Goal: Task Accomplishment & Management: Manage account settings

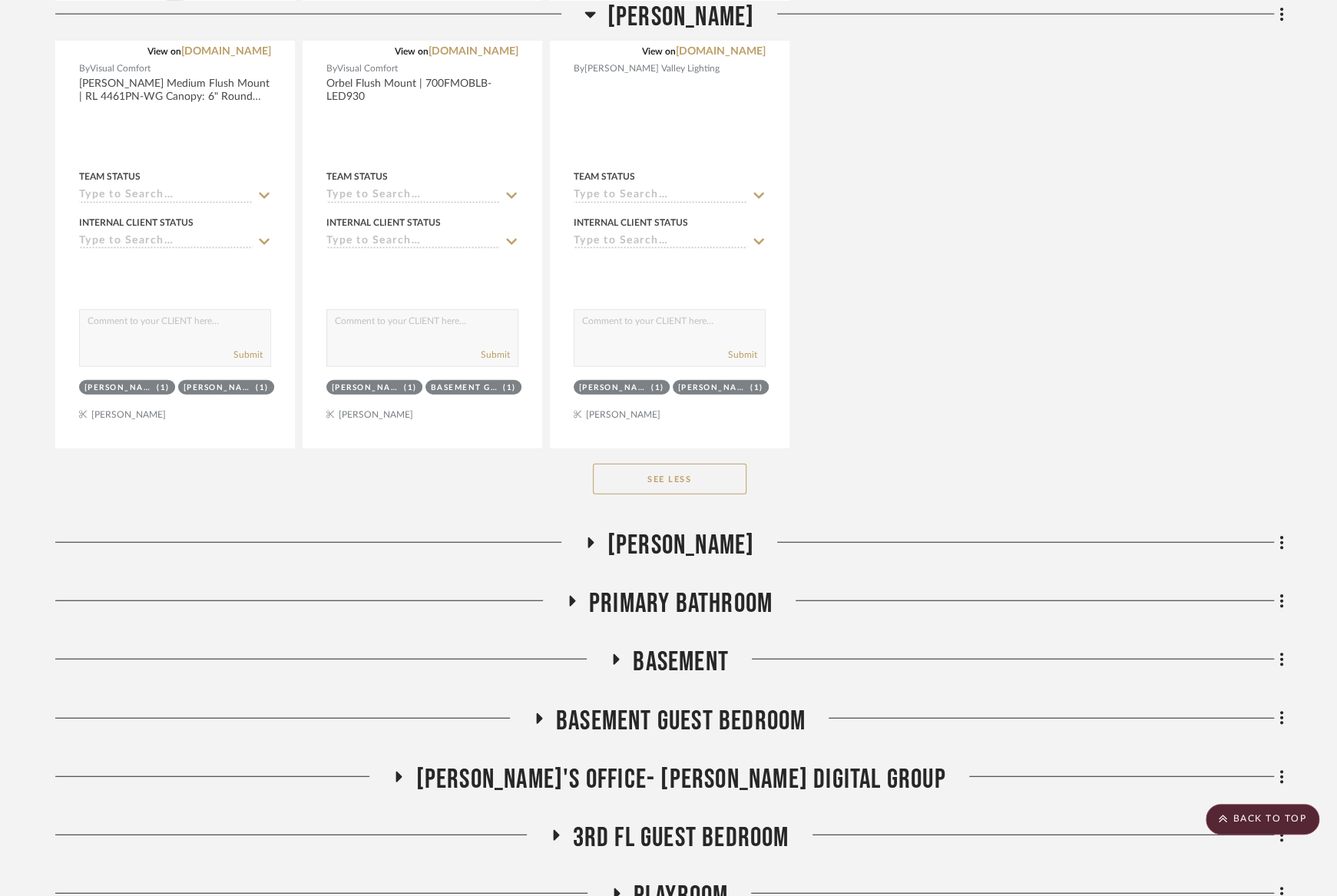
scroll to position [10516, 0]
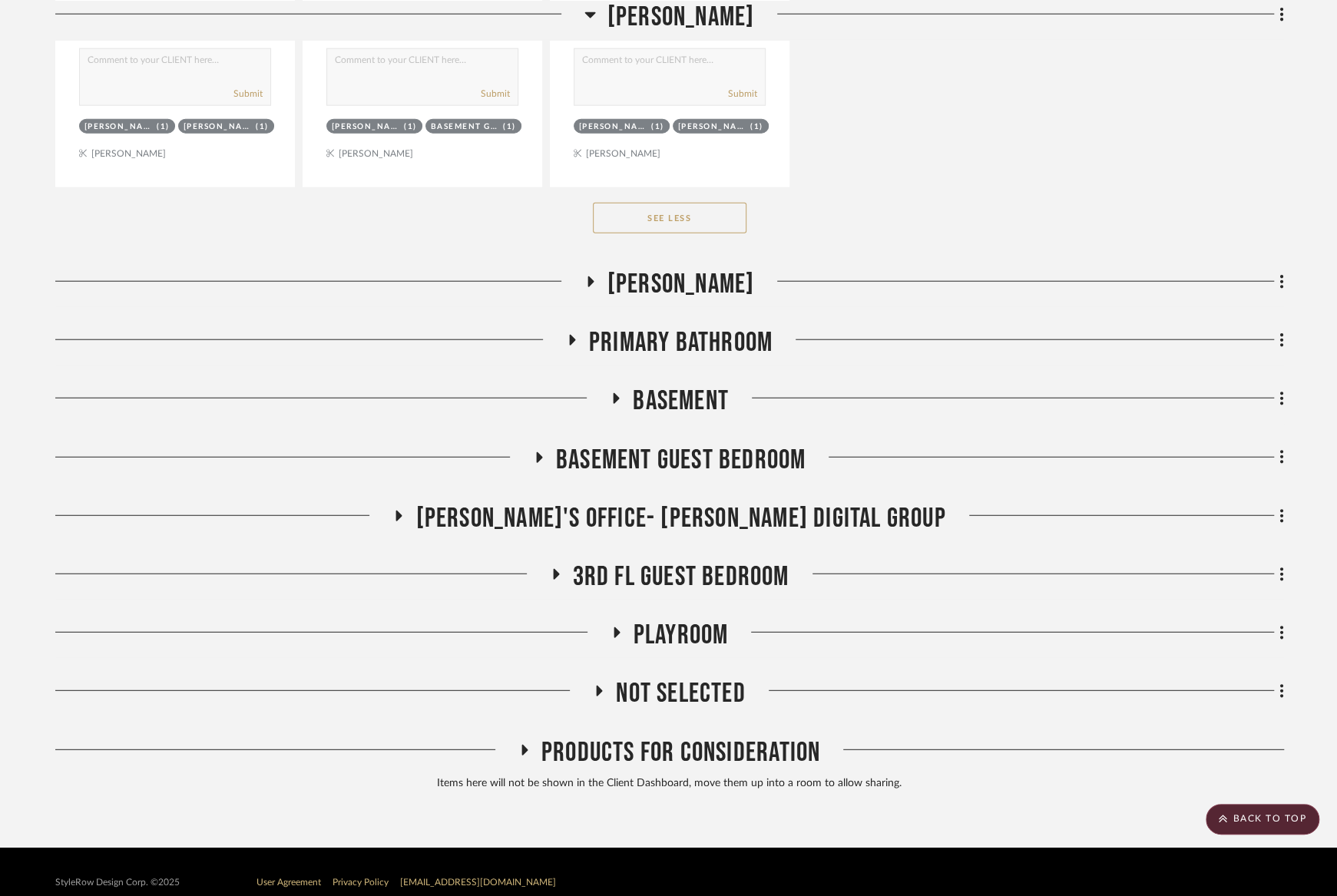
click at [664, 446] on span "Basement Guest Bedroom" at bounding box center [680, 461] width 250 height 33
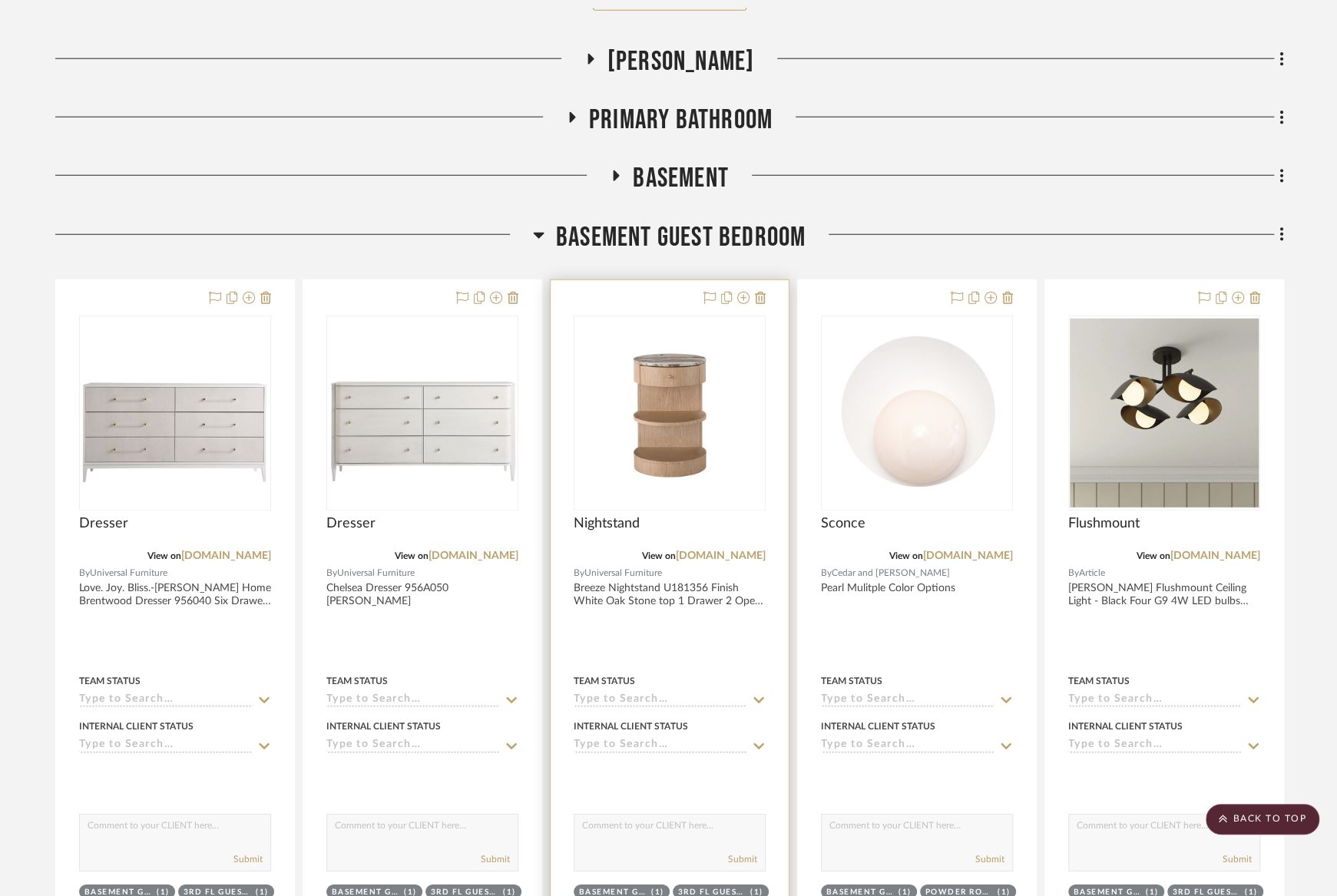
scroll to position [10862, 0]
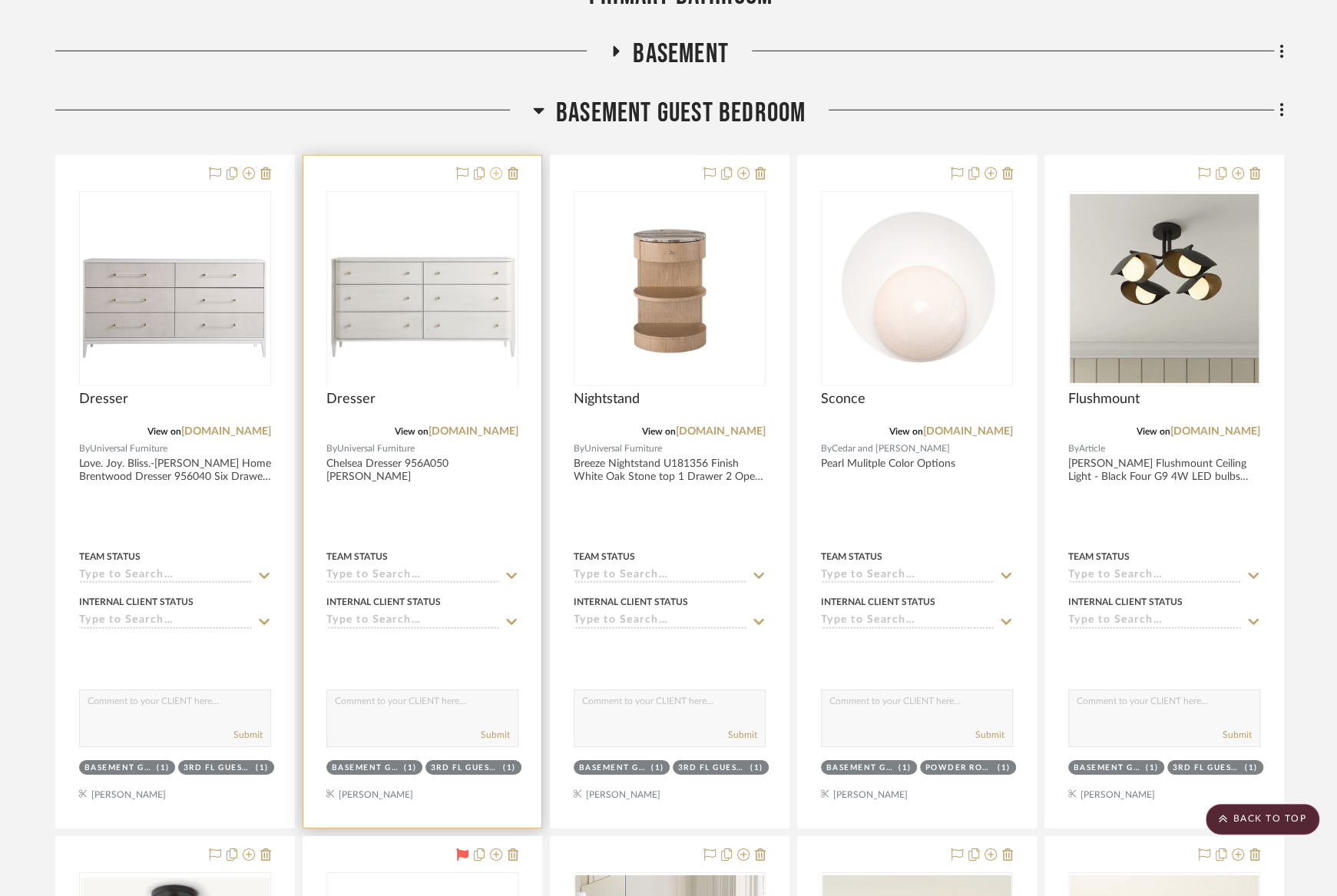
click at [494, 168] on icon at bounding box center [496, 174] width 13 height 13
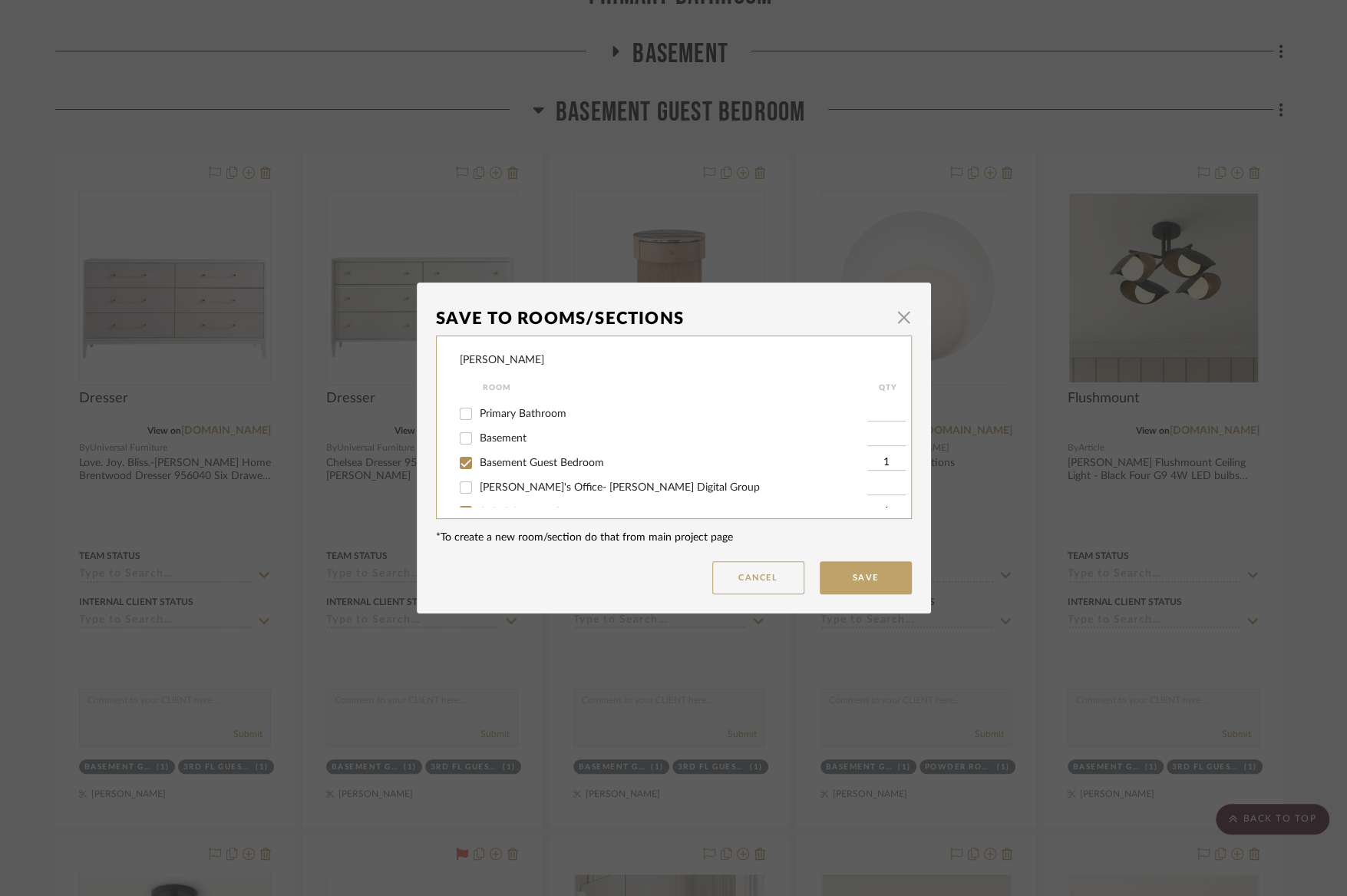
scroll to position [273, 0]
click at [506, 485] on span "Basement Guest Bedroom" at bounding box center [542, 480] width 124 height 11
click at [479, 489] on input "Basement Guest Bedroom" at bounding box center [465, 479] width 24 height 24
checkbox input "false"
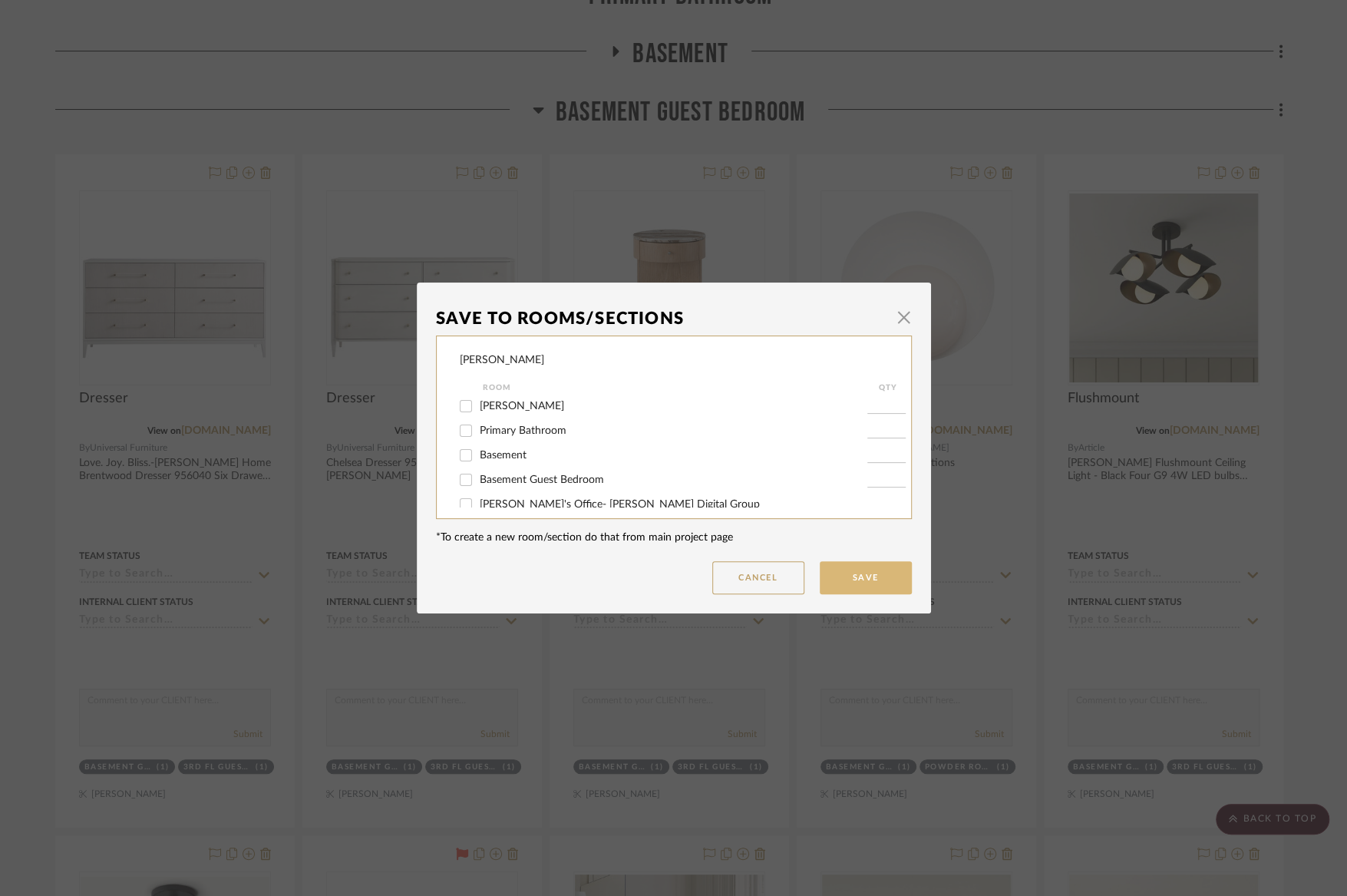
click at [877, 581] on button "Save" at bounding box center [865, 578] width 92 height 33
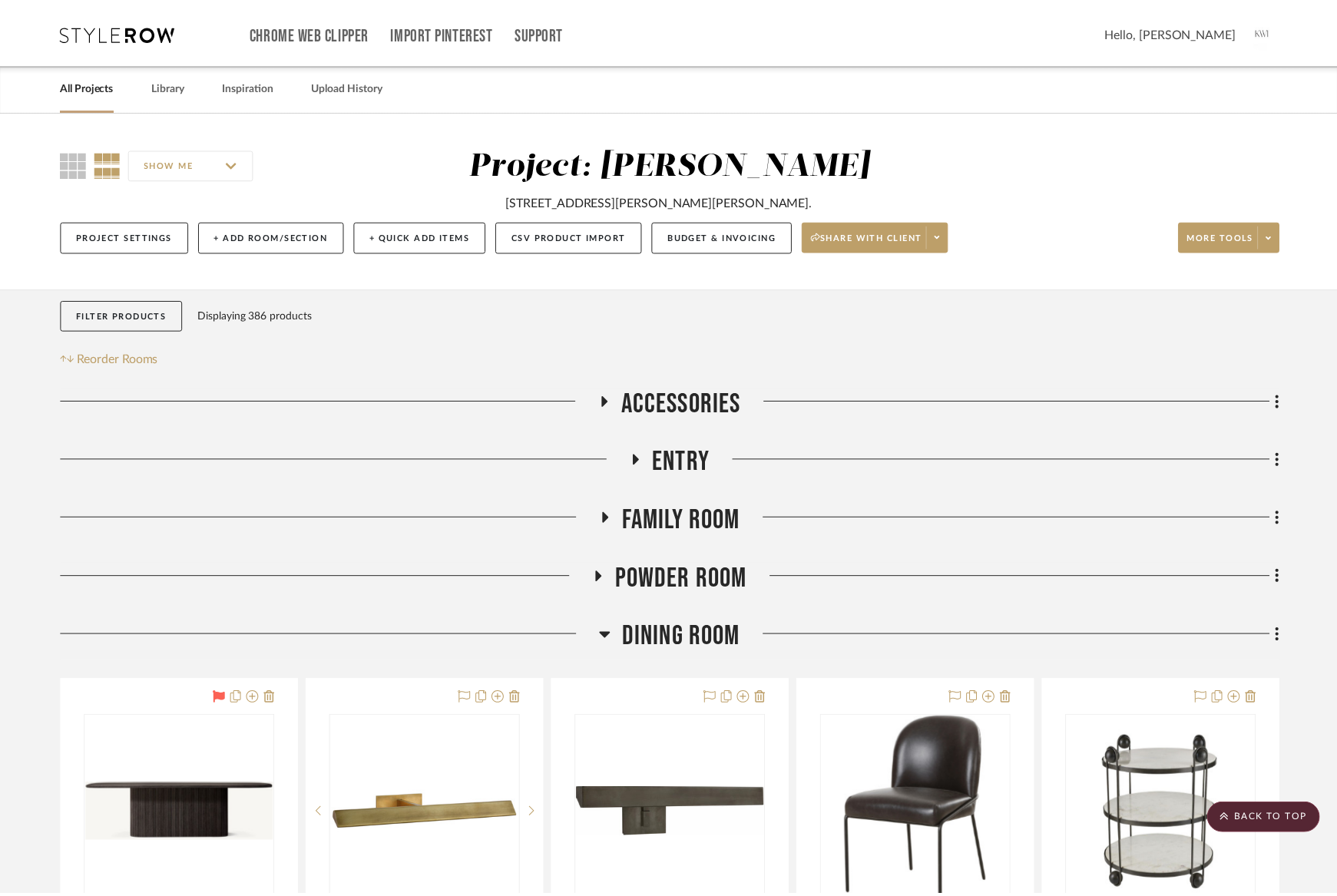
scroll to position [10862, 0]
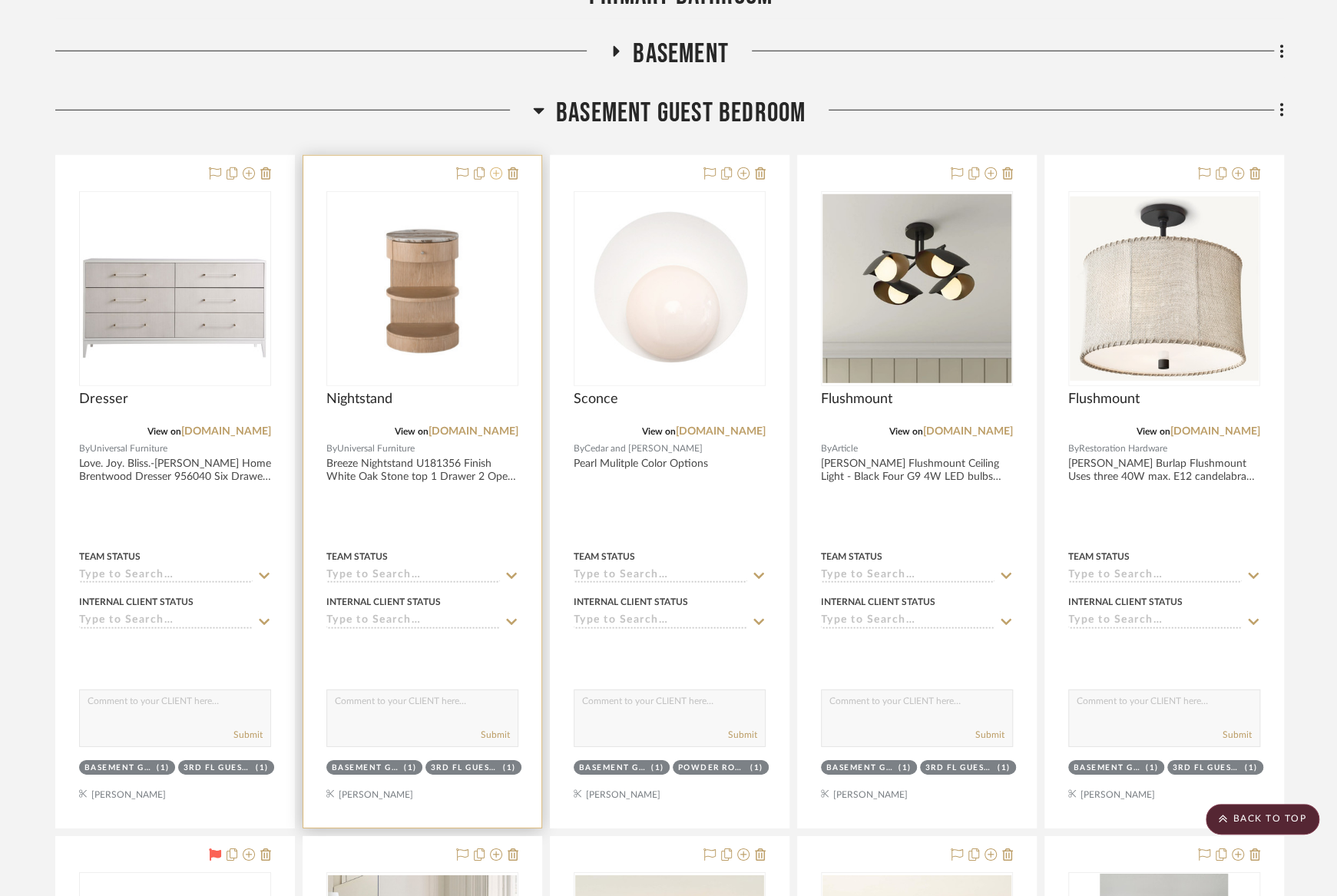
click at [498, 168] on icon at bounding box center [496, 174] width 13 height 13
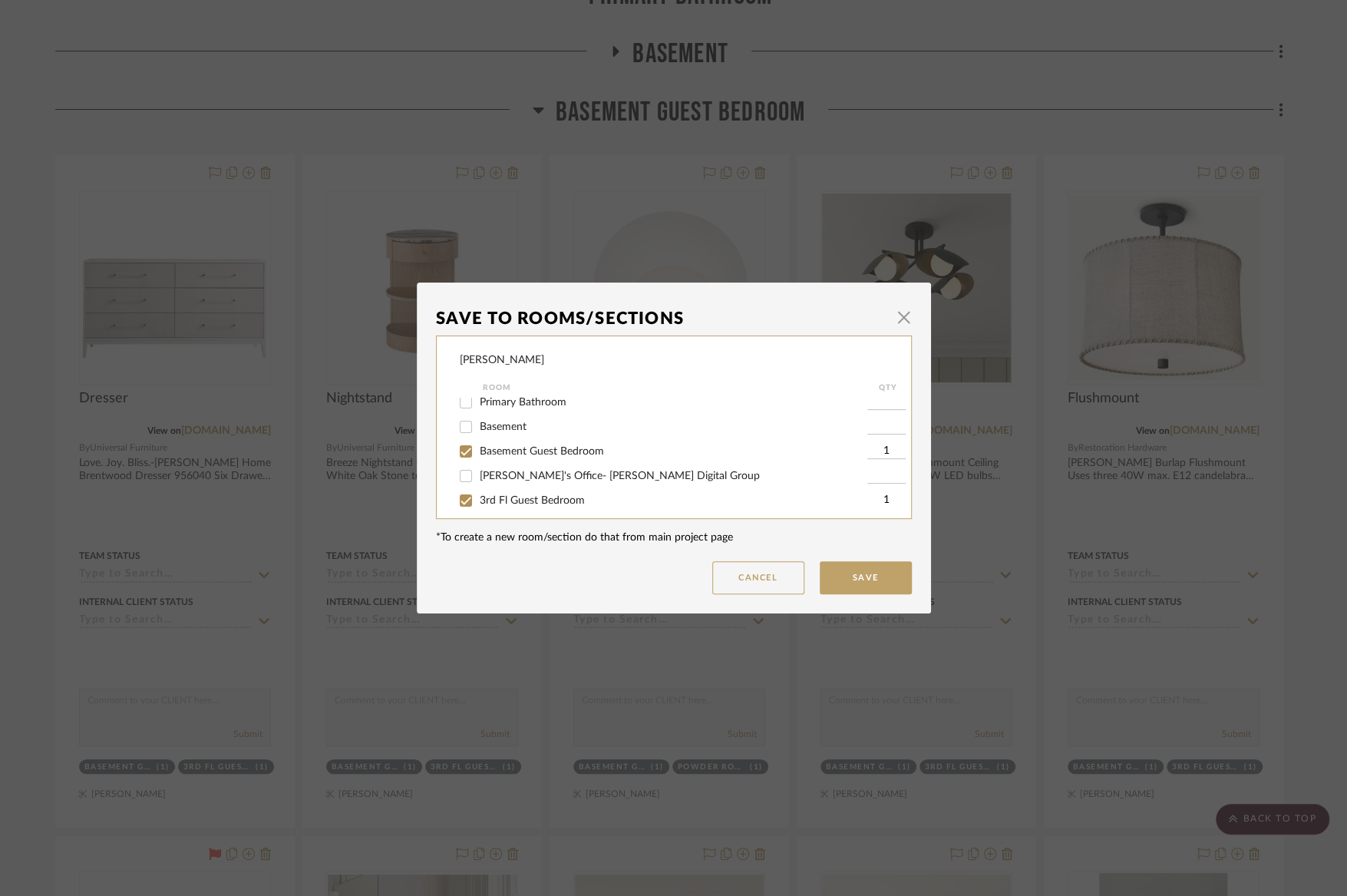
scroll to position [302, 0]
click at [578, 456] on span "Basement Guest Bedroom" at bounding box center [542, 451] width 124 height 11
click at [479, 463] on input "Basement Guest Bedroom" at bounding box center [465, 450] width 24 height 24
checkbox input "false"
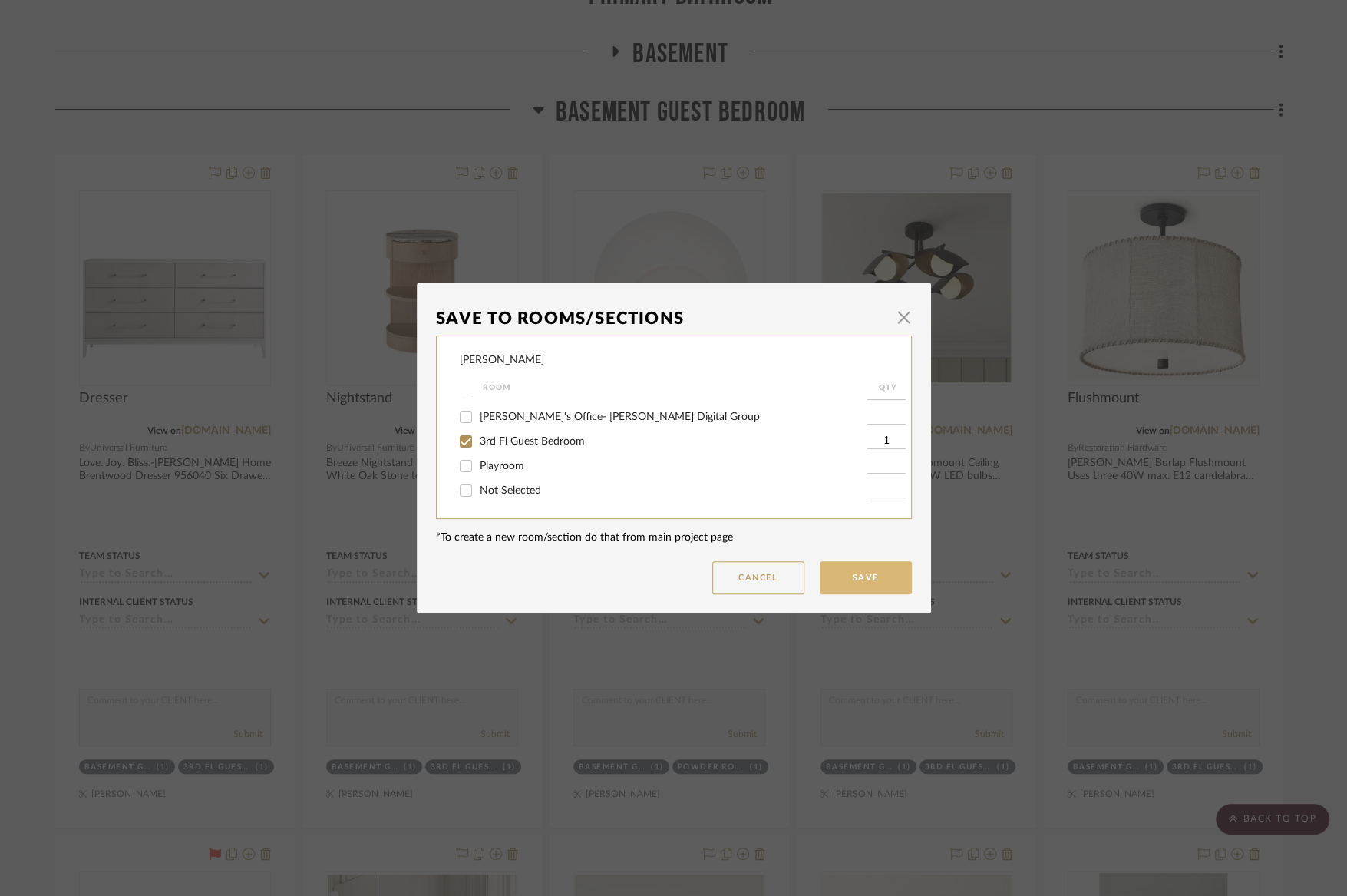
click at [836, 568] on button "Save" at bounding box center [865, 578] width 92 height 33
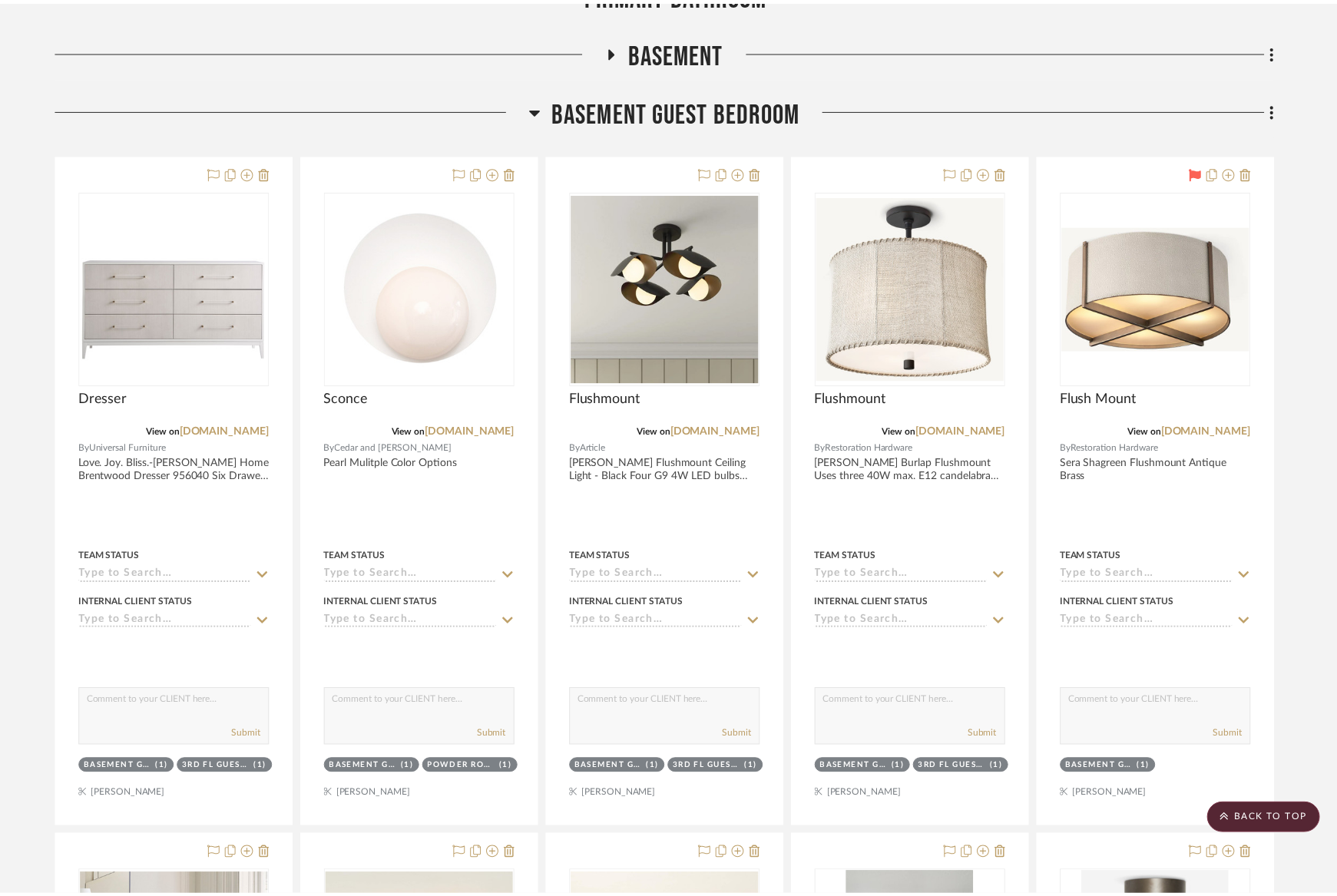
scroll to position [10862, 0]
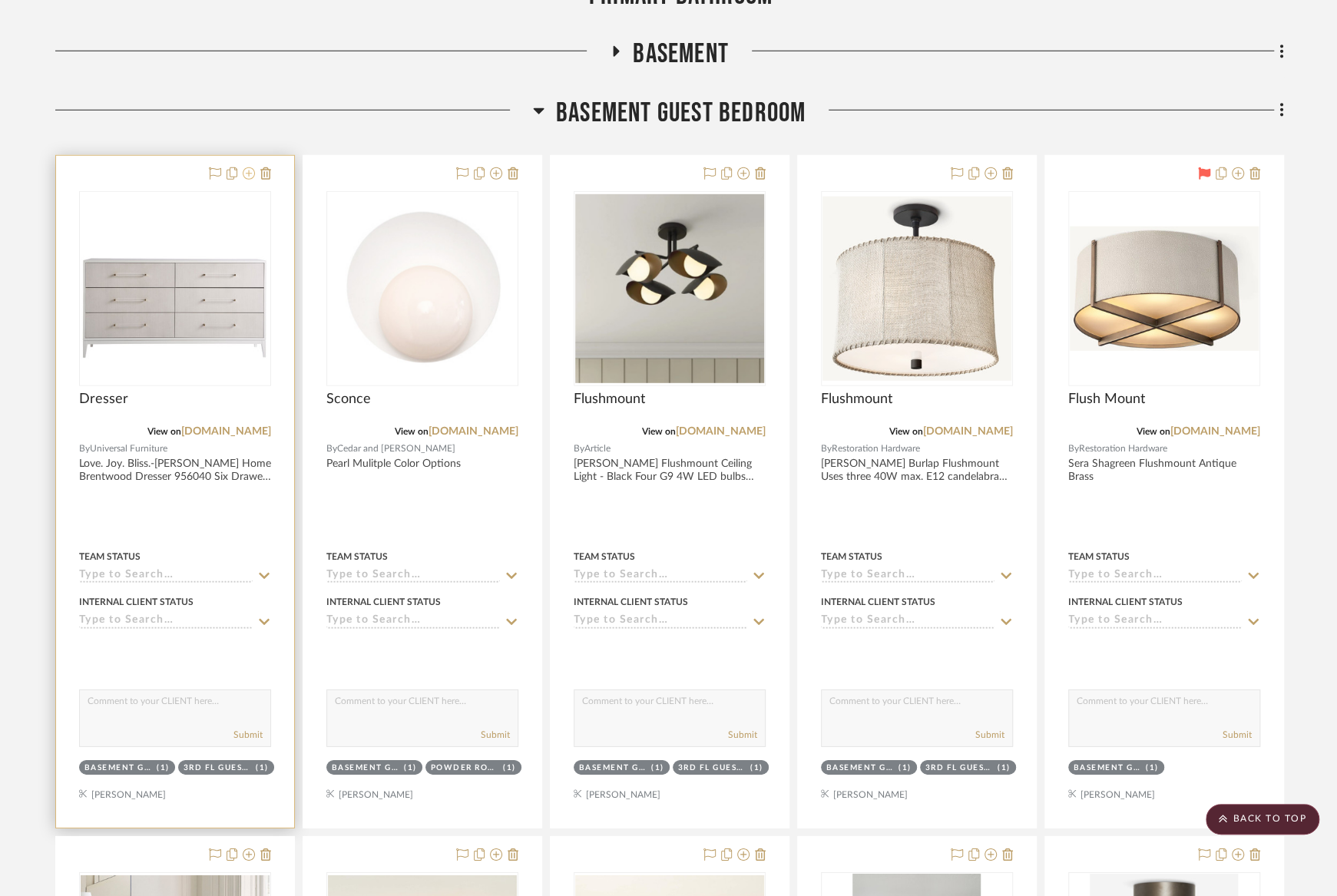
click at [248, 168] on icon at bounding box center [249, 174] width 13 height 13
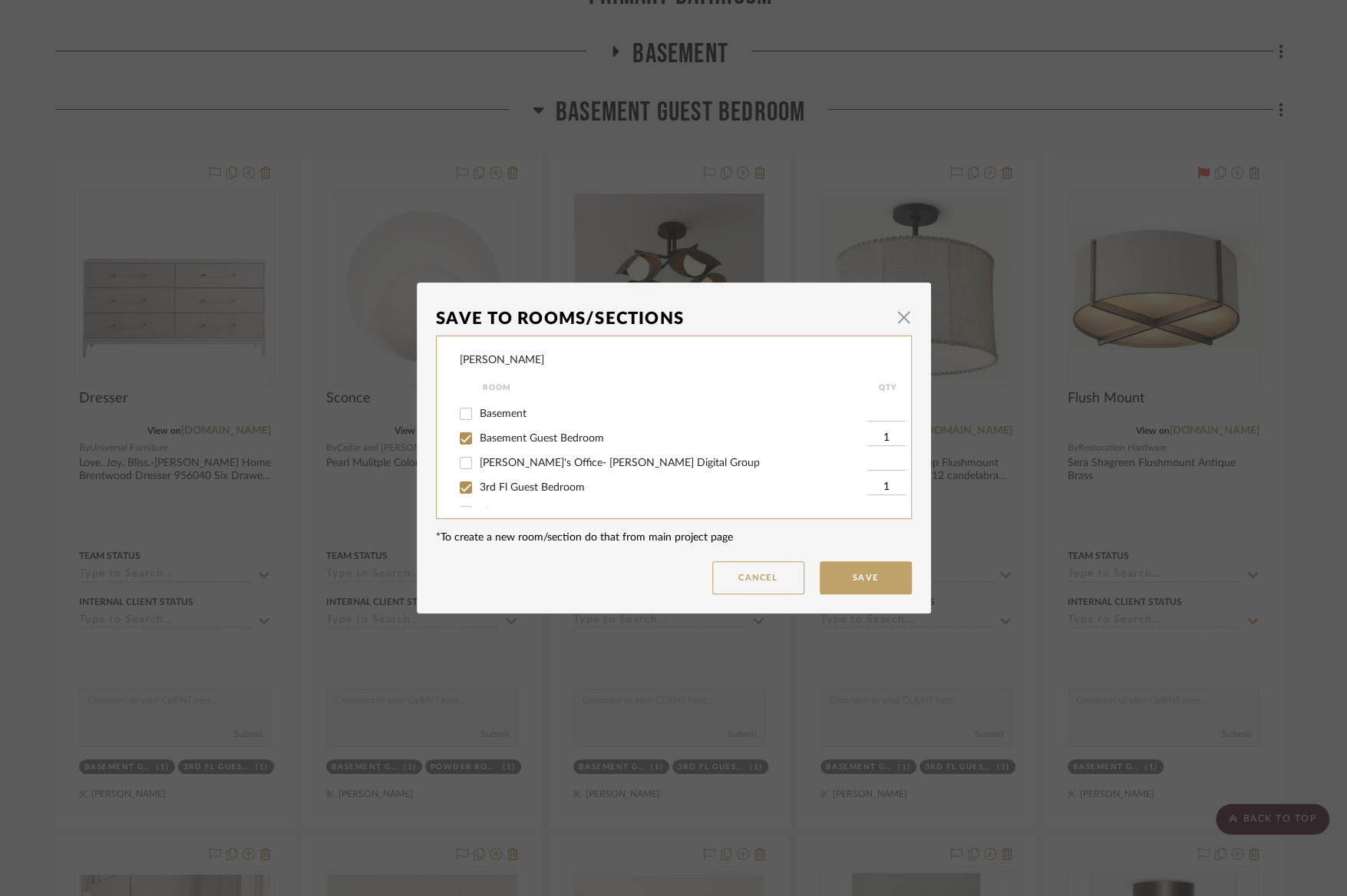
scroll to position [317, 0]
click at [505, 442] on span "Basement Guest Bedroom" at bounding box center [542, 437] width 124 height 11
click at [479, 449] on input "Basement Guest Bedroom" at bounding box center [465, 436] width 24 height 24
checkbox input "false"
click at [857, 584] on button "Save" at bounding box center [865, 578] width 92 height 33
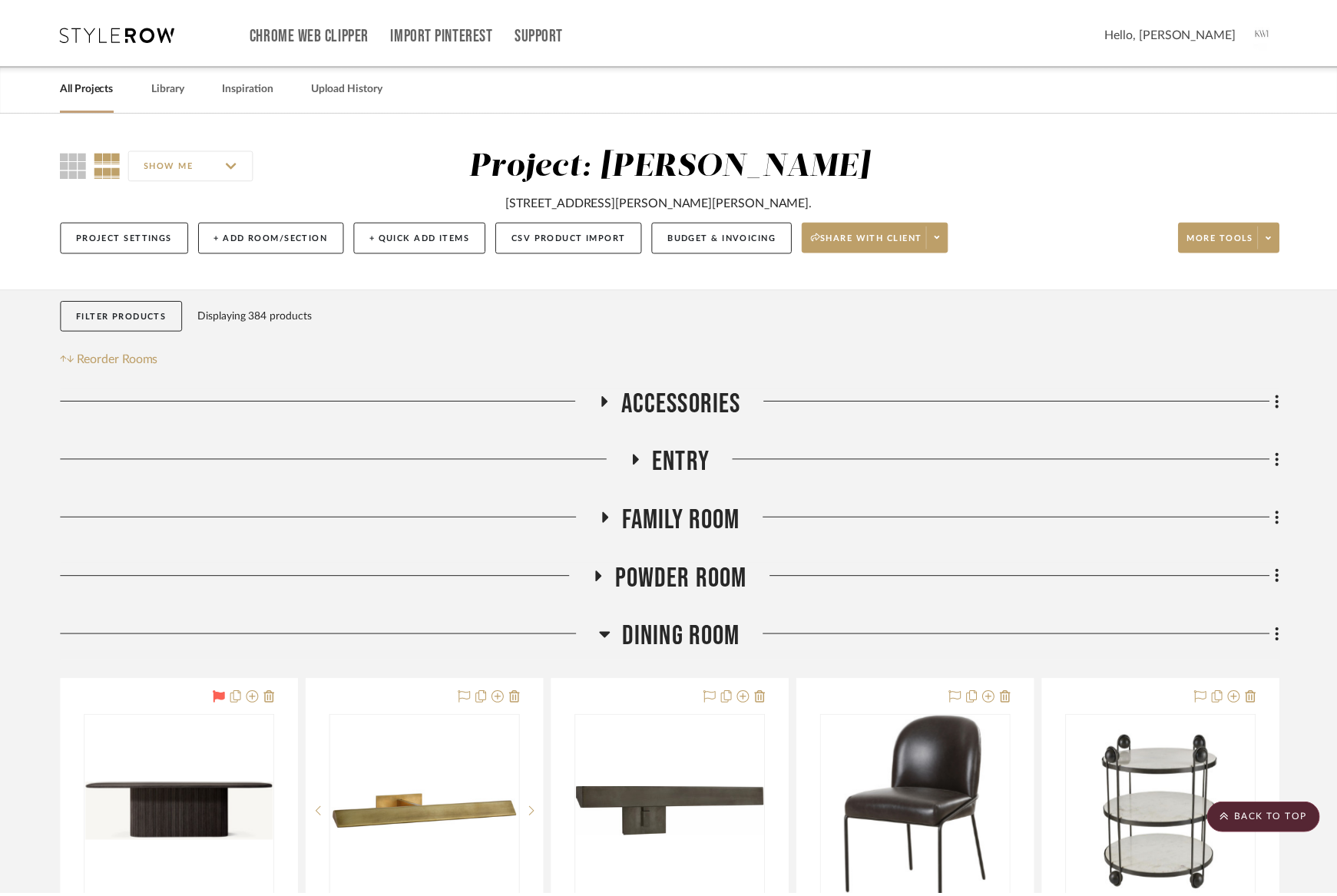
scroll to position [10862, 0]
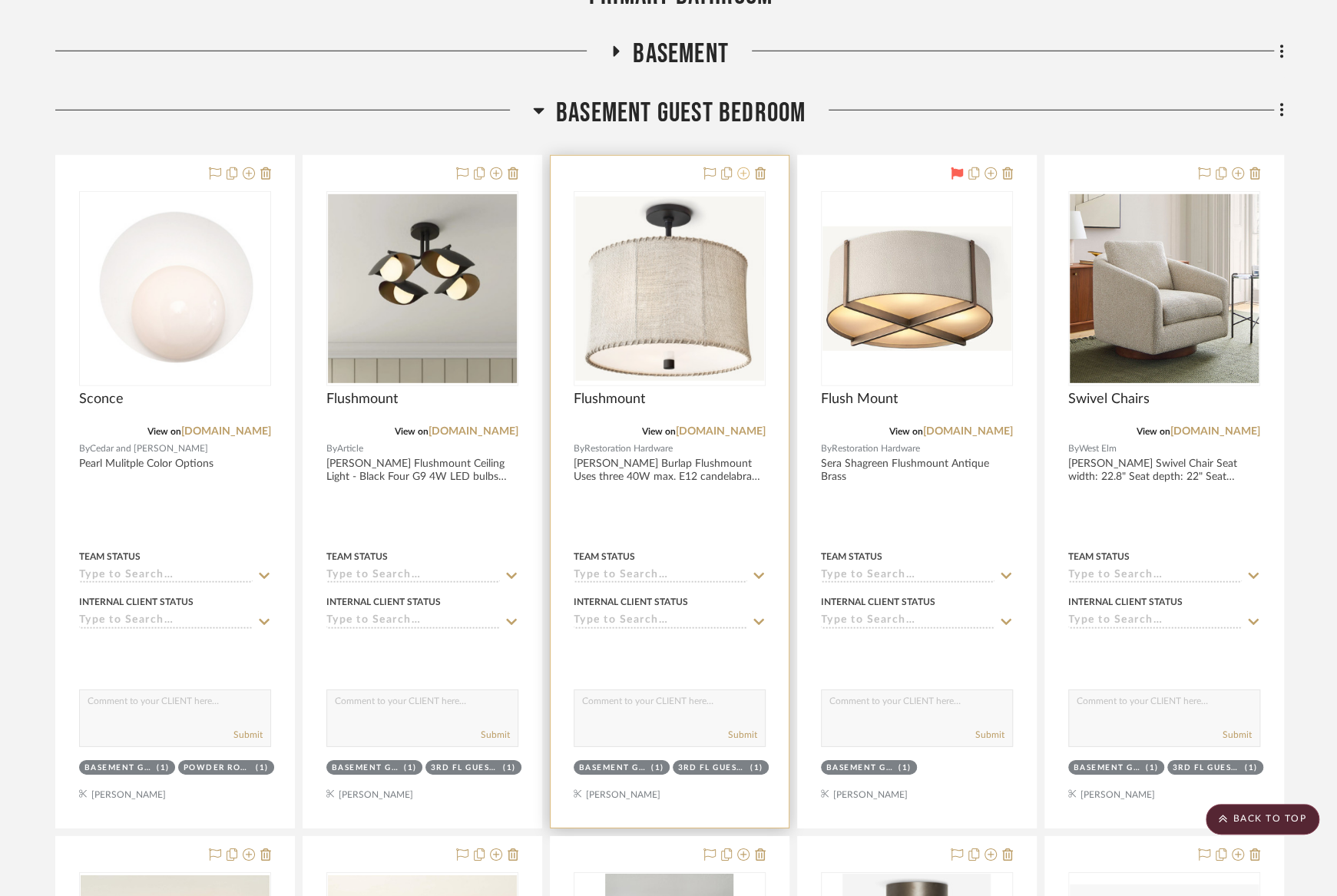
click at [742, 168] on icon at bounding box center [743, 174] width 13 height 13
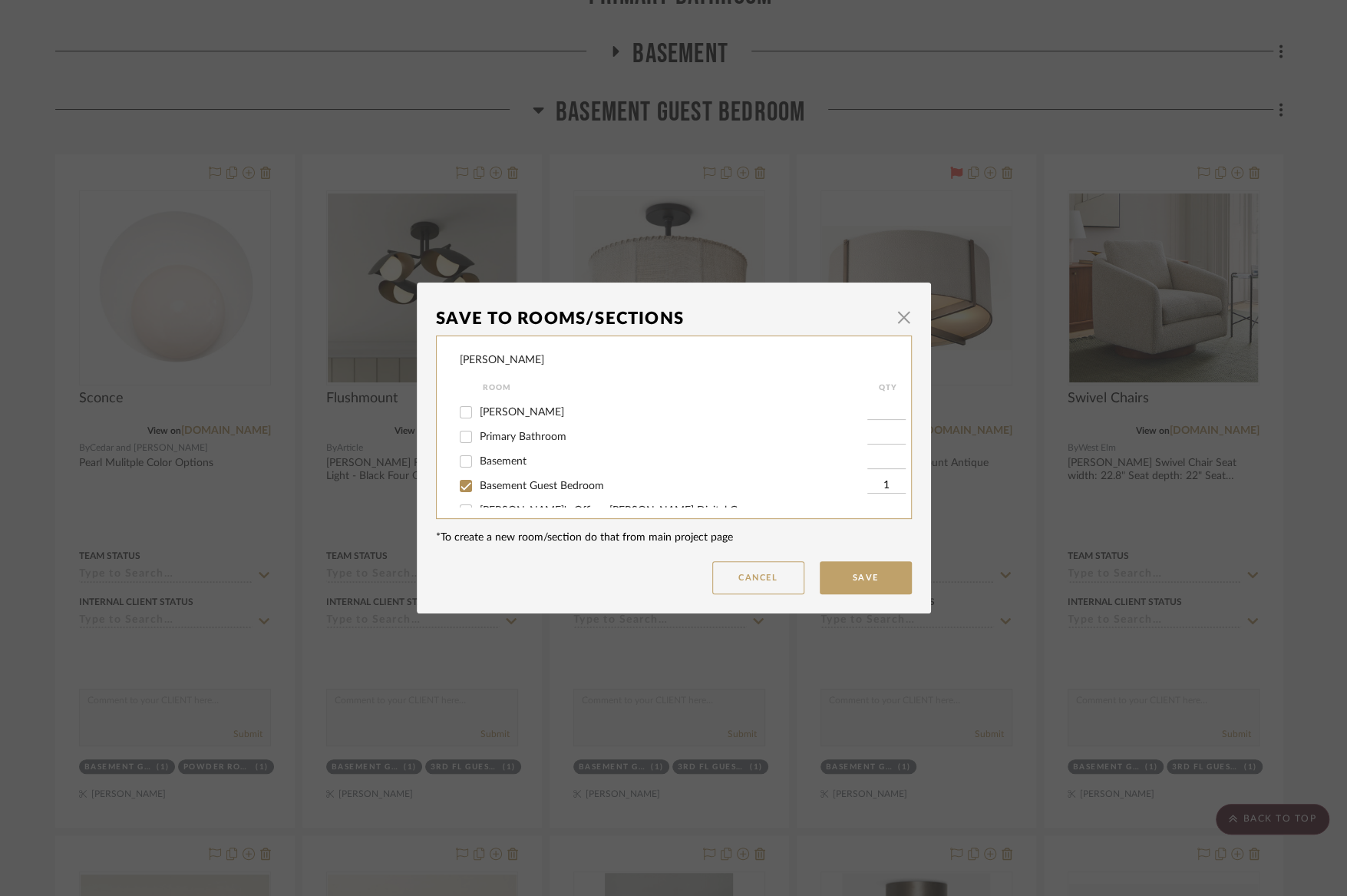
scroll to position [333, 0]
click at [494, 425] on span "Basement Guest Bedroom" at bounding box center [542, 420] width 124 height 11
click at [479, 432] on input "Basement Guest Bedroom" at bounding box center [465, 420] width 24 height 24
checkbox input "false"
click at [852, 571] on button "Save" at bounding box center [865, 578] width 92 height 33
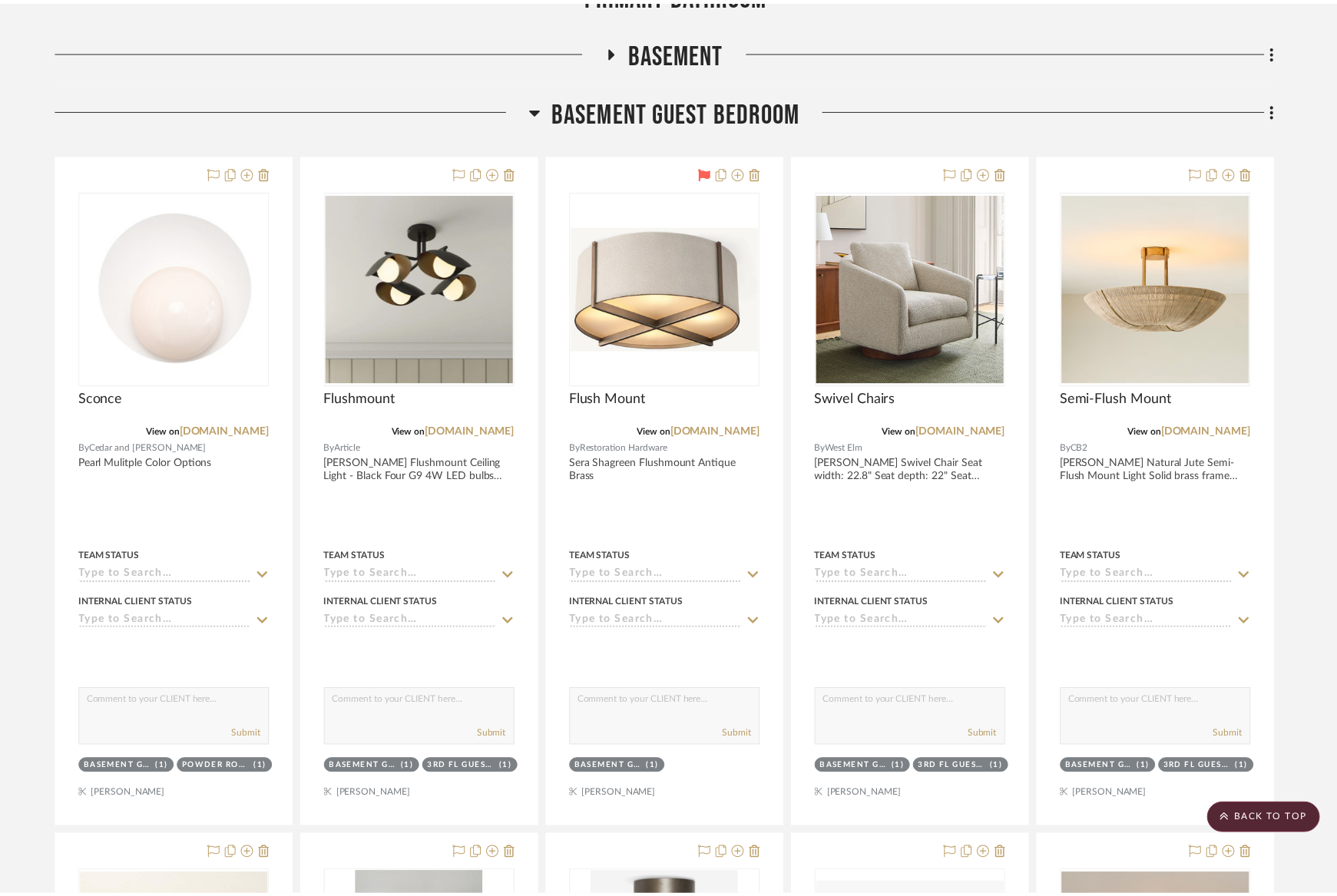
scroll to position [10862, 0]
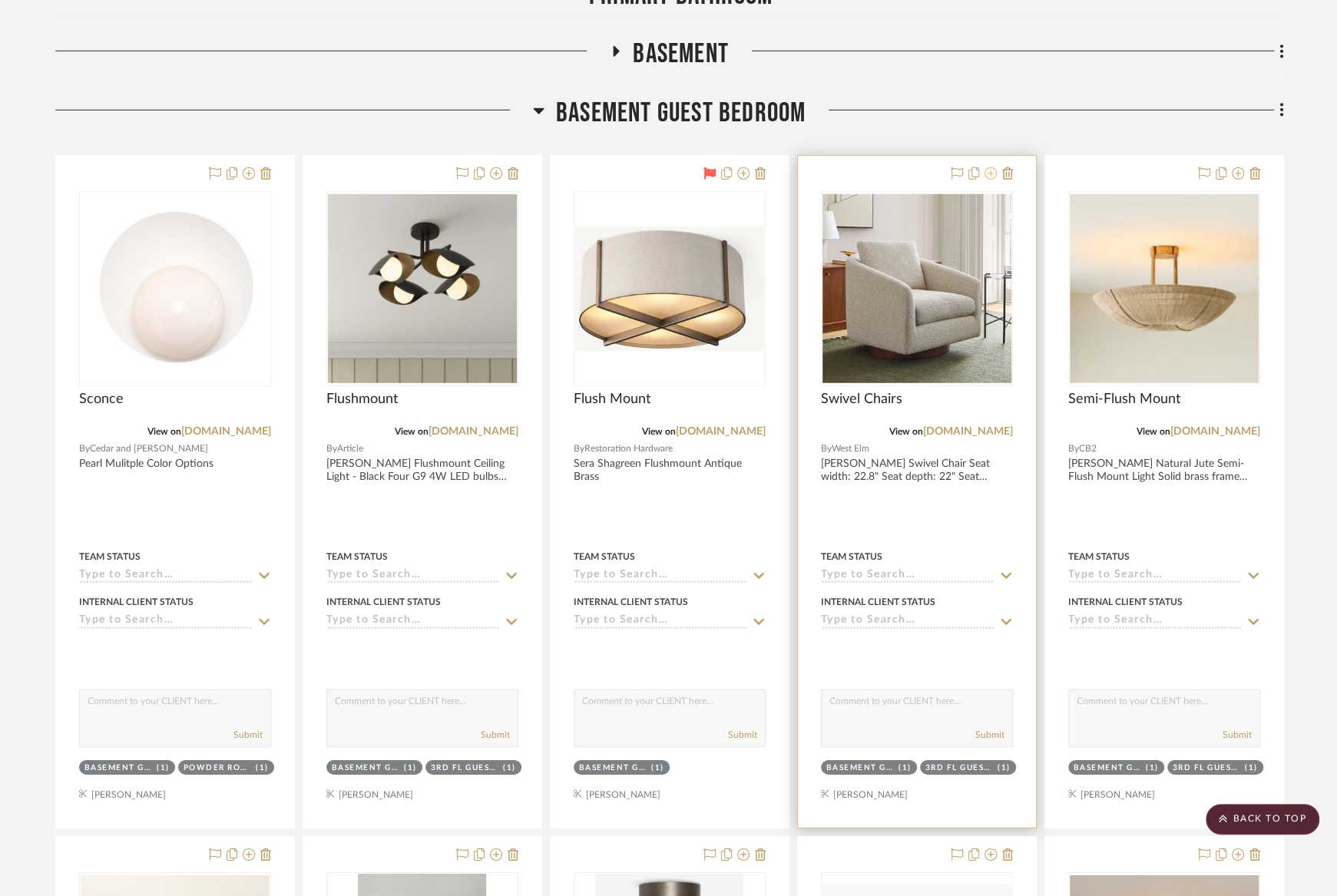
click at [989, 168] on icon at bounding box center [991, 174] width 13 height 13
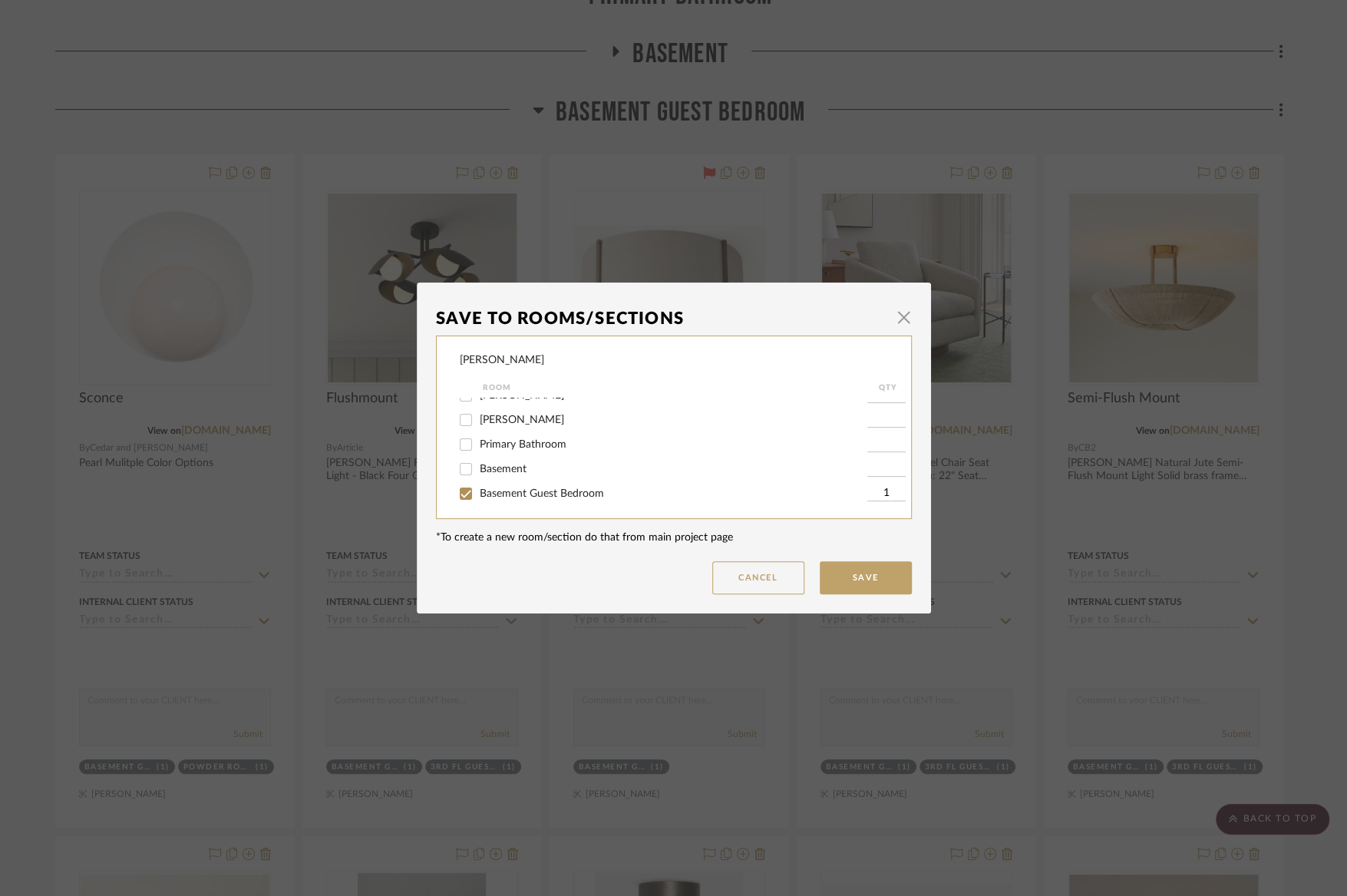
scroll to position [324, 0]
click at [583, 435] on span "Basement Guest Bedroom" at bounding box center [542, 430] width 124 height 11
click at [479, 442] on input "Basement Guest Bedroom" at bounding box center [465, 429] width 24 height 24
checkbox input "false"
click at [849, 571] on button "Save" at bounding box center [865, 578] width 92 height 33
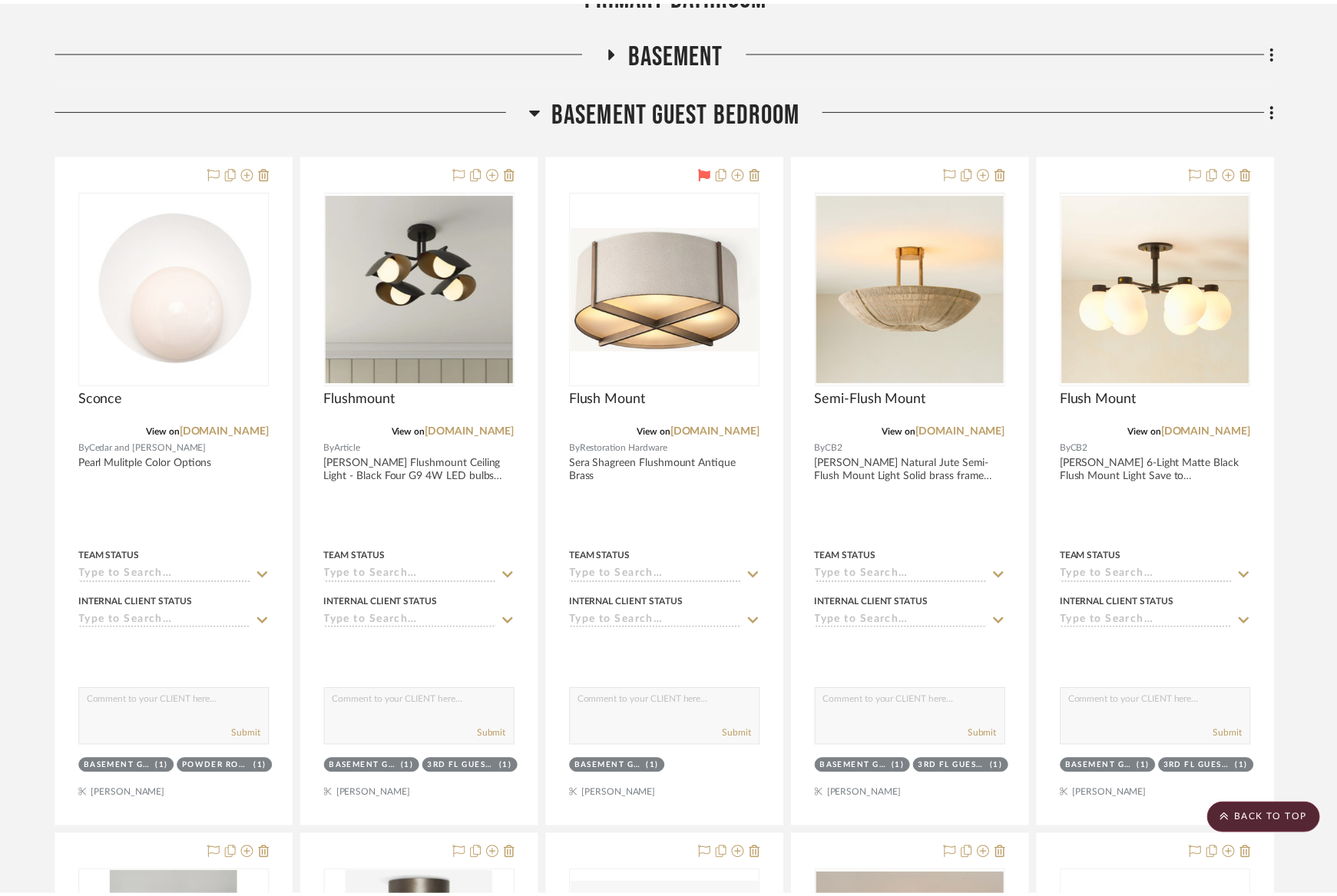
scroll to position [10862, 0]
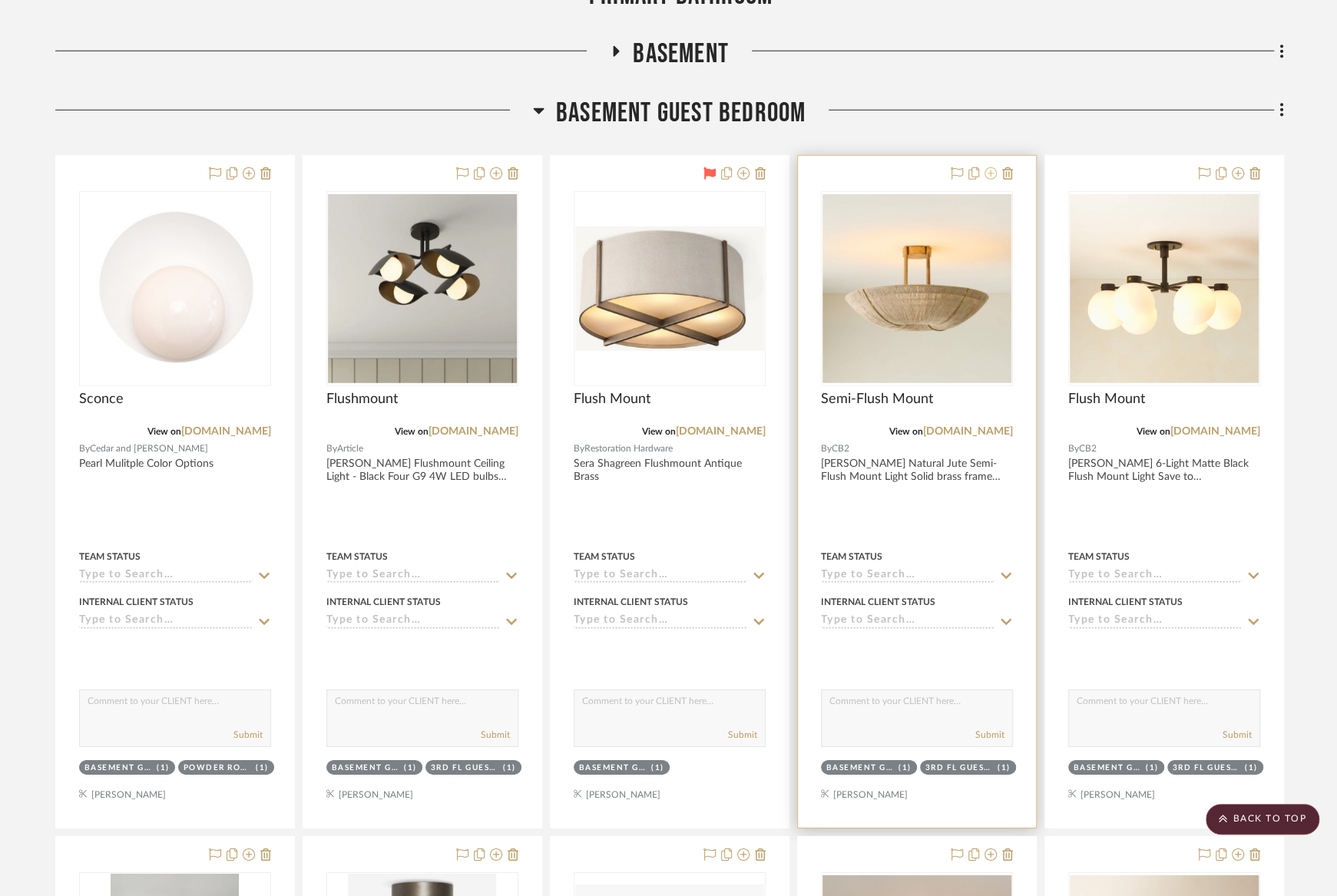
click at [991, 168] on icon at bounding box center [991, 174] width 13 height 13
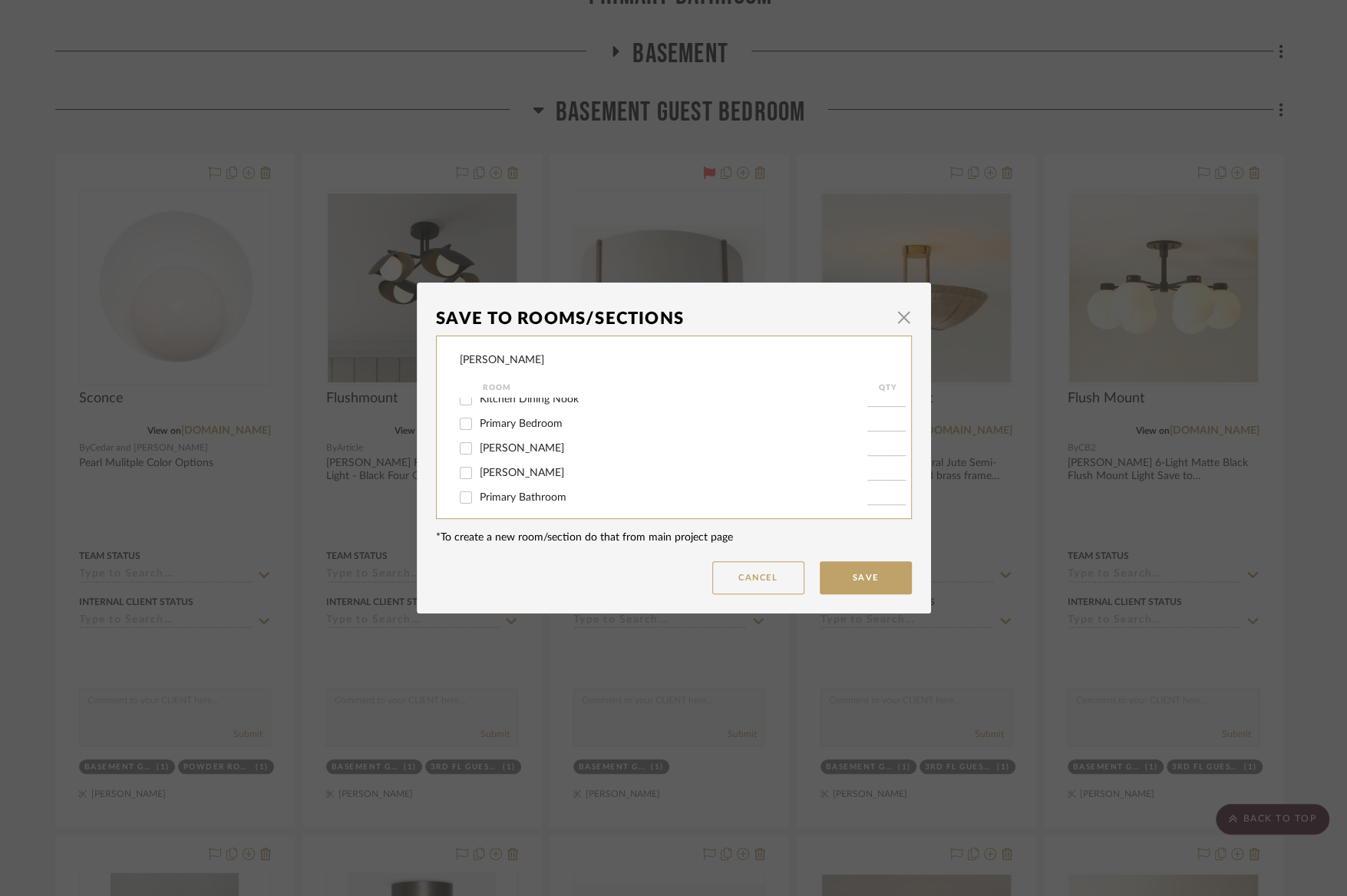
scroll to position [342, 0]
click at [505, 417] on span "Basement Guest Bedroom" at bounding box center [542, 411] width 124 height 11
click at [479, 422] on input "Basement Guest Bedroom" at bounding box center [465, 410] width 24 height 24
checkbox input "false"
click at [838, 582] on button "Save" at bounding box center [865, 578] width 92 height 33
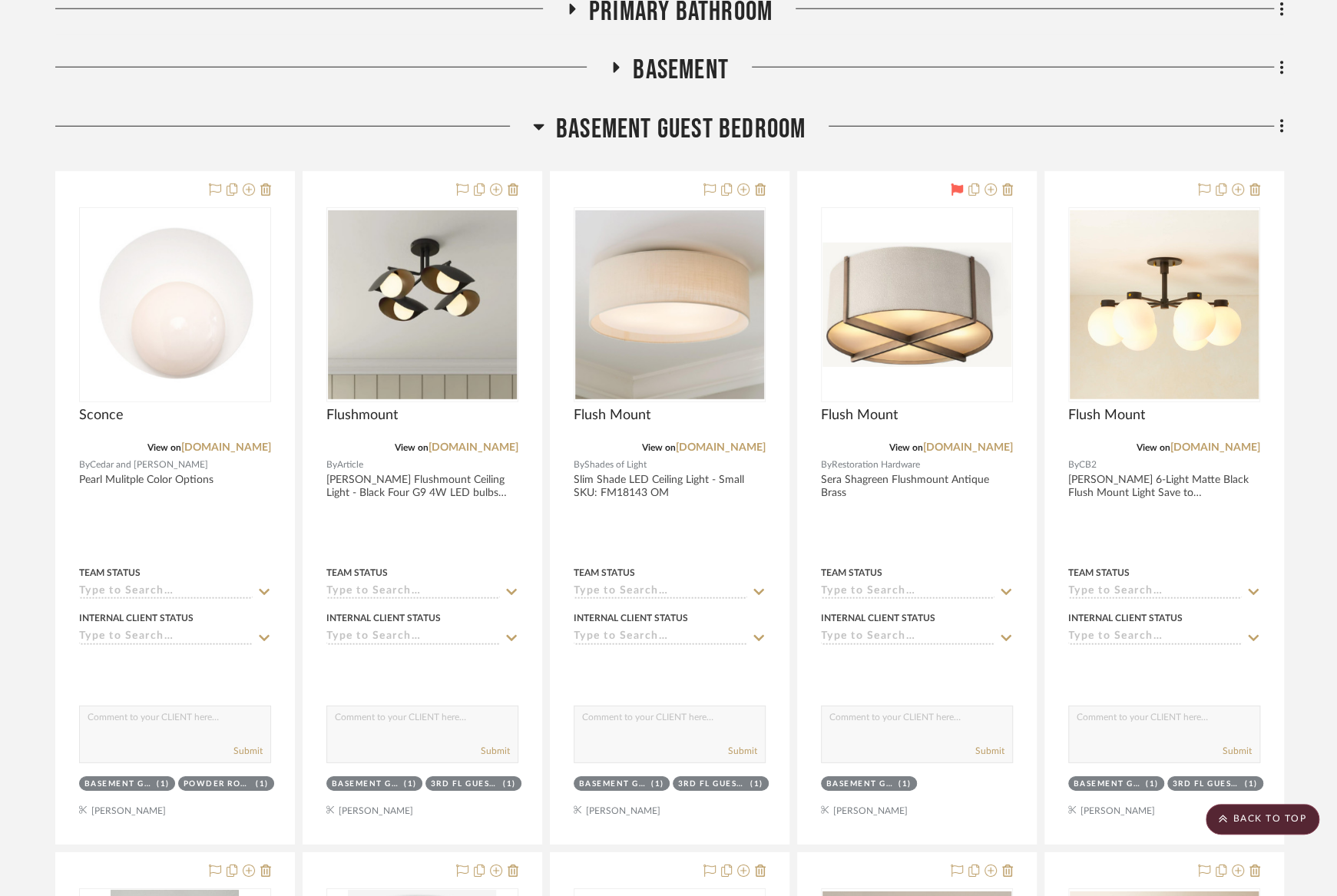
scroll to position [10847, 0]
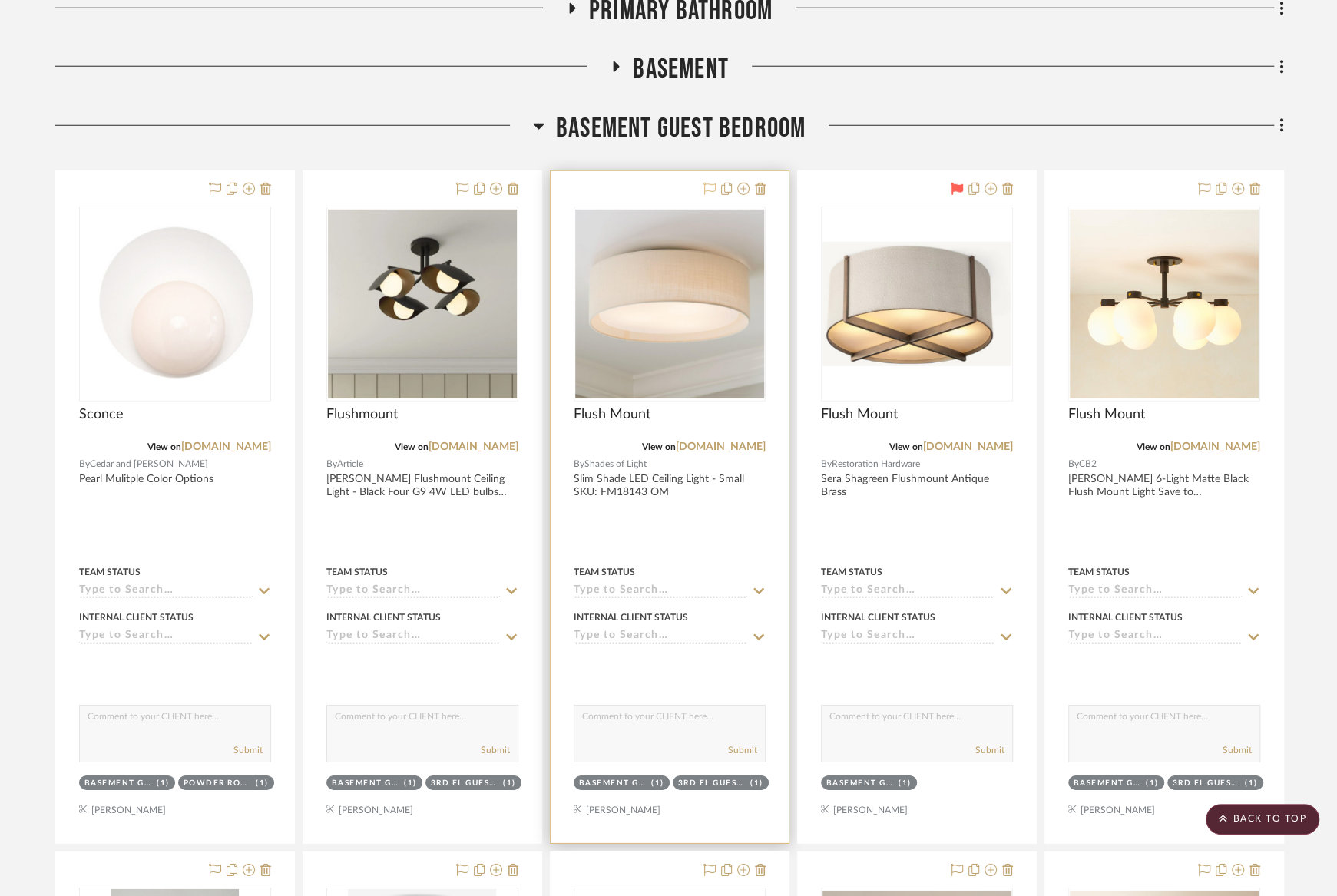
click at [712, 183] on icon at bounding box center [709, 189] width 13 height 13
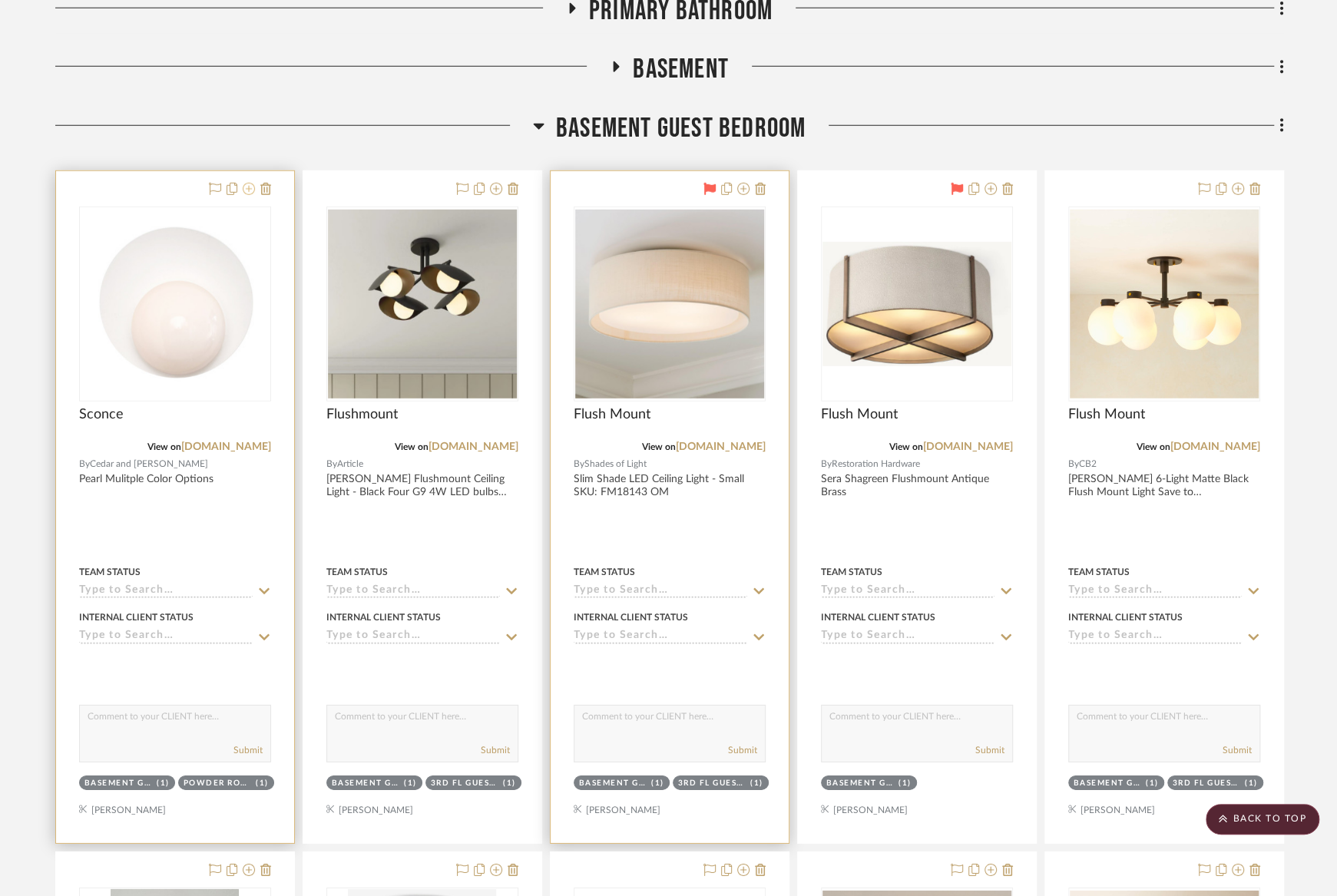
click at [246, 183] on icon at bounding box center [249, 189] width 13 height 13
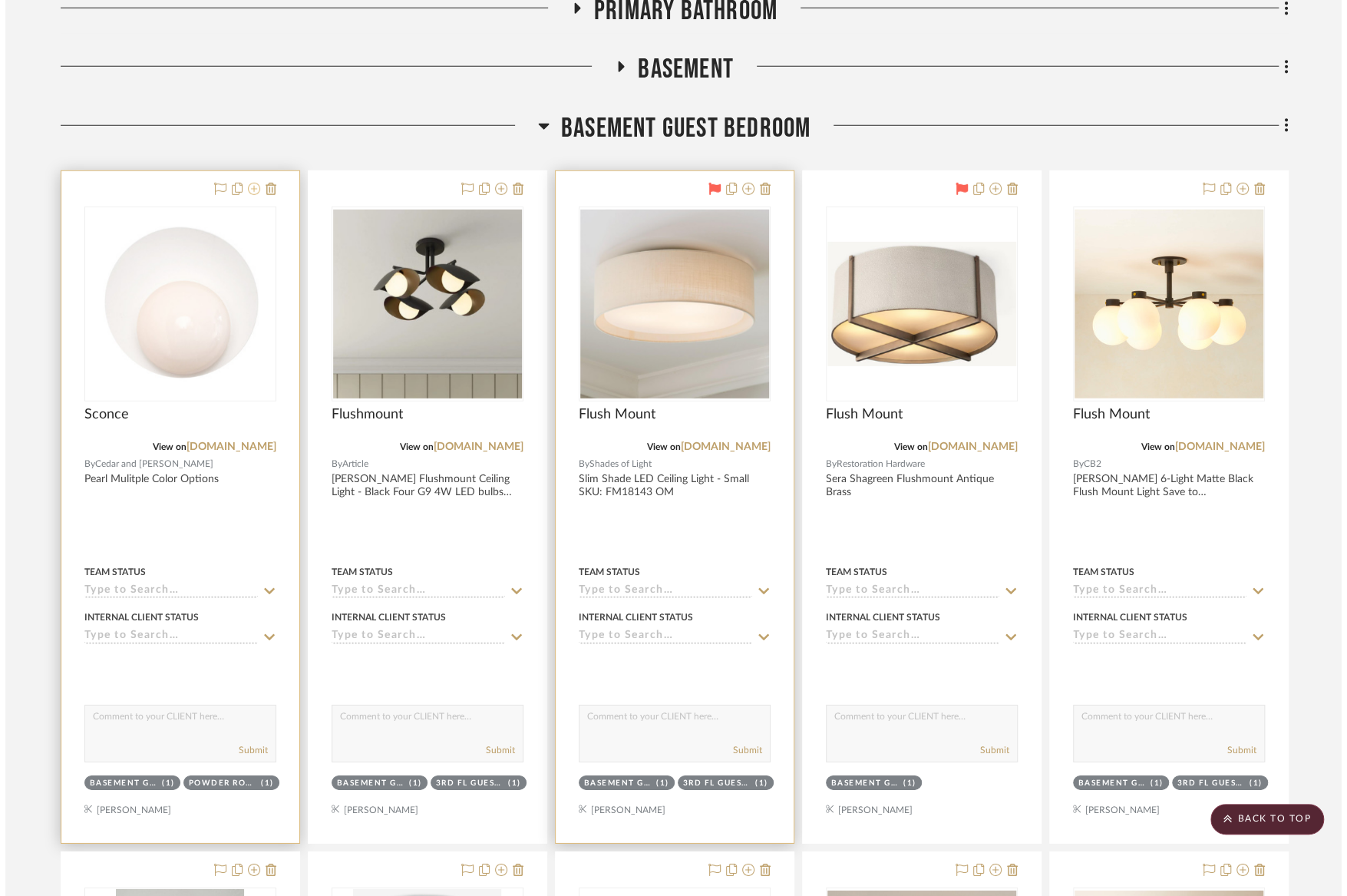
scroll to position [0, 0]
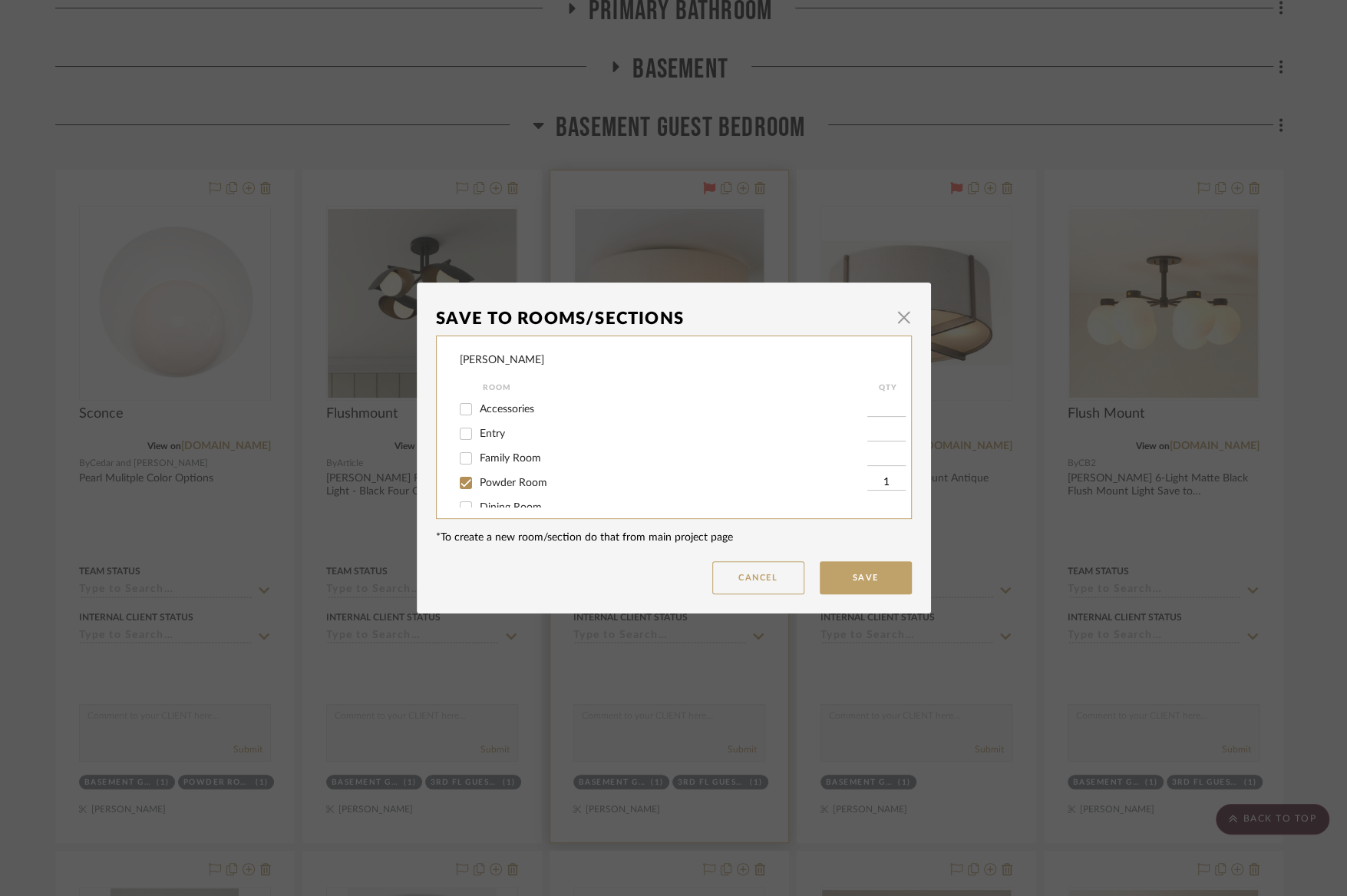
click at [498, 486] on span "Powder Room" at bounding box center [513, 483] width 68 height 11
click at [479, 486] on input "Powder Room" at bounding box center [465, 483] width 24 height 24
checkbox input "false"
click at [498, 486] on span "Powder Room" at bounding box center [513, 483] width 68 height 11
click at [479, 486] on input "Powder Room" at bounding box center [465, 483] width 24 height 24
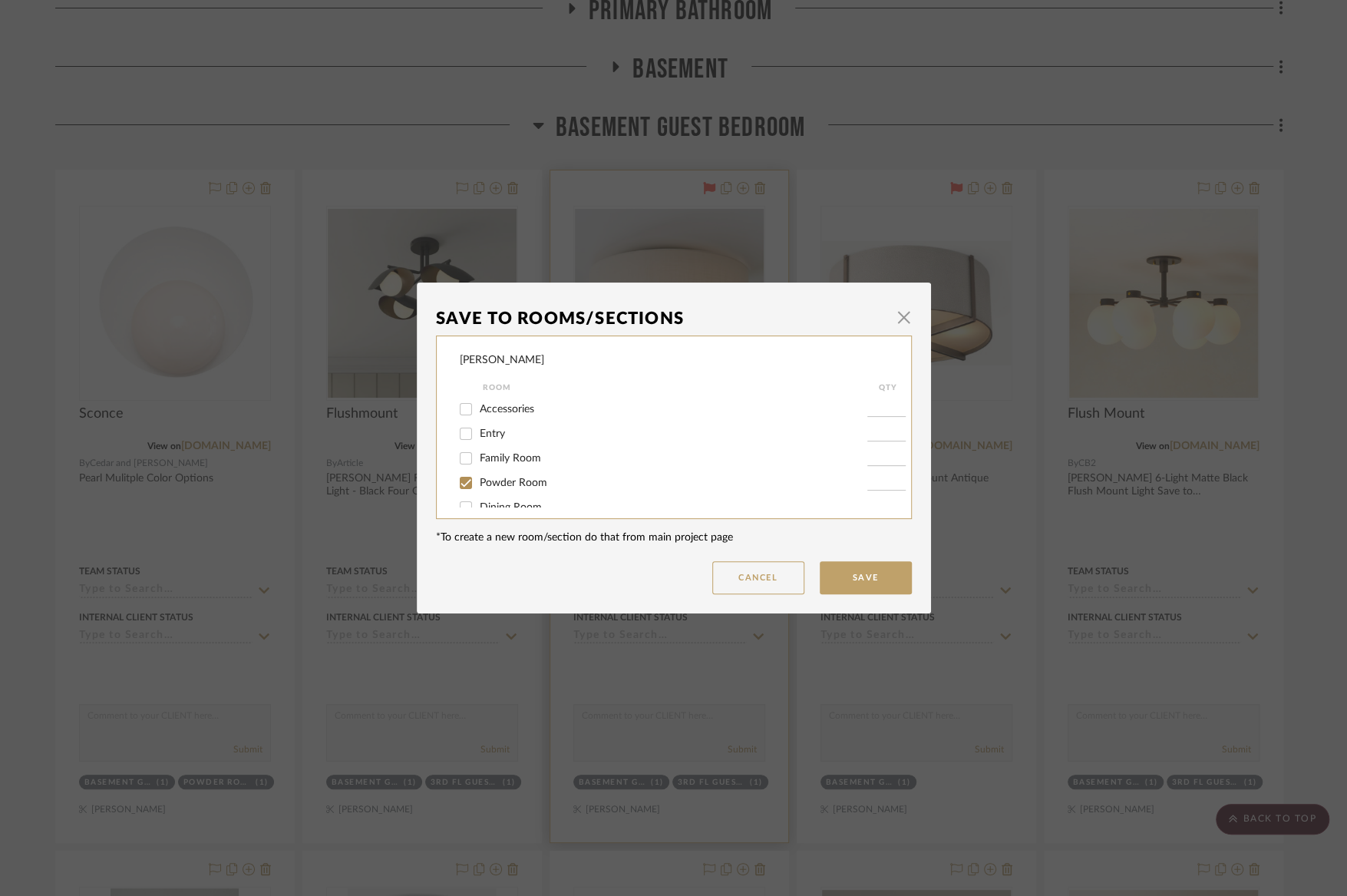
checkbox input "true"
type input "1"
click at [498, 486] on span "Powder Room" at bounding box center [513, 483] width 68 height 11
click at [479, 486] on input "Powder Room" at bounding box center [465, 483] width 24 height 24
checkbox input "false"
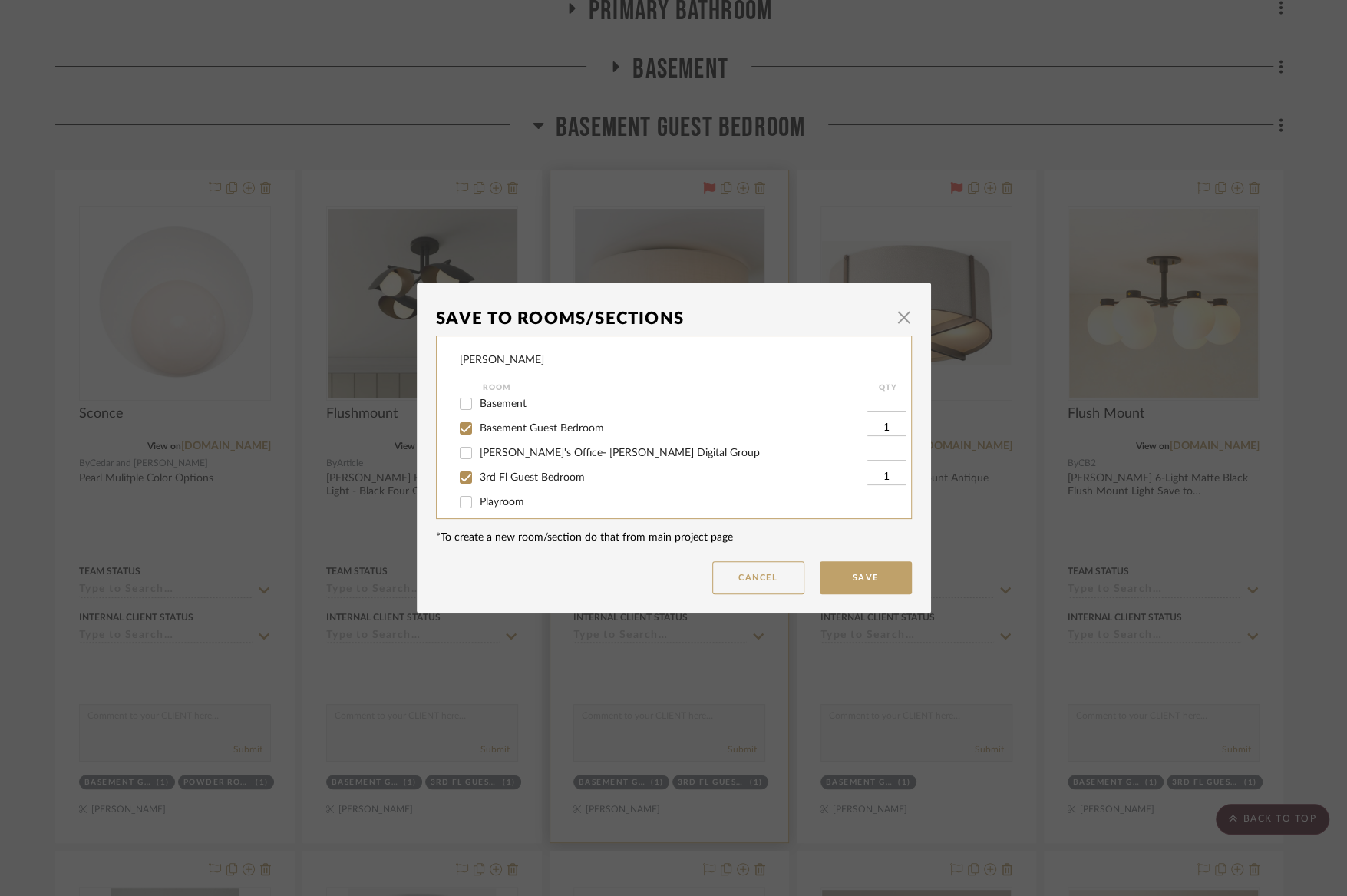
scroll to position [317, 0]
click at [490, 417] on span "Basement" at bounding box center [502, 413] width 46 height 11
click at [479, 422] on input "Basement" at bounding box center [465, 412] width 24 height 24
checkbox input "true"
type input "1"
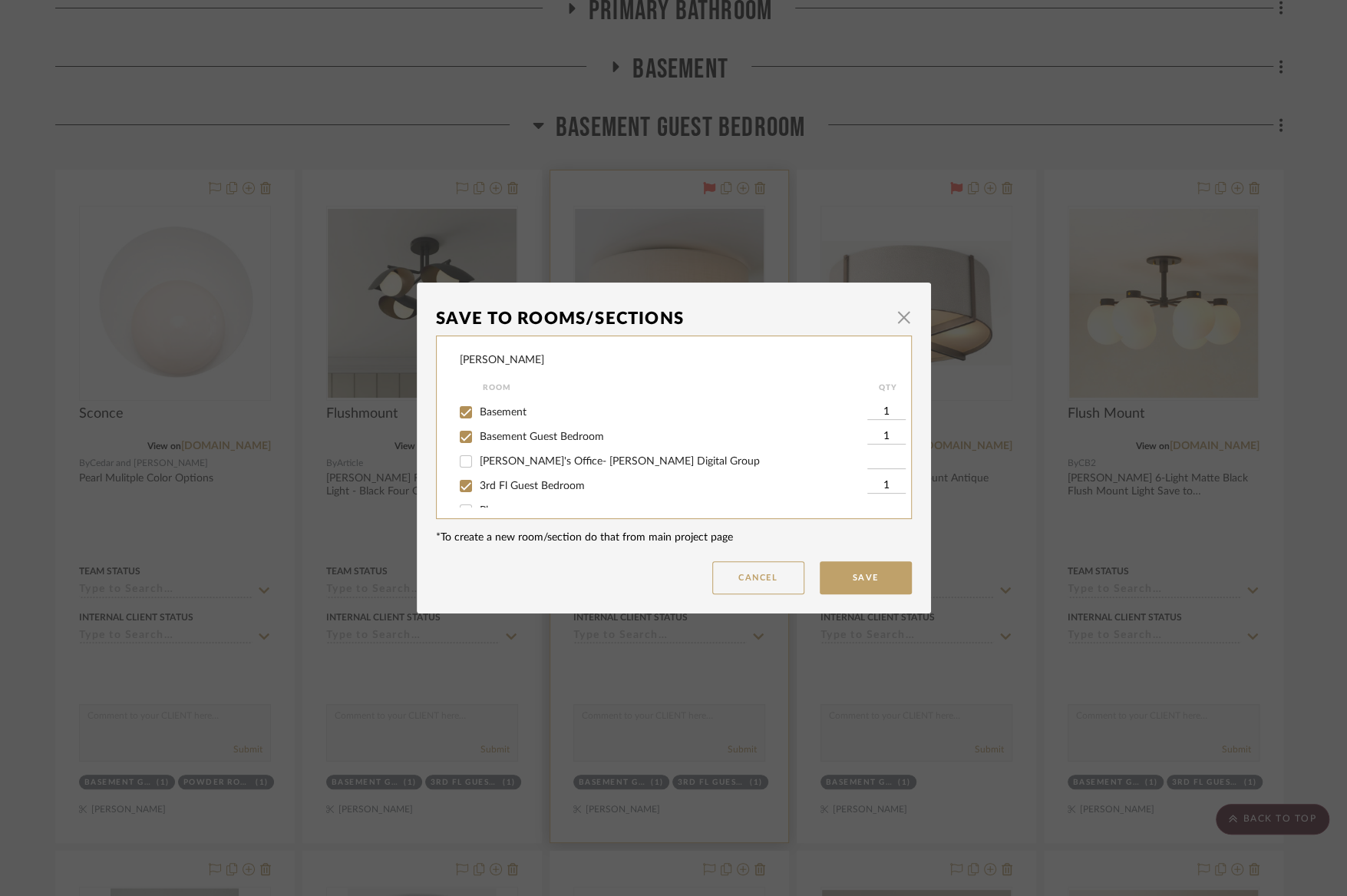
click at [490, 442] on span "Basement Guest Bedroom" at bounding box center [542, 437] width 124 height 11
click at [479, 447] on input "Basement Guest Bedroom" at bounding box center [465, 436] width 24 height 24
checkbox input "false"
click at [877, 587] on button "Save" at bounding box center [865, 578] width 92 height 33
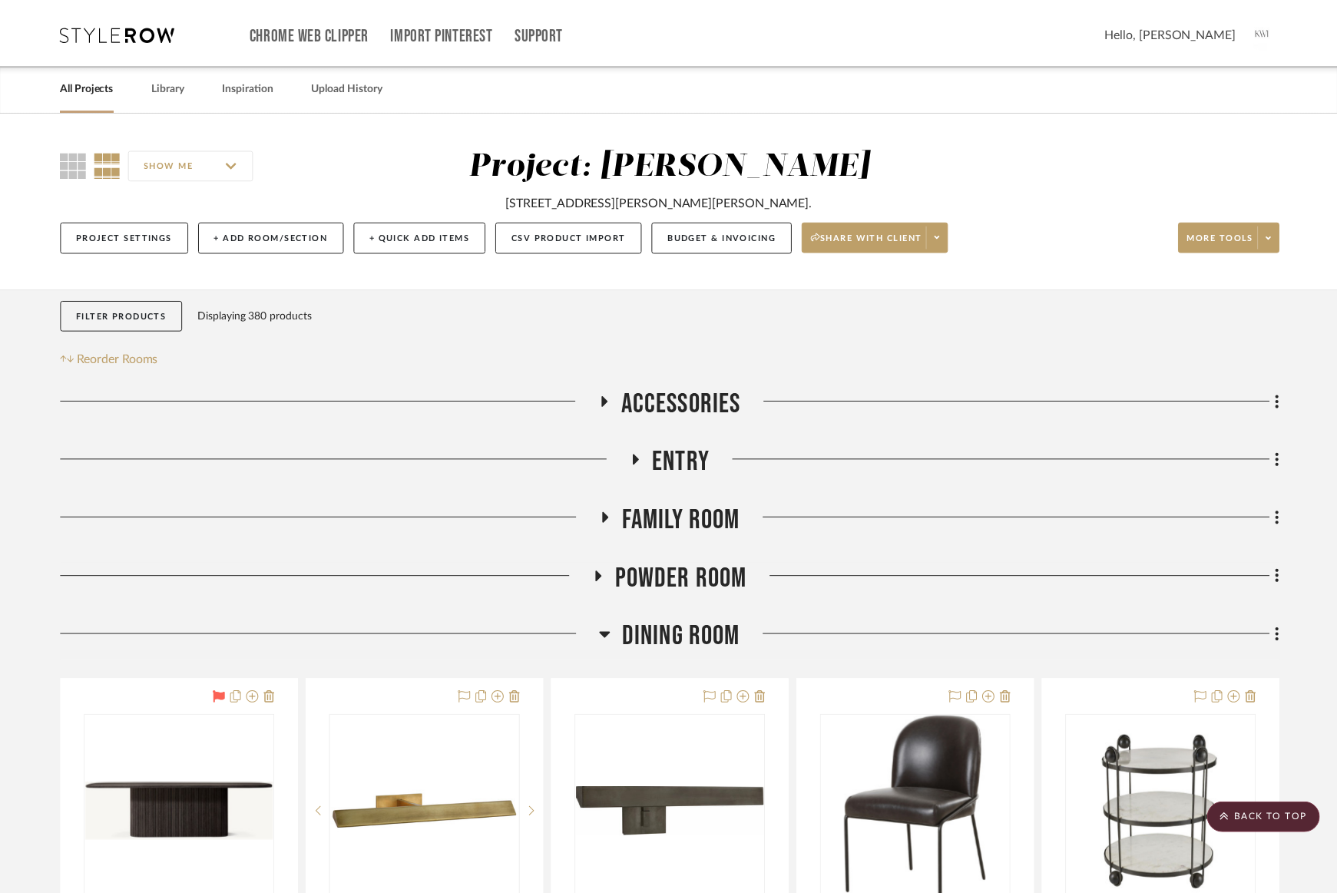
scroll to position [10847, 0]
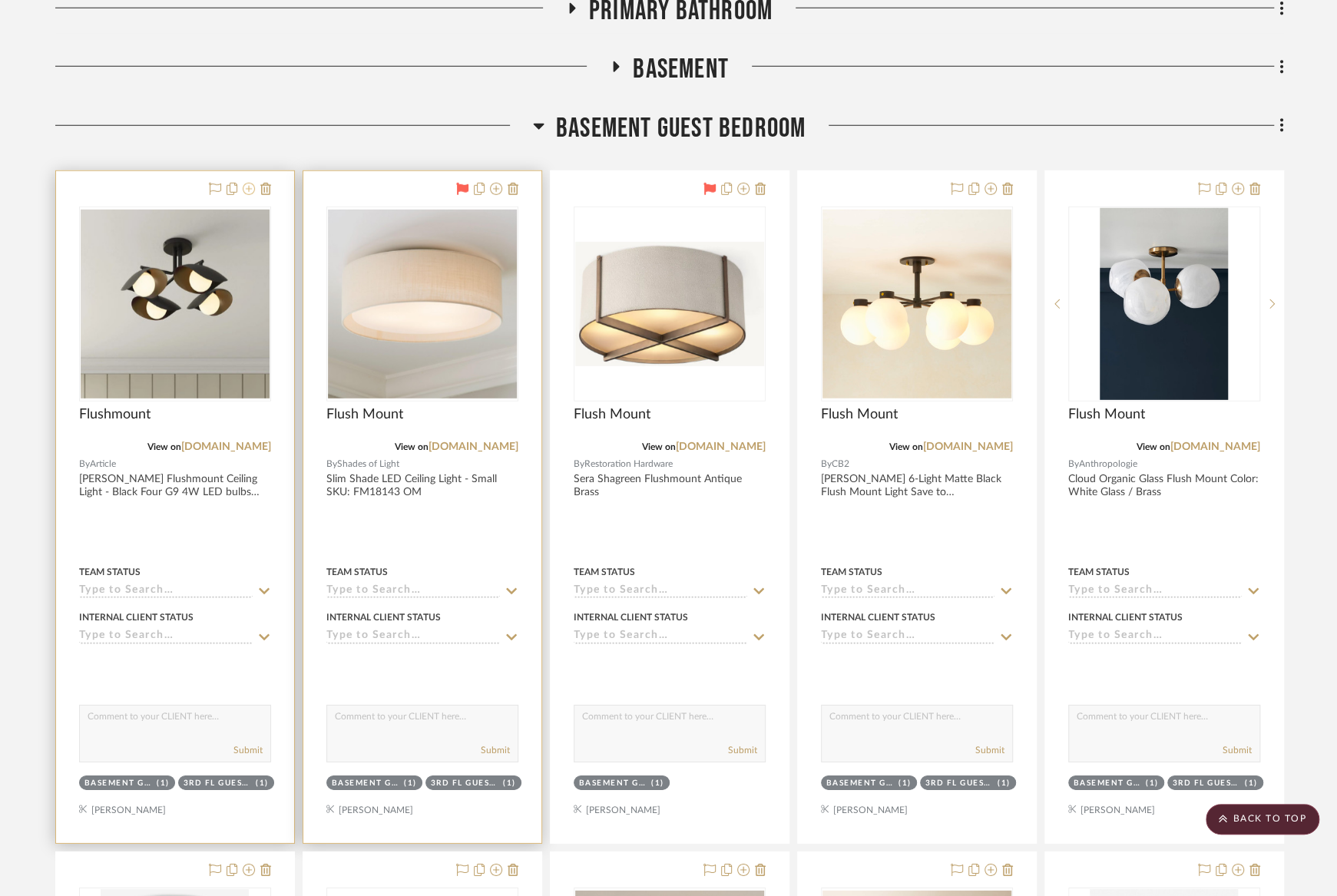
click at [251, 183] on icon at bounding box center [249, 189] width 13 height 13
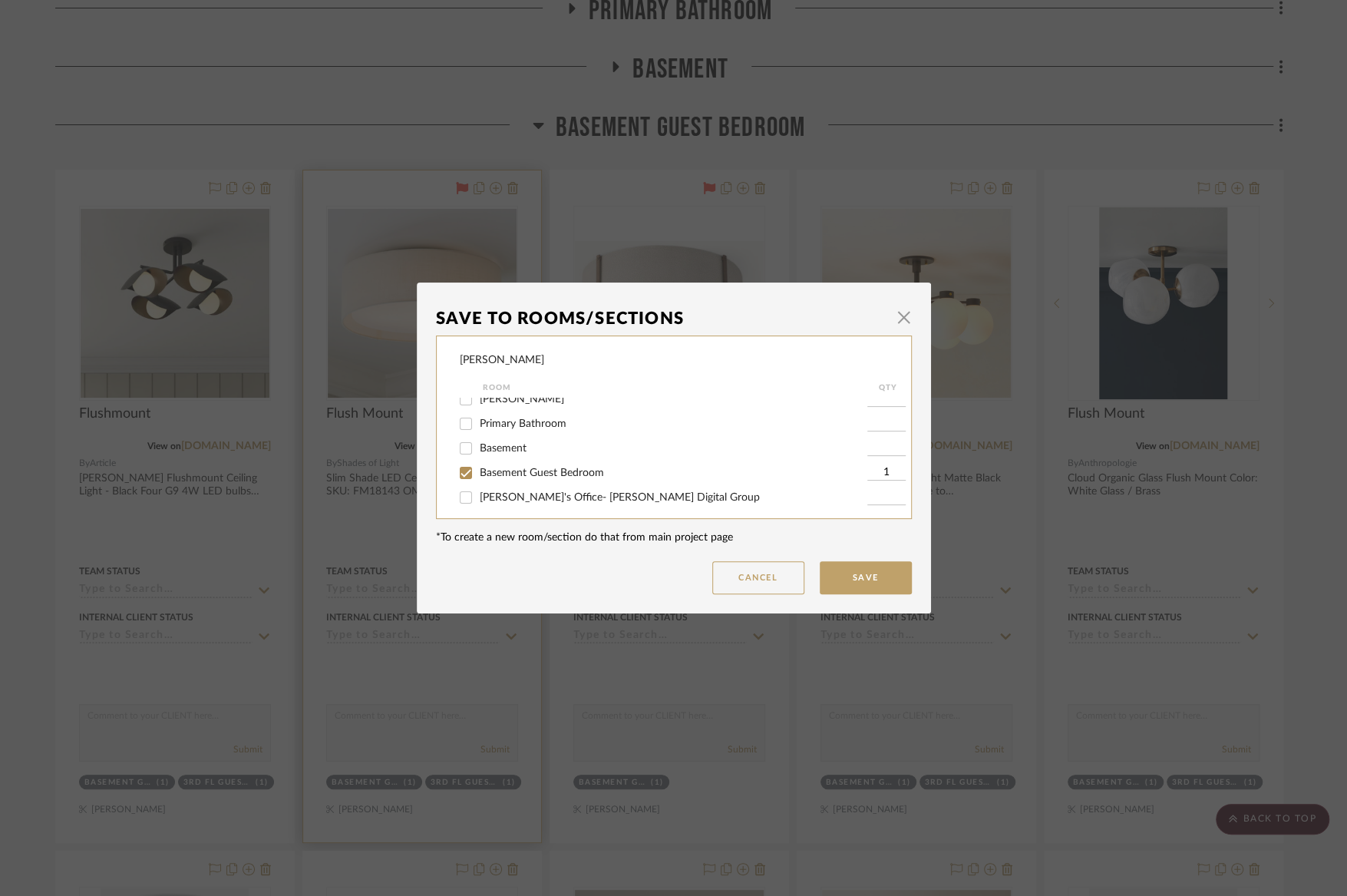
scroll to position [289, 0]
click at [489, 470] on span "Basement Guest Bedroom" at bounding box center [542, 465] width 124 height 11
click at [479, 473] on input "Basement Guest Bedroom" at bounding box center [465, 464] width 24 height 24
checkbox input "false"
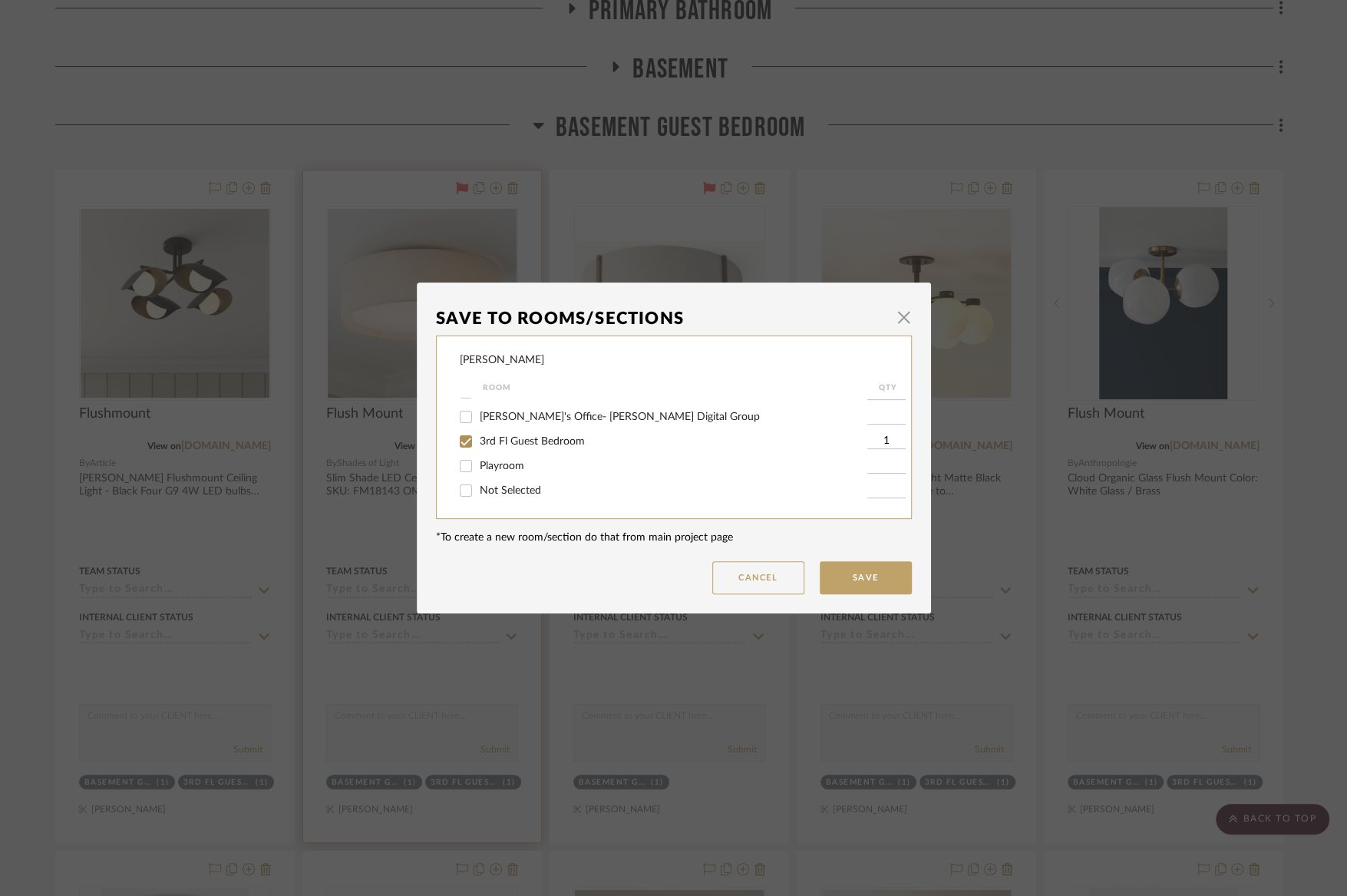
click at [561, 441] on span "3rd Fl Guest Bedroom" at bounding box center [532, 442] width 105 height 11
click at [479, 441] on input "3rd Fl Guest Bedroom" at bounding box center [465, 441] width 24 height 24
checkbox input "false"
click at [514, 496] on span "Not Selected" at bounding box center [510, 491] width 61 height 11
click at [479, 496] on input "Not Selected" at bounding box center [465, 491] width 24 height 24
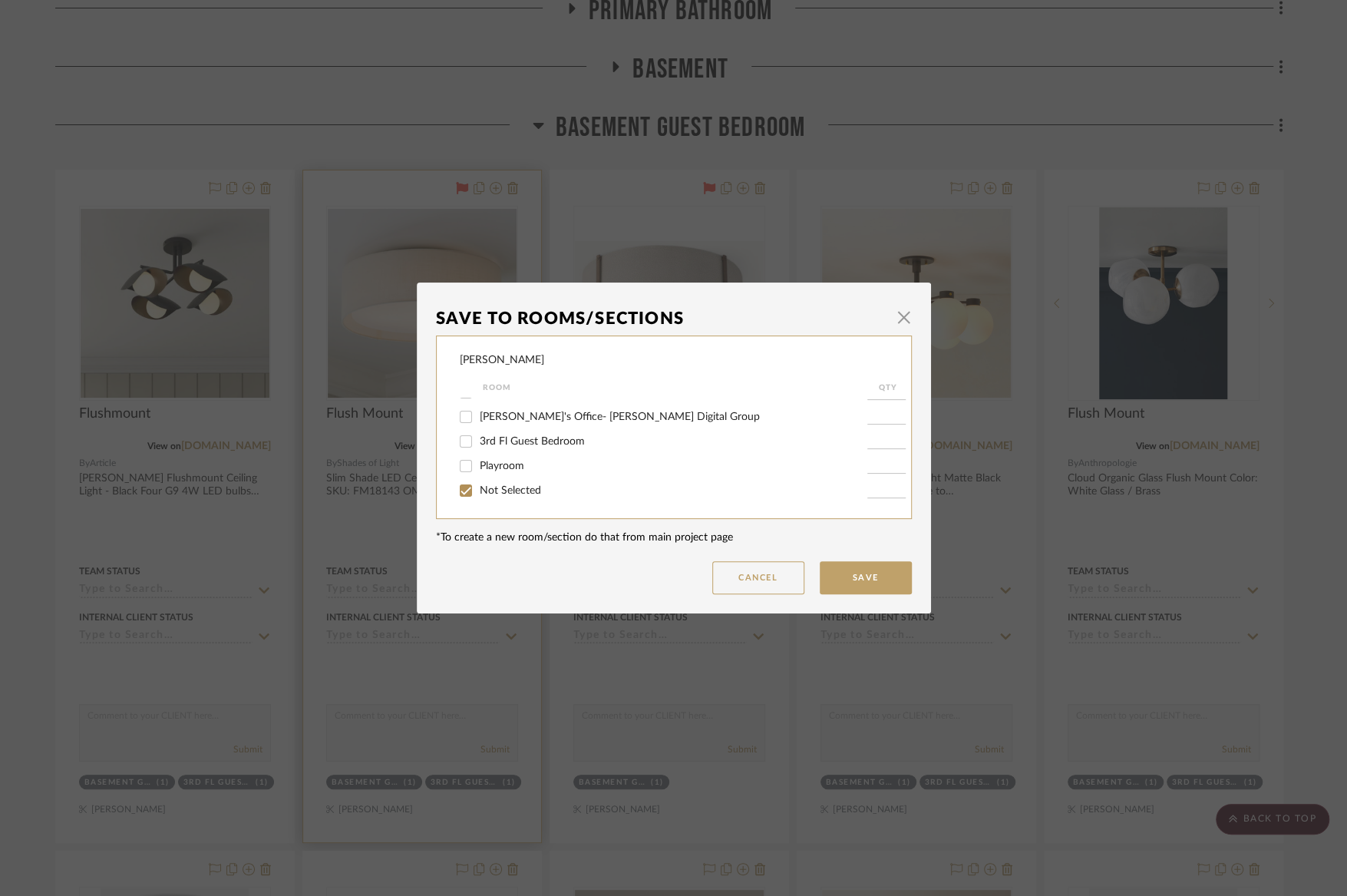
checkbox input "true"
type input "1"
click at [859, 576] on button "Save" at bounding box center [865, 578] width 92 height 33
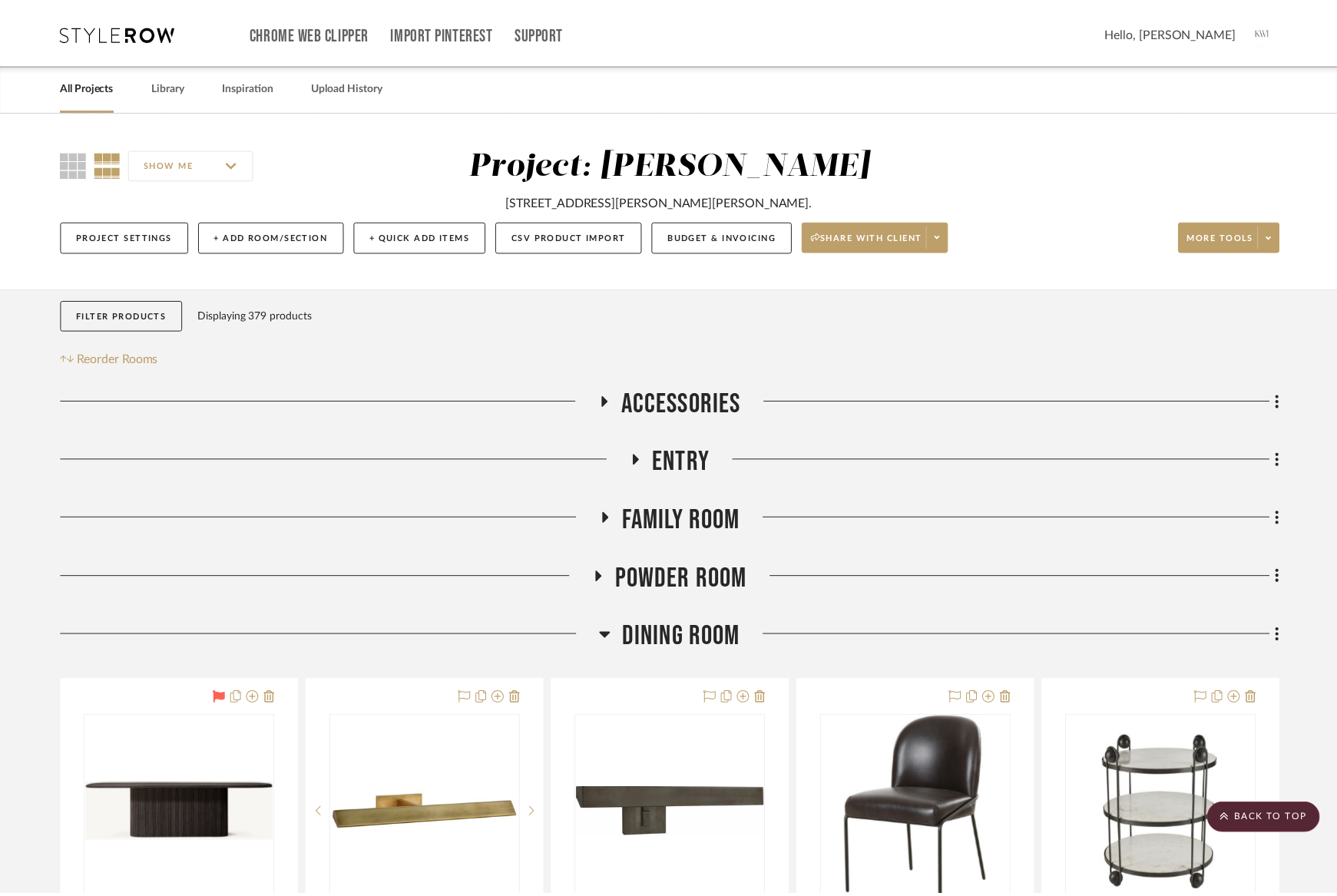
scroll to position [10847, 0]
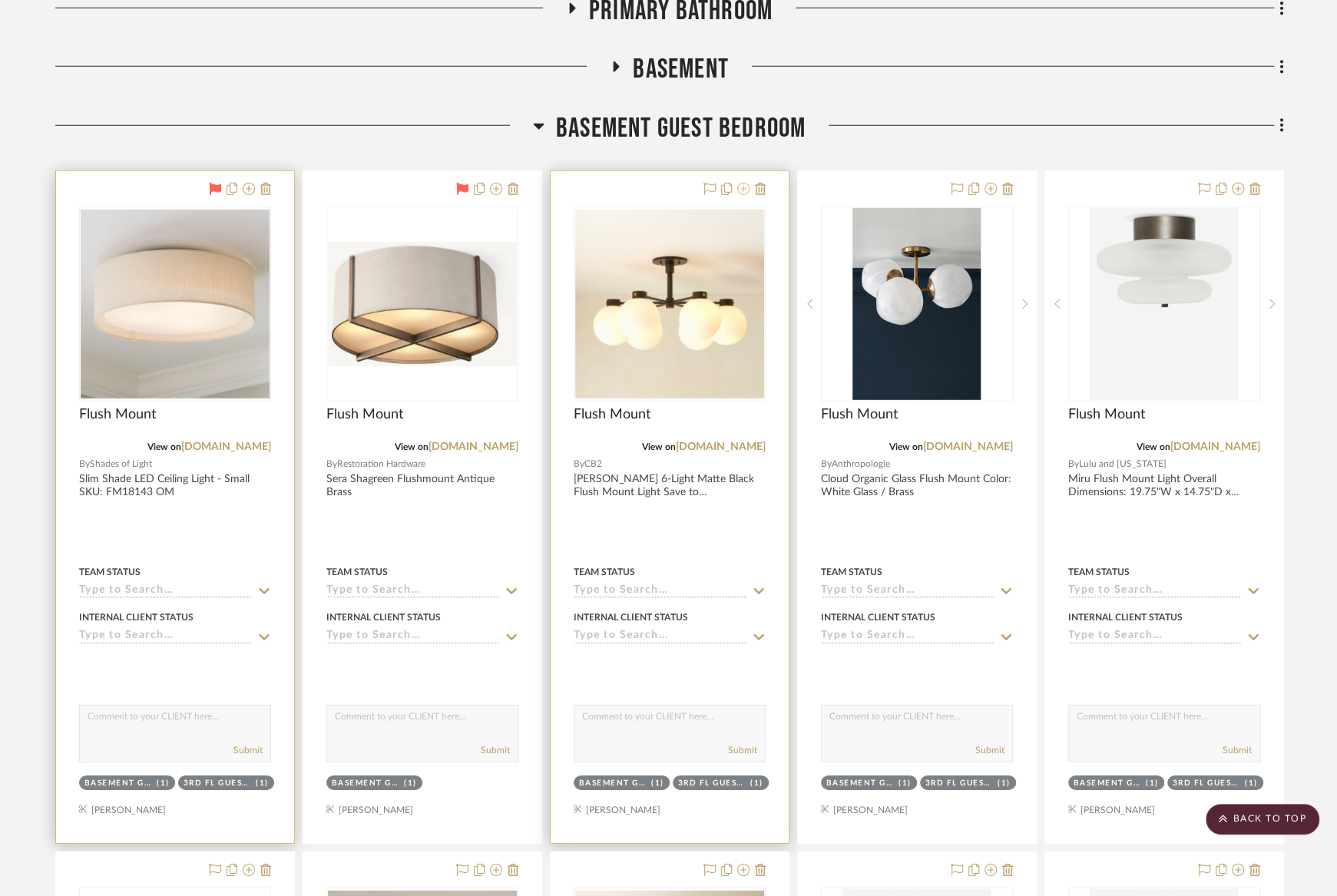
click at [741, 183] on icon at bounding box center [743, 189] width 13 height 13
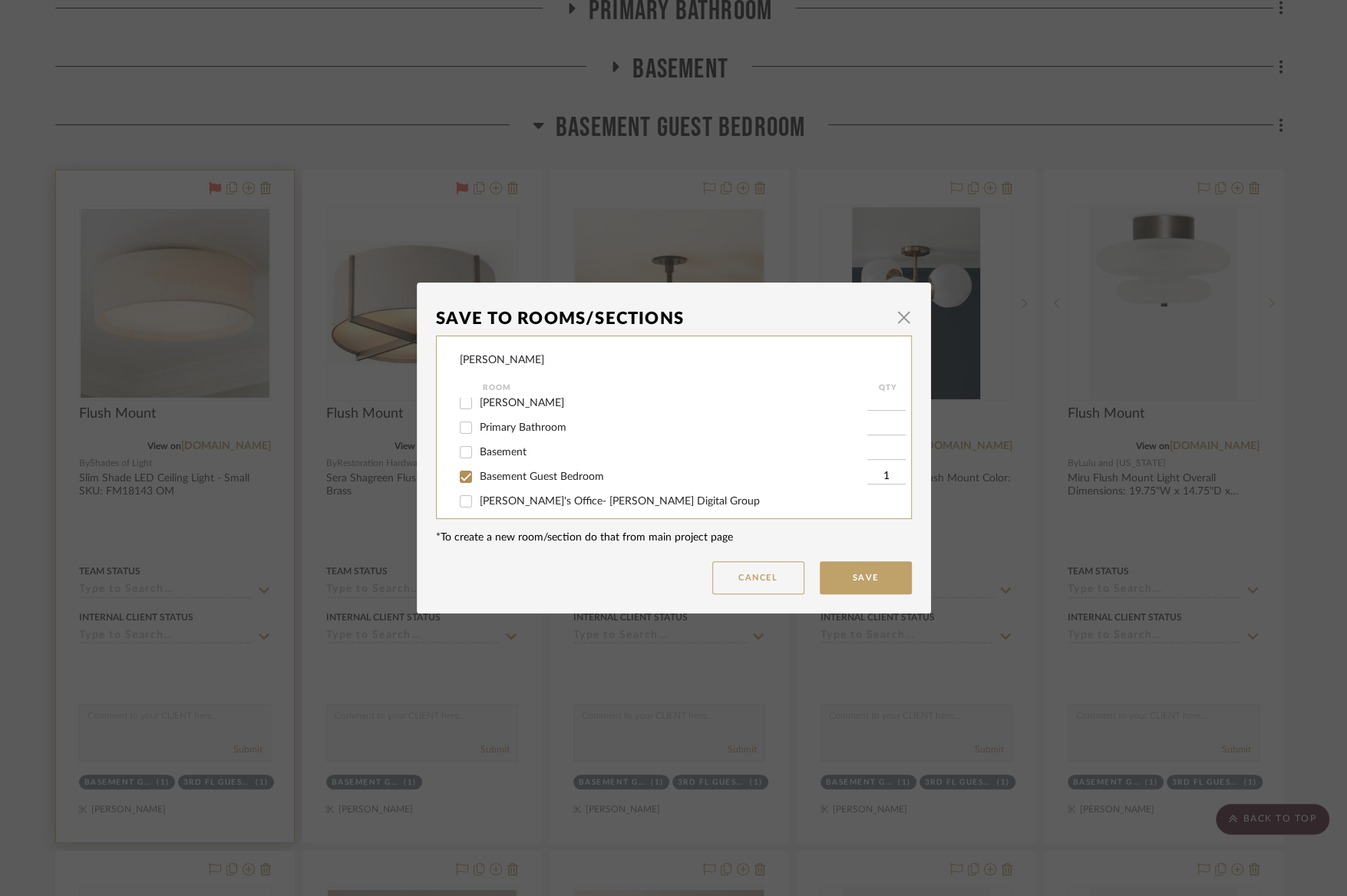
scroll to position [298, 0]
click at [502, 461] on span "Basement Guest Bedroom" at bounding box center [542, 455] width 124 height 11
click at [479, 466] on input "Basement Guest Bedroom" at bounding box center [465, 455] width 24 height 24
checkbox input "false"
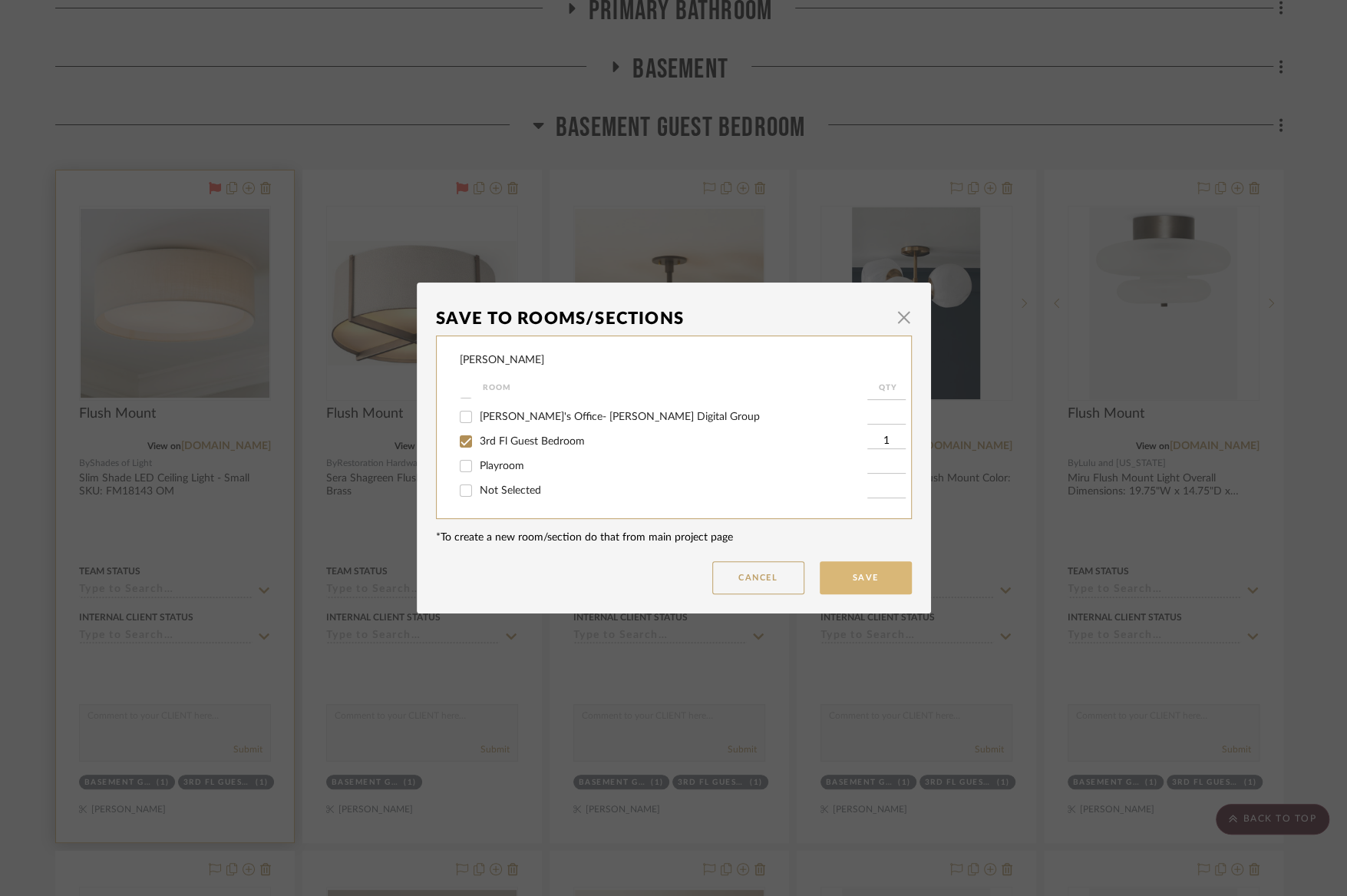
click at [868, 573] on button "Save" at bounding box center [865, 578] width 92 height 33
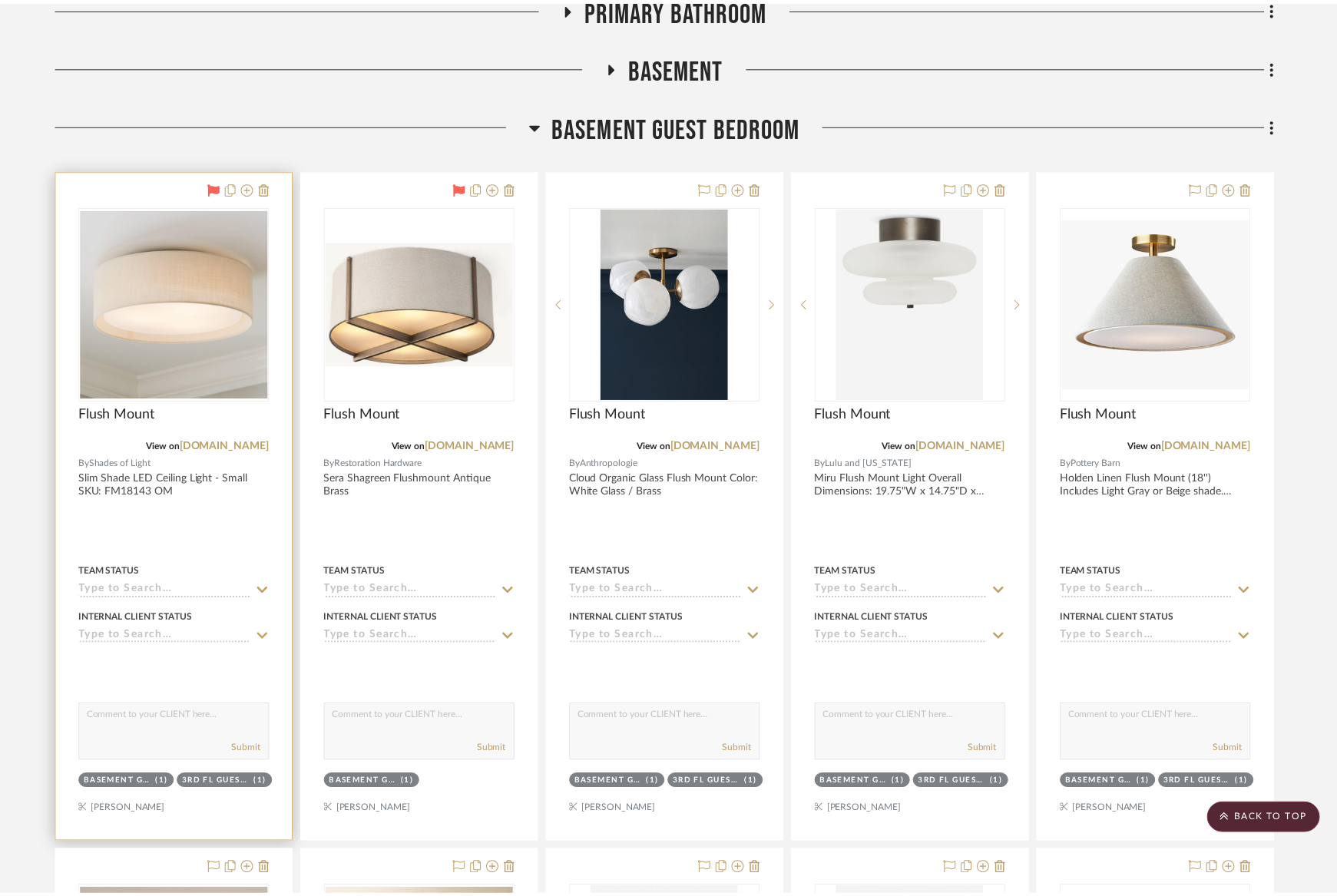
scroll to position [10847, 0]
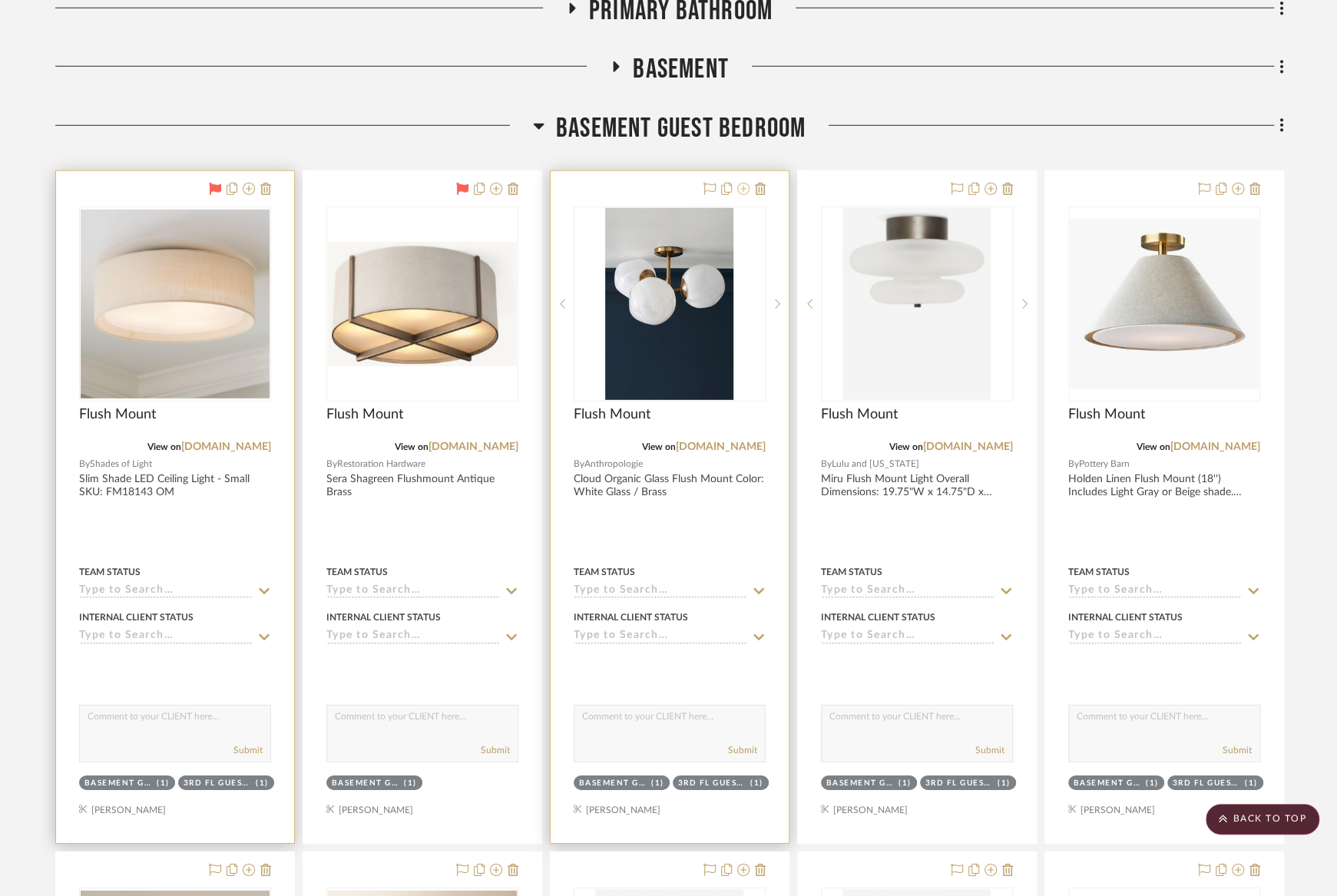
click at [742, 183] on icon at bounding box center [743, 189] width 13 height 13
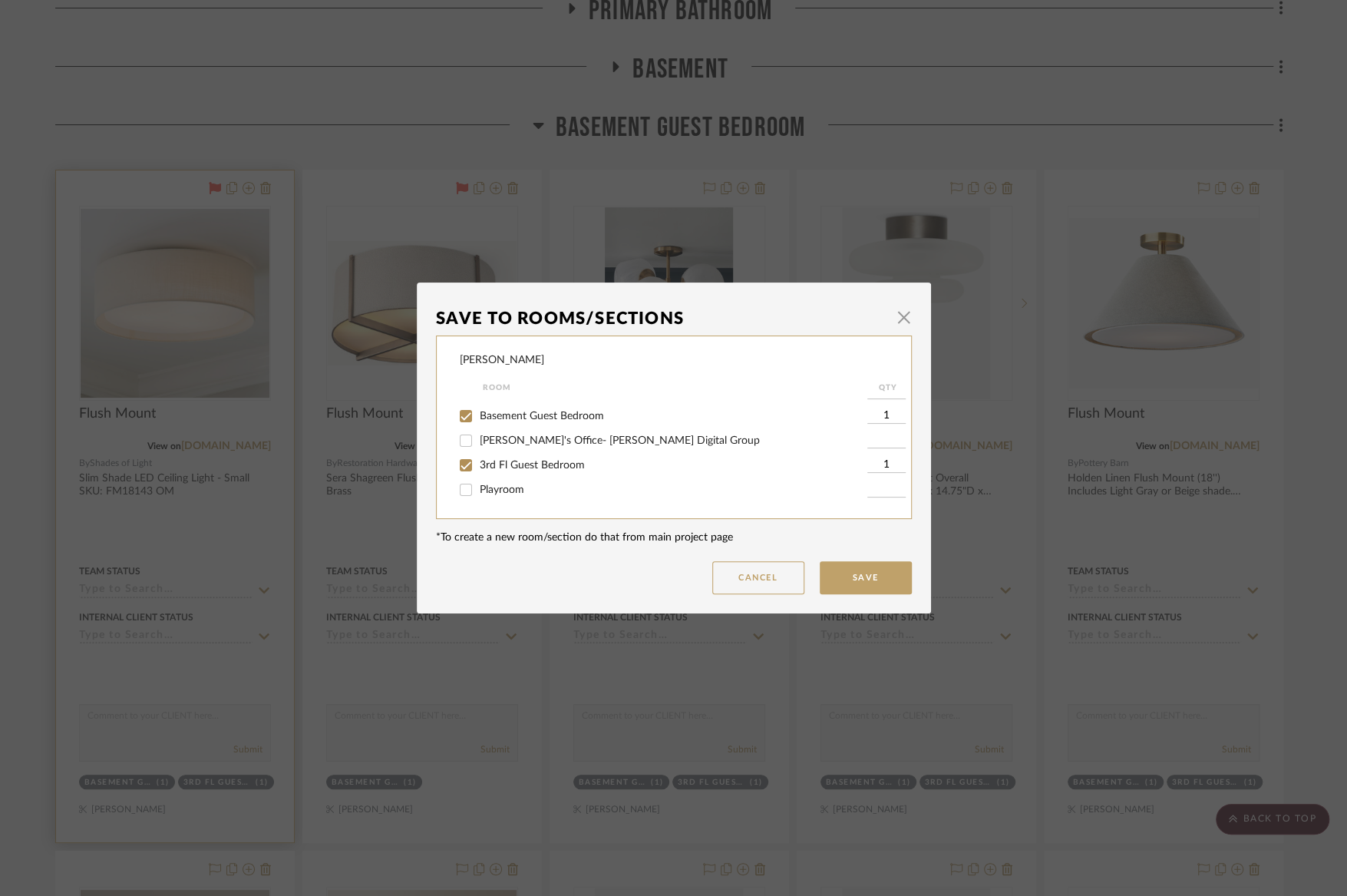
scroll to position [321, 0]
click at [569, 438] on div "Basement Guest Bedroom" at bounding box center [664, 431] width 408 height 24
click at [569, 438] on span "Basement Guest Bedroom" at bounding box center [542, 432] width 124 height 11
click at [479, 445] on input "Basement Guest Bedroom" at bounding box center [465, 431] width 24 height 24
checkbox input "false"
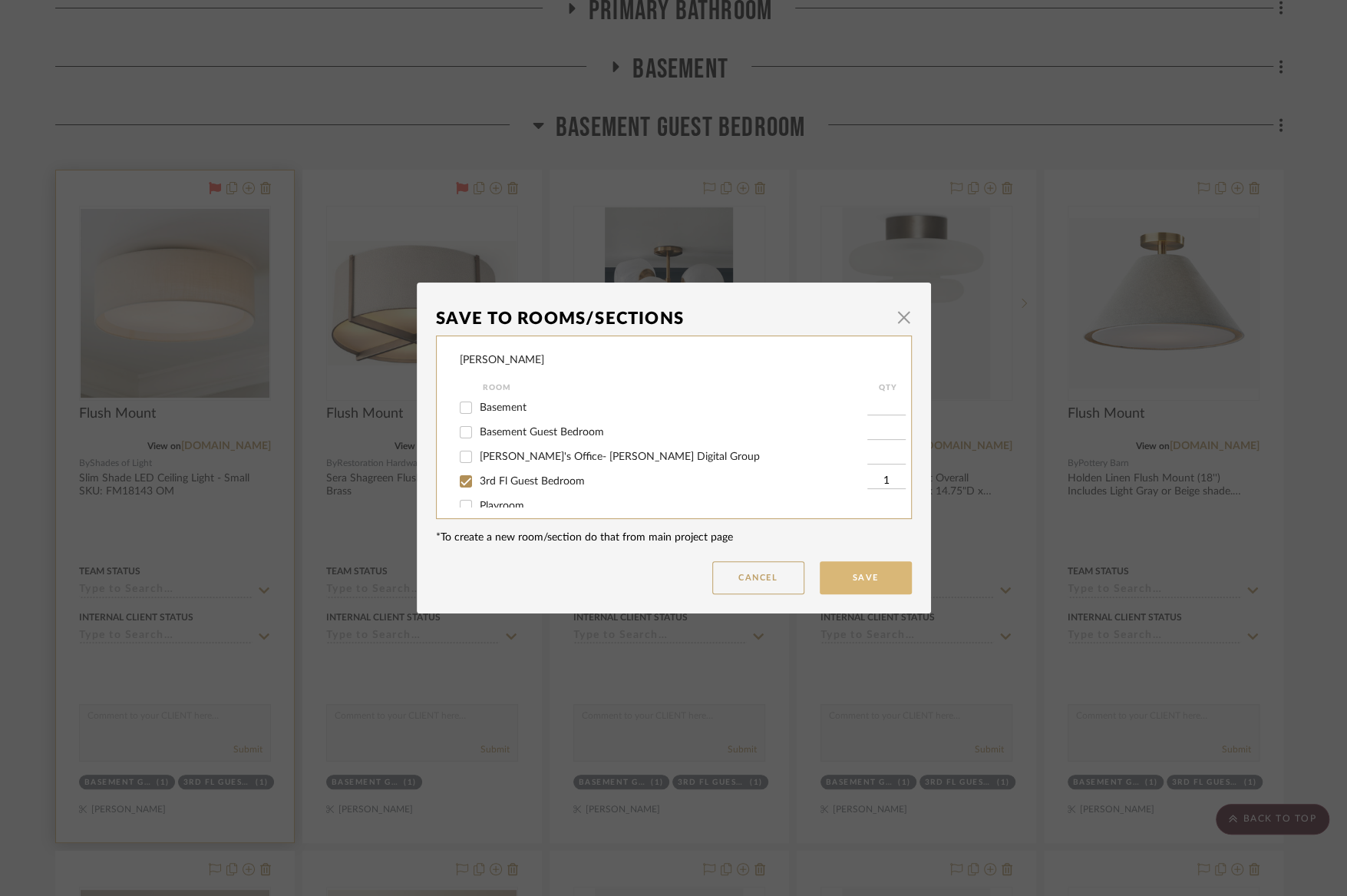
click at [873, 585] on button "Save" at bounding box center [865, 578] width 92 height 33
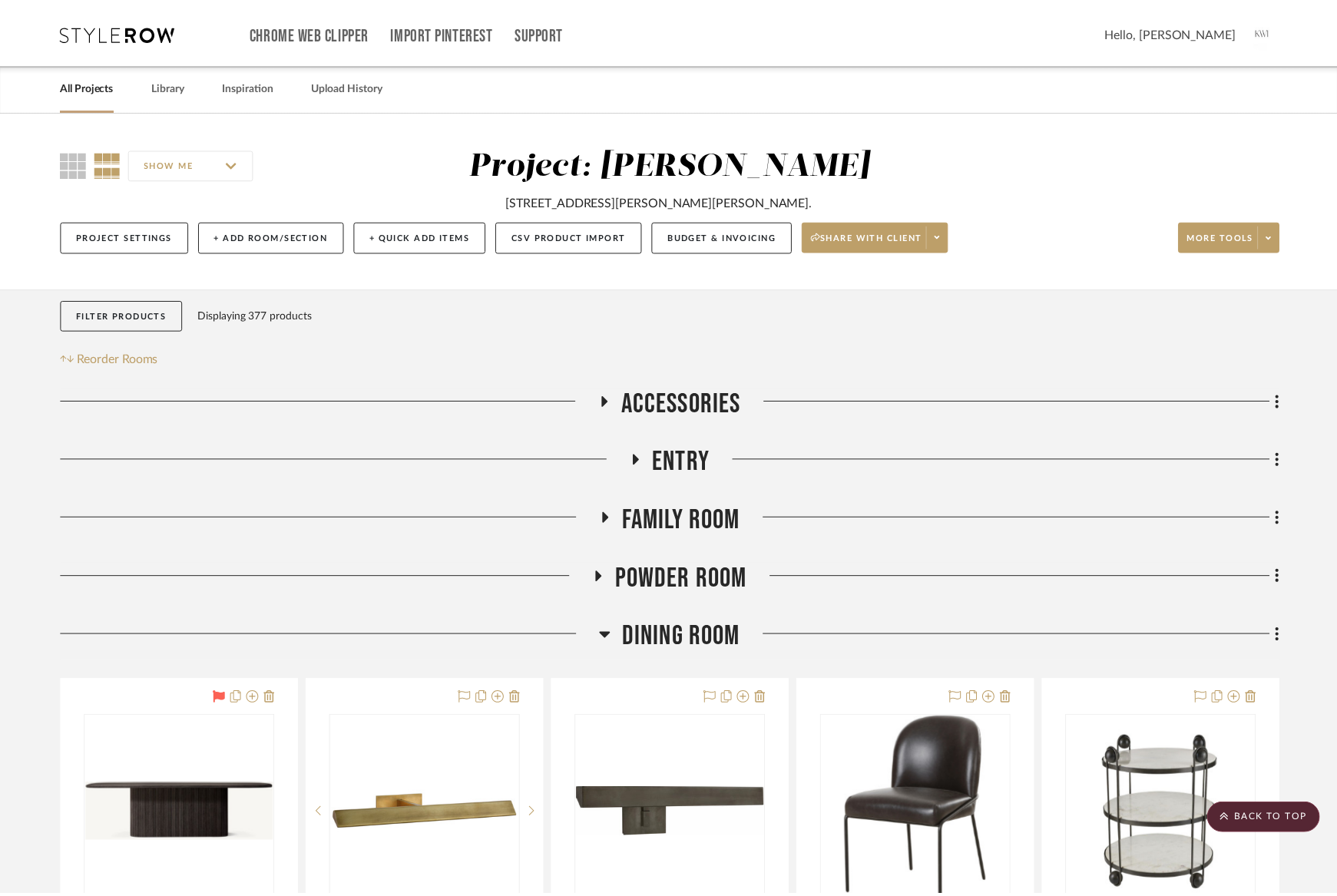
scroll to position [10847, 0]
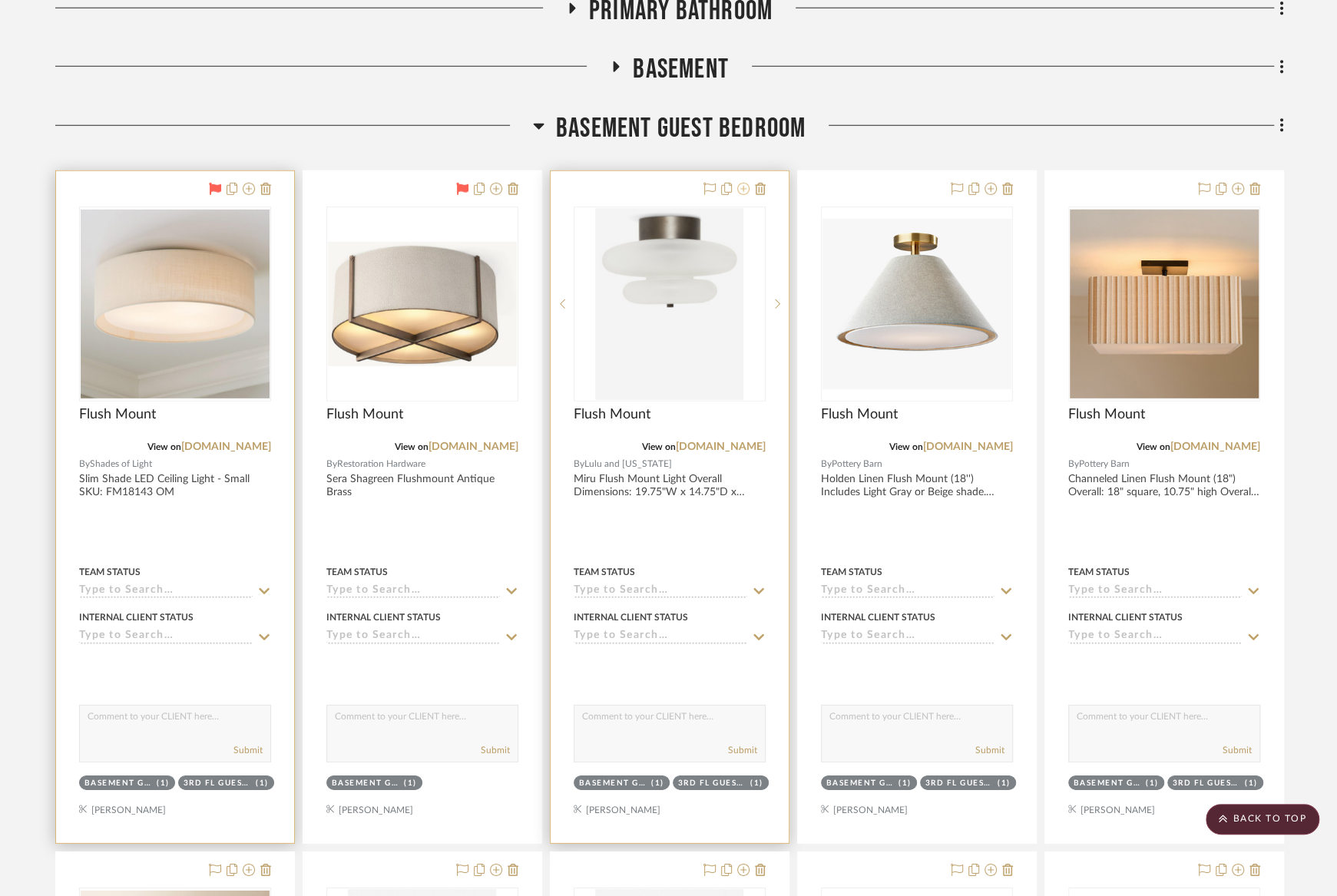
click at [743, 183] on icon at bounding box center [743, 189] width 13 height 13
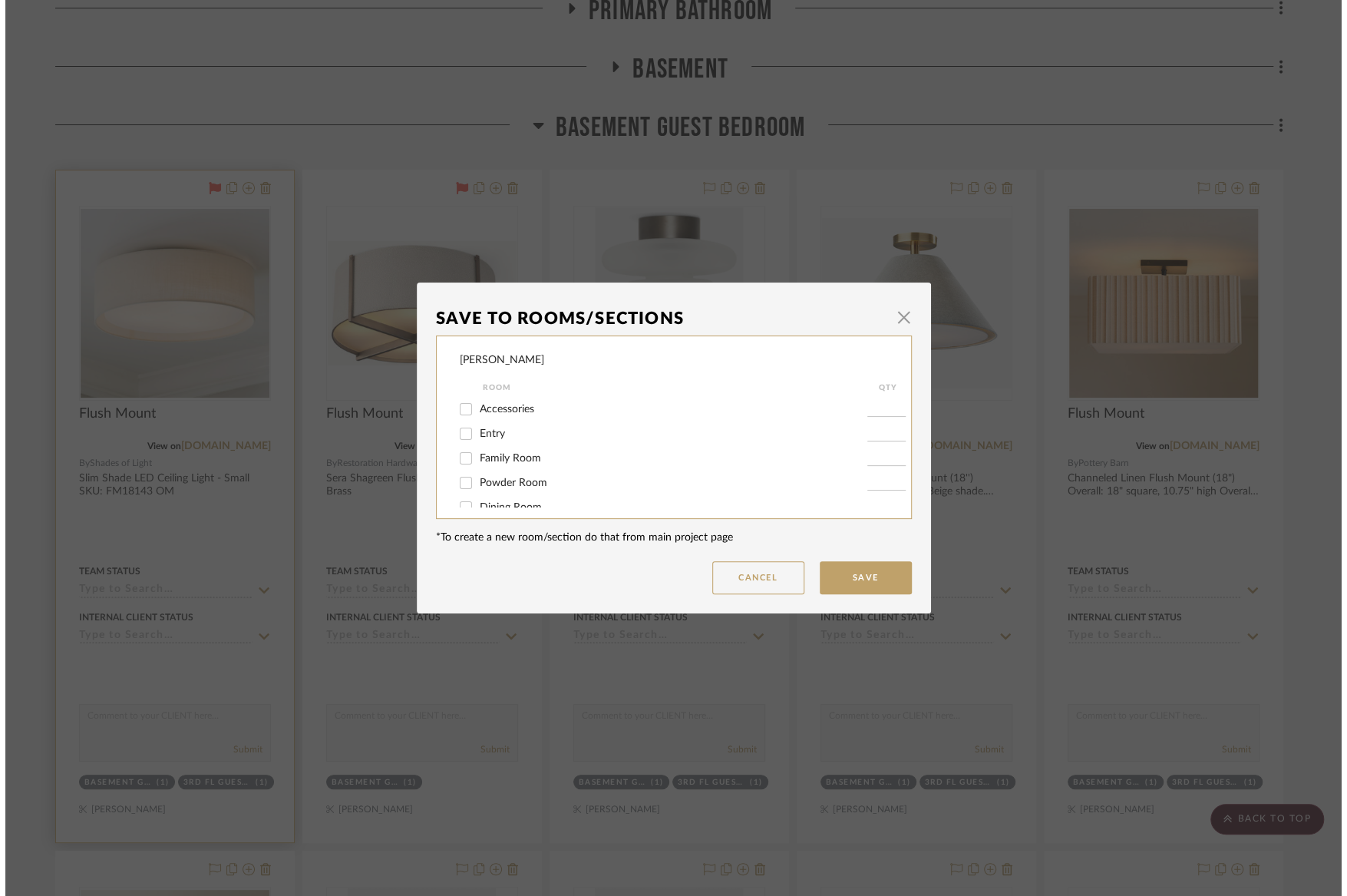
scroll to position [0, 0]
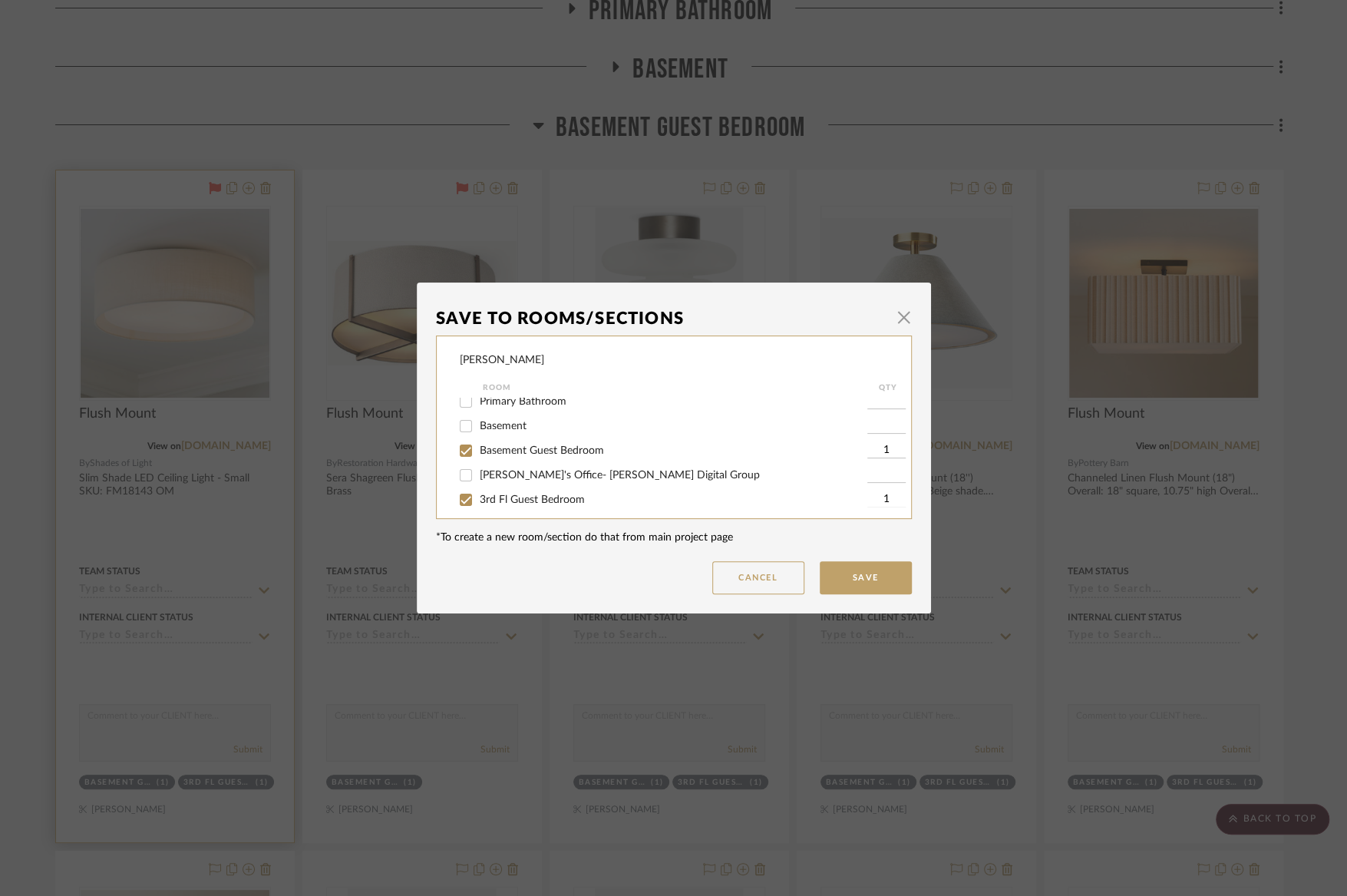
click at [536, 456] on span "Basement Guest Bedroom" at bounding box center [542, 451] width 124 height 11
click at [479, 463] on input "Basement Guest Bedroom" at bounding box center [465, 450] width 24 height 24
checkbox input "false"
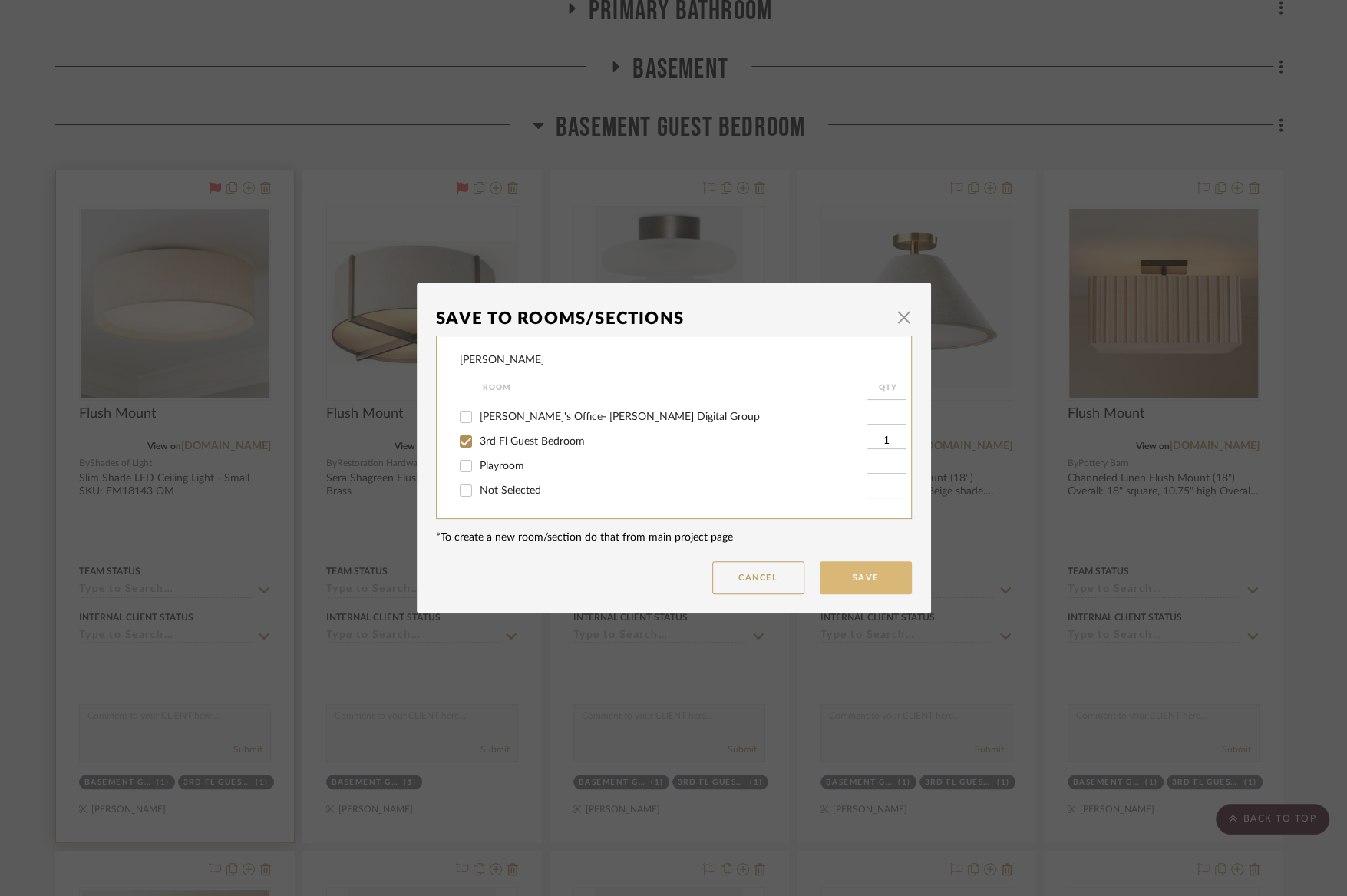
click at [854, 561] on button "Save" at bounding box center [865, 578] width 92 height 33
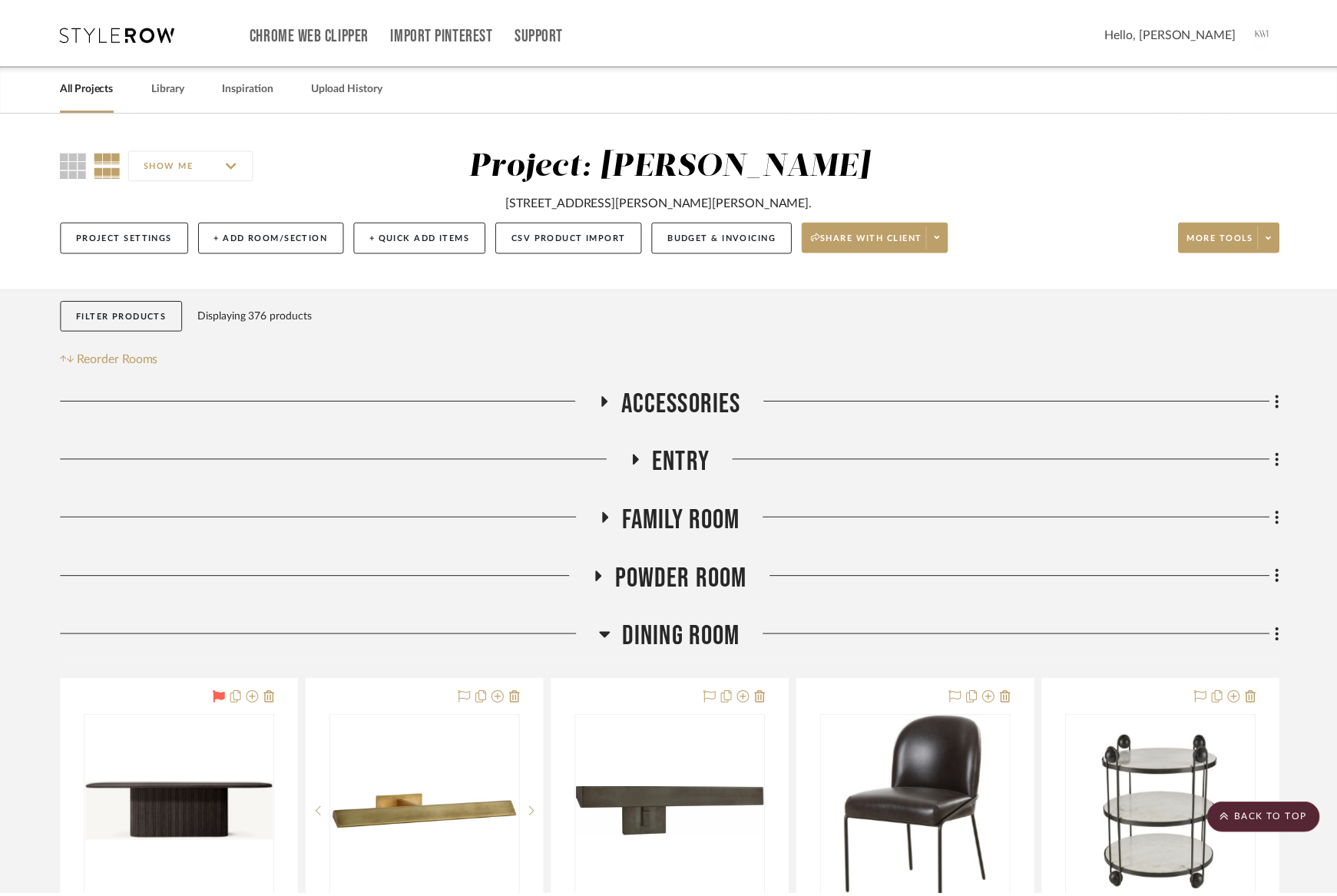
scroll to position [10847, 0]
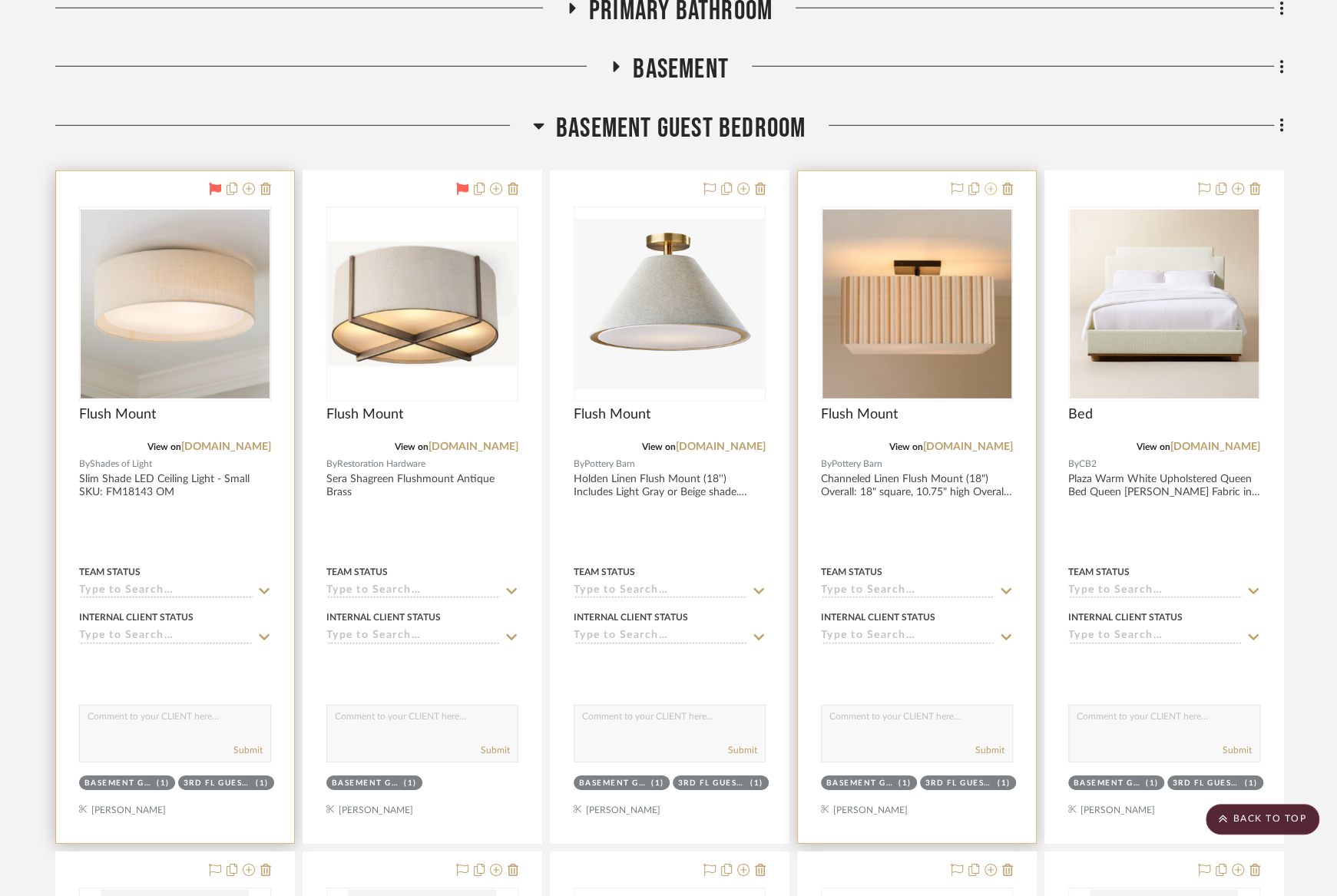
click at [986, 183] on icon at bounding box center [991, 189] width 13 height 13
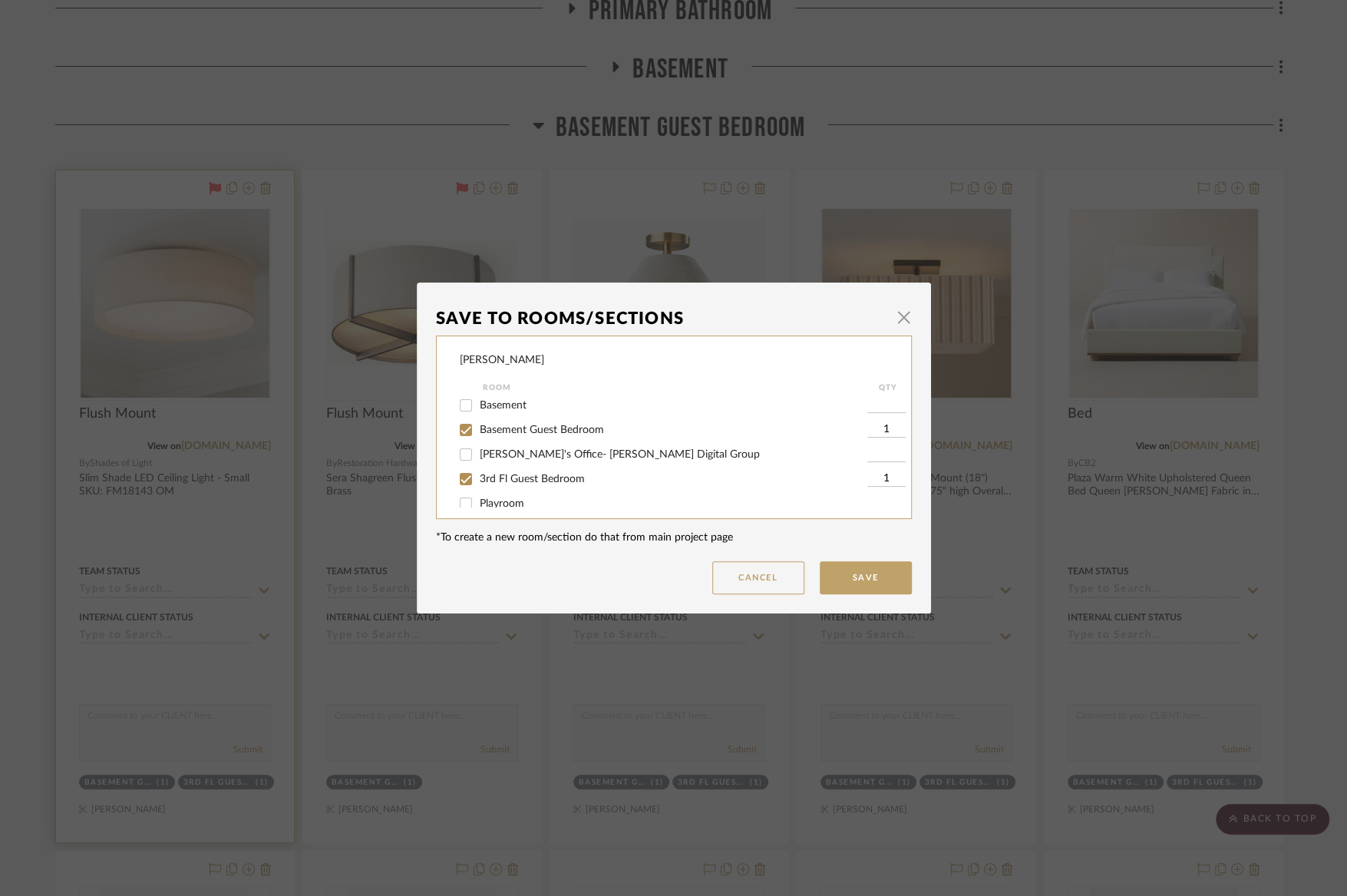
scroll to position [330, 0]
click at [531, 428] on span "Basement Guest Bedroom" at bounding box center [542, 423] width 124 height 11
click at [479, 435] on input "Basement Guest Bedroom" at bounding box center [465, 423] width 24 height 24
checkbox input "false"
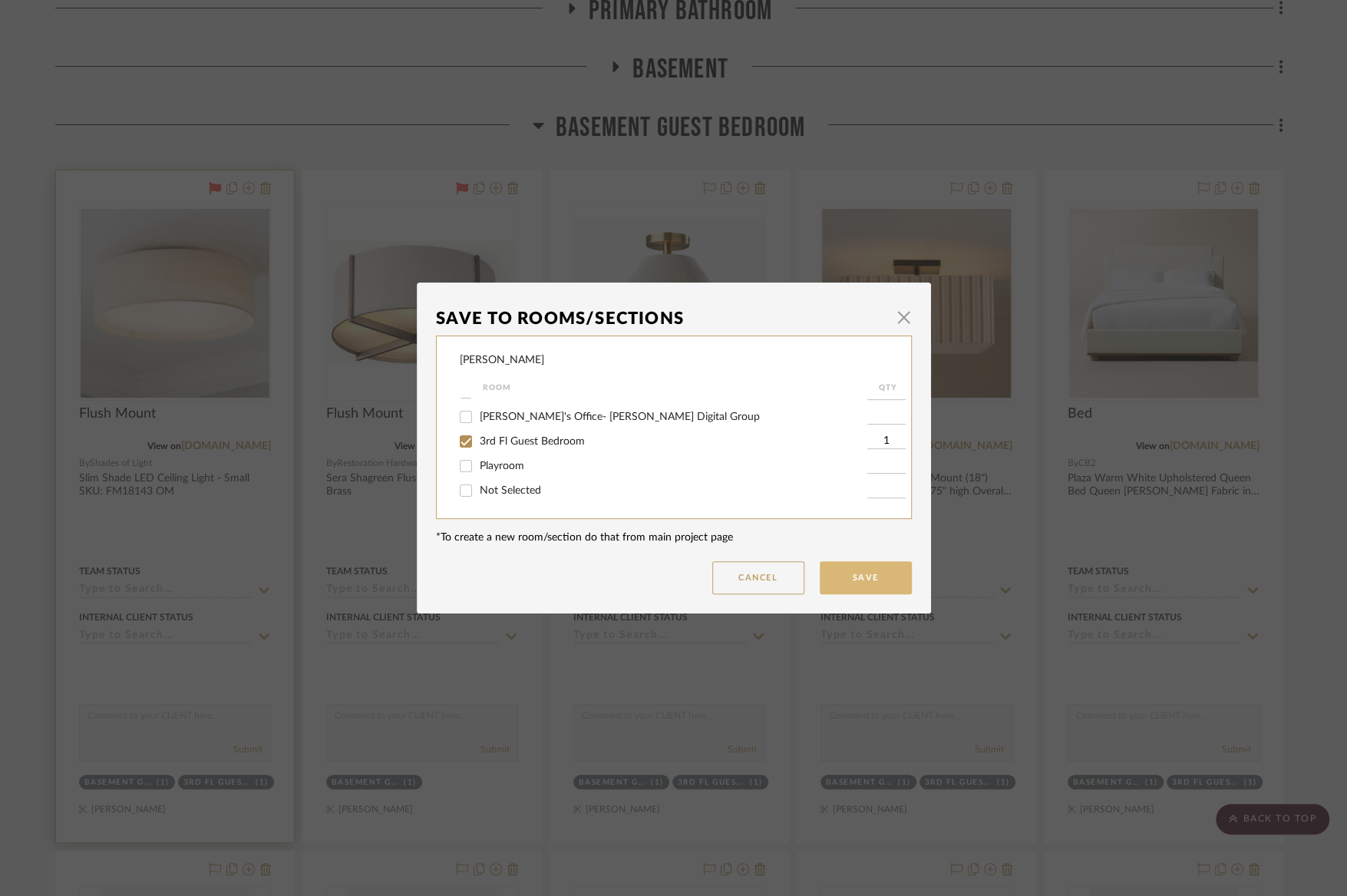
click at [848, 570] on button "Save" at bounding box center [865, 578] width 92 height 33
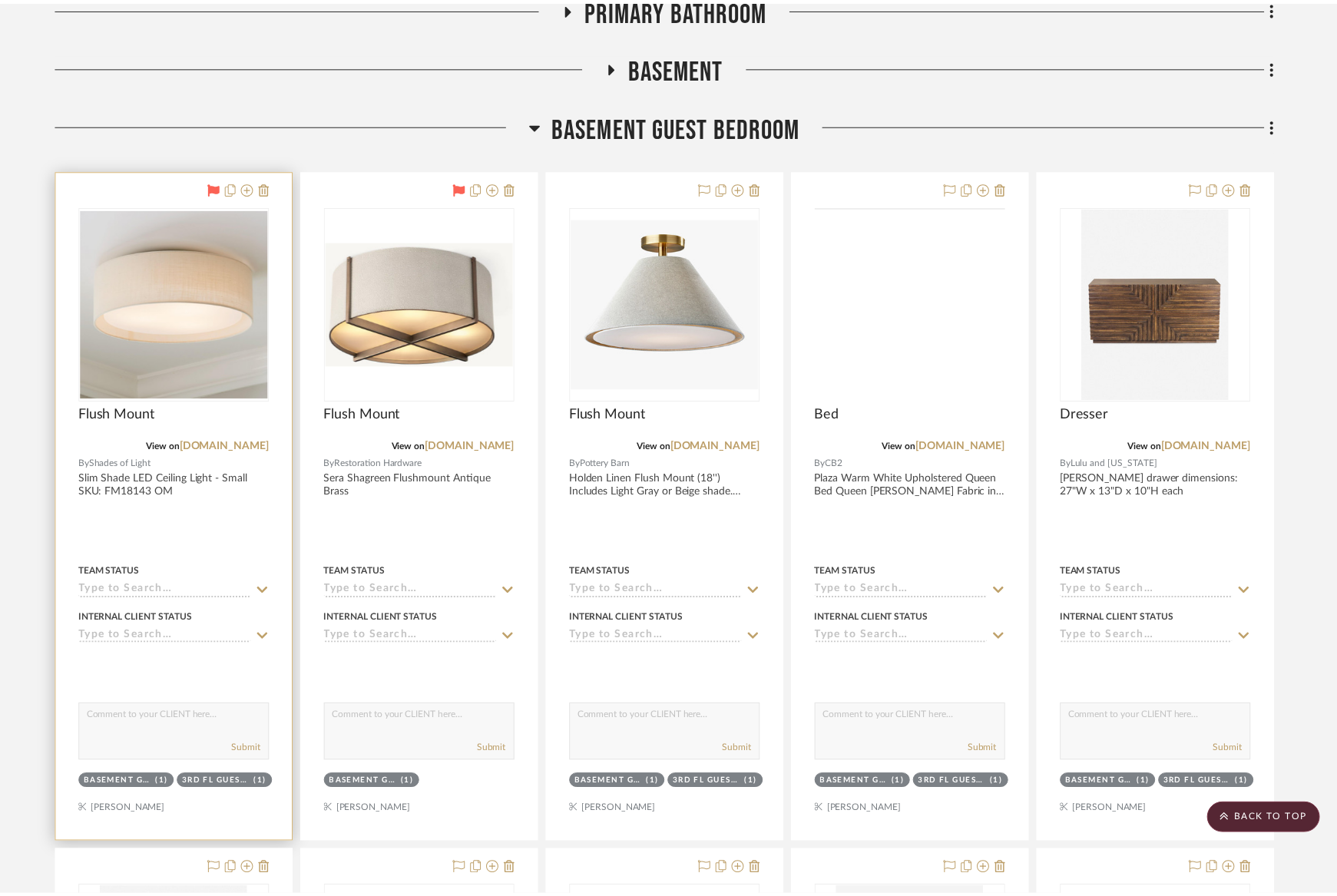
scroll to position [10847, 0]
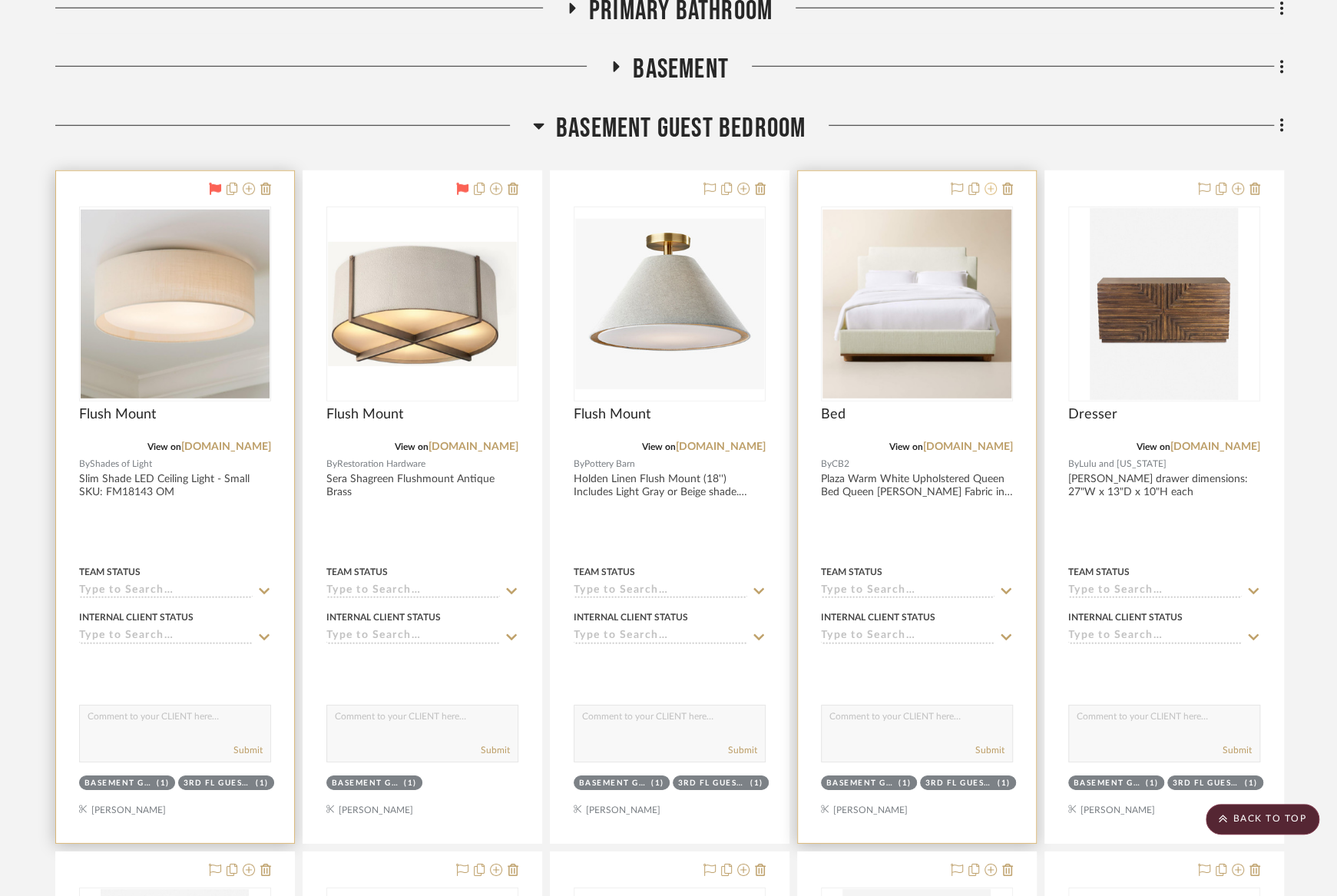
click at [988, 183] on icon at bounding box center [991, 189] width 13 height 13
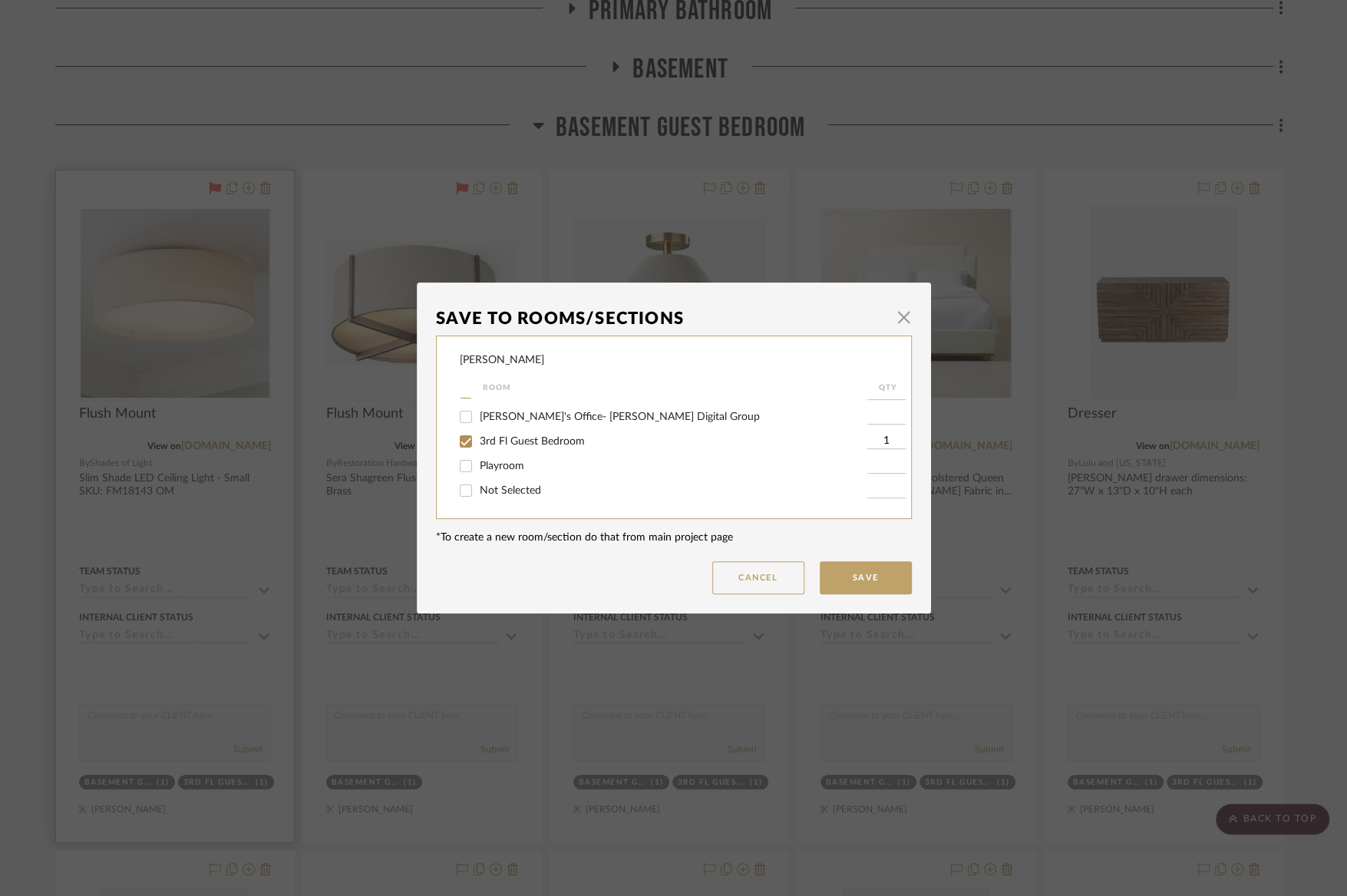
scroll to position [331, 0]
click at [579, 427] on span "Basement Guest Bedroom" at bounding box center [542, 422] width 124 height 11
click at [479, 434] on input "Basement Guest Bedroom" at bounding box center [465, 421] width 24 height 24
checkbox input "false"
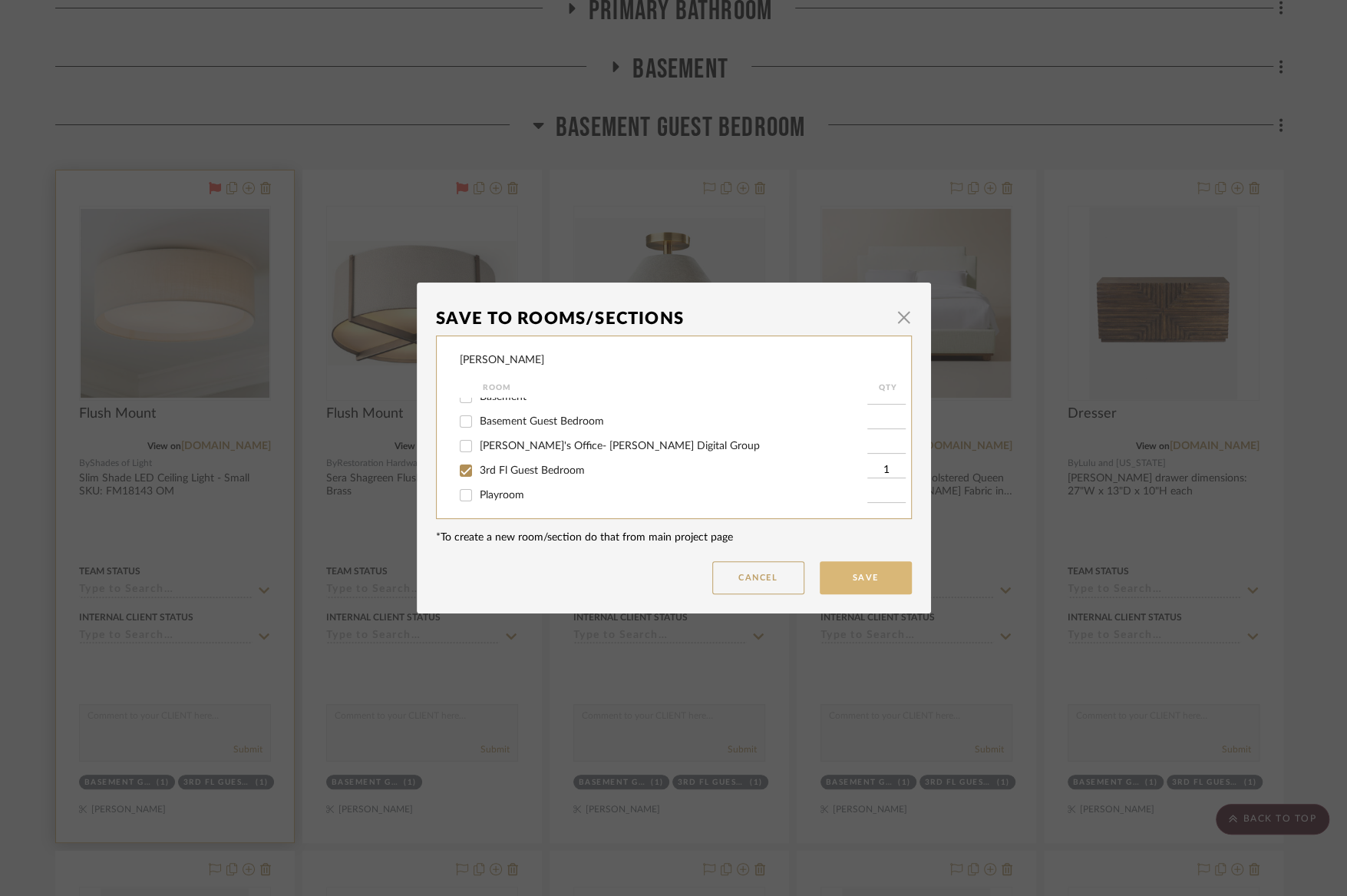
click at [838, 579] on button "Save" at bounding box center [865, 578] width 92 height 33
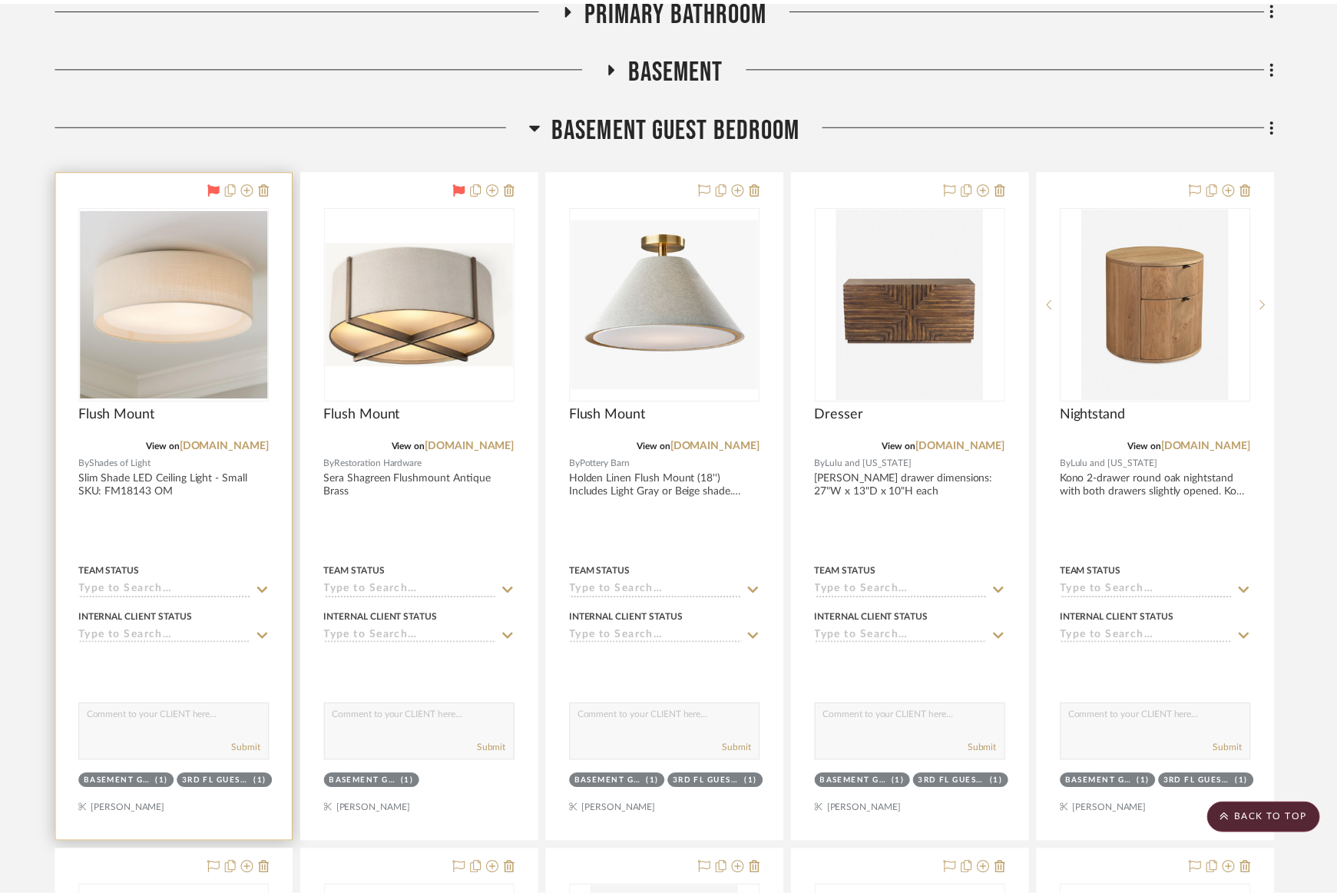
scroll to position [10847, 0]
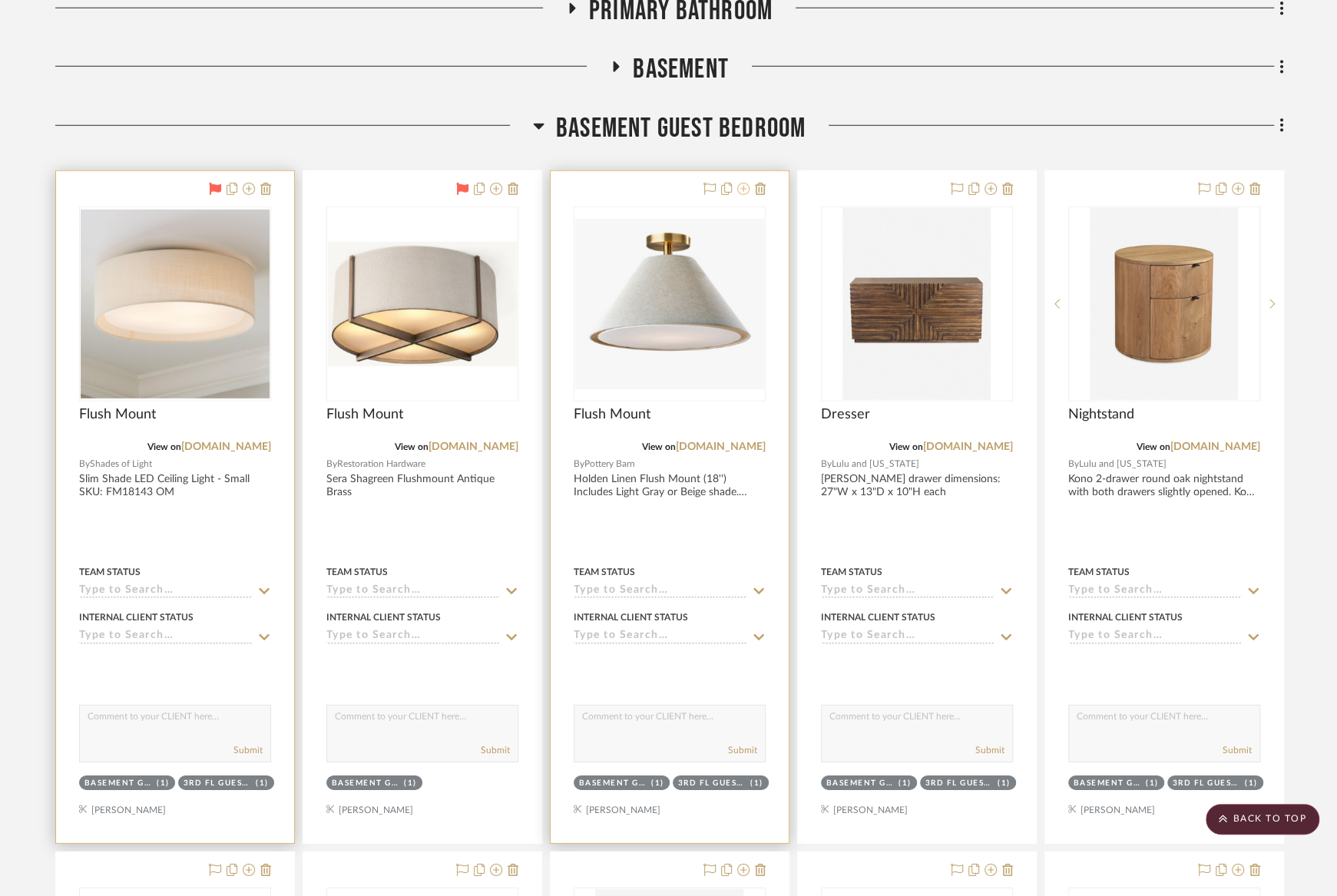
click at [742, 183] on icon at bounding box center [743, 189] width 13 height 13
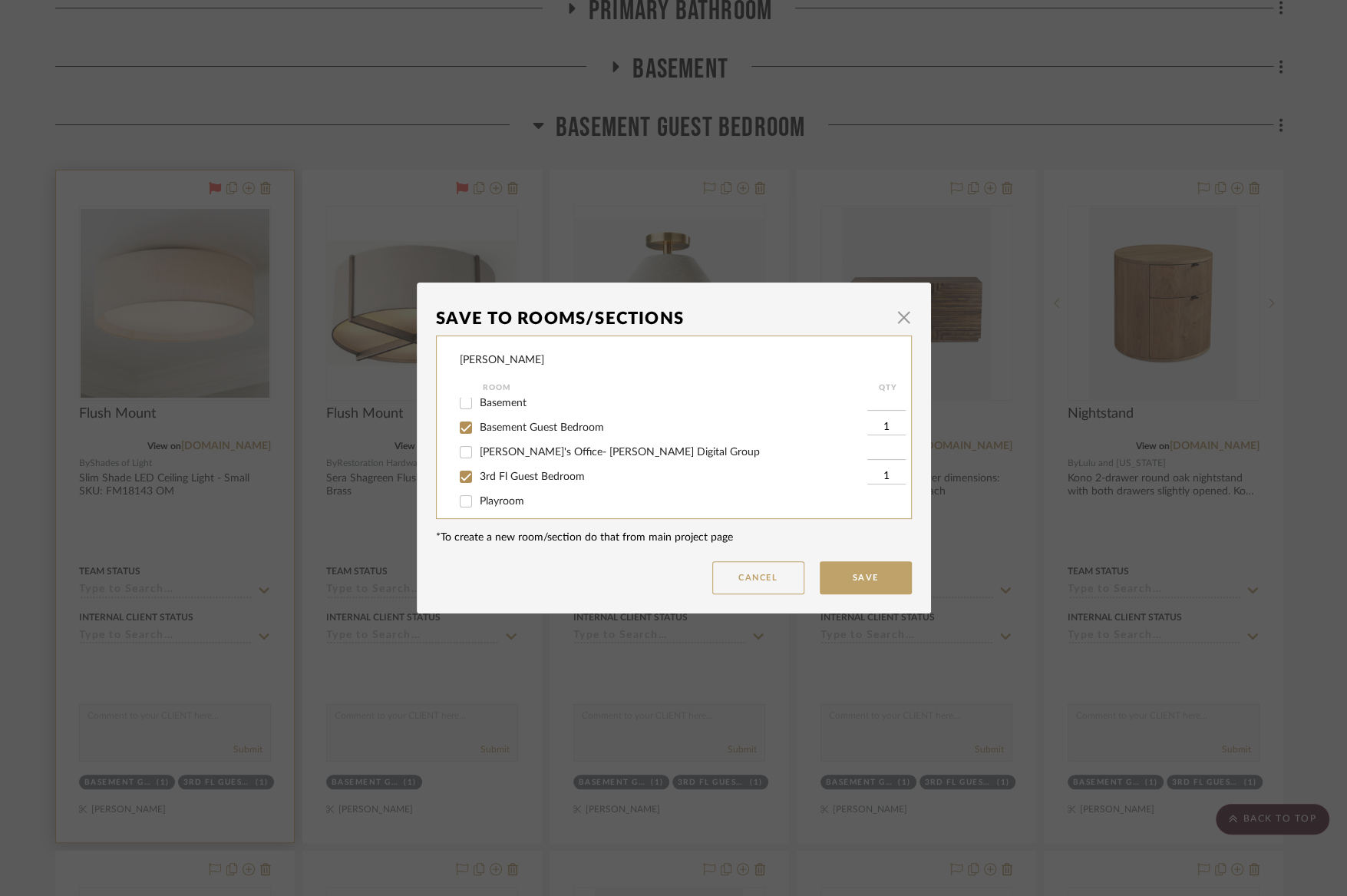
scroll to position [348, 0]
click at [552, 411] on span "Basement Guest Bedroom" at bounding box center [542, 405] width 124 height 11
click at [479, 417] on input "Basement Guest Bedroom" at bounding box center [465, 405] width 24 height 24
checkbox input "false"
click at [838, 581] on button "Save" at bounding box center [865, 578] width 92 height 33
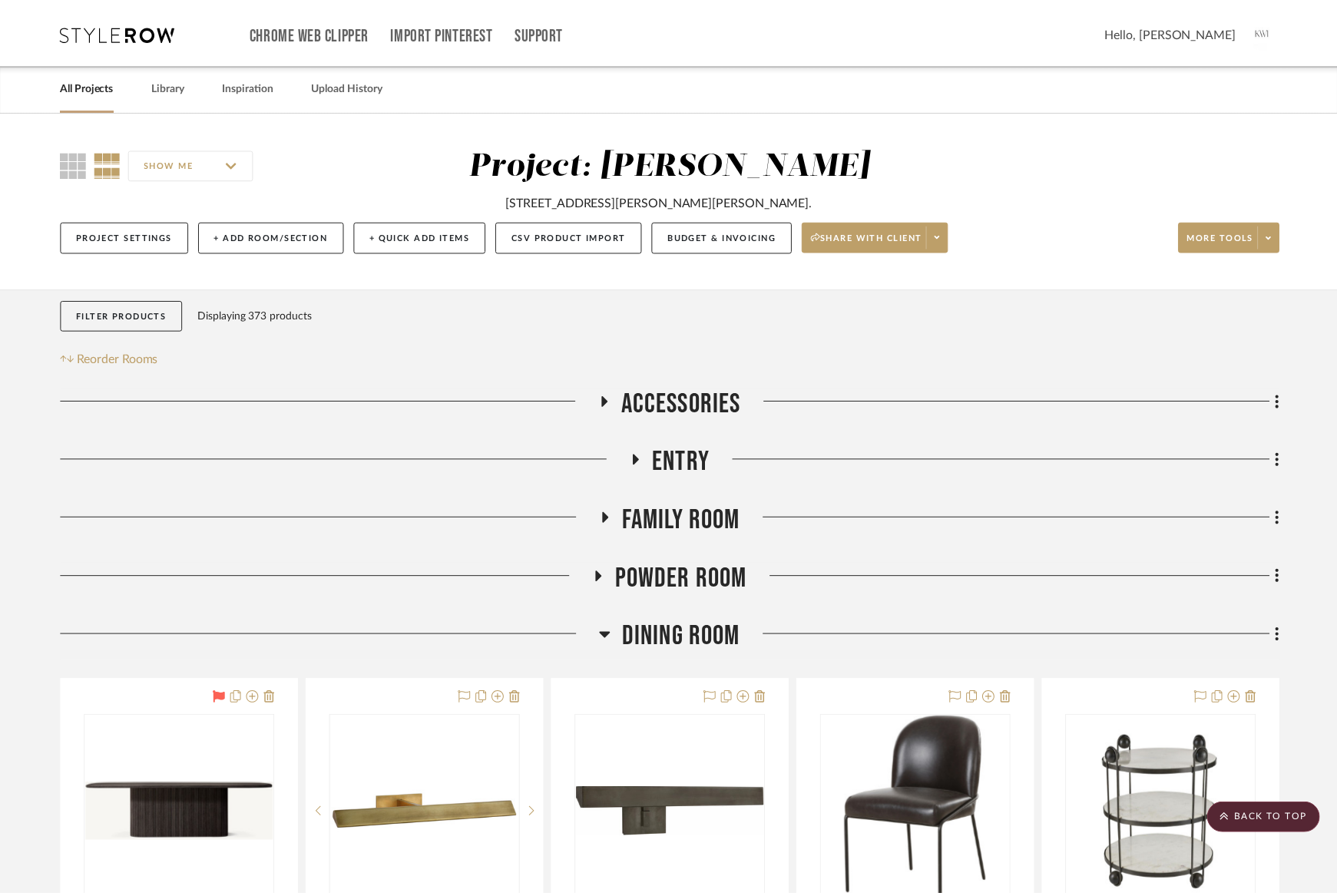
scroll to position [10847, 0]
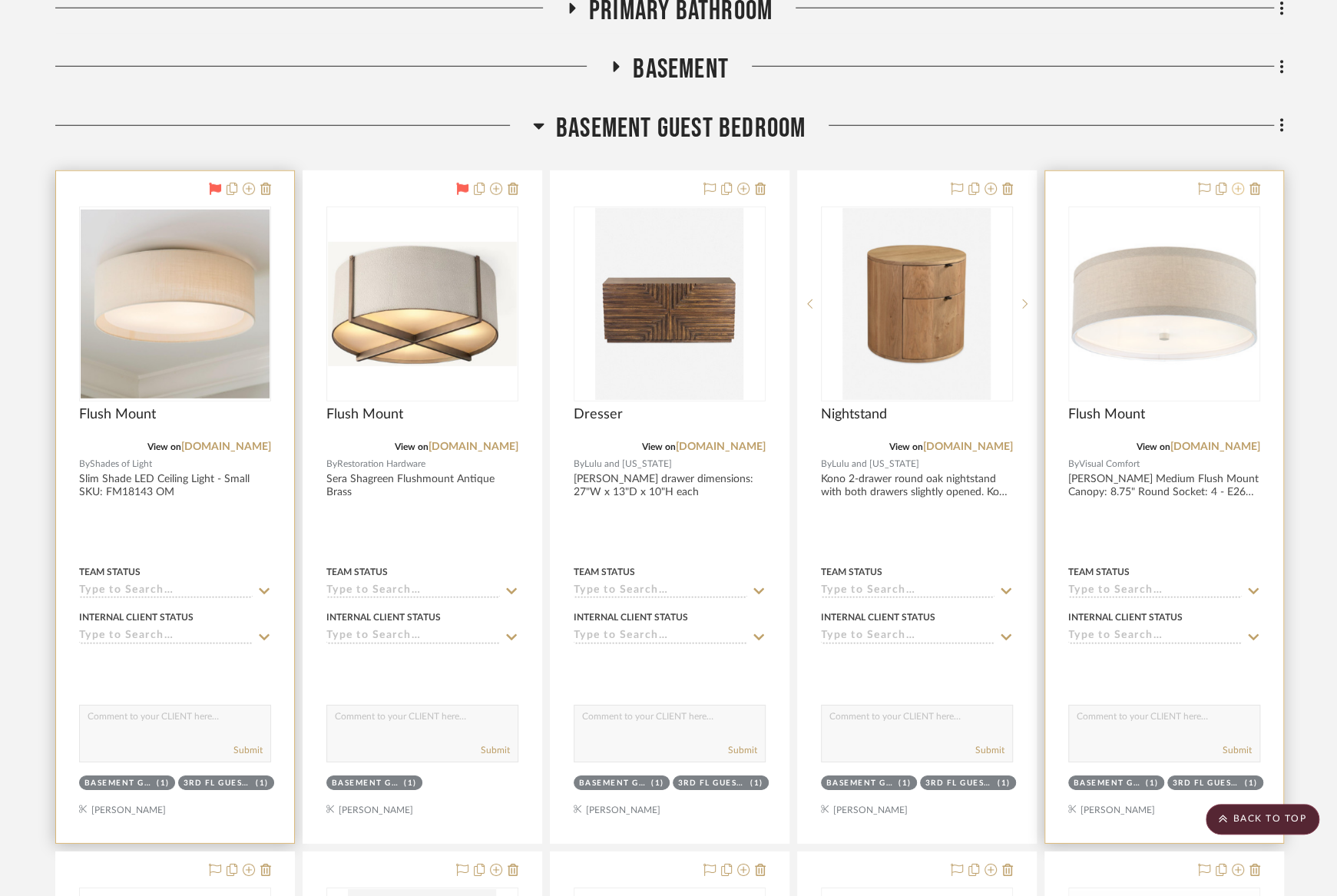
click at [1235, 180] on button at bounding box center [1238, 189] width 13 height 18
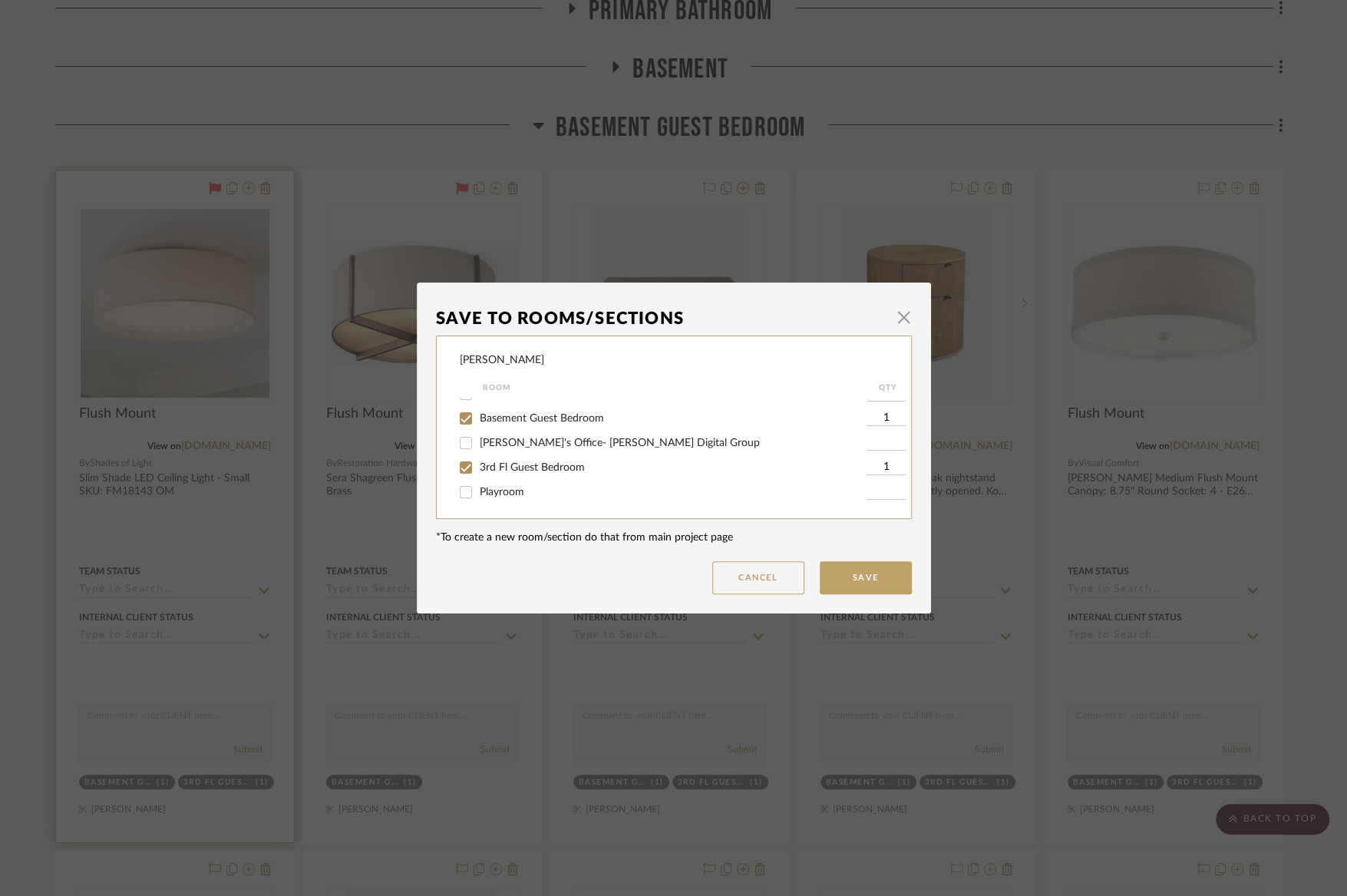
scroll to position [338, 0]
click at [568, 420] on span "Basement Guest Bedroom" at bounding box center [542, 416] width 124 height 11
click at [479, 428] on input "Basement Guest Bedroom" at bounding box center [465, 415] width 24 height 24
checkbox input "false"
click at [836, 579] on button "Save" at bounding box center [865, 578] width 92 height 33
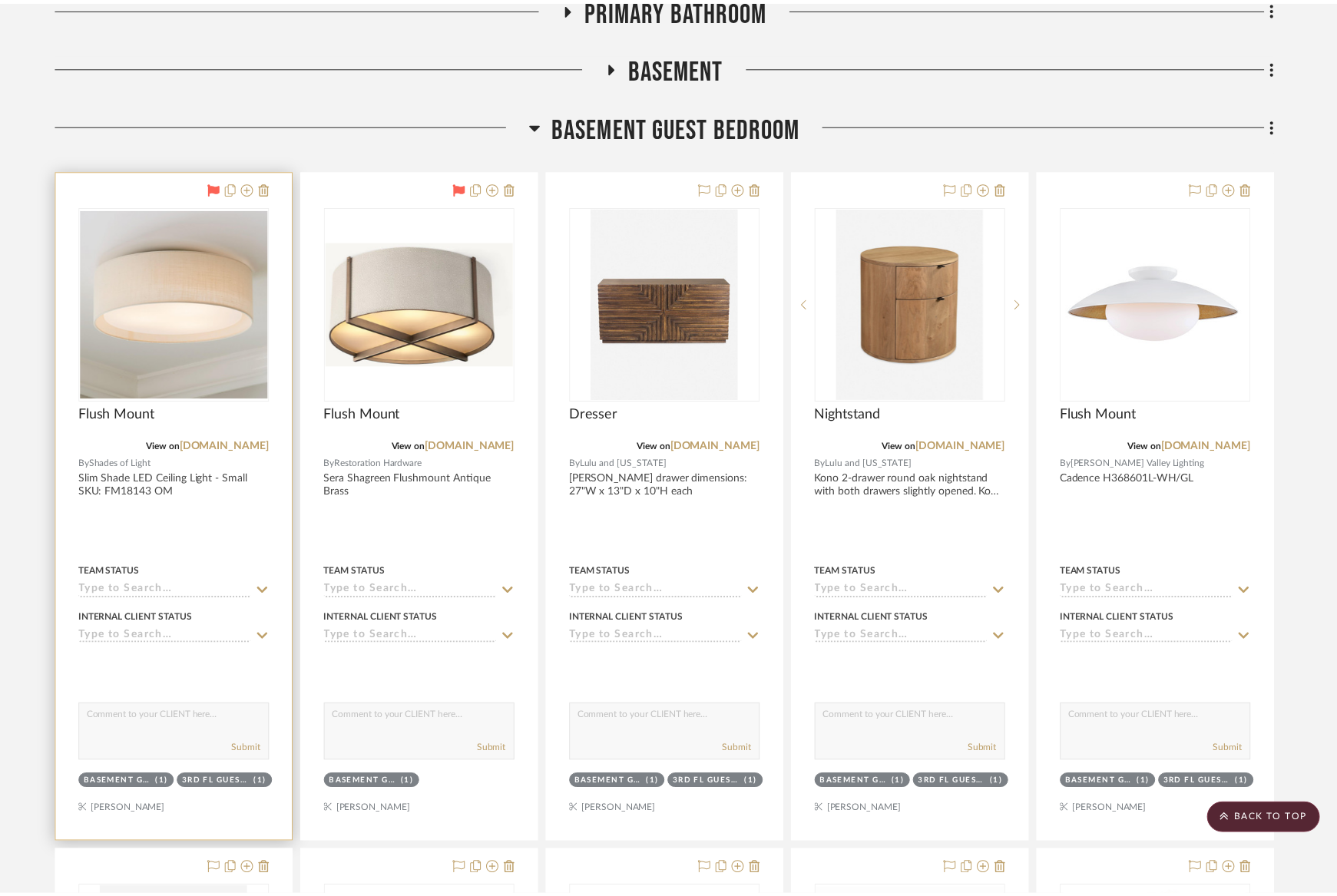
scroll to position [10847, 0]
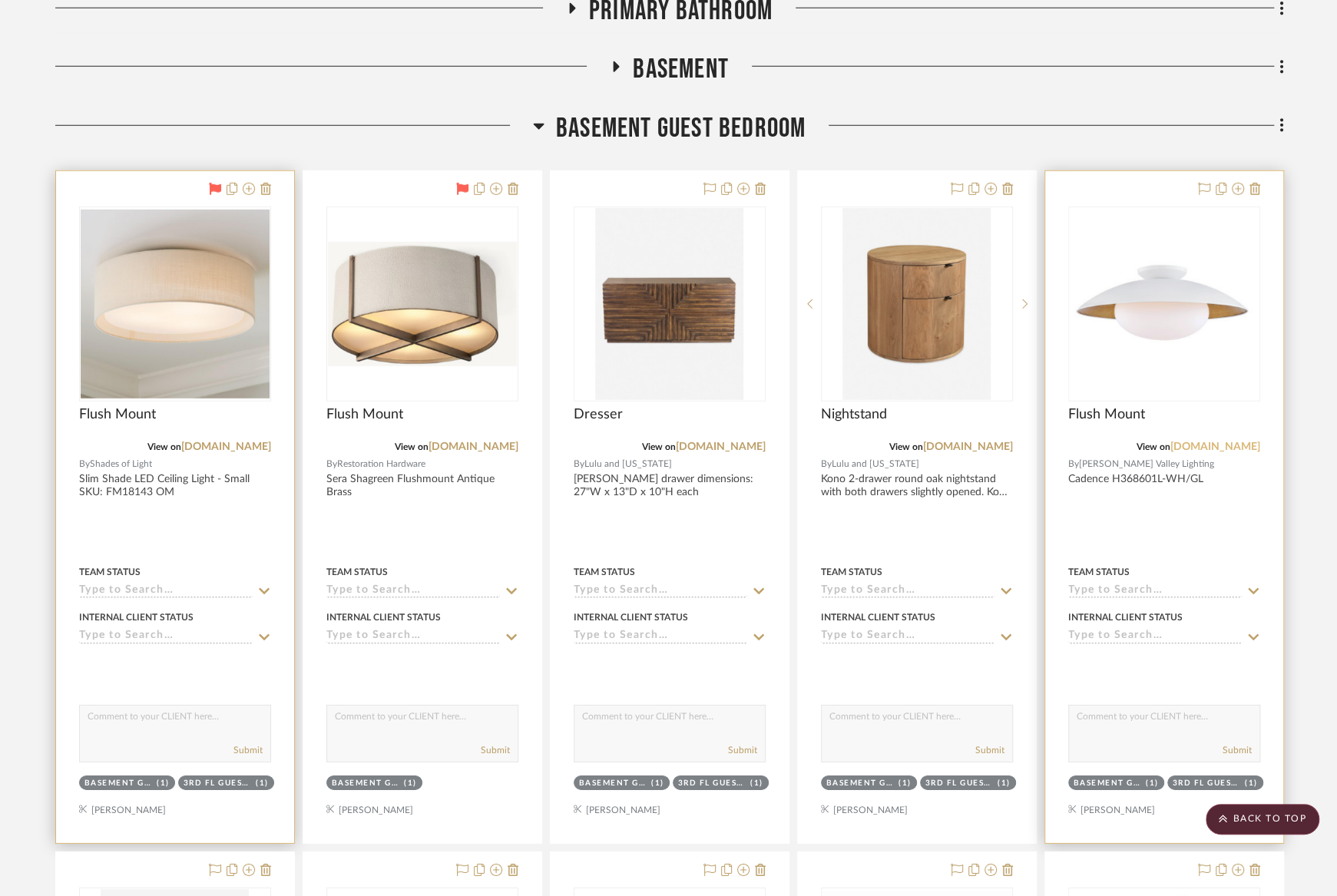
click at [1223, 442] on link "[DOMAIN_NAME]" at bounding box center [1215, 447] width 90 height 11
click at [1242, 183] on icon at bounding box center [1238, 189] width 13 height 13
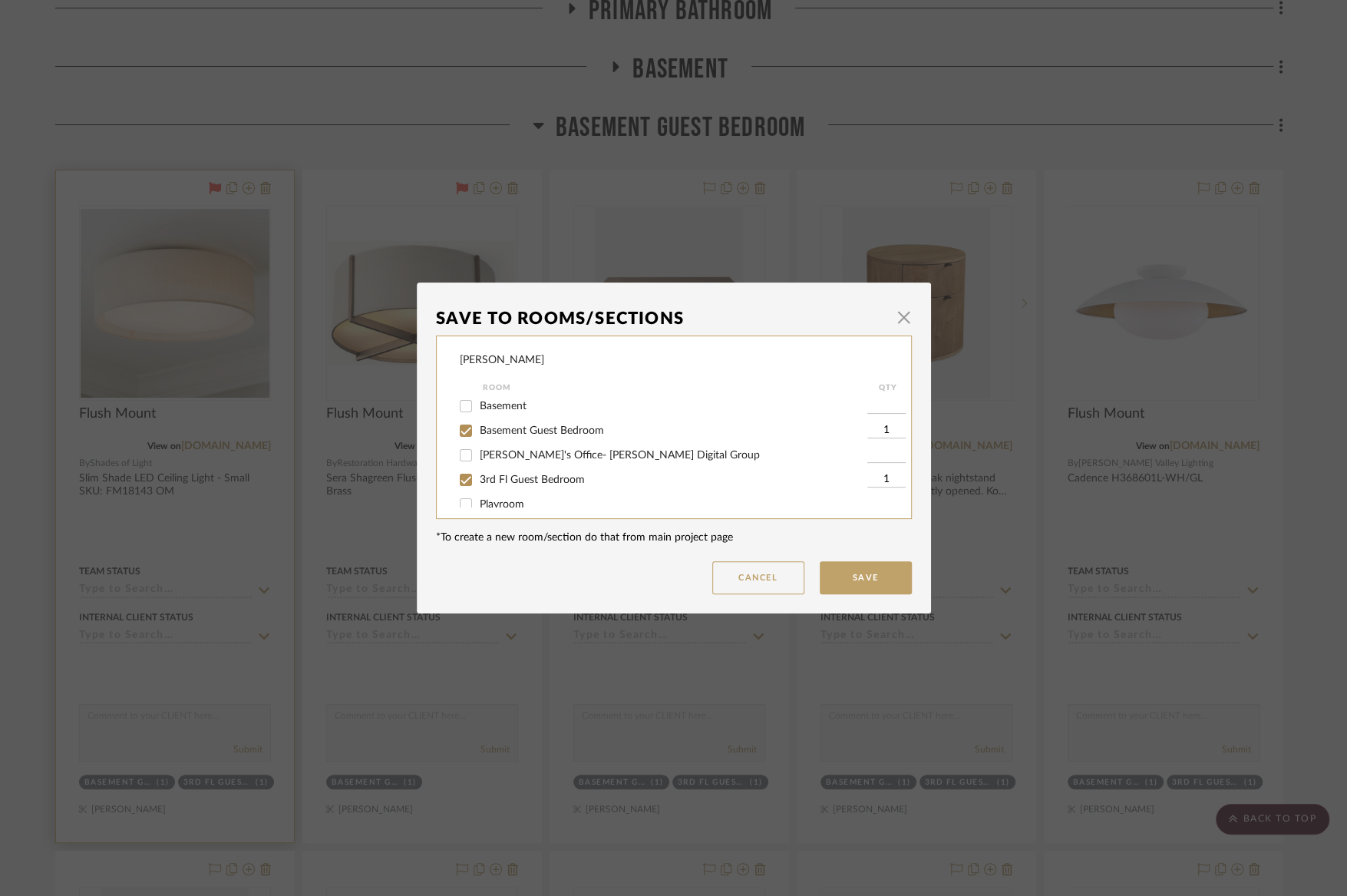
scroll to position [310, 0]
click at [529, 448] on span "Basement Guest Bedroom" at bounding box center [542, 443] width 124 height 11
click at [479, 454] on input "Basement Guest Bedroom" at bounding box center [465, 442] width 24 height 24
checkbox input "false"
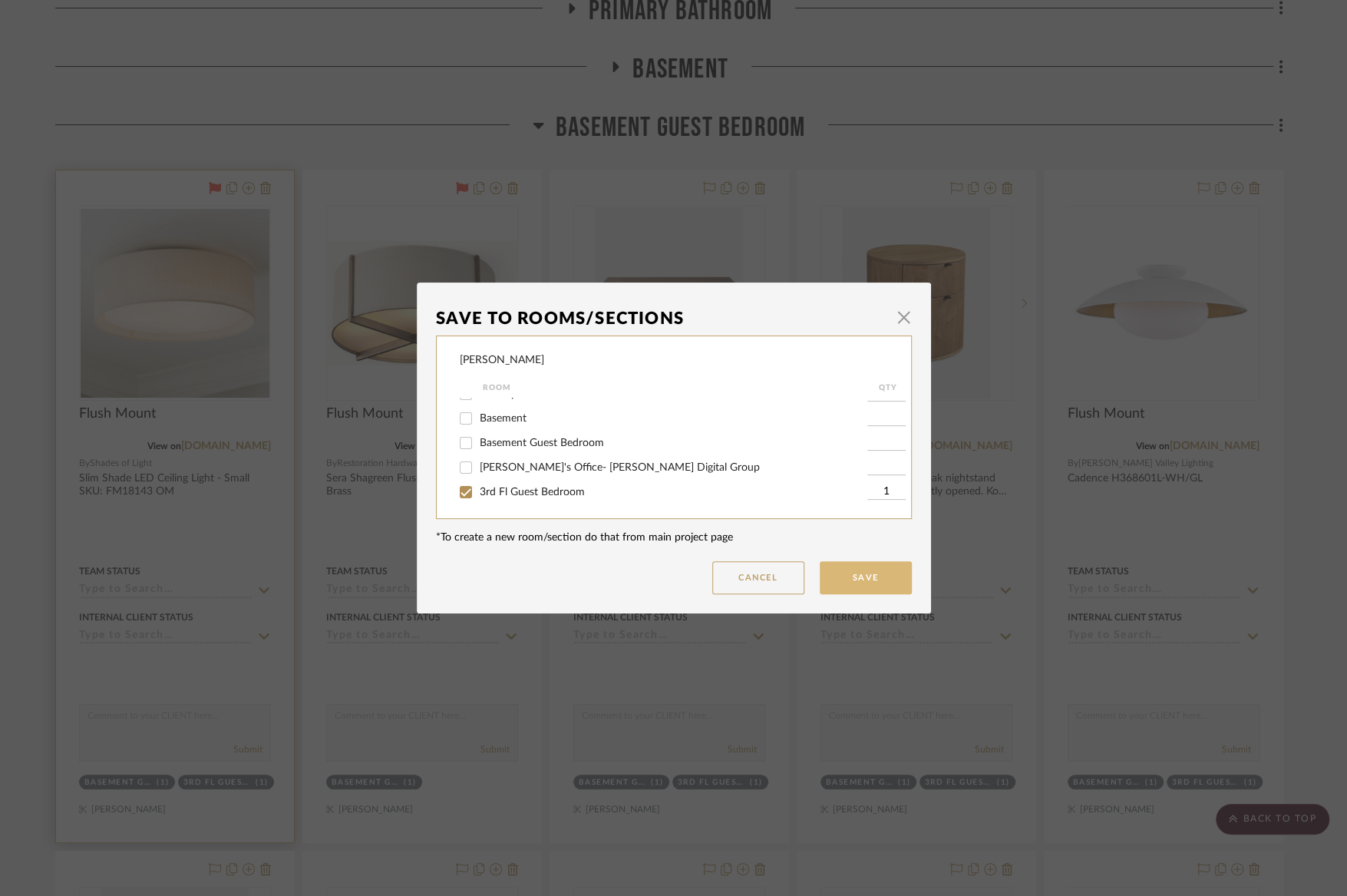
click at [845, 572] on button "Save" at bounding box center [865, 578] width 92 height 33
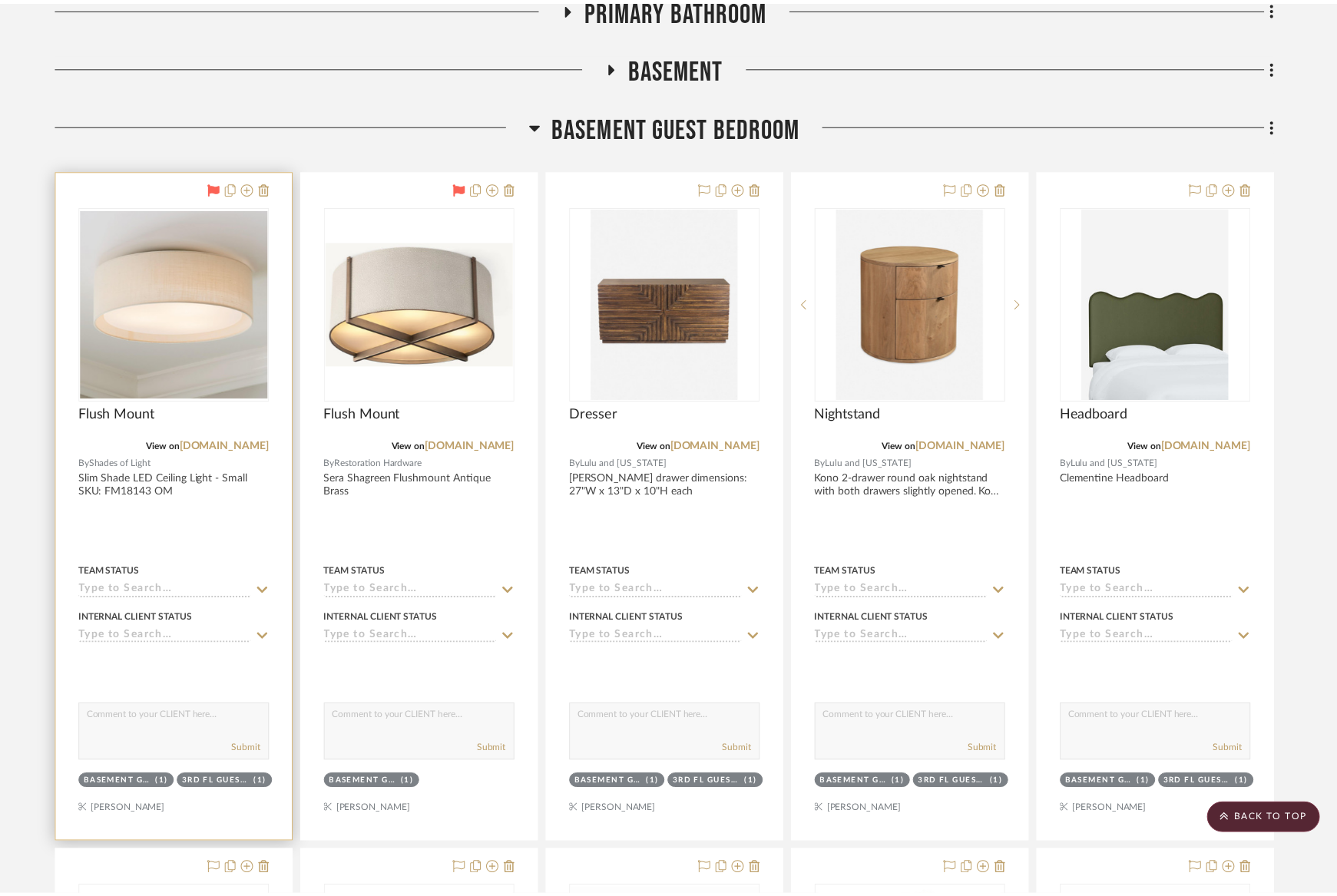
scroll to position [10847, 0]
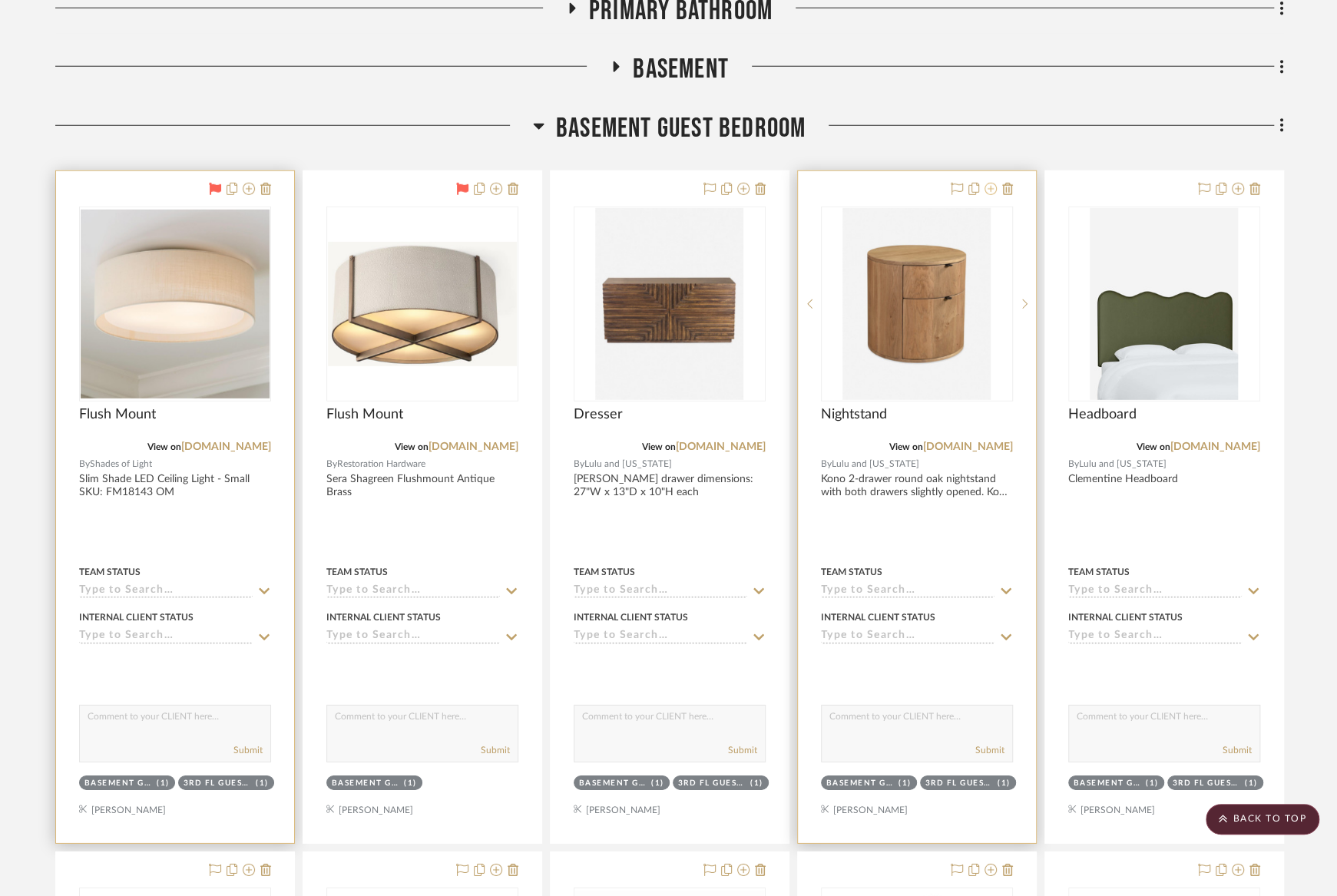
click at [995, 183] on icon at bounding box center [991, 189] width 13 height 13
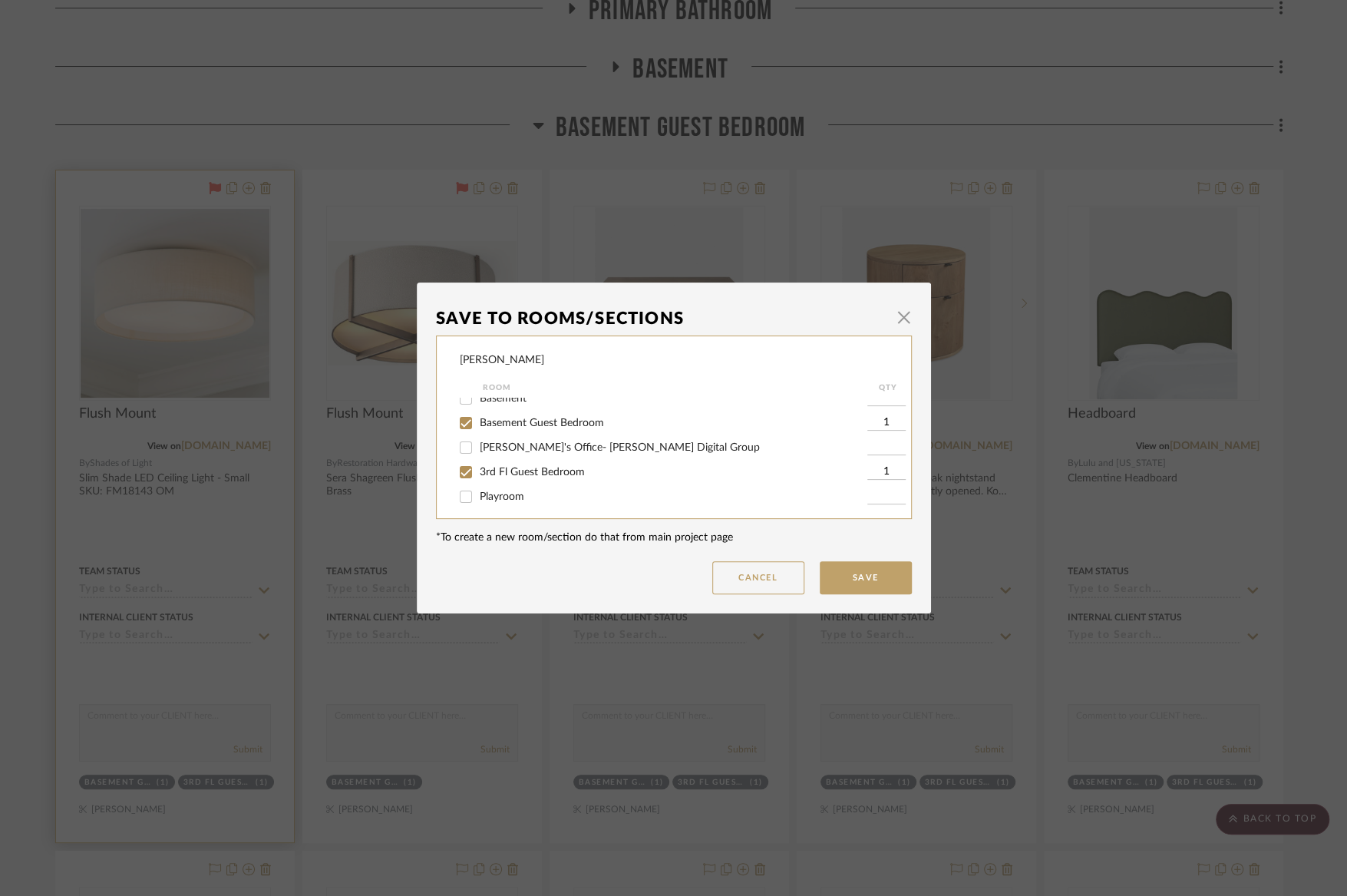
scroll to position [336, 0]
click at [575, 422] on span "Basement Guest Bedroom" at bounding box center [542, 417] width 124 height 11
click at [479, 429] on input "Basement Guest Bedroom" at bounding box center [465, 417] width 24 height 24
checkbox input "false"
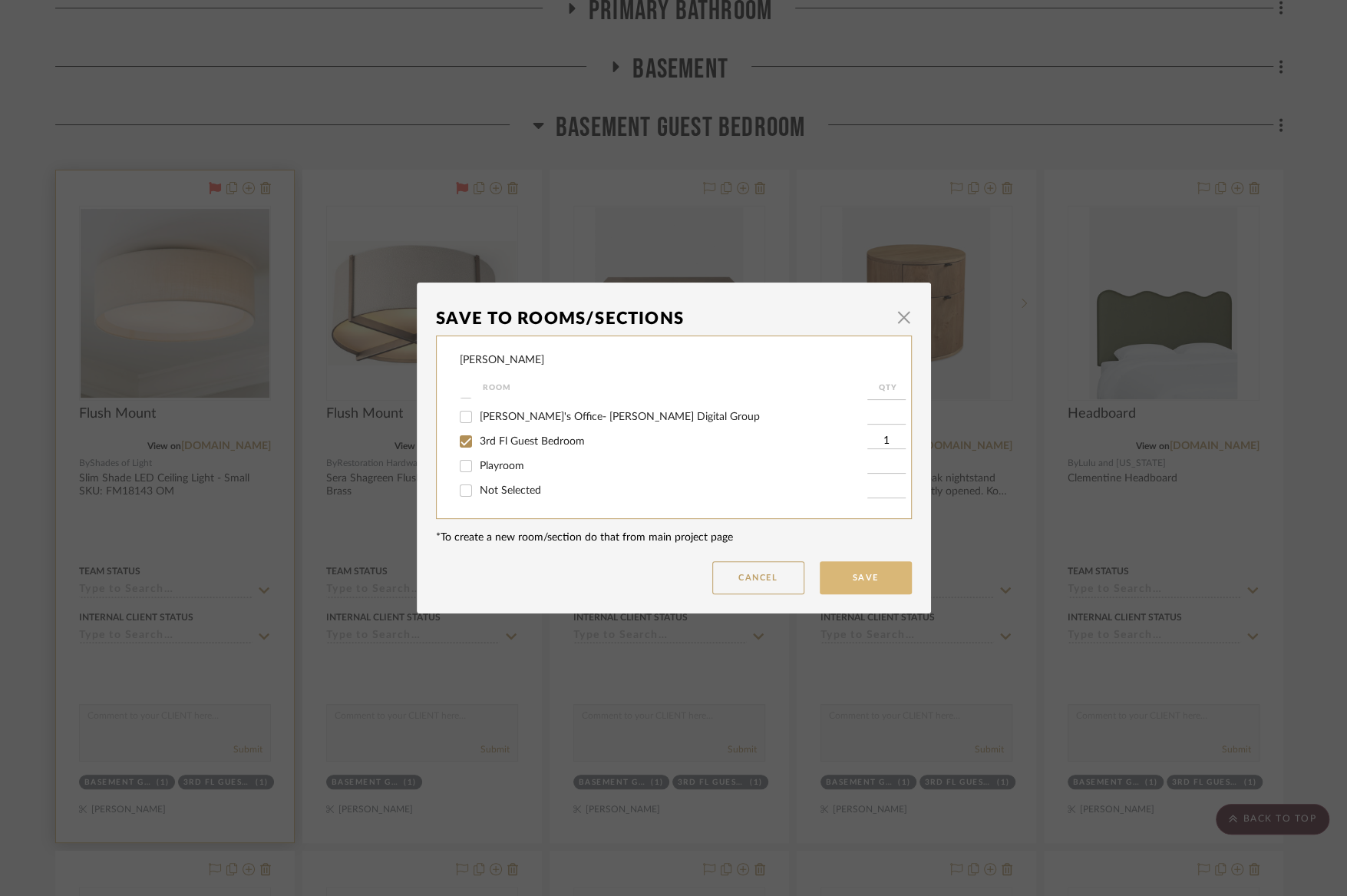
click at [841, 590] on button "Save" at bounding box center [865, 578] width 92 height 33
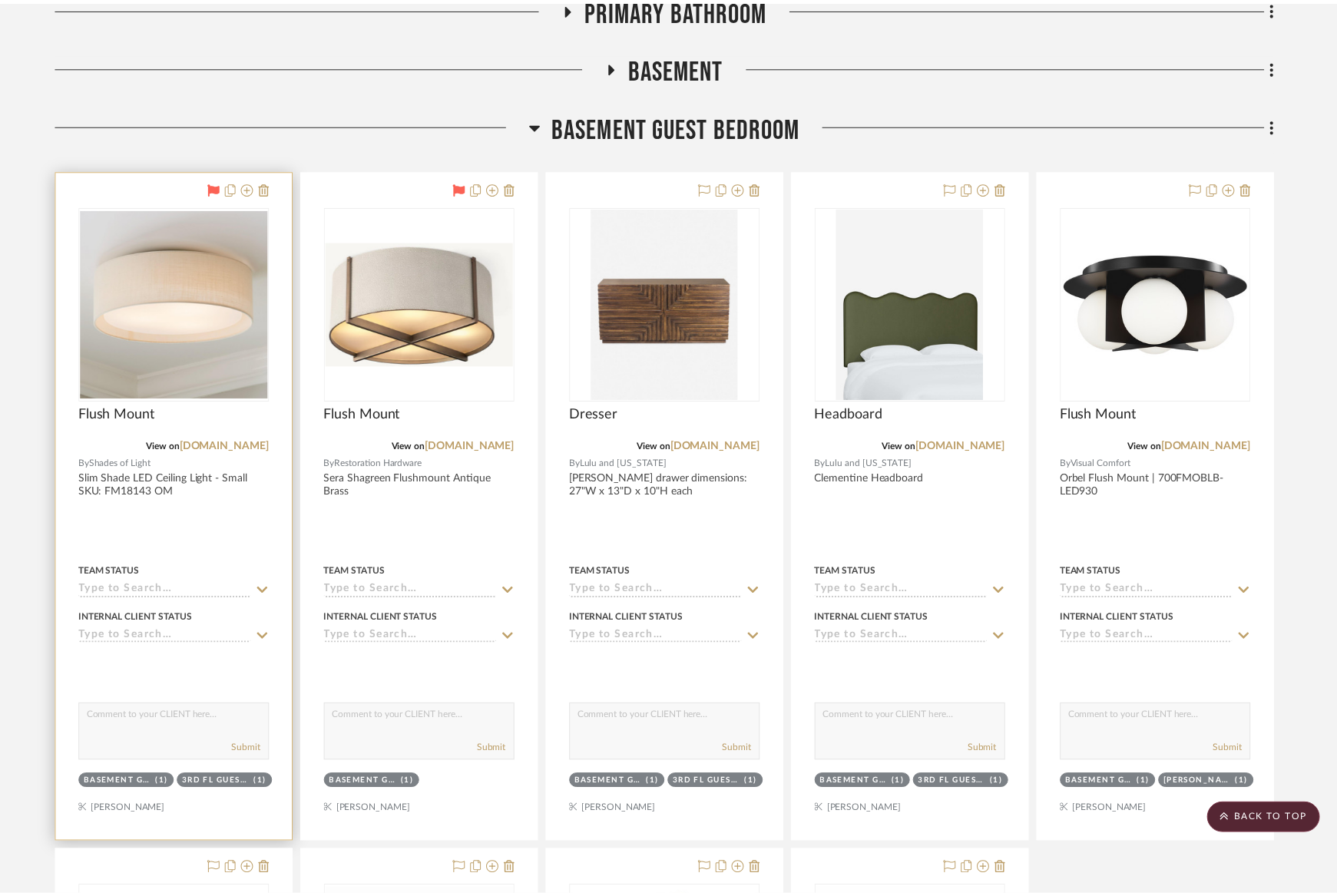
scroll to position [10847, 0]
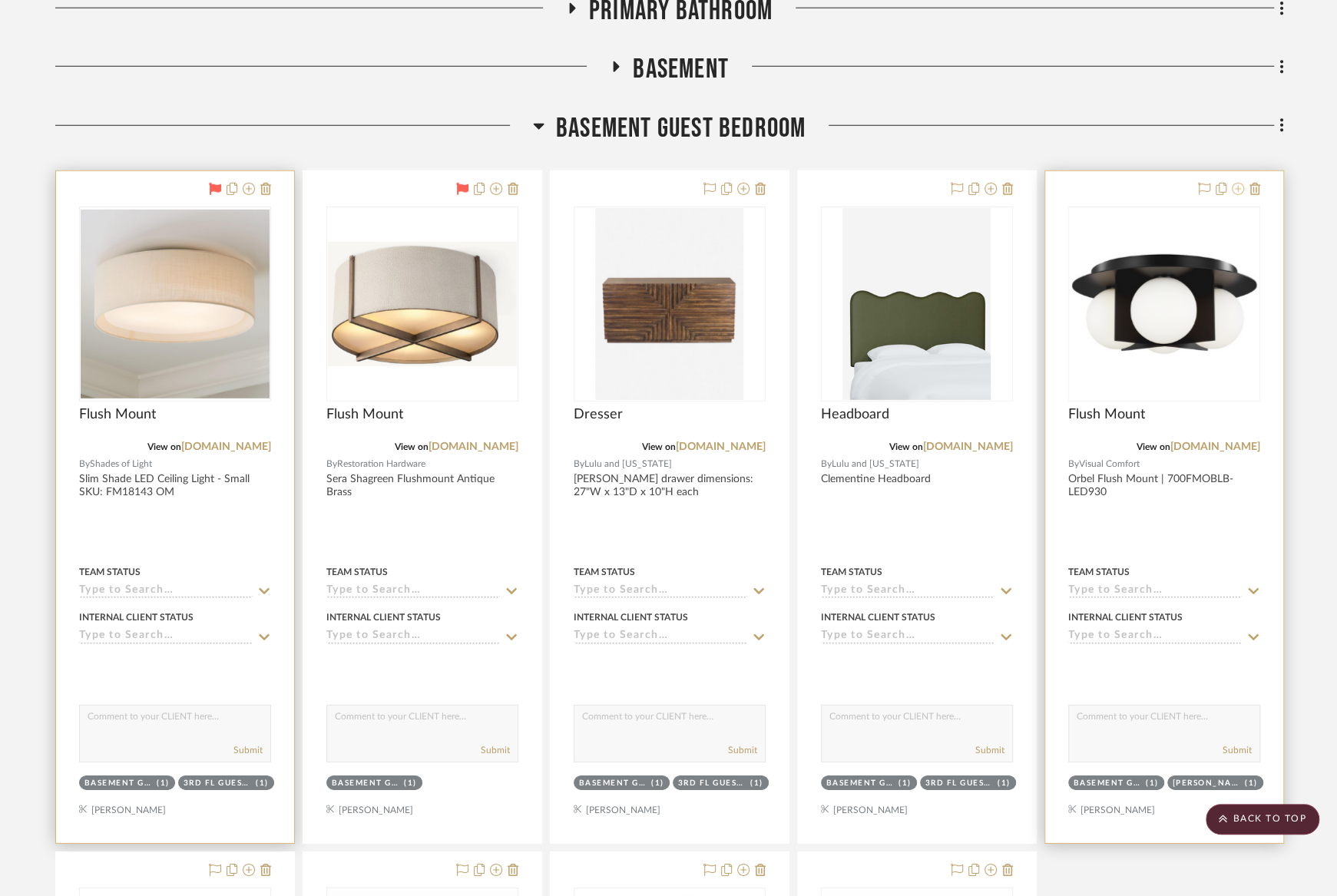
click at [1236, 183] on icon at bounding box center [1238, 189] width 13 height 13
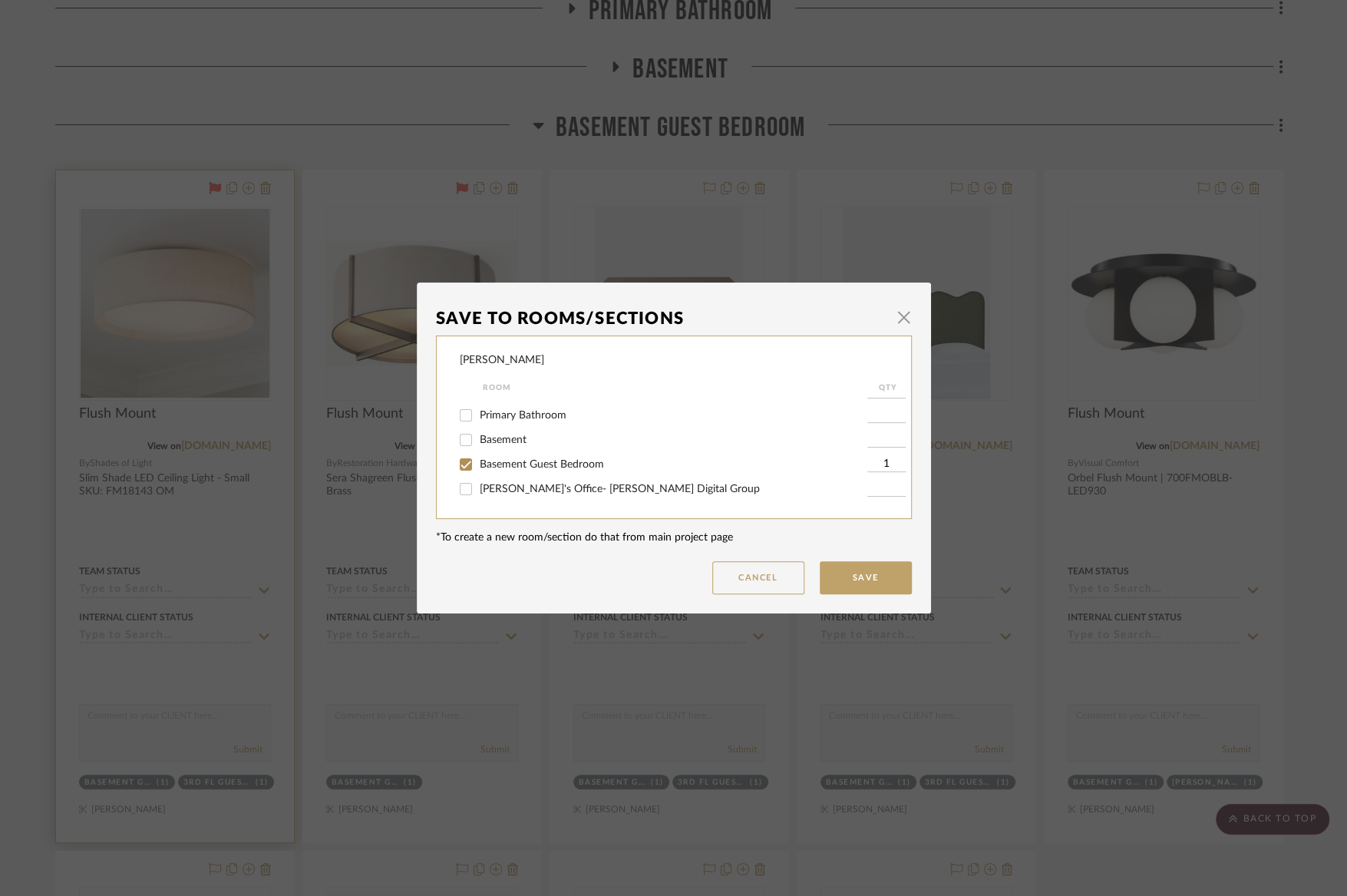
scroll to position [298, 0]
click at [532, 461] on span "Basement Guest Bedroom" at bounding box center [542, 455] width 124 height 11
click at [479, 468] on input "Basement Guest Bedroom" at bounding box center [465, 455] width 24 height 24
checkbox input "false"
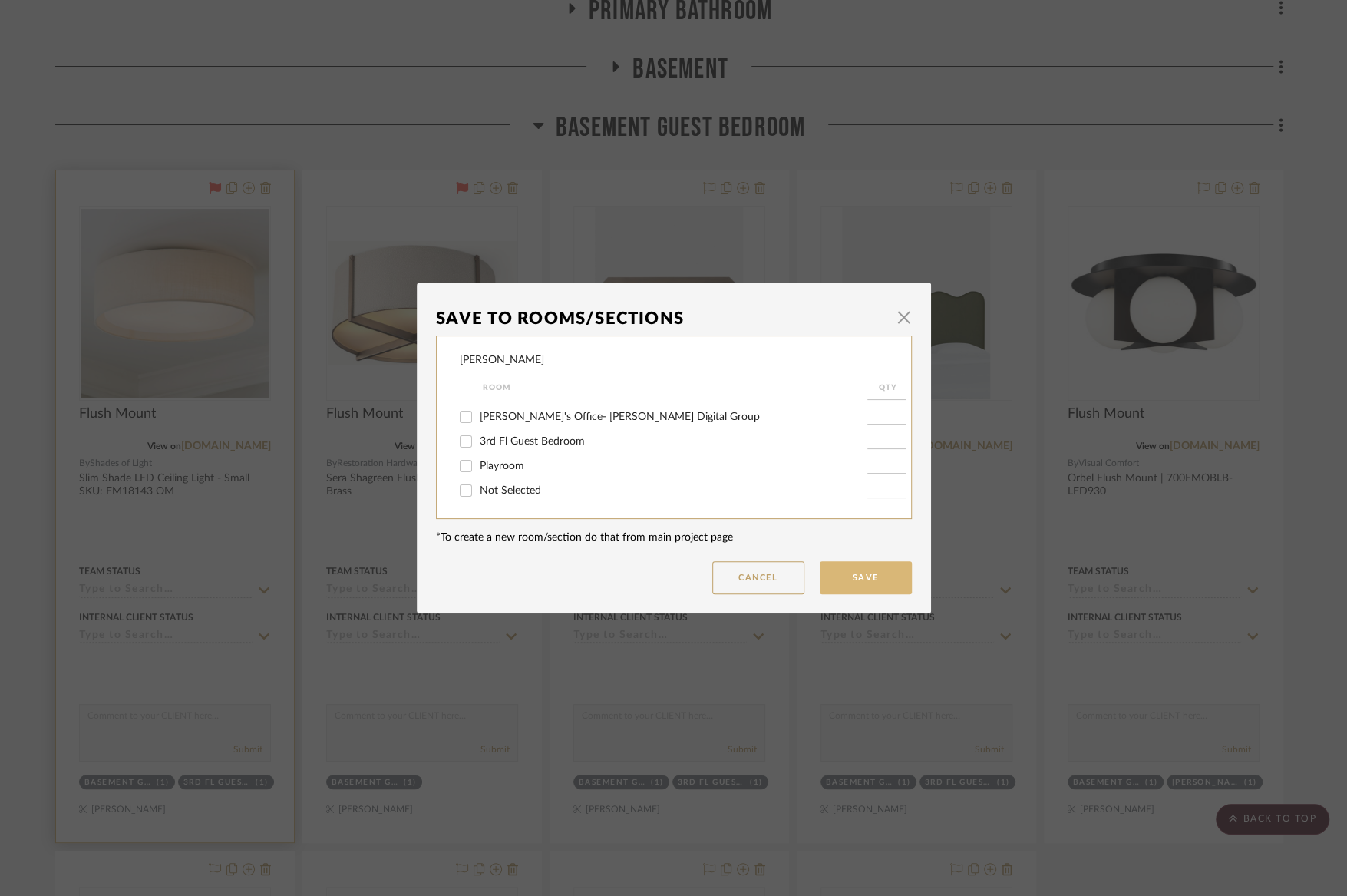
click at [848, 583] on button "Save" at bounding box center [865, 578] width 92 height 33
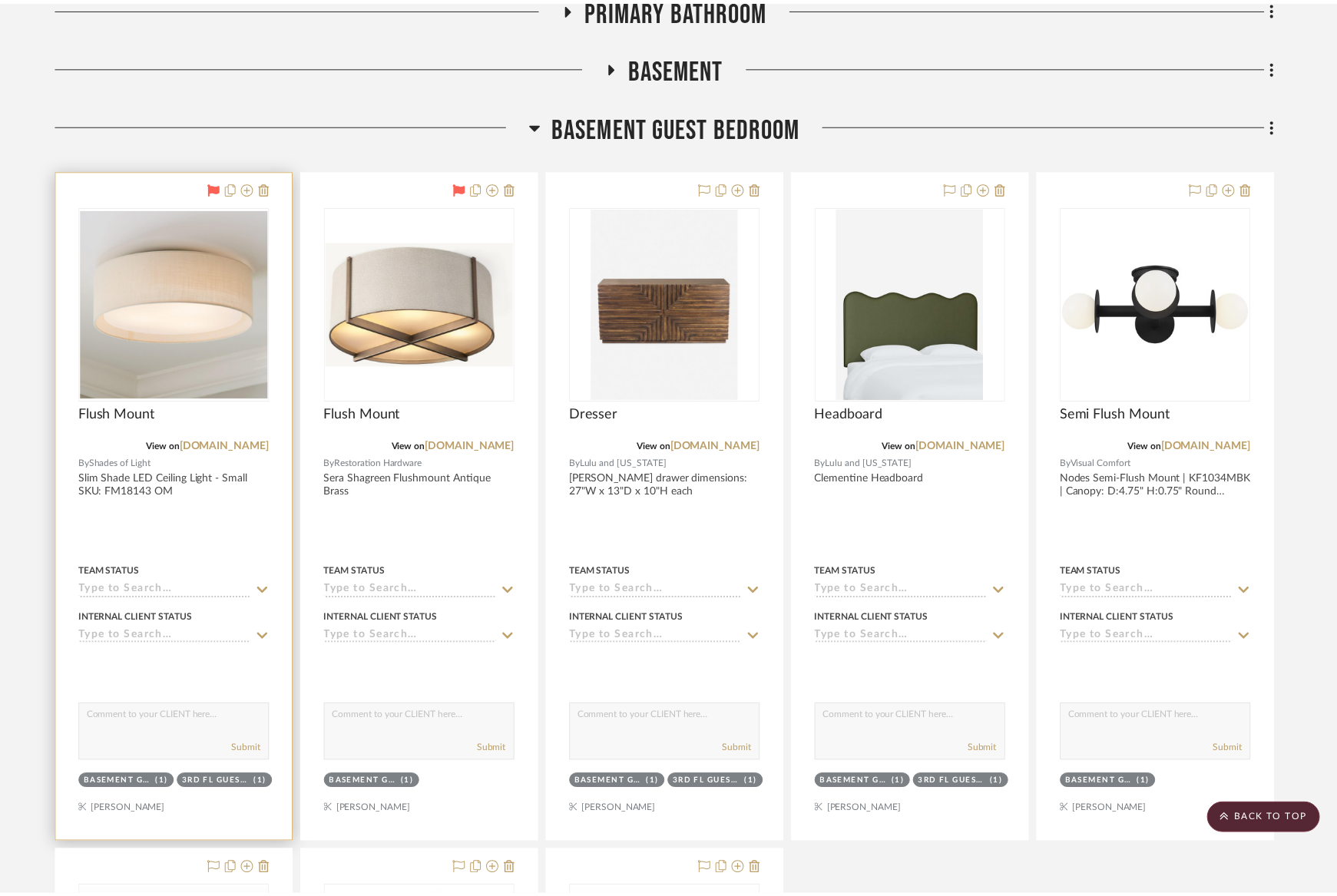
scroll to position [10847, 0]
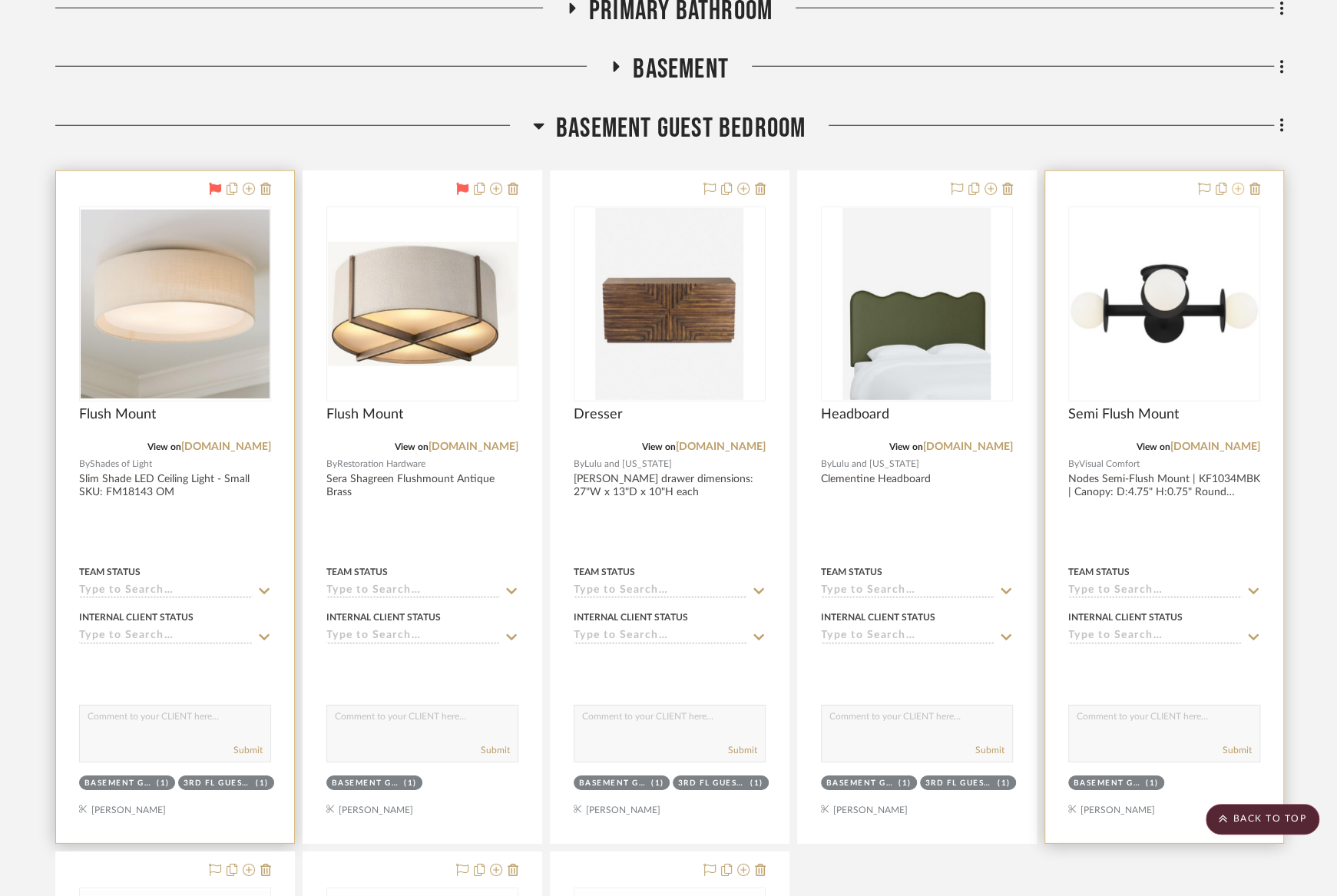
click at [1235, 183] on icon at bounding box center [1238, 189] width 13 height 13
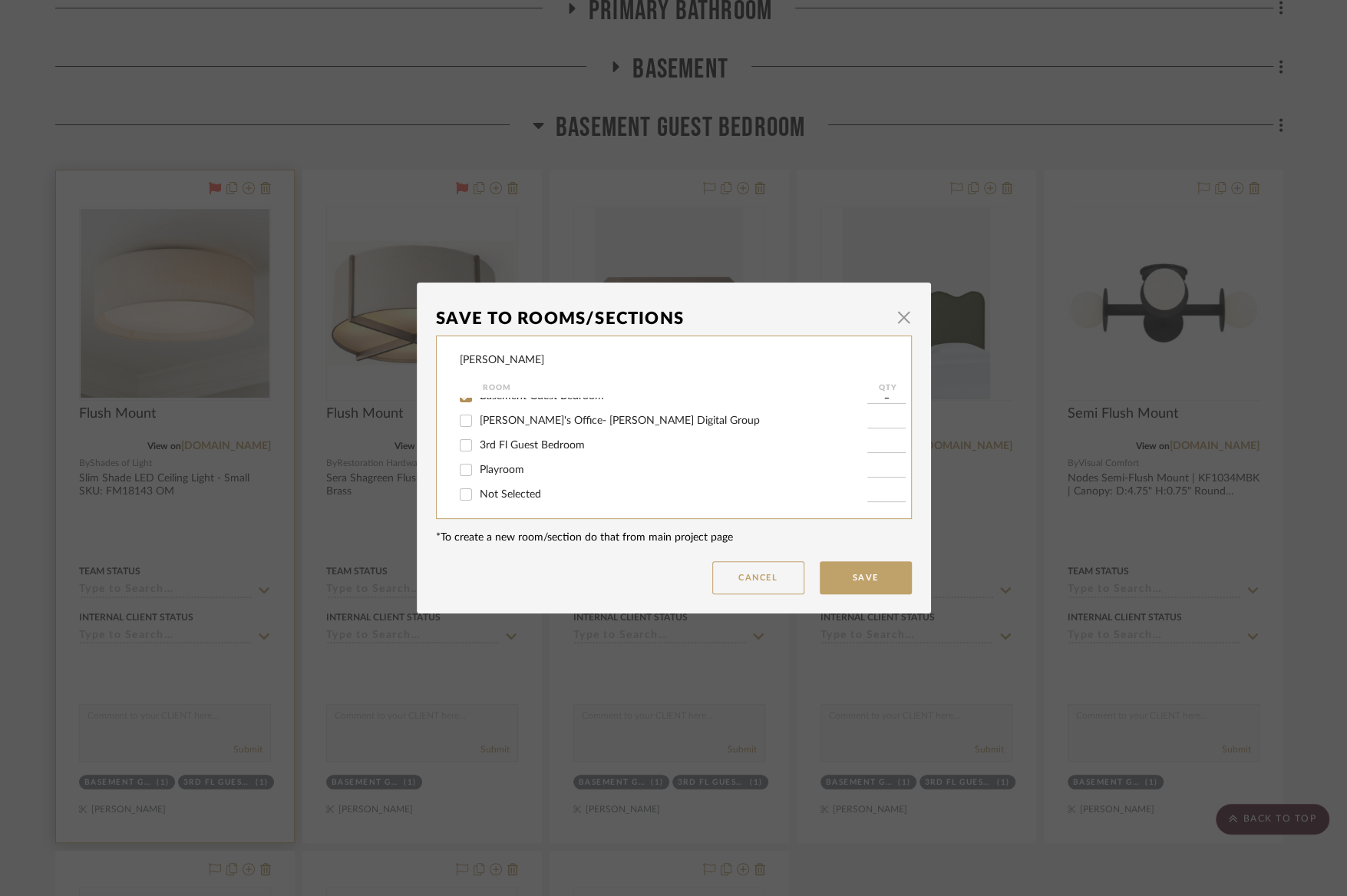
scroll to position [362, 0]
click at [535, 398] on span "Basement Guest Bedroom" at bounding box center [542, 392] width 124 height 11
click at [479, 405] on input "Basement Guest Bedroom" at bounding box center [465, 392] width 24 height 24
checkbox input "false"
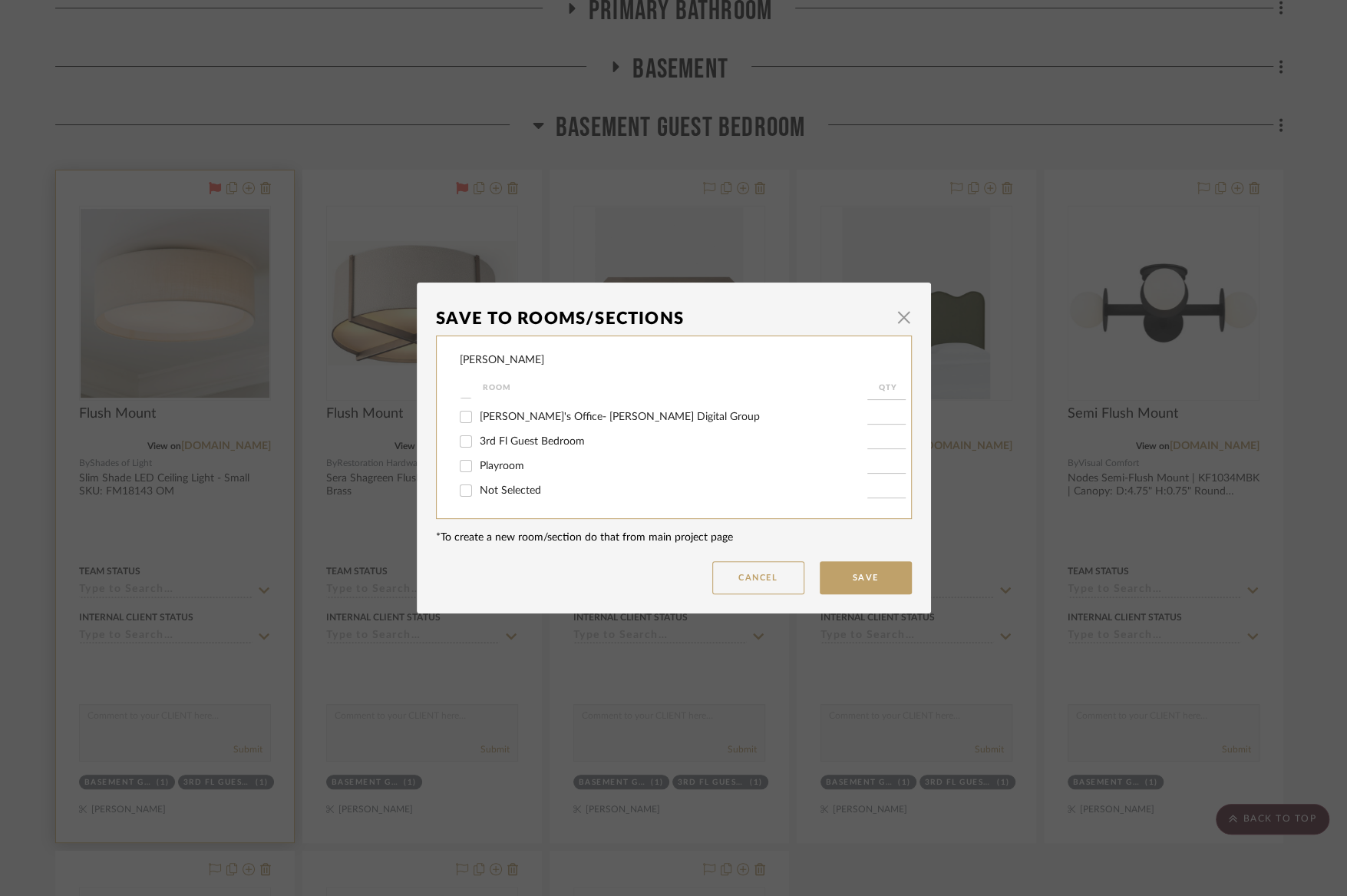
click at [519, 479] on div "Not Selected" at bounding box center [664, 491] width 408 height 24
click at [519, 492] on span "Not Selected" at bounding box center [510, 491] width 61 height 11
click at [479, 492] on input "Not Selected" at bounding box center [465, 491] width 24 height 24
checkbox input "true"
type input "1"
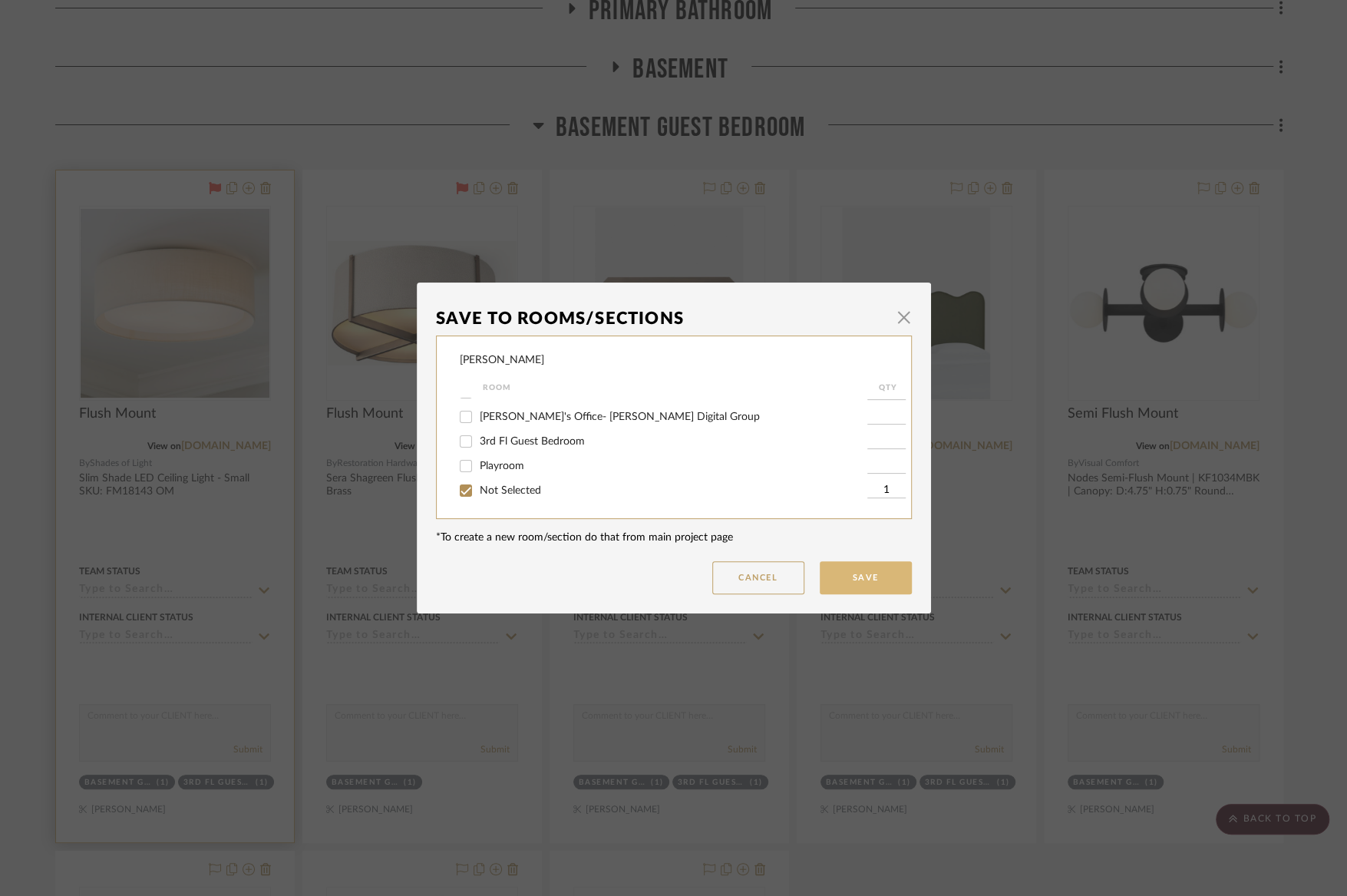
click at [838, 583] on button "Save" at bounding box center [865, 578] width 92 height 33
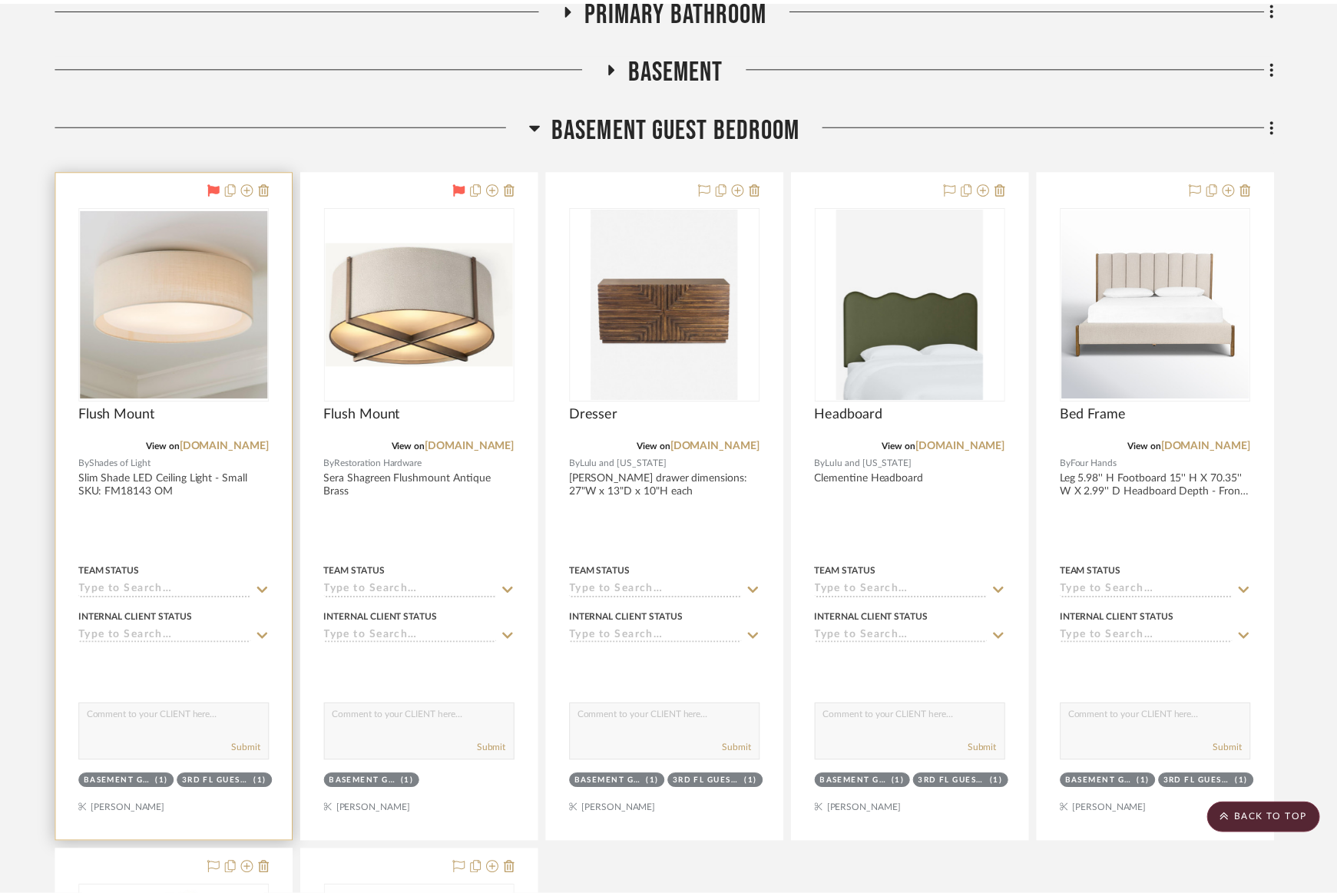
scroll to position [10847, 0]
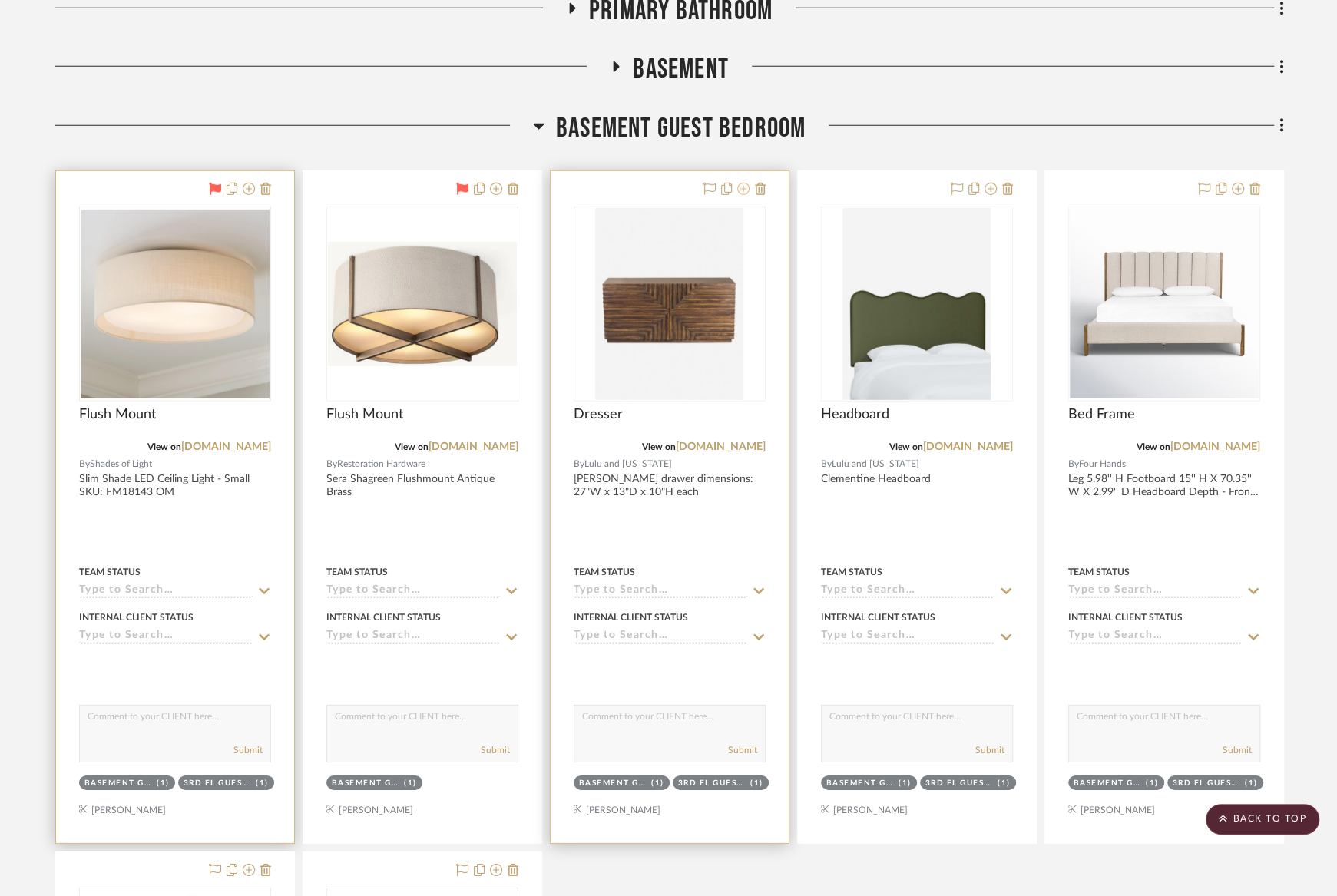
click at [743, 180] on button at bounding box center [743, 189] width 13 height 18
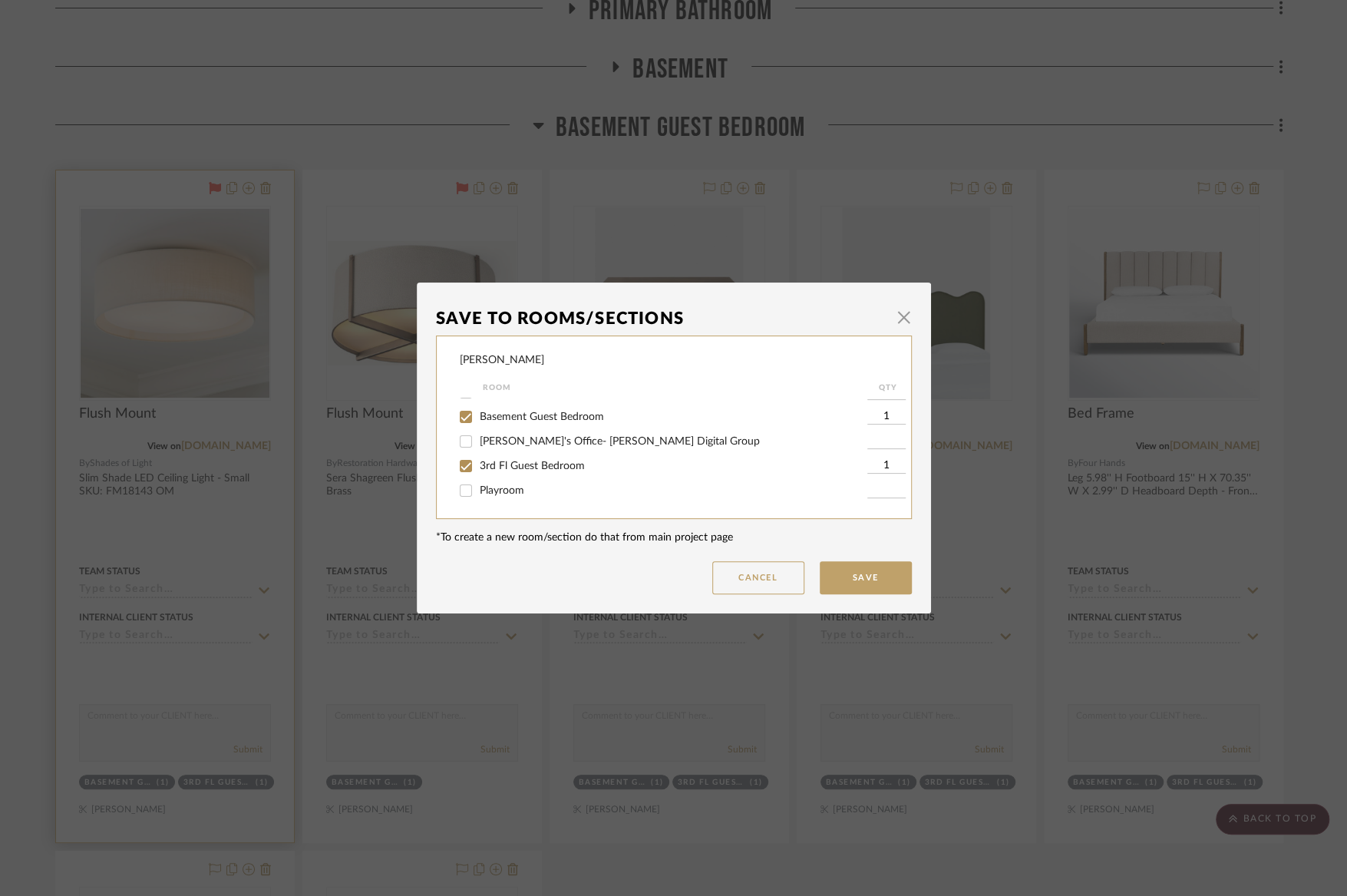
scroll to position [337, 0]
click at [565, 421] on span "Basement Guest Bedroom" at bounding box center [542, 417] width 124 height 11
click at [479, 428] on input "Basement Guest Bedroom" at bounding box center [465, 416] width 24 height 24
checkbox input "false"
click at [838, 584] on button "Save" at bounding box center [865, 578] width 92 height 33
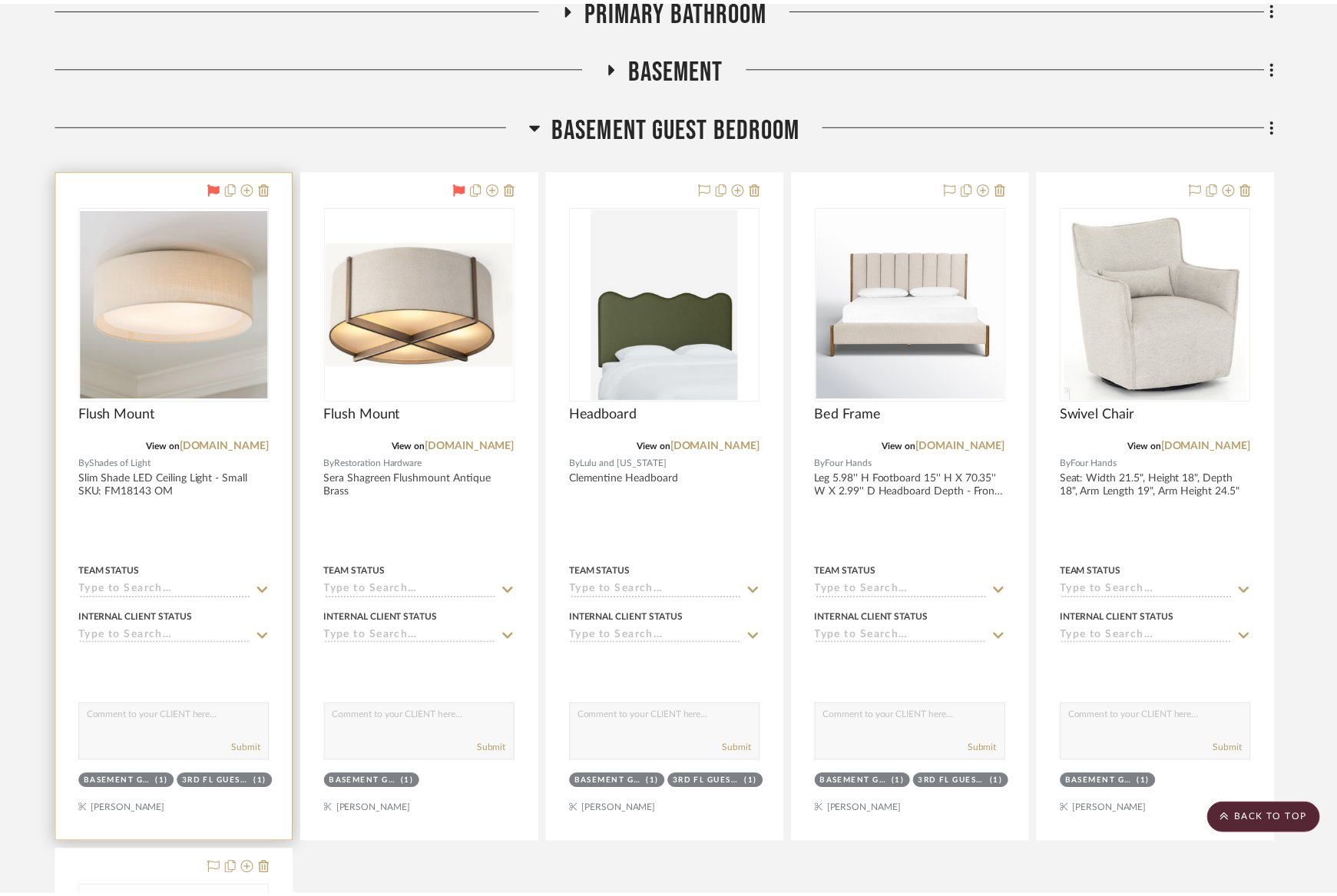
scroll to position [10847, 0]
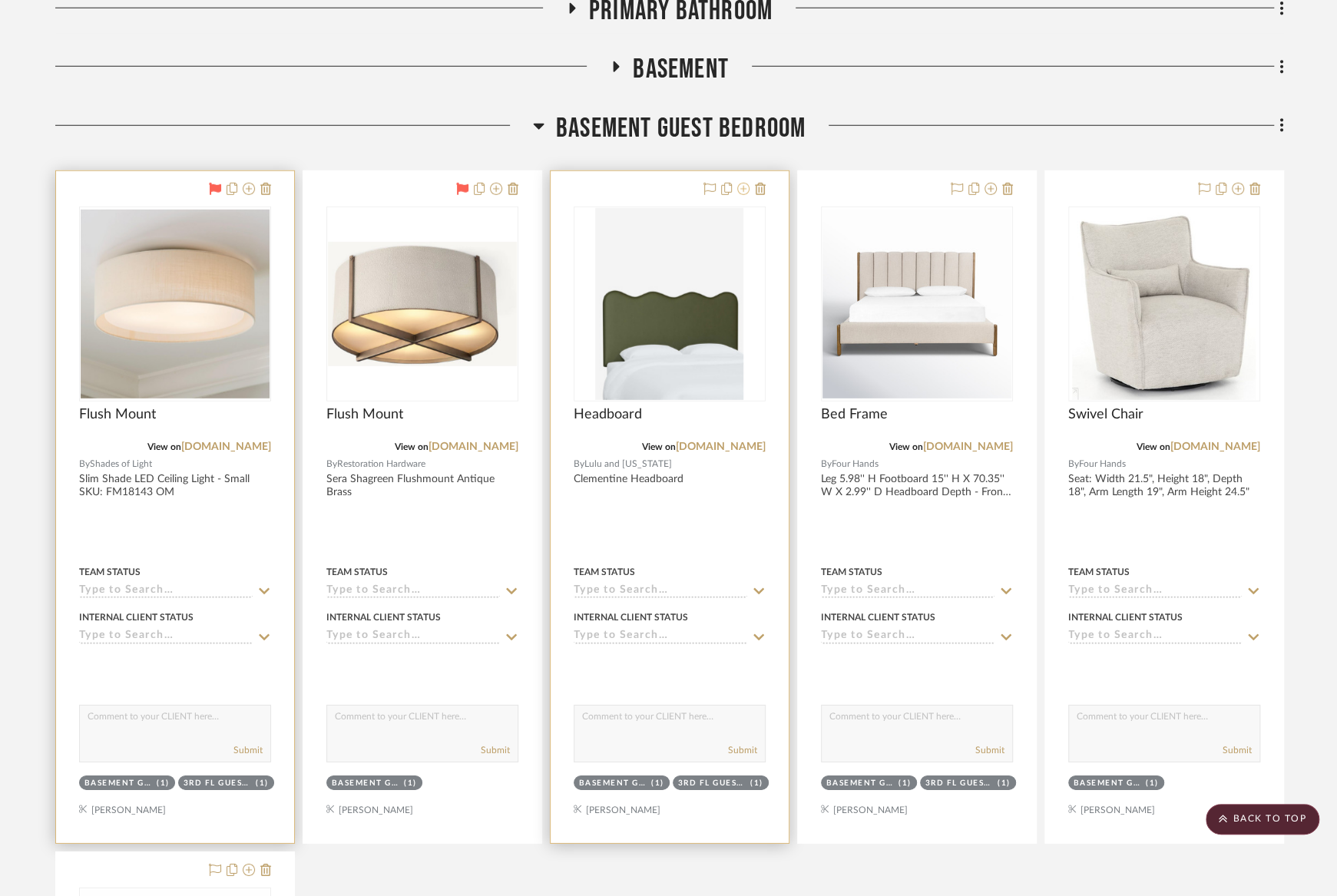
click at [738, 183] on icon at bounding box center [743, 189] width 13 height 13
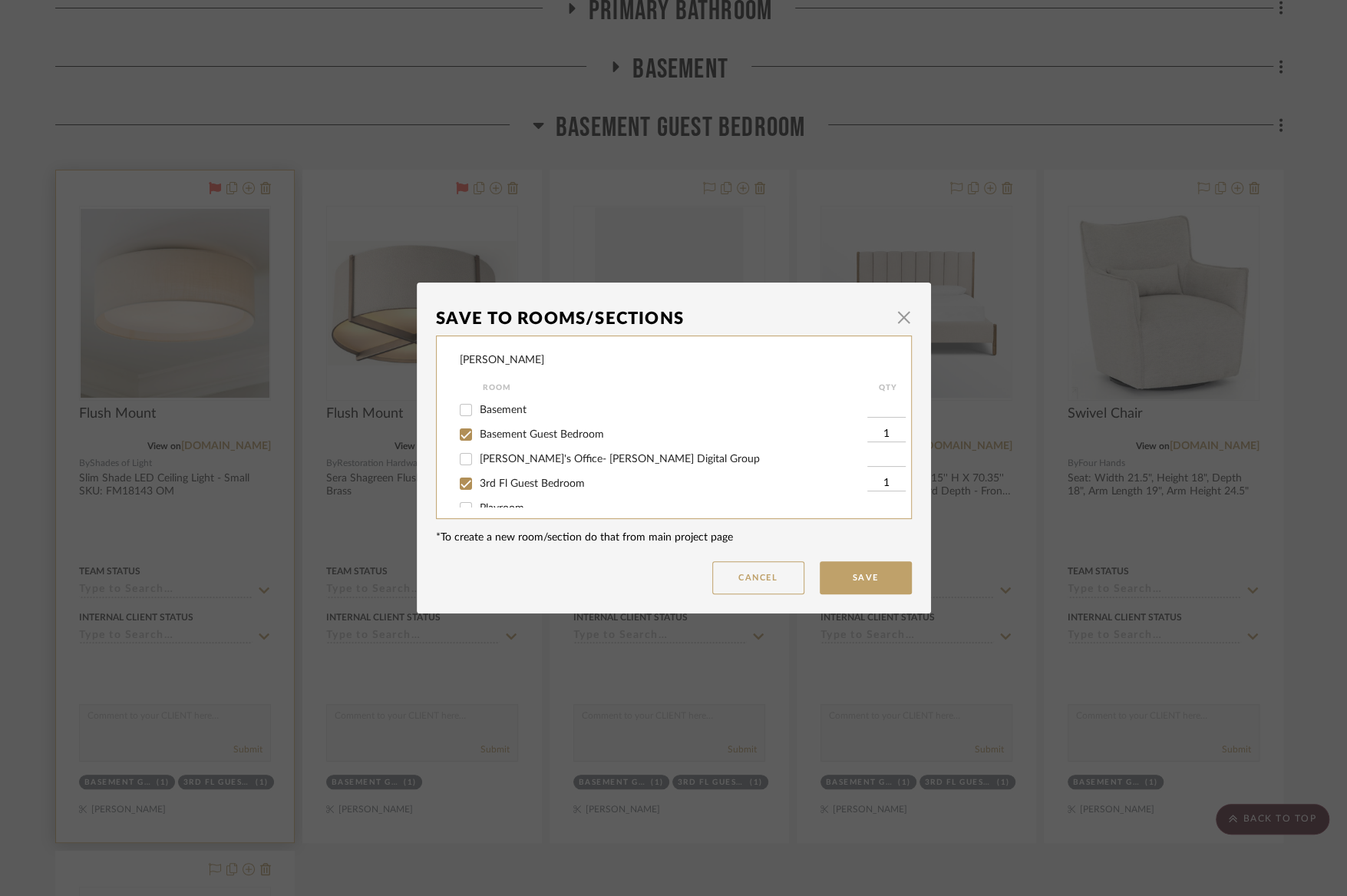
scroll to position [324, 0]
click at [523, 435] on span "Basement Guest Bedroom" at bounding box center [542, 429] width 124 height 11
click at [479, 442] on input "Basement Guest Bedroom" at bounding box center [465, 429] width 24 height 24
checkbox input "false"
click at [838, 579] on button "Save" at bounding box center [865, 578] width 92 height 33
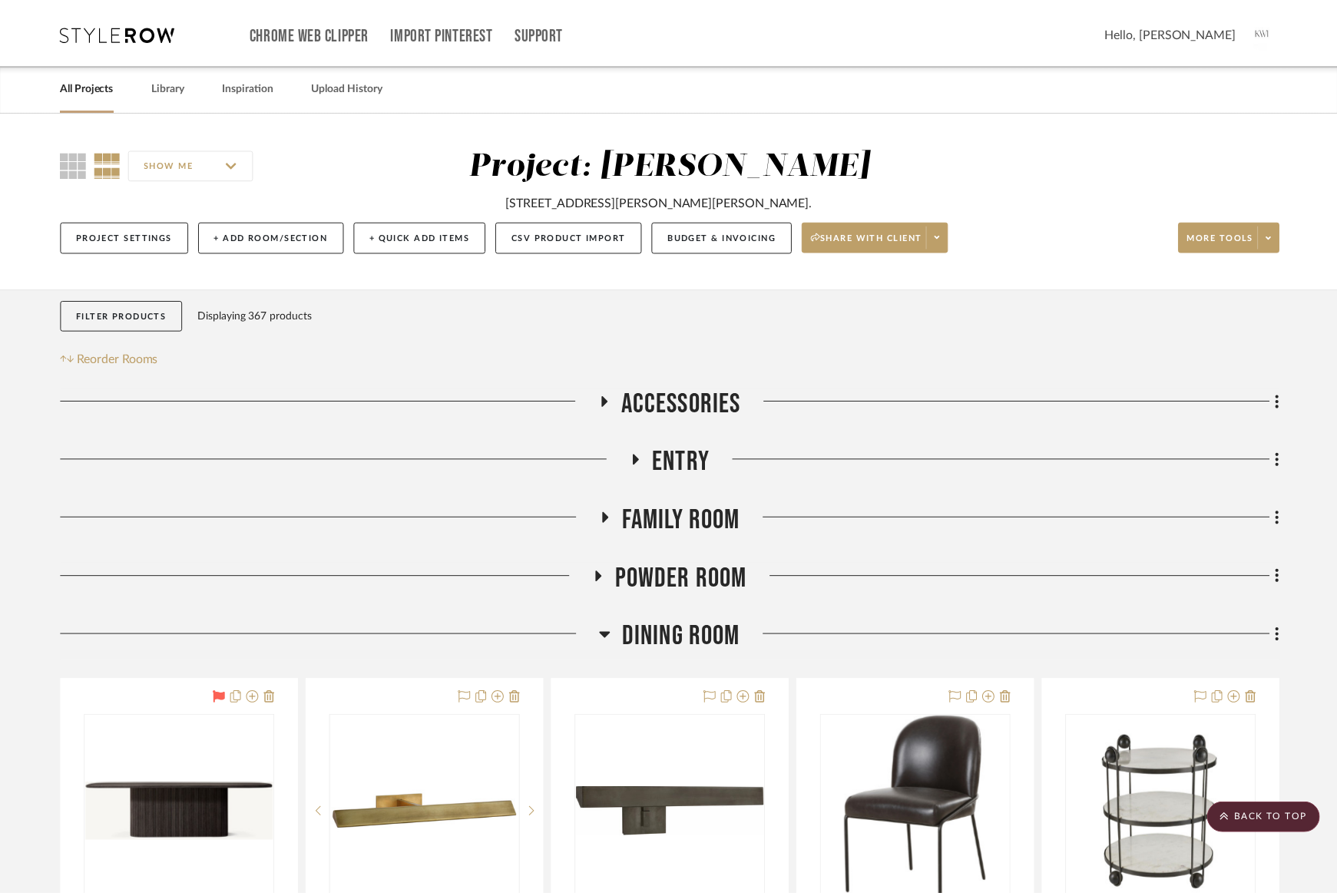
scroll to position [10847, 0]
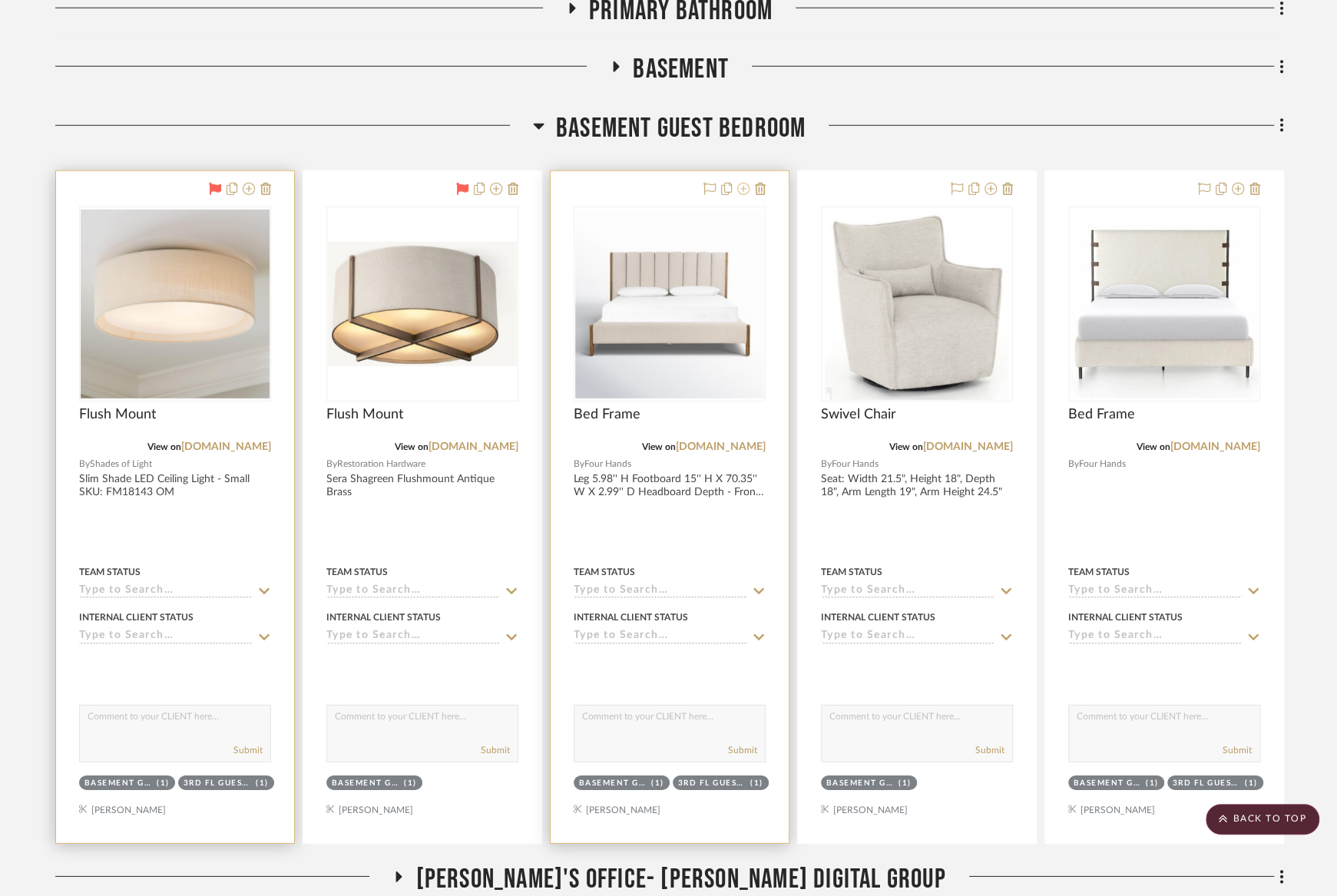
click at [746, 183] on icon at bounding box center [743, 189] width 13 height 13
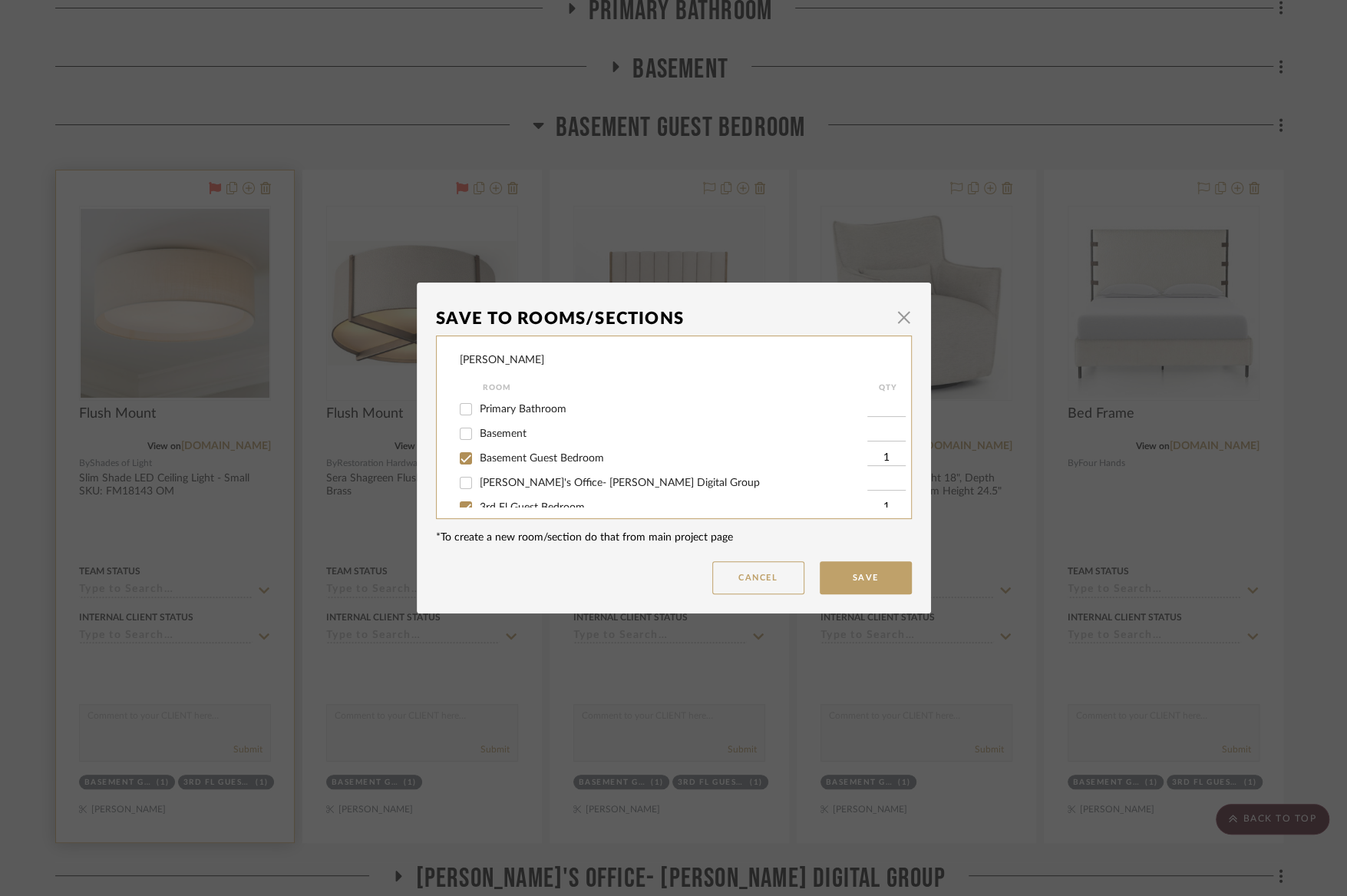
scroll to position [295, 0]
click at [510, 463] on span "Basement Guest Bedroom" at bounding box center [542, 457] width 124 height 11
click at [479, 470] on input "Basement Guest Bedroom" at bounding box center [465, 457] width 24 height 24
checkbox input "false"
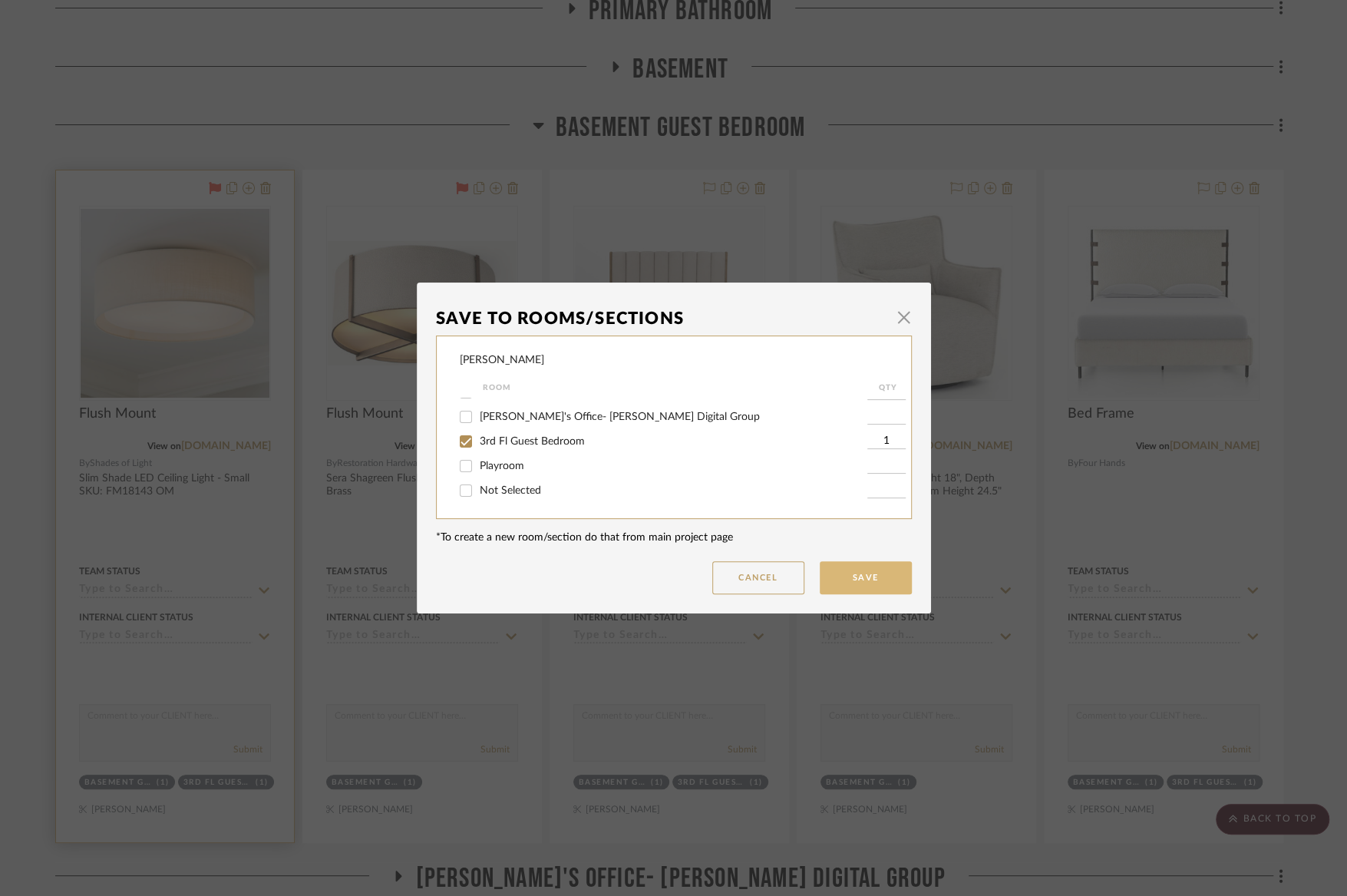
click at [860, 574] on button "Save" at bounding box center [865, 578] width 92 height 33
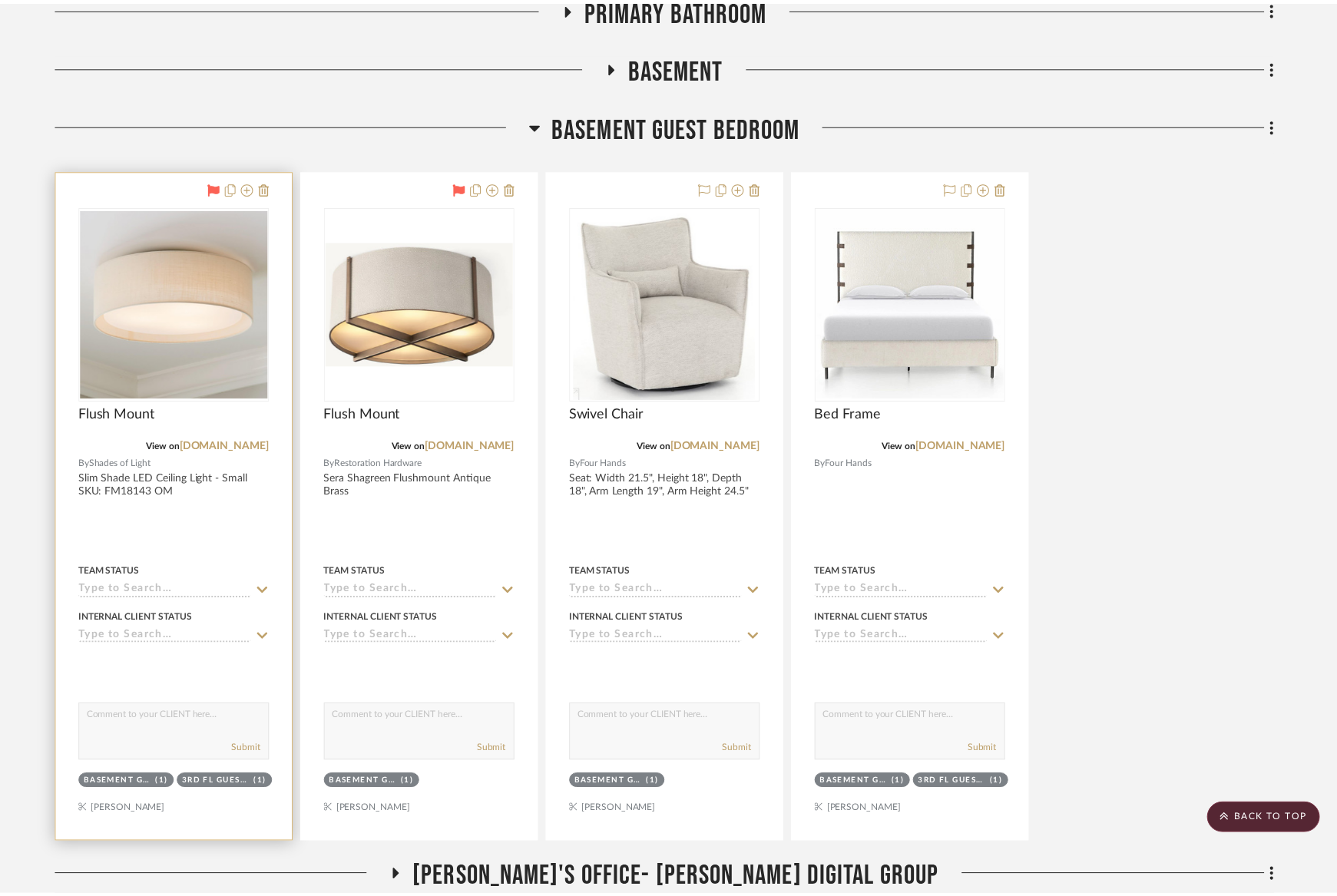
scroll to position [10847, 0]
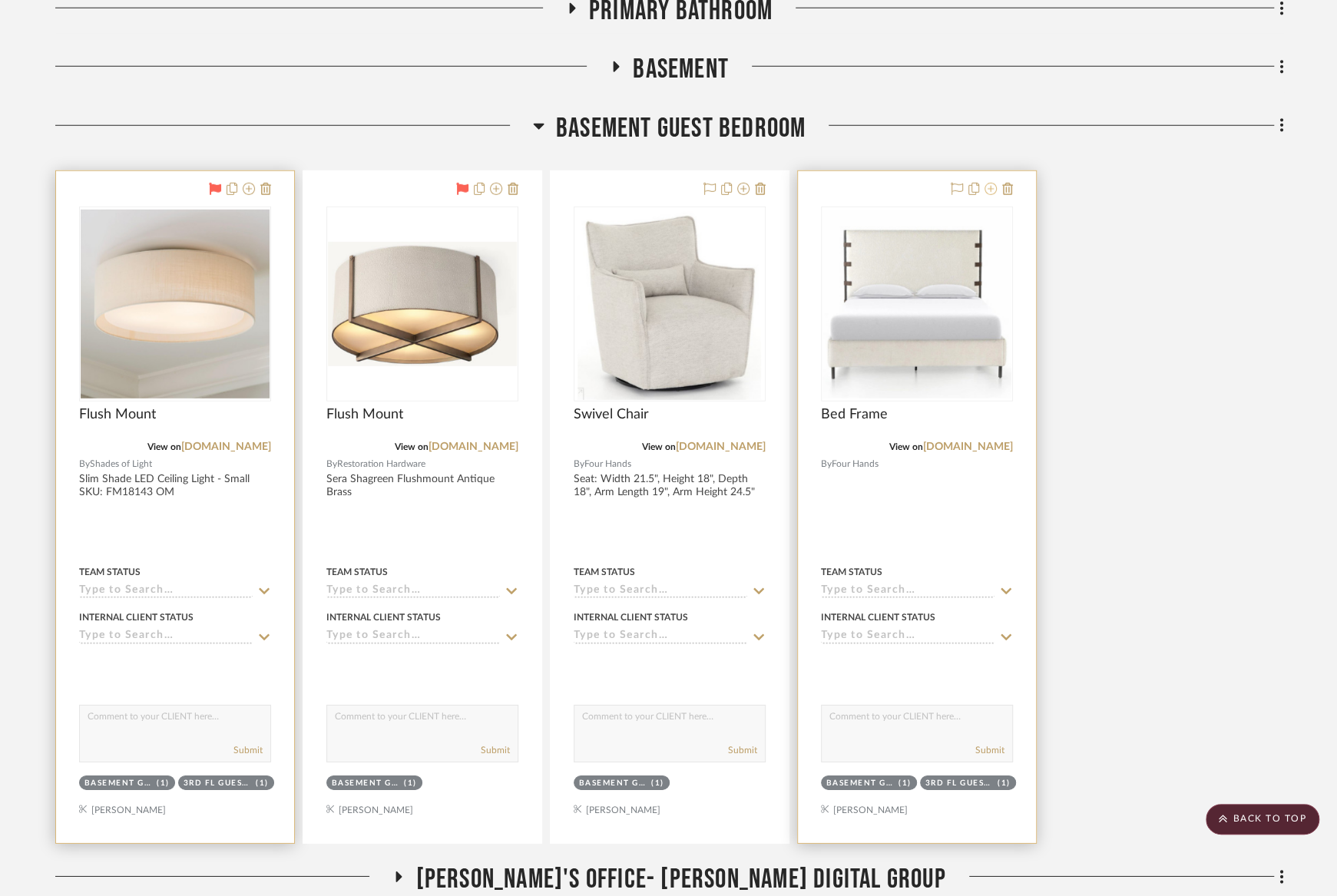
click at [991, 183] on icon at bounding box center [991, 189] width 13 height 13
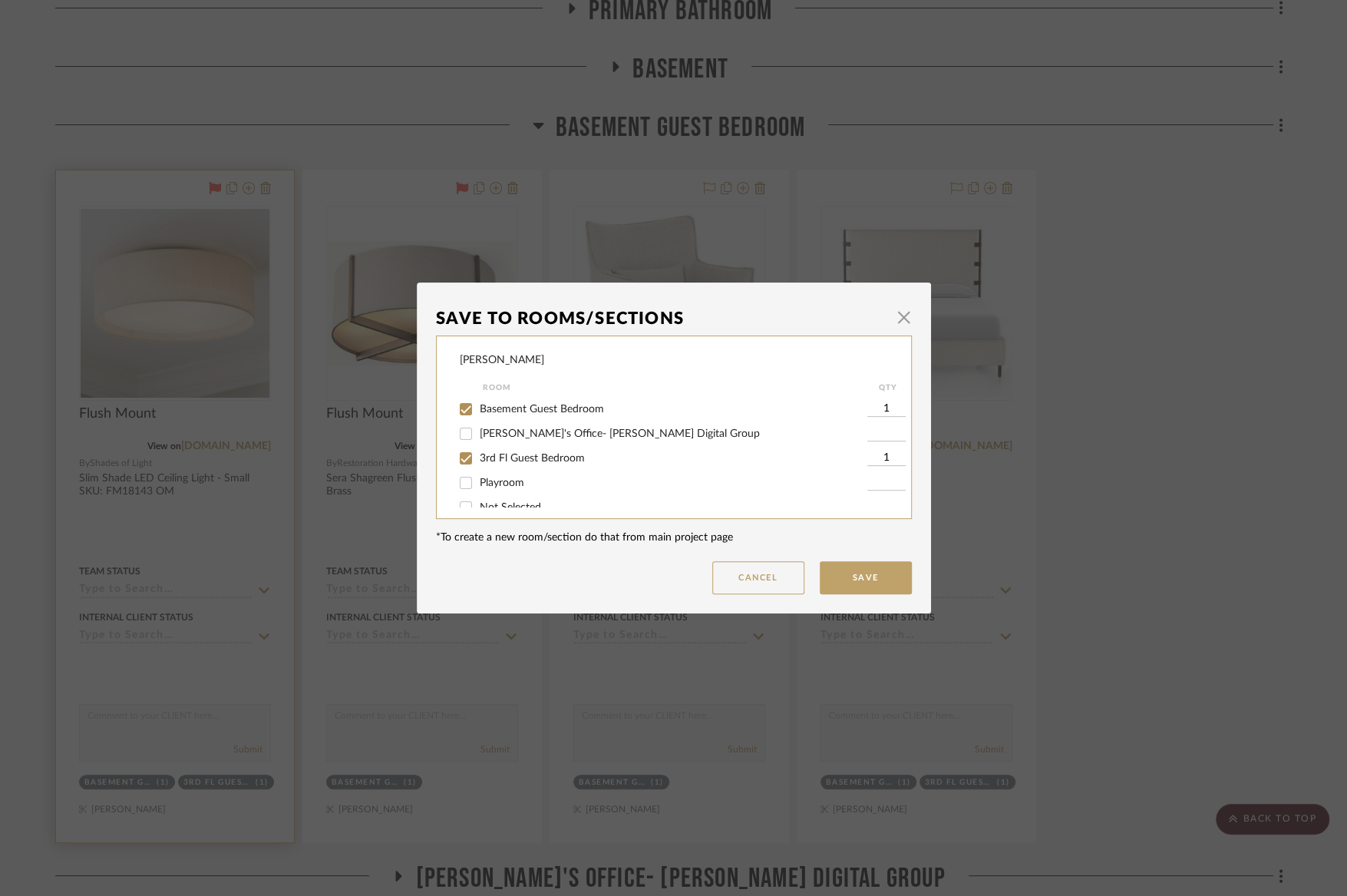
scroll to position [346, 0]
click at [535, 413] on span "Basement Guest Bedroom" at bounding box center [542, 408] width 124 height 11
click at [479, 420] on input "Basement Guest Bedroom" at bounding box center [465, 407] width 24 height 24
checkbox input "false"
click at [844, 568] on button "Save" at bounding box center [865, 578] width 92 height 33
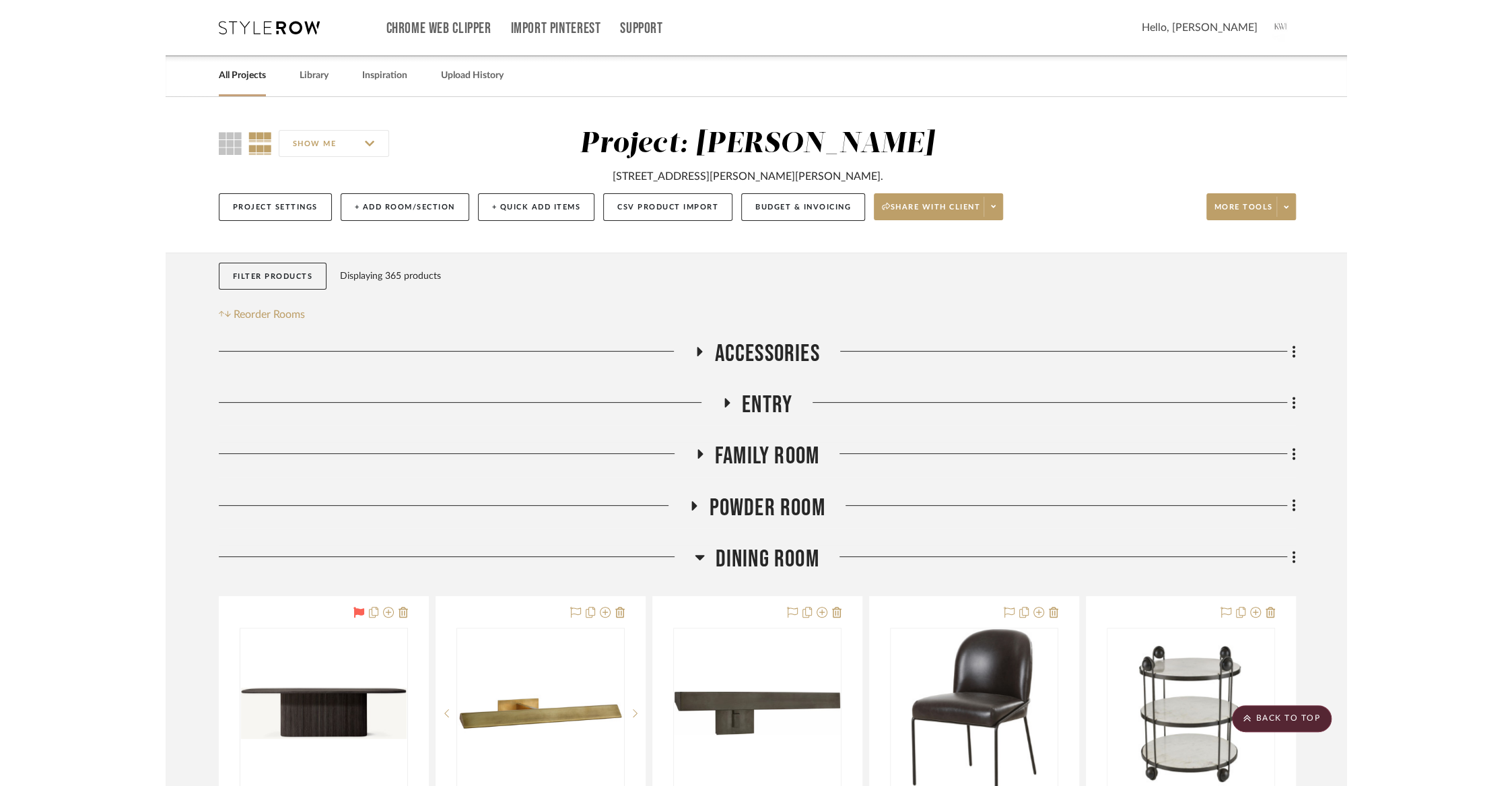
scroll to position [9516, 0]
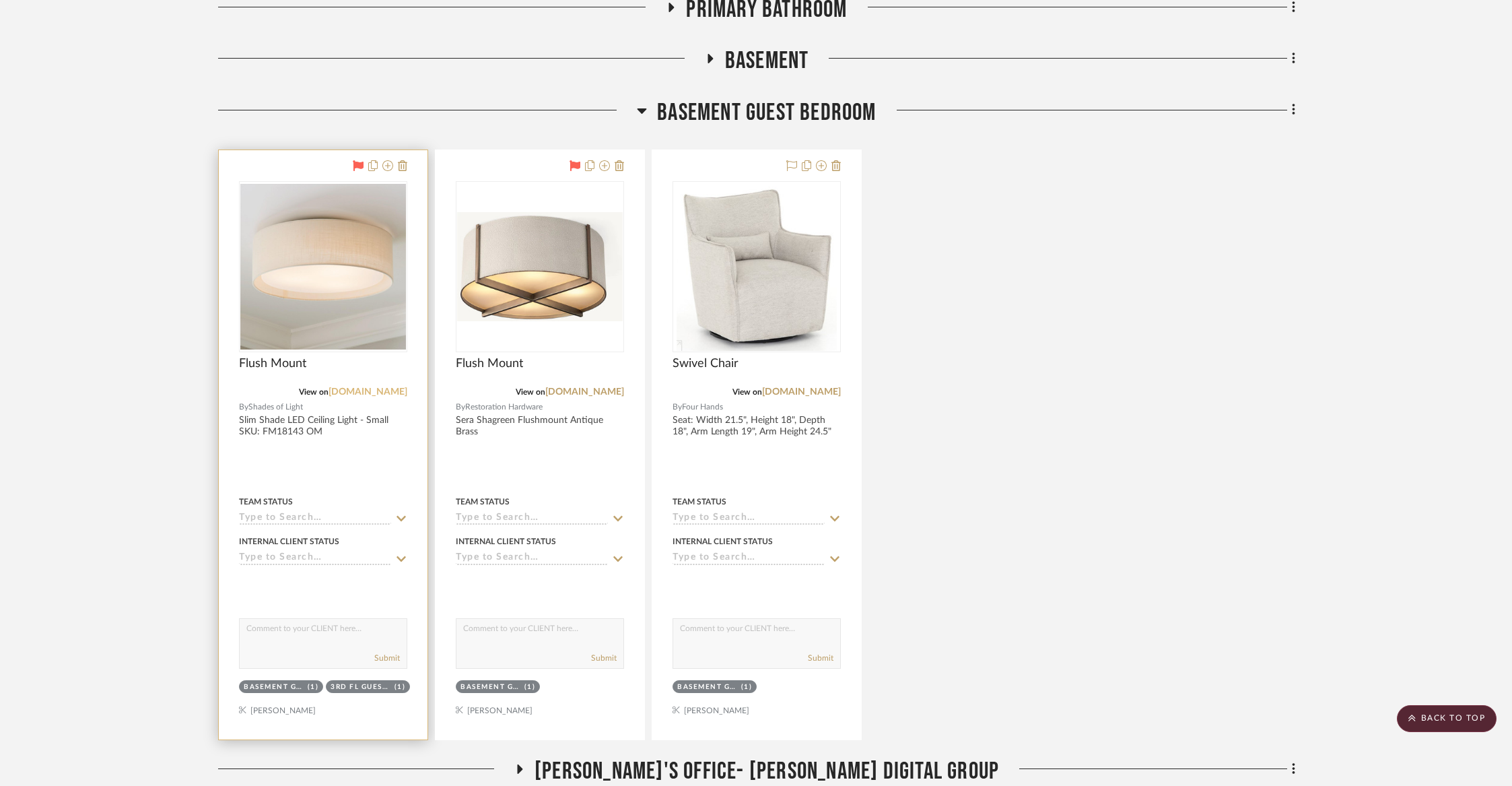
click at [367, 387] on link "[DOMAIN_NAME]" at bounding box center [368, 392] width 79 height 10
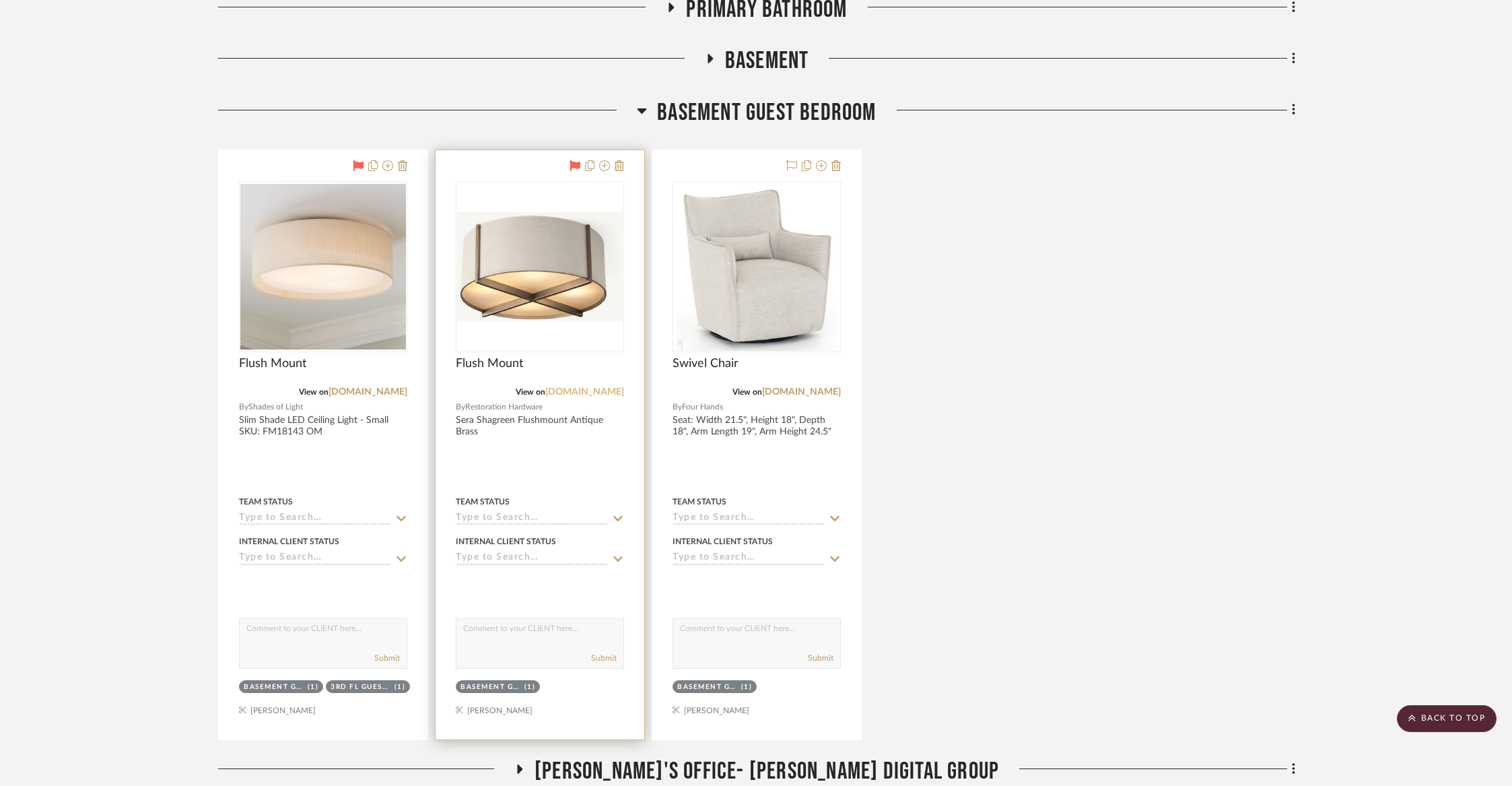
click at [588, 387] on link "[DOMAIN_NAME]" at bounding box center [585, 392] width 79 height 10
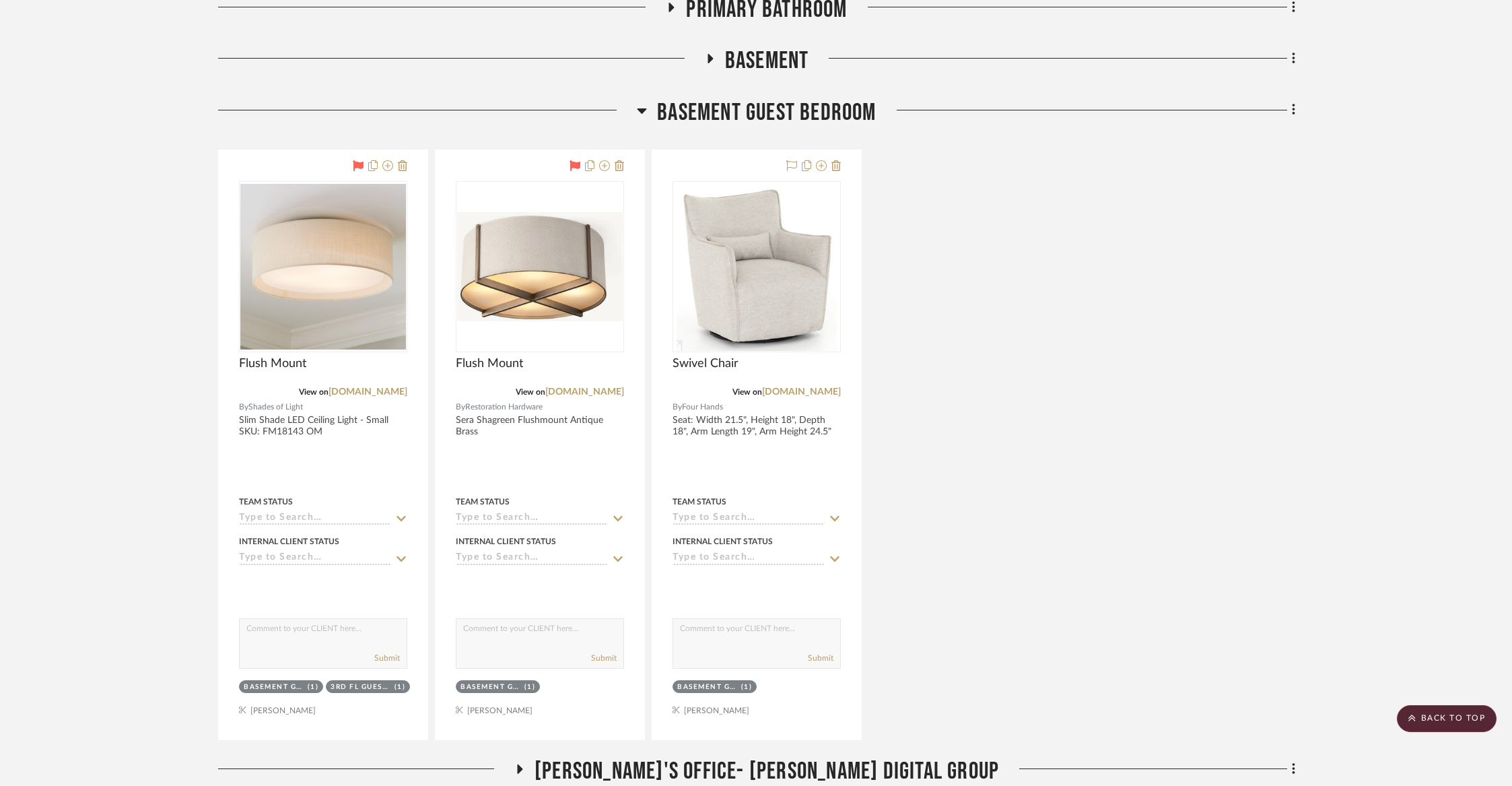
click at [770, 98] on span "Basement Guest Bedroom" at bounding box center [766, 113] width 219 height 29
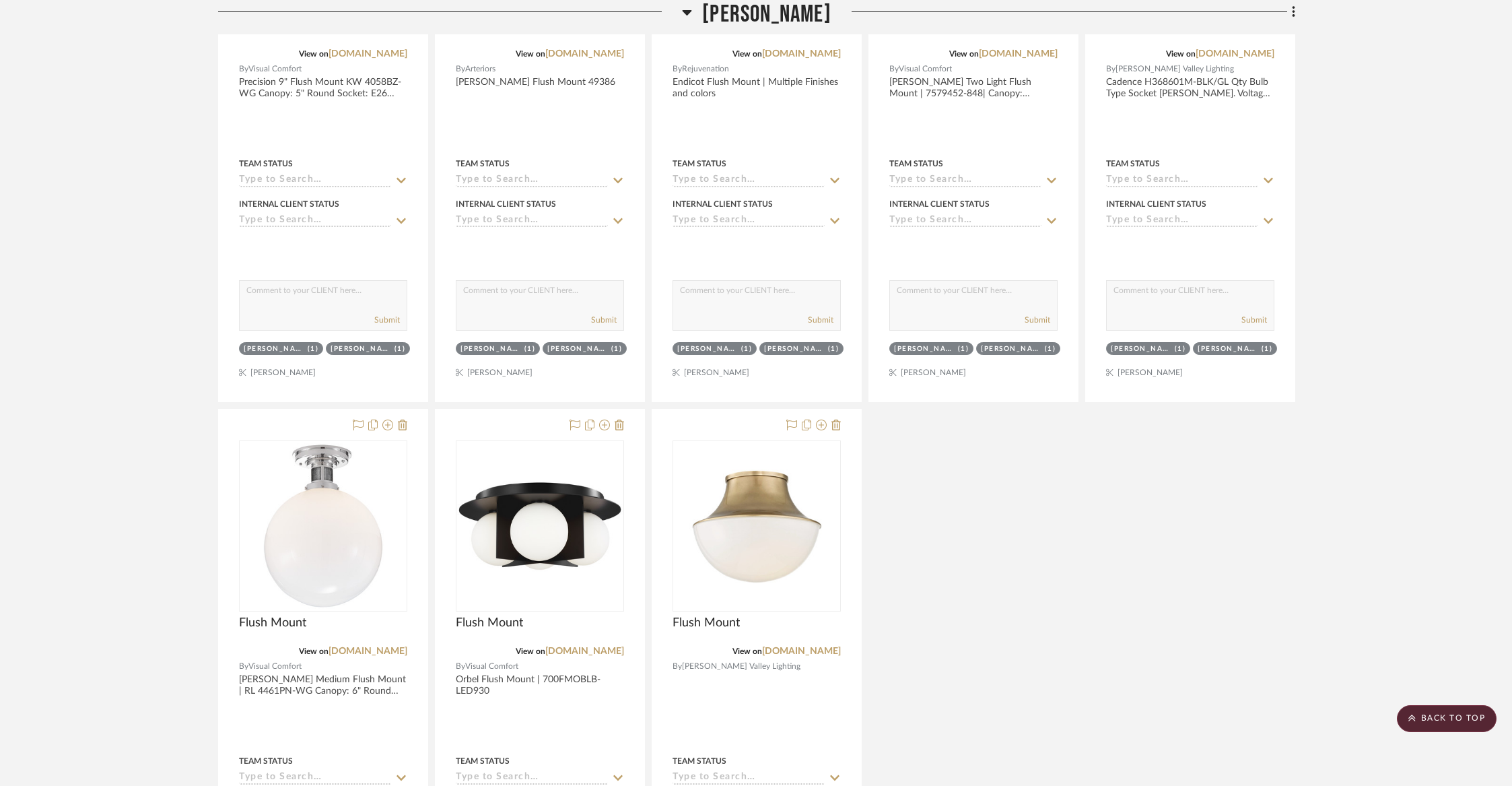
scroll to position [8388, 0]
click at [820, 420] on icon at bounding box center [822, 425] width 11 height 11
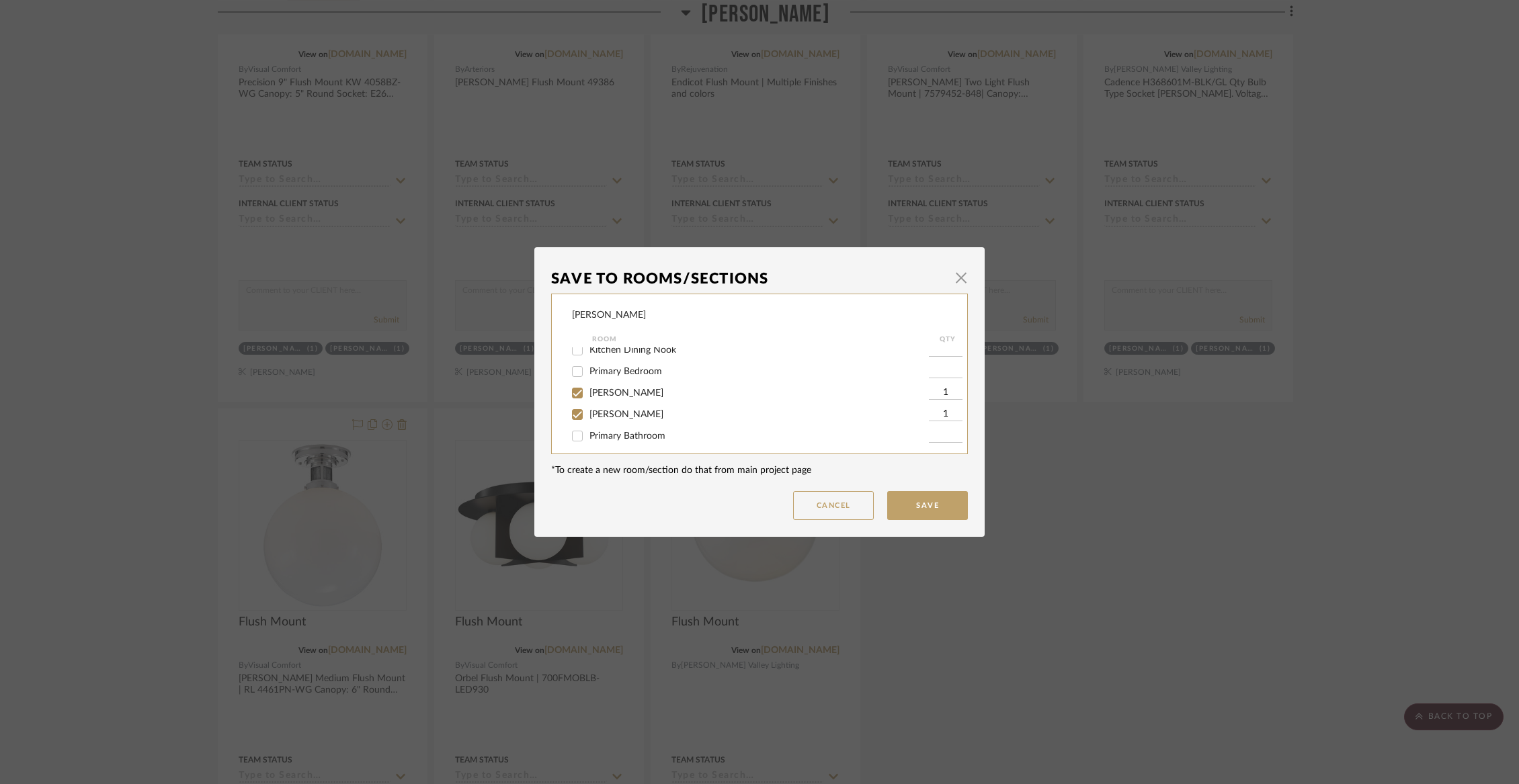
scroll to position [192, 0]
click at [620, 386] on span "[PERSON_NAME]" at bounding box center [626, 382] width 74 height 10
click at [588, 392] on input "[PERSON_NAME]" at bounding box center [577, 381] width 21 height 21
checkbox input "false"
click at [614, 408] on span "[PERSON_NAME]" at bounding box center [626, 403] width 74 height 10
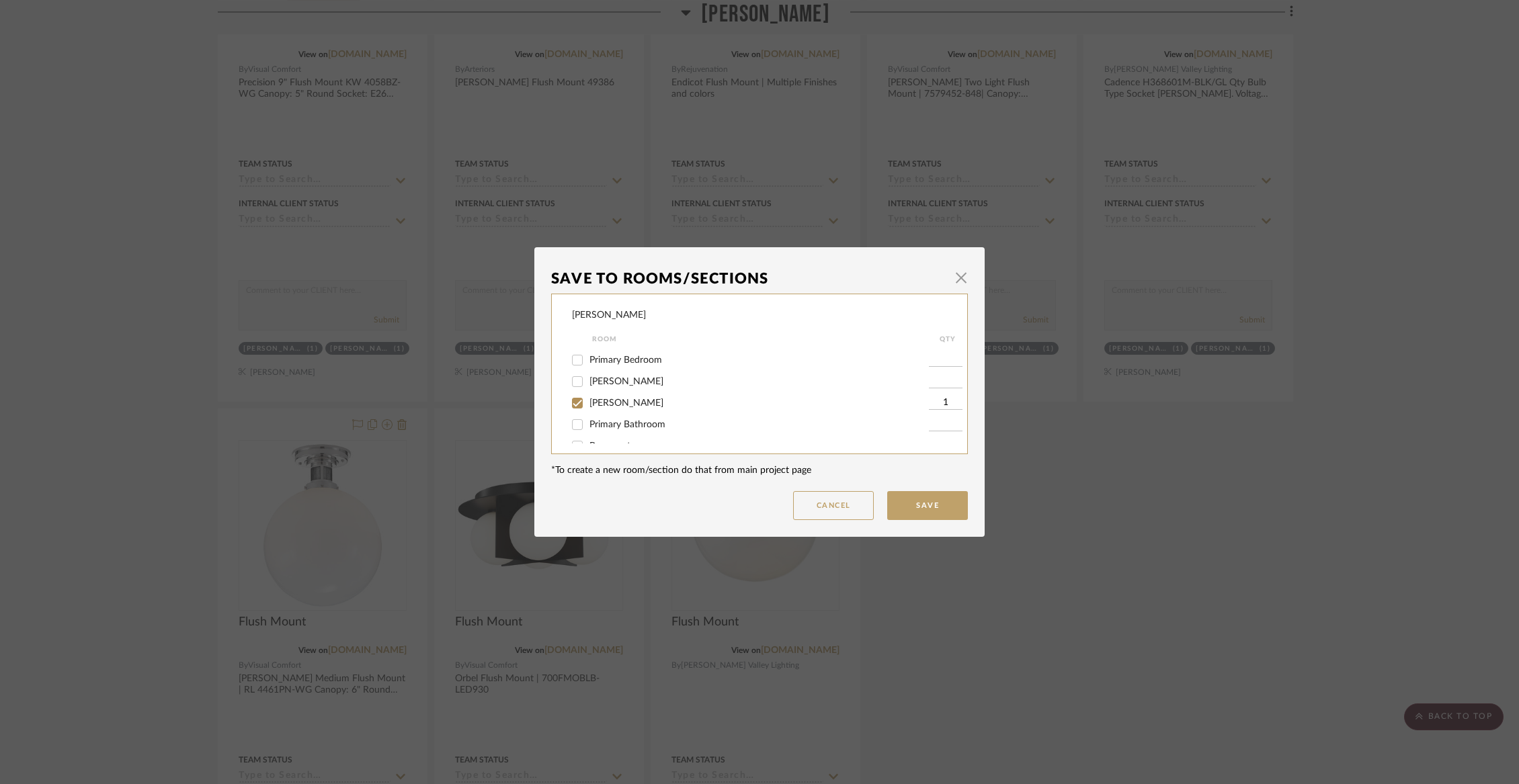
click at [588, 411] on input "[PERSON_NAME]" at bounding box center [577, 402] width 21 height 21
checkbox input "false"
click at [609, 426] on span "Not Selected" at bounding box center [616, 429] width 54 height 10
click at [588, 426] on input "Not Selected" at bounding box center [577, 429] width 21 height 21
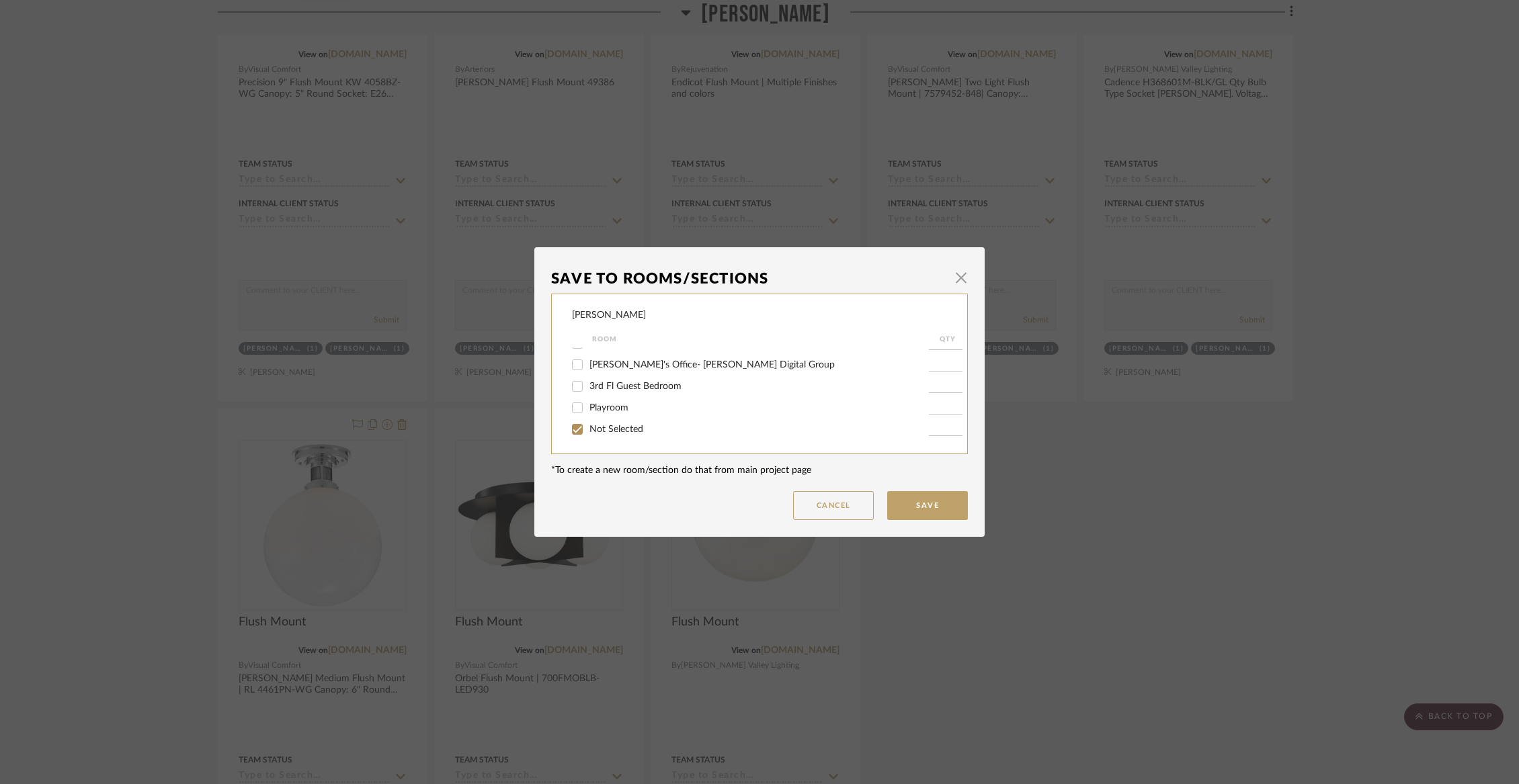
checkbox input "true"
type input "1"
click at [913, 507] on button "Save" at bounding box center [927, 506] width 81 height 29
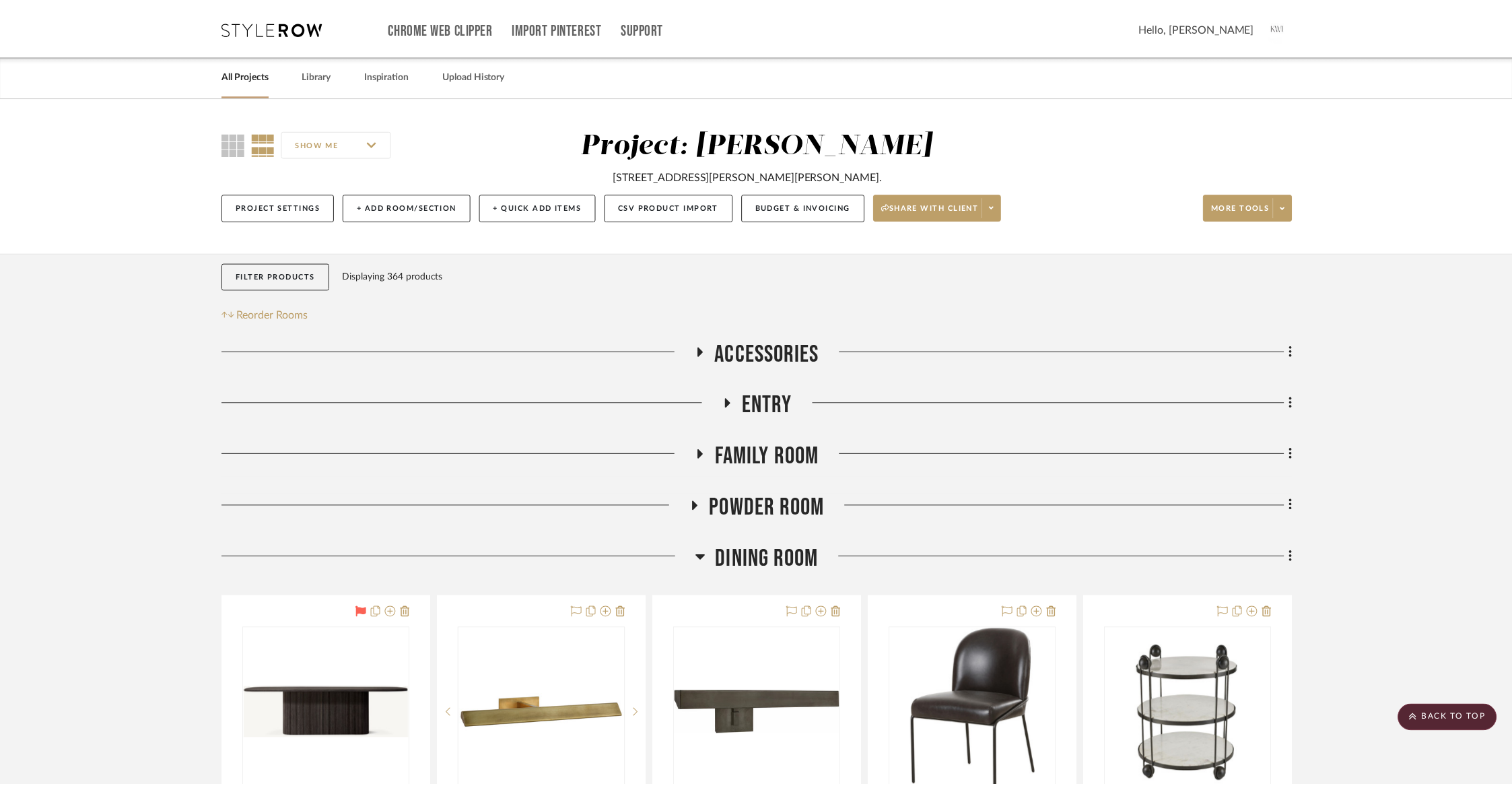
scroll to position [8388, 0]
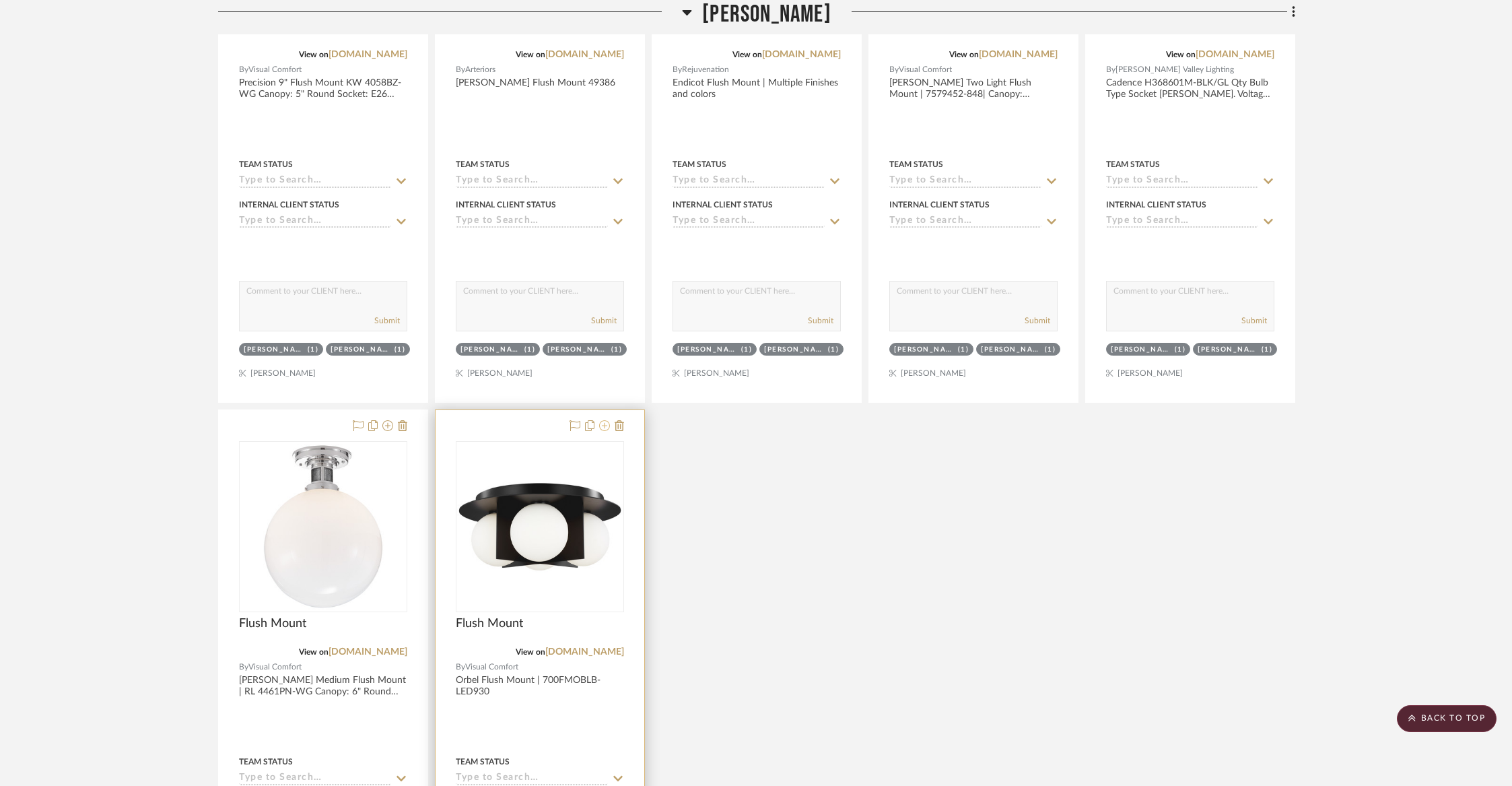
click at [603, 420] on icon at bounding box center [605, 425] width 11 height 11
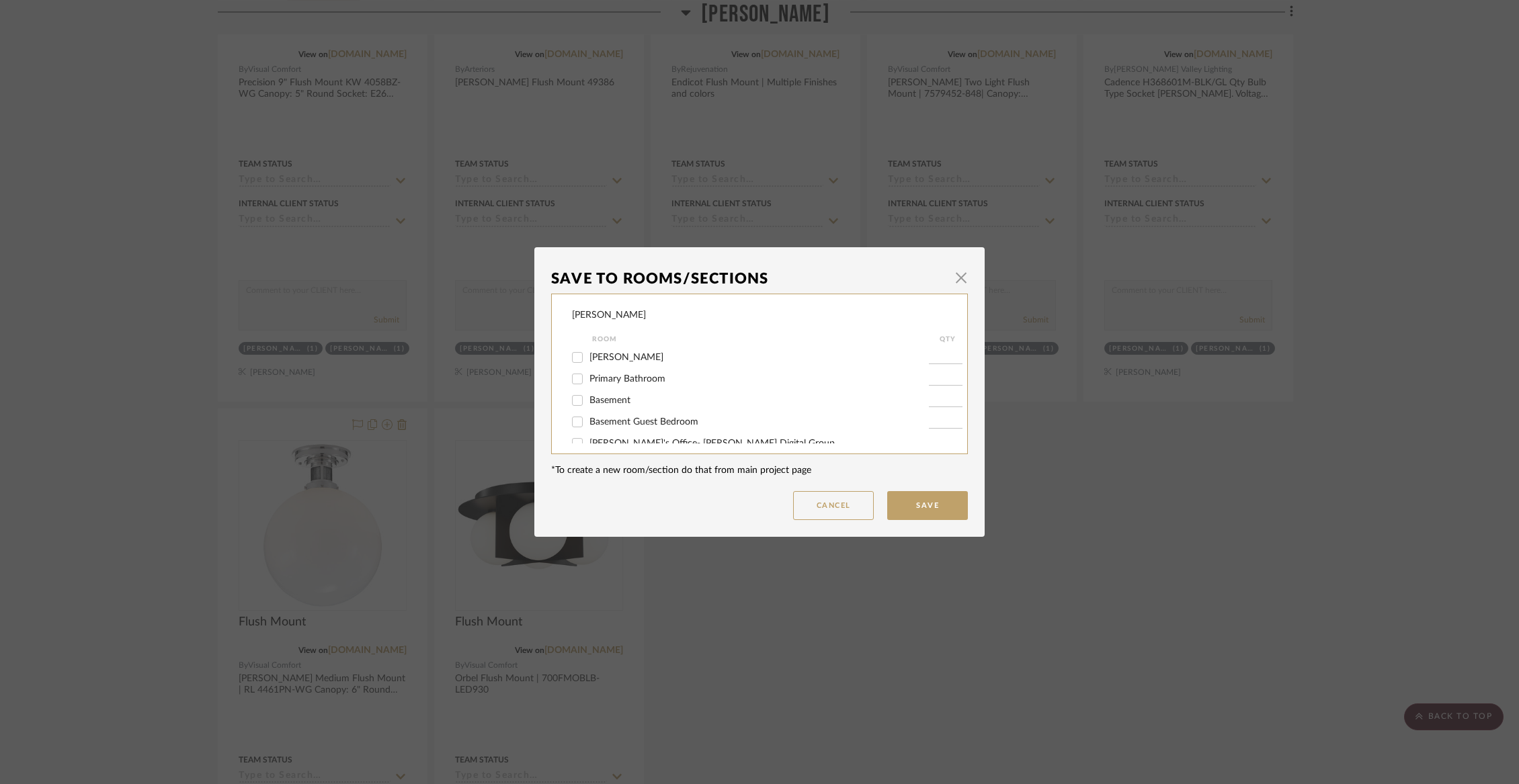
scroll to position [220, 0]
click at [600, 358] on span "[PERSON_NAME]" at bounding box center [626, 353] width 74 height 10
click at [588, 362] on input "[PERSON_NAME]" at bounding box center [577, 352] width 21 height 21
checkbox input "false"
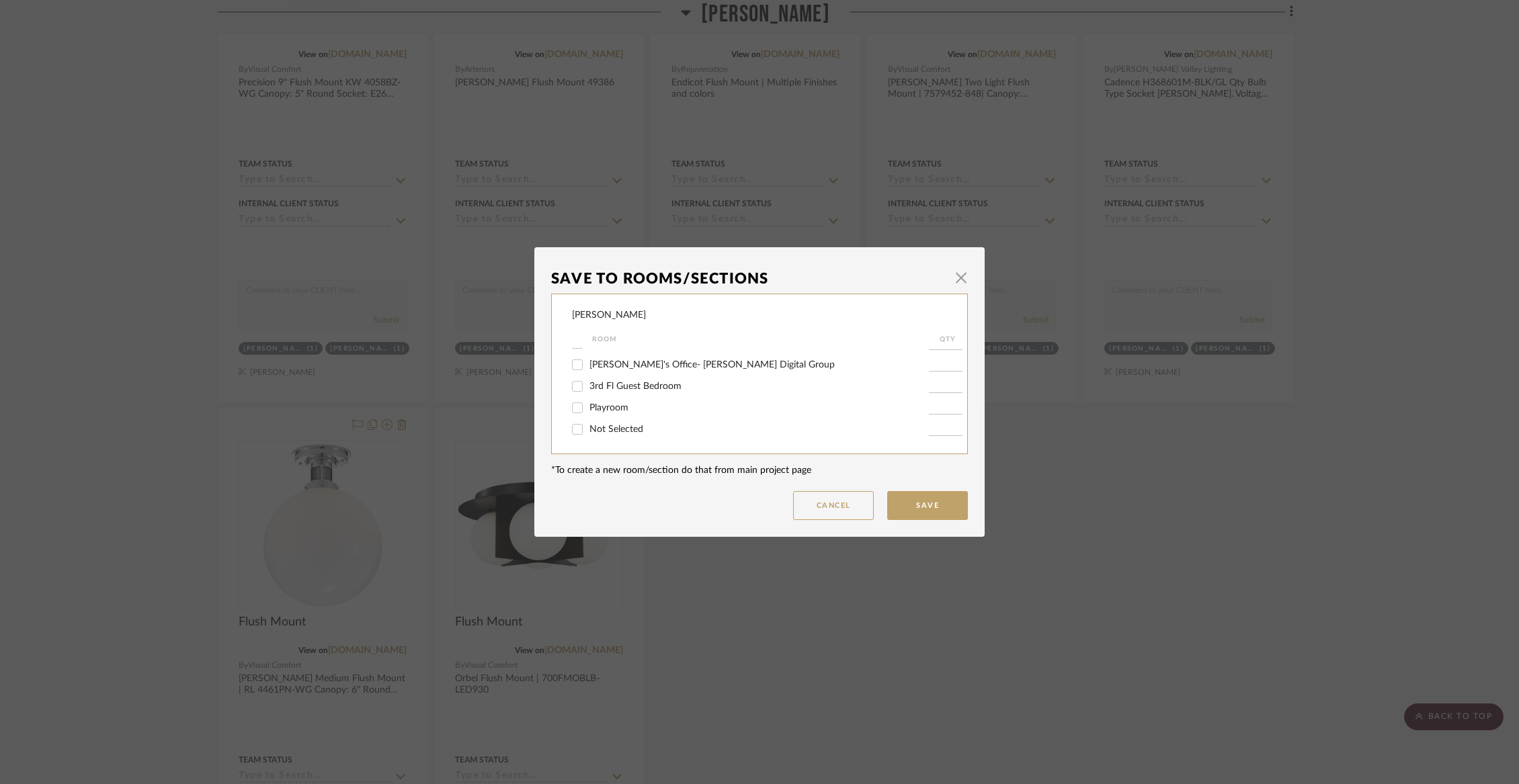
click at [596, 432] on span "Not Selected" at bounding box center [616, 429] width 54 height 10
click at [588, 432] on input "Not Selected" at bounding box center [577, 429] width 21 height 21
checkbox input "true"
type input "1"
click at [941, 507] on button "Save" at bounding box center [927, 506] width 81 height 29
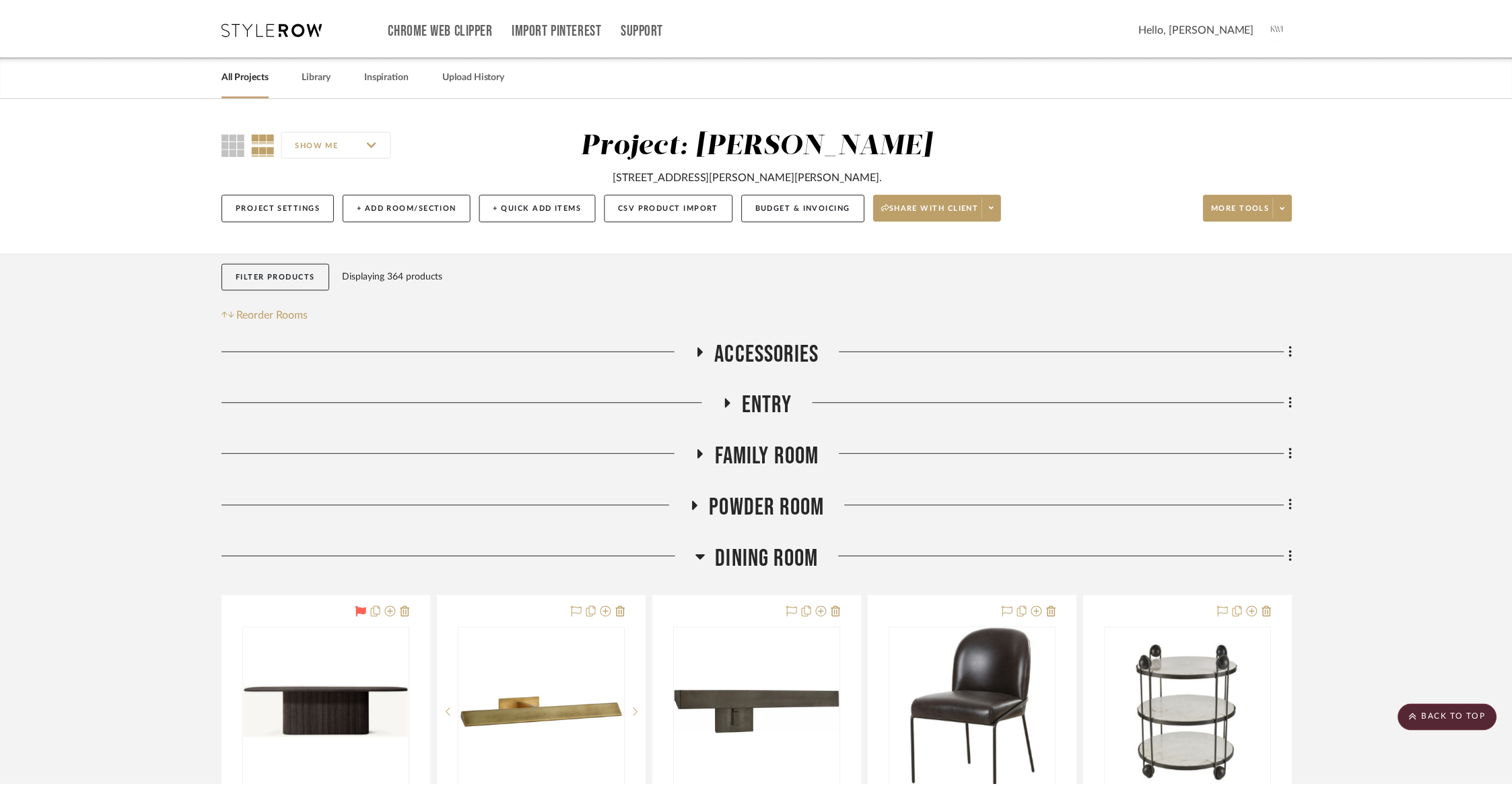
scroll to position [8388, 0]
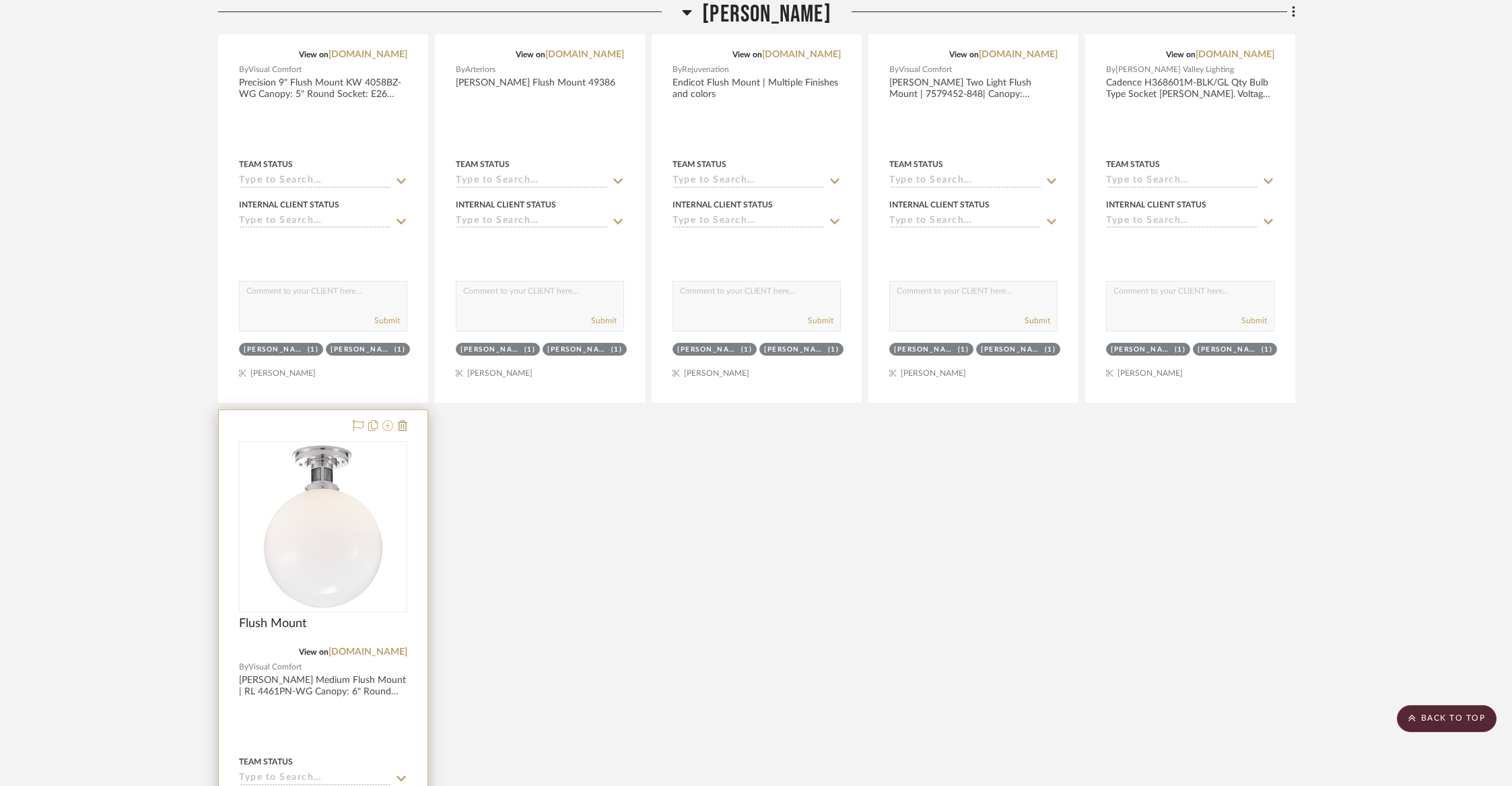
click at [385, 420] on icon at bounding box center [388, 425] width 11 height 11
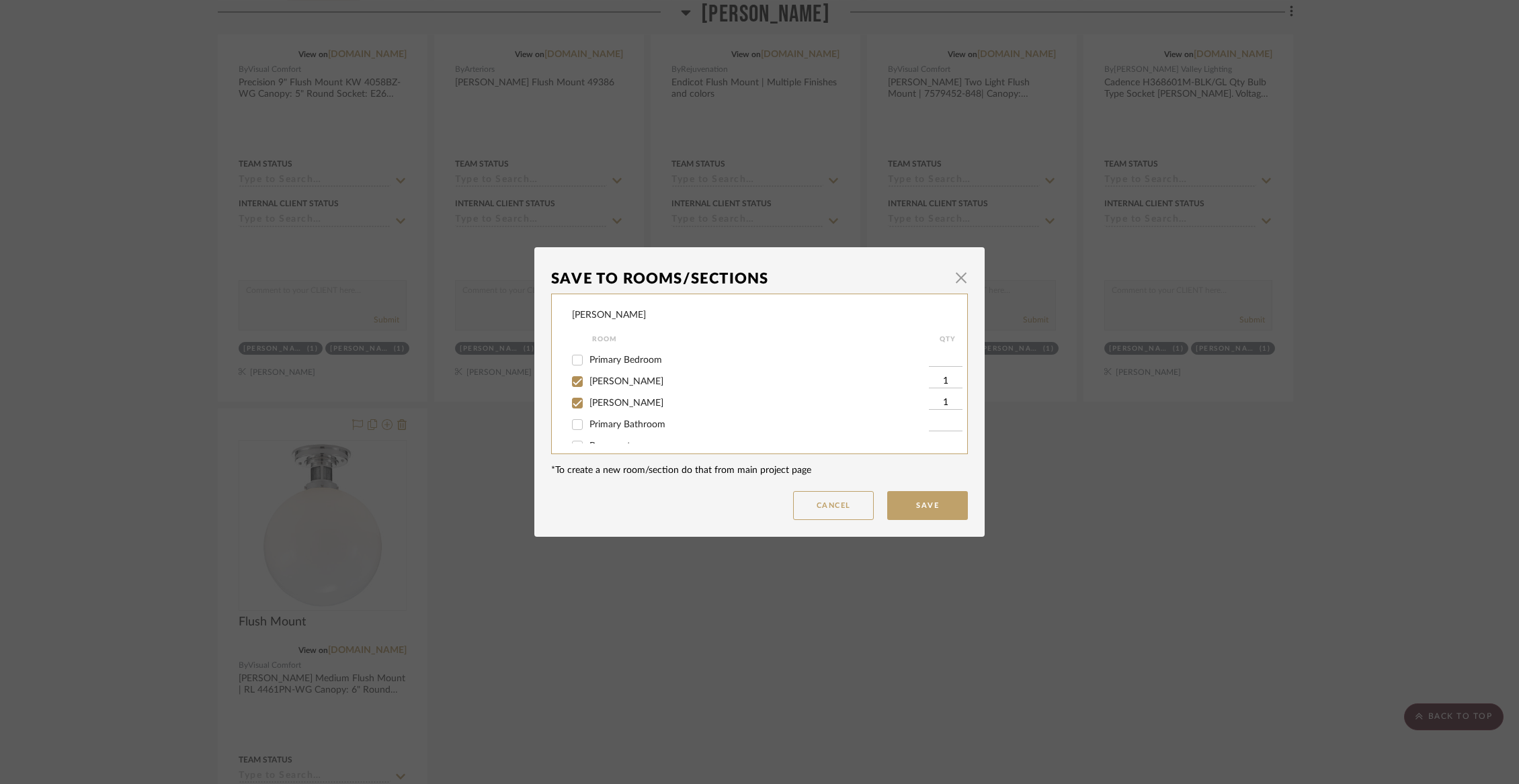
scroll to position [196, 0]
click at [613, 382] on span "[PERSON_NAME]" at bounding box center [626, 377] width 74 height 10
click at [588, 385] on input "[PERSON_NAME]" at bounding box center [577, 376] width 21 height 21
checkbox input "false"
click at [611, 403] on span "[PERSON_NAME]" at bounding box center [626, 398] width 74 height 10
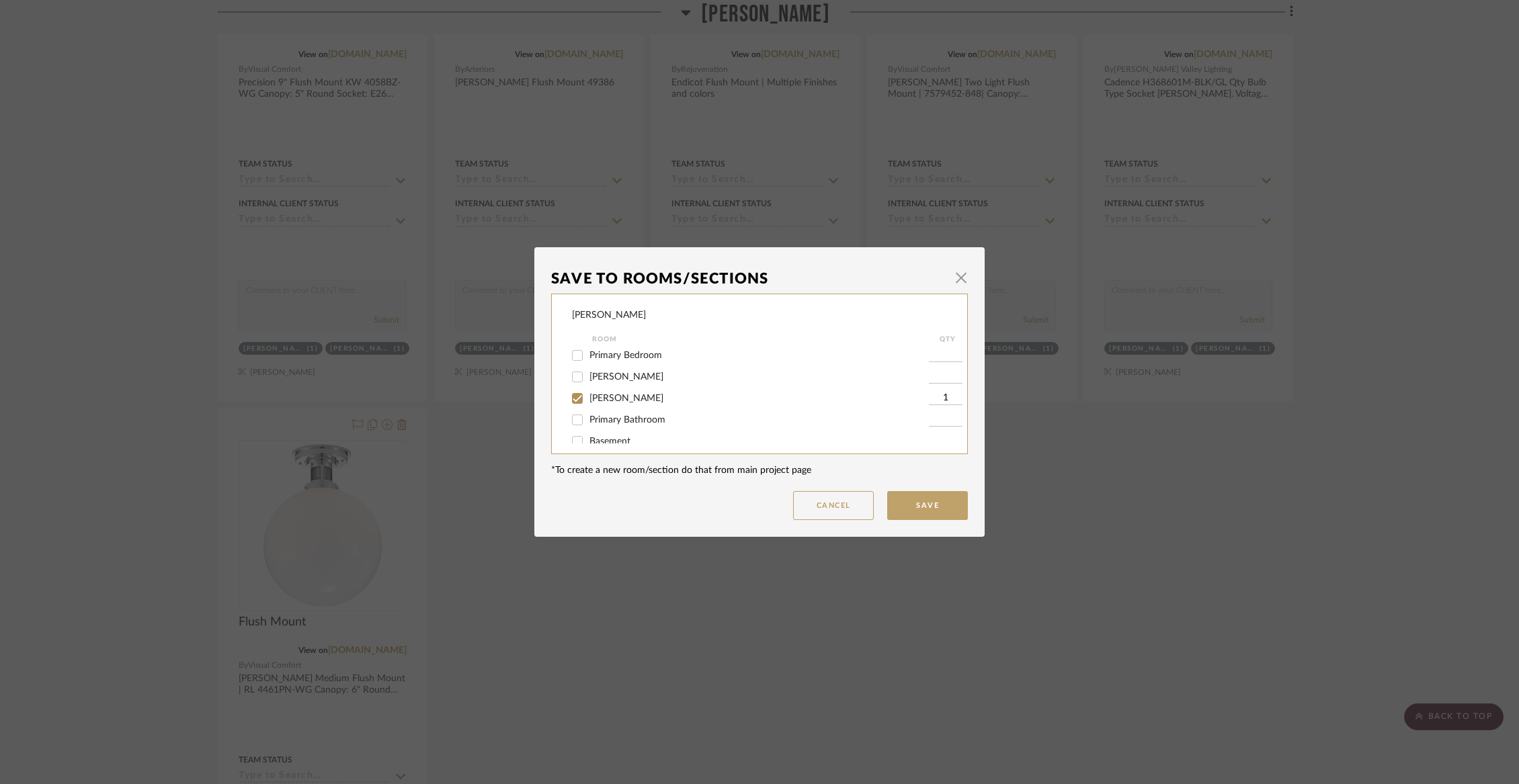
click at [588, 409] on input "[PERSON_NAME]" at bounding box center [577, 398] width 21 height 21
checkbox input "false"
click at [606, 428] on span "Not Selected" at bounding box center [616, 429] width 54 height 10
click at [588, 428] on input "Not Selected" at bounding box center [577, 429] width 21 height 21
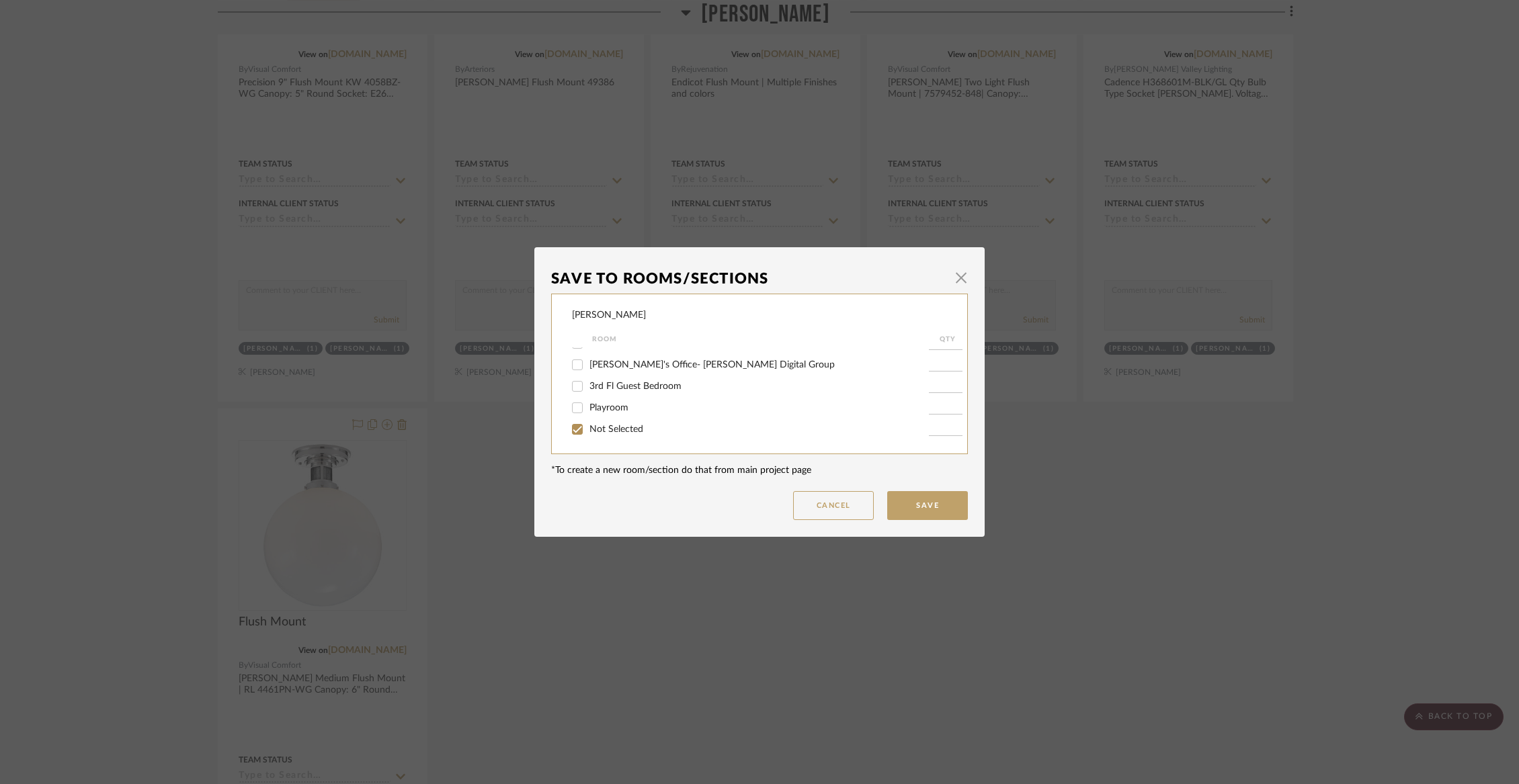
checkbox input "true"
type input "1"
click at [908, 497] on button "Save" at bounding box center [927, 506] width 81 height 29
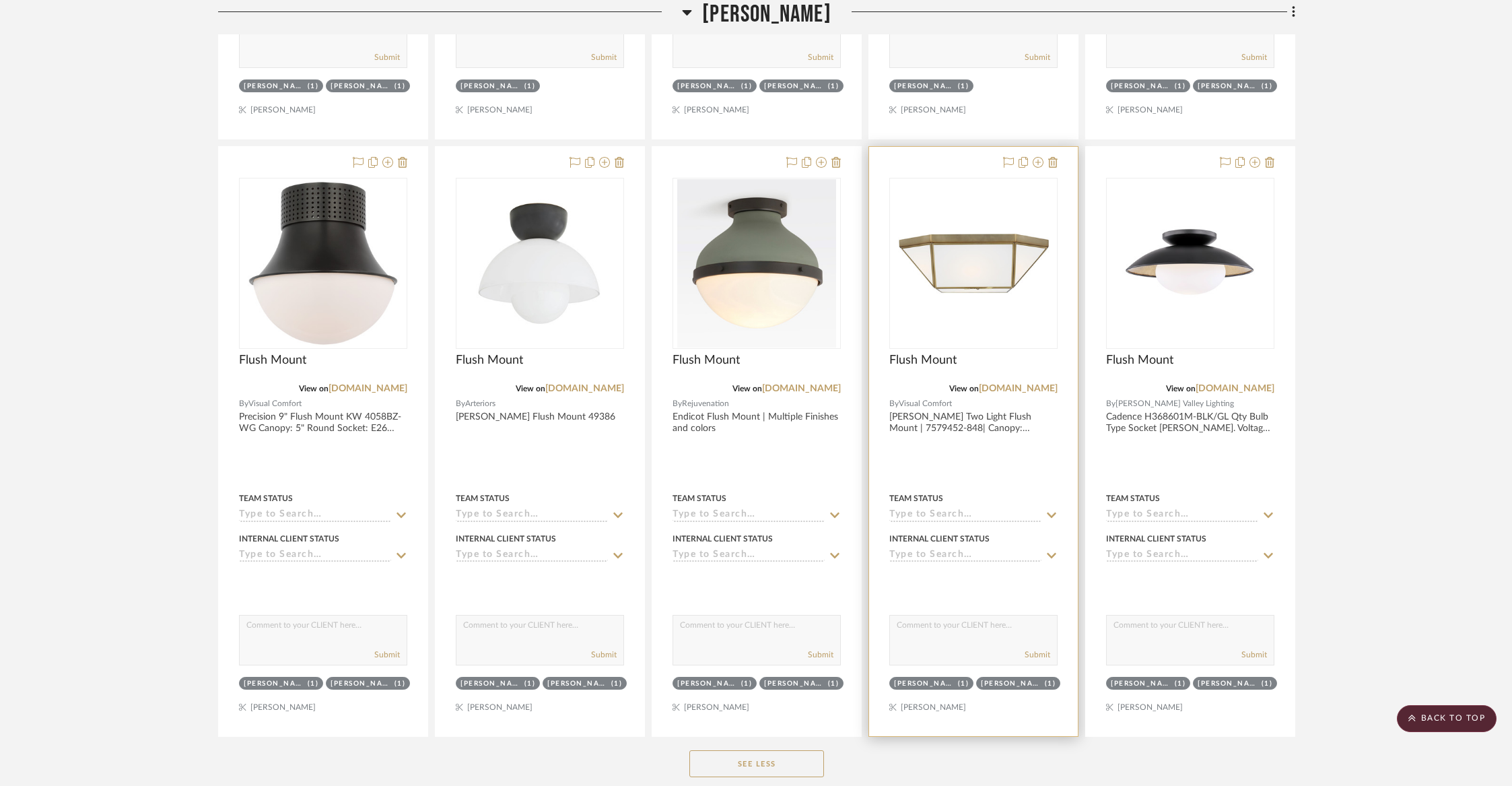
scroll to position [8054, 0]
click at [1039, 157] on icon at bounding box center [1038, 163] width 11 height 11
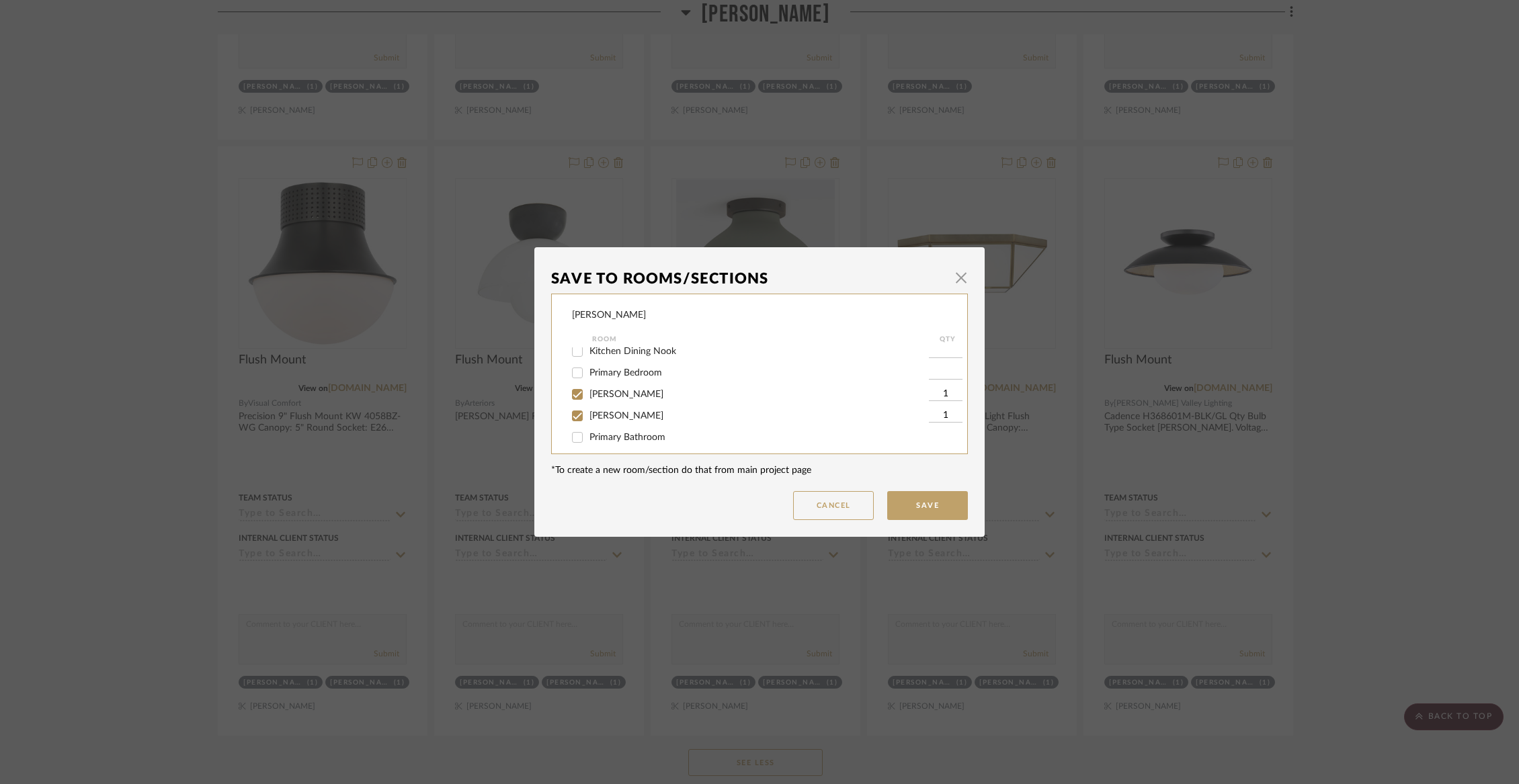
scroll to position [180, 0]
click at [618, 397] on span "[PERSON_NAME]" at bounding box center [626, 393] width 74 height 10
click at [588, 400] on input "[PERSON_NAME]" at bounding box center [577, 392] width 21 height 21
checkbox input "false"
click at [614, 419] on span "[PERSON_NAME]" at bounding box center [626, 414] width 74 height 10
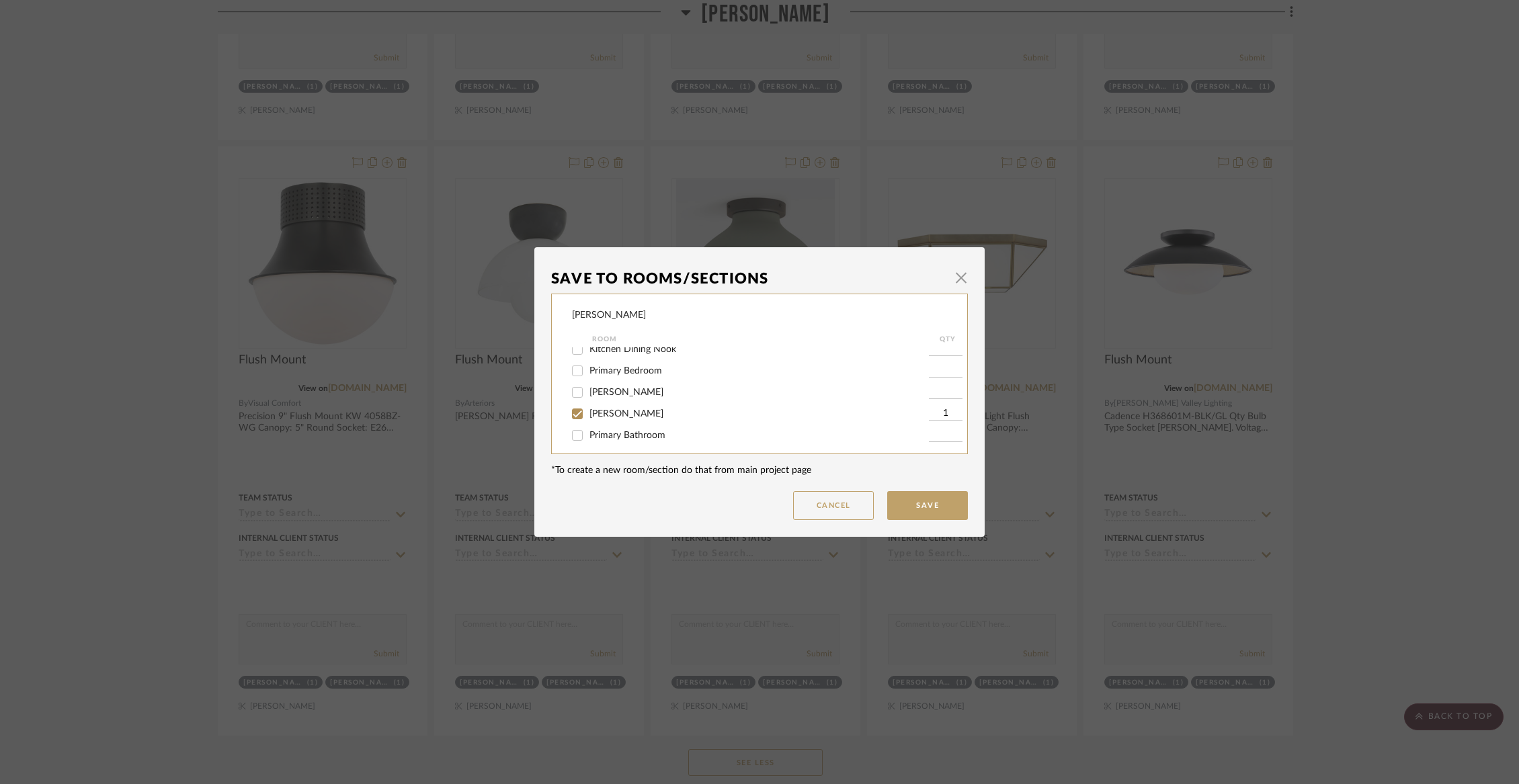
click at [588, 420] on input "[PERSON_NAME]" at bounding box center [577, 413] width 21 height 21
checkbox input "false"
click at [611, 433] on span "Not Selected" at bounding box center [616, 429] width 54 height 10
click at [588, 433] on input "Not Selected" at bounding box center [577, 429] width 21 height 21
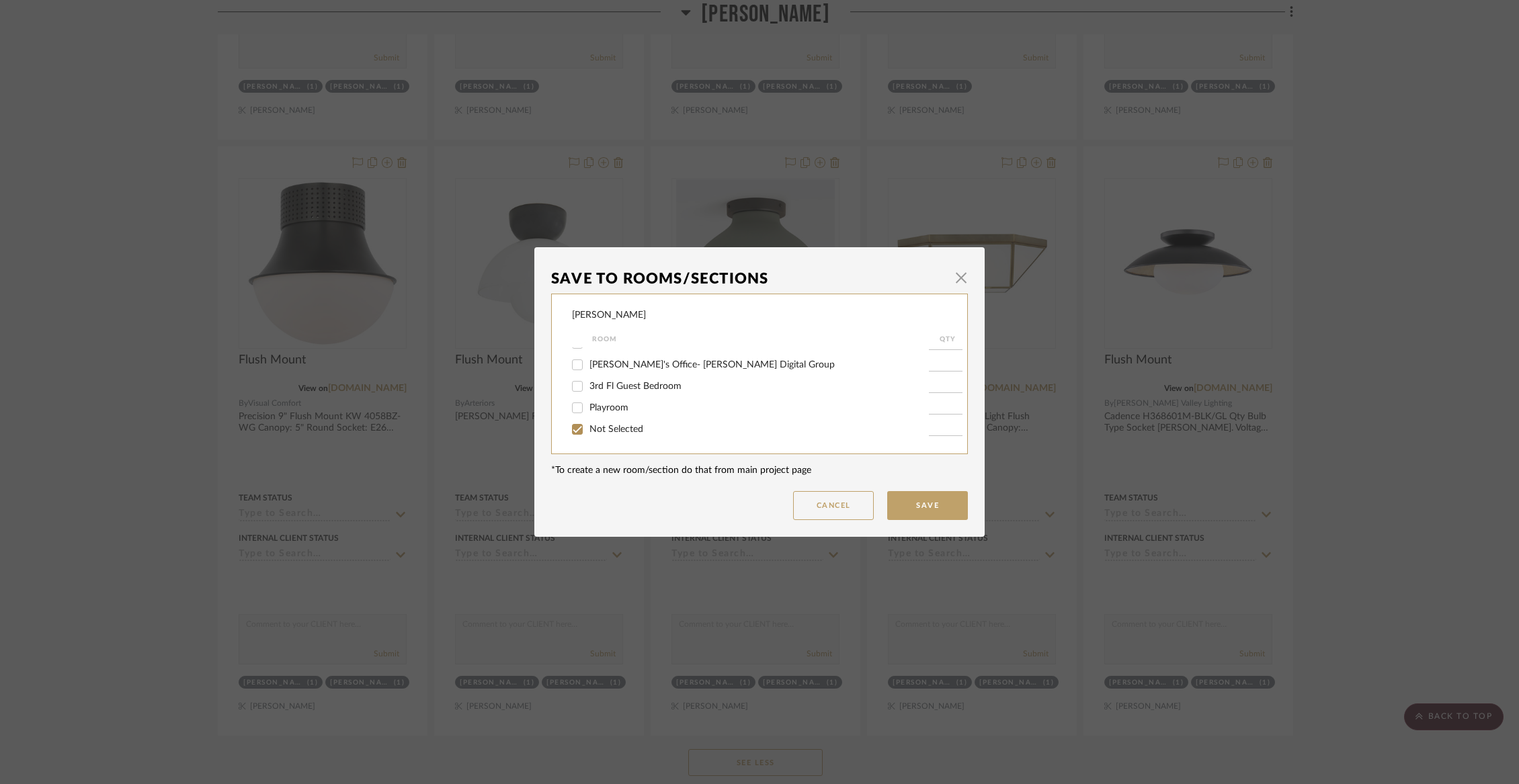
checkbox input "true"
type input "1"
click at [928, 504] on button "Save" at bounding box center [927, 506] width 81 height 29
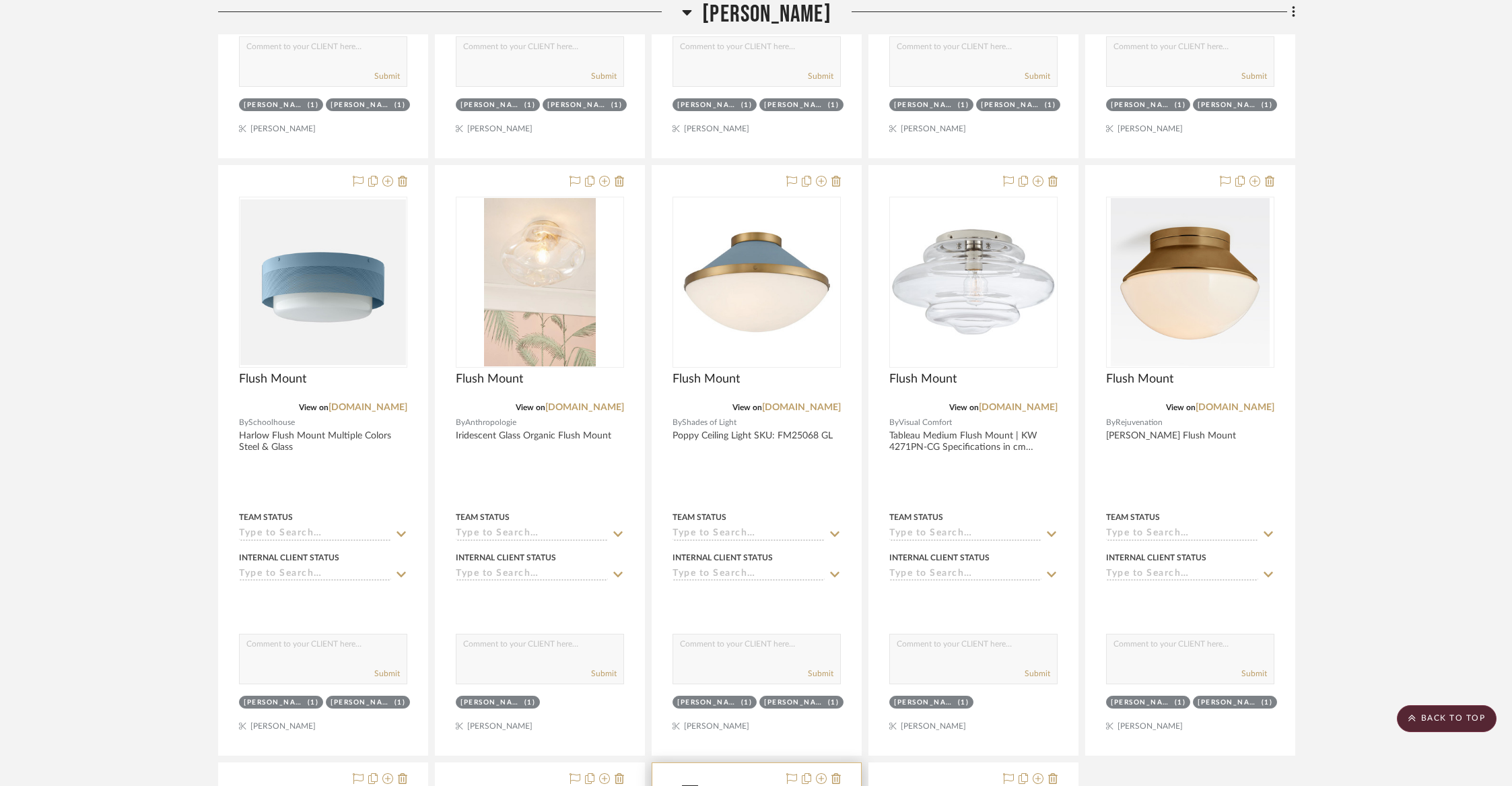
scroll to position [7435, 0]
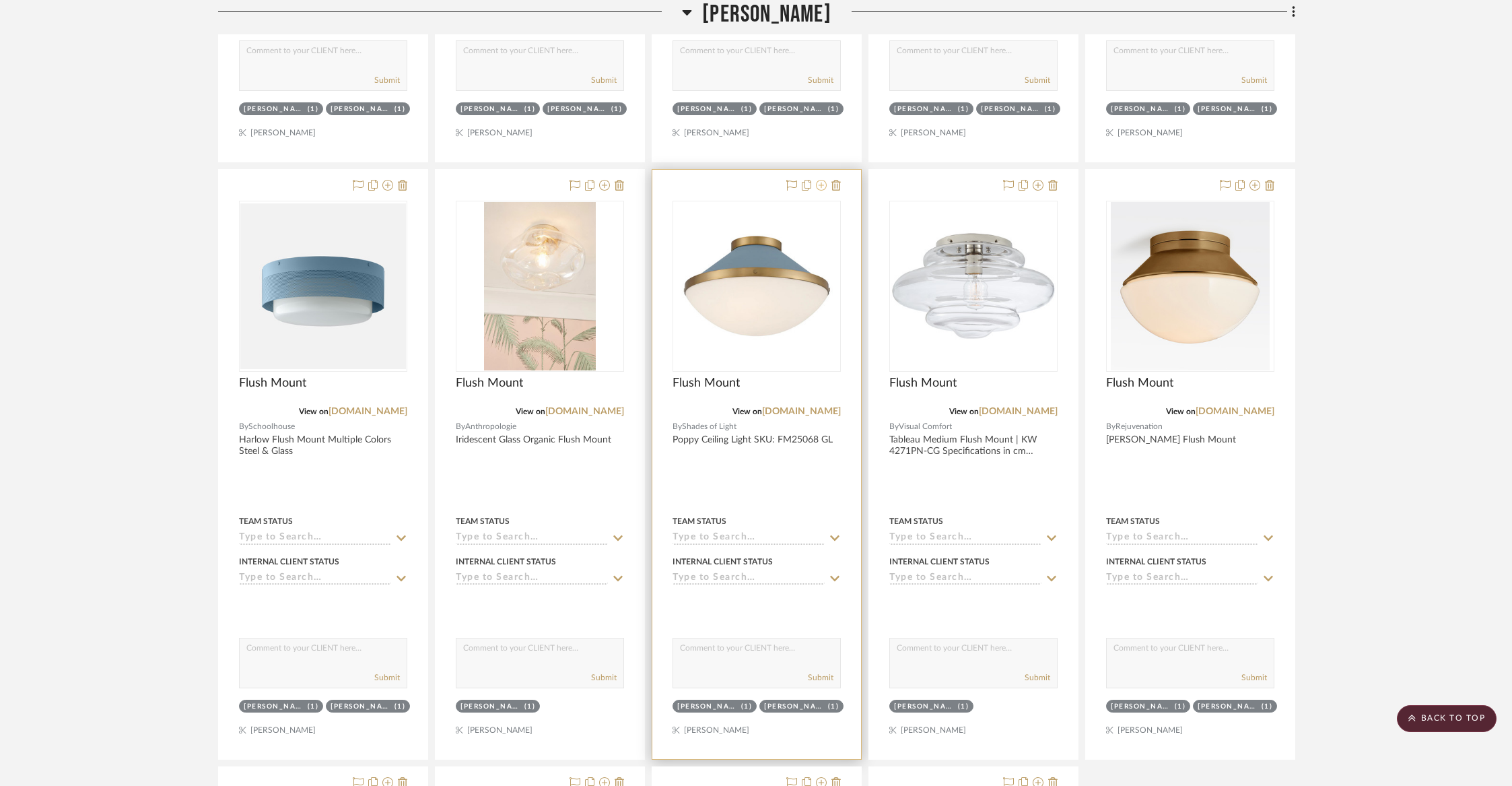
click at [820, 180] on icon at bounding box center [822, 185] width 11 height 11
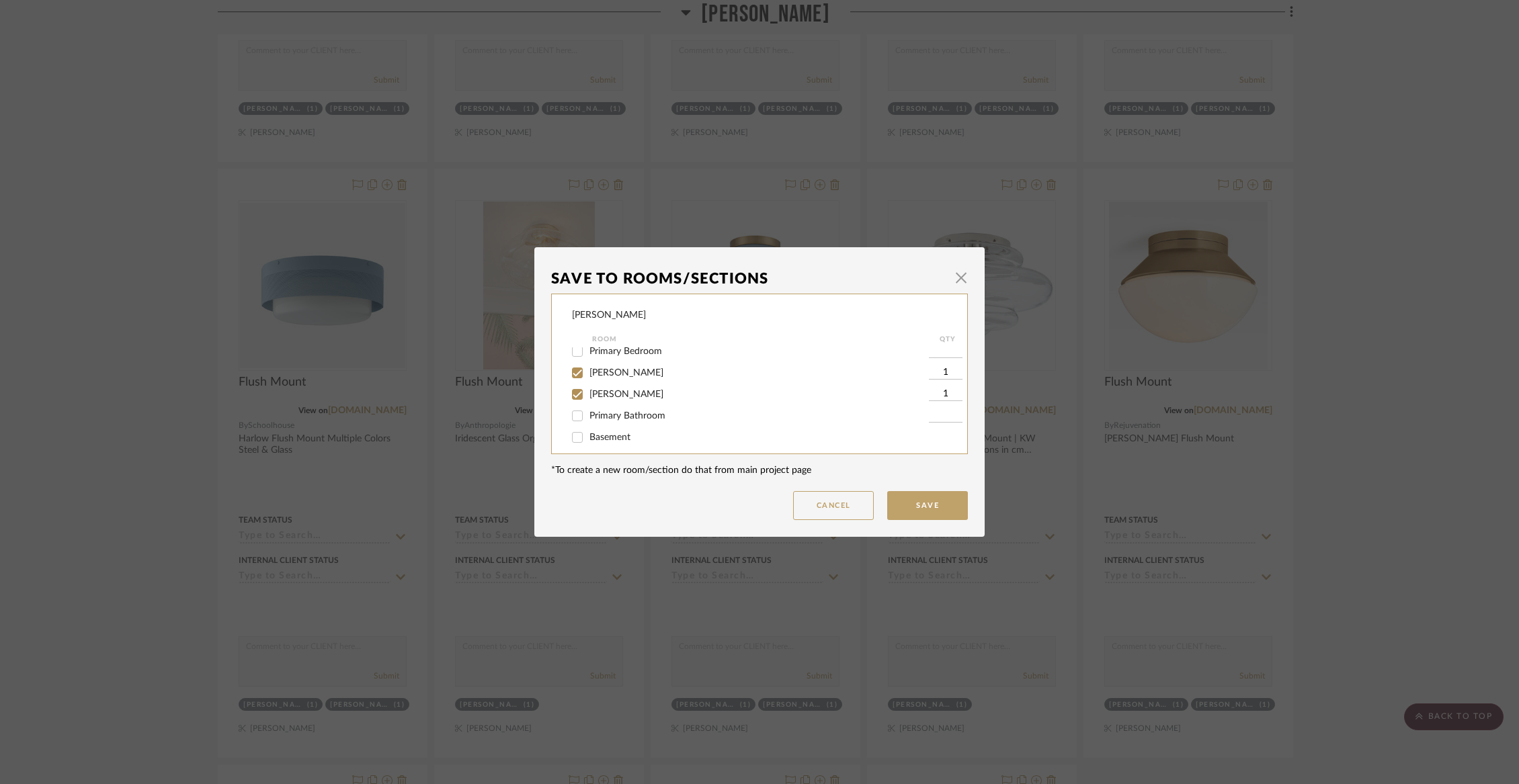
scroll to position [203, 0]
drag, startPoint x: 609, startPoint y: 378, endPoint x: 609, endPoint y: 387, distance: 9.0
click at [609, 375] on span "[PERSON_NAME]" at bounding box center [626, 371] width 74 height 10
click at [588, 379] on input "[PERSON_NAME]" at bounding box center [577, 371] width 21 height 21
checkbox input "false"
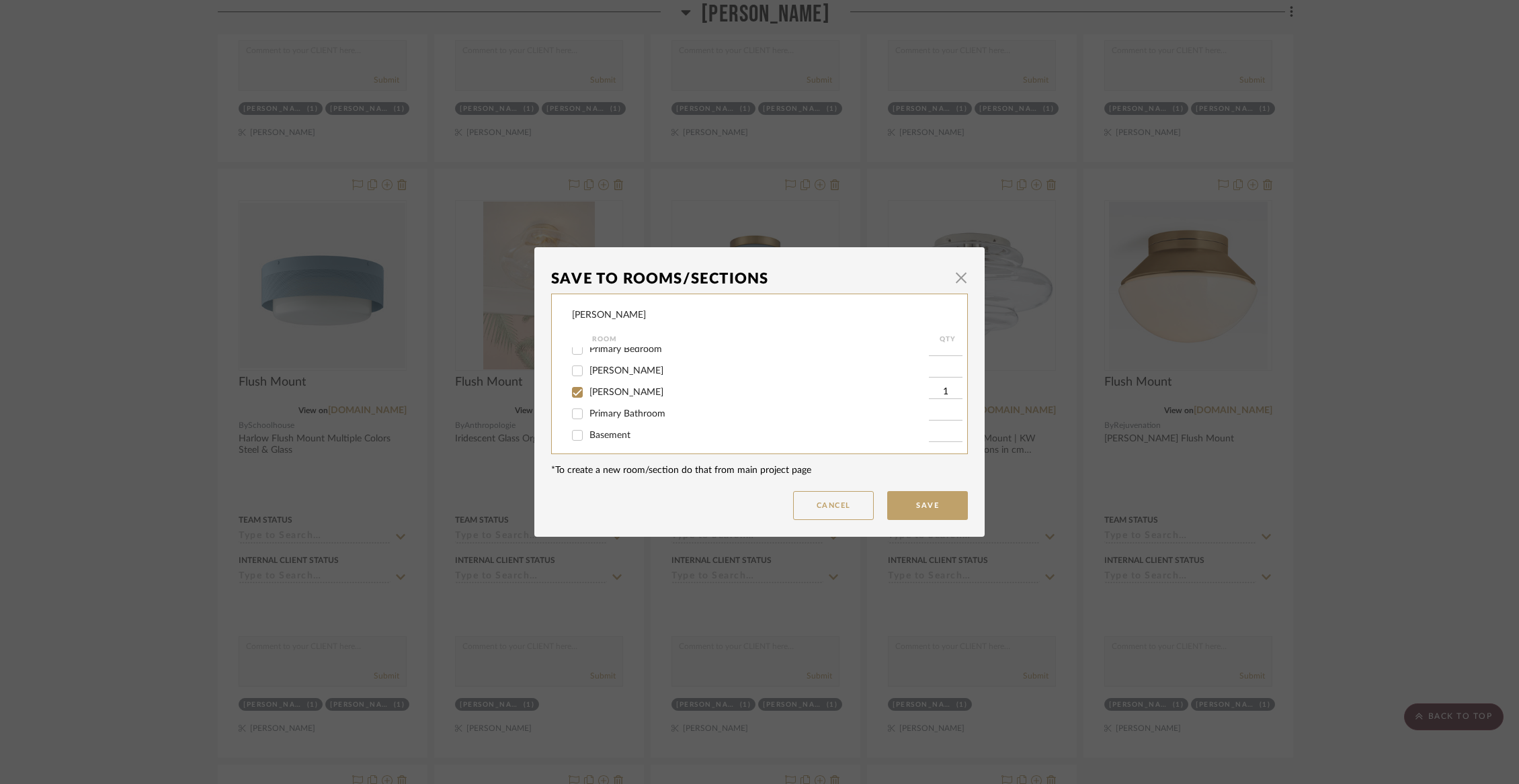
click at [609, 397] on span "[PERSON_NAME]" at bounding box center [626, 393] width 74 height 10
click at [588, 399] on input "[PERSON_NAME]" at bounding box center [577, 392] width 21 height 21
checkbox input "false"
click at [605, 424] on span "Not Selected" at bounding box center [616, 429] width 54 height 10
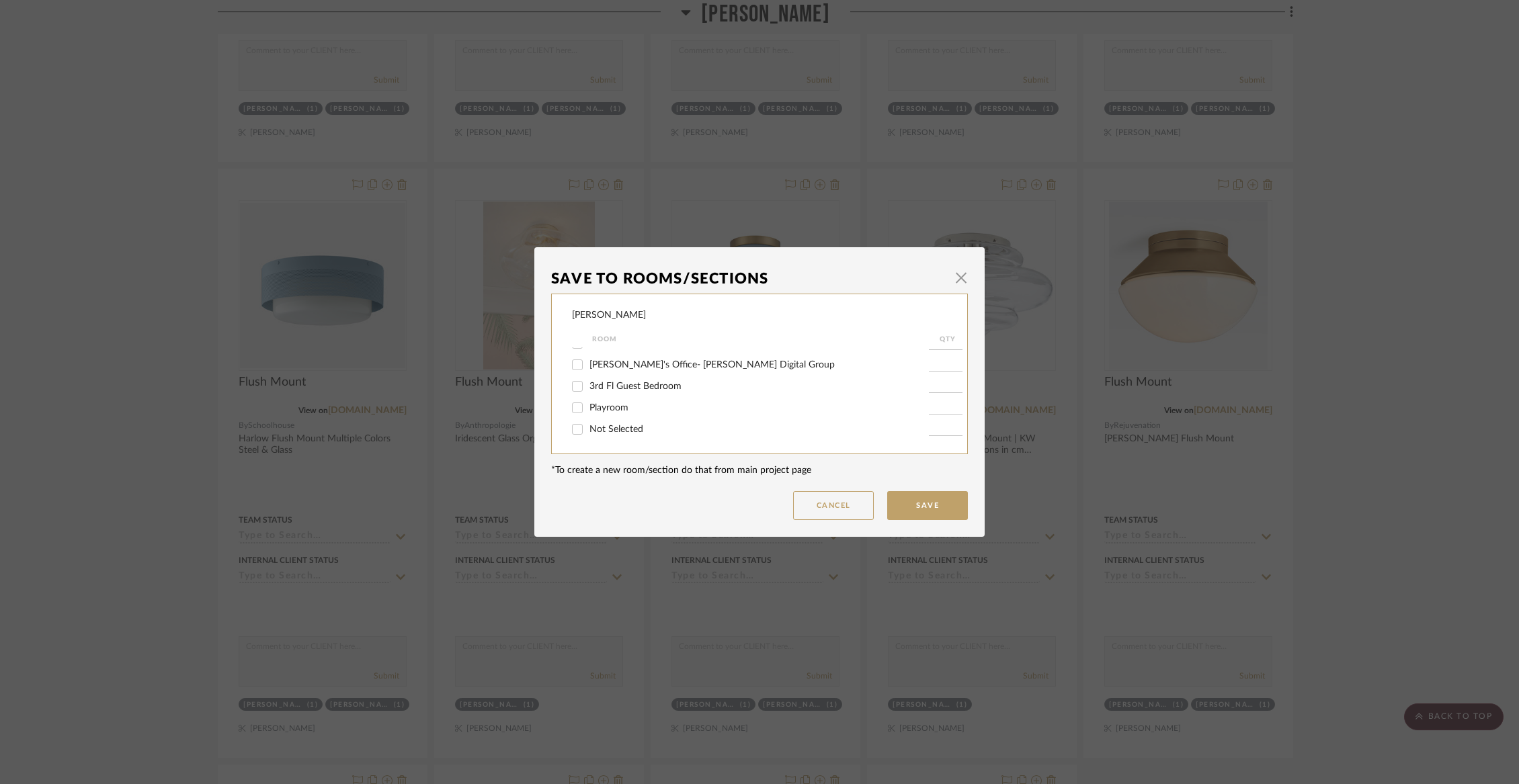
click at [588, 424] on input "Not Selected" at bounding box center [577, 429] width 21 height 21
checkbox input "true"
type input "1"
click at [910, 506] on button "Save" at bounding box center [927, 506] width 81 height 29
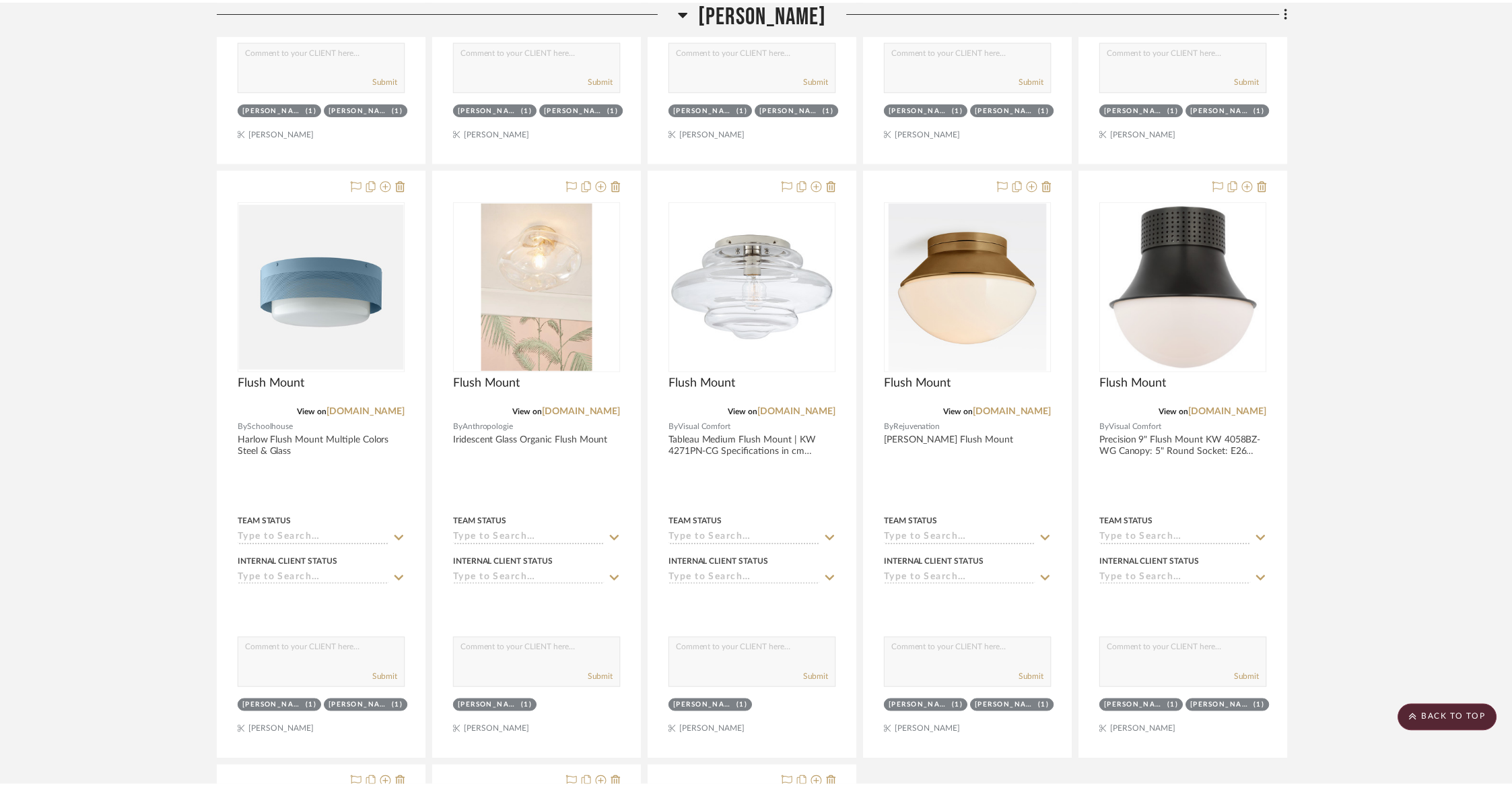
scroll to position [7435, 0]
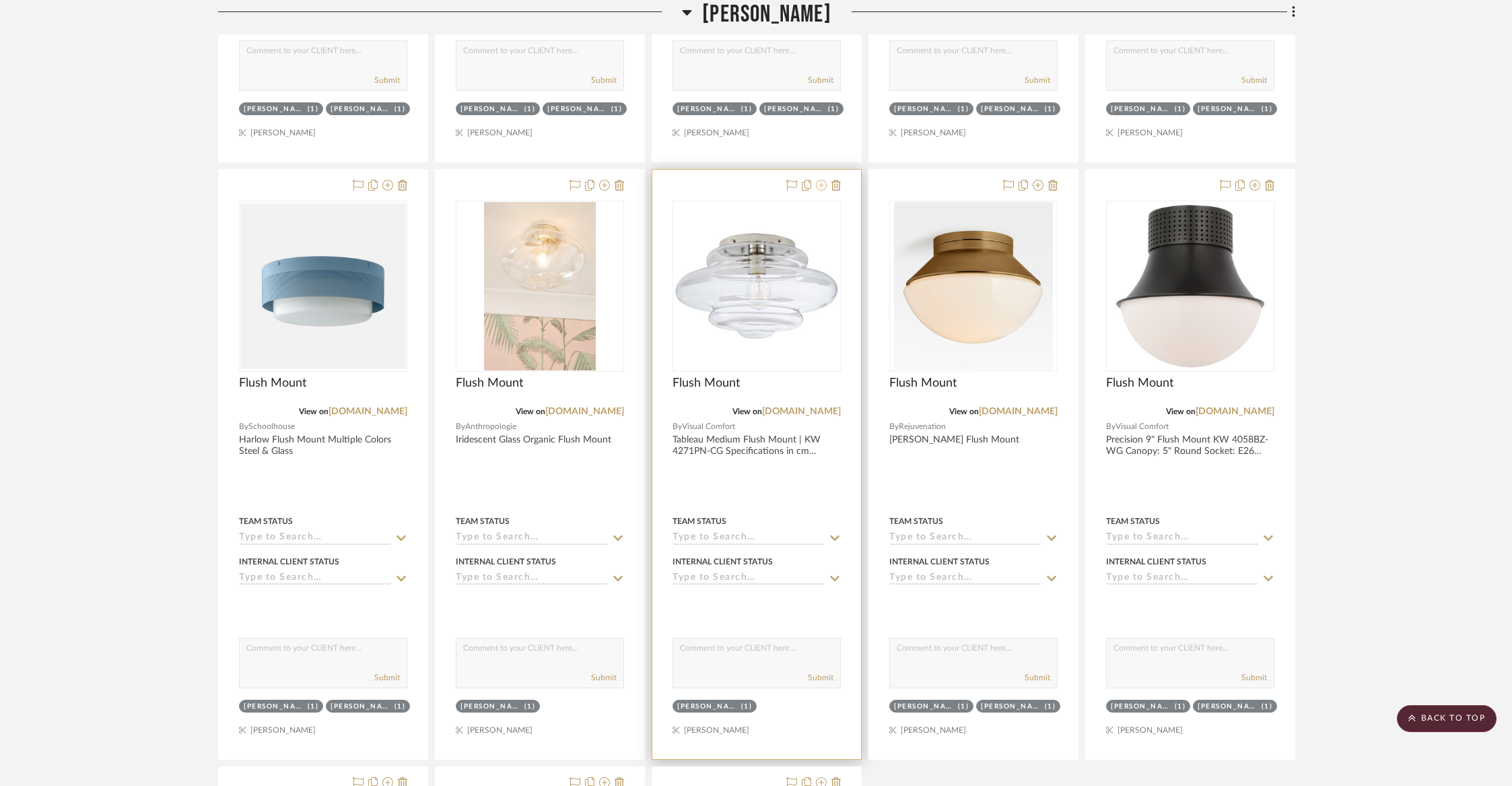
click at [822, 180] on icon at bounding box center [822, 185] width 11 height 11
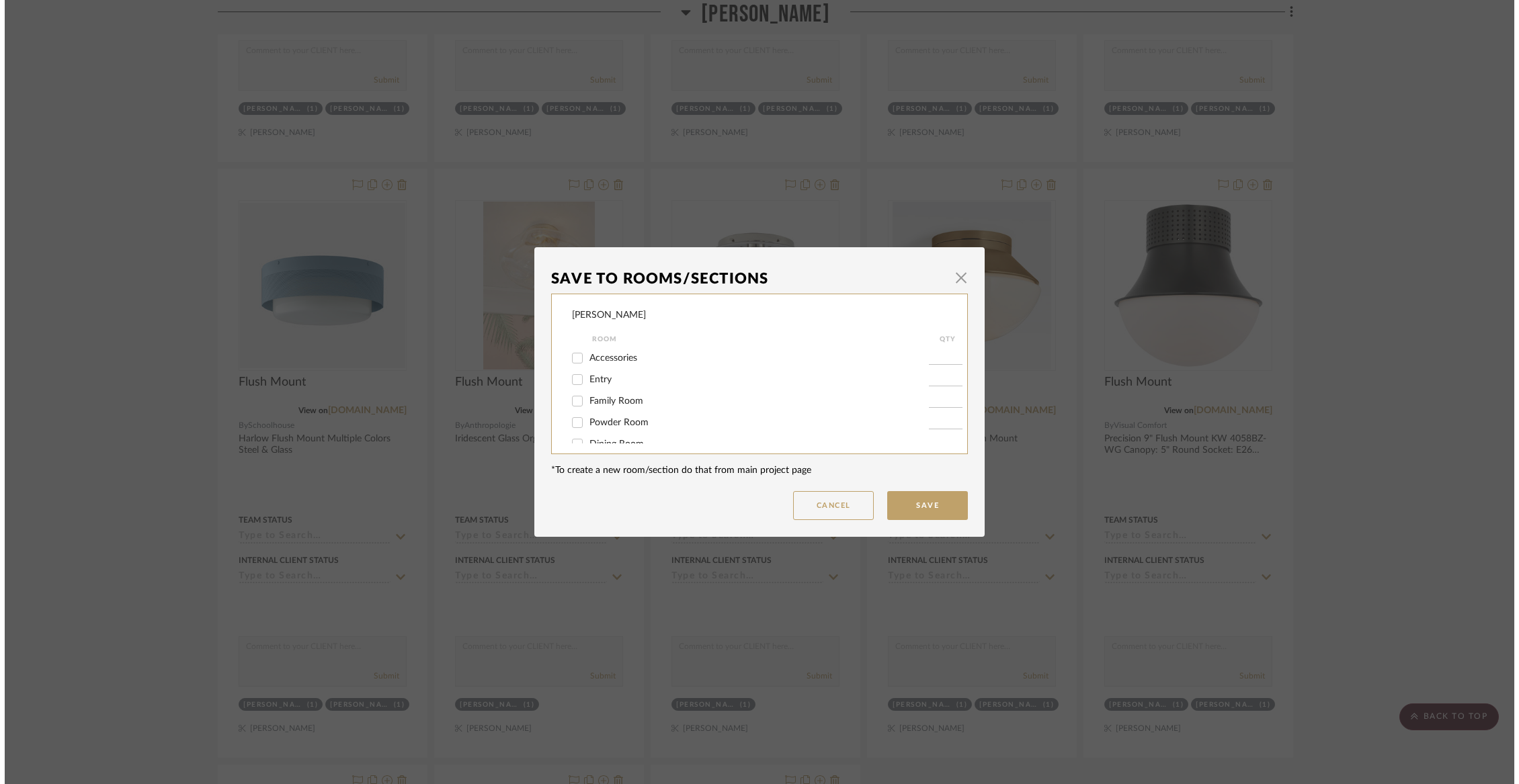
scroll to position [0, 0]
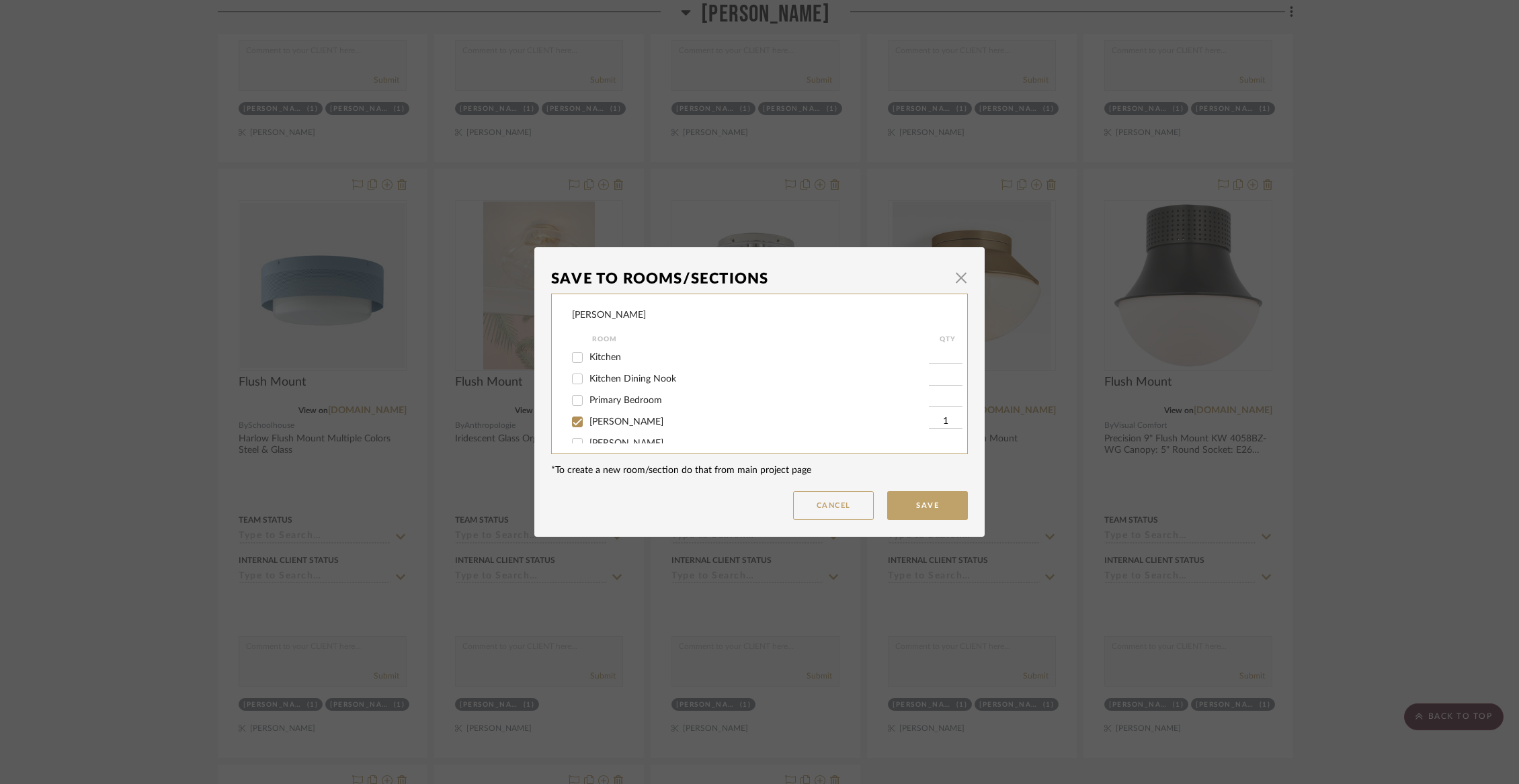
click at [591, 426] on span "[PERSON_NAME]" at bounding box center [626, 422] width 74 height 10
click at [588, 428] on input "[PERSON_NAME]" at bounding box center [577, 422] width 21 height 21
checkbox input "false"
click at [591, 428] on span "Not Selected" at bounding box center [616, 429] width 54 height 10
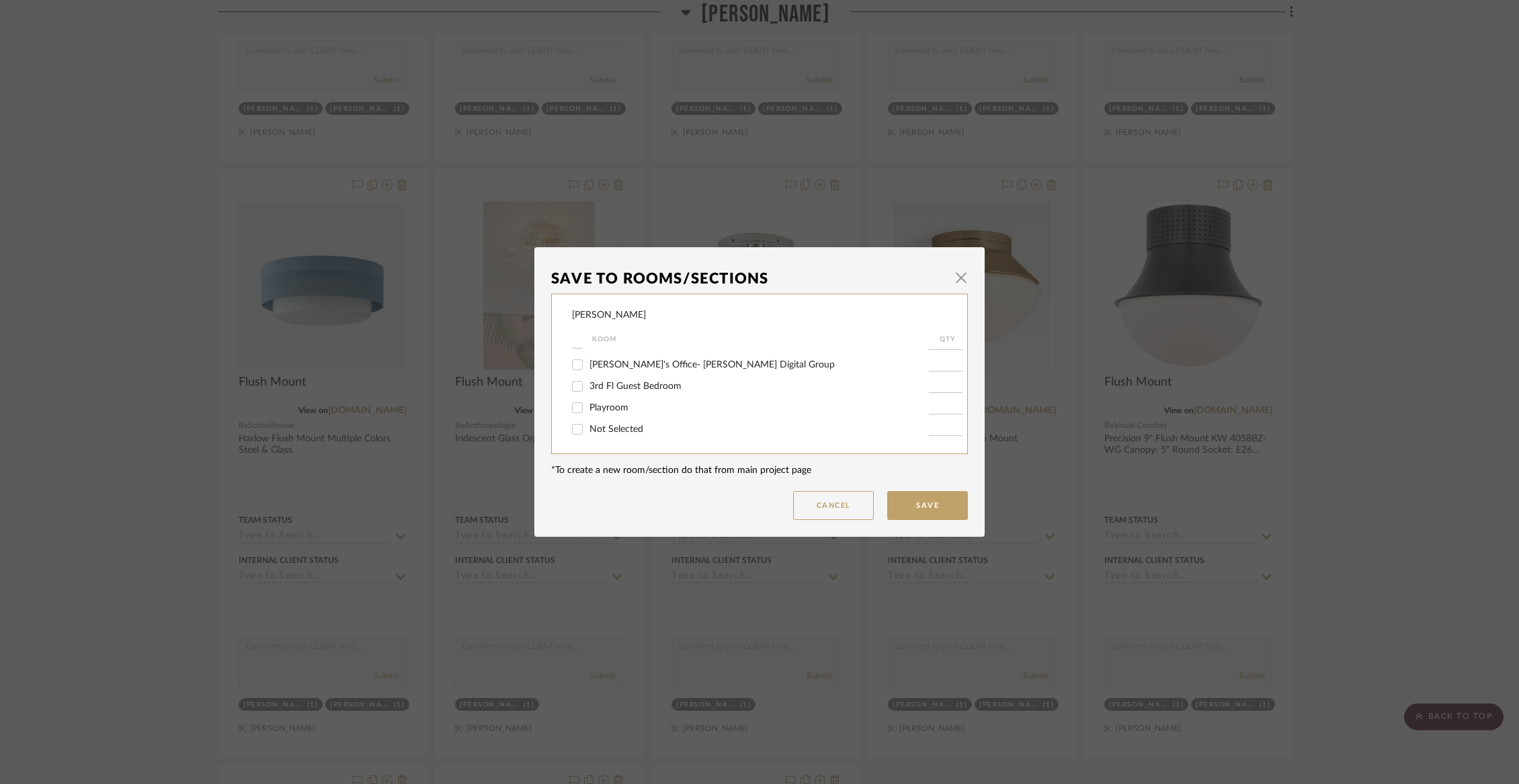
click at [588, 428] on input "Not Selected" at bounding box center [577, 429] width 21 height 21
checkbox input "true"
type input "1"
click at [897, 509] on button "Save" at bounding box center [927, 506] width 81 height 29
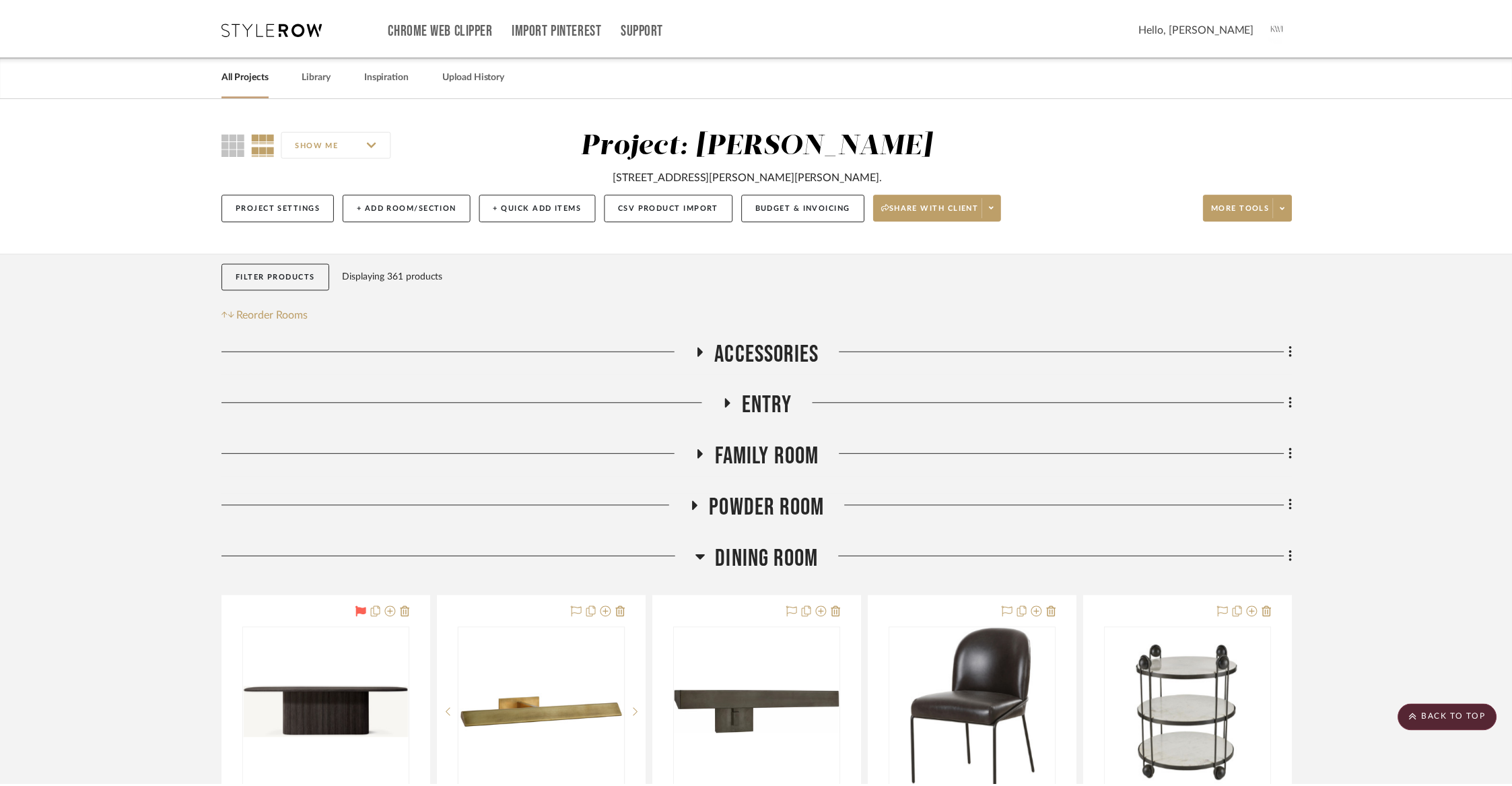
scroll to position [7435, 0]
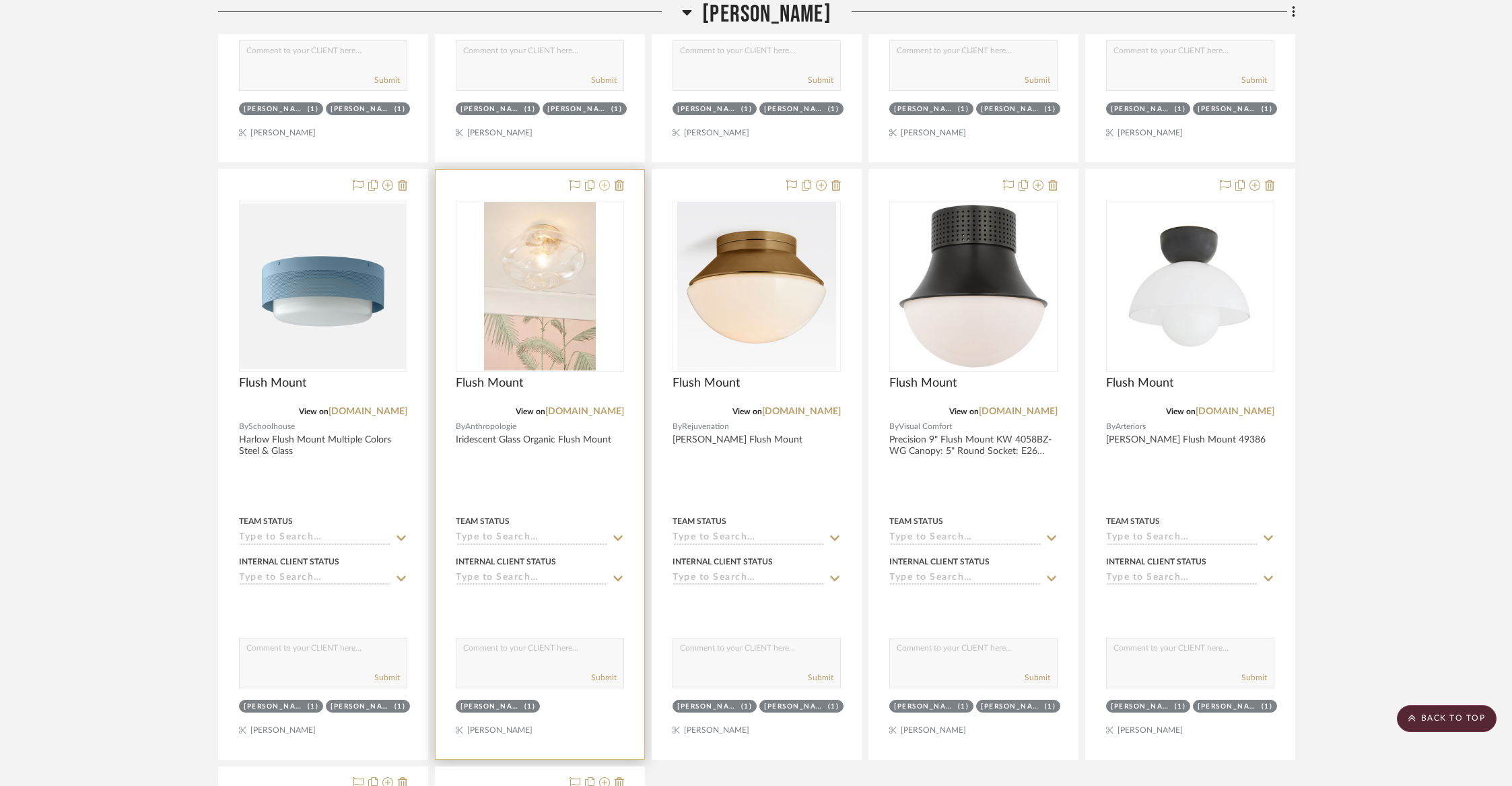
click at [602, 180] on icon at bounding box center [605, 185] width 11 height 11
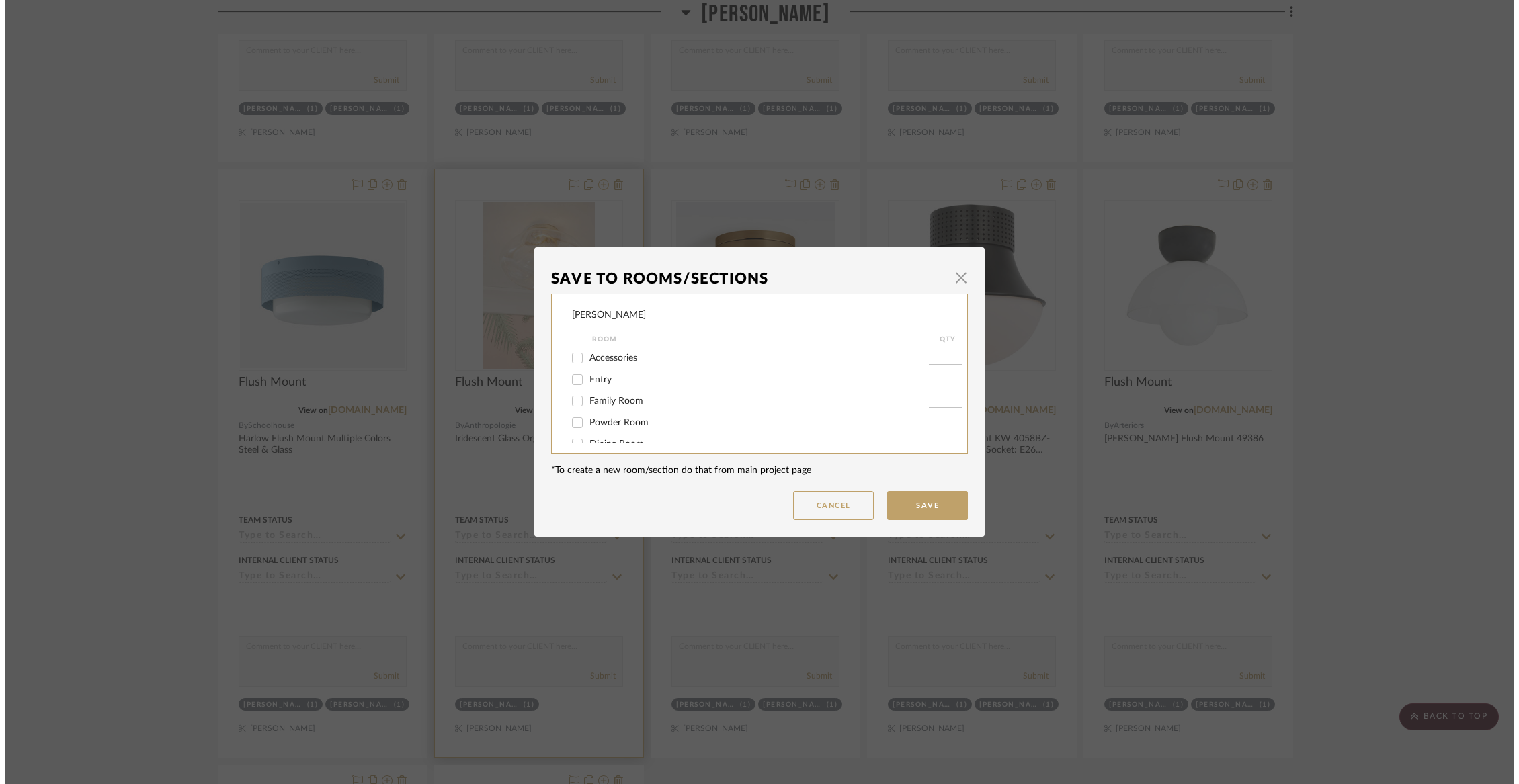
scroll to position [0, 0]
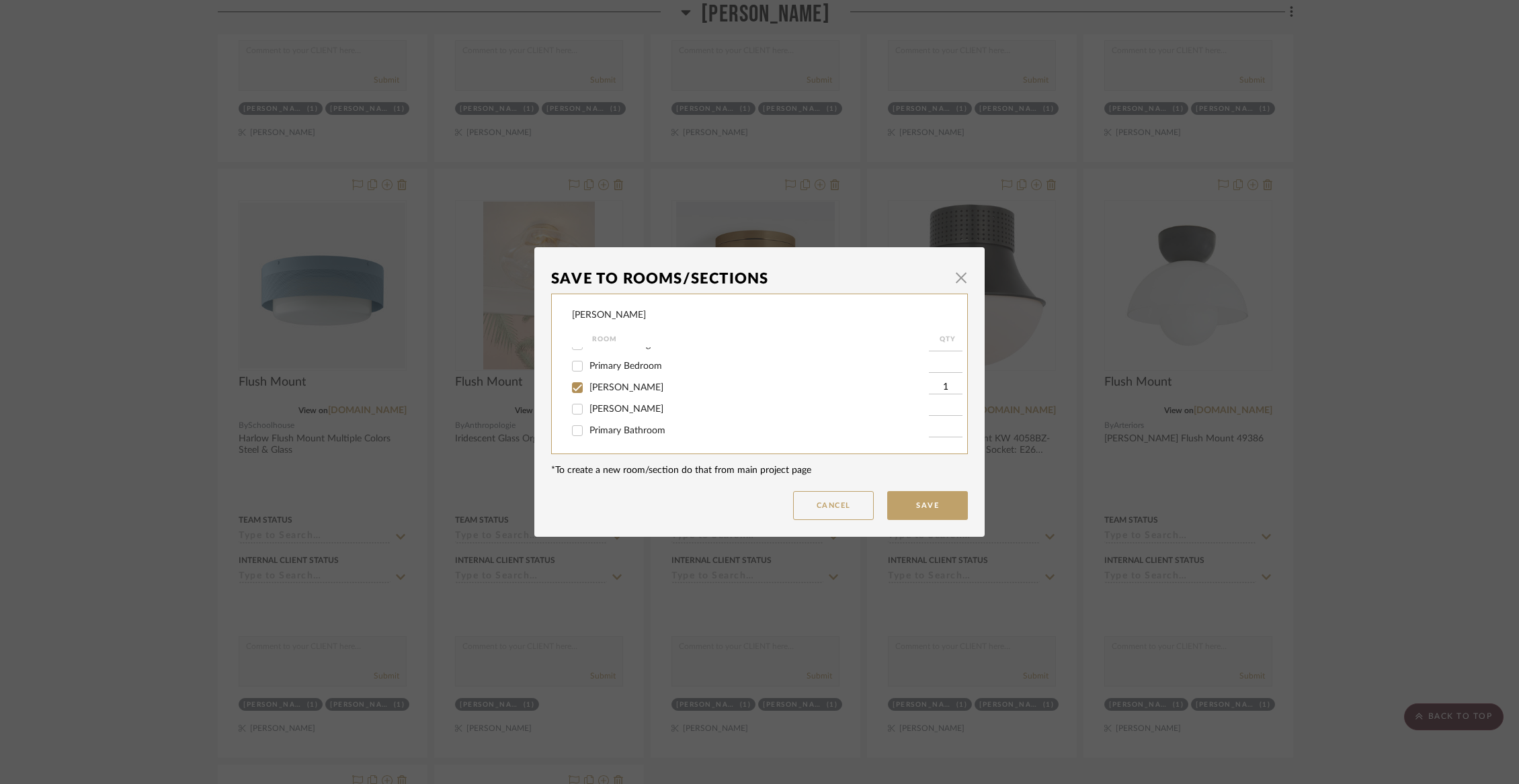
click at [609, 392] on span "[PERSON_NAME]" at bounding box center [626, 388] width 74 height 10
click at [588, 392] on input "[PERSON_NAME]" at bounding box center [577, 387] width 21 height 21
checkbox input "false"
click at [608, 428] on span "Not Selected" at bounding box center [616, 429] width 54 height 10
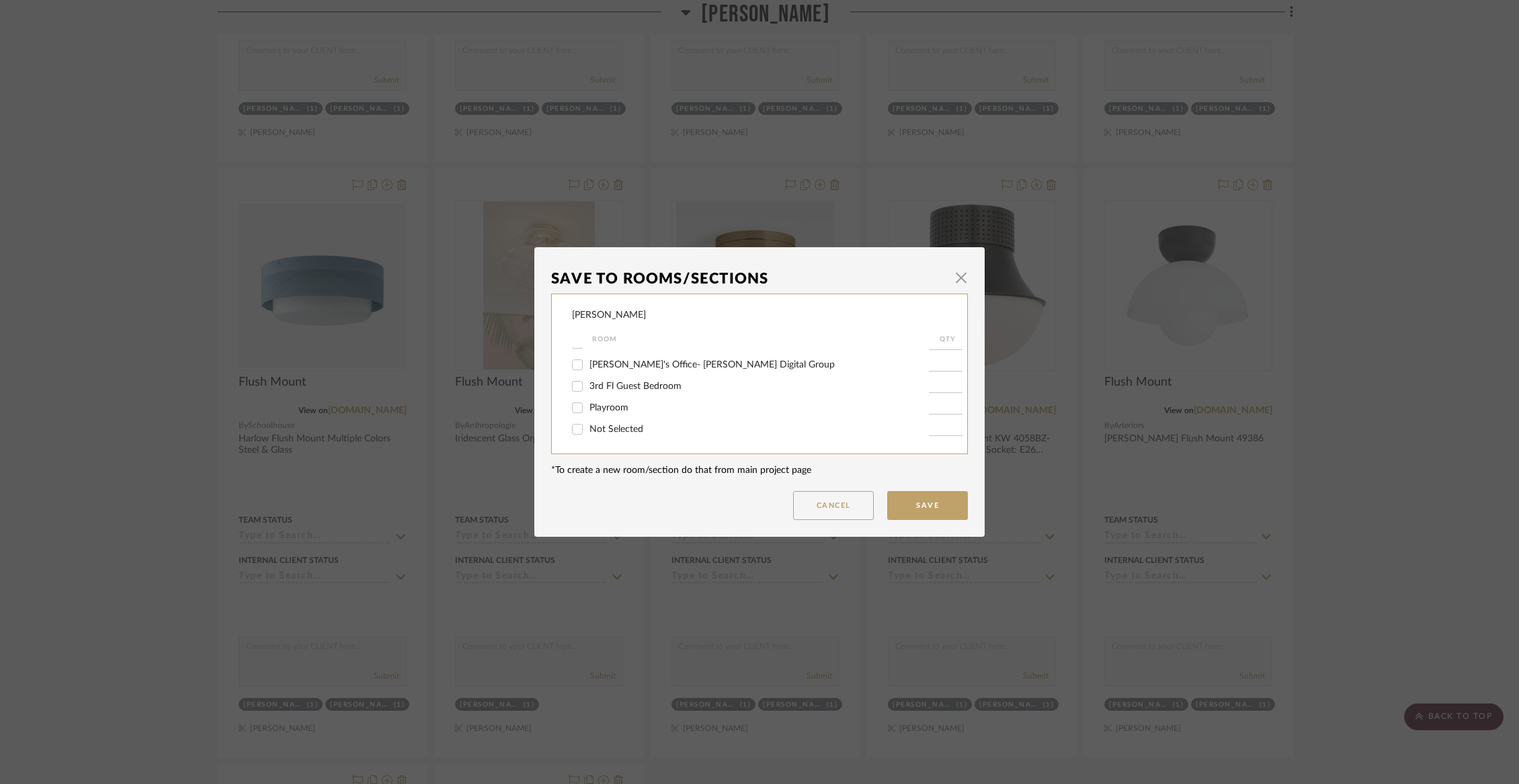
click at [588, 428] on input "Not Selected" at bounding box center [577, 429] width 21 height 21
checkbox input "true"
type input "1"
click at [948, 500] on button "Save" at bounding box center [927, 506] width 81 height 29
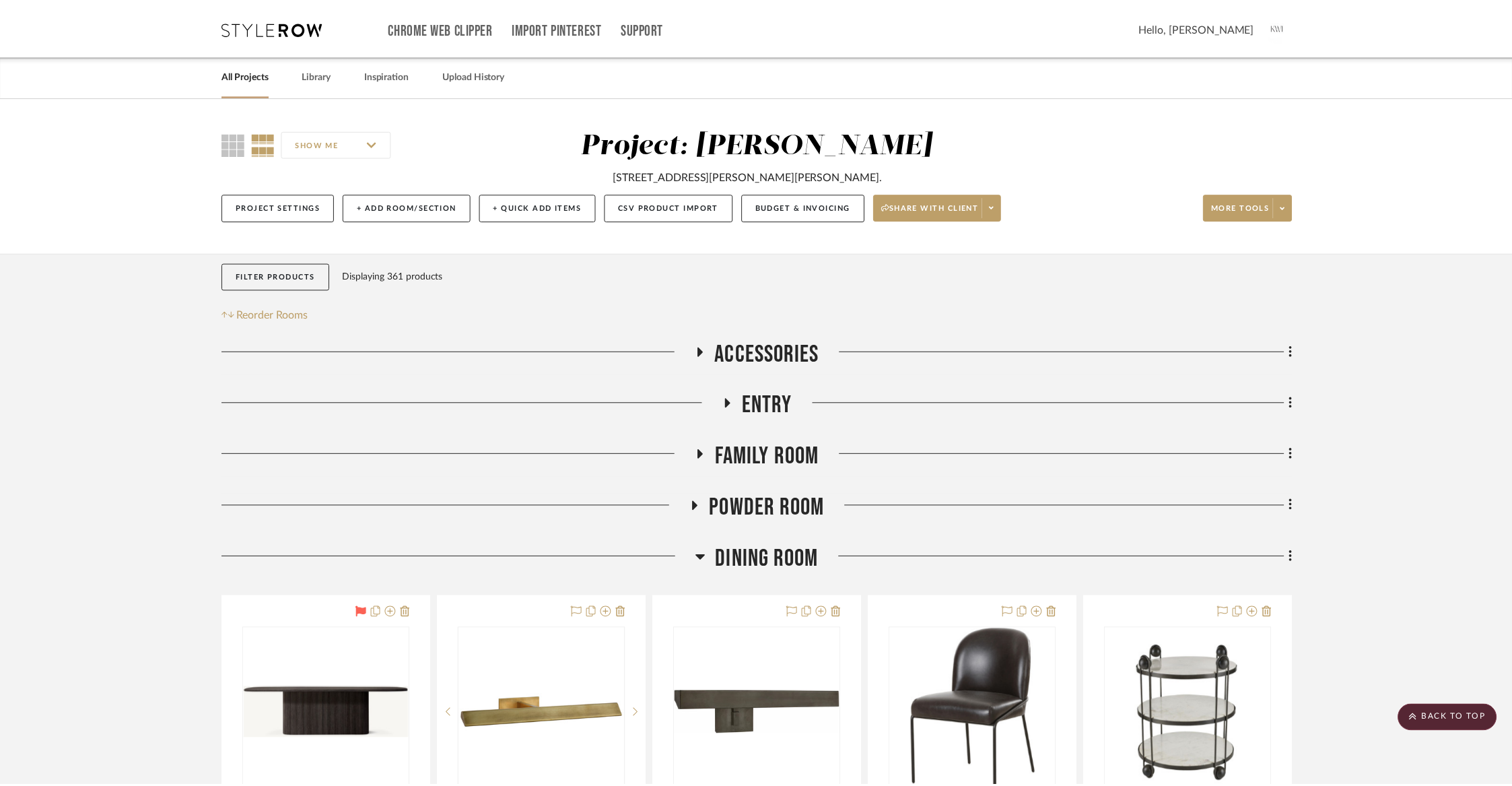
scroll to position [7435, 0]
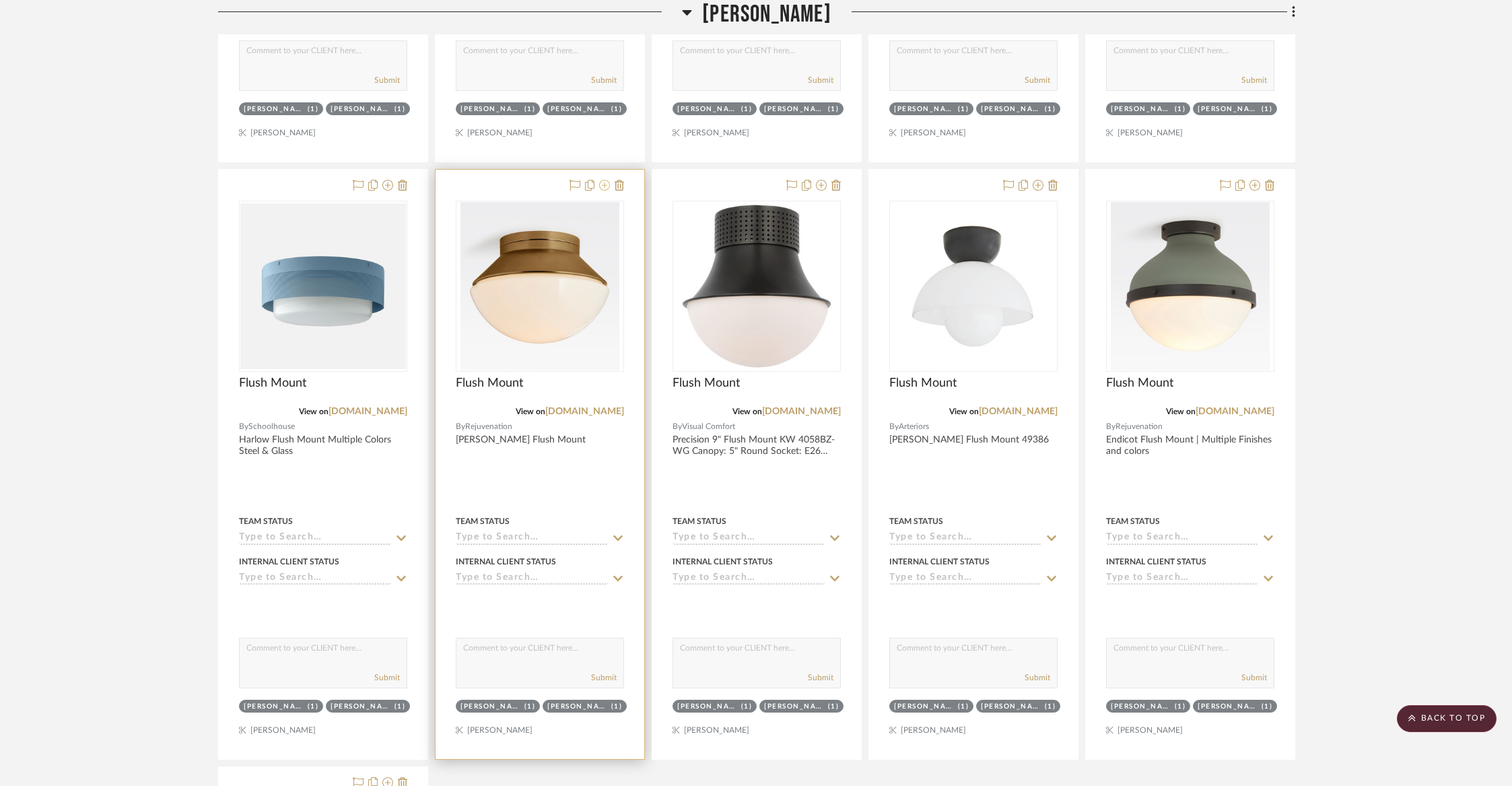
click at [603, 180] on icon at bounding box center [605, 185] width 11 height 11
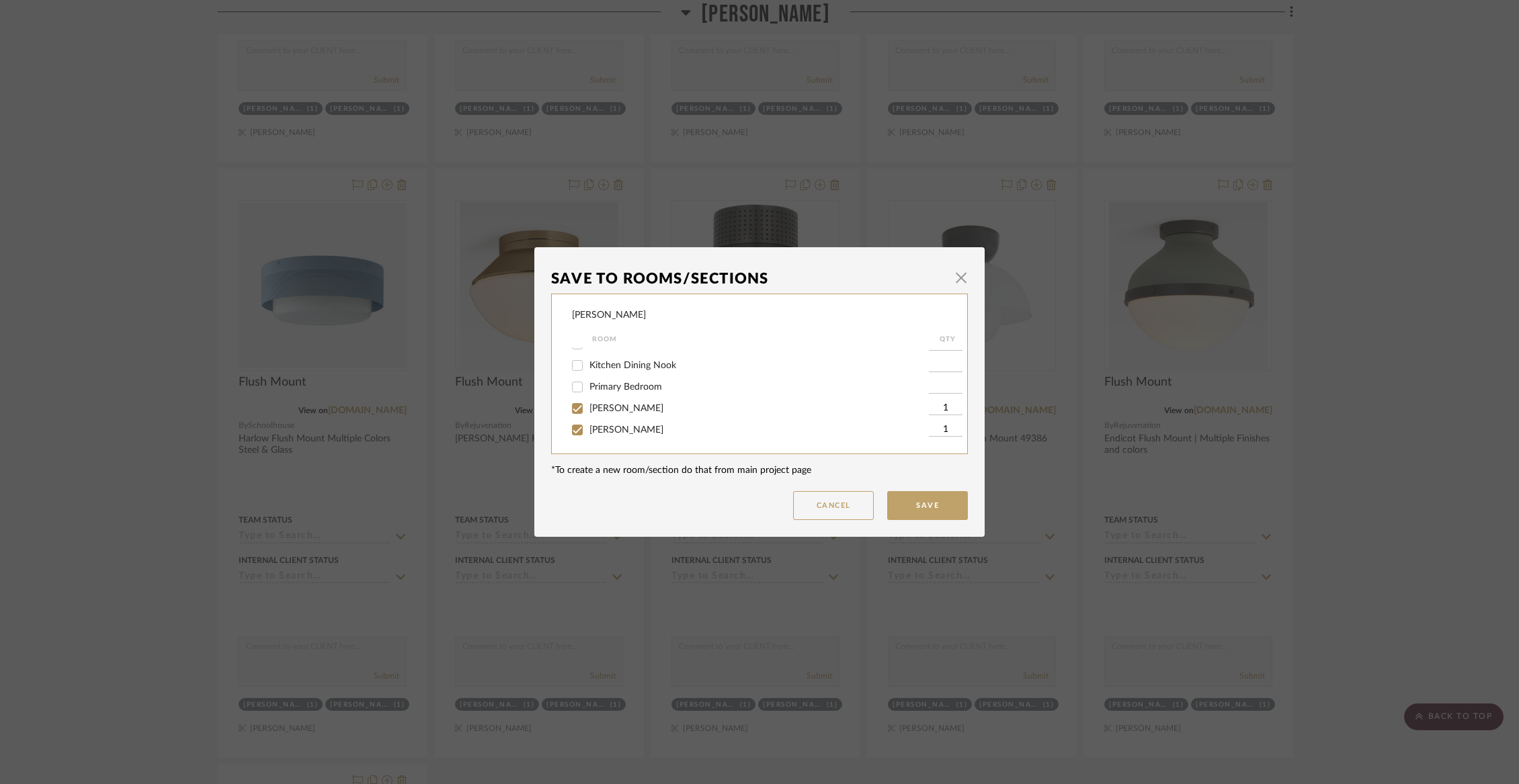
scroll to position [167, 0]
click at [589, 411] on span "[PERSON_NAME]" at bounding box center [626, 406] width 74 height 10
click at [586, 417] on input "[PERSON_NAME]" at bounding box center [577, 406] width 21 height 21
checkbox input "false"
click at [589, 433] on span "[PERSON_NAME]" at bounding box center [626, 428] width 74 height 10
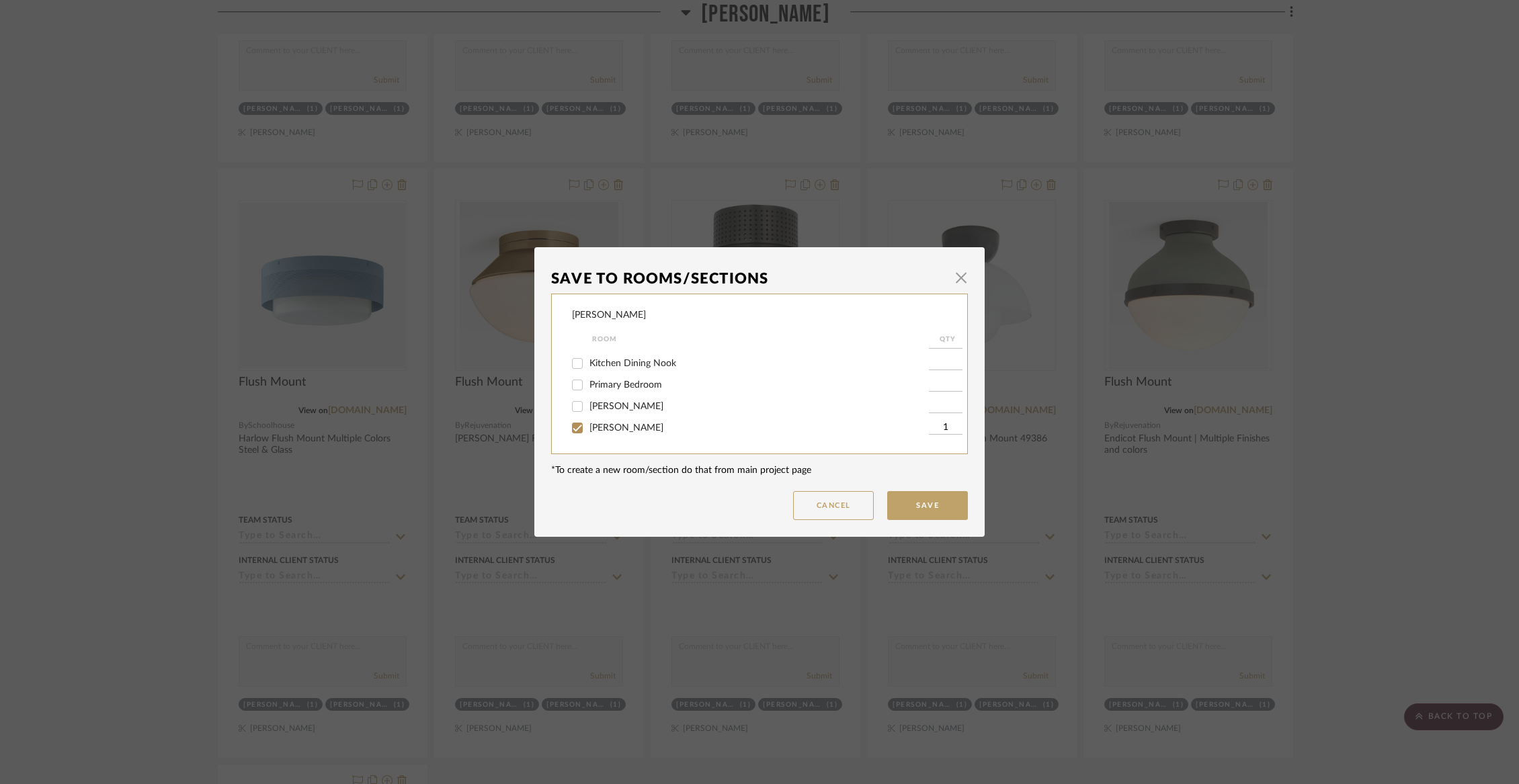
click at [587, 434] on input "[PERSON_NAME]" at bounding box center [577, 428] width 21 height 21
checkbox input "false"
click at [589, 434] on span "Not Selected" at bounding box center [616, 429] width 54 height 10
click at [587, 434] on input "Not Selected" at bounding box center [577, 429] width 21 height 21
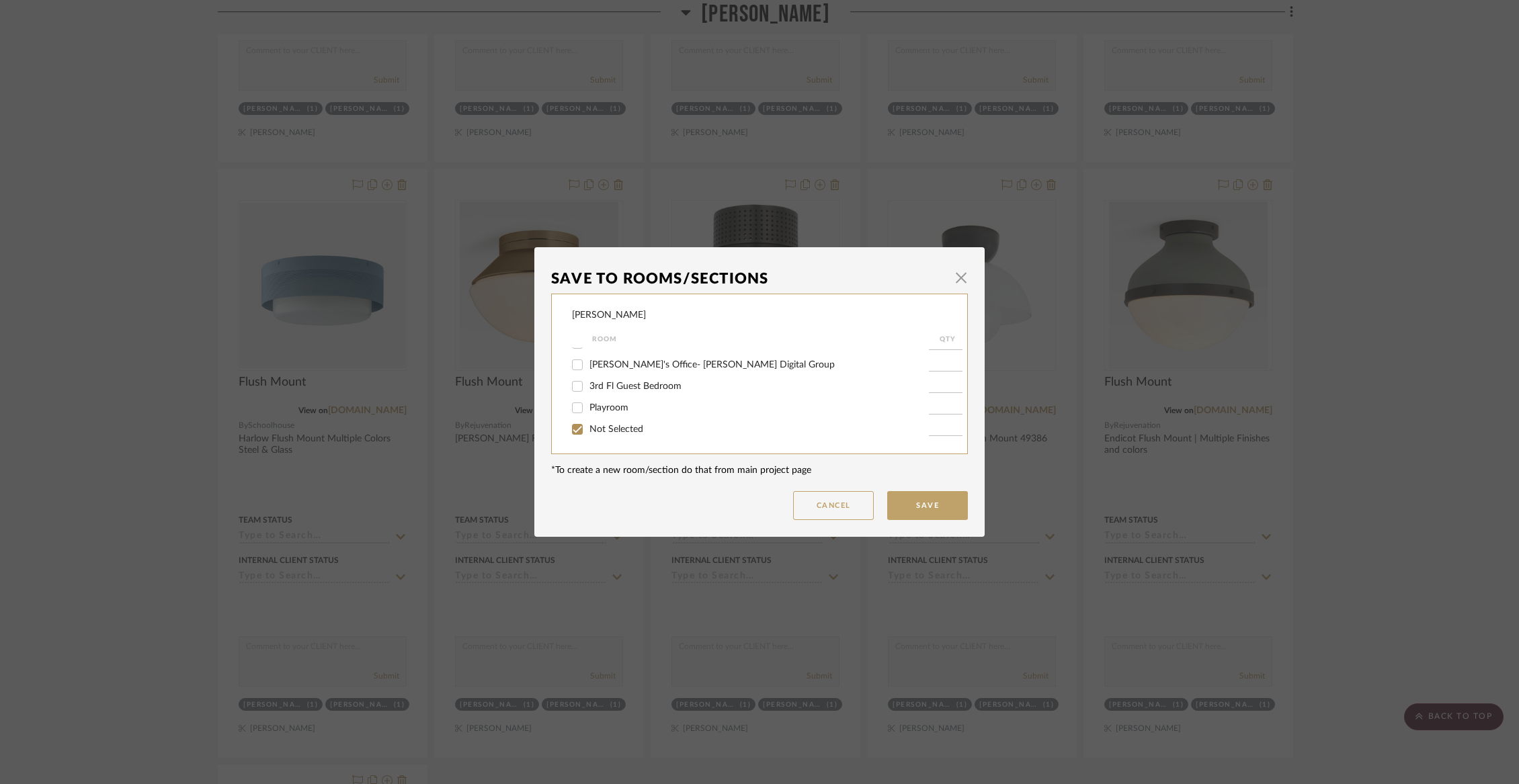
checkbox input "true"
type input "1"
click at [901, 501] on button "Save" at bounding box center [927, 506] width 81 height 29
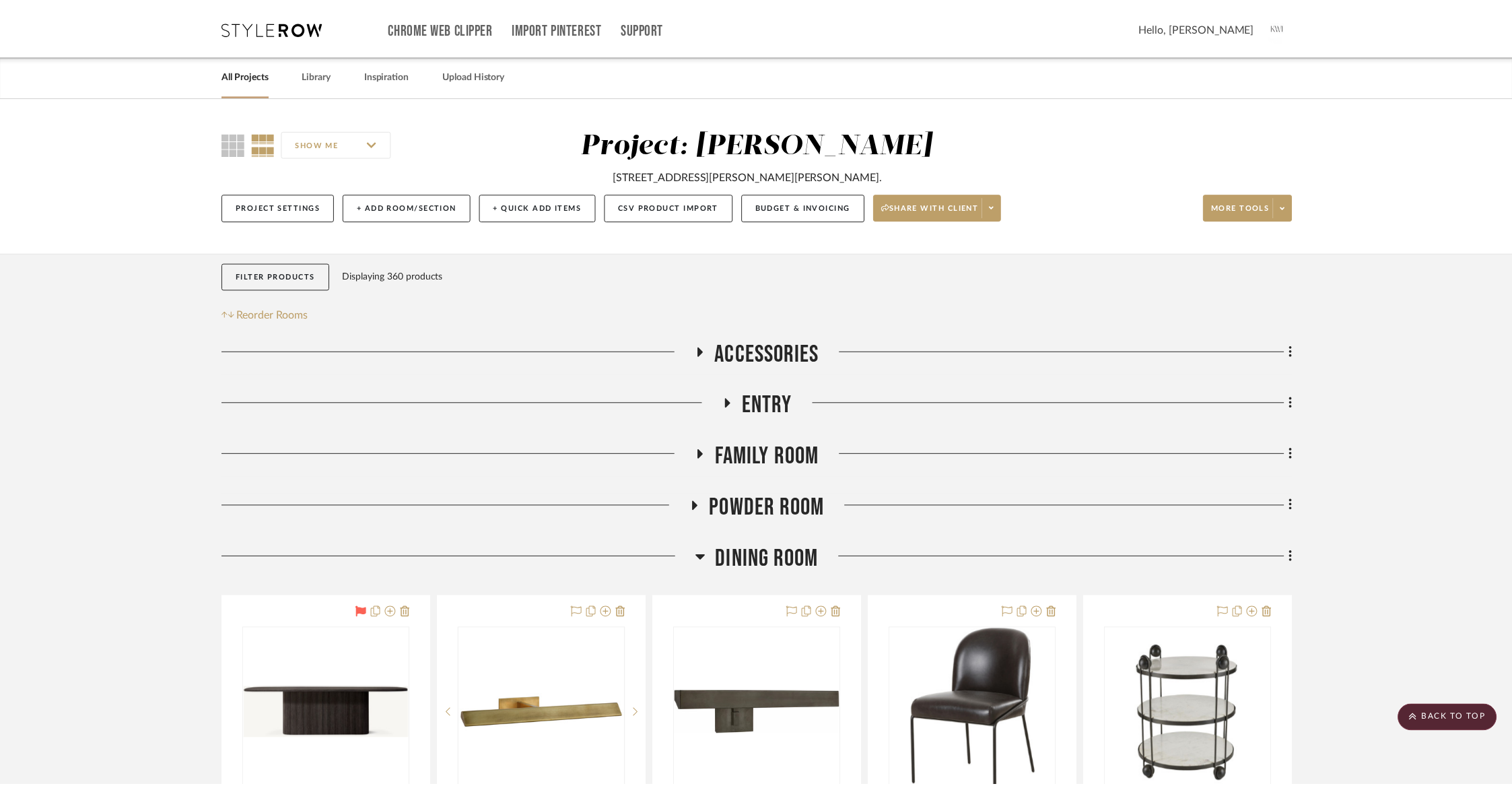
scroll to position [7435, 0]
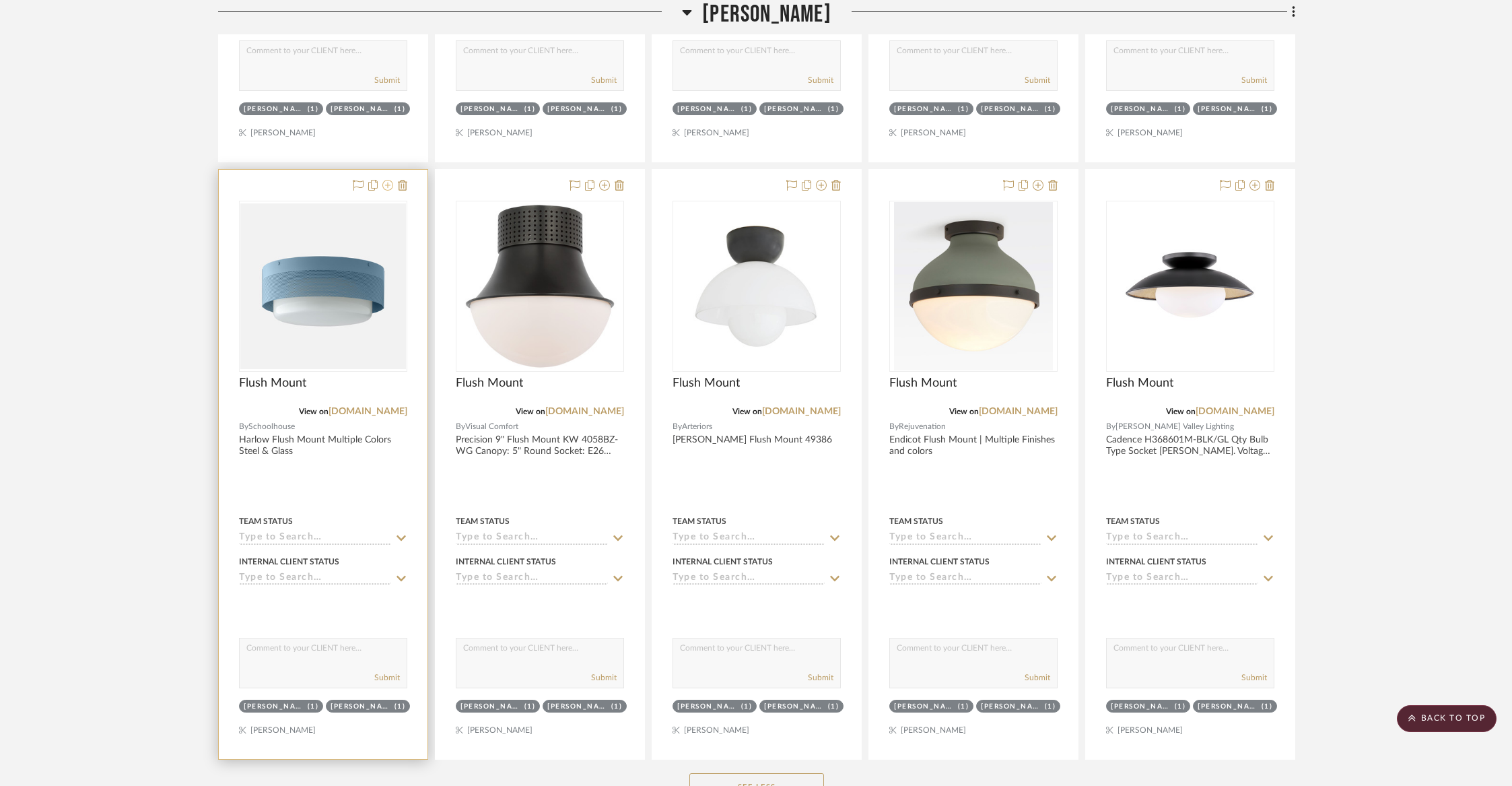
click at [388, 180] on icon at bounding box center [388, 185] width 11 height 11
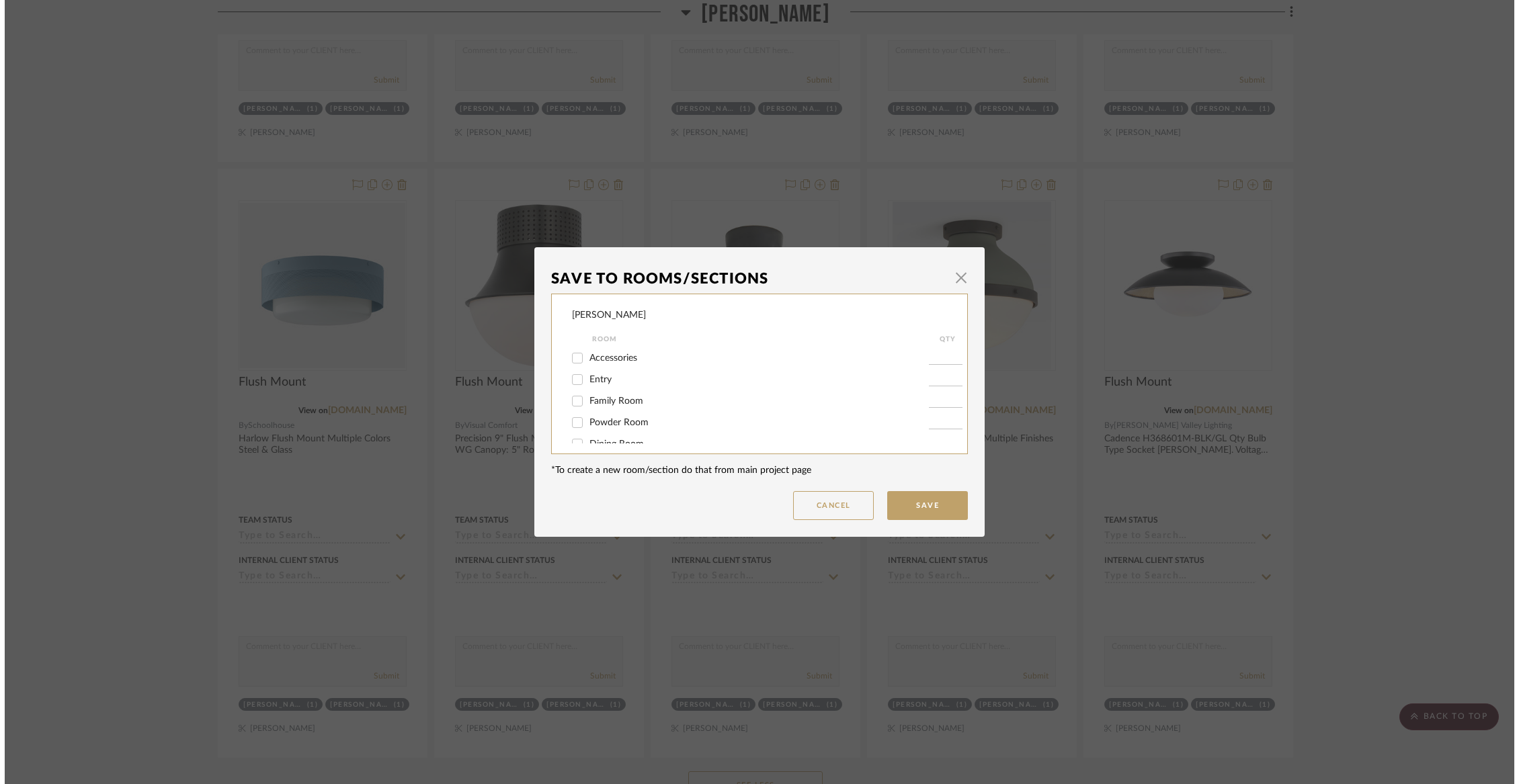
scroll to position [0, 0]
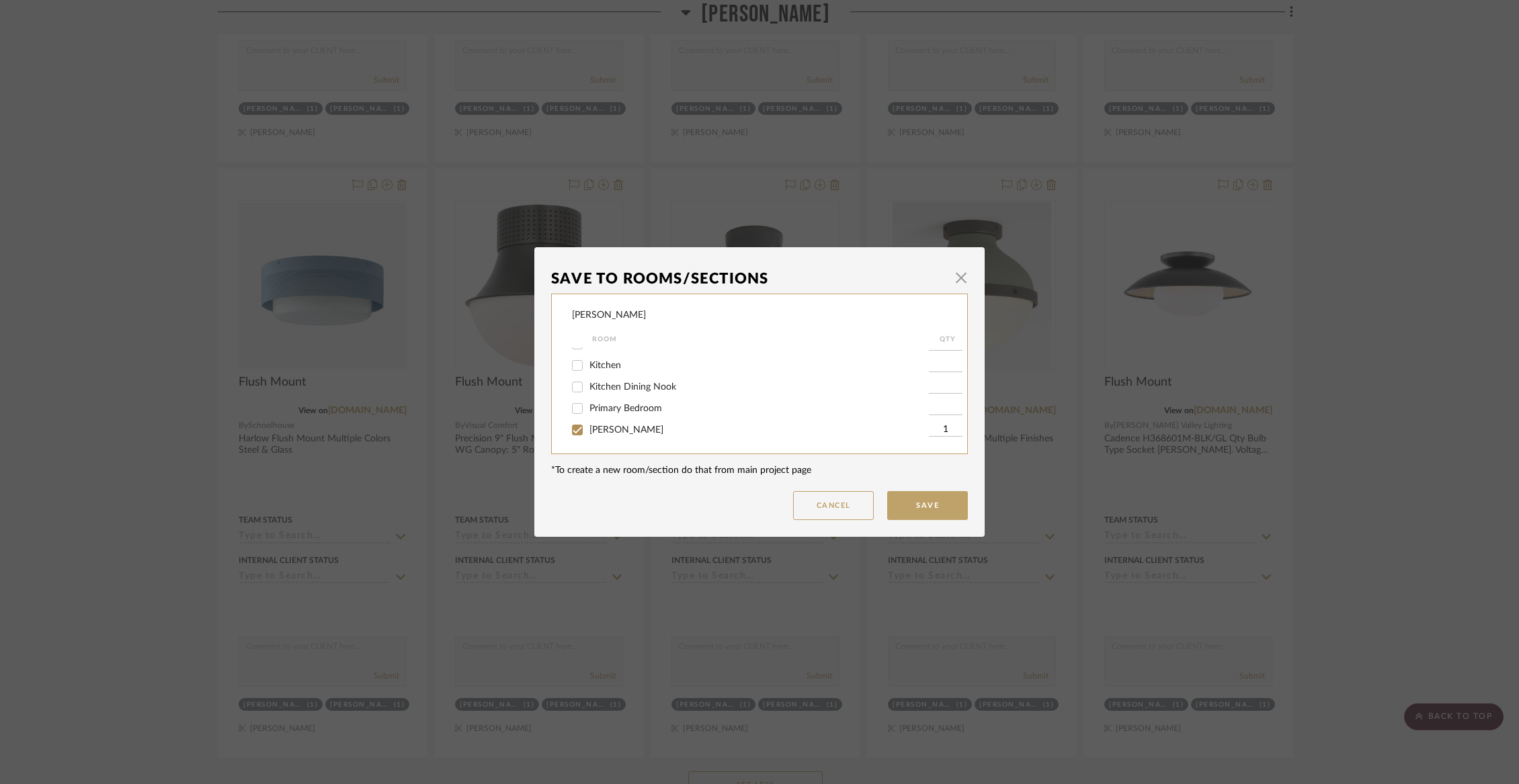
click at [602, 435] on span "[PERSON_NAME]" at bounding box center [626, 430] width 74 height 10
click at [588, 437] on input "[PERSON_NAME]" at bounding box center [577, 429] width 21 height 21
checkbox input "false"
click at [600, 380] on span "[PERSON_NAME]" at bounding box center [626, 375] width 74 height 10
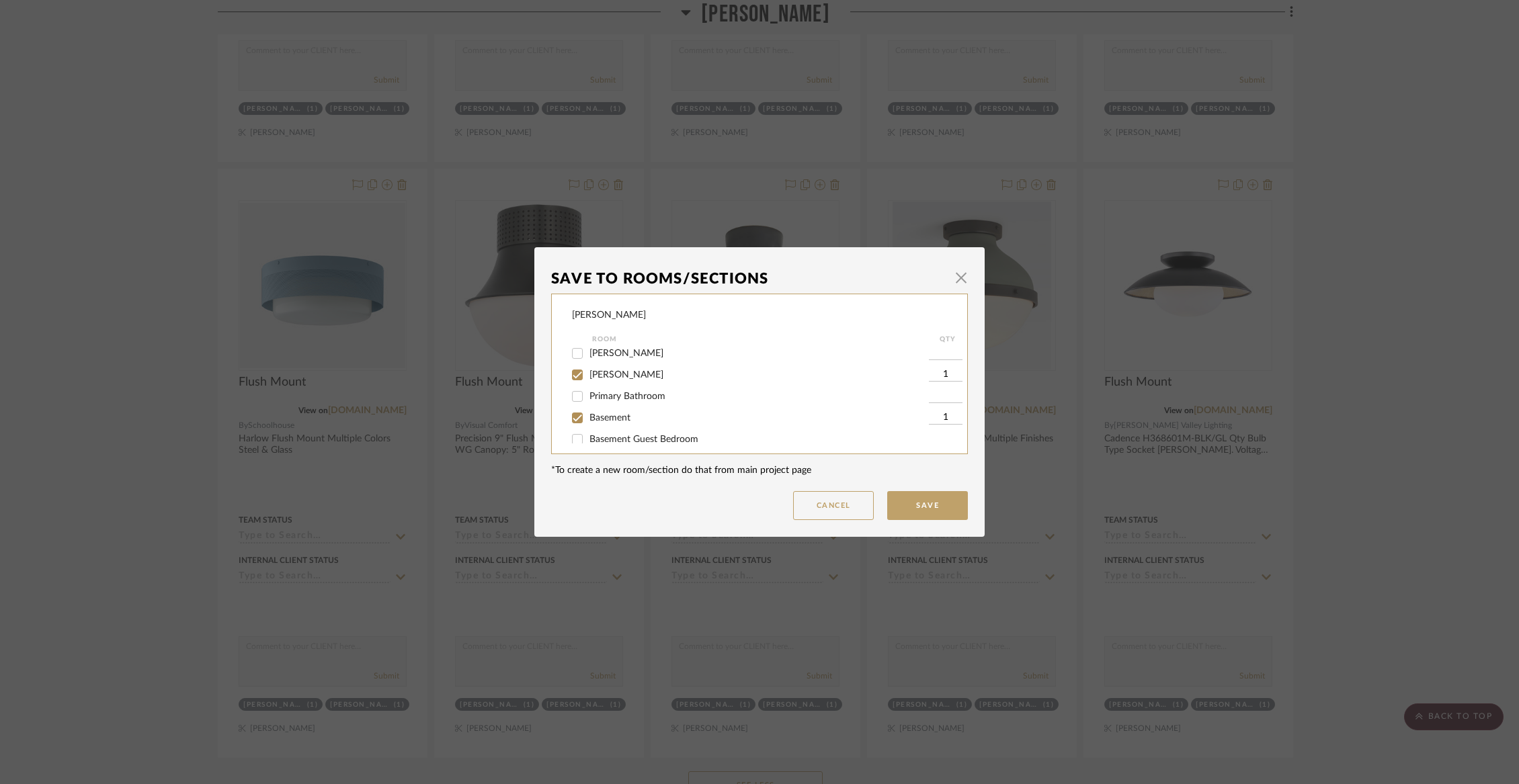
click at [588, 385] on input "[PERSON_NAME]" at bounding box center [577, 375] width 21 height 21
checkbox input "false"
click at [944, 511] on button "Save" at bounding box center [927, 506] width 81 height 29
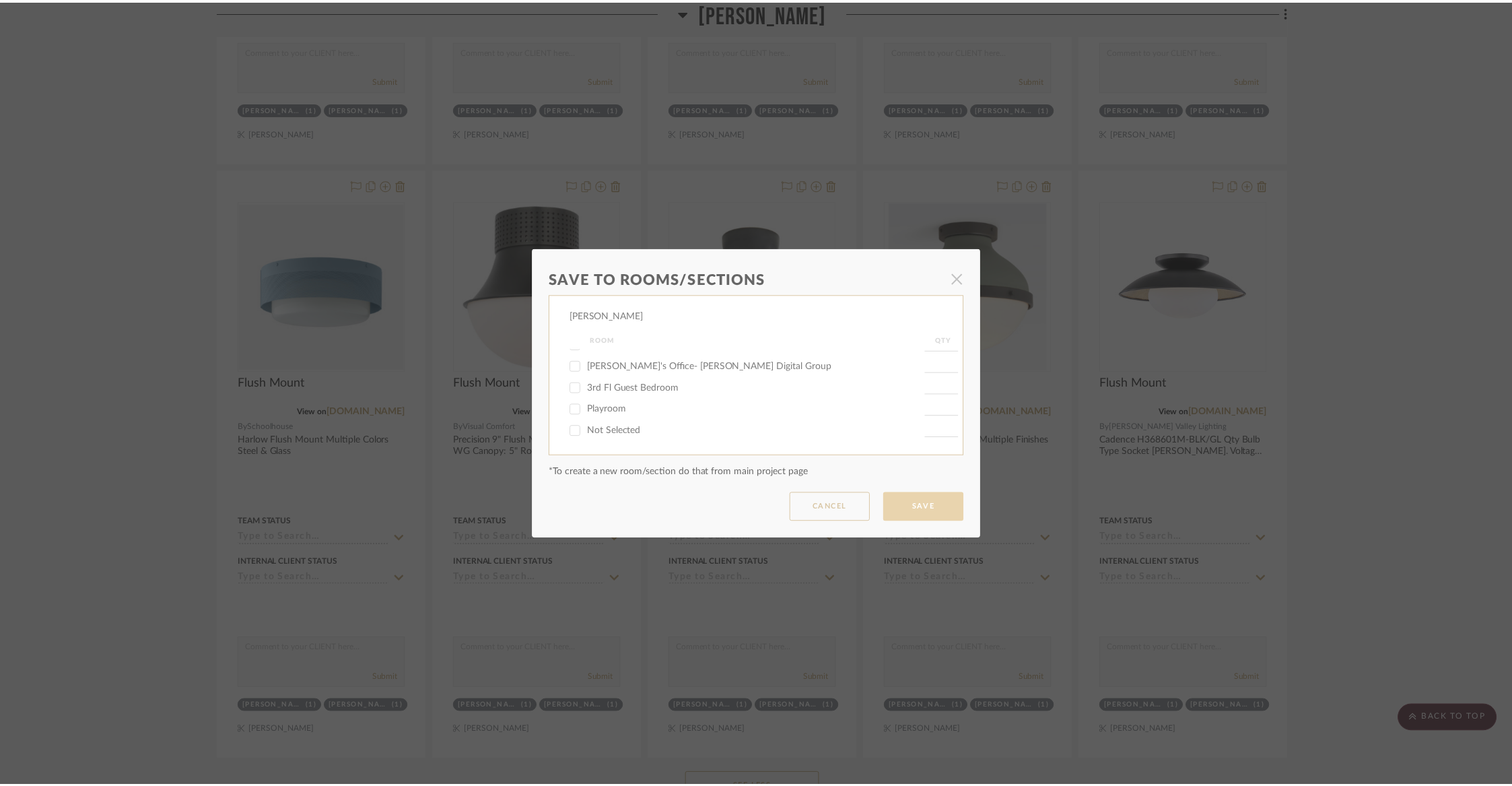
scroll to position [7435, 0]
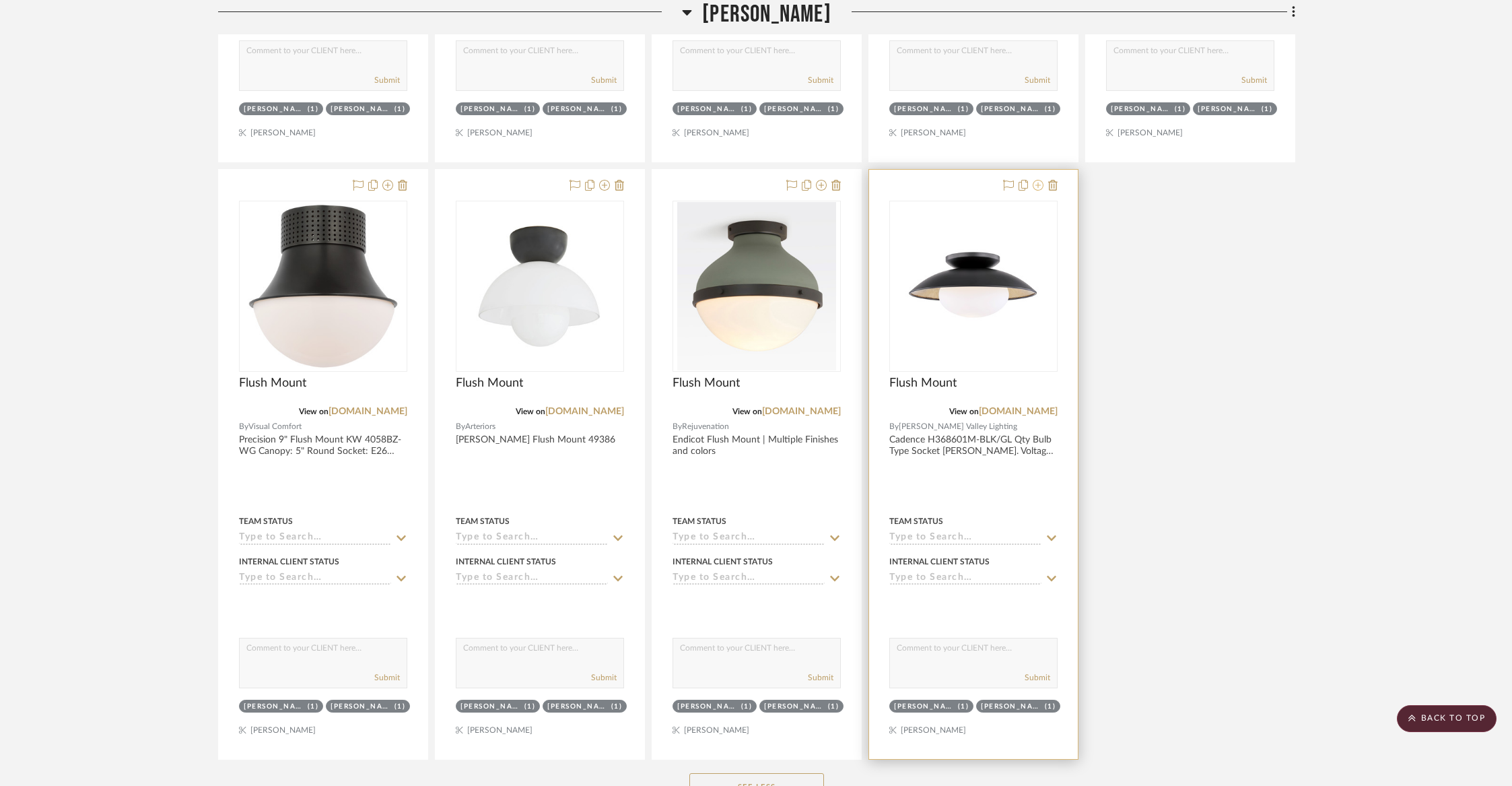
click at [1035, 180] on icon at bounding box center [1038, 185] width 11 height 11
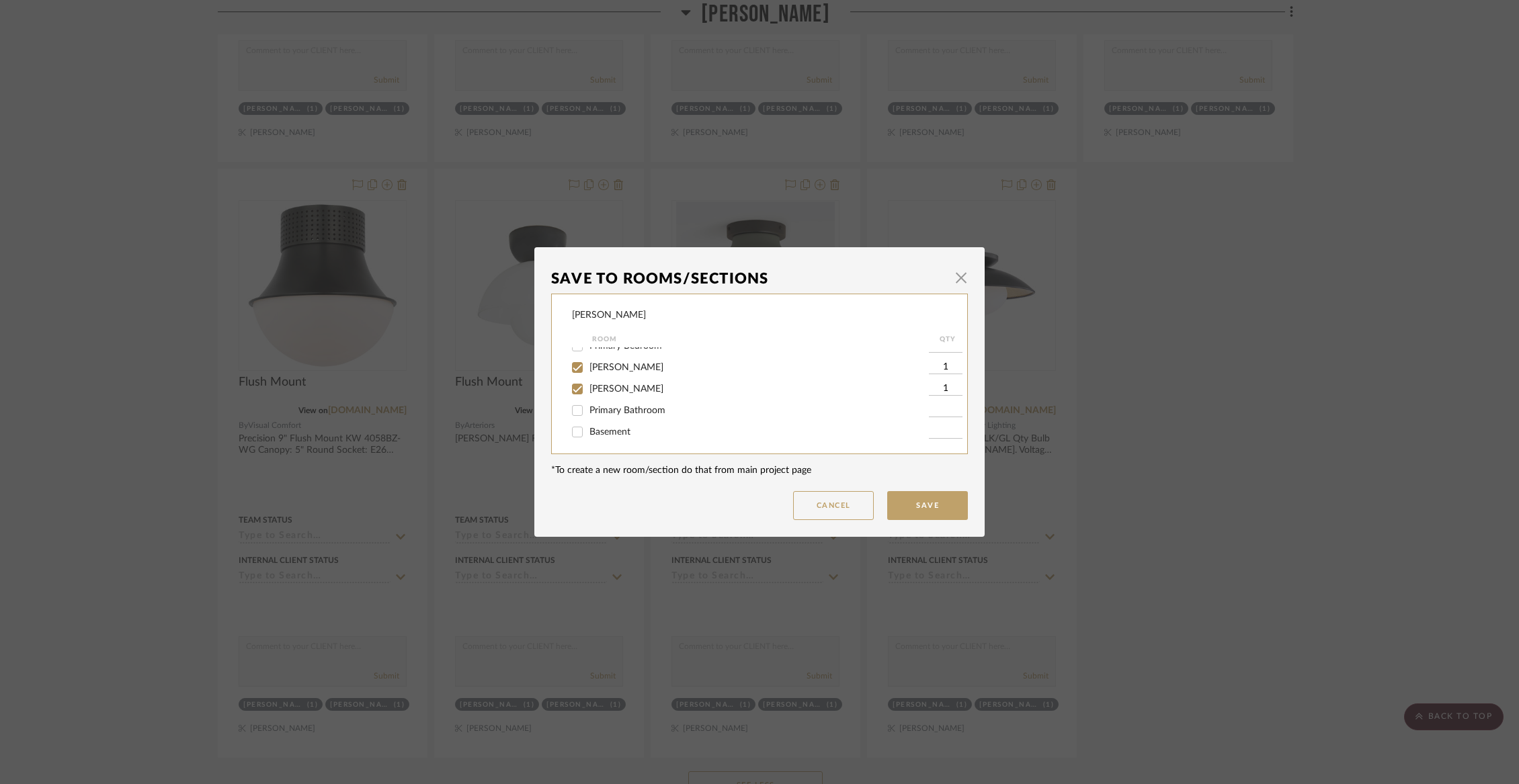
scroll to position [210, 0]
click at [625, 369] on label "[PERSON_NAME]" at bounding box center [759, 363] width 339 height 12
click at [588, 373] on input "[PERSON_NAME]" at bounding box center [577, 362] width 21 height 21
checkbox input "false"
click at [618, 389] on span "[PERSON_NAME]" at bounding box center [626, 384] width 74 height 10
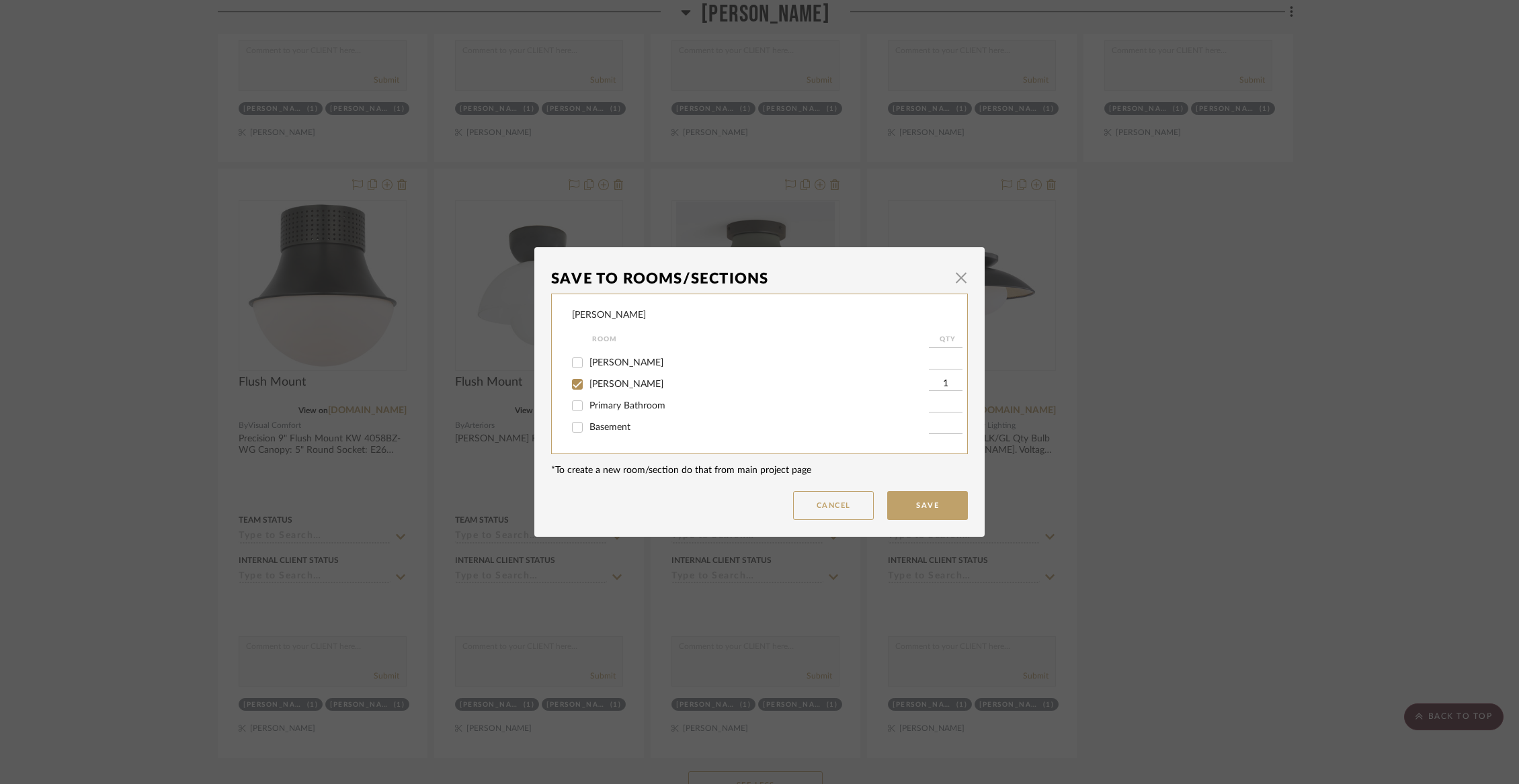
click at [588, 395] on input "[PERSON_NAME]" at bounding box center [577, 384] width 21 height 21
checkbox input "false"
click at [631, 433] on span "Not Selected" at bounding box center [616, 429] width 54 height 10
click at [588, 433] on input "Not Selected" at bounding box center [577, 429] width 21 height 21
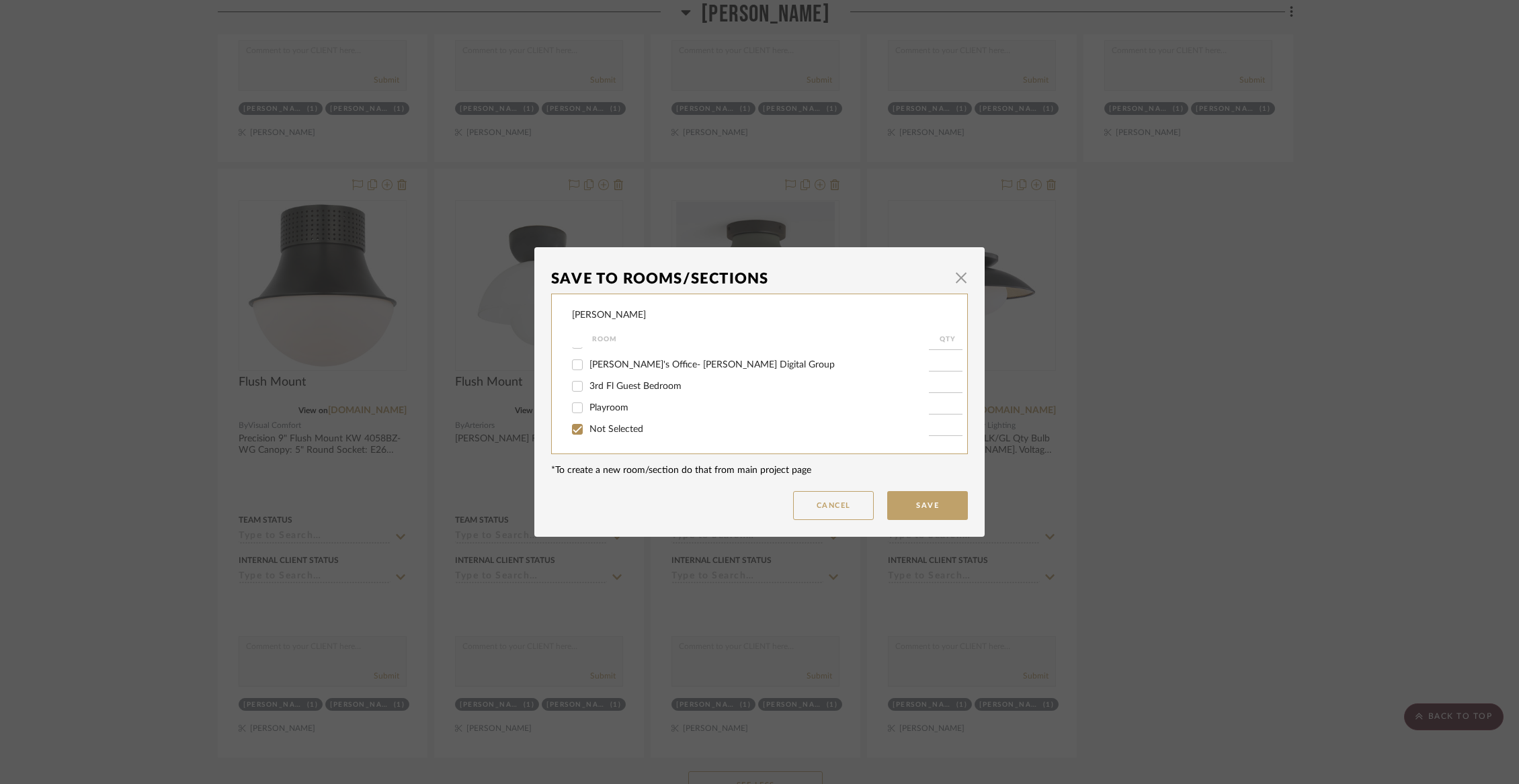
checkbox input "true"
type input "1"
click at [892, 500] on button "Save" at bounding box center [927, 506] width 81 height 29
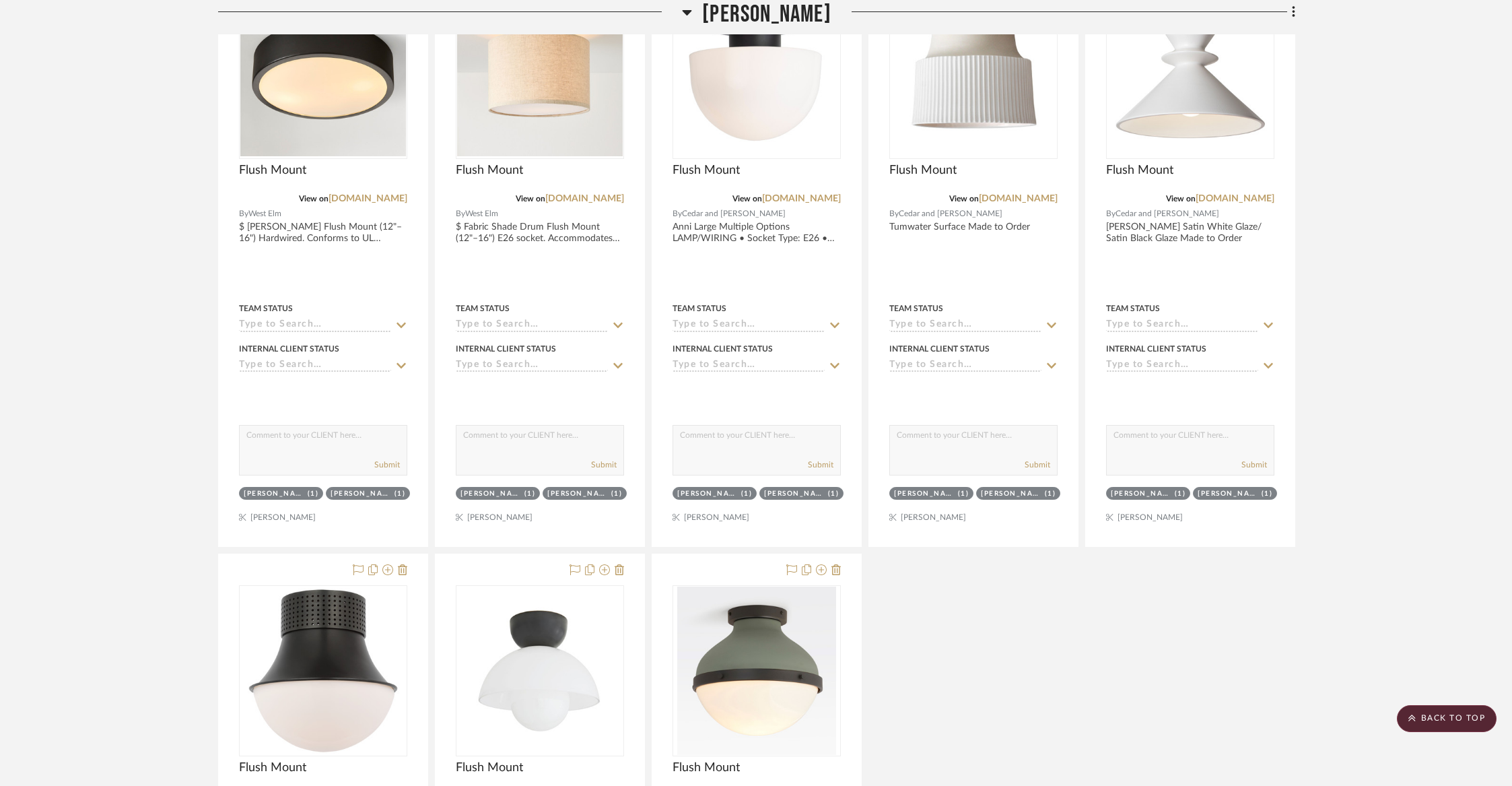
scroll to position [6880, 0]
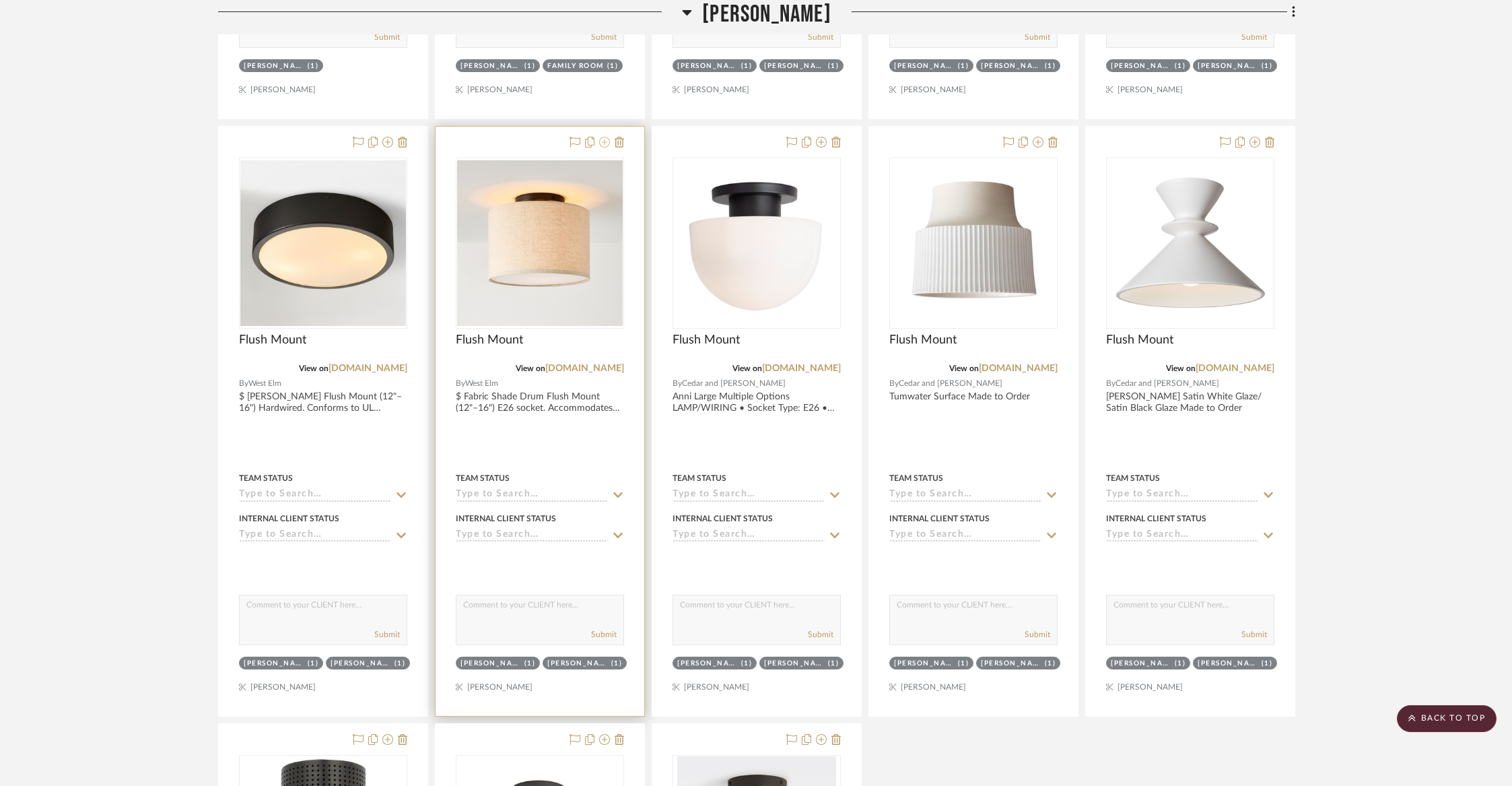
click at [605, 137] on icon at bounding box center [605, 142] width 11 height 11
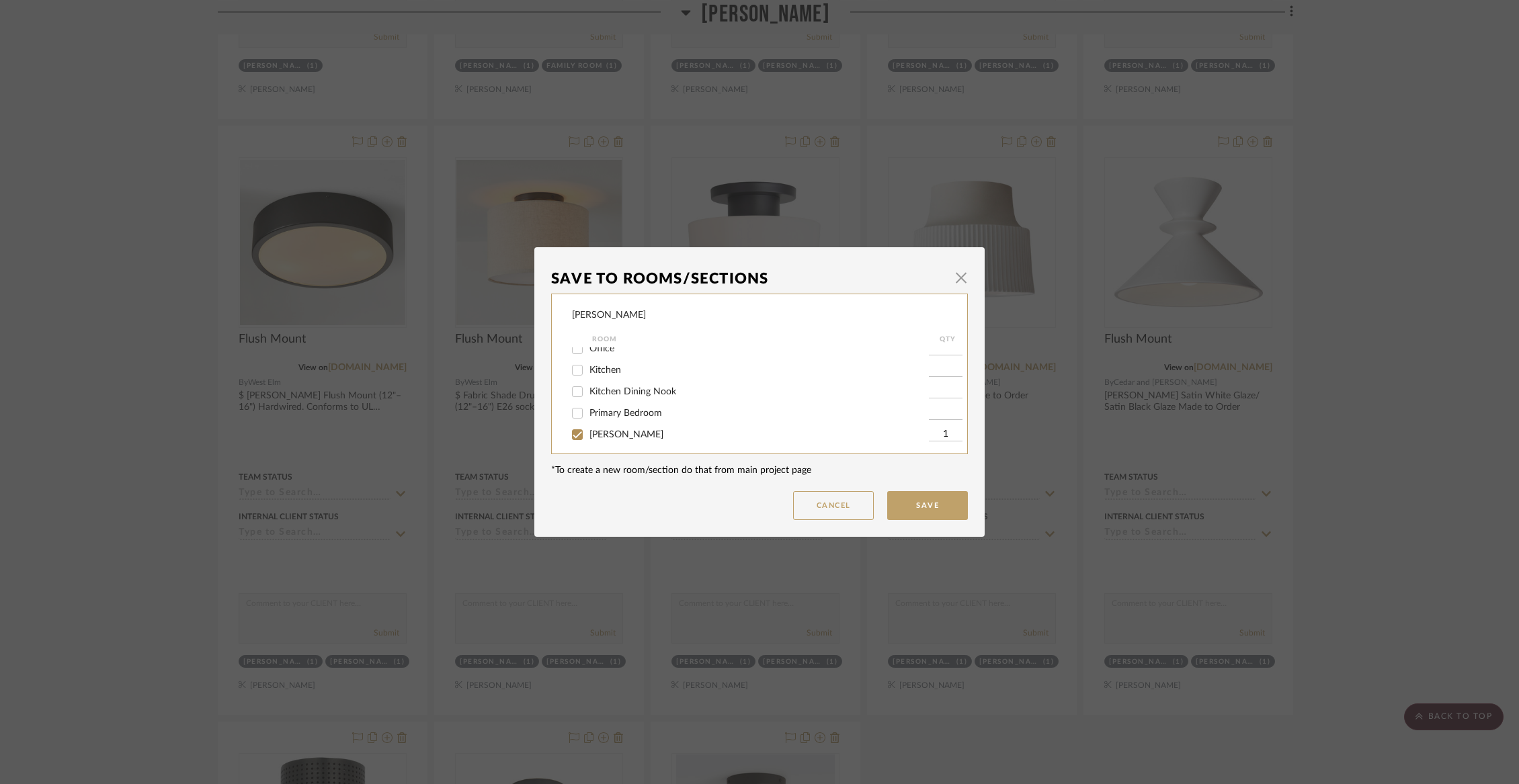
scroll to position [187, 0]
click at [600, 391] on span "[PERSON_NAME]" at bounding box center [626, 386] width 74 height 10
click at [588, 396] on input "[PERSON_NAME]" at bounding box center [577, 386] width 21 height 21
checkbox input "false"
click at [600, 413] on span "[PERSON_NAME]" at bounding box center [626, 408] width 74 height 10
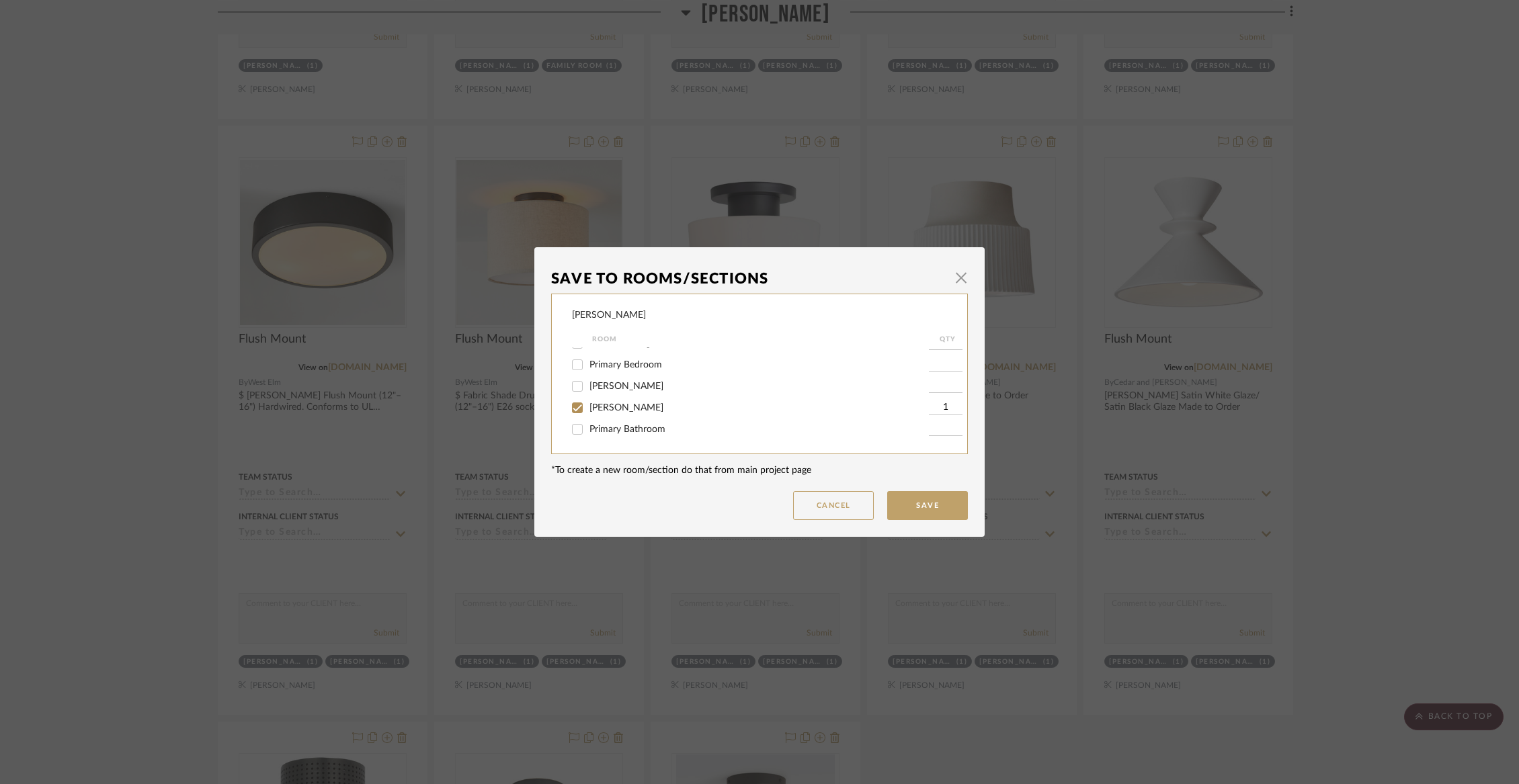
click at [588, 419] on input "[PERSON_NAME]" at bounding box center [577, 407] width 21 height 21
checkbox input "false"
click at [597, 434] on span "Not Selected" at bounding box center [616, 429] width 54 height 10
click at [588, 435] on input "Not Selected" at bounding box center [577, 429] width 21 height 21
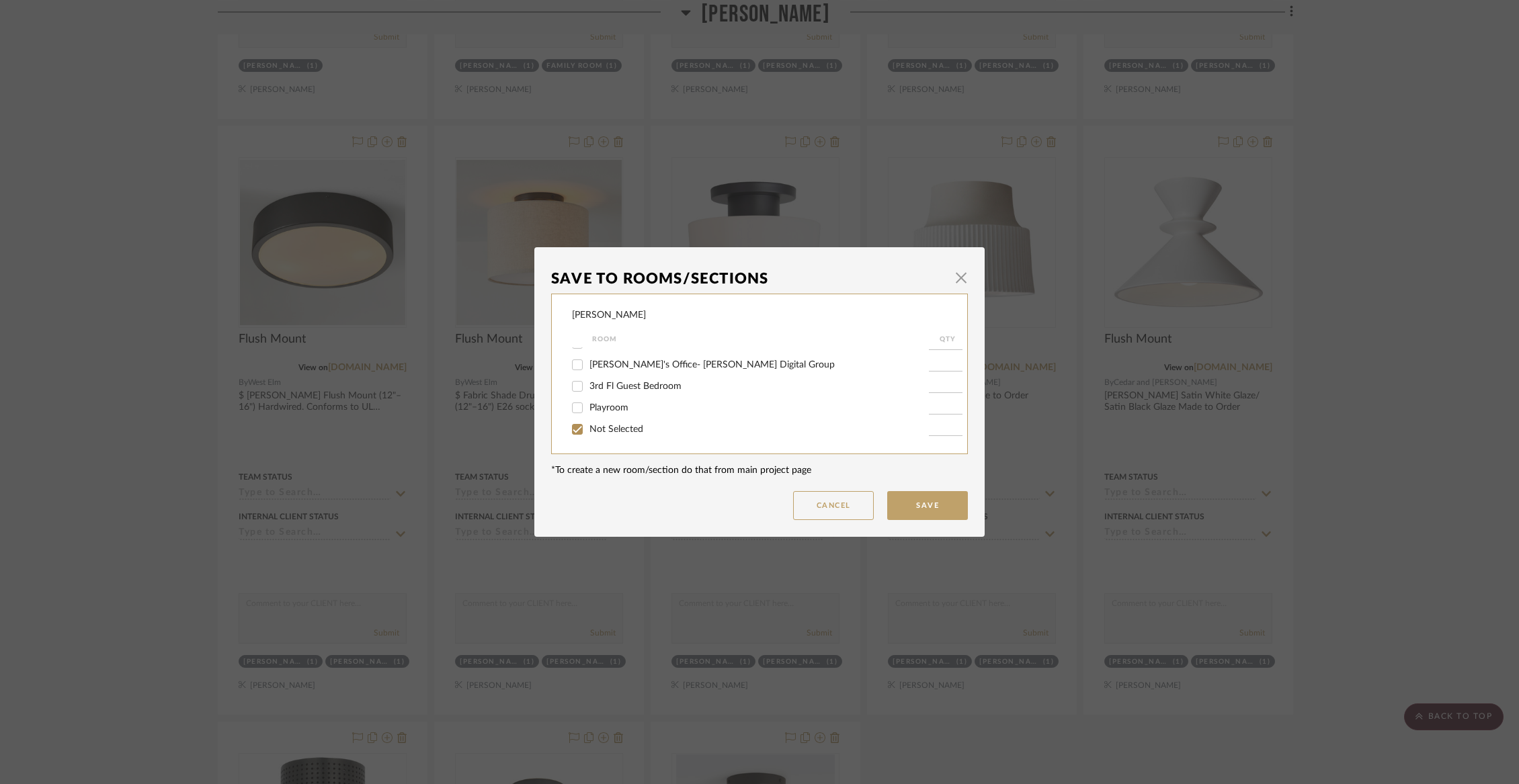
checkbox input "true"
type input "1"
click at [919, 508] on button "Save" at bounding box center [927, 506] width 81 height 29
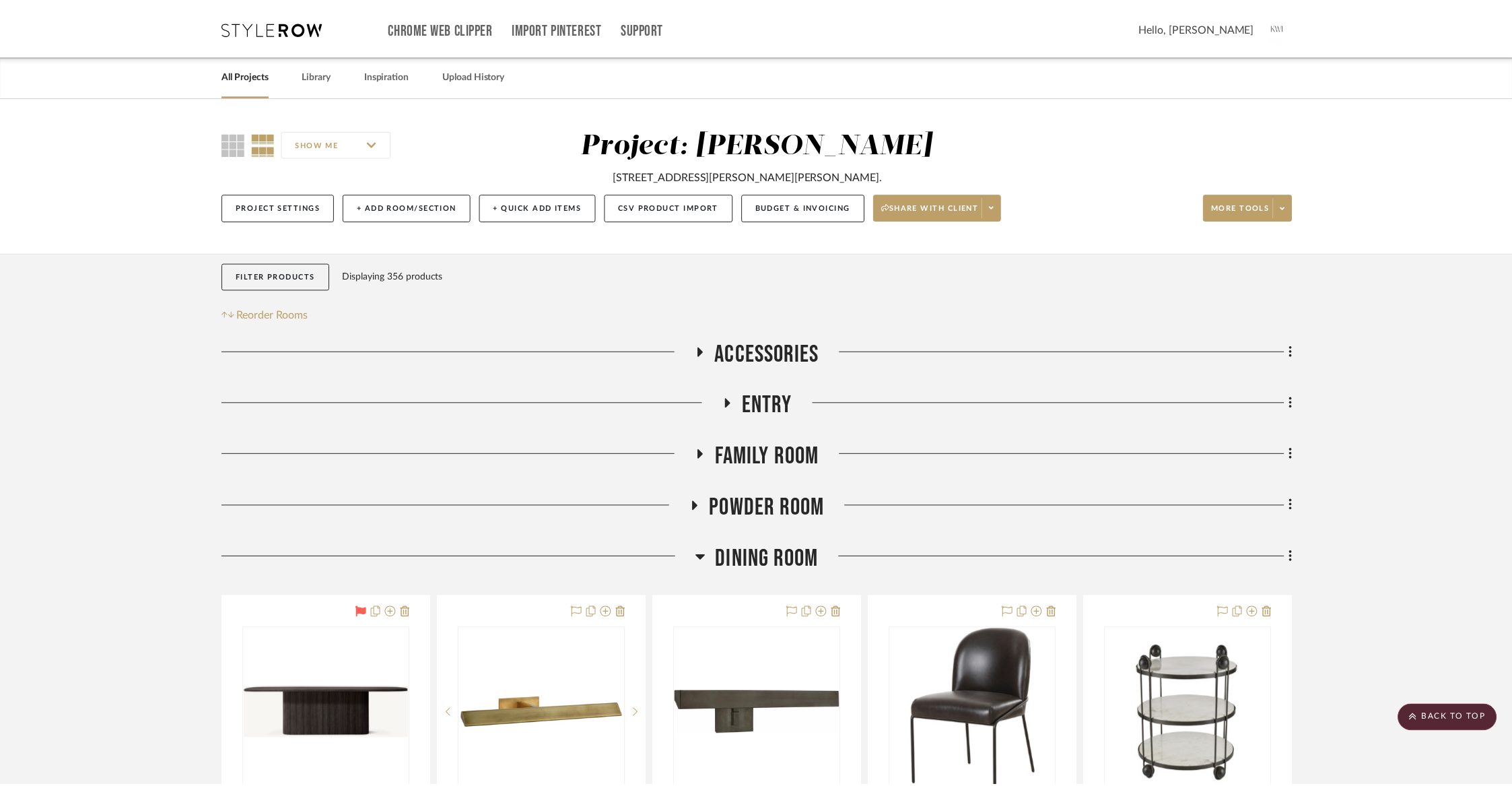
scroll to position [6880, 0]
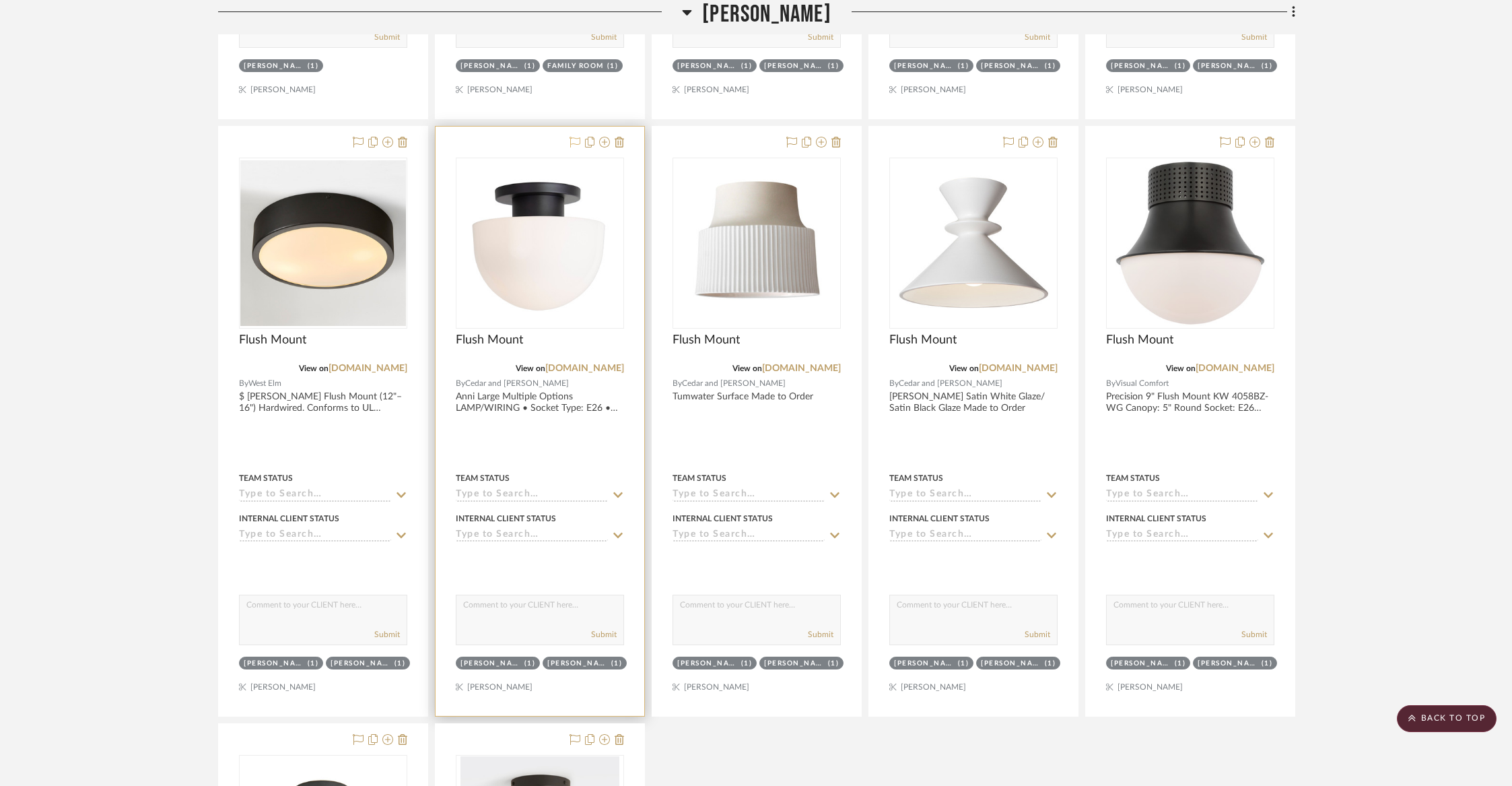
click at [574, 137] on icon at bounding box center [575, 142] width 11 height 11
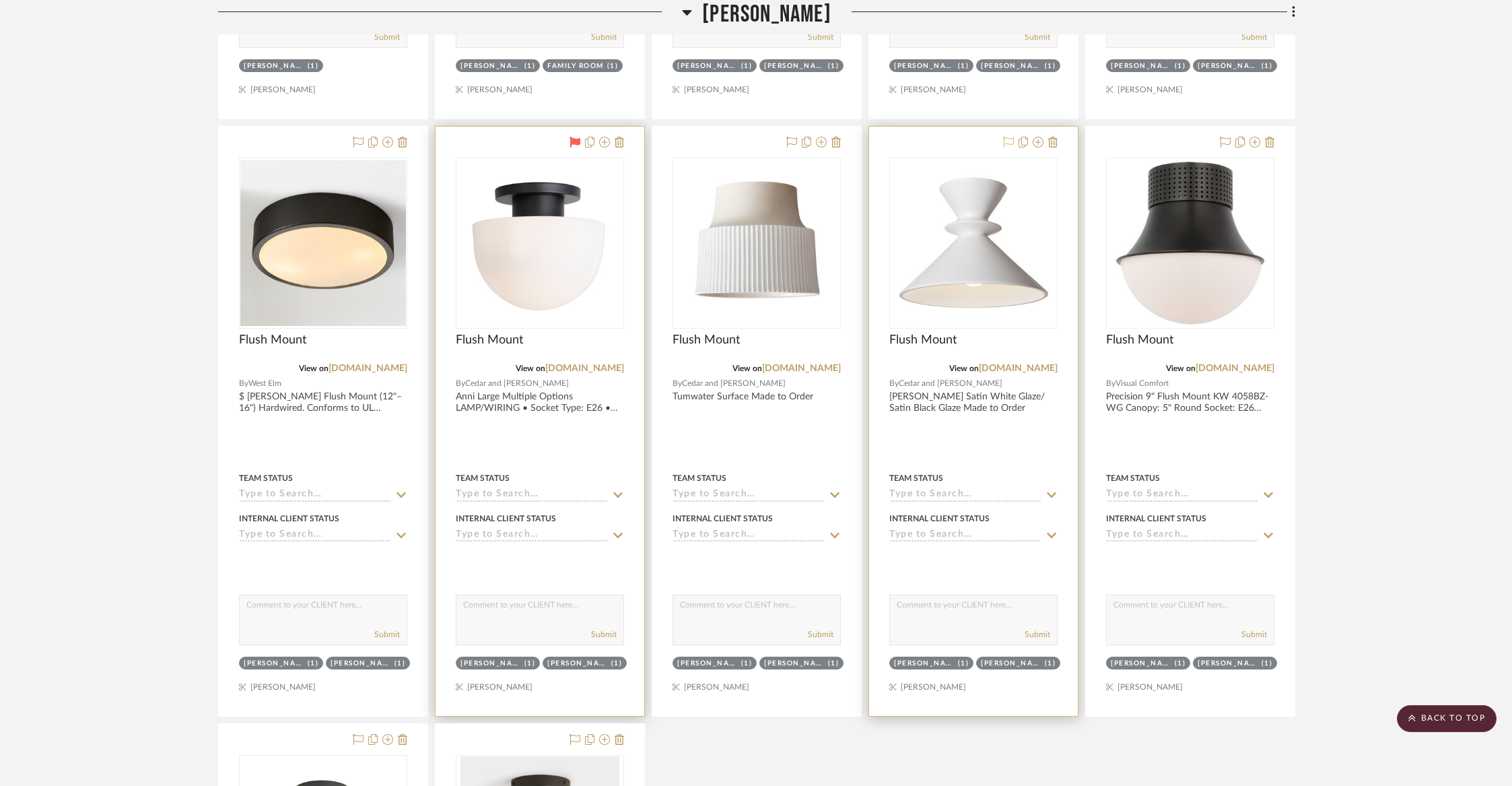
click at [1007, 137] on icon at bounding box center [1009, 142] width 11 height 11
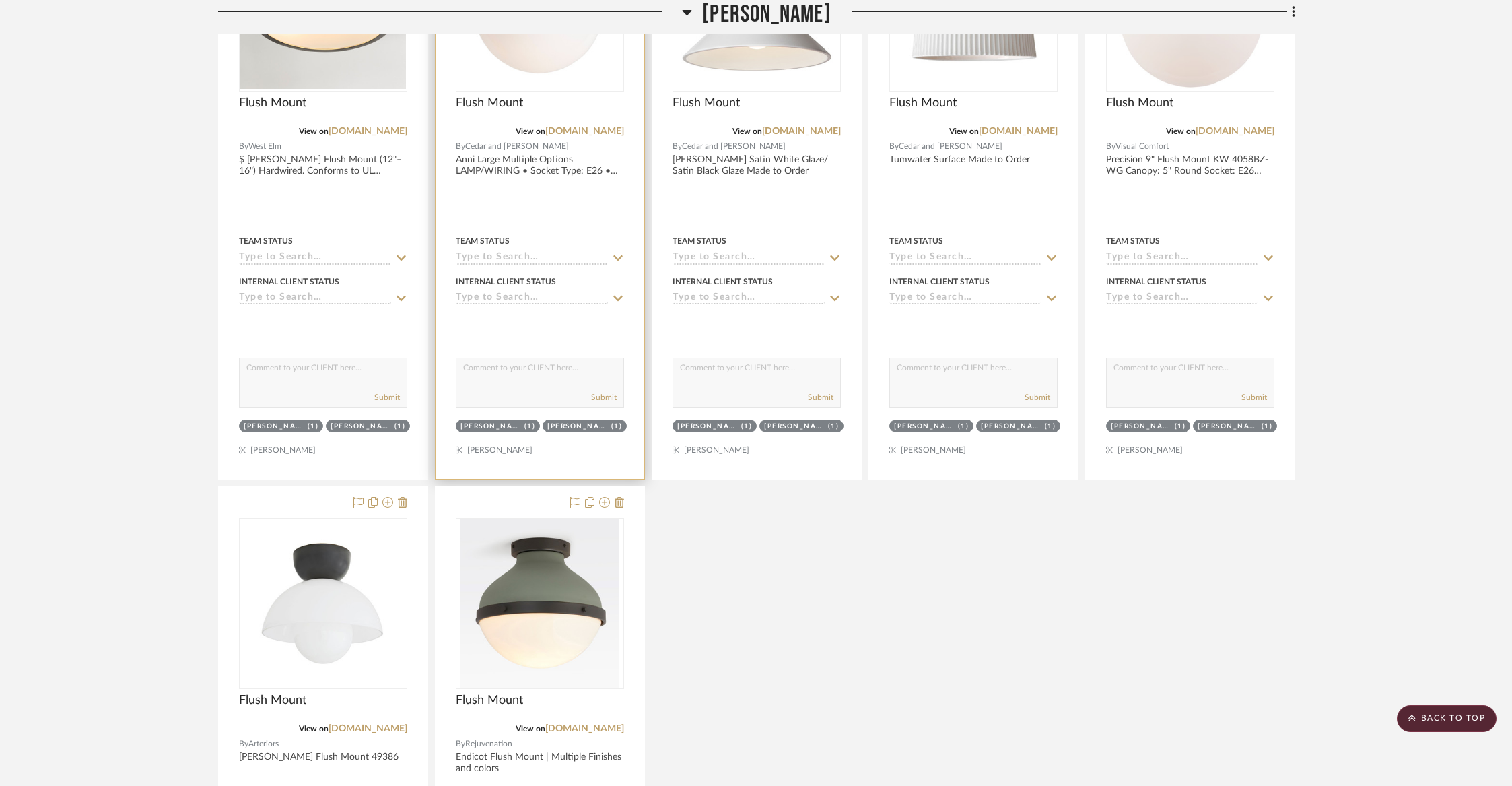
scroll to position [7120, 0]
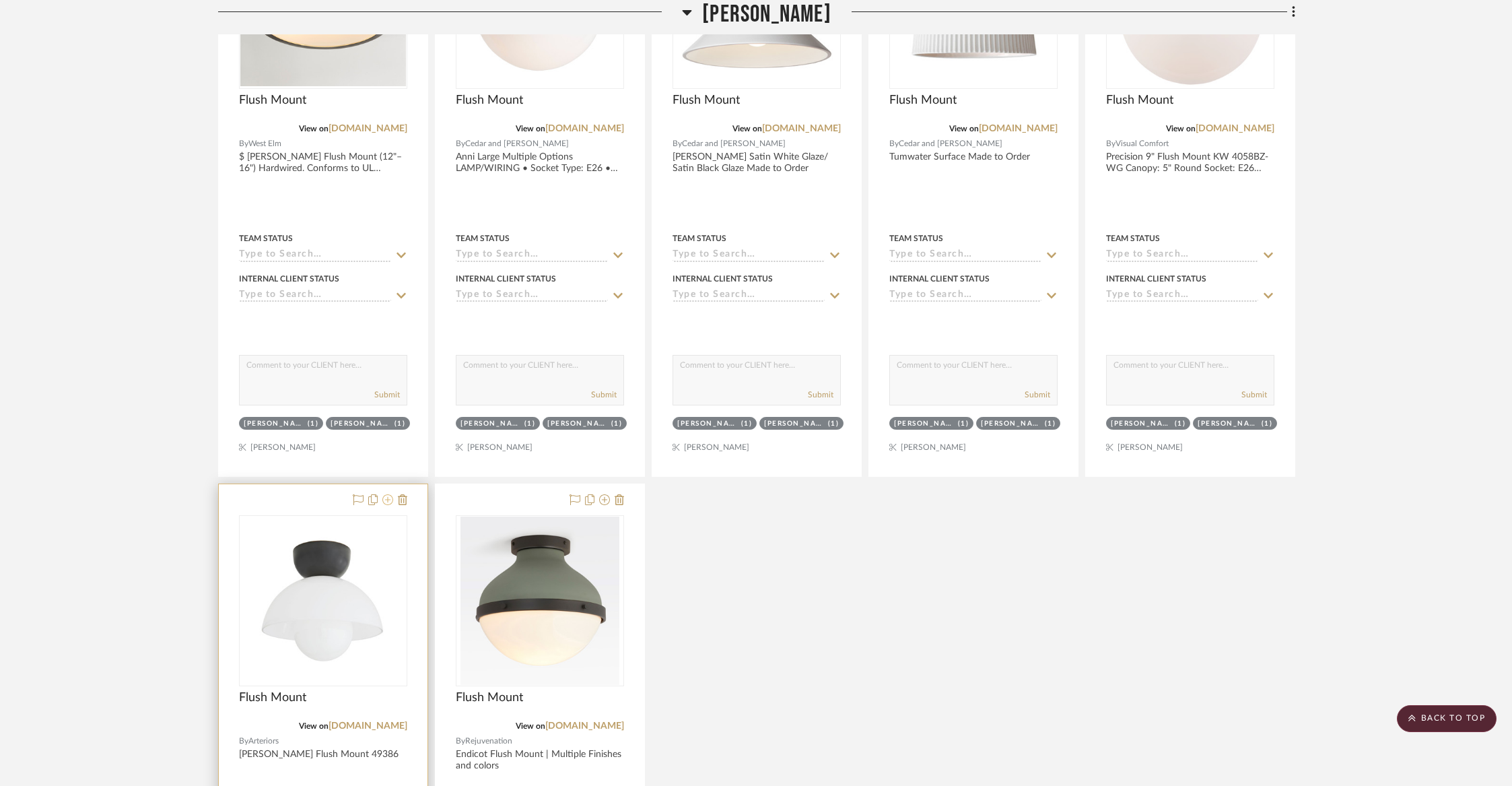
click at [389, 495] on icon at bounding box center [388, 500] width 11 height 11
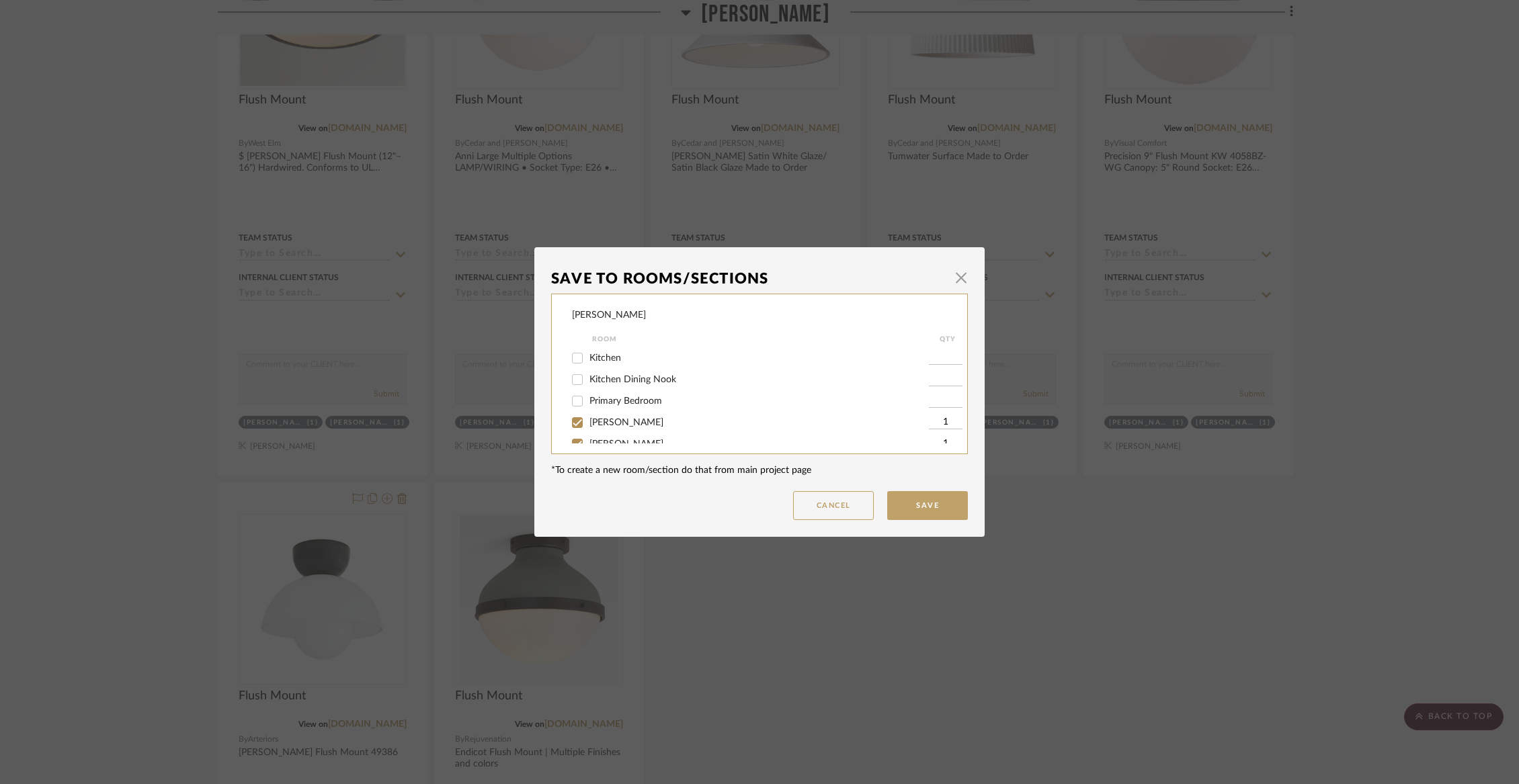
scroll to position [198, 0]
click at [600, 380] on span "[PERSON_NAME]" at bounding box center [626, 375] width 74 height 10
click at [588, 386] on input "[PERSON_NAME]" at bounding box center [577, 375] width 21 height 21
checkbox input "false"
click at [600, 402] on span "[PERSON_NAME]" at bounding box center [626, 397] width 74 height 10
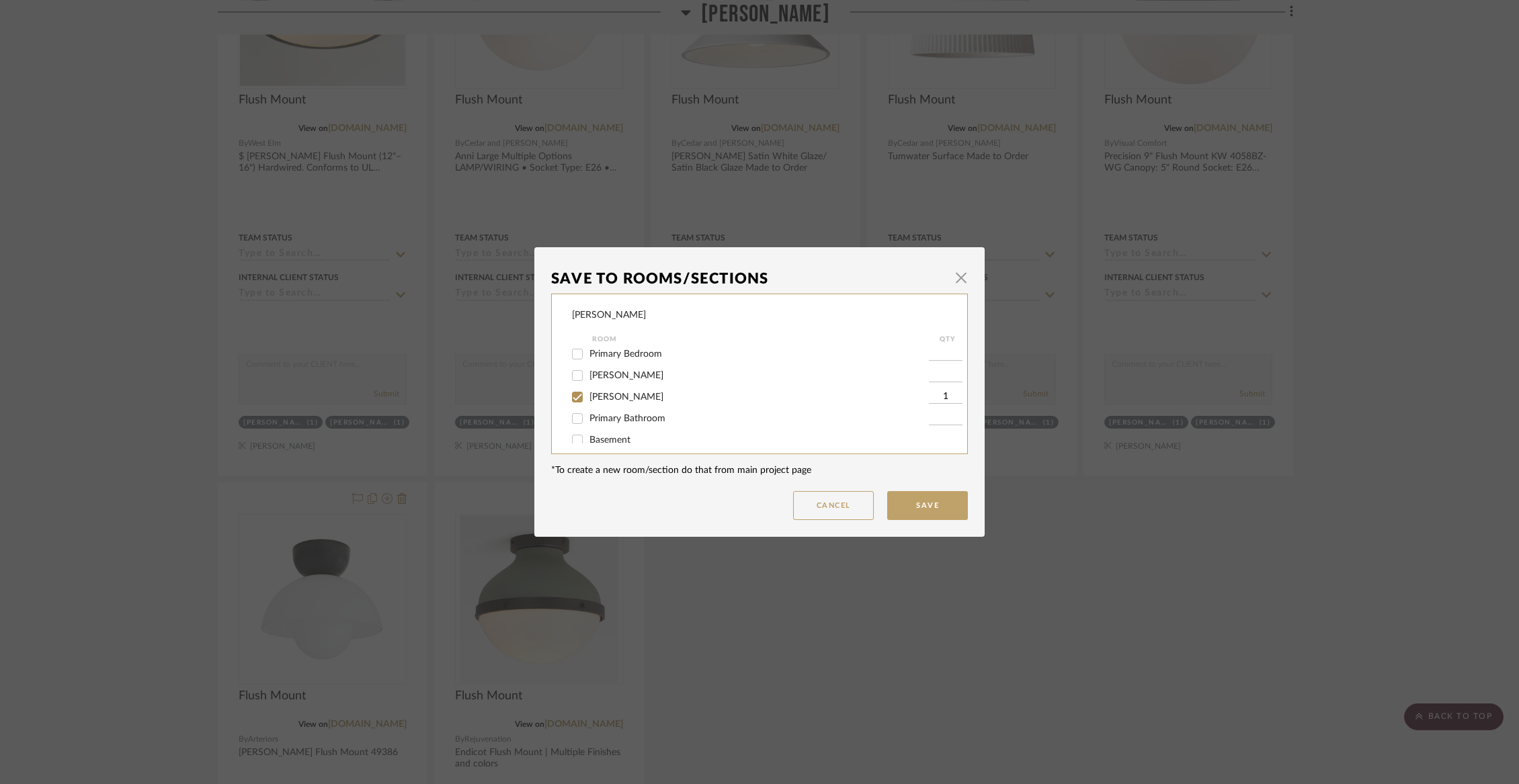
click at [588, 405] on input "[PERSON_NAME]" at bounding box center [577, 397] width 21 height 21
checkbox input "false"
click at [601, 426] on span "Not Selected" at bounding box center [616, 429] width 54 height 10
click at [588, 426] on input "Not Selected" at bounding box center [577, 429] width 21 height 21
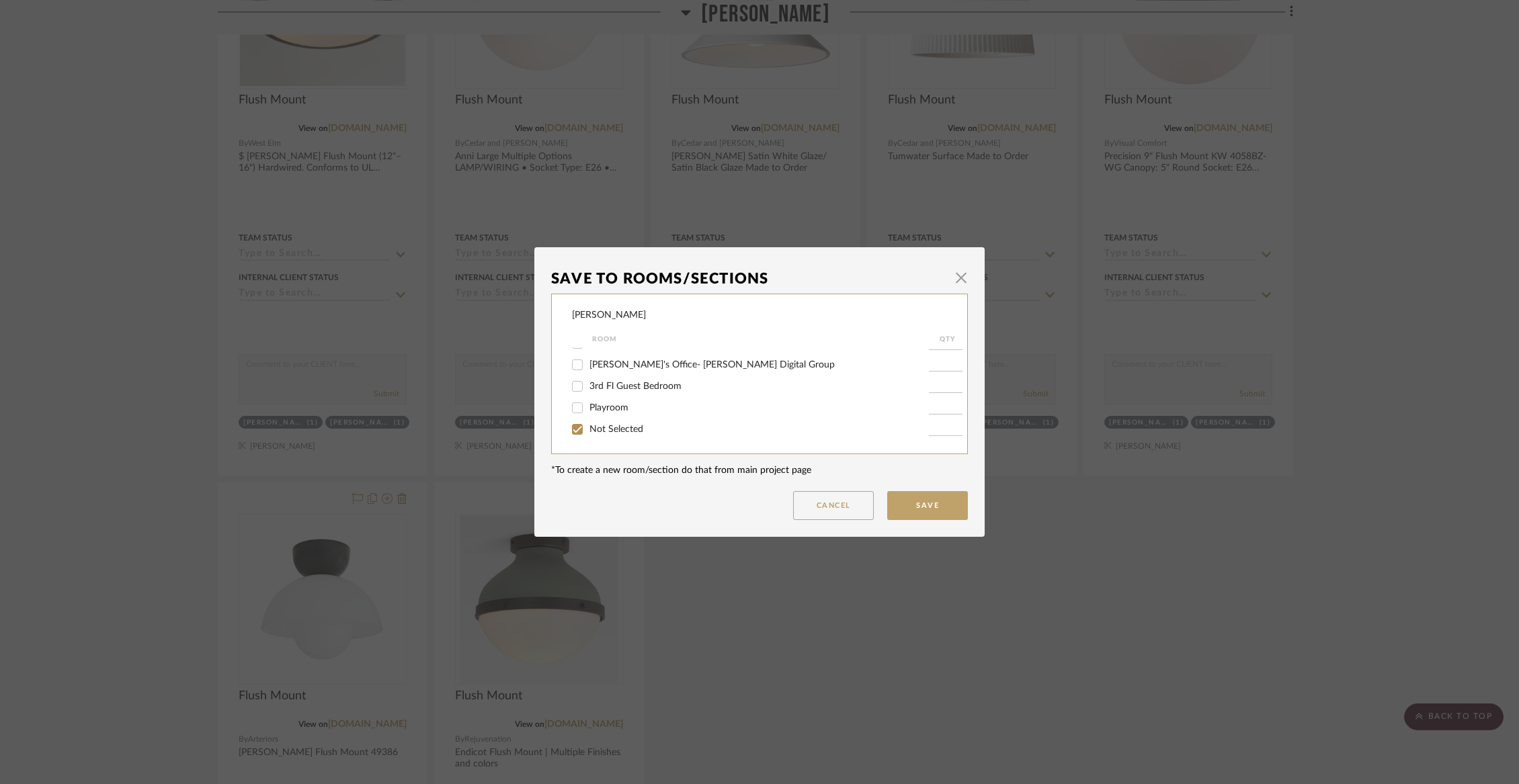
checkbox input "true"
type input "1"
click at [931, 504] on button "Save" at bounding box center [927, 506] width 81 height 29
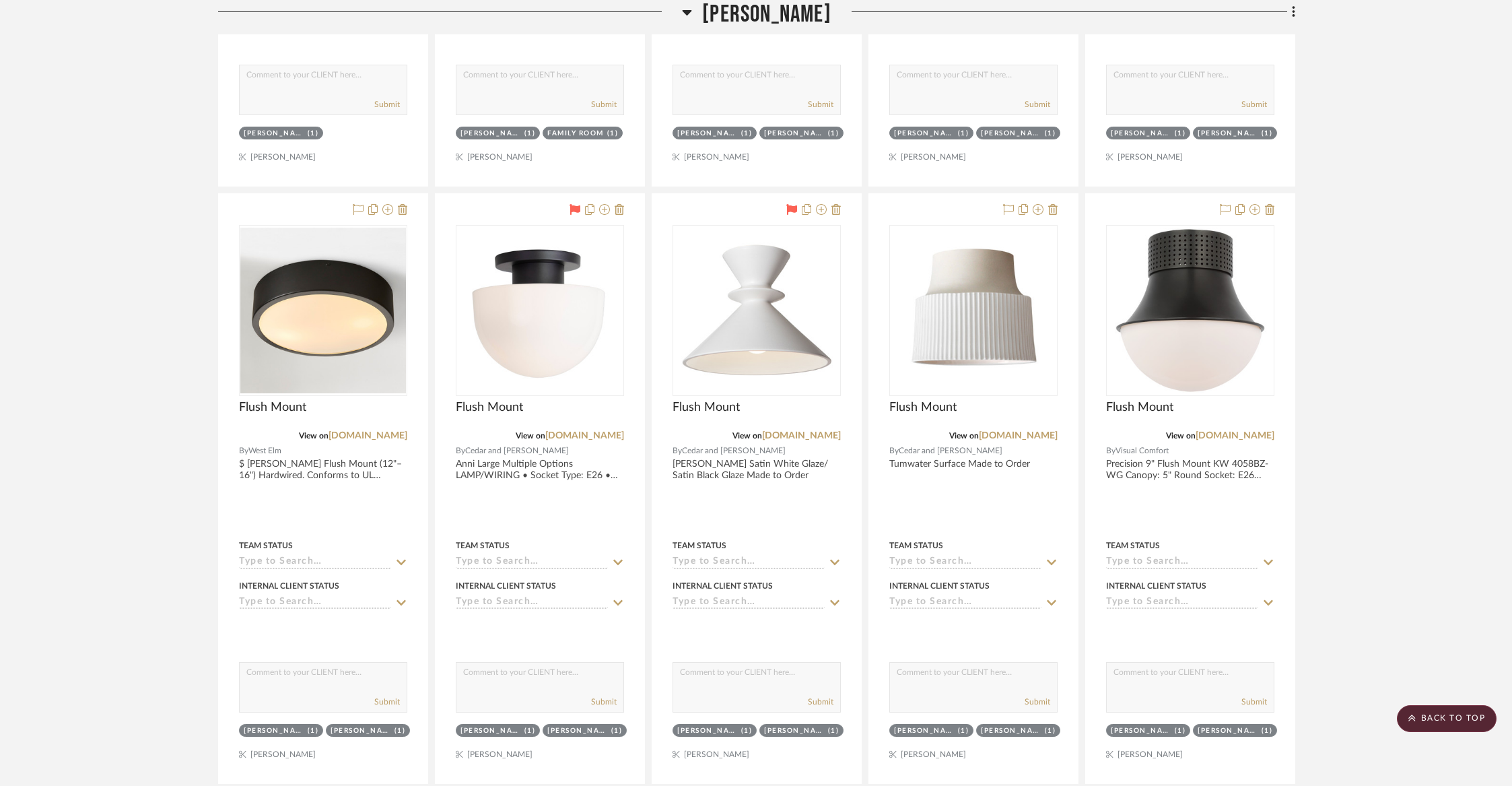
scroll to position [6703, 0]
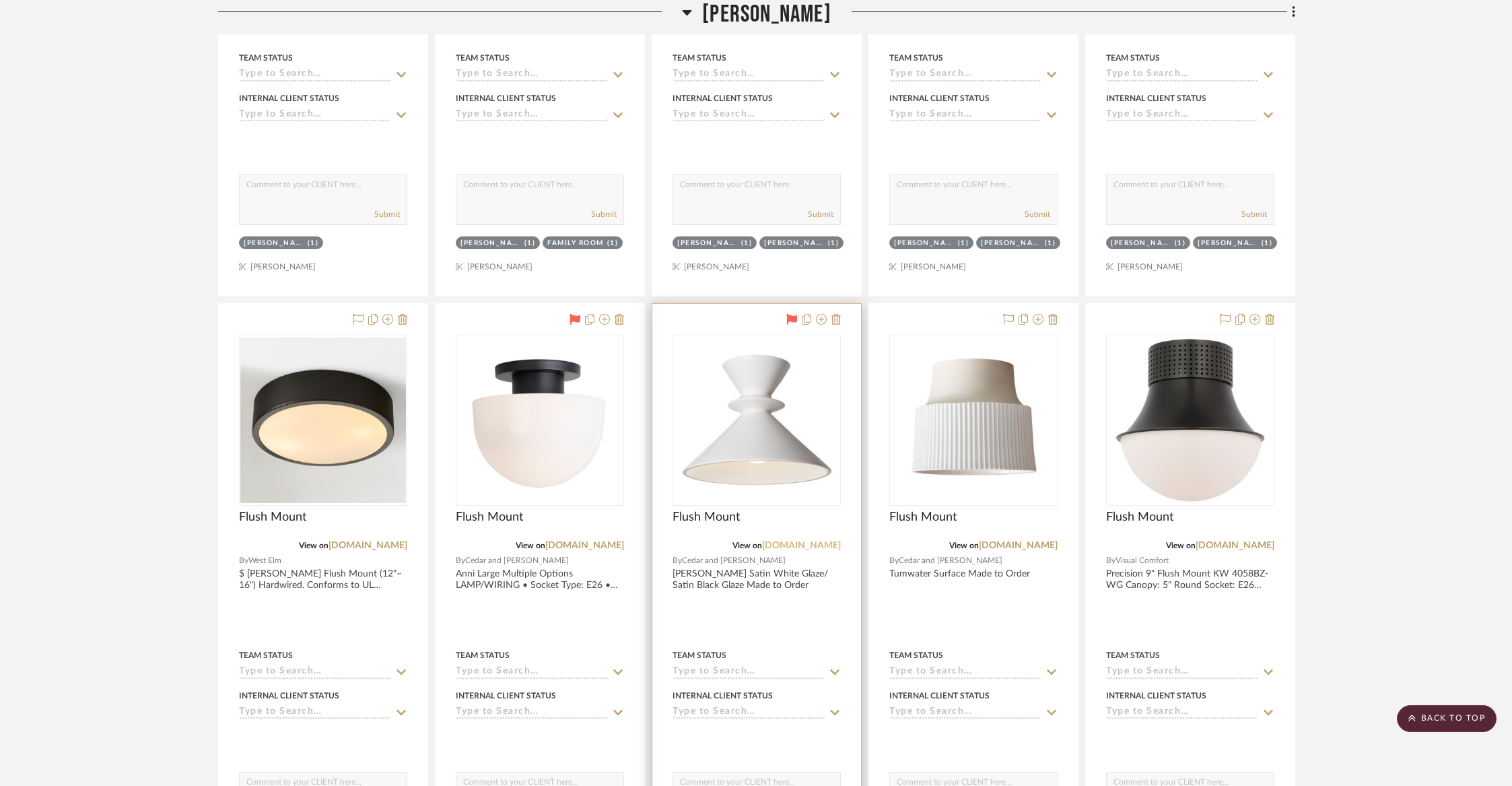
click at [779, 541] on link "[DOMAIN_NAME]" at bounding box center [802, 546] width 79 height 10
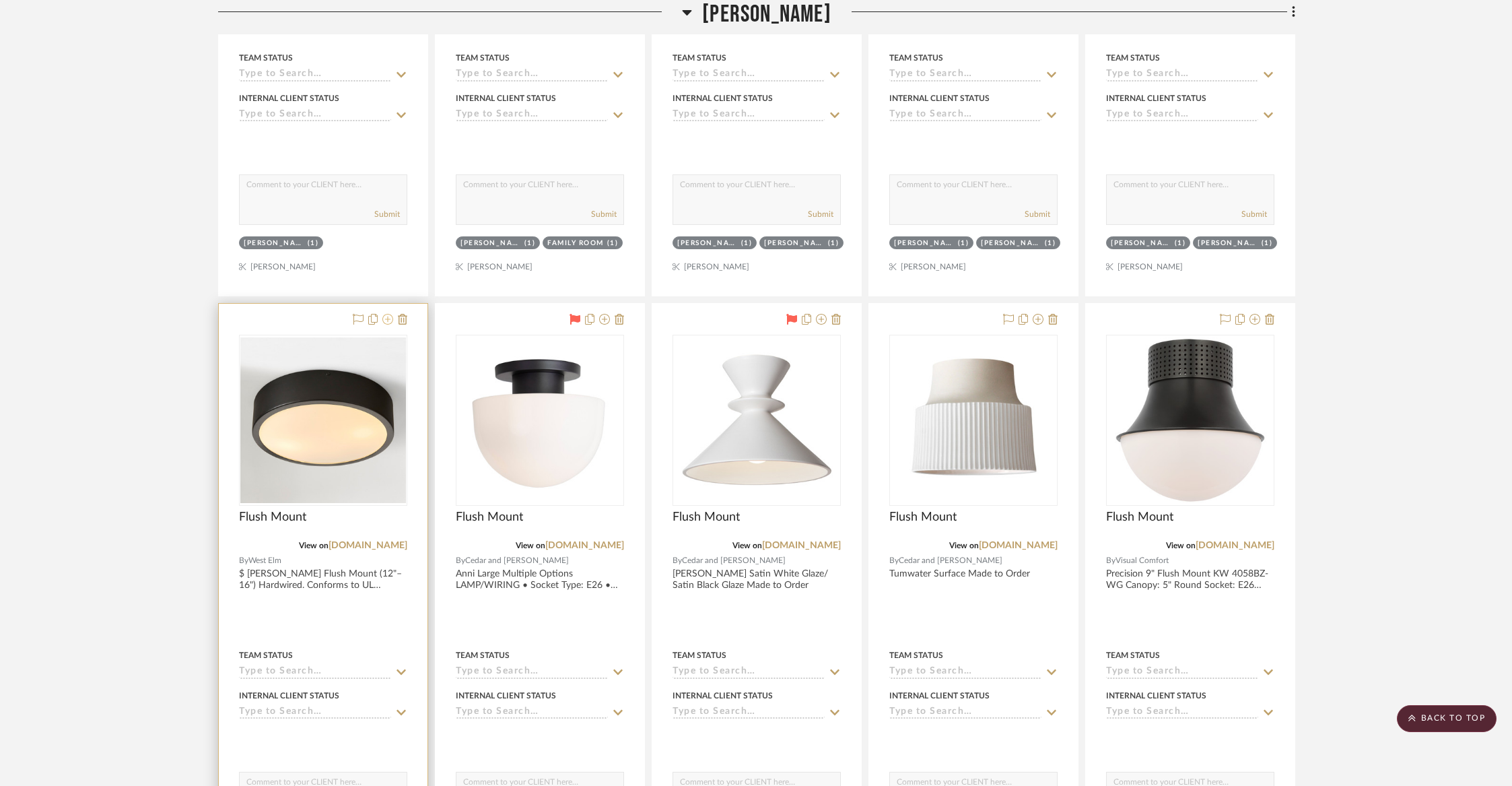
click at [389, 314] on icon at bounding box center [388, 319] width 11 height 11
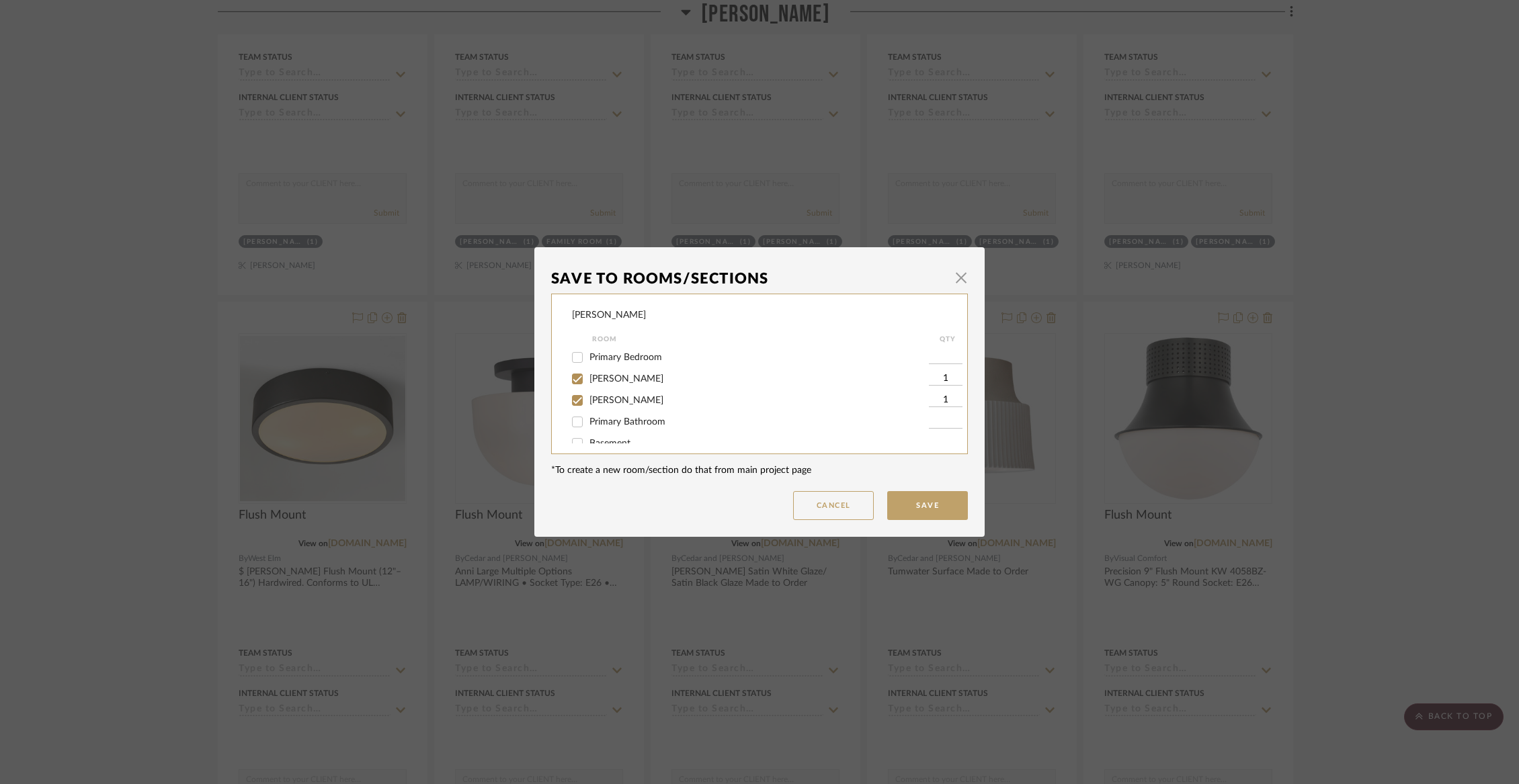
scroll to position [200, 0]
click at [613, 378] on span "[PERSON_NAME]" at bounding box center [626, 373] width 74 height 10
click at [588, 382] on input "[PERSON_NAME]" at bounding box center [577, 373] width 21 height 21
checkbox input "false"
click at [612, 399] on span "[PERSON_NAME]" at bounding box center [626, 395] width 74 height 10
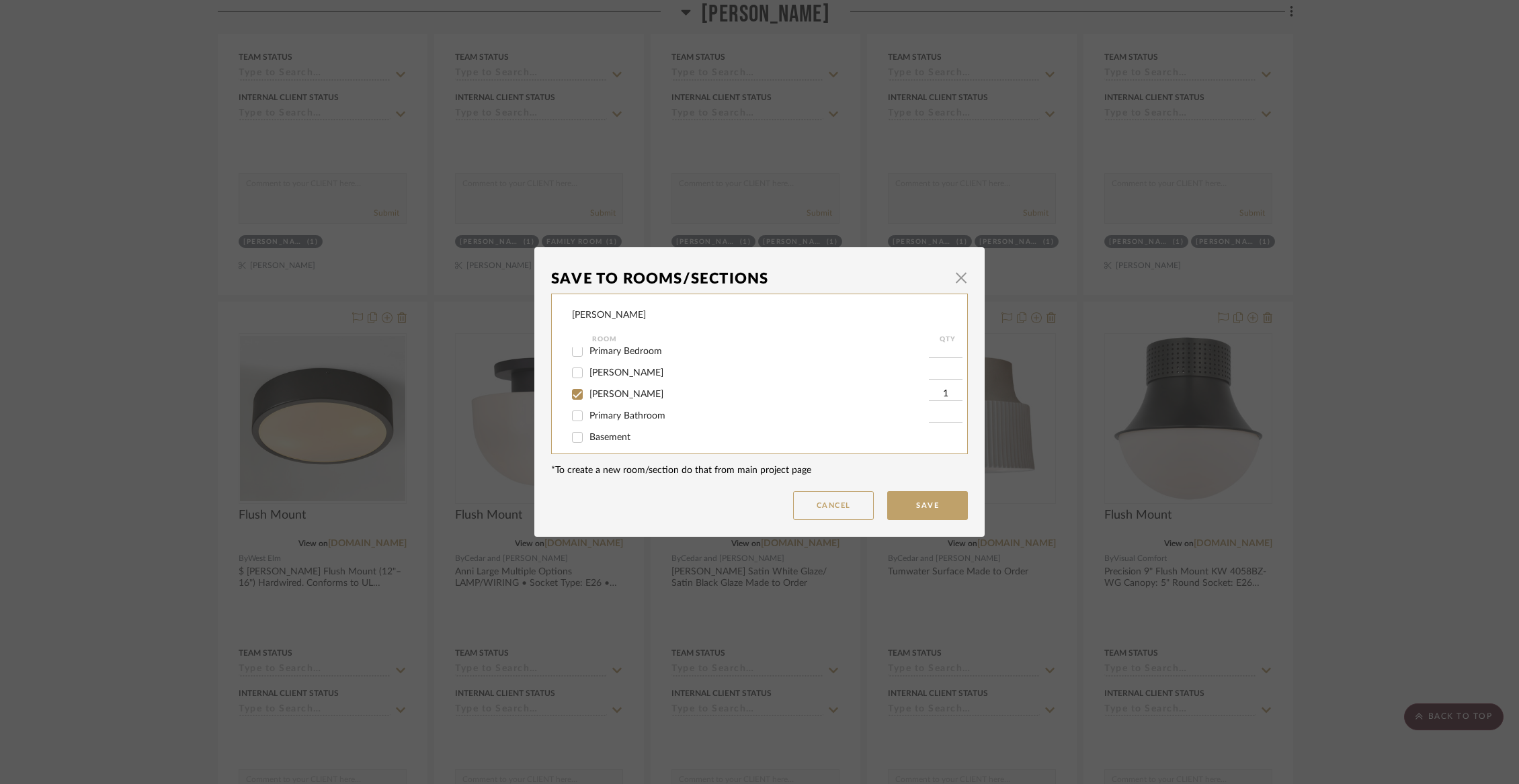
click at [588, 400] on input "[PERSON_NAME]" at bounding box center [577, 394] width 21 height 21
checkbox input "false"
click at [932, 501] on button "Save" at bounding box center [927, 506] width 81 height 29
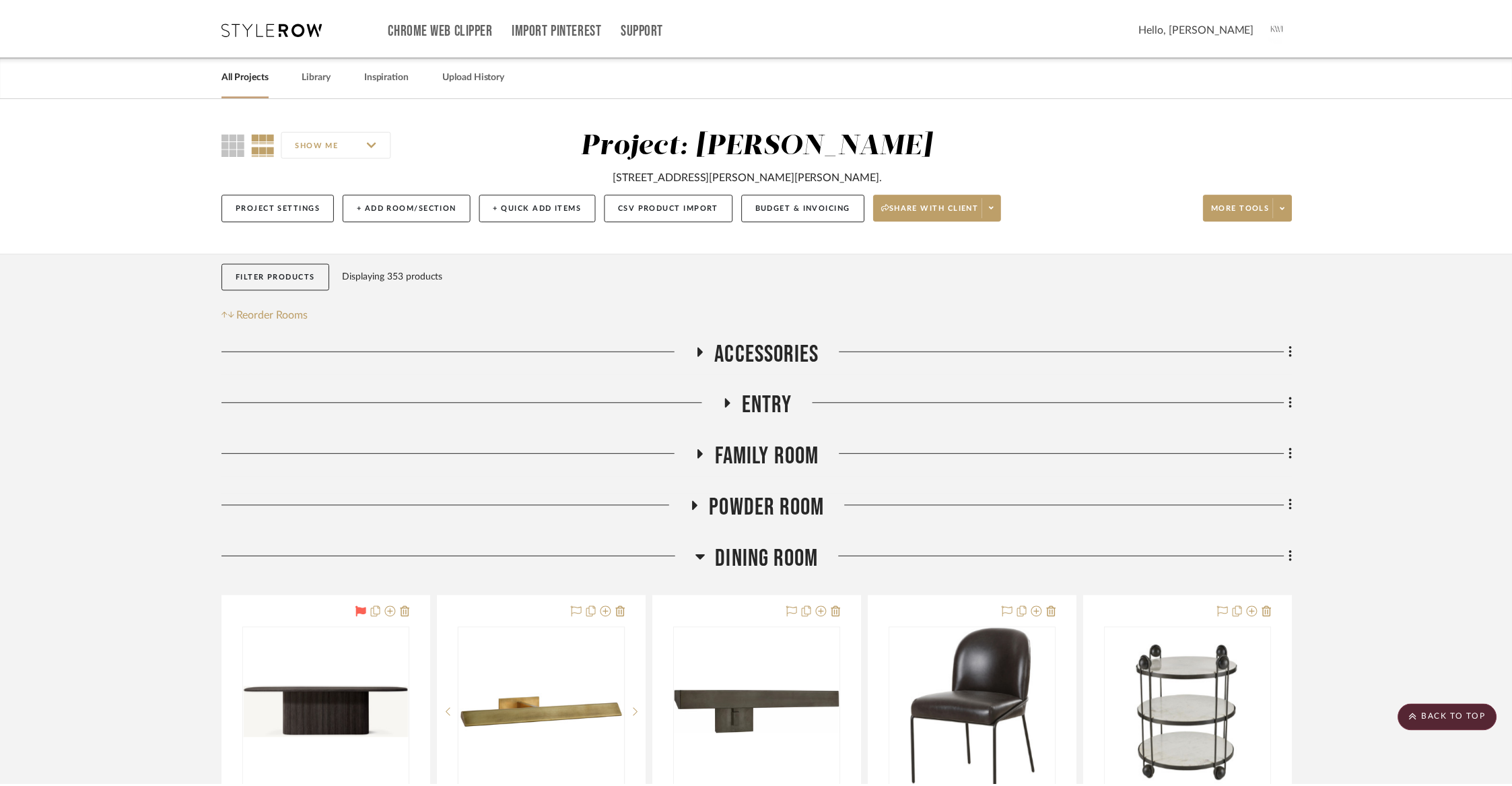
scroll to position [6703, 0]
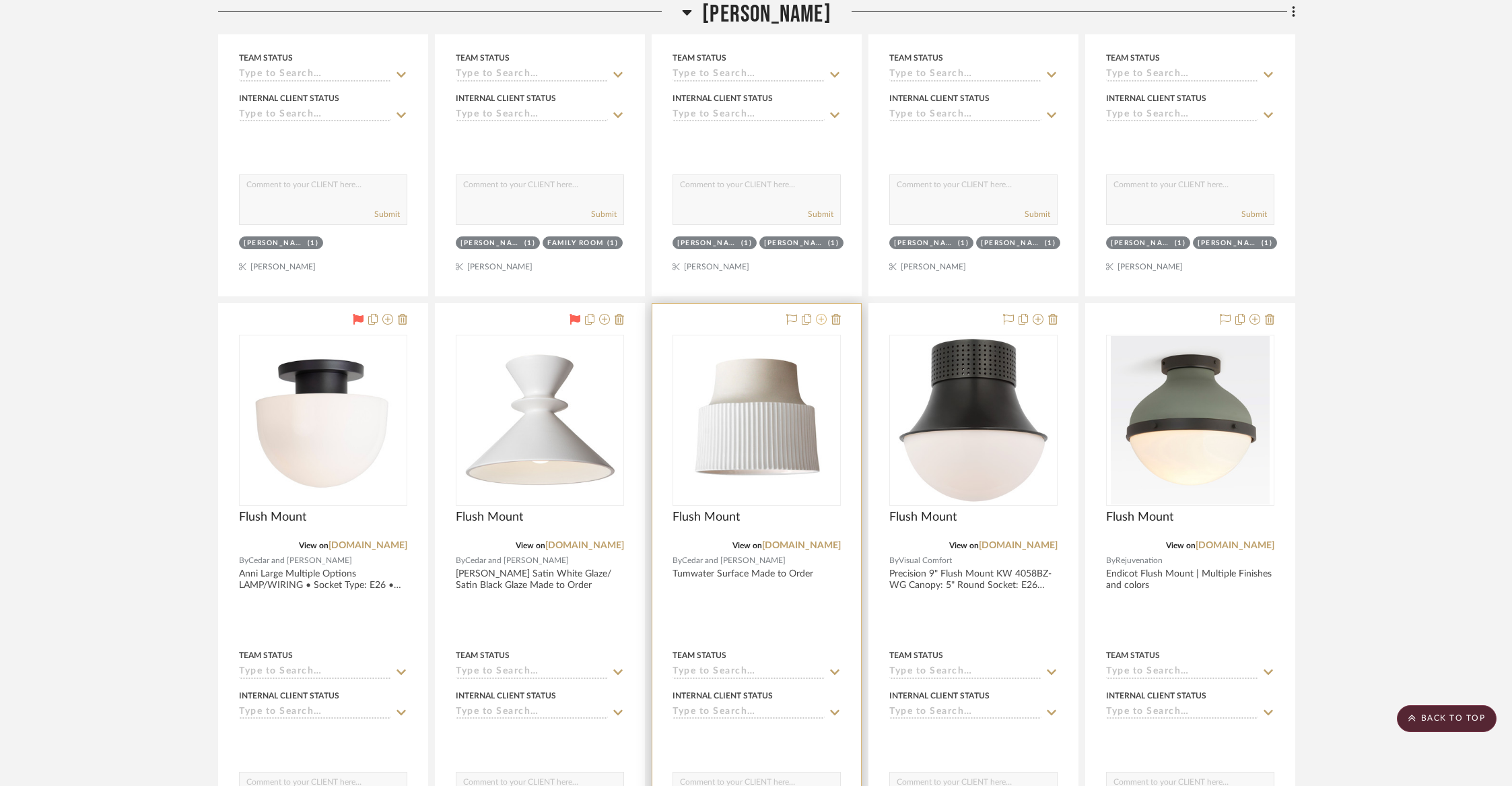
click at [824, 314] on icon at bounding box center [822, 319] width 11 height 11
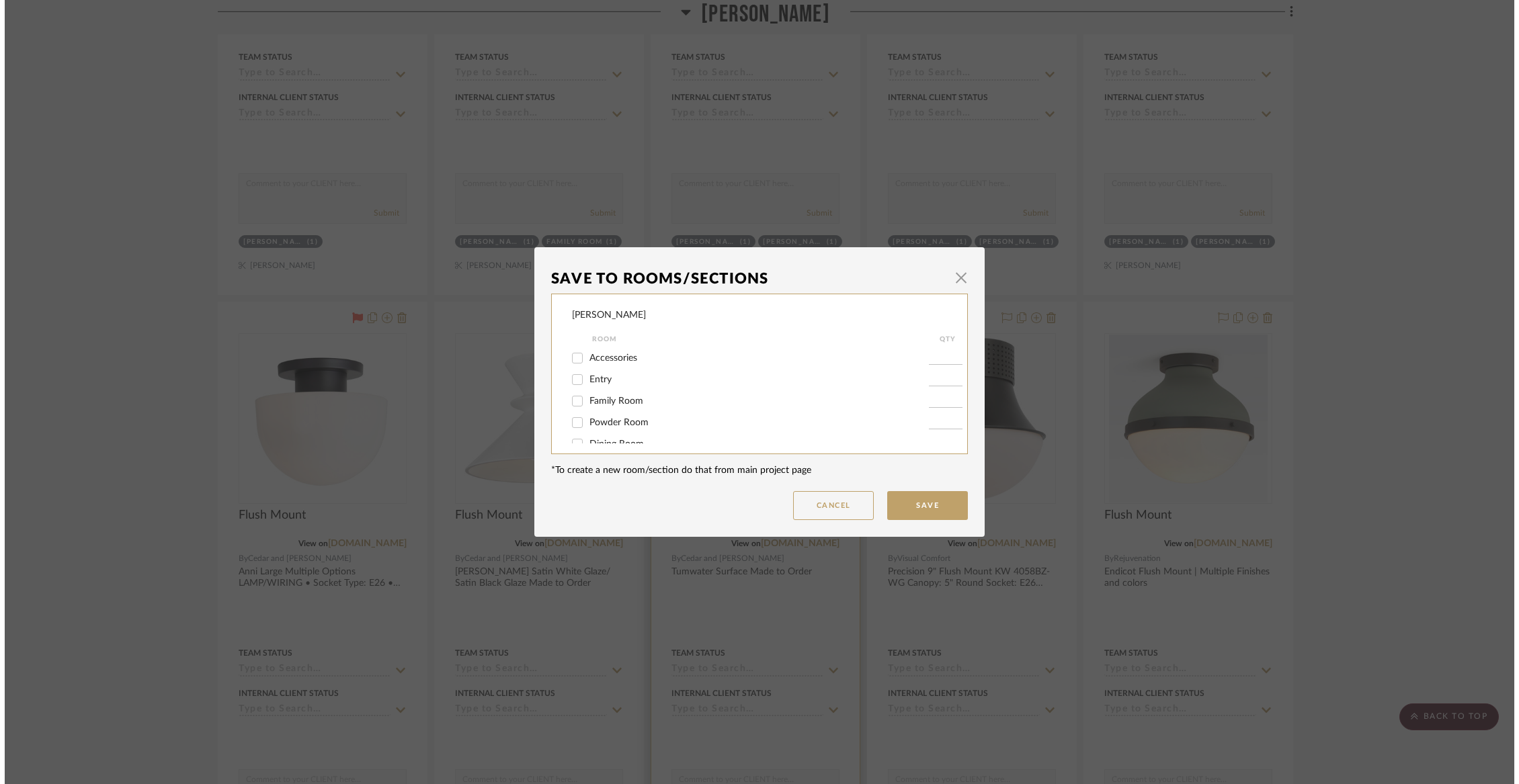
scroll to position [0, 0]
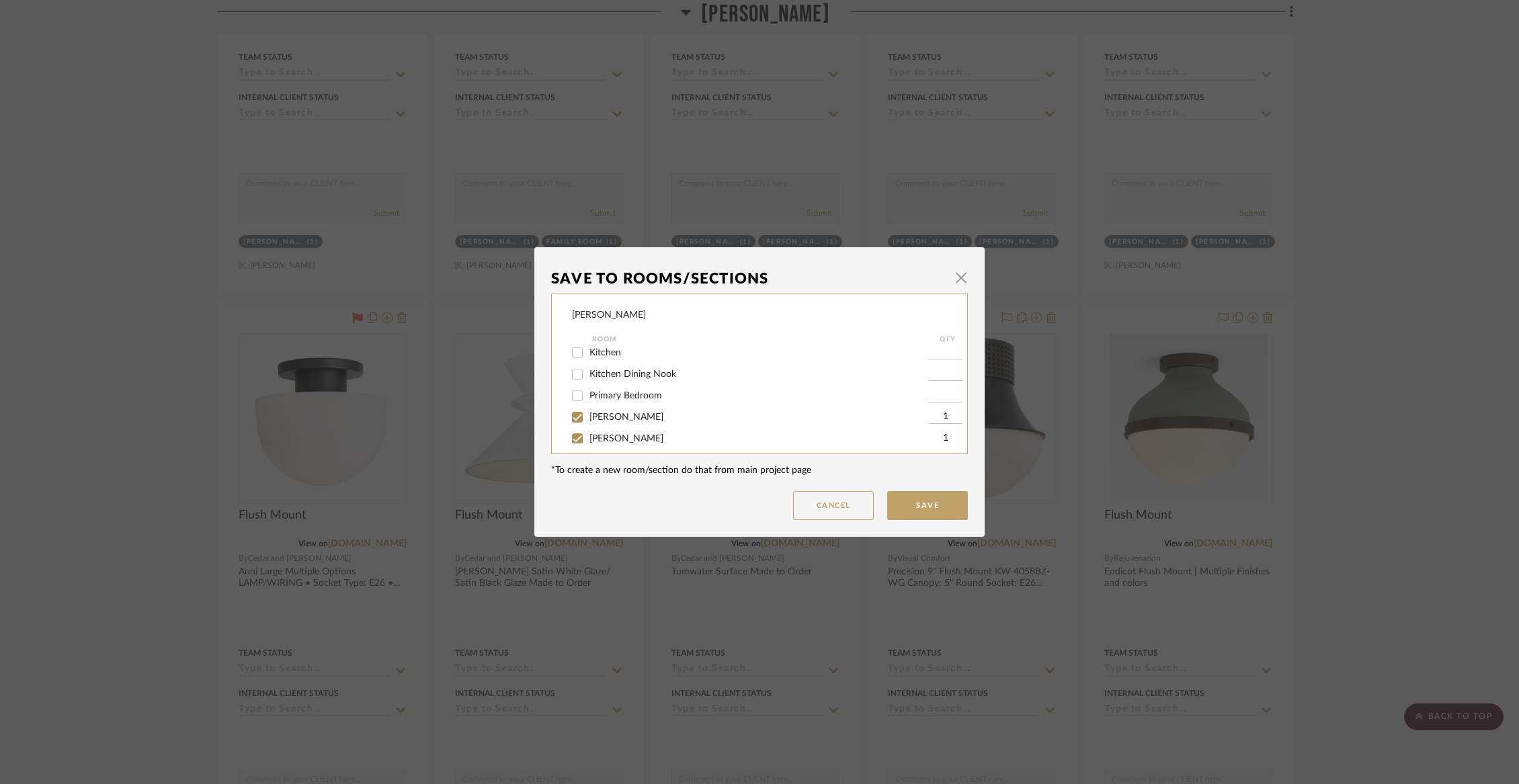
click at [597, 422] on span "[PERSON_NAME]" at bounding box center [626, 417] width 74 height 10
click at [588, 424] on input "[PERSON_NAME]" at bounding box center [577, 417] width 21 height 21
checkbox input "false"
click at [597, 410] on span "[PERSON_NAME]" at bounding box center [626, 405] width 74 height 10
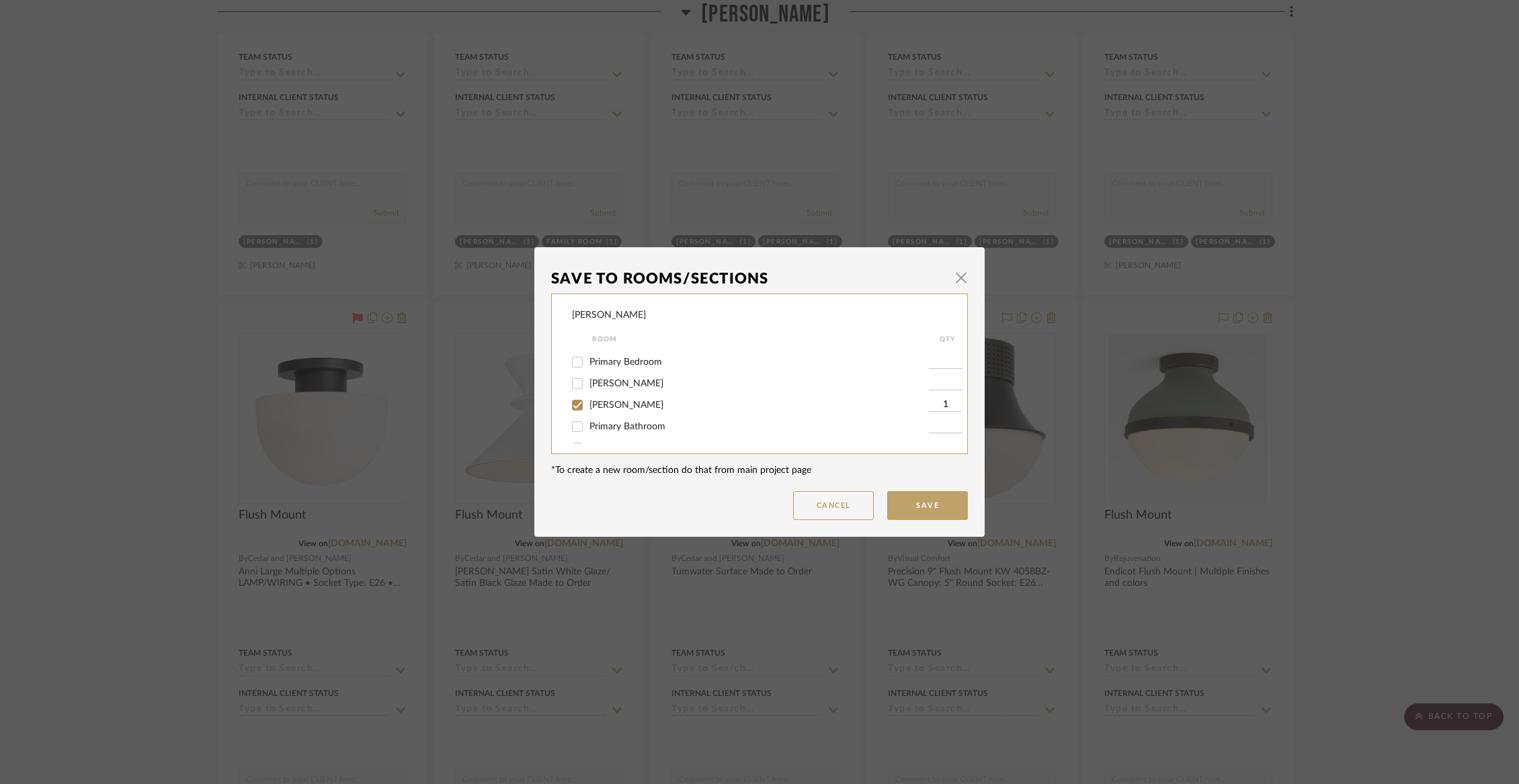
click at [588, 413] on input "[PERSON_NAME]" at bounding box center [577, 404] width 21 height 21
checkbox input "false"
click at [597, 431] on span "Not Selected" at bounding box center [616, 429] width 54 height 10
click at [588, 431] on input "Not Selected" at bounding box center [577, 429] width 21 height 21
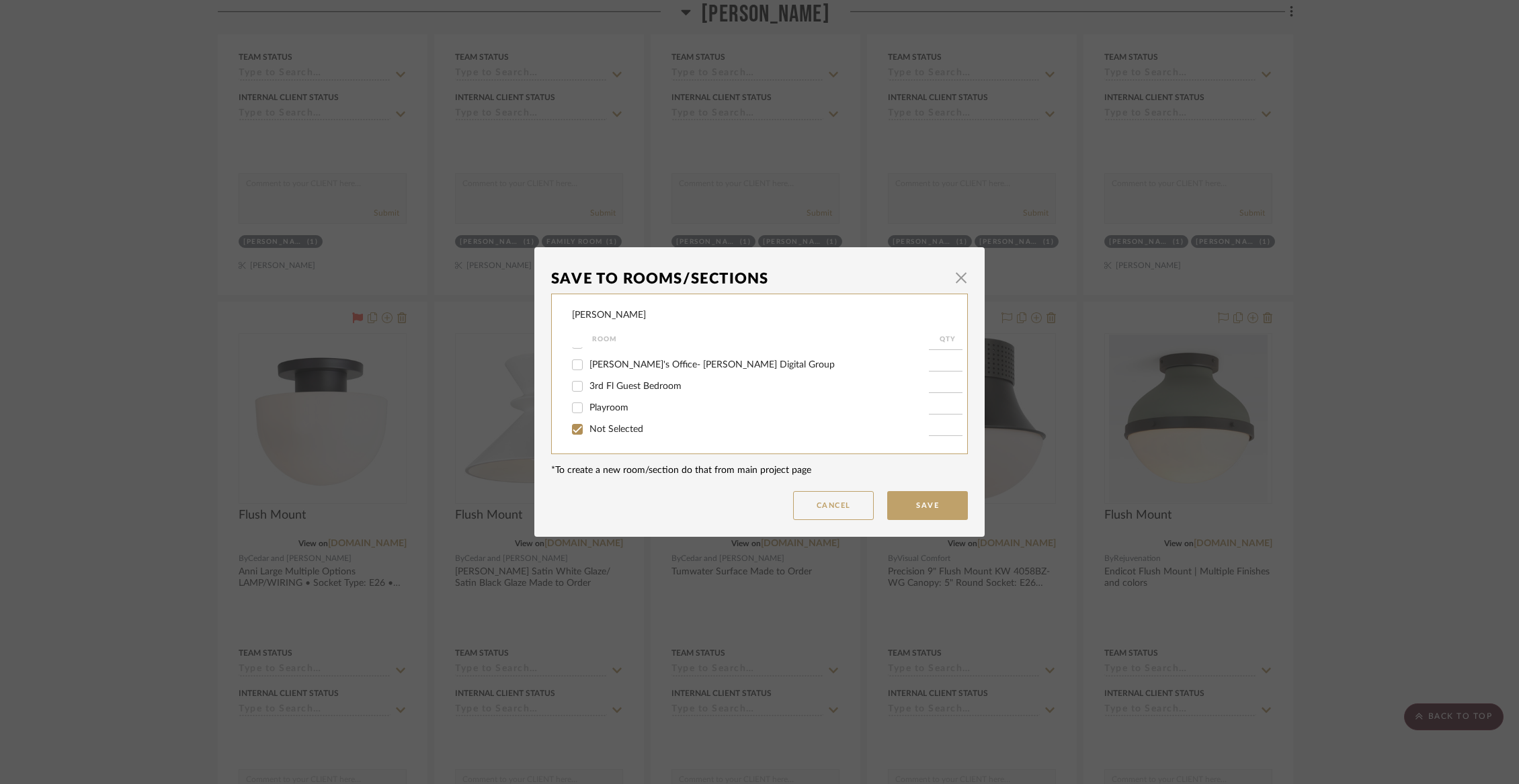
checkbox input "true"
type input "1"
click at [933, 499] on button "Save" at bounding box center [927, 506] width 81 height 29
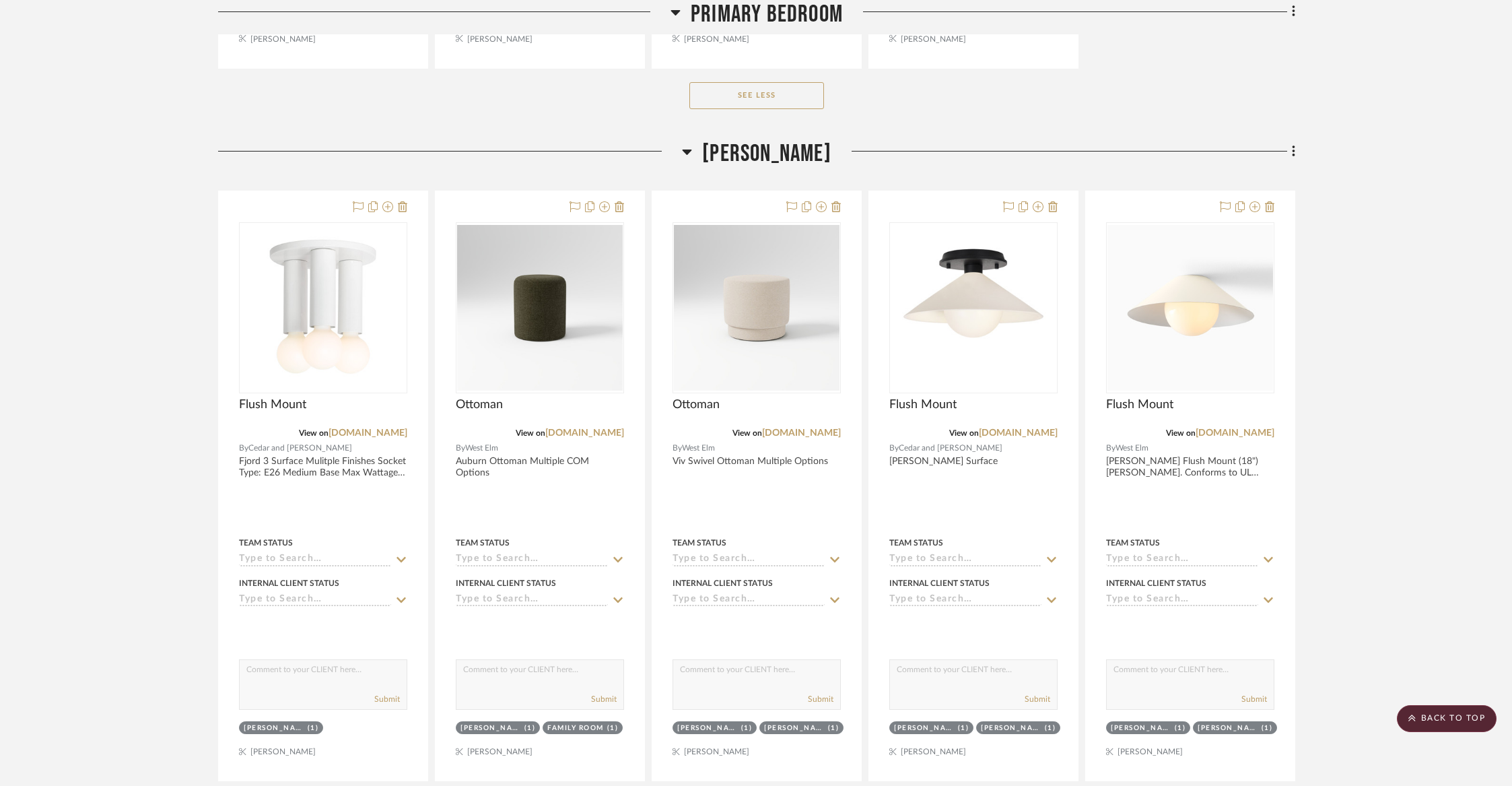
scroll to position [6222, 0]
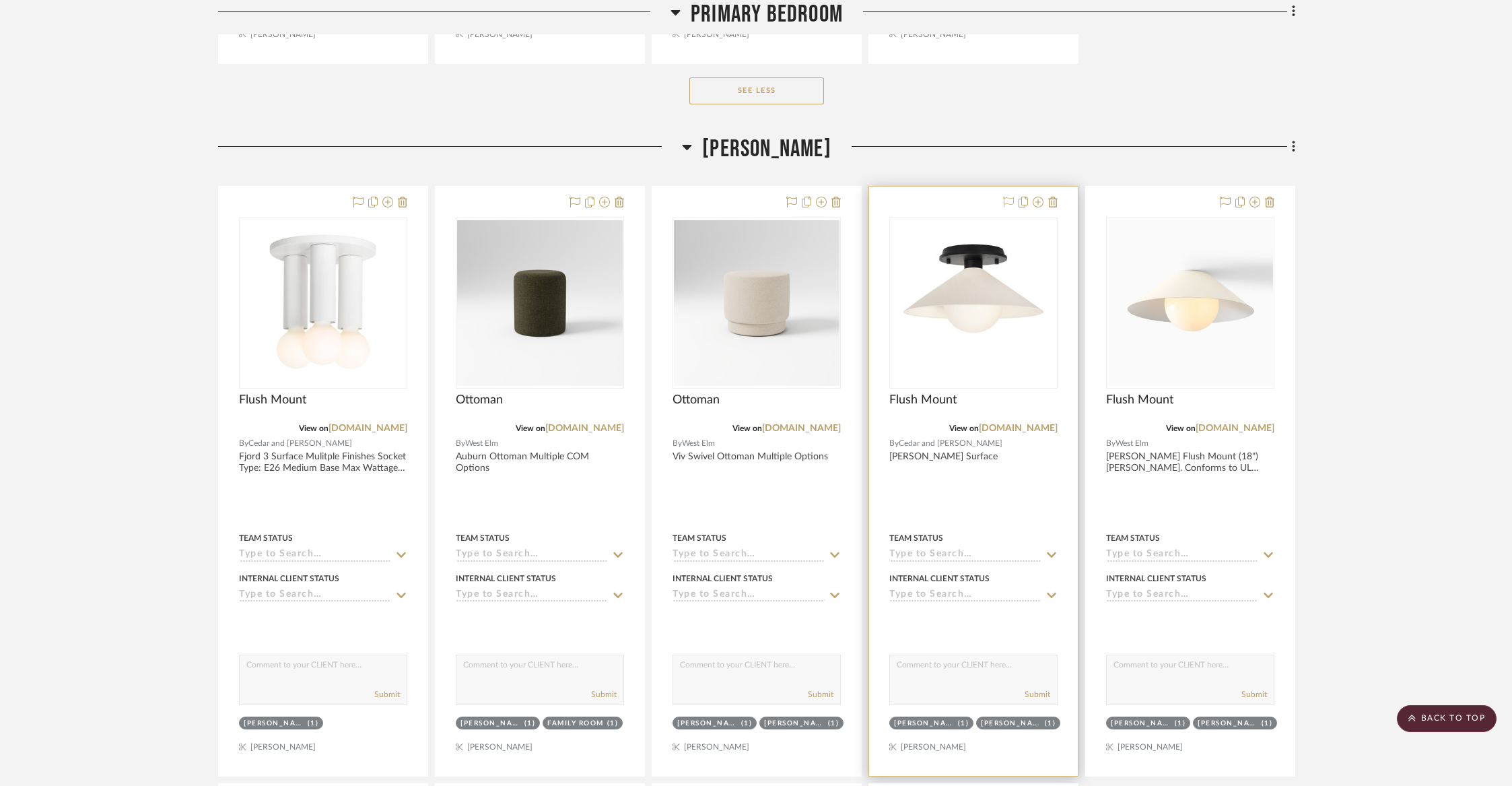
click at [1003, 197] on icon at bounding box center [1009, 202] width 11 height 11
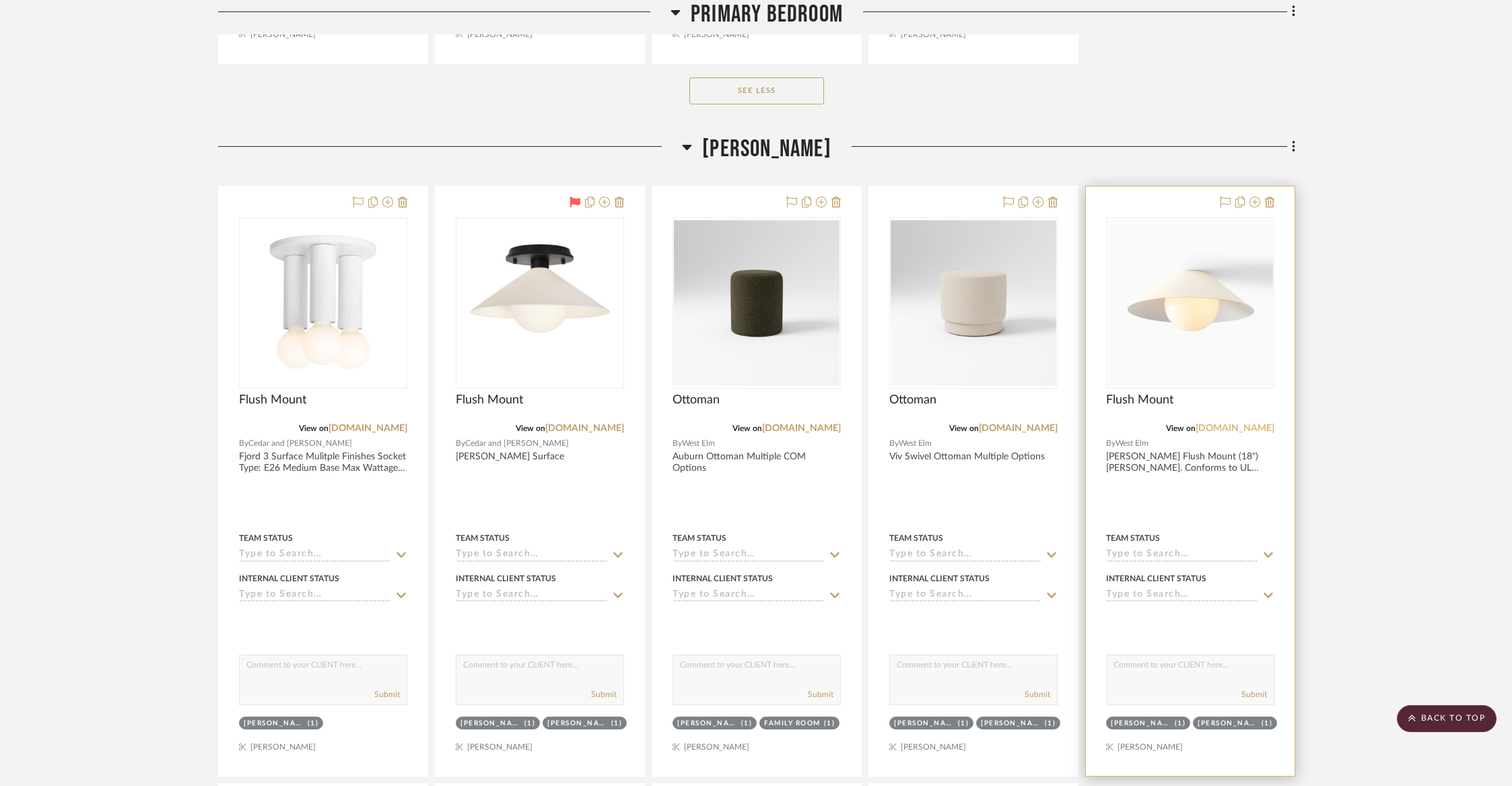
click at [1252, 423] on link "[DOMAIN_NAME]" at bounding box center [1235, 428] width 79 height 10
click at [1259, 197] on icon at bounding box center [1255, 202] width 11 height 11
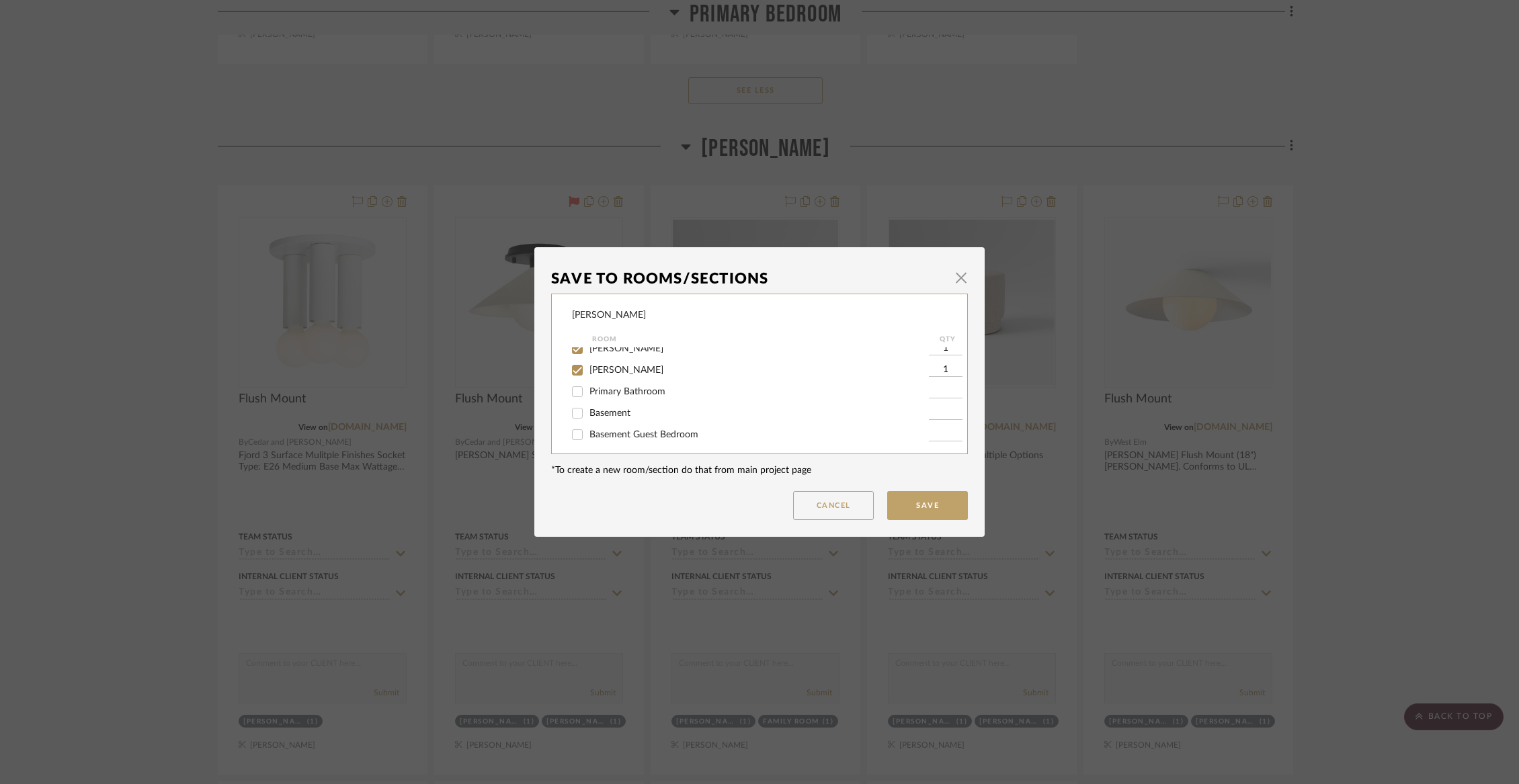
scroll to position [221, 0]
click at [607, 357] on span "[PERSON_NAME]" at bounding box center [626, 352] width 74 height 10
click at [588, 358] on input "[PERSON_NAME]" at bounding box center [577, 351] width 21 height 21
checkbox input "false"
click at [606, 378] on span "[PERSON_NAME]" at bounding box center [626, 373] width 74 height 10
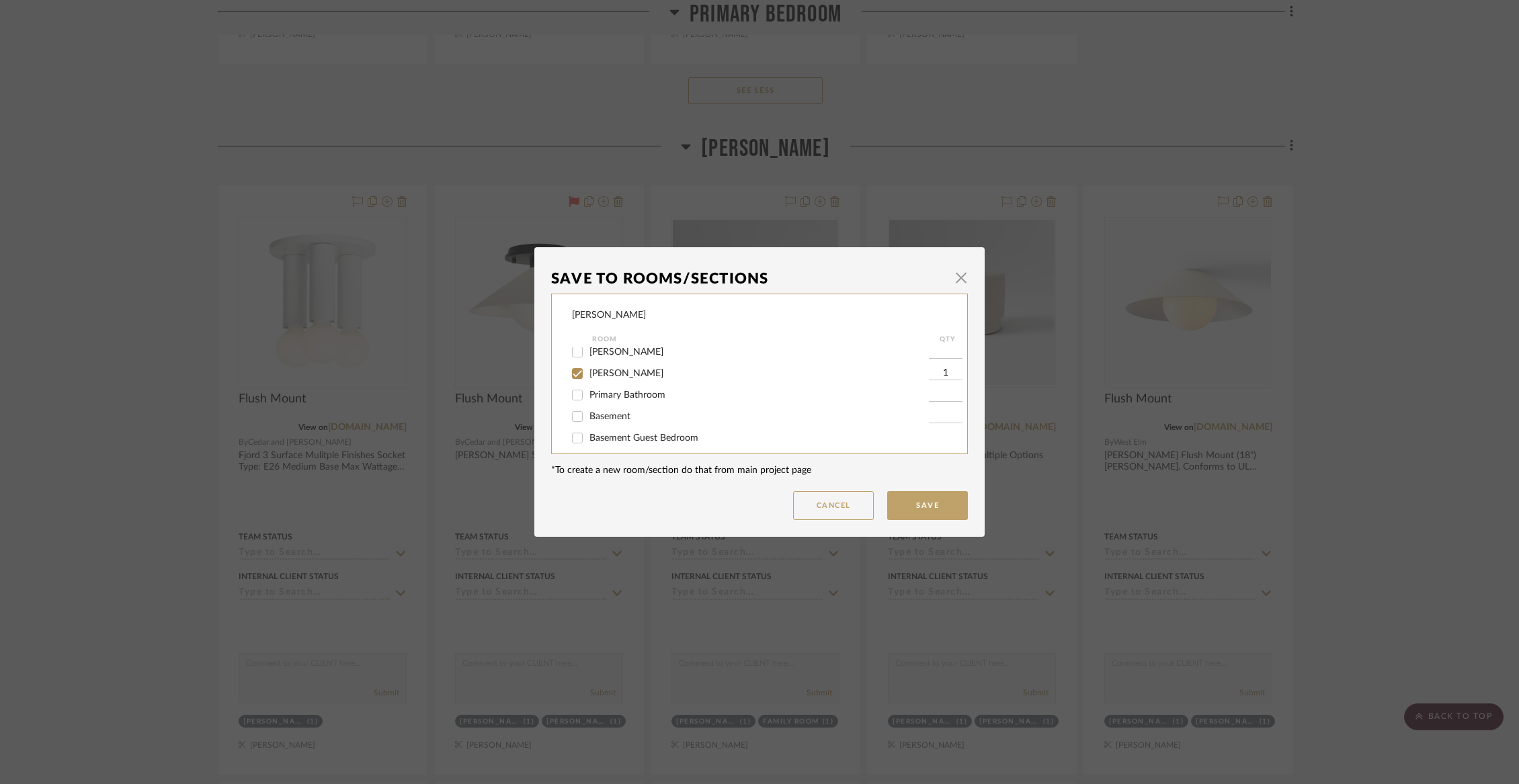
click at [588, 380] on input "[PERSON_NAME]" at bounding box center [577, 373] width 21 height 21
checkbox input "false"
click at [608, 424] on span "Not Selected" at bounding box center [616, 429] width 54 height 10
click at [588, 424] on input "Not Selected" at bounding box center [577, 429] width 21 height 21
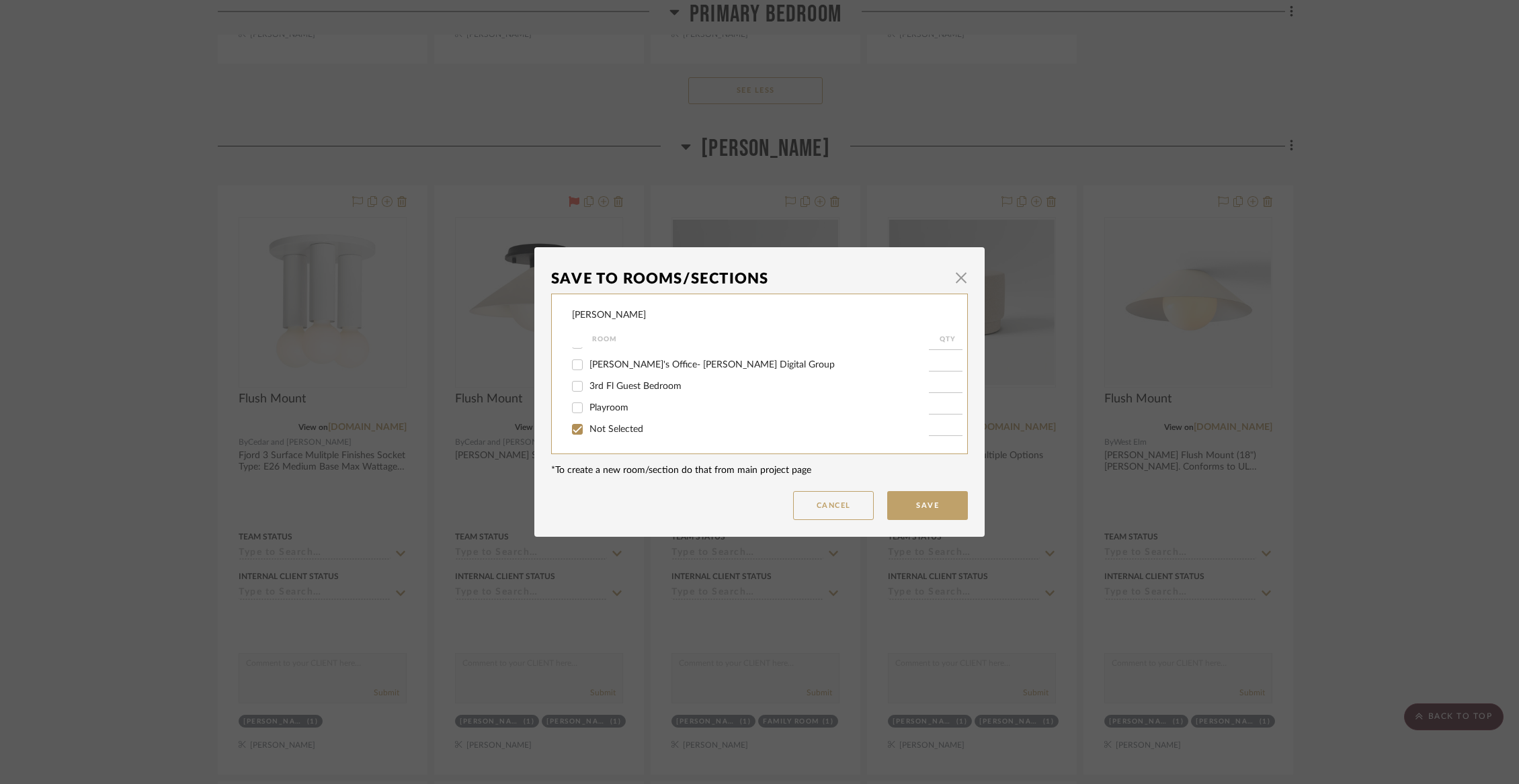
checkbox input "true"
type input "1"
click at [958, 508] on button "Save" at bounding box center [927, 506] width 81 height 29
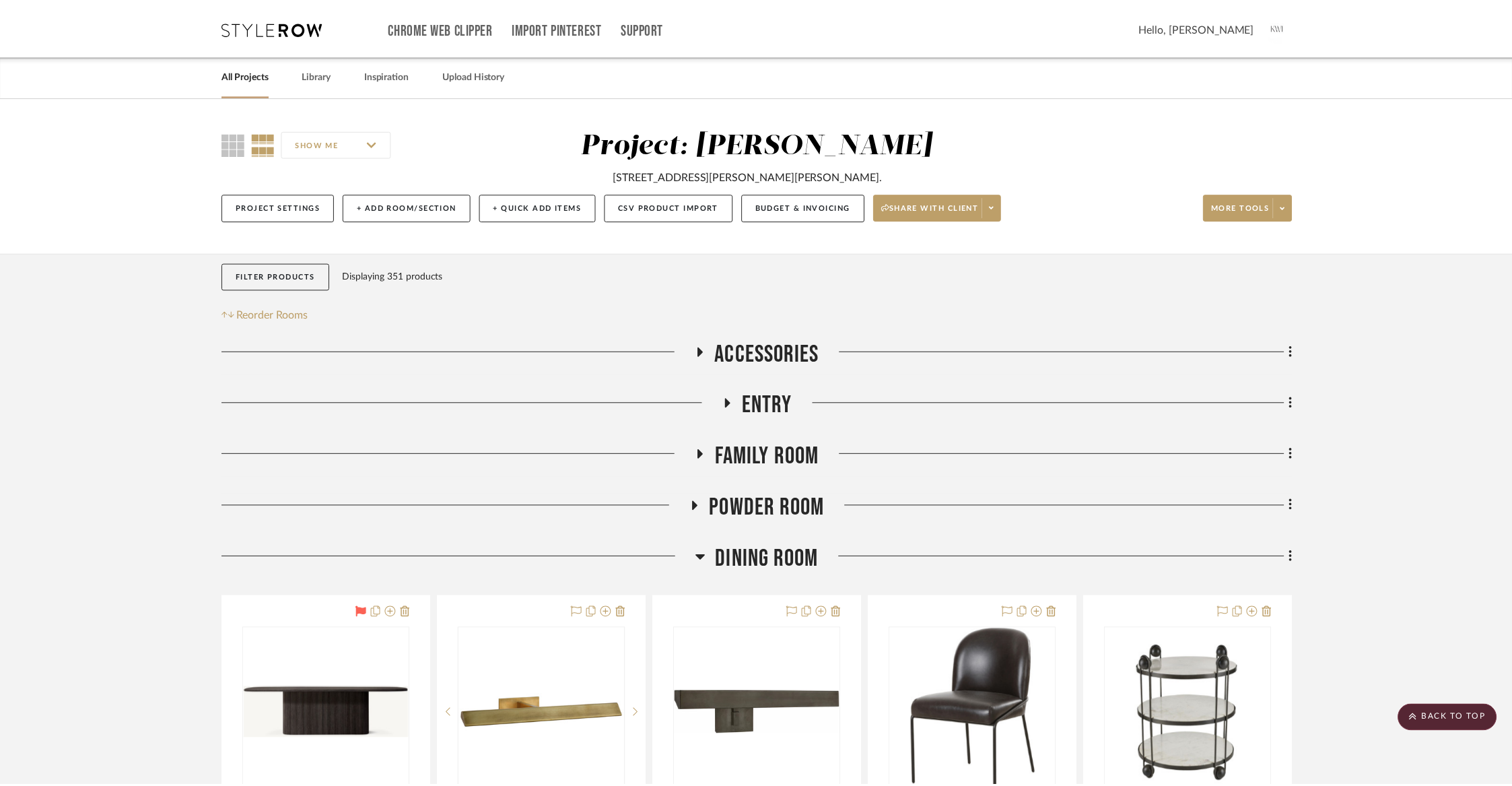
scroll to position [6222, 0]
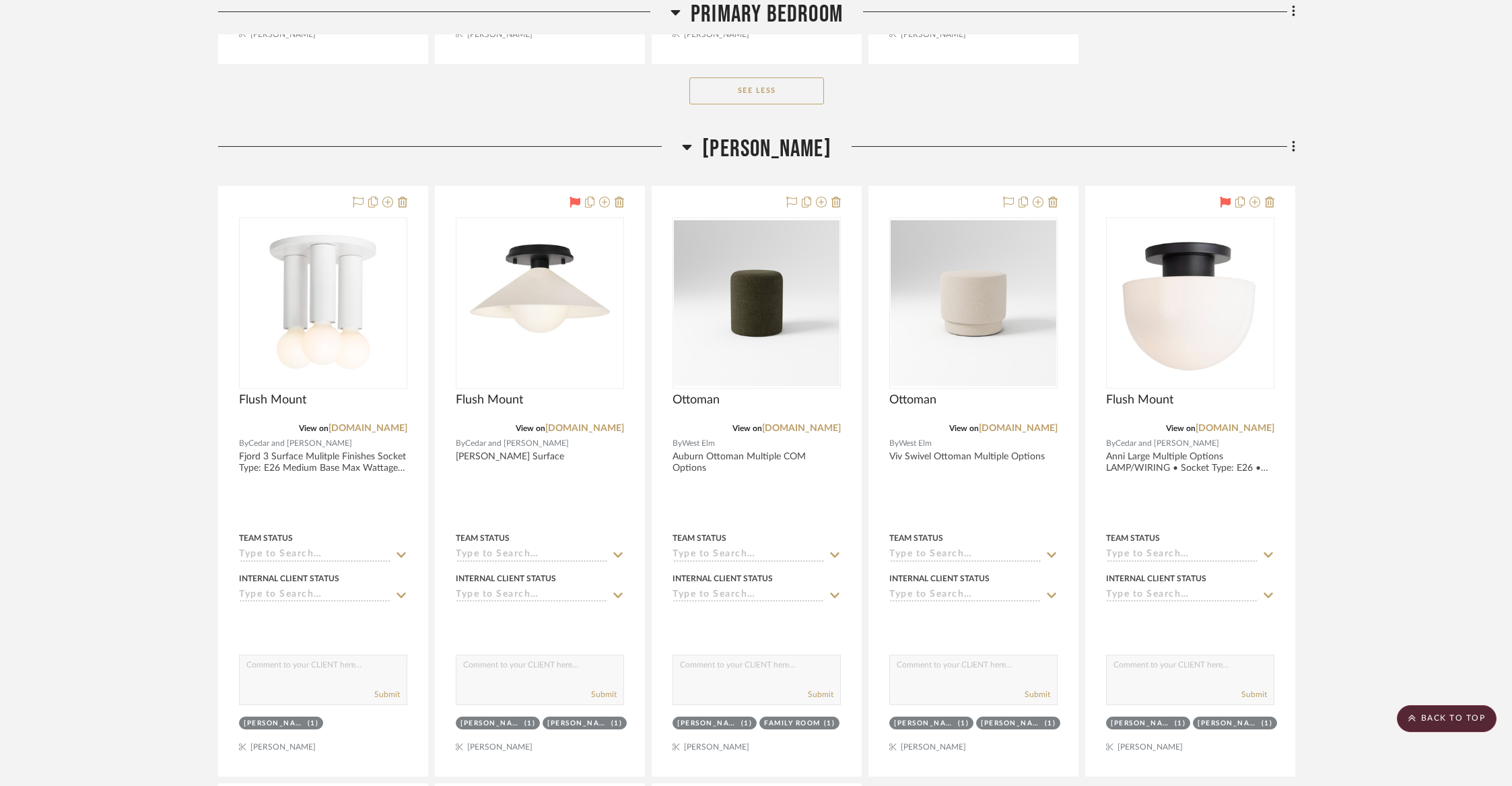
click at [356, 423] on link "[DOMAIN_NAME]" at bounding box center [368, 428] width 79 height 10
click at [745, 135] on span "[PERSON_NAME]" at bounding box center [766, 149] width 129 height 29
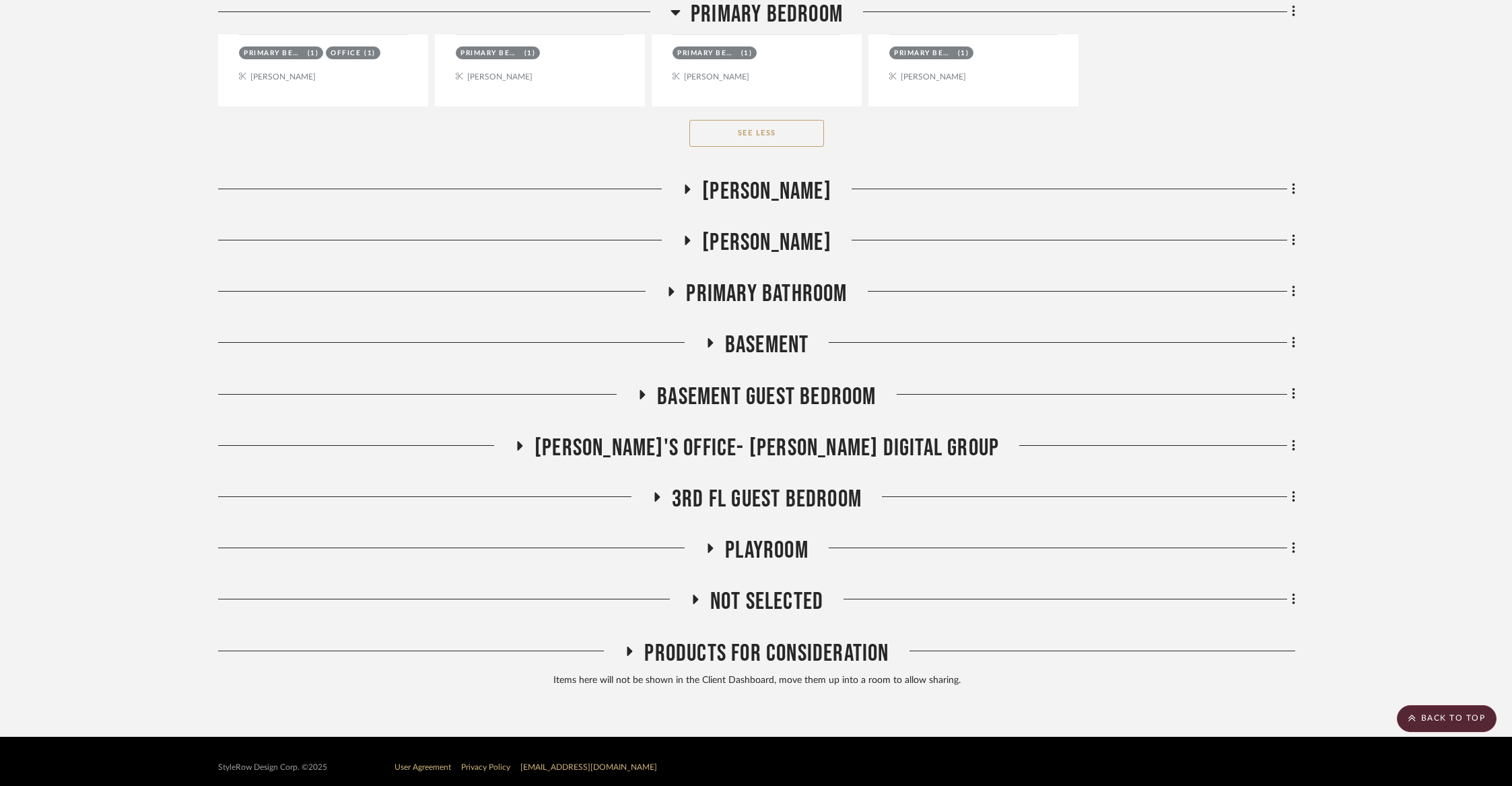
click at [734, 229] on span "[PERSON_NAME]" at bounding box center [766, 243] width 129 height 29
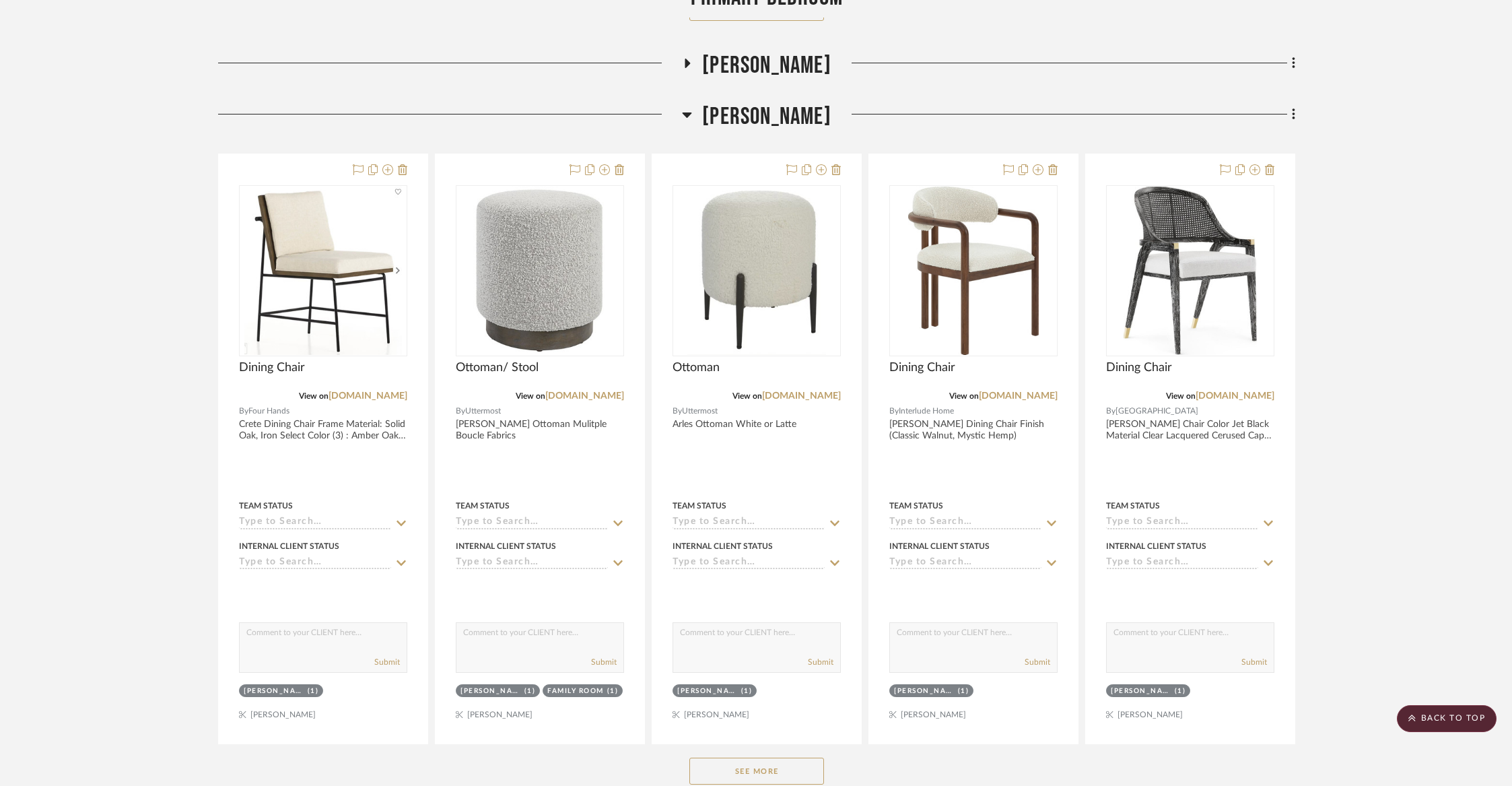
scroll to position [6305, 0]
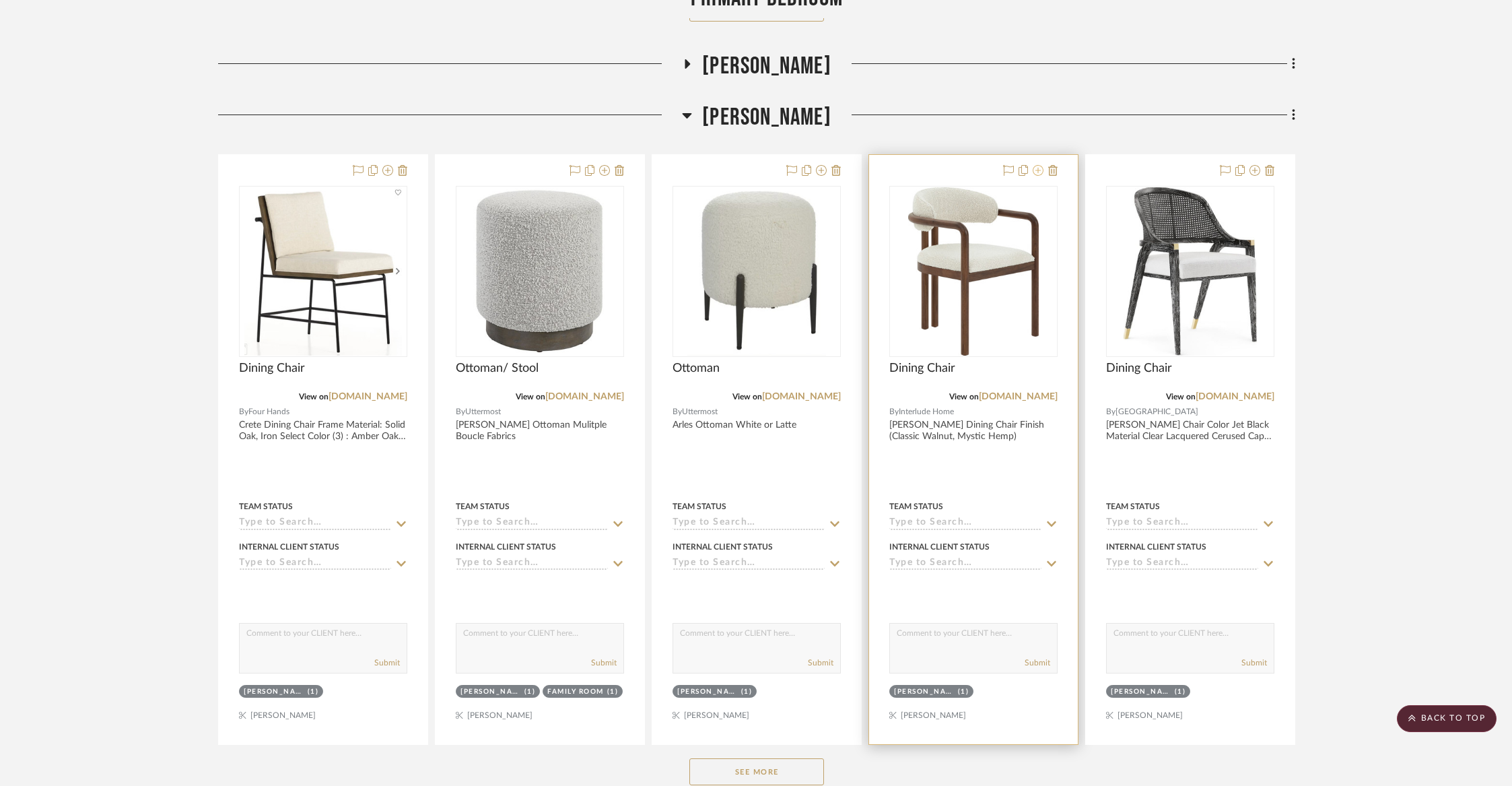
click at [1038, 165] on icon at bounding box center [1038, 171] width 11 height 11
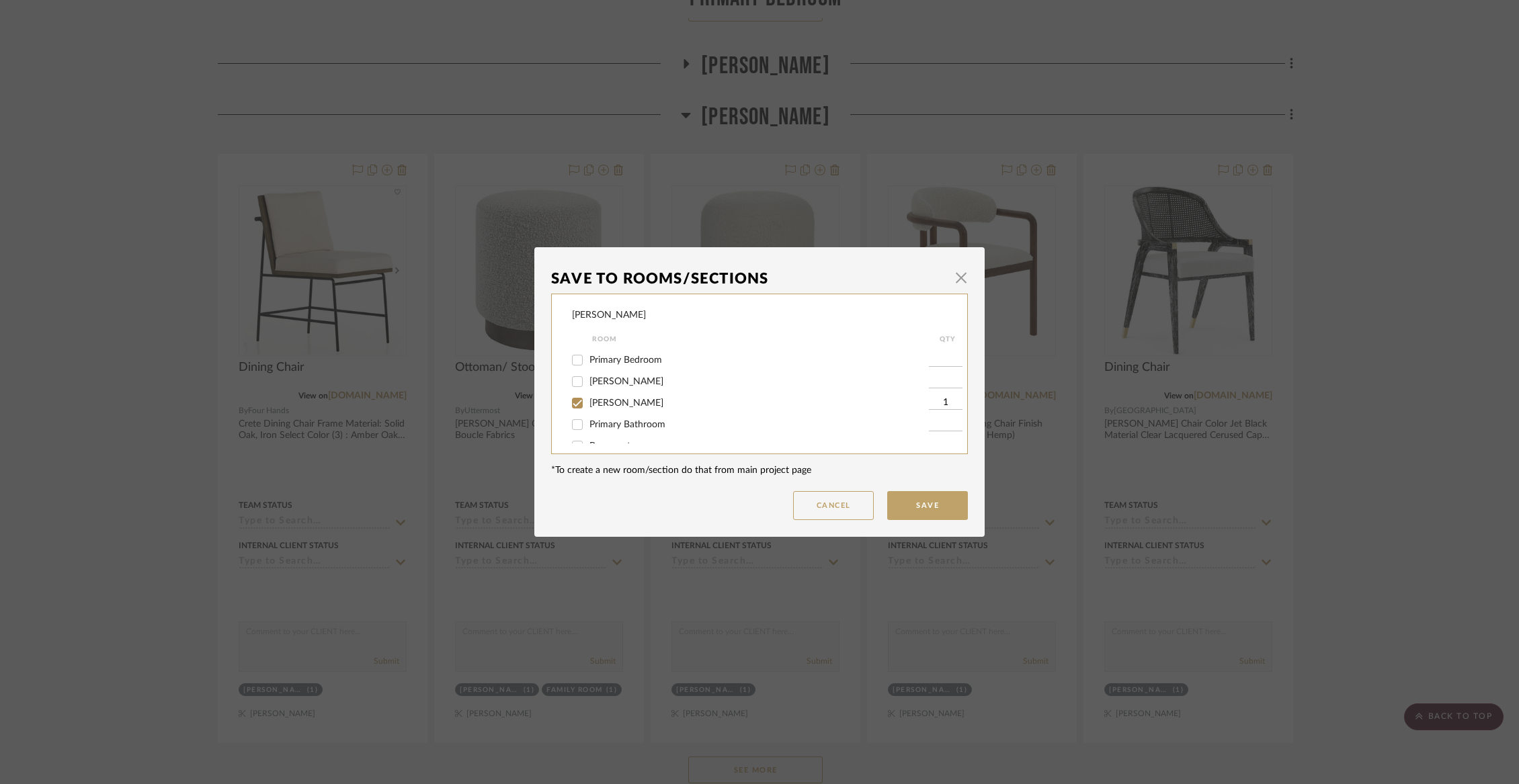
scroll to position [194, 0]
click at [607, 384] on span "[PERSON_NAME]" at bounding box center [626, 380] width 74 height 10
click at [588, 389] on input "[PERSON_NAME]" at bounding box center [577, 379] width 21 height 21
checkbox input "true"
type input "1"
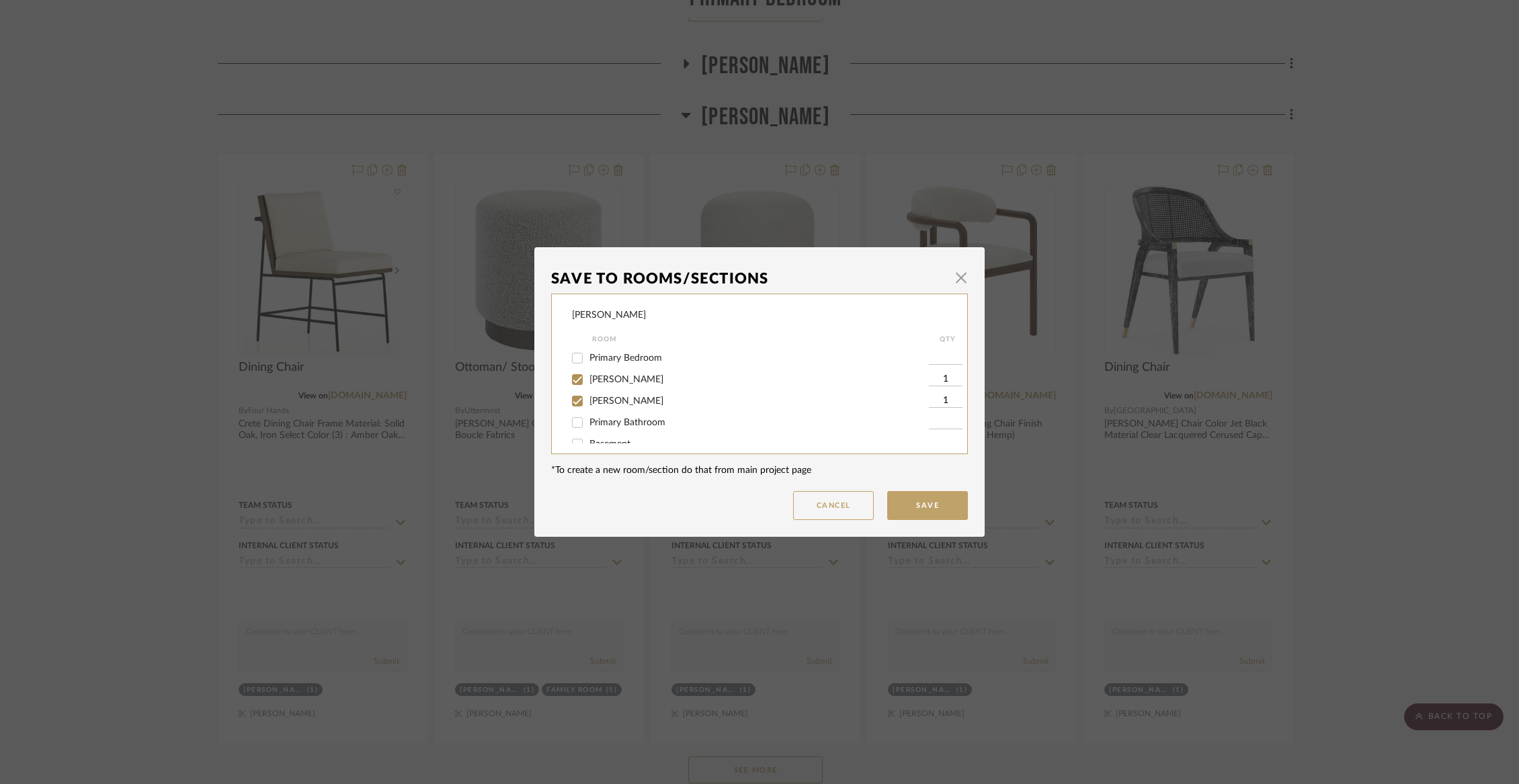
click at [606, 406] on span "[PERSON_NAME]" at bounding box center [626, 401] width 74 height 10
click at [588, 411] on input "[PERSON_NAME]" at bounding box center [577, 401] width 21 height 21
checkbox input "false"
click at [931, 508] on button "Save" at bounding box center [927, 506] width 81 height 29
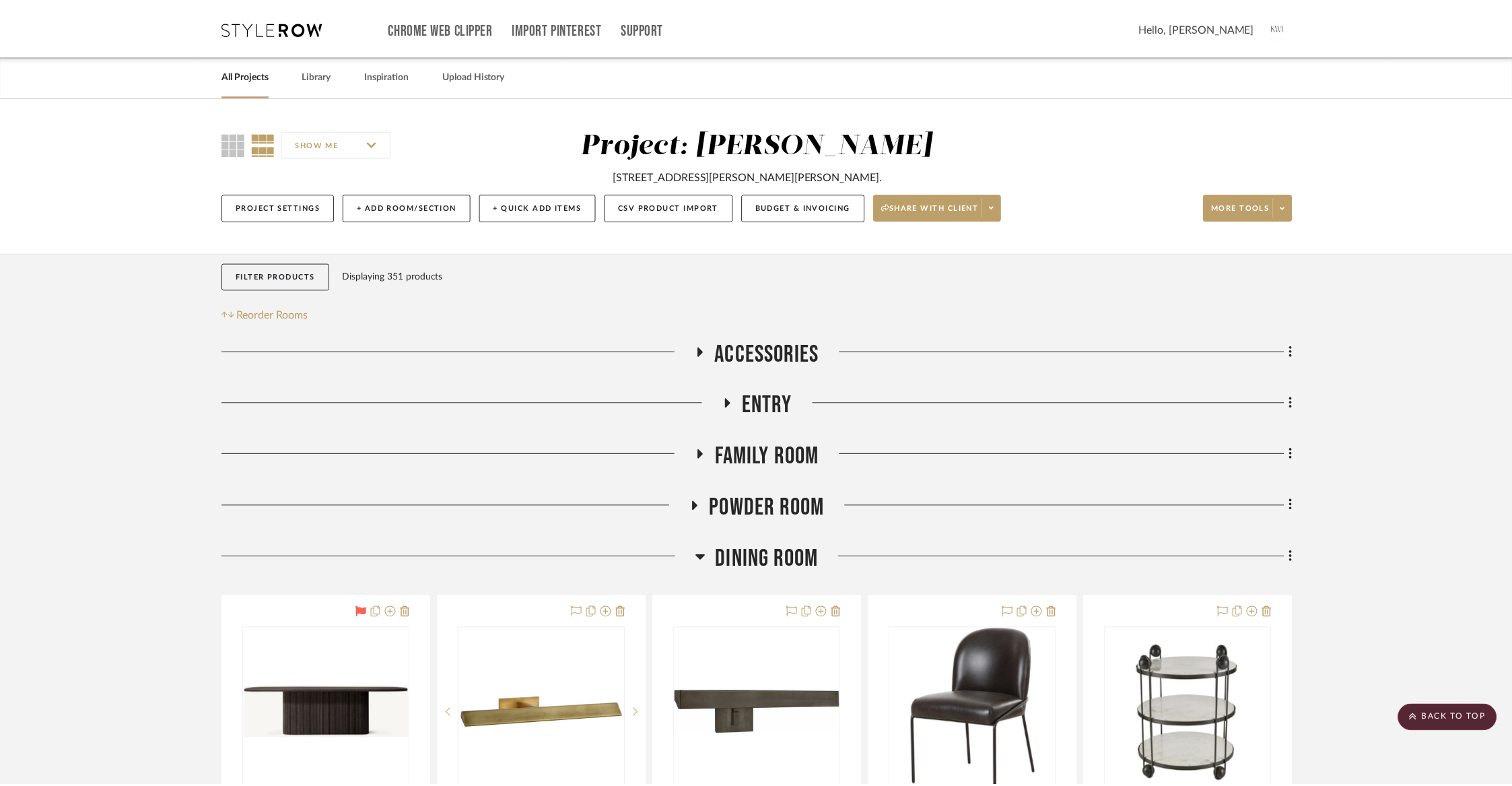
scroll to position [6305, 0]
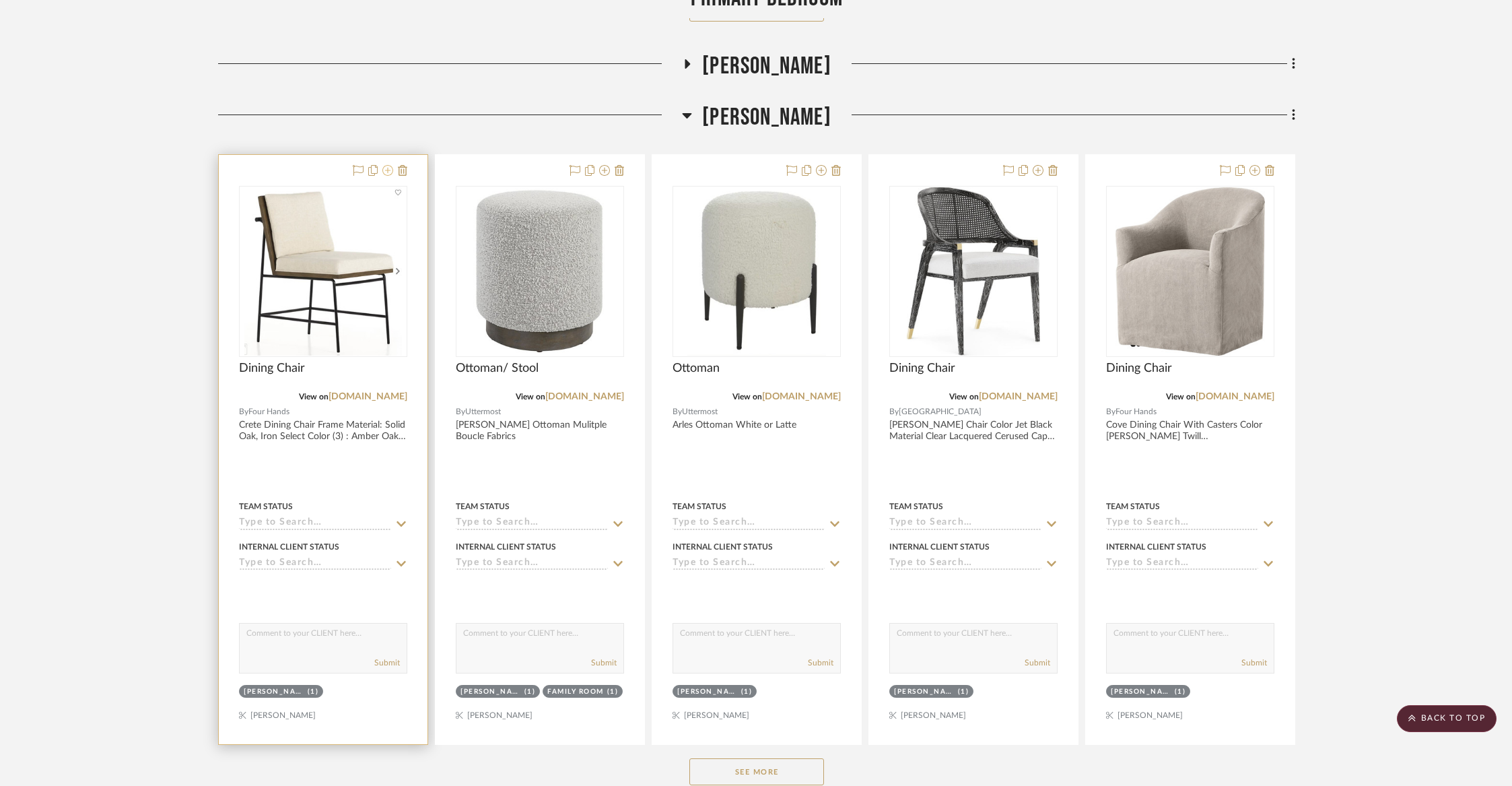
click at [390, 165] on icon at bounding box center [388, 171] width 11 height 11
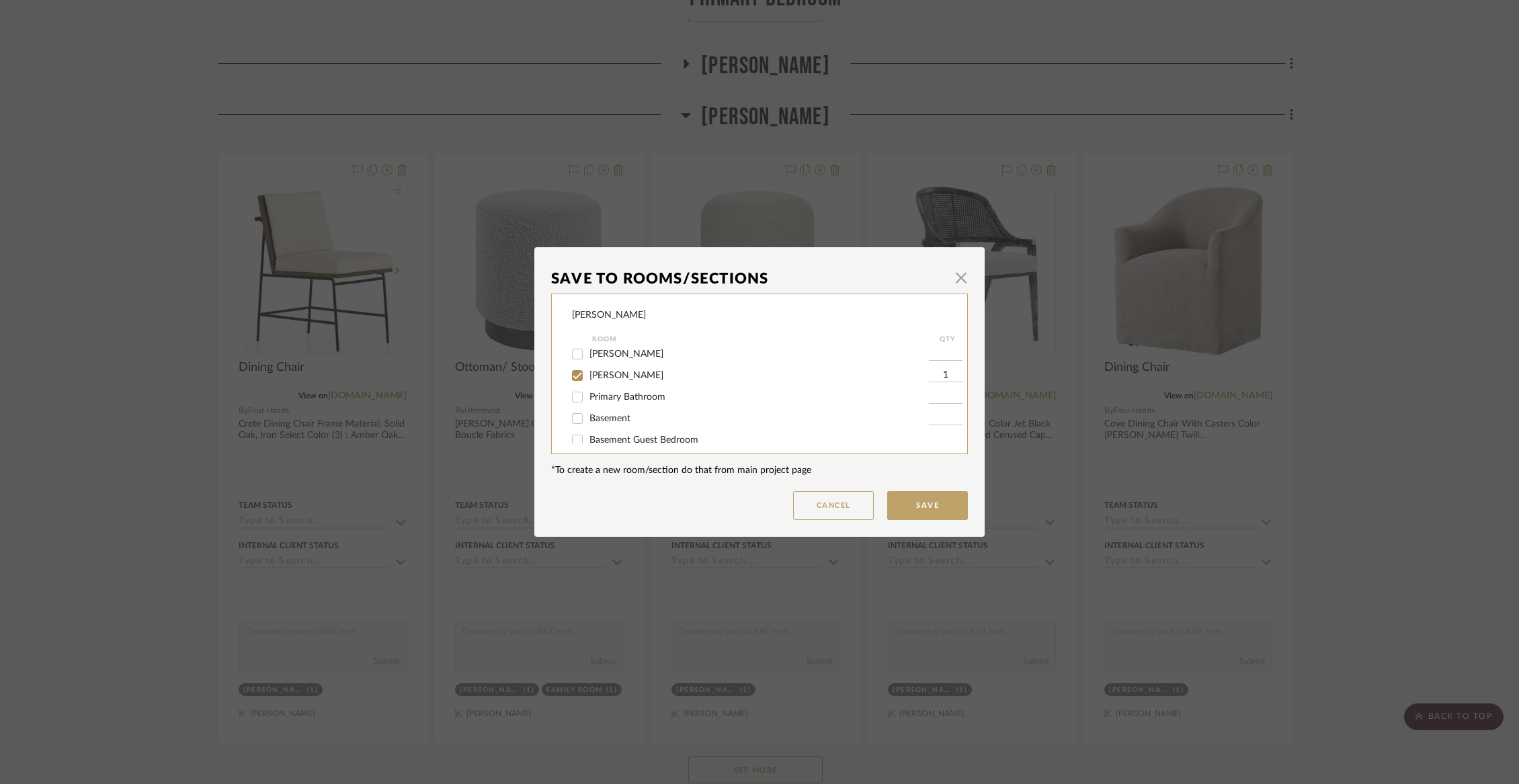
scroll to position [216, 0]
click at [607, 383] on span "[PERSON_NAME]" at bounding box center [626, 378] width 74 height 10
click at [588, 388] on input "[PERSON_NAME]" at bounding box center [577, 378] width 21 height 21
checkbox input "false"
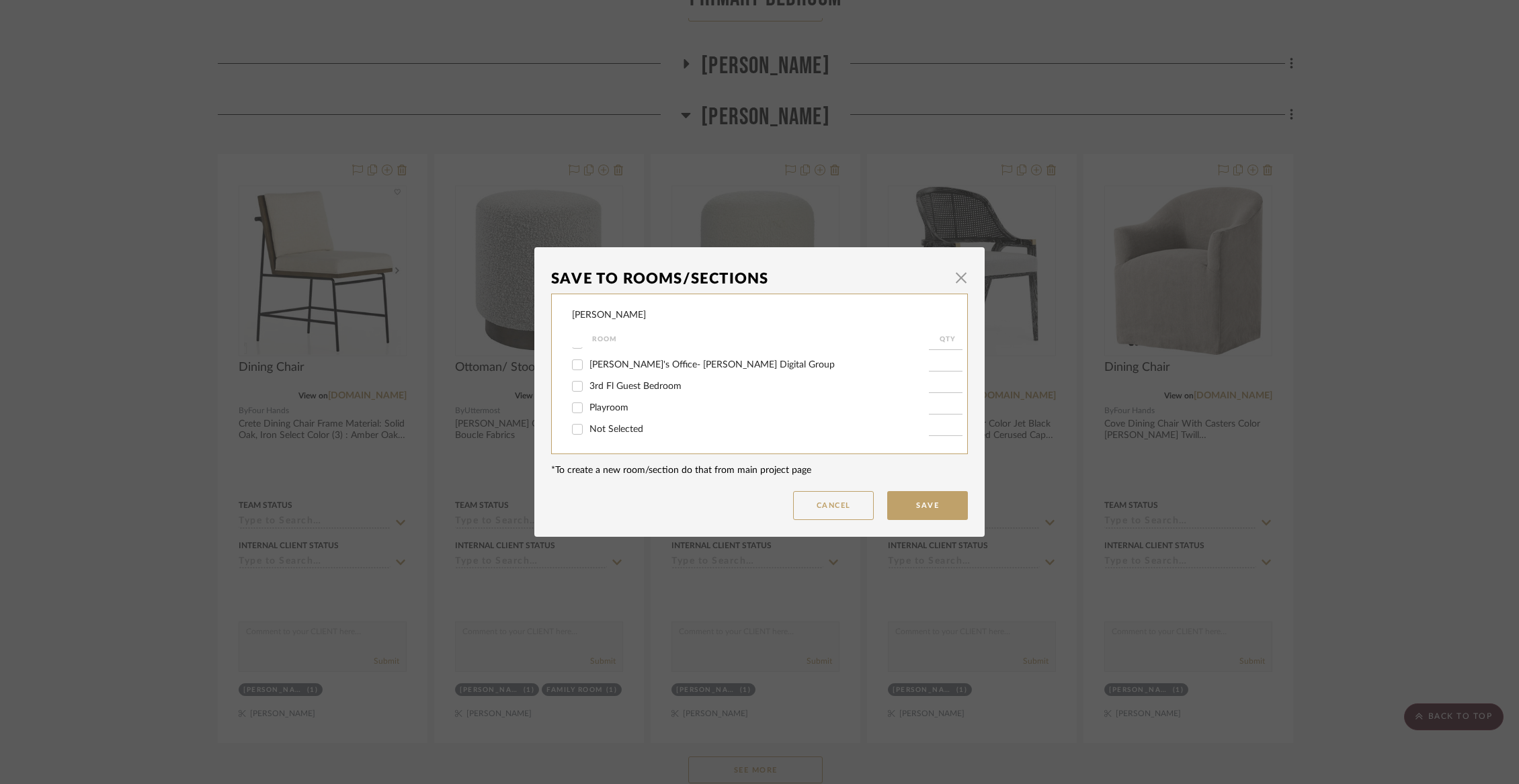
click at [602, 430] on span "Not Selected" at bounding box center [616, 429] width 54 height 10
click at [588, 430] on input "Not Selected" at bounding box center [577, 429] width 21 height 21
checkbox input "true"
type input "1"
click at [916, 499] on button "Save" at bounding box center [927, 506] width 81 height 29
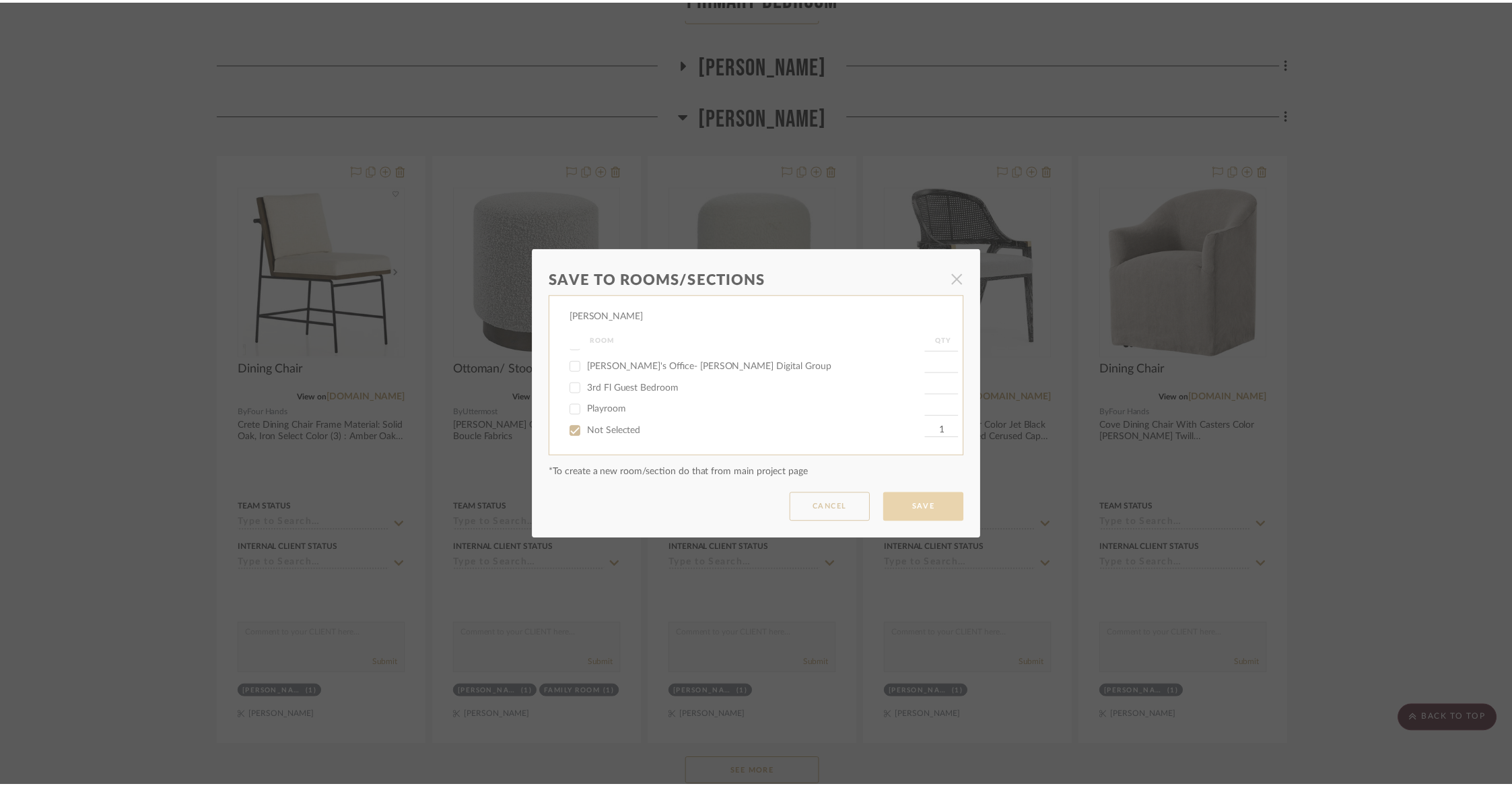
scroll to position [6305, 0]
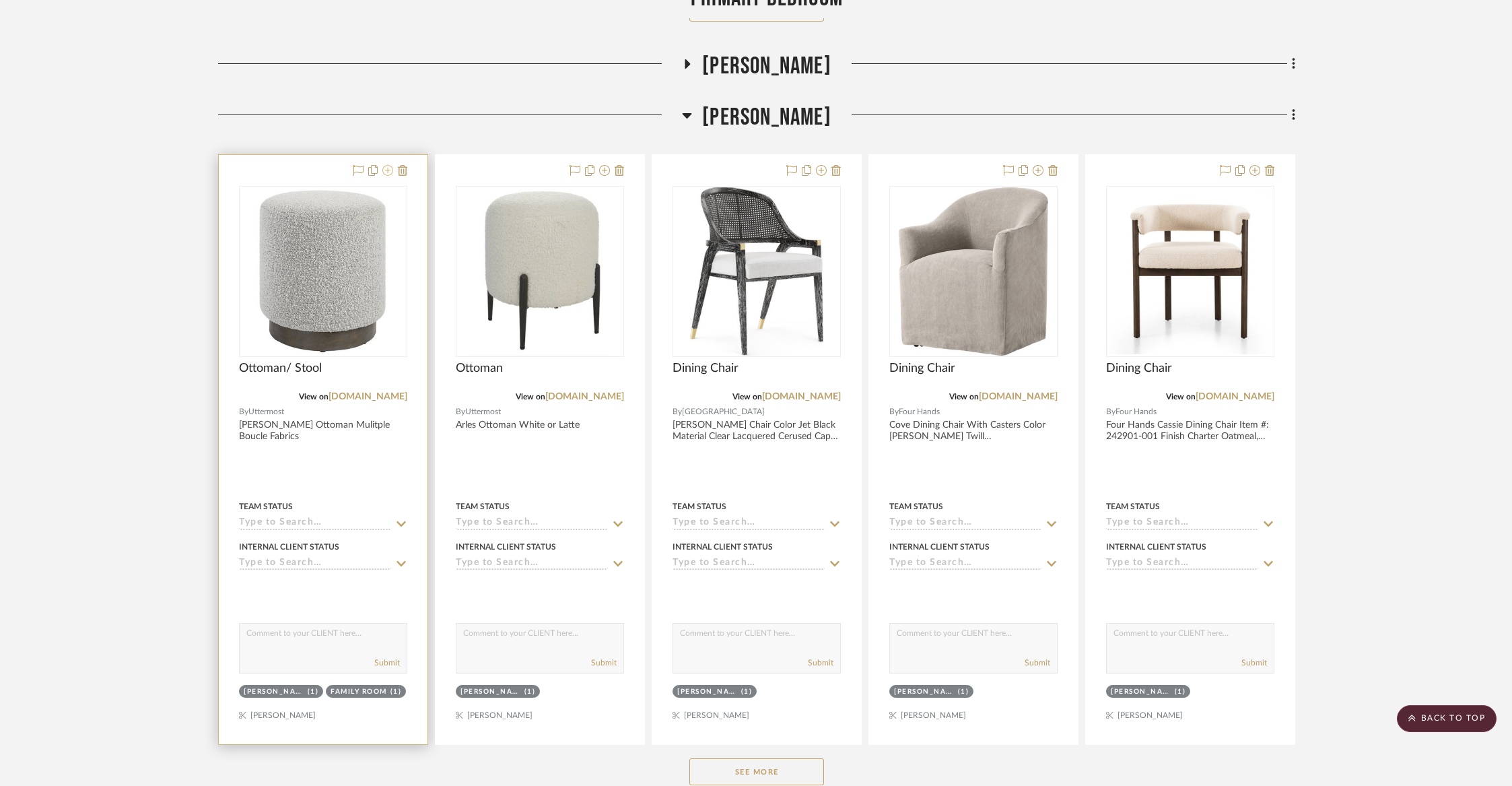
click at [386, 165] on icon at bounding box center [388, 171] width 11 height 11
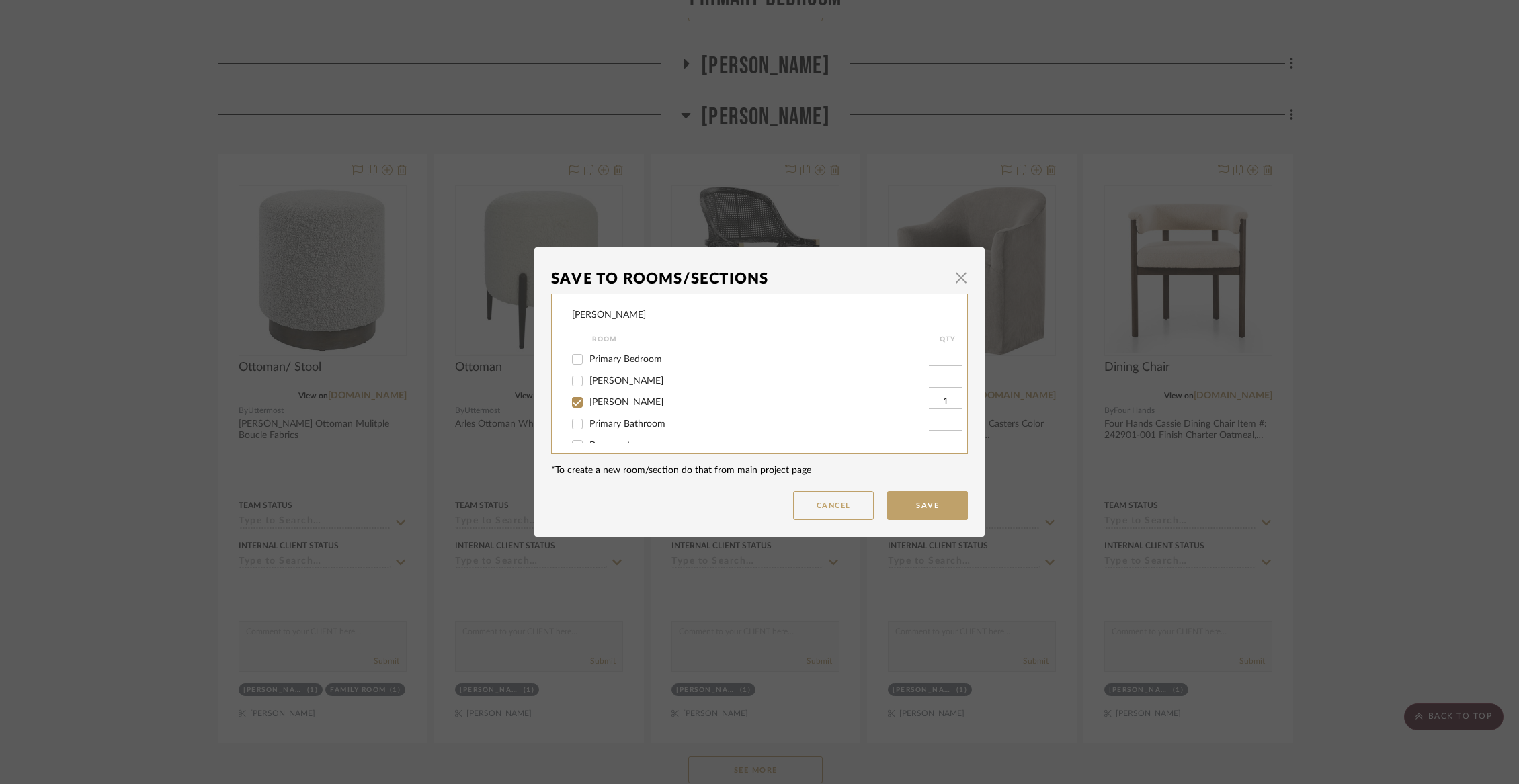
scroll to position [194, 0]
click at [589, 405] on span "[PERSON_NAME]" at bounding box center [626, 400] width 74 height 10
click at [588, 406] on input "[PERSON_NAME]" at bounding box center [577, 400] width 21 height 21
checkbox input "false"
click at [924, 498] on button "Save" at bounding box center [927, 506] width 81 height 29
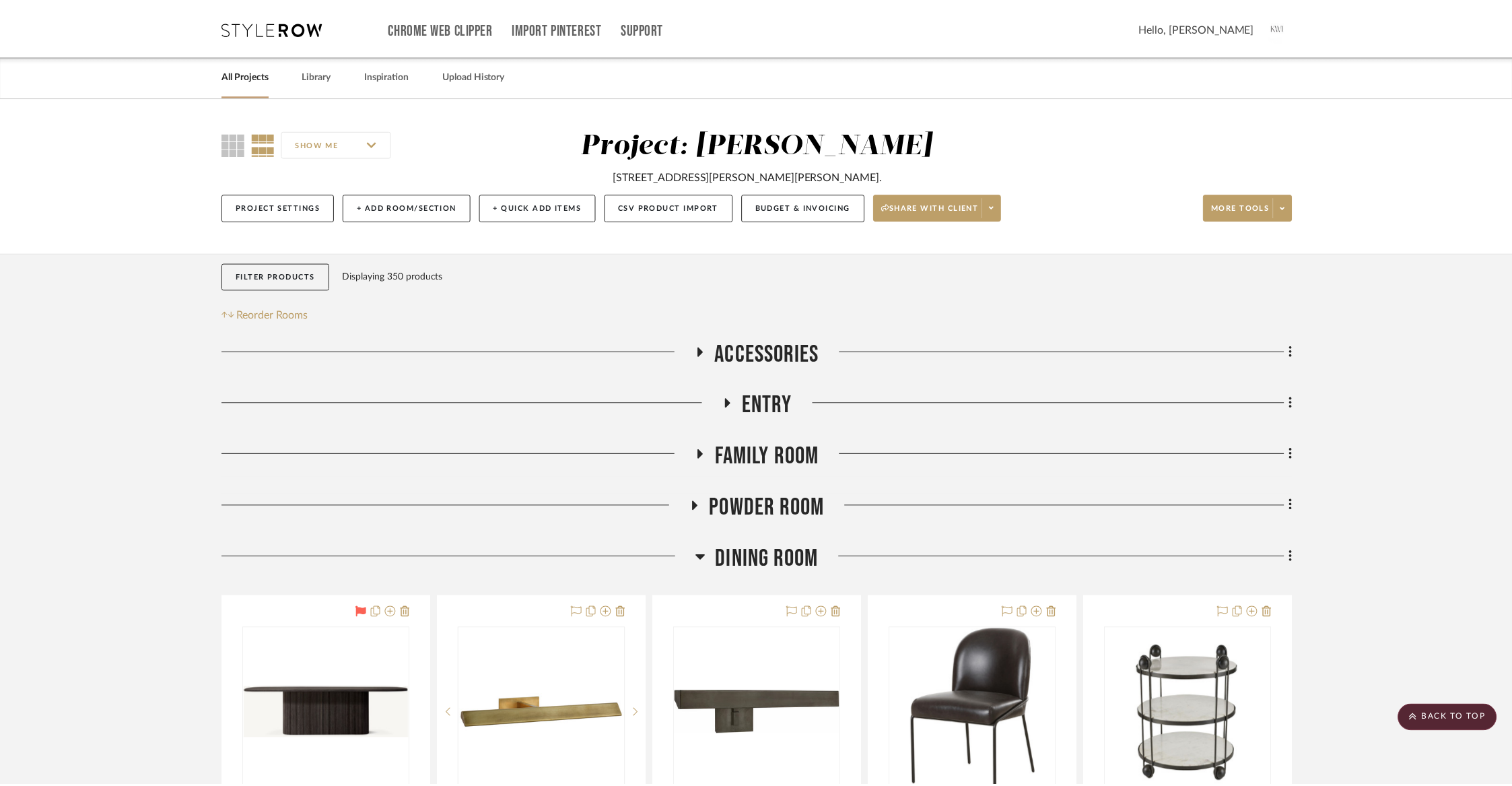
scroll to position [6305, 0]
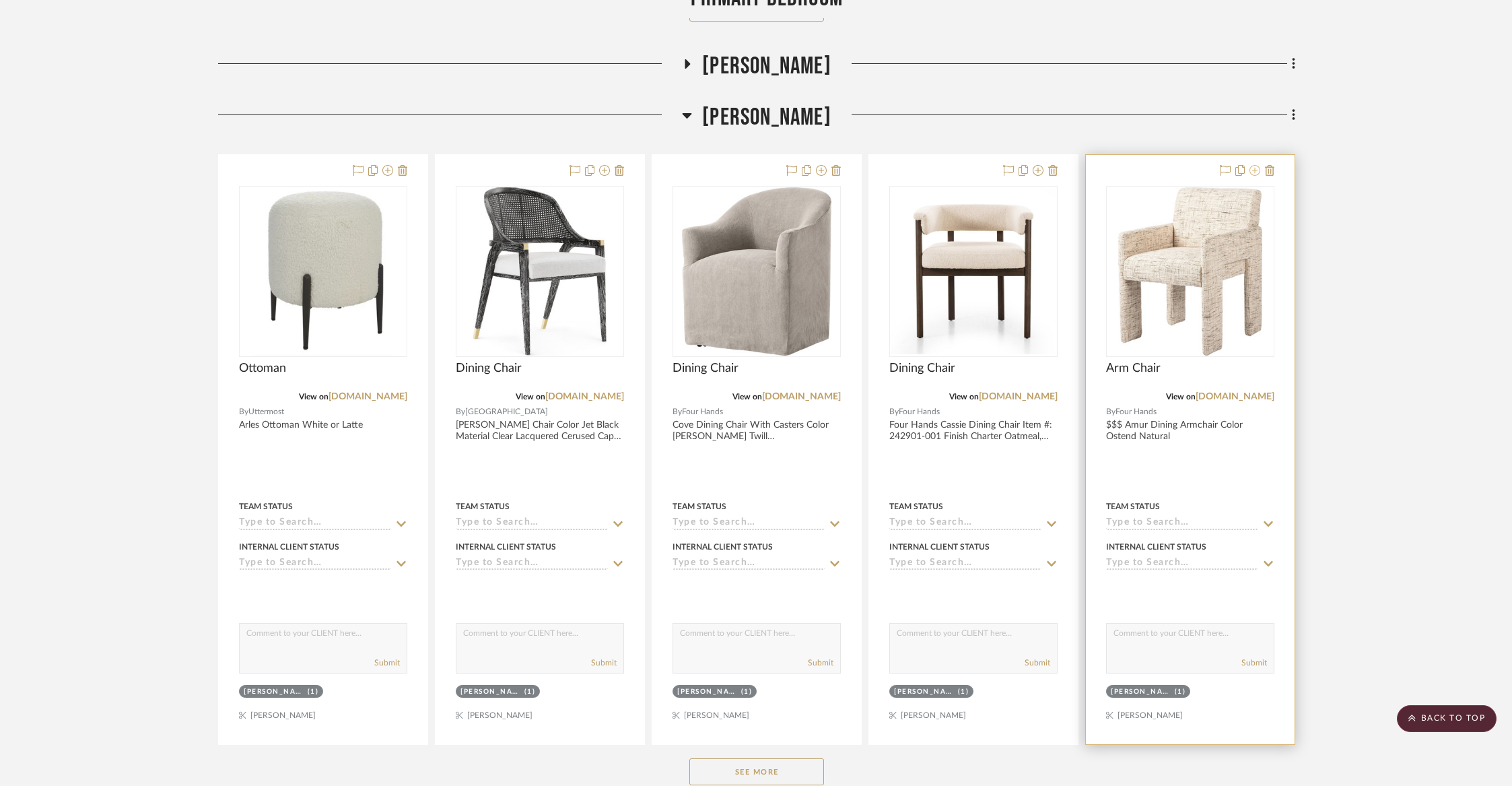
click at [1253, 165] on icon at bounding box center [1255, 171] width 11 height 11
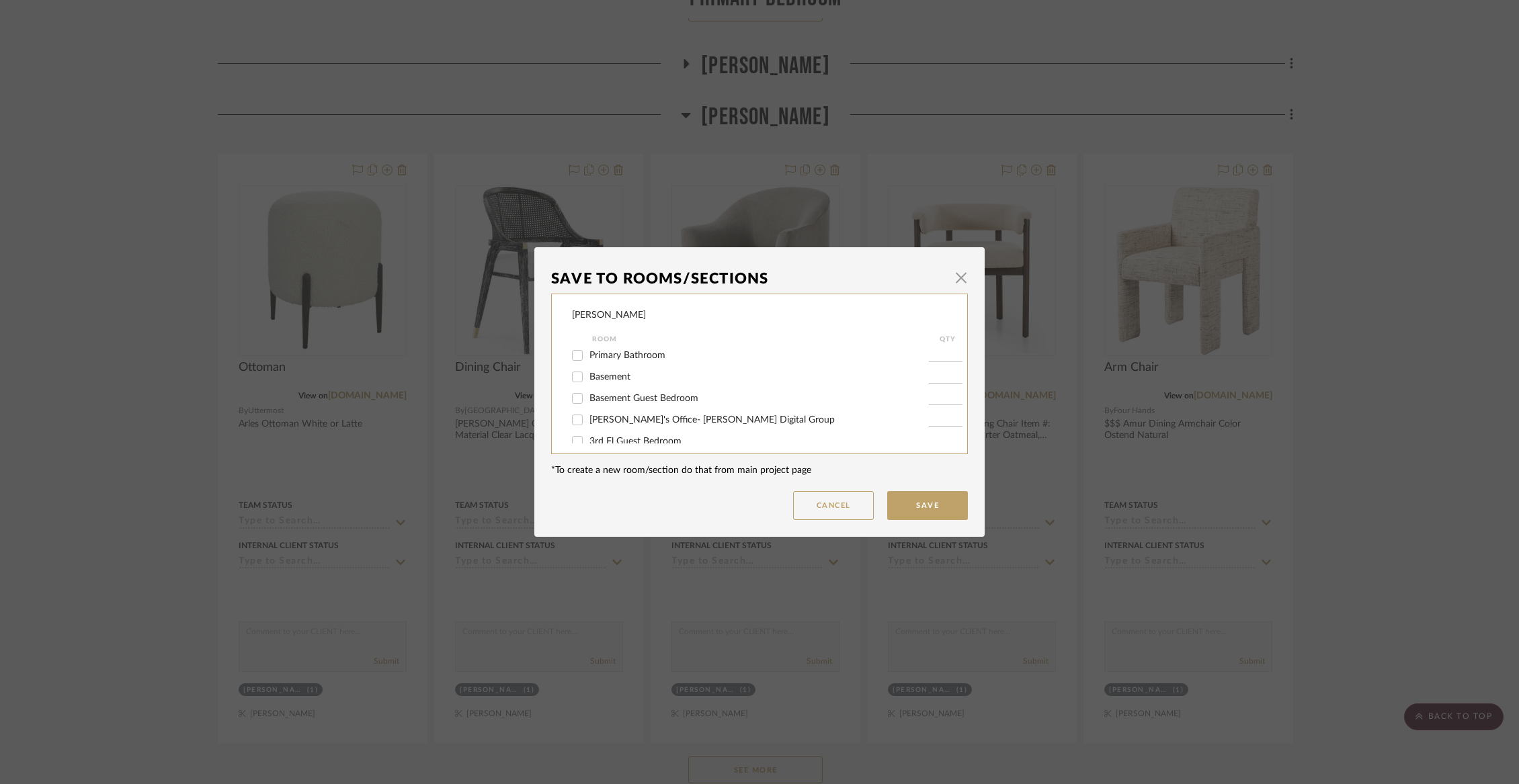
scroll to position [221, 0]
click at [625, 378] on span "[PERSON_NAME]" at bounding box center [626, 373] width 74 height 10
click at [588, 384] on input "[PERSON_NAME]" at bounding box center [577, 373] width 21 height 21
checkbox input "false"
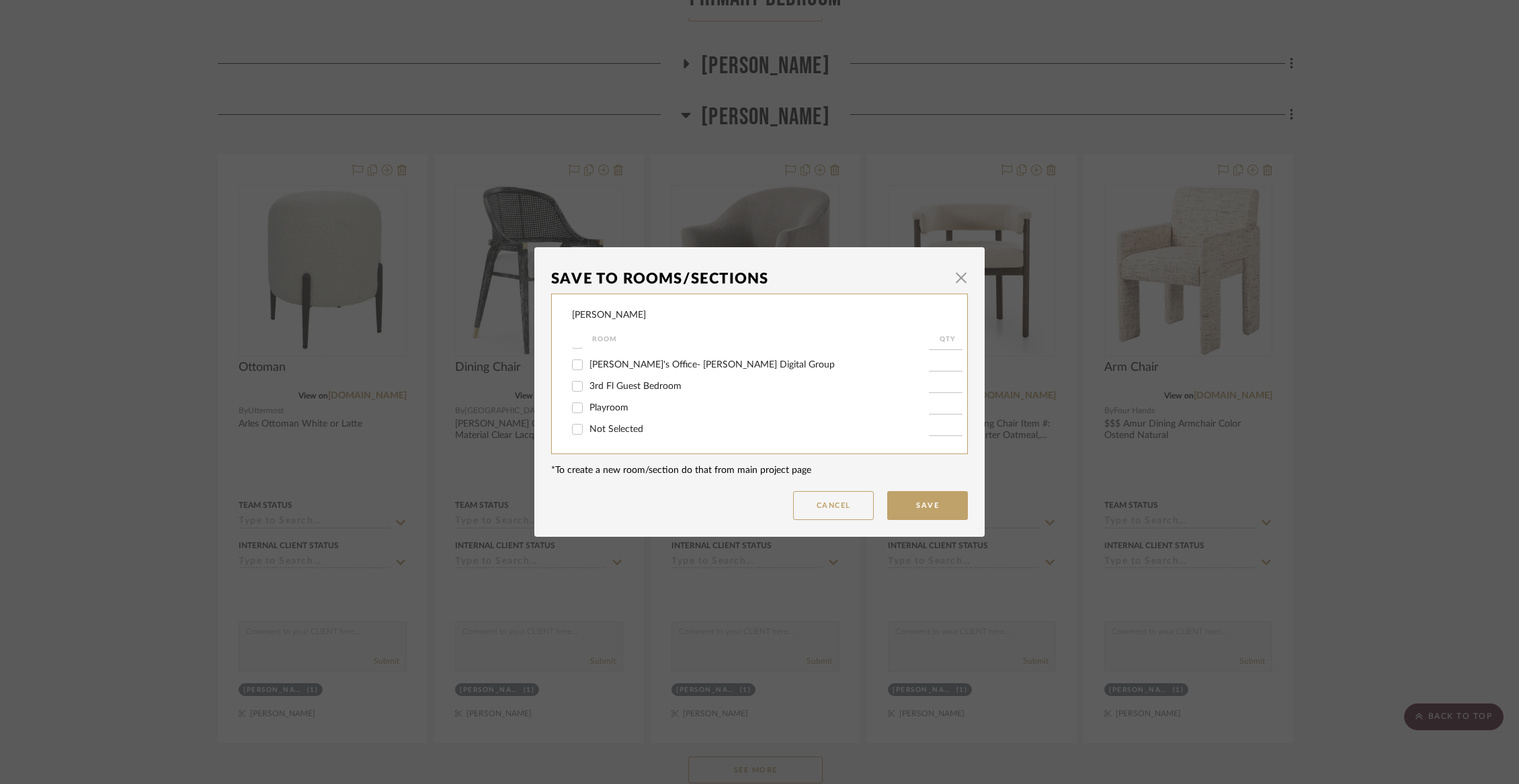
click at [622, 441] on form "Room QTY Accessories Entry Family Room Powder Room Dining Room Mudroom "The Adv…" at bounding box center [768, 387] width 394 height 112
click at [615, 429] on span "Not Selected" at bounding box center [616, 429] width 54 height 10
click at [588, 429] on input "Not Selected" at bounding box center [577, 429] width 21 height 21
checkbox input "true"
type input "1"
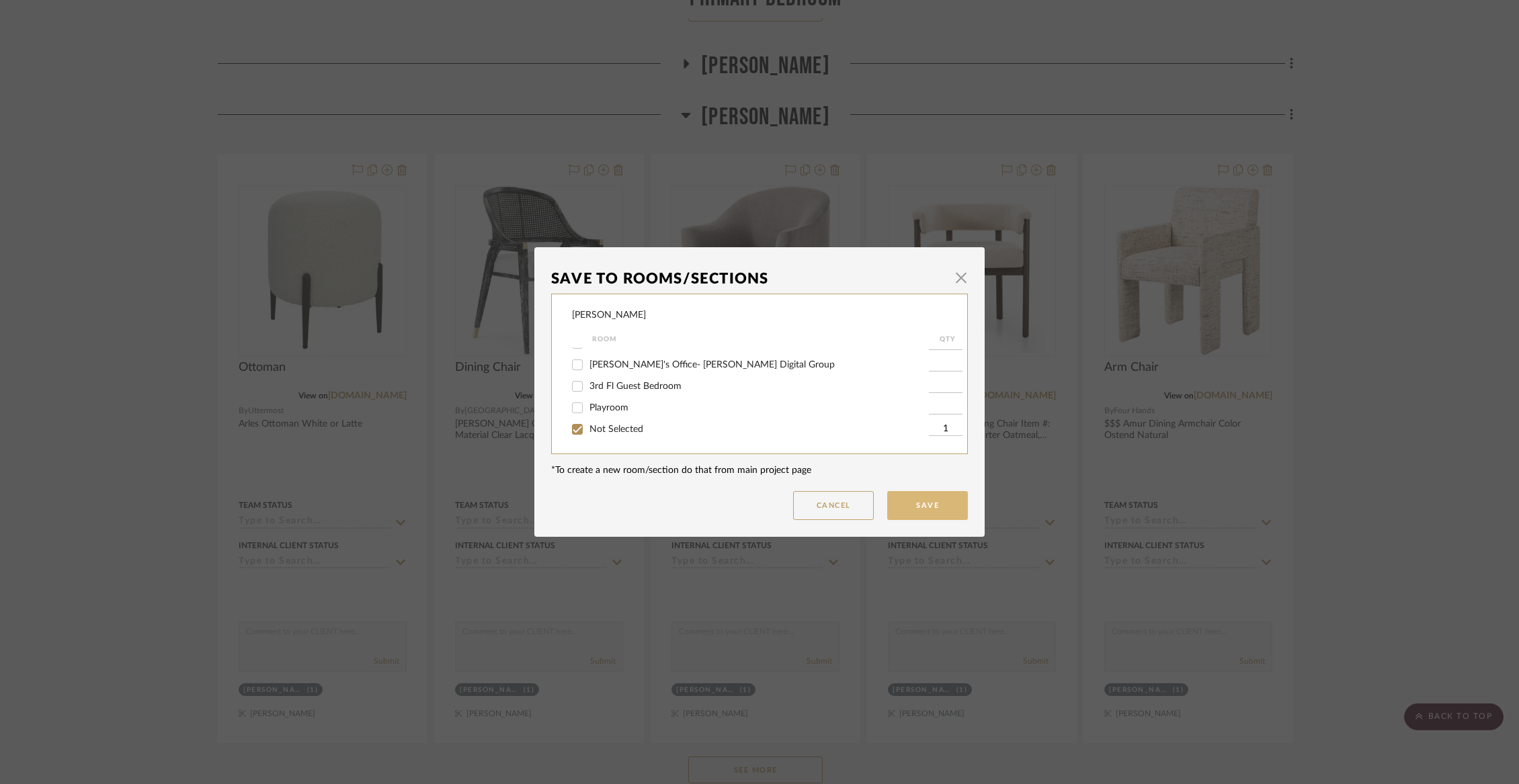
click at [937, 508] on button "Save" at bounding box center [927, 506] width 81 height 29
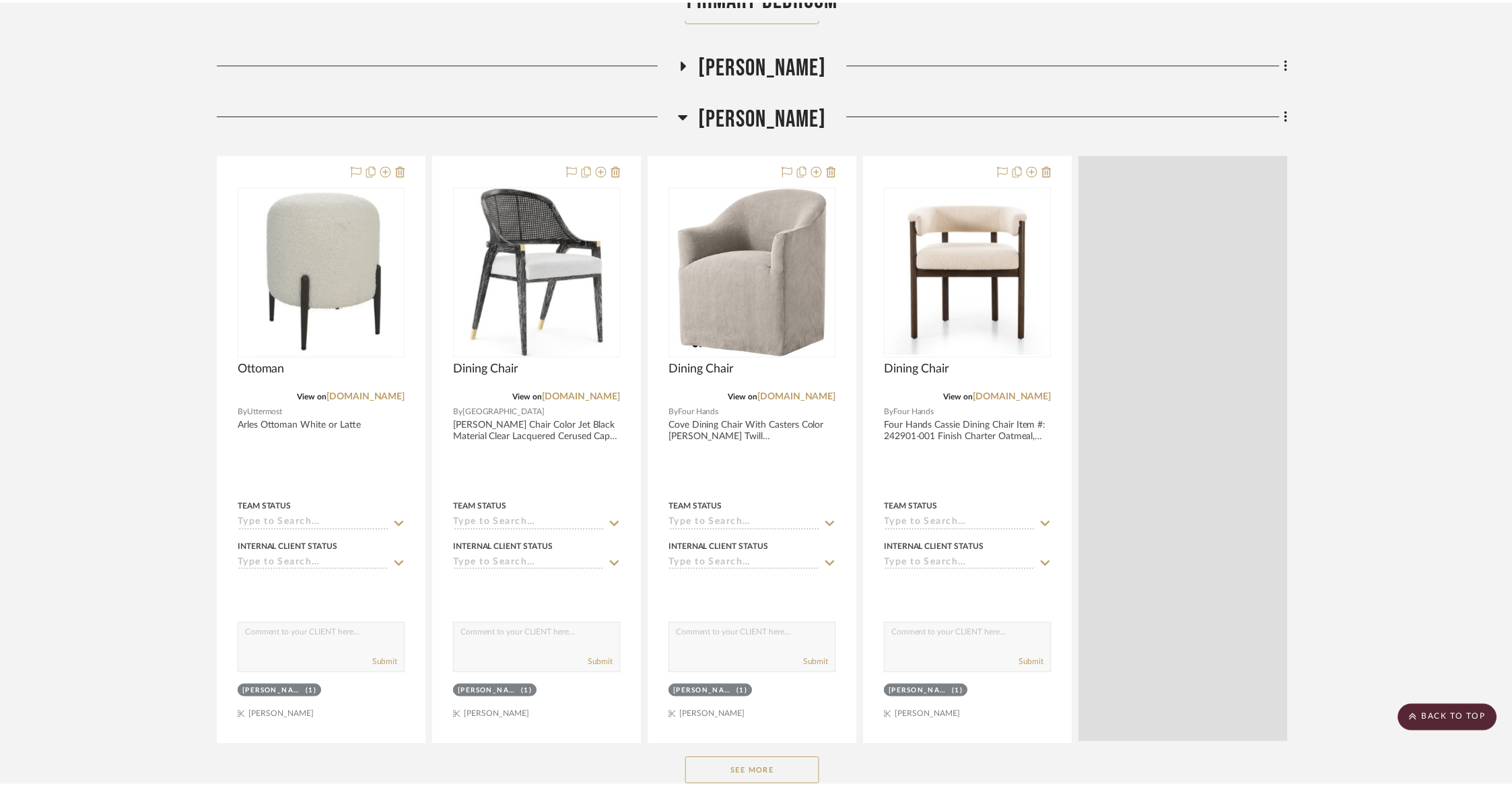
scroll to position [6305, 0]
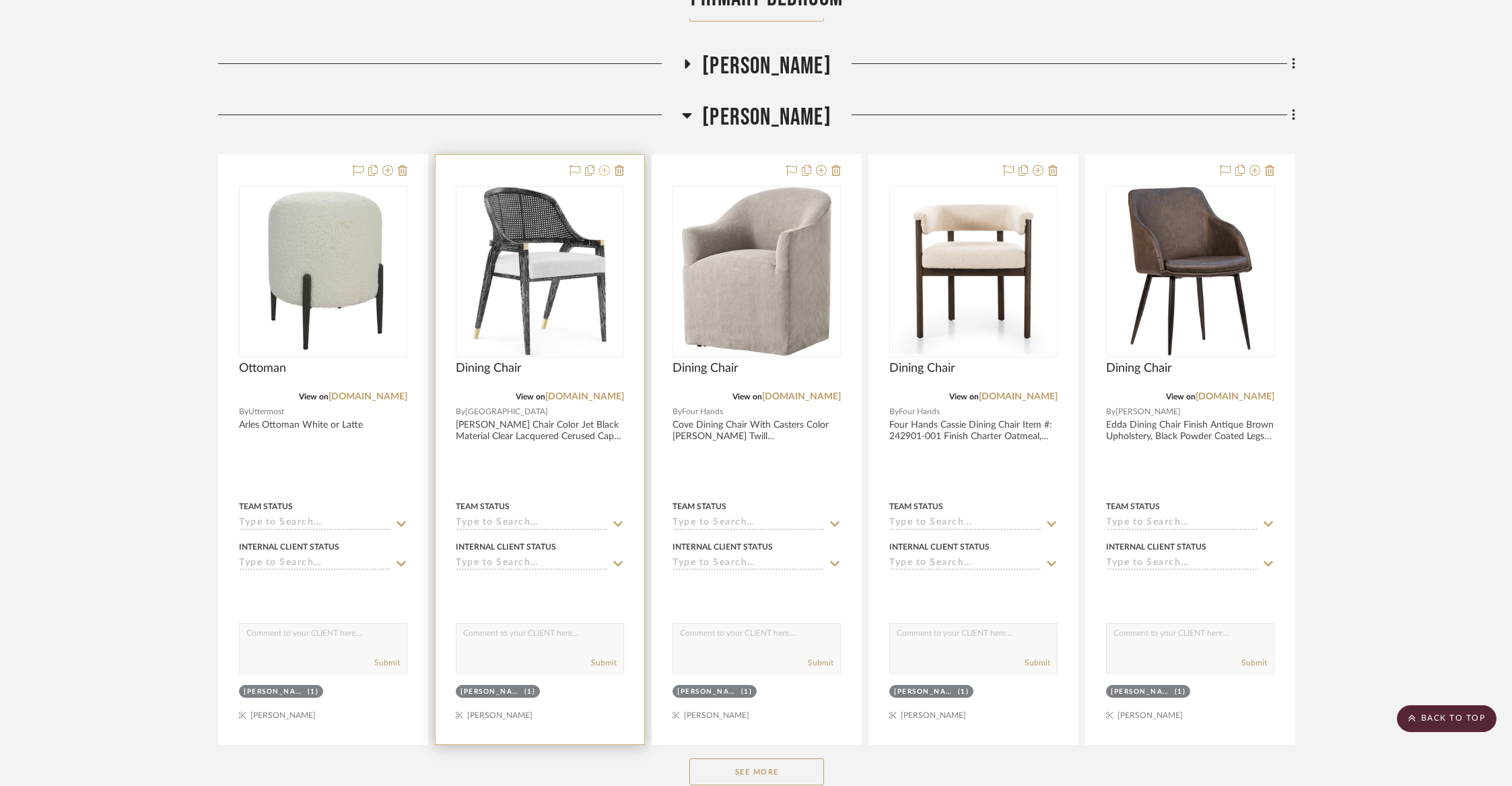
click at [607, 165] on icon at bounding box center [605, 171] width 11 height 11
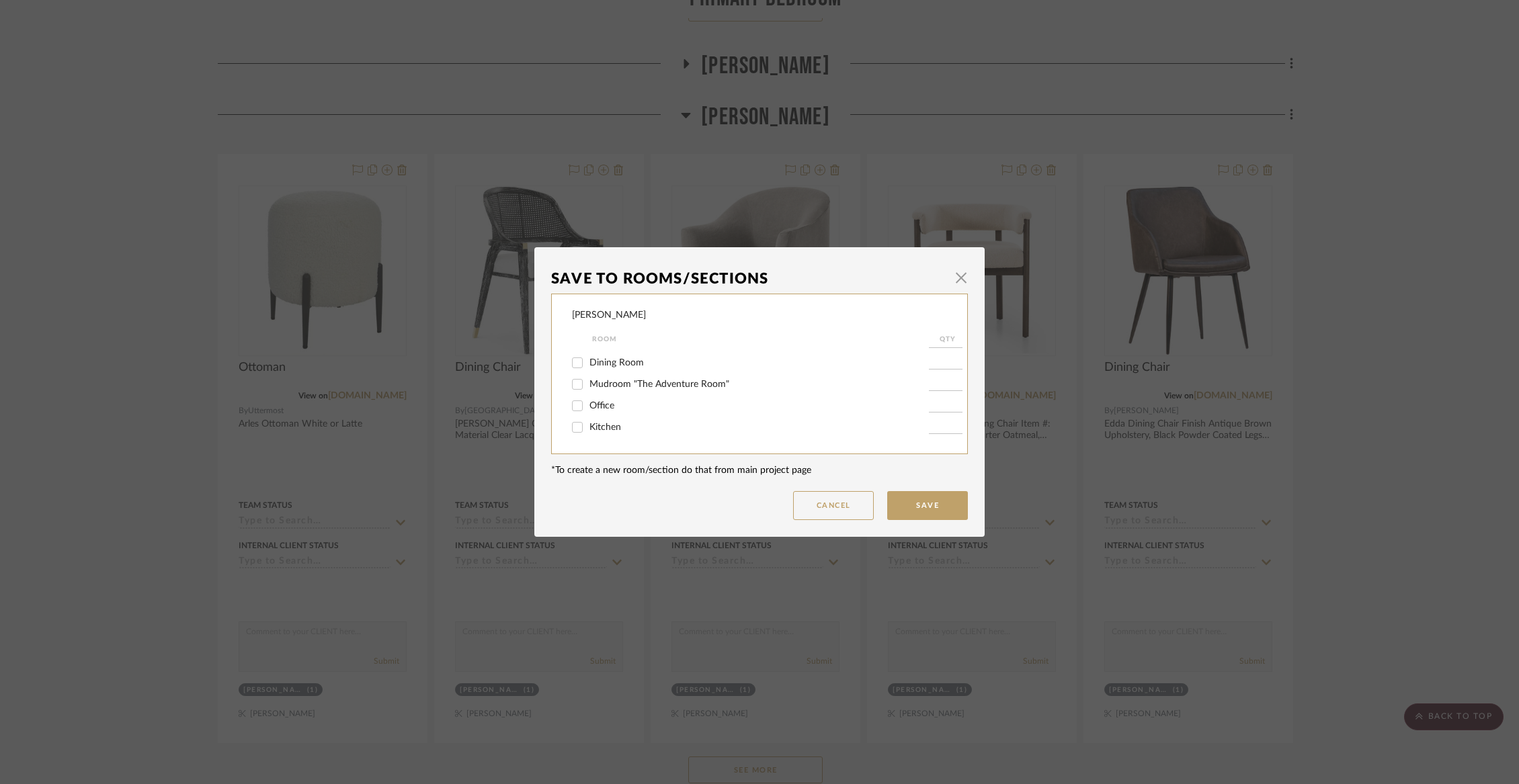
scroll to position [94, 0]
click at [602, 393] on span "Office" at bounding box center [602, 393] width 25 height 10
click at [588, 393] on input "Office" at bounding box center [577, 392] width 21 height 21
checkbox input "true"
type input "1"
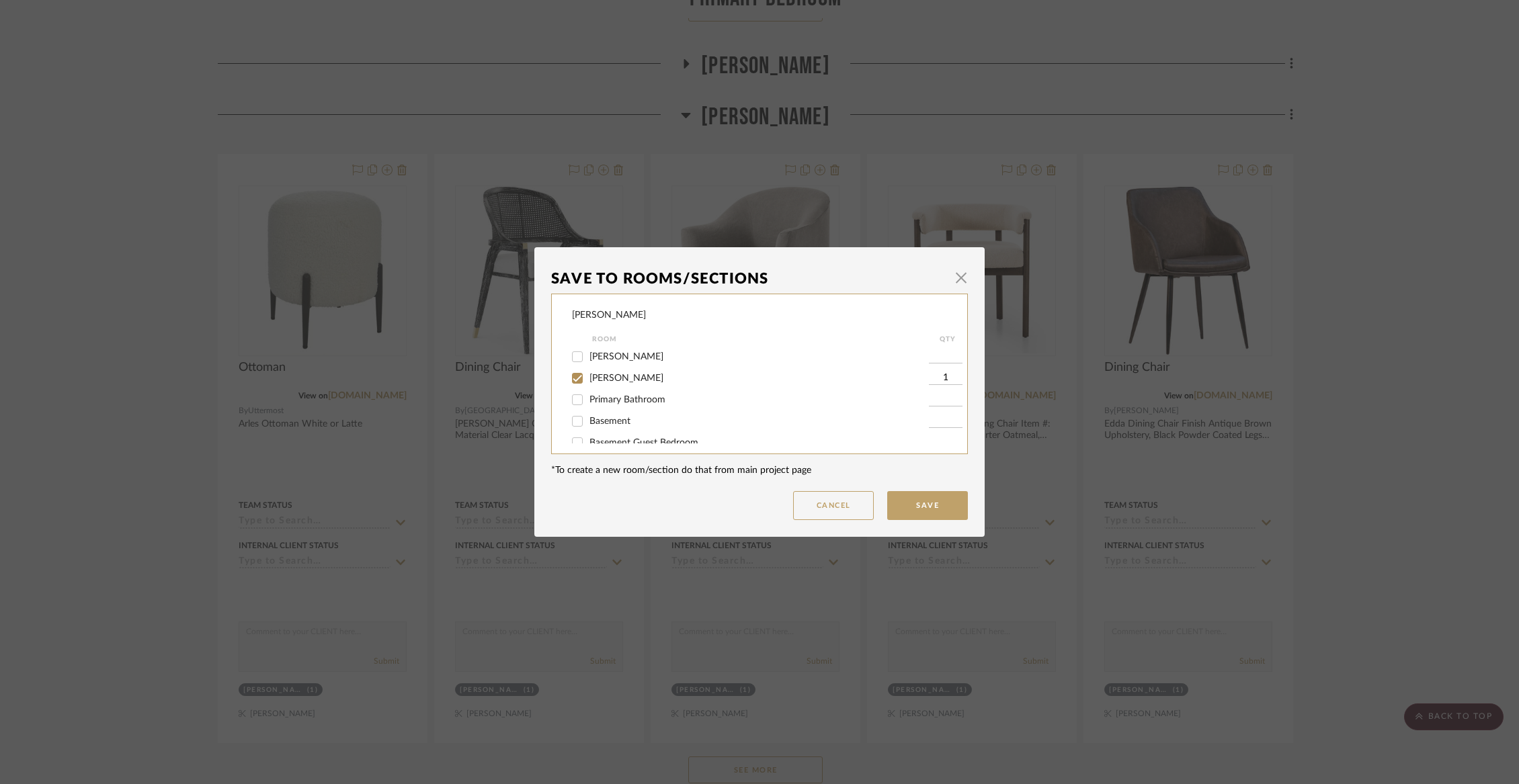
scroll to position [220, 0]
click at [600, 379] on span "[PERSON_NAME]" at bounding box center [626, 374] width 74 height 10
click at [588, 385] on input "[PERSON_NAME]" at bounding box center [577, 374] width 21 height 21
checkbox input "false"
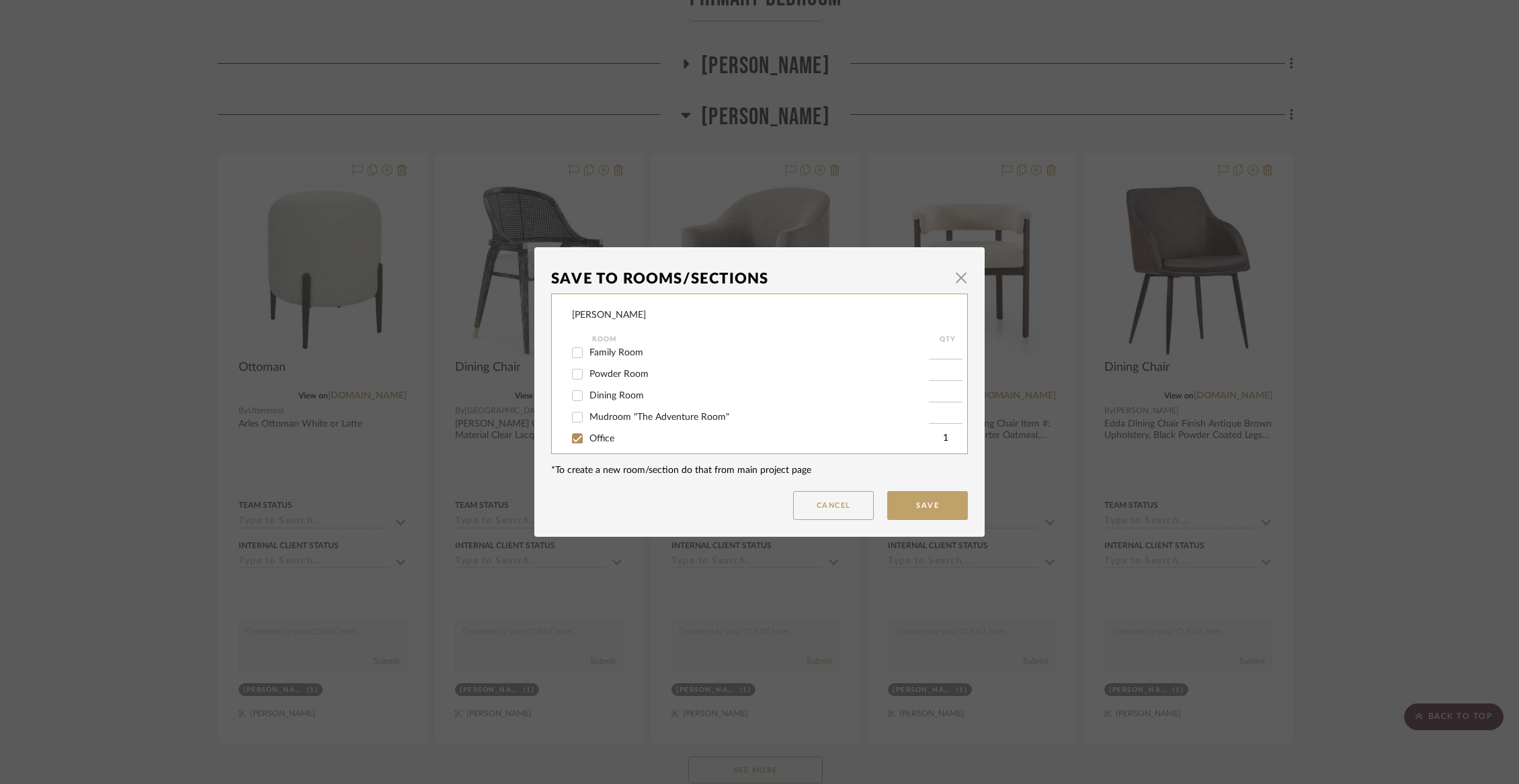
click at [622, 400] on span "Dining Room" at bounding box center [616, 396] width 54 height 10
click at [588, 404] on input "Dining Room" at bounding box center [577, 395] width 21 height 21
checkbox input "true"
type input "1"
click at [895, 498] on button "Save" at bounding box center [927, 506] width 81 height 29
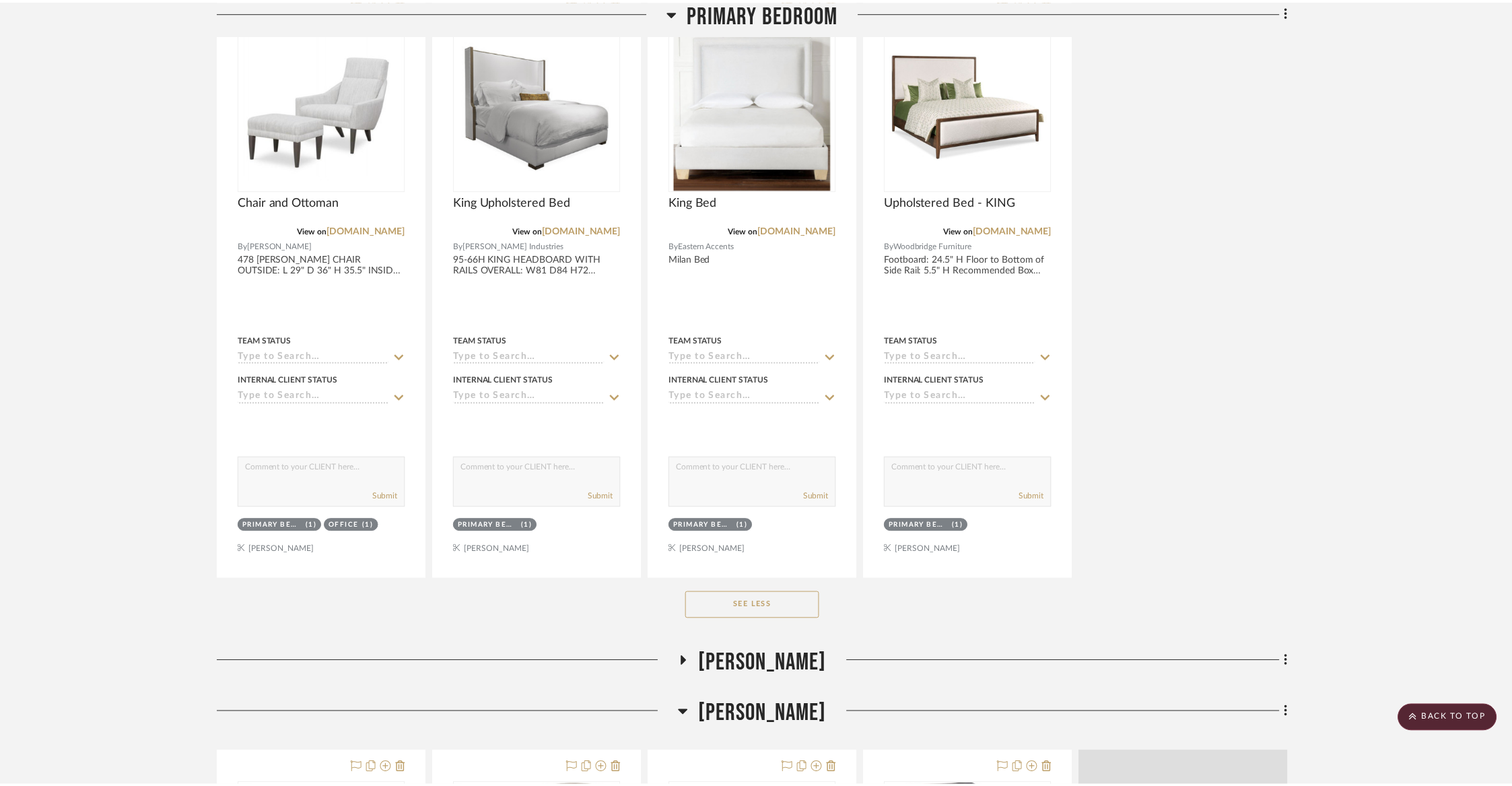
scroll to position [6305, 0]
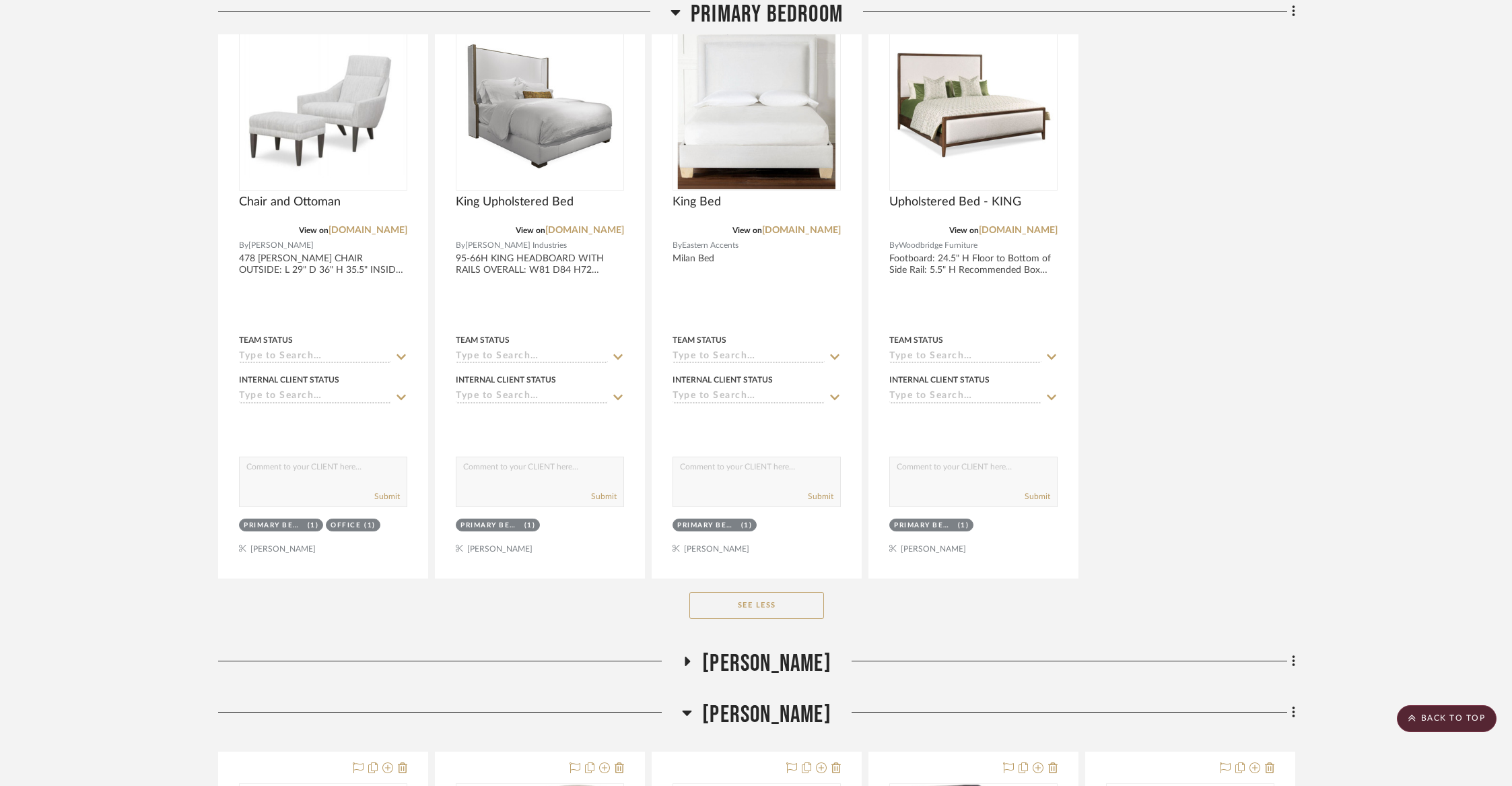
click at [789, 8] on span "Primary Bedroom" at bounding box center [766, 15] width 152 height 29
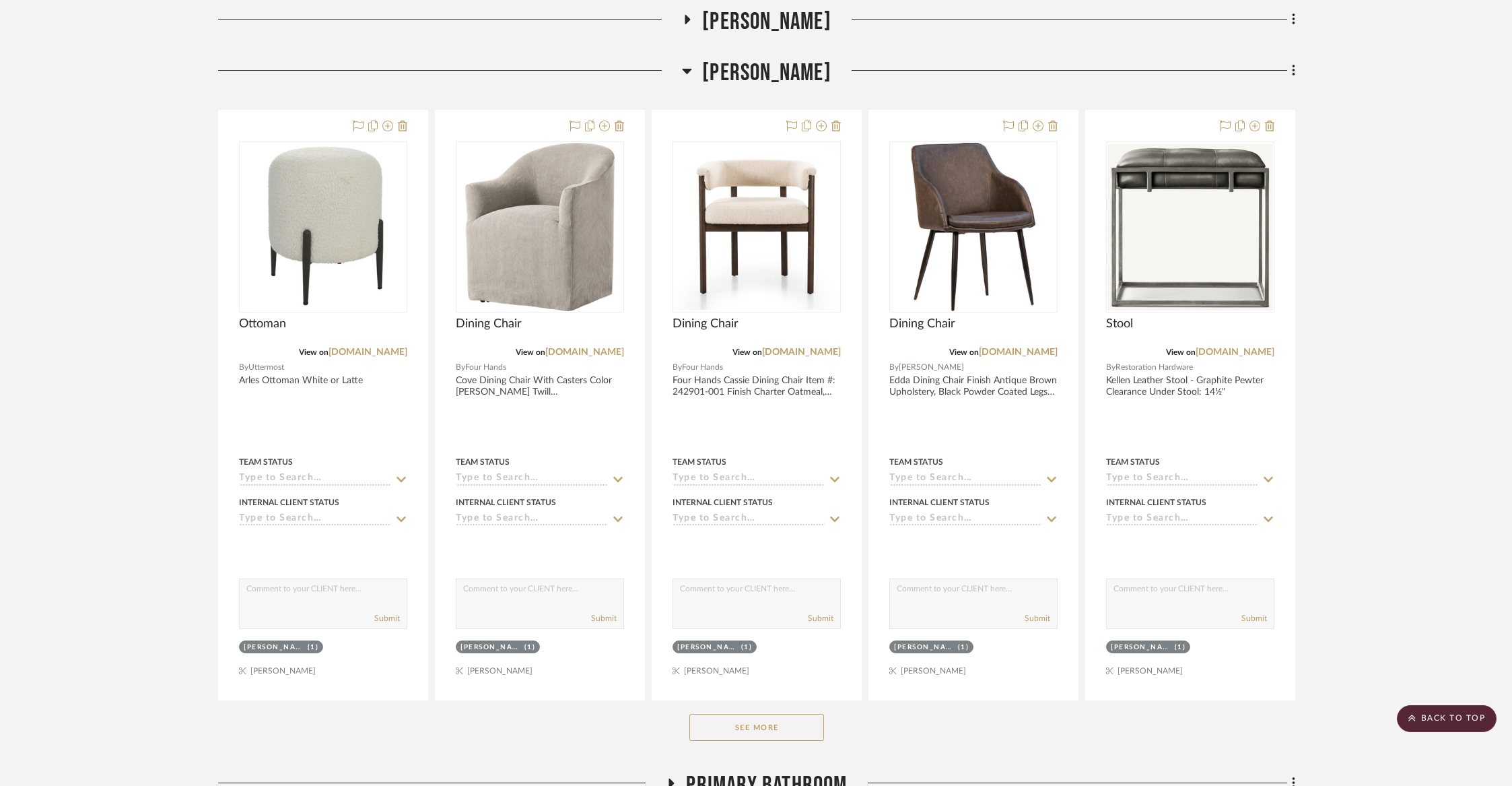
scroll to position [3305, 0]
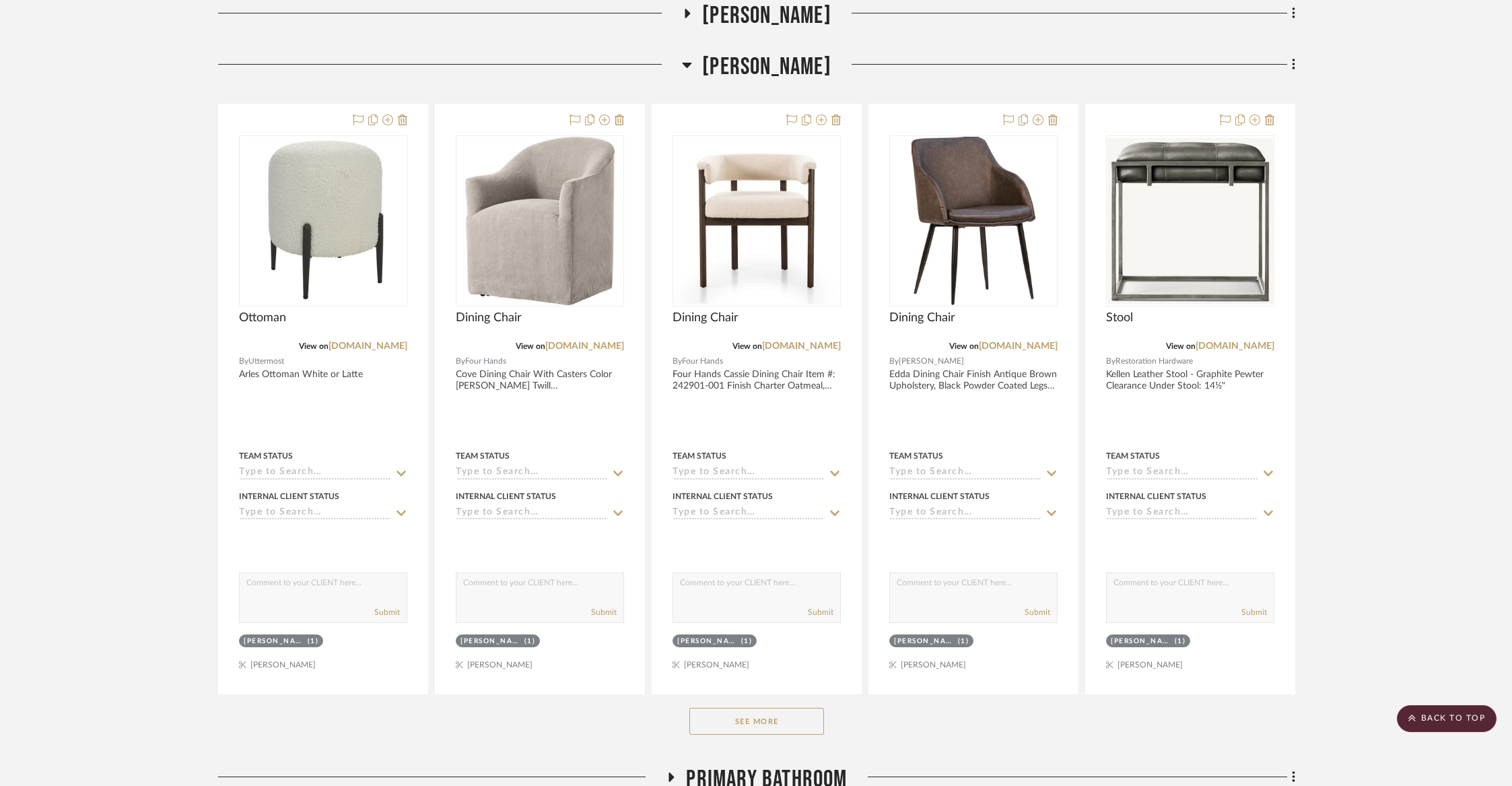
click at [742, 710] on button "See More" at bounding box center [757, 721] width 135 height 27
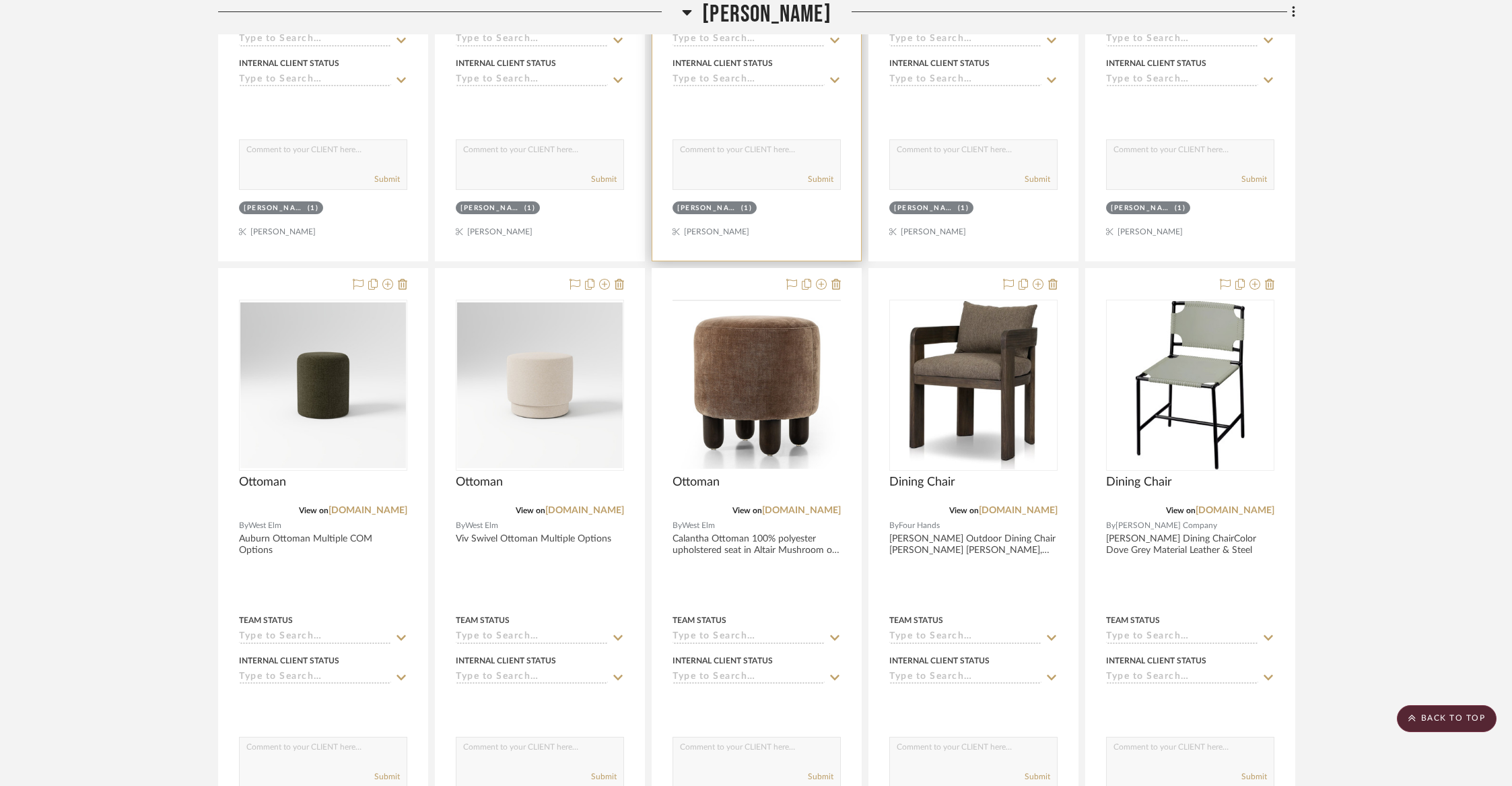
scroll to position [3776, 0]
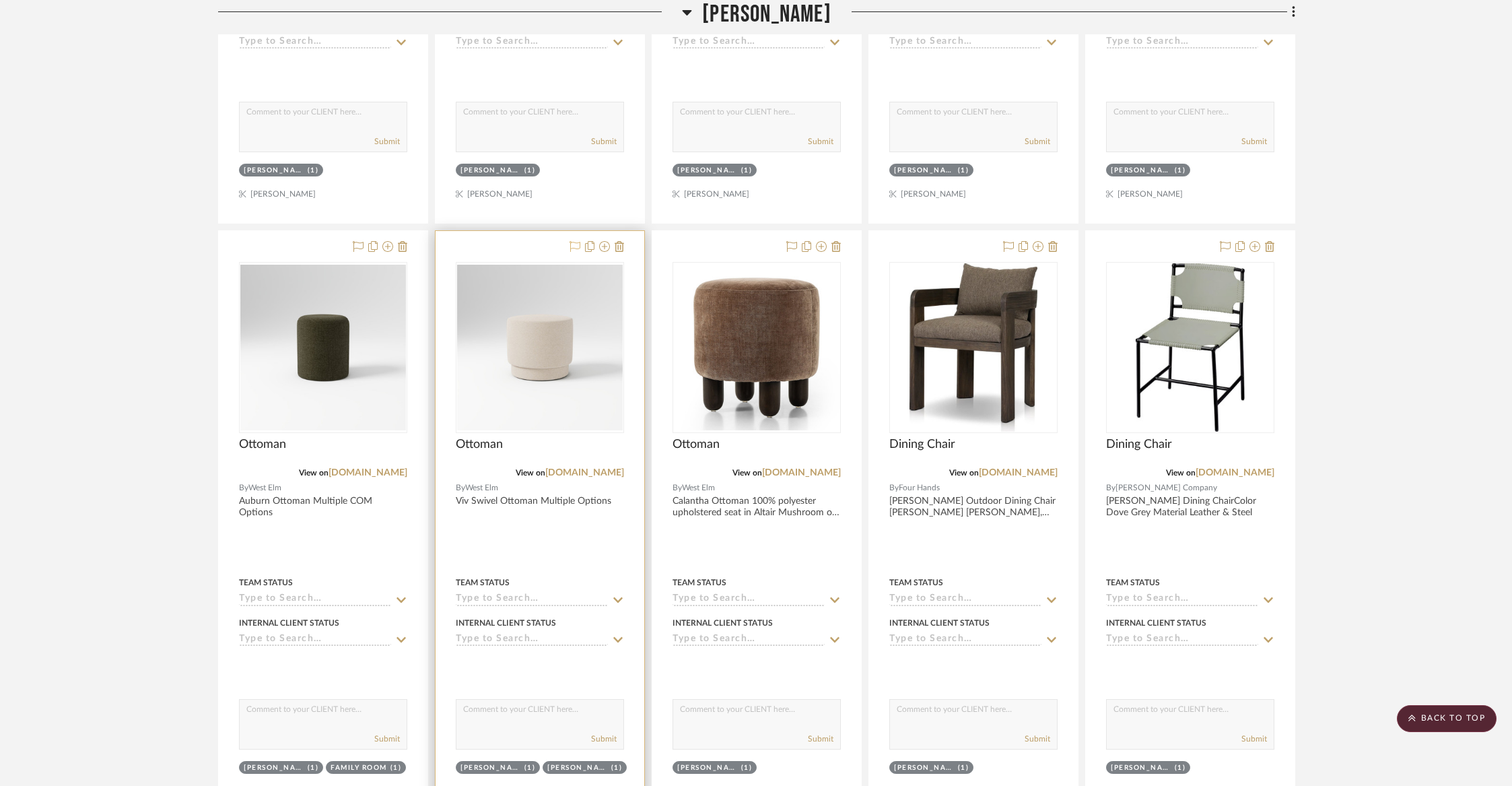
click at [572, 241] on icon at bounding box center [575, 247] width 11 height 11
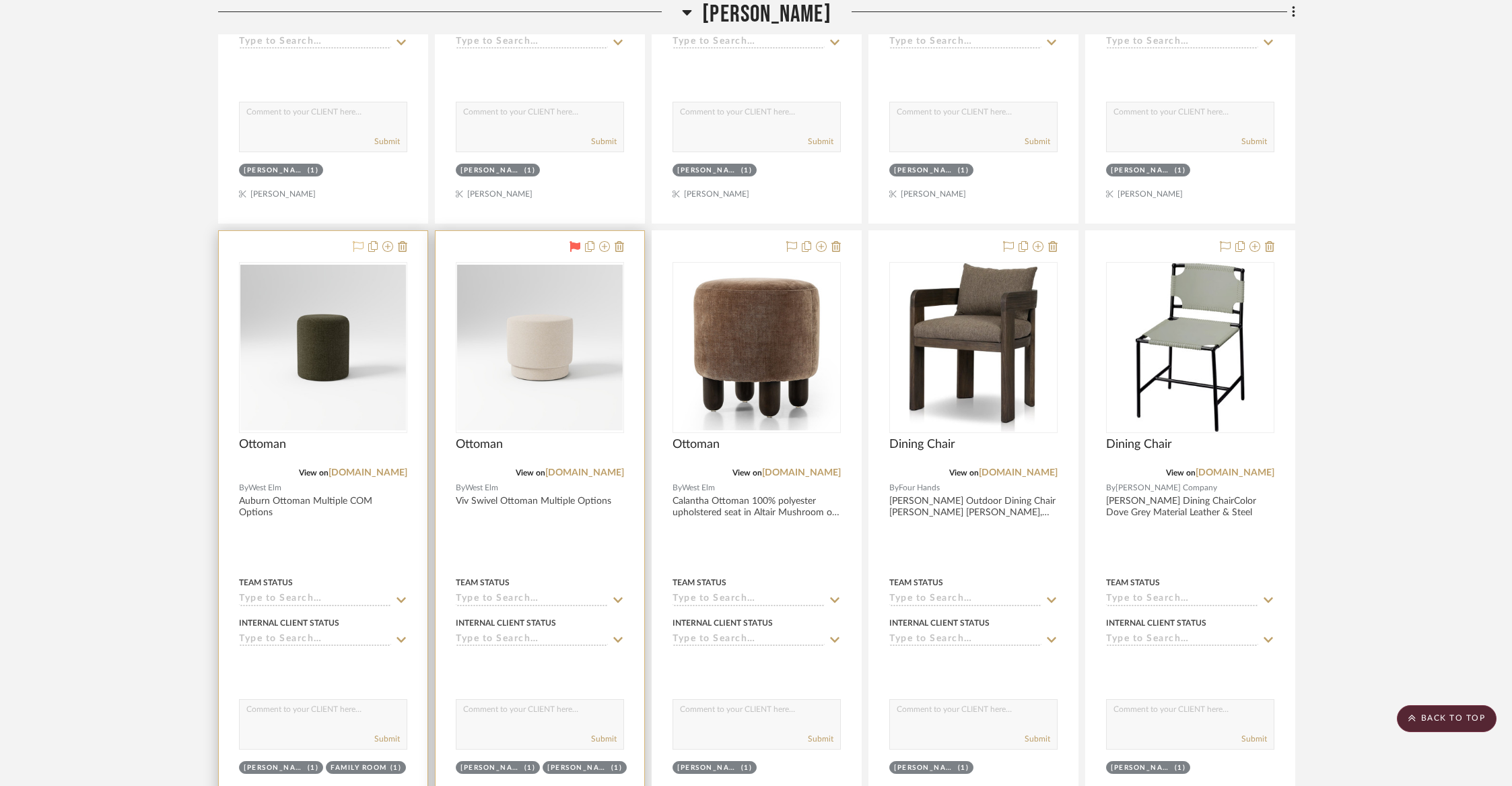
click at [355, 241] on icon at bounding box center [358, 247] width 11 height 11
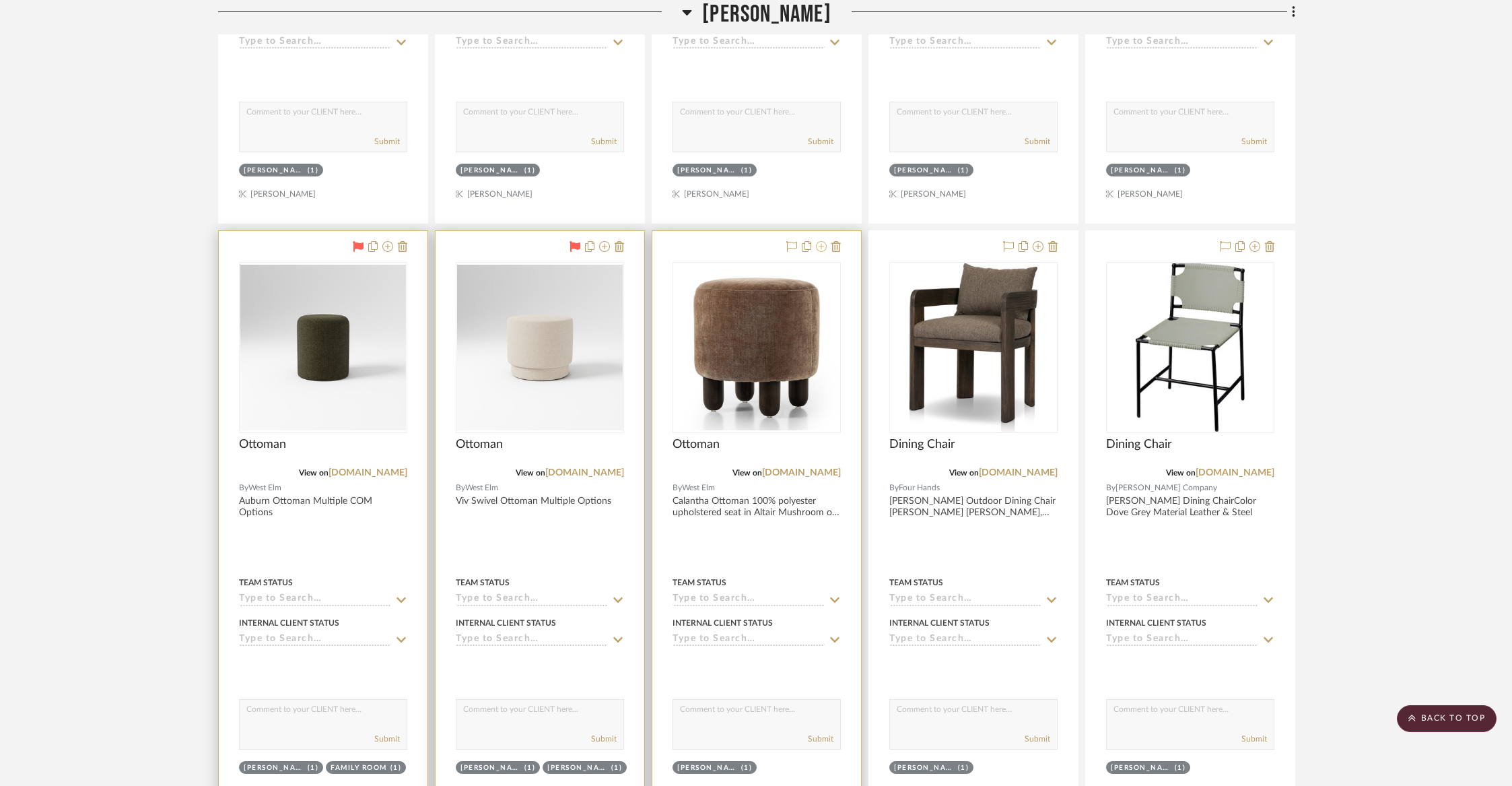
click at [822, 241] on icon at bounding box center [822, 247] width 11 height 11
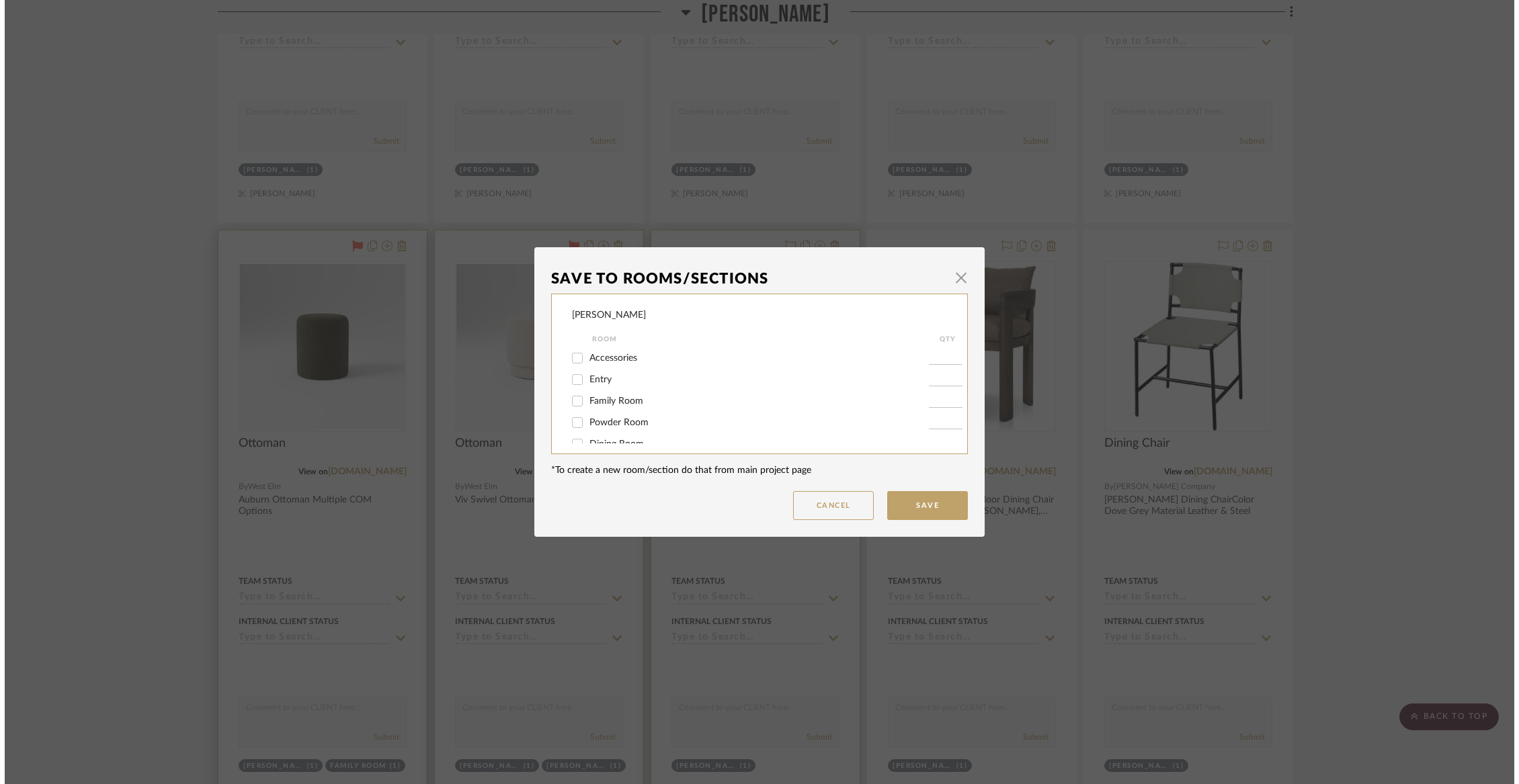
scroll to position [0, 0]
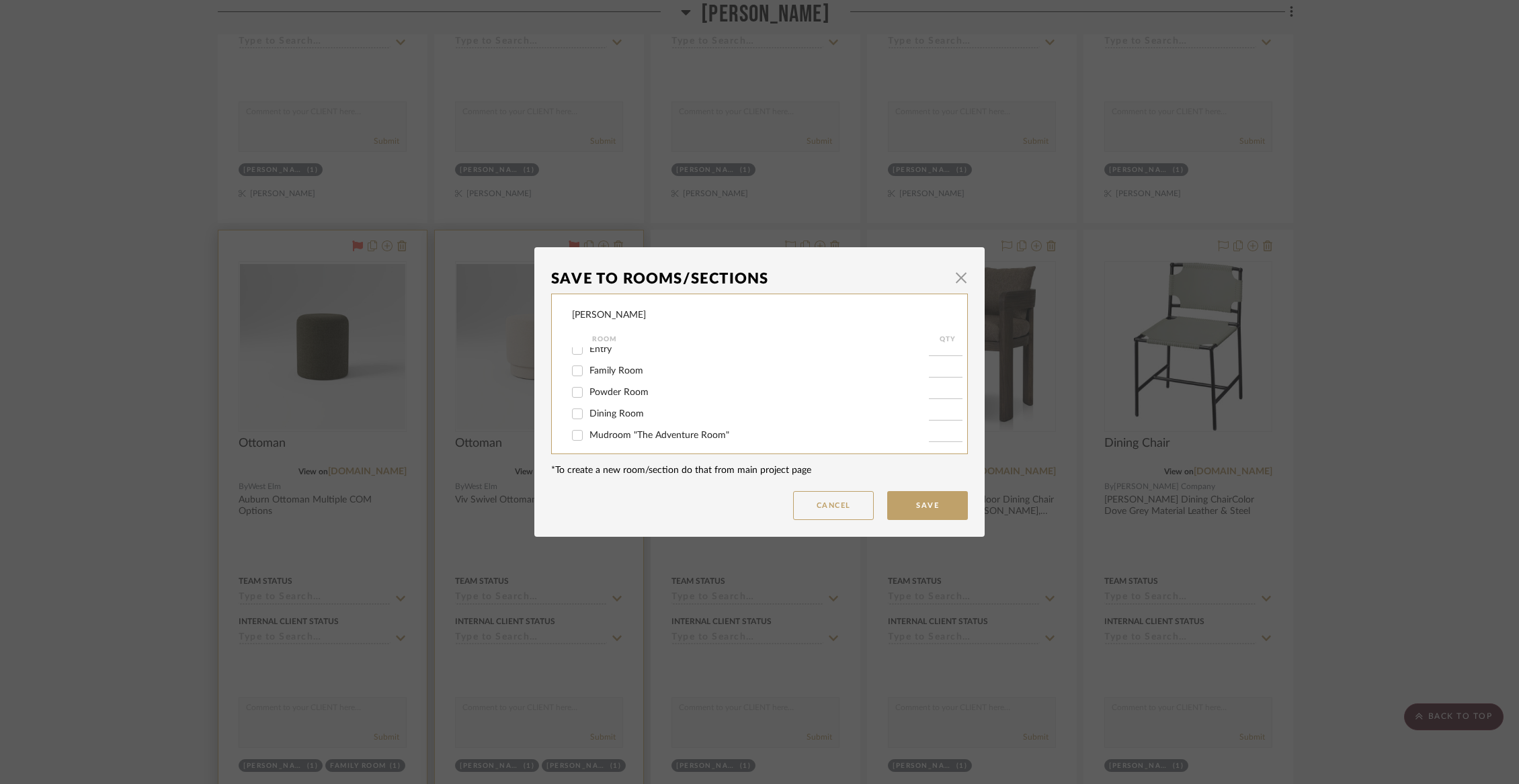
click at [609, 375] on span "Family Room" at bounding box center [616, 371] width 54 height 10
click at [588, 376] on input "Family Room" at bounding box center [577, 371] width 21 height 21
checkbox input "true"
type input "1"
click at [600, 402] on span "[PERSON_NAME]" at bounding box center [626, 398] width 74 height 10
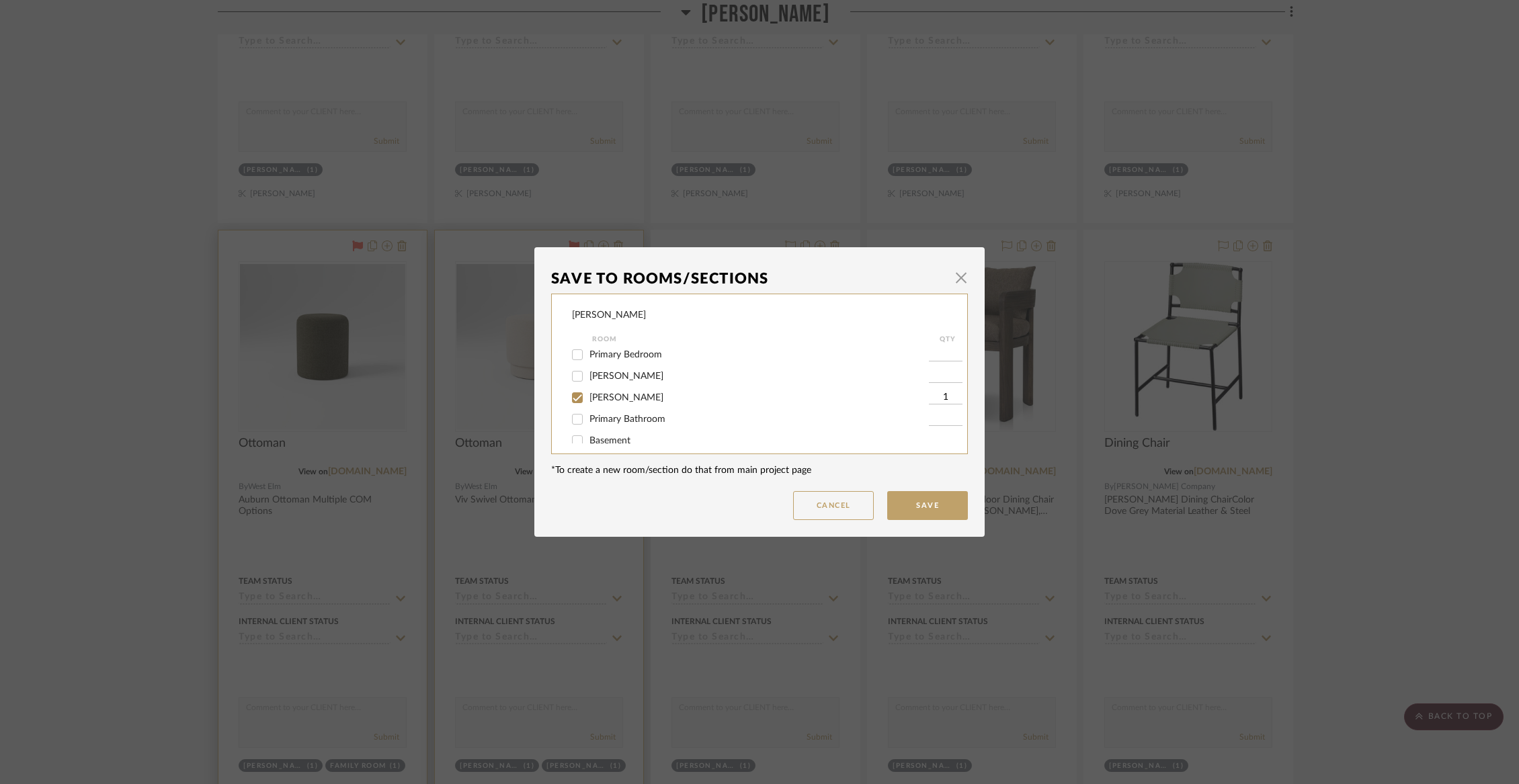
click at [588, 404] on input "[PERSON_NAME]" at bounding box center [577, 398] width 21 height 21
checkbox input "false"
click at [914, 505] on button "Save" at bounding box center [927, 506] width 81 height 29
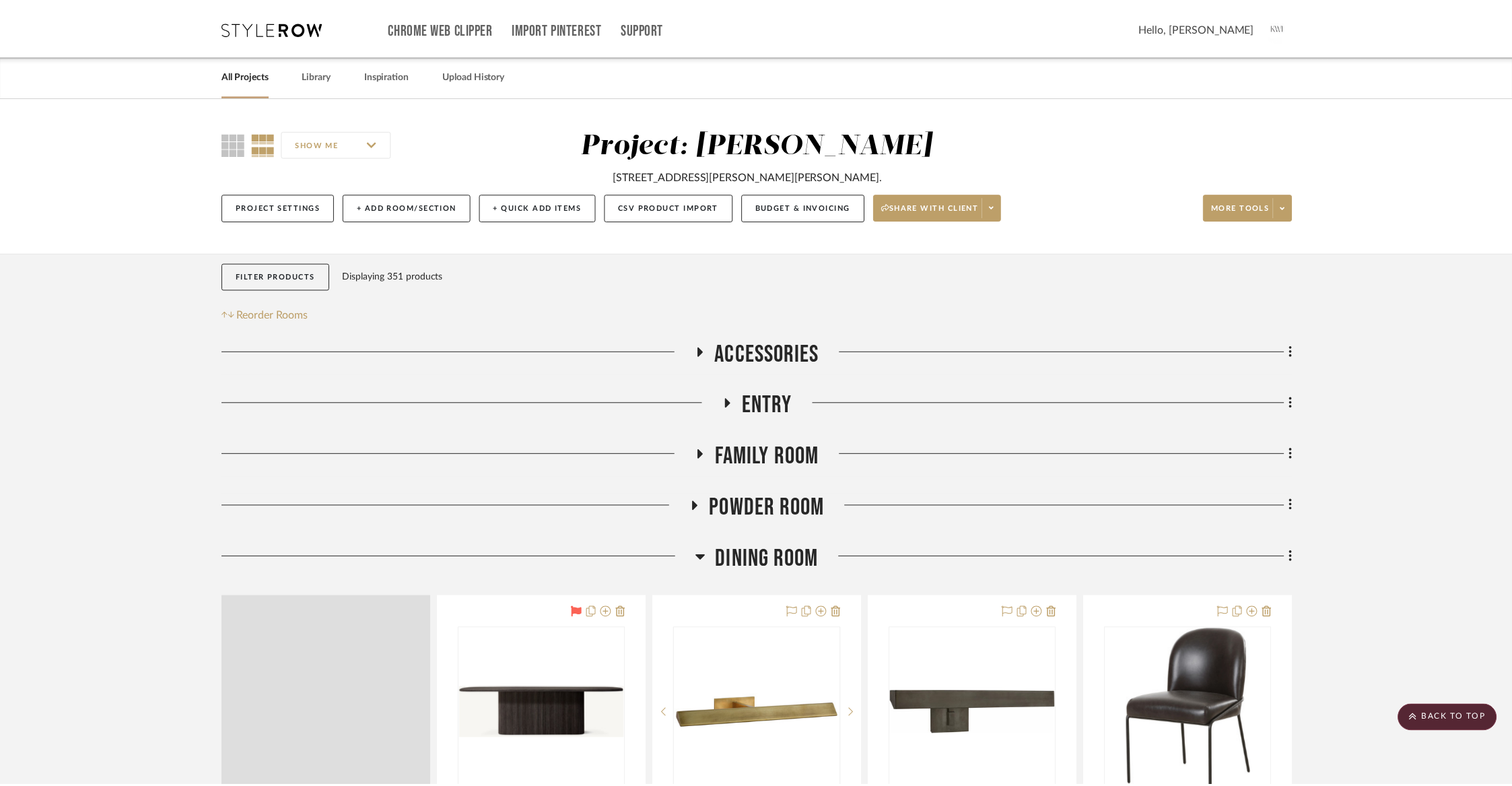
scroll to position [3776, 0]
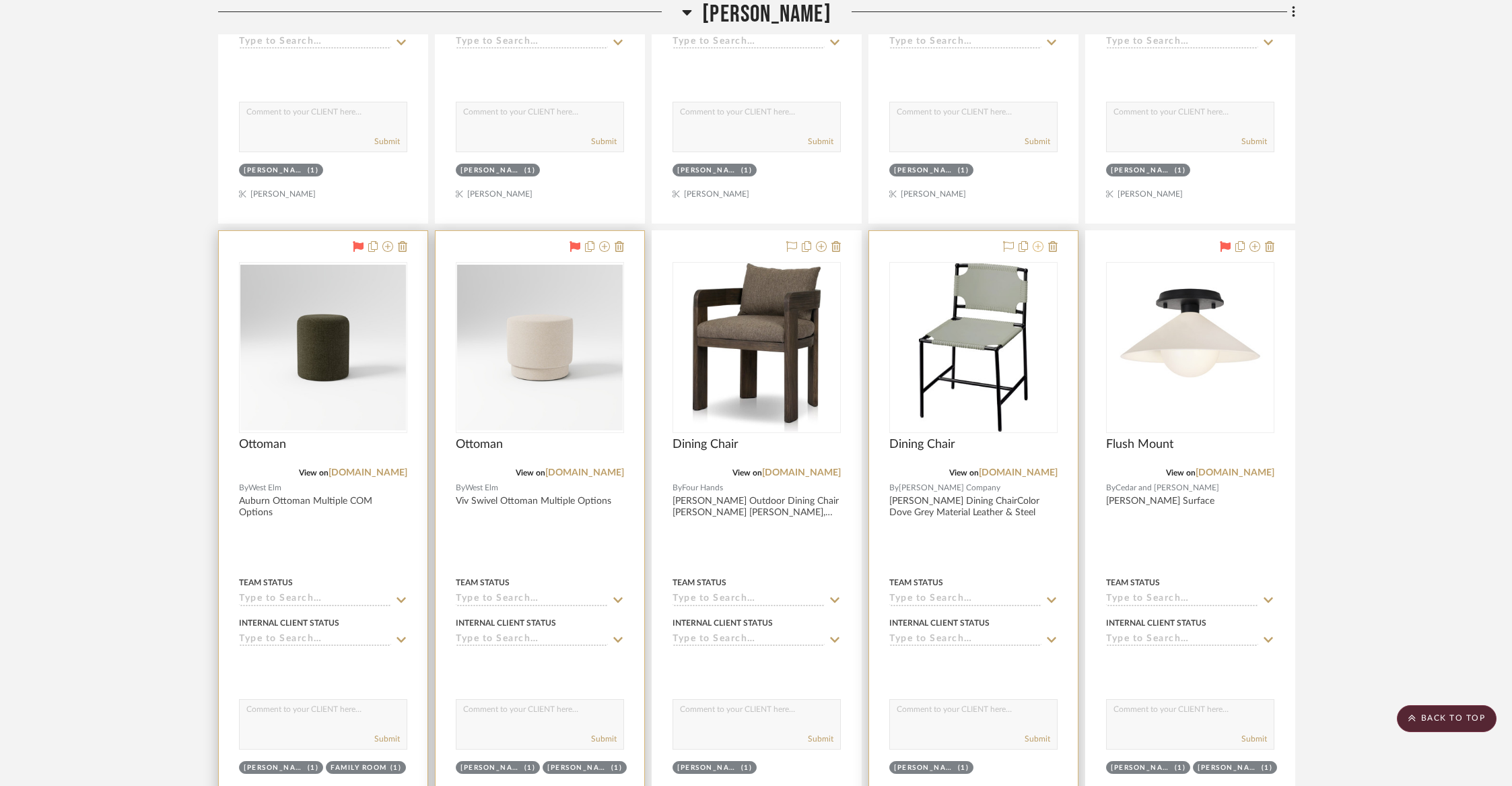
click at [1036, 241] on icon at bounding box center [1038, 247] width 11 height 11
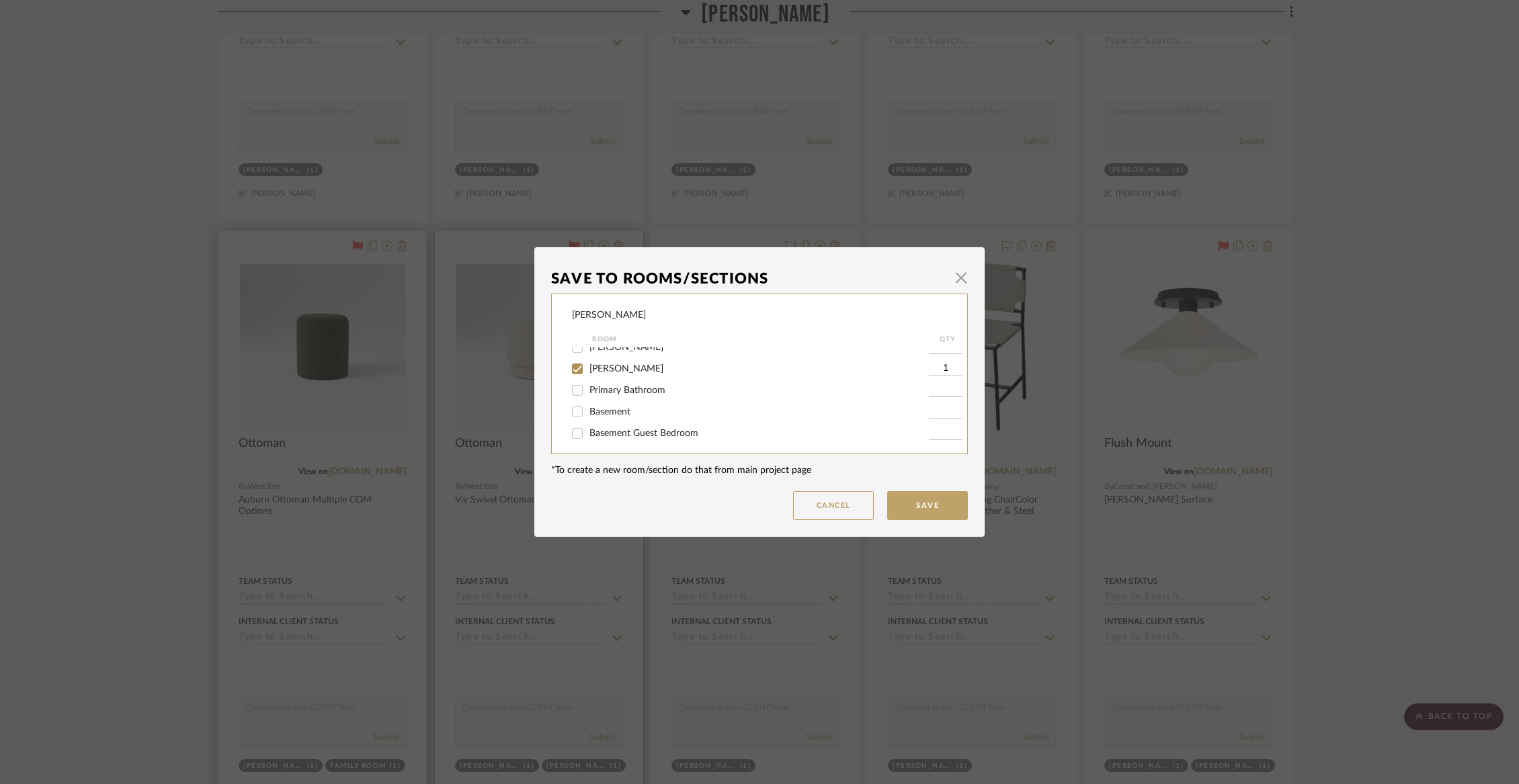
scroll to position [227, 0]
click at [606, 372] on span "[PERSON_NAME]" at bounding box center [626, 368] width 74 height 10
click at [588, 377] on input "[PERSON_NAME]" at bounding box center [577, 367] width 21 height 21
checkbox input "false"
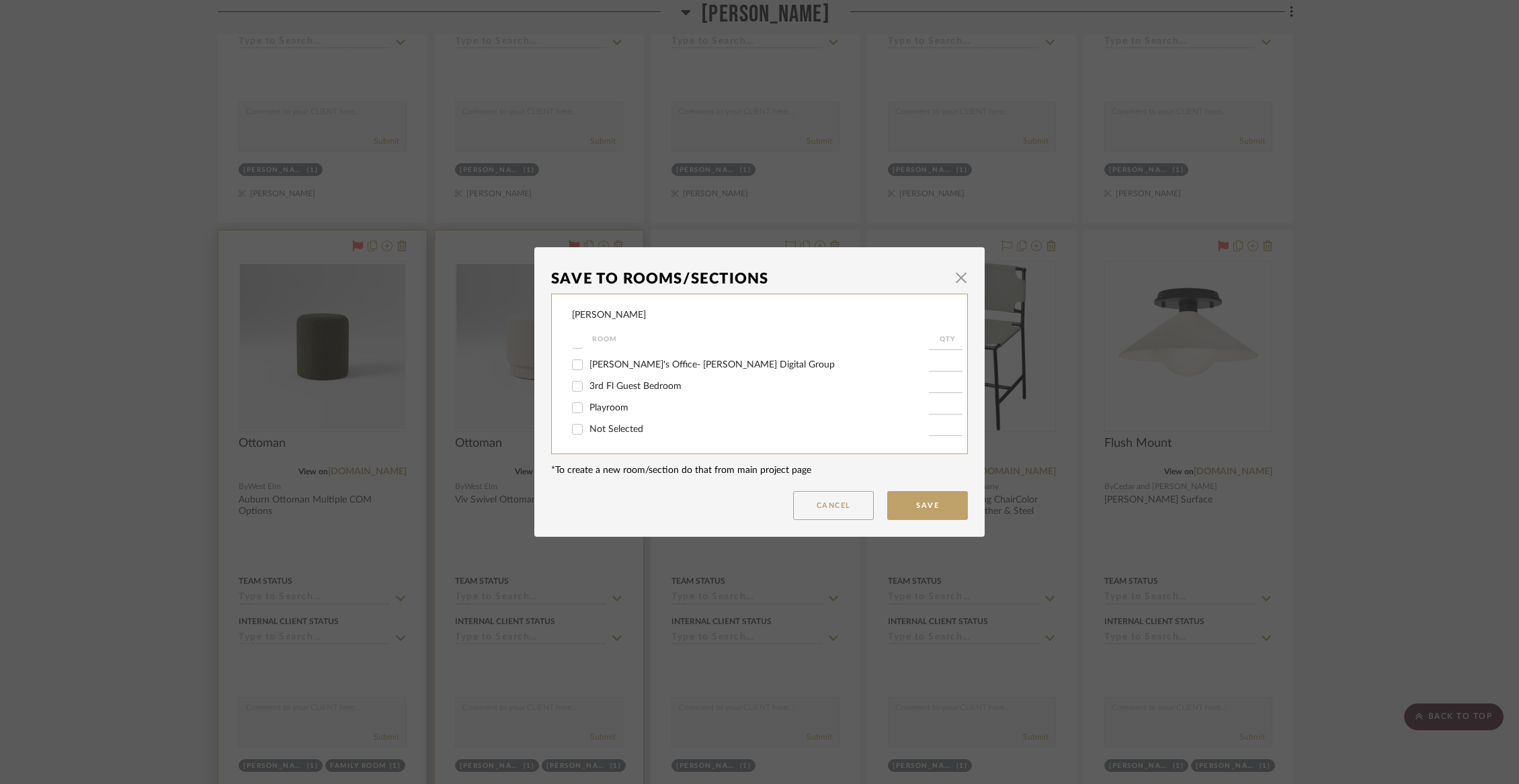
click at [606, 424] on span "Not Selected" at bounding box center [616, 429] width 54 height 10
click at [588, 424] on input "Not Selected" at bounding box center [577, 429] width 21 height 21
checkbox input "true"
type input "1"
click at [935, 505] on button "Save" at bounding box center [927, 506] width 81 height 29
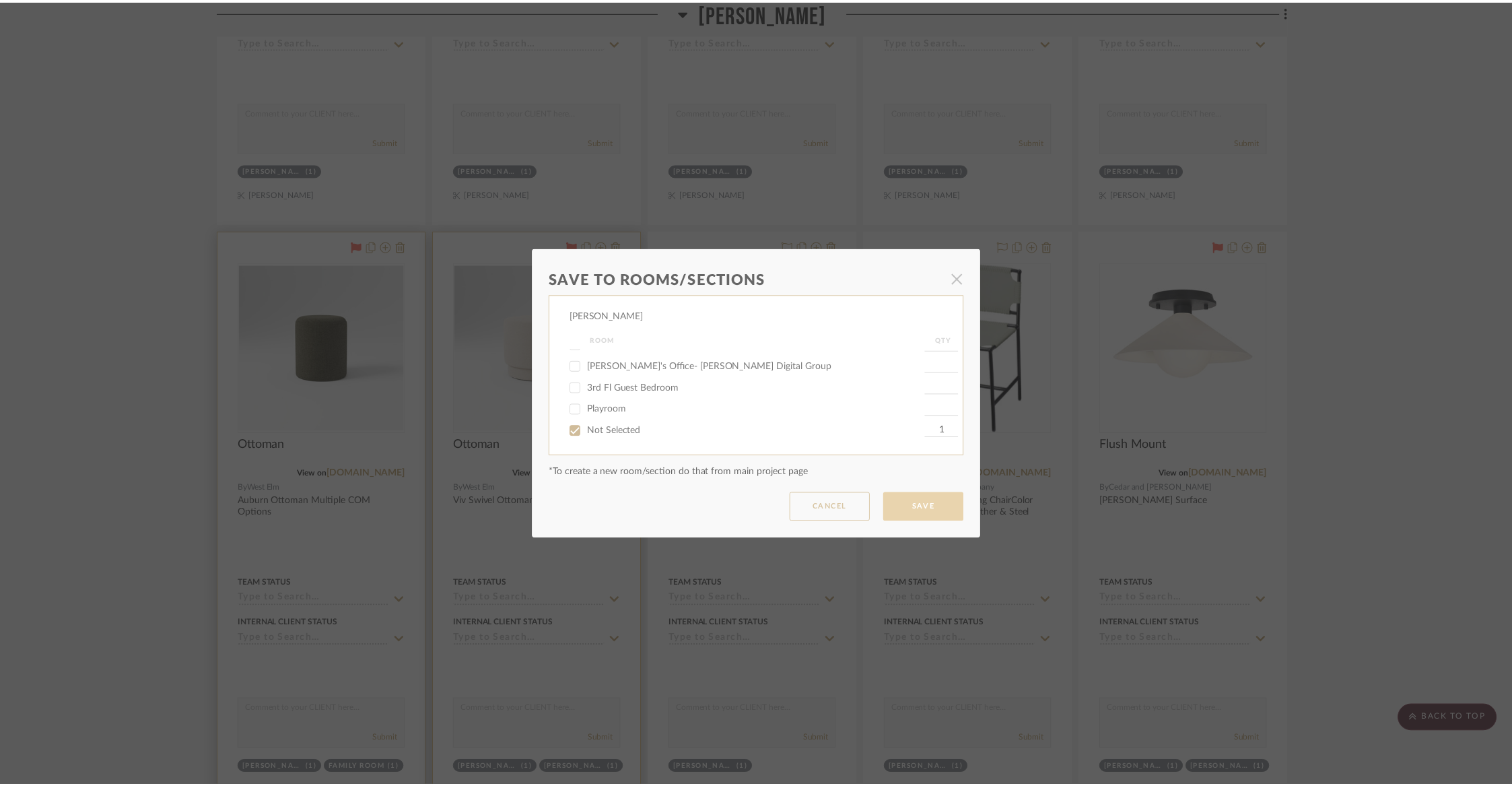
scroll to position [3776, 0]
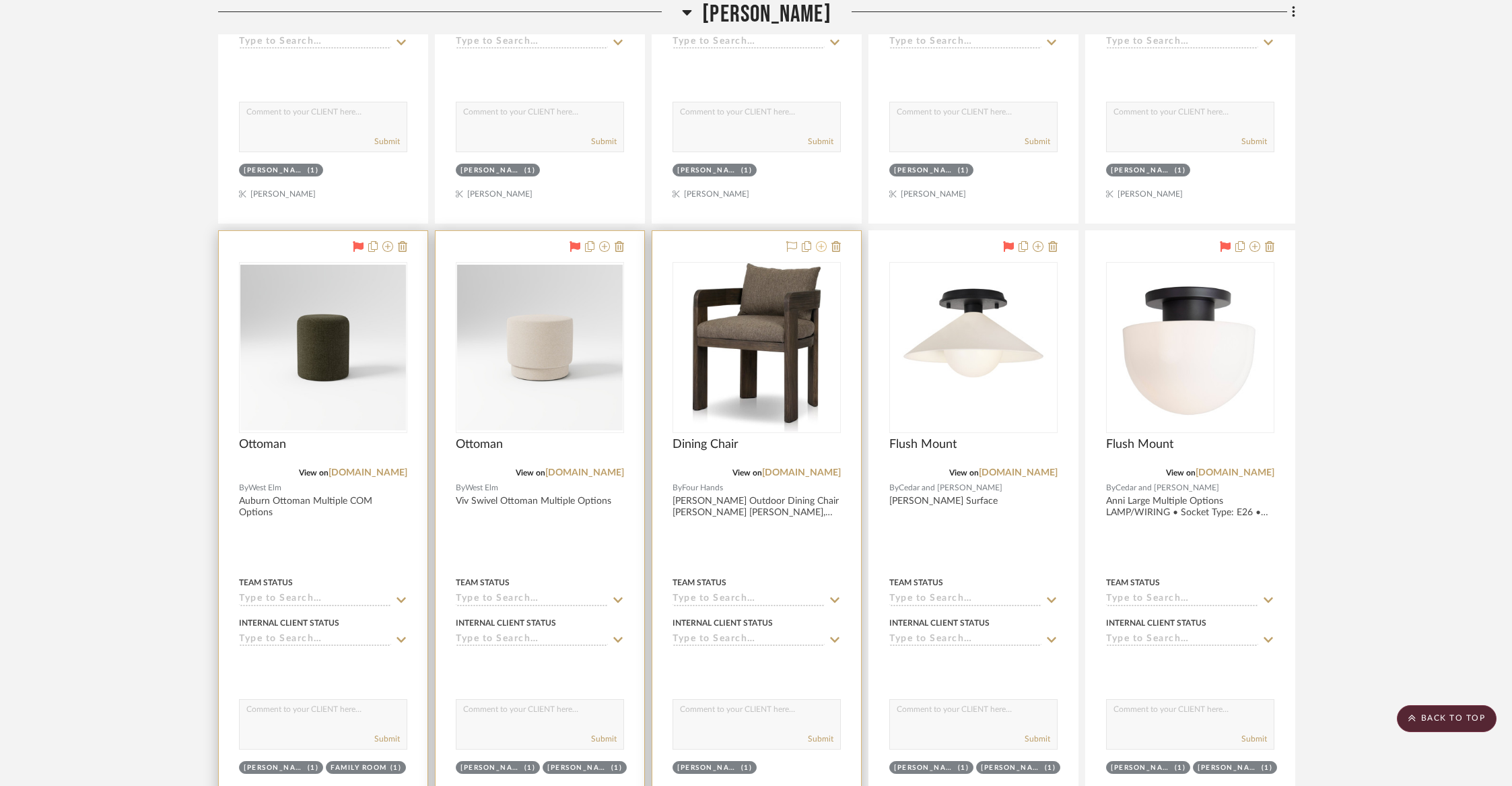
click at [824, 241] on icon at bounding box center [822, 247] width 11 height 11
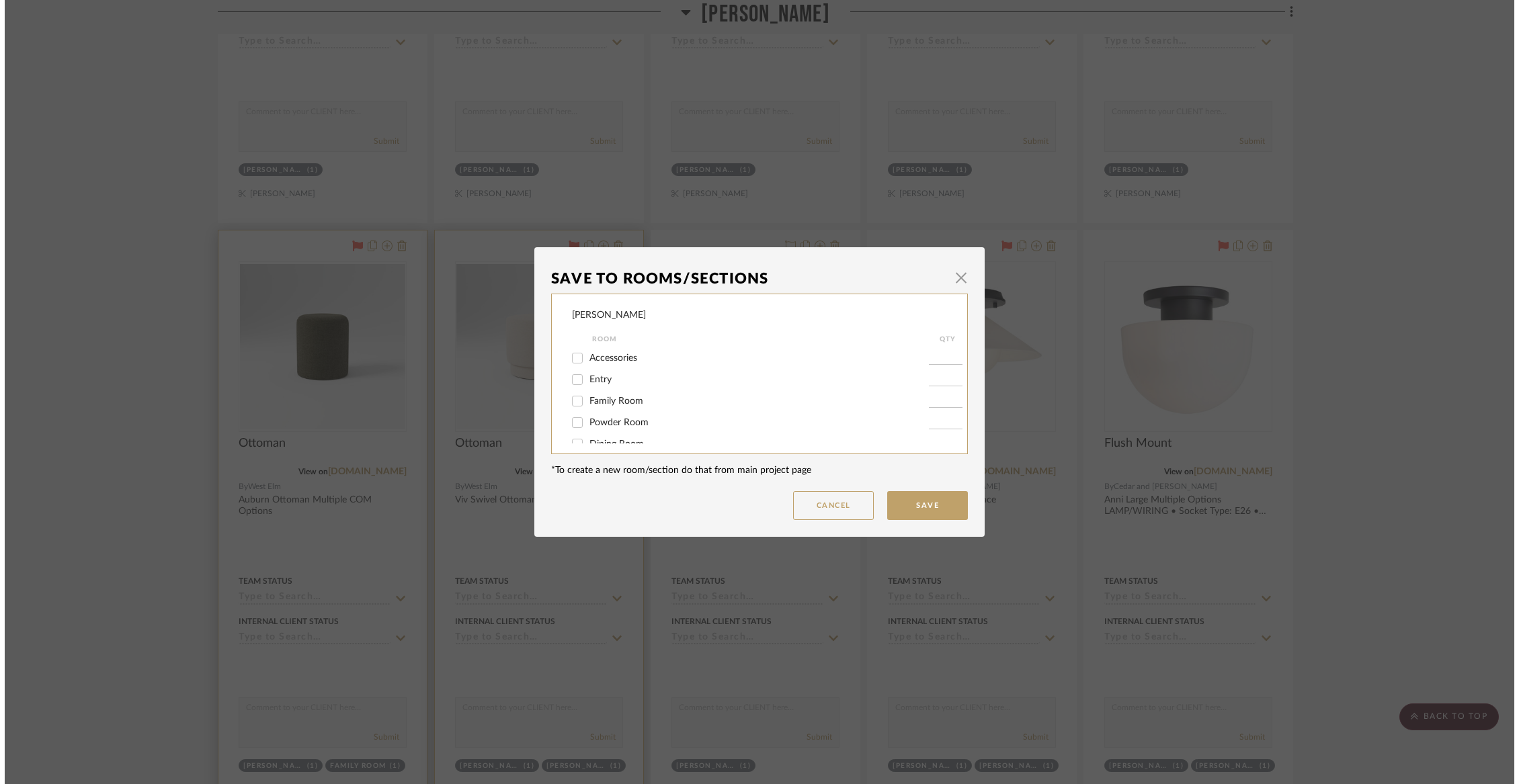
scroll to position [0, 0]
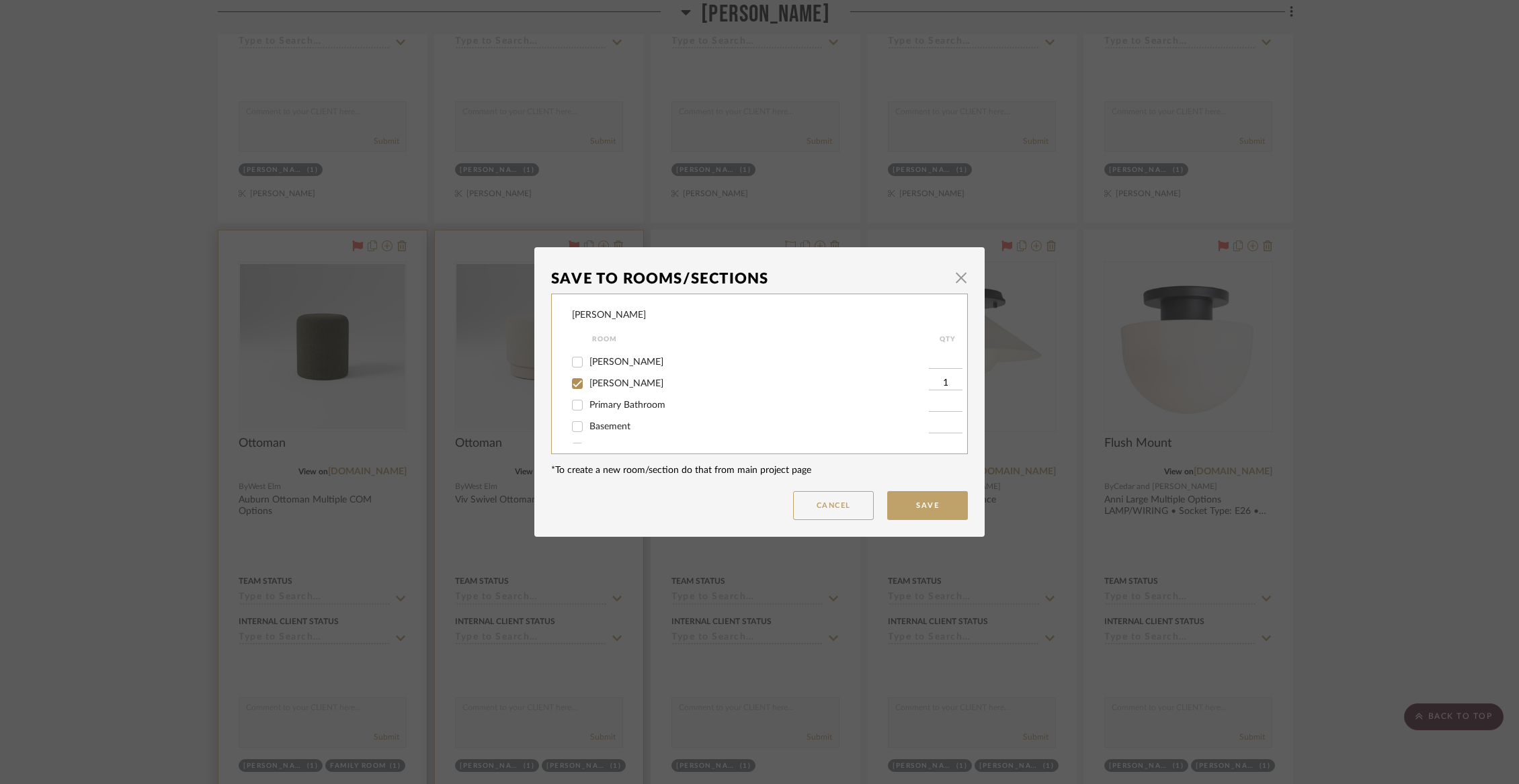
click at [595, 389] on span "[PERSON_NAME]" at bounding box center [626, 384] width 74 height 10
click at [588, 393] on input "[PERSON_NAME]" at bounding box center [577, 383] width 21 height 21
checkbox input "false"
click at [593, 432] on span "Not Selected" at bounding box center [616, 429] width 54 height 10
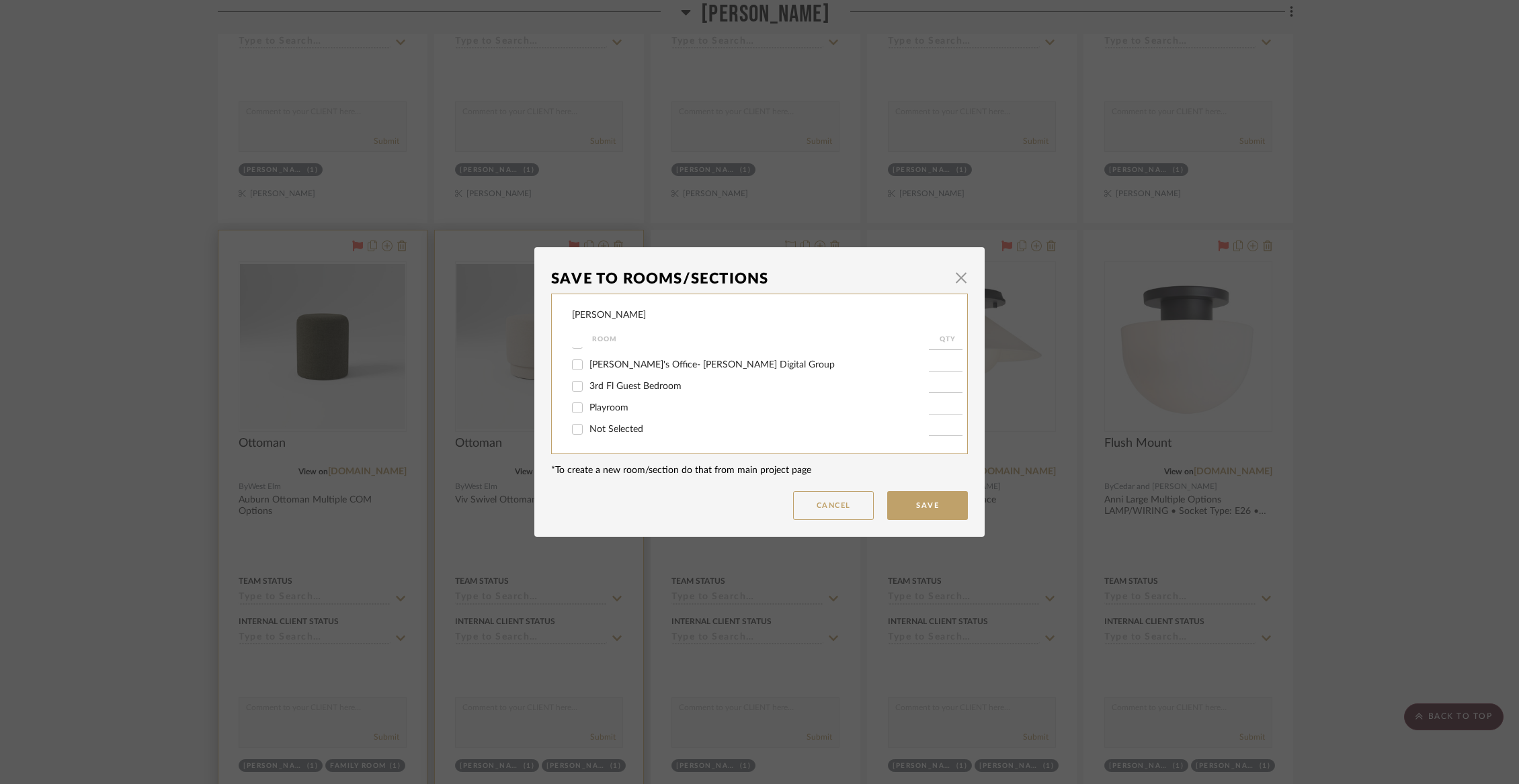
click at [588, 432] on input "Not Selected" at bounding box center [577, 429] width 21 height 21
checkbox input "true"
type input "1"
click at [917, 504] on button "Save" at bounding box center [927, 506] width 81 height 29
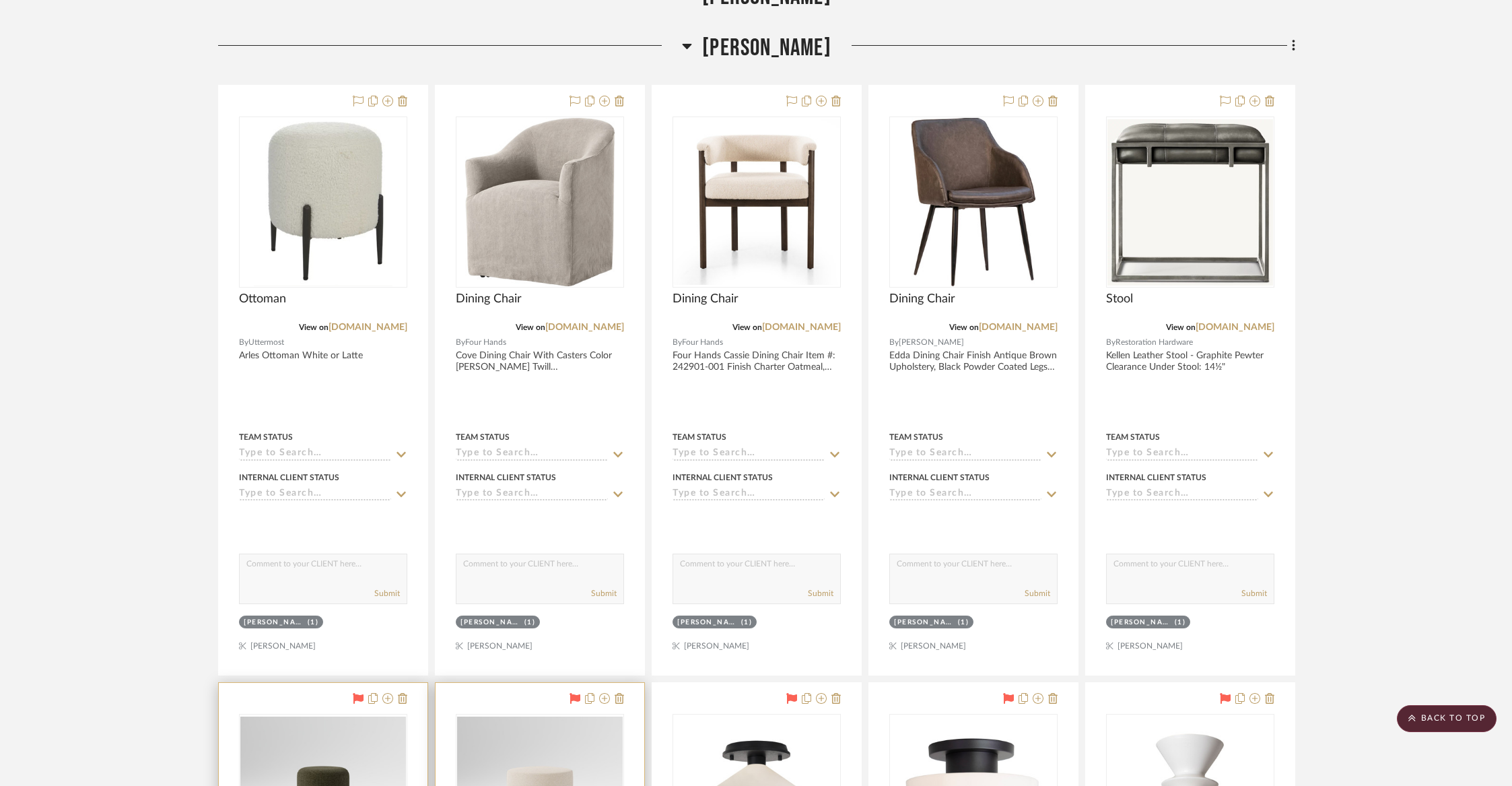
scroll to position [3300, 0]
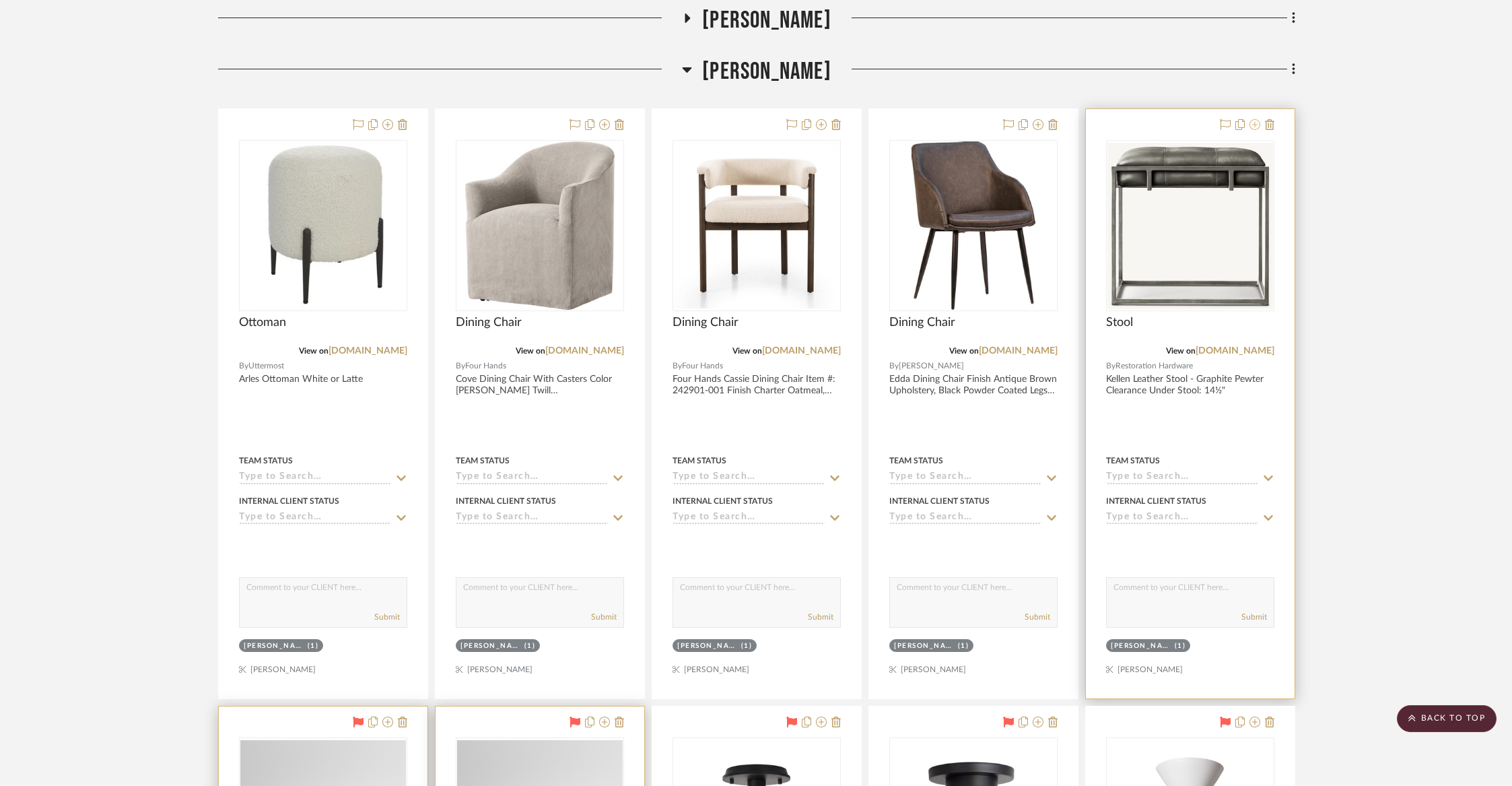
click at [1259, 122] on icon at bounding box center [1255, 125] width 11 height 11
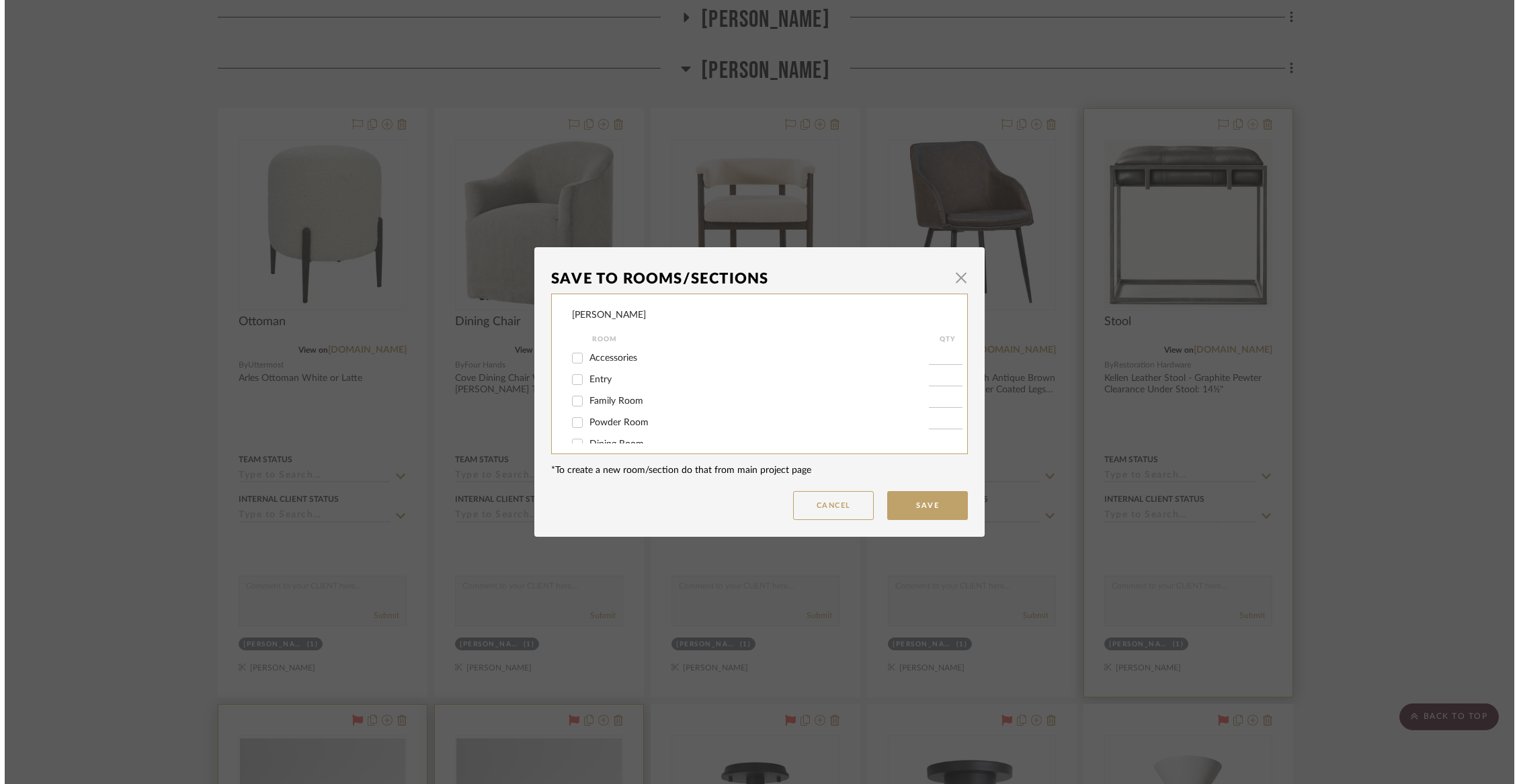
scroll to position [0, 0]
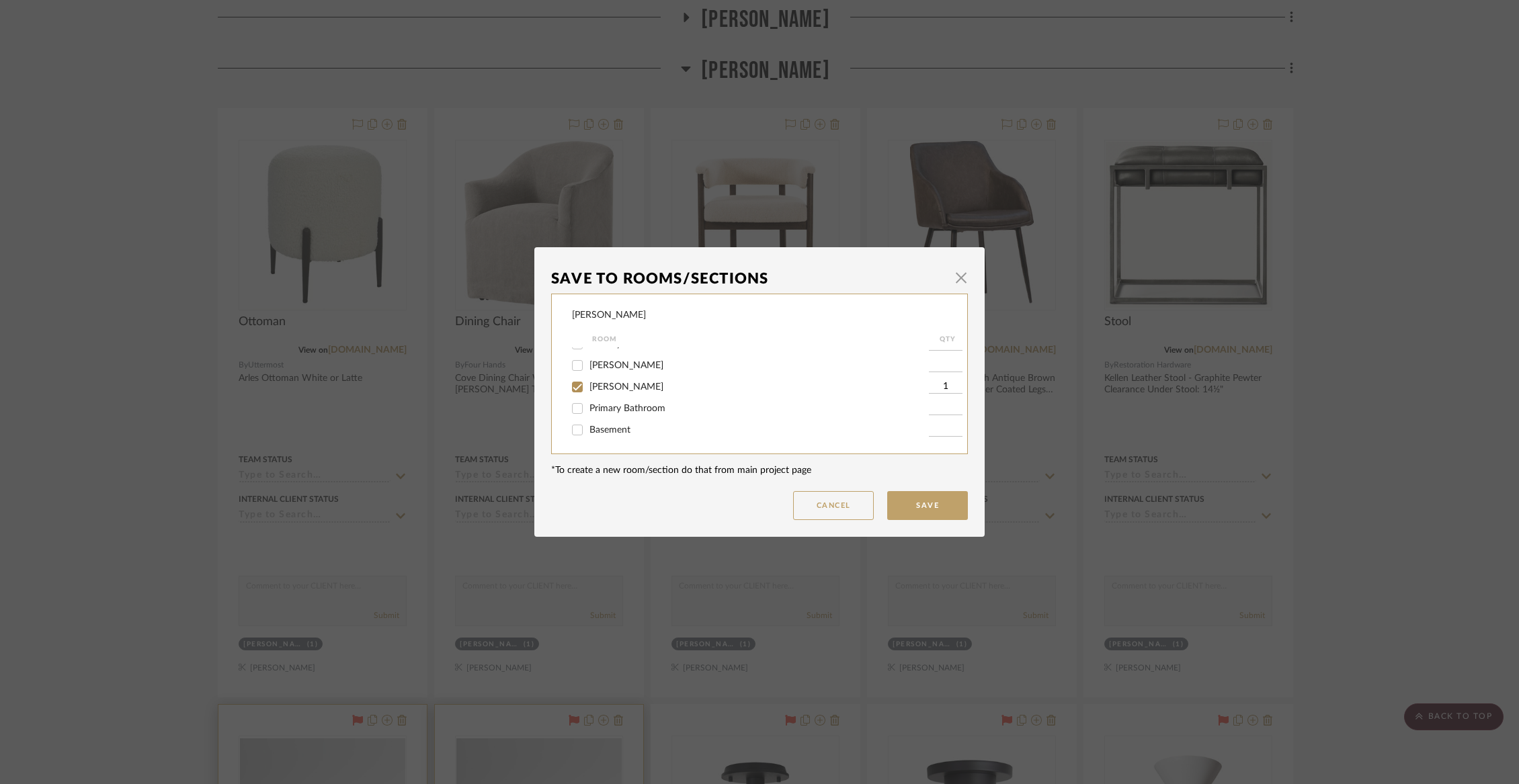
click at [609, 392] on span "[PERSON_NAME]" at bounding box center [626, 387] width 74 height 10
click at [588, 394] on input "[PERSON_NAME]" at bounding box center [577, 386] width 21 height 21
checkbox input "false"
click at [606, 426] on span "Not Selected" at bounding box center [616, 429] width 54 height 10
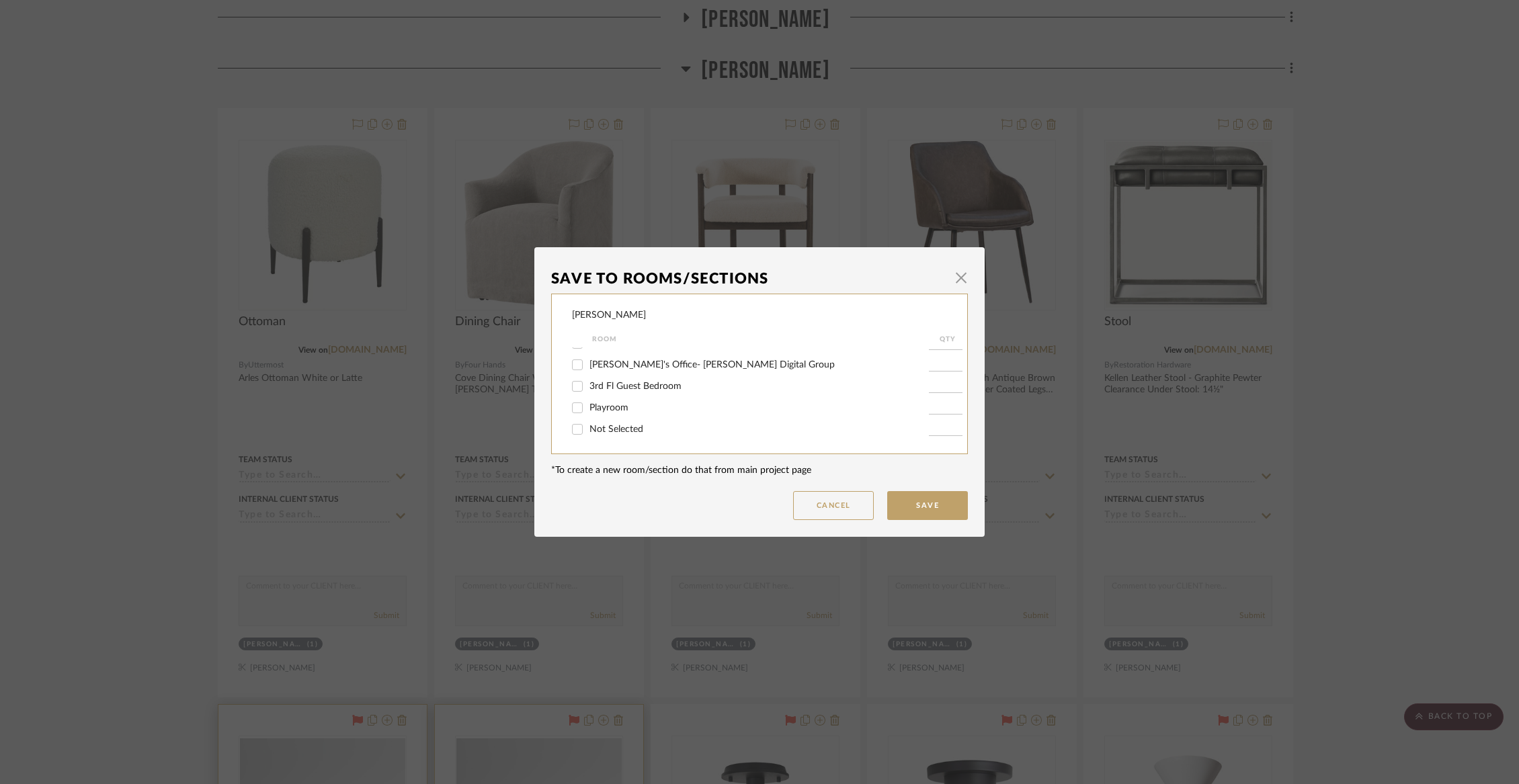
click at [588, 426] on input "Not Selected" at bounding box center [577, 429] width 21 height 21
checkbox input "true"
type input "1"
click at [916, 502] on button "Save" at bounding box center [927, 506] width 81 height 29
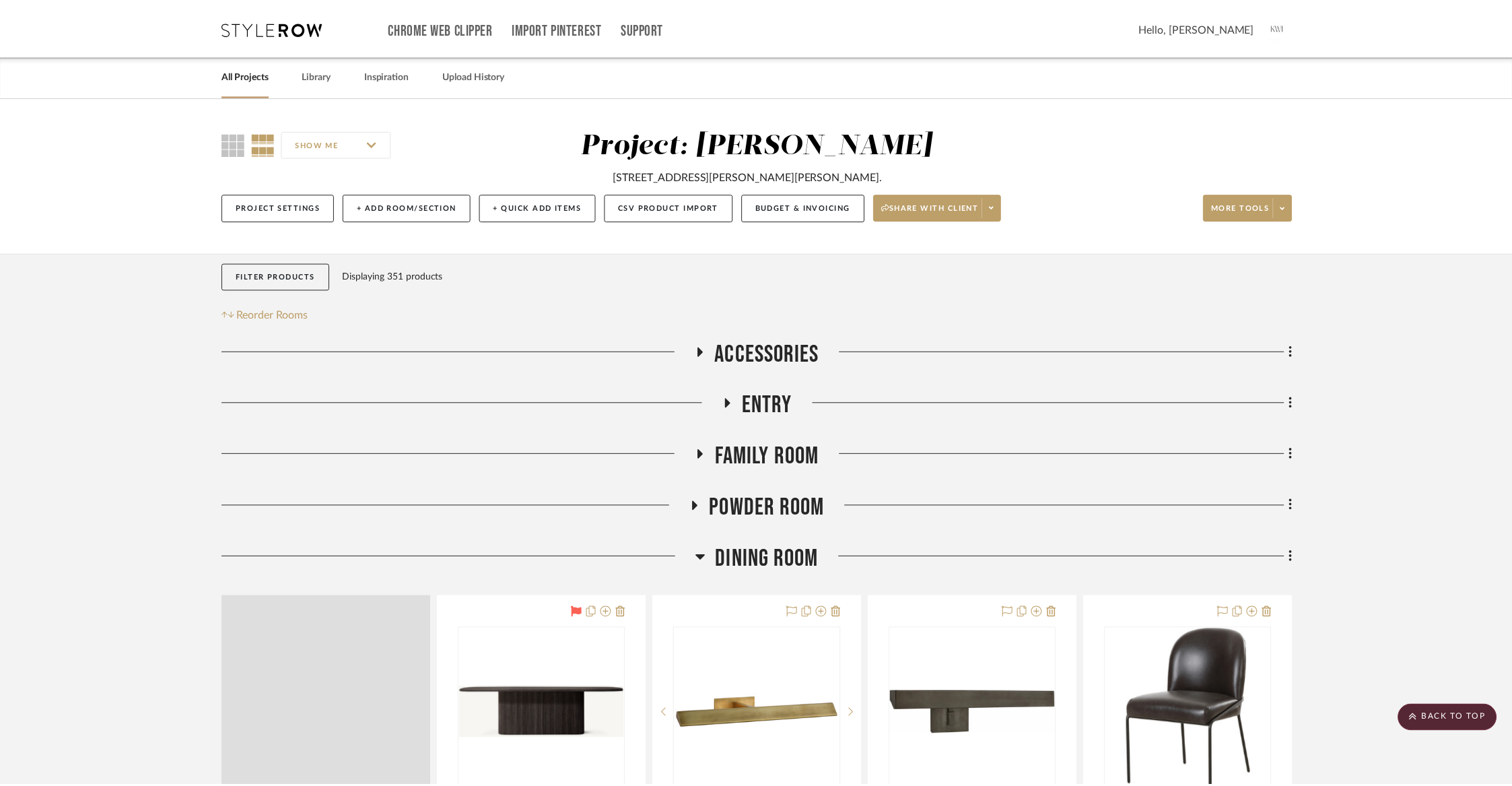
scroll to position [3300, 0]
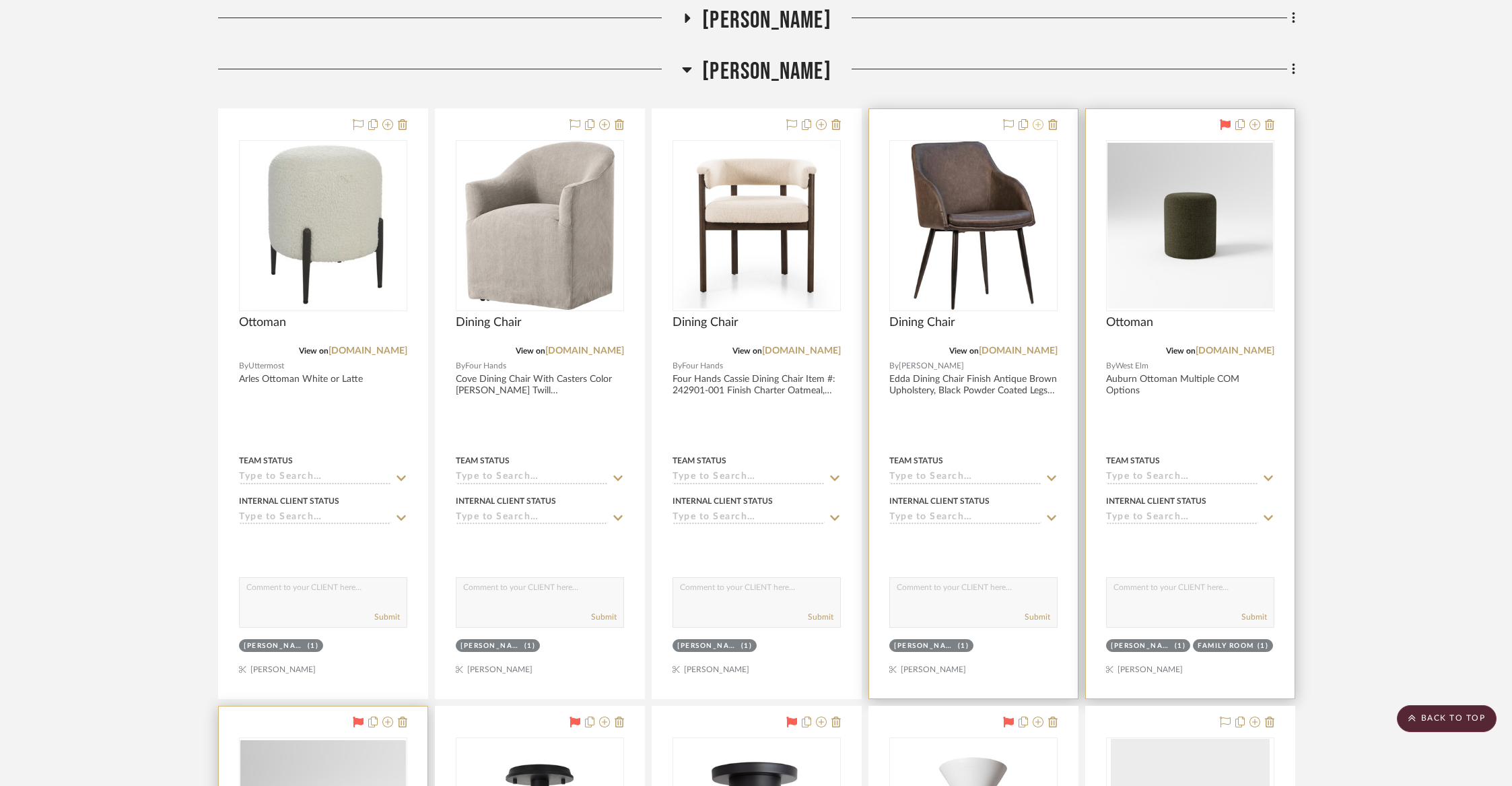
click at [1035, 119] on icon at bounding box center [1038, 125] width 11 height 11
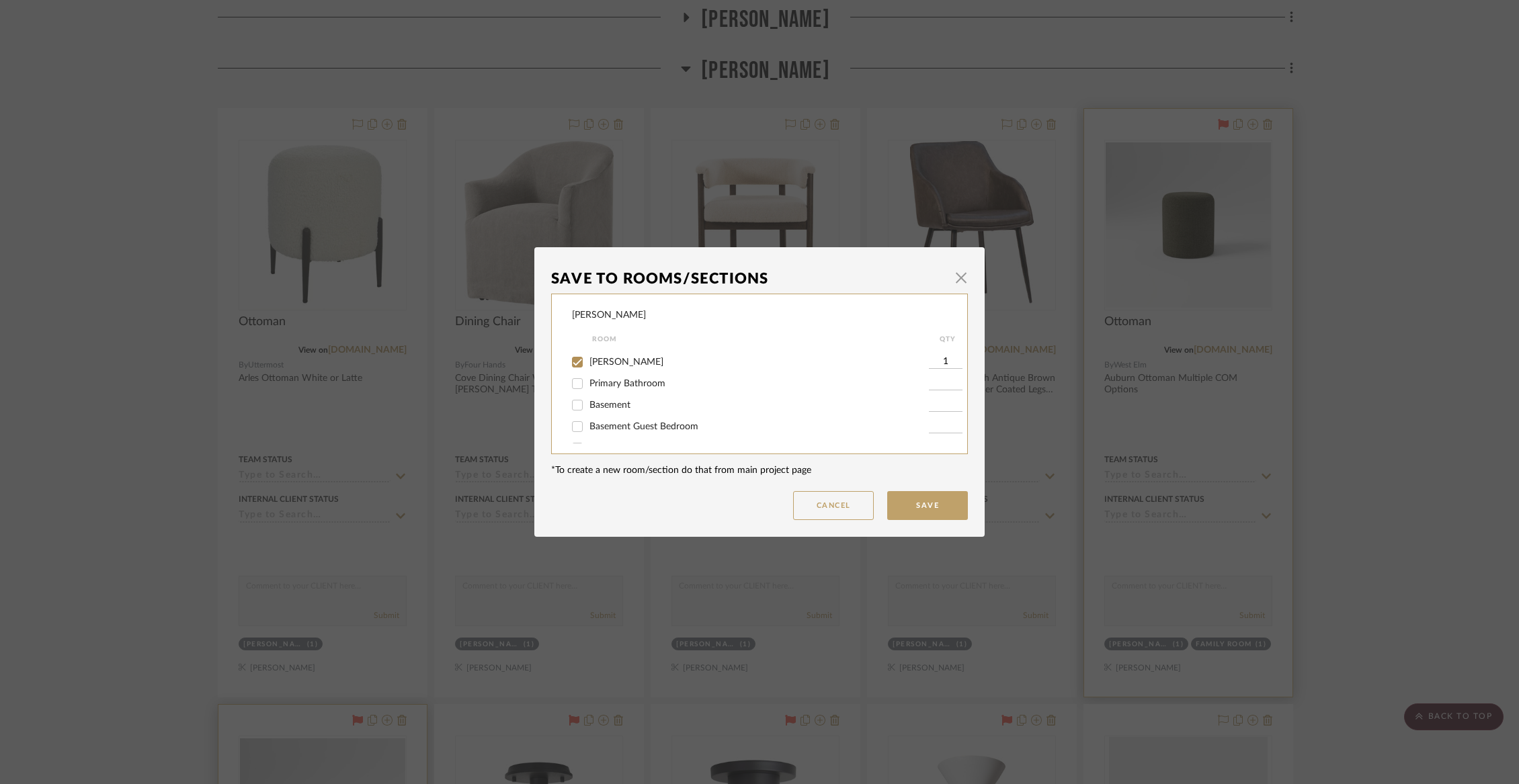
scroll to position [253, 0]
click at [626, 347] on span "[PERSON_NAME]" at bounding box center [626, 342] width 74 height 10
click at [588, 353] on input "[PERSON_NAME]" at bounding box center [577, 342] width 21 height 21
checkbox input "false"
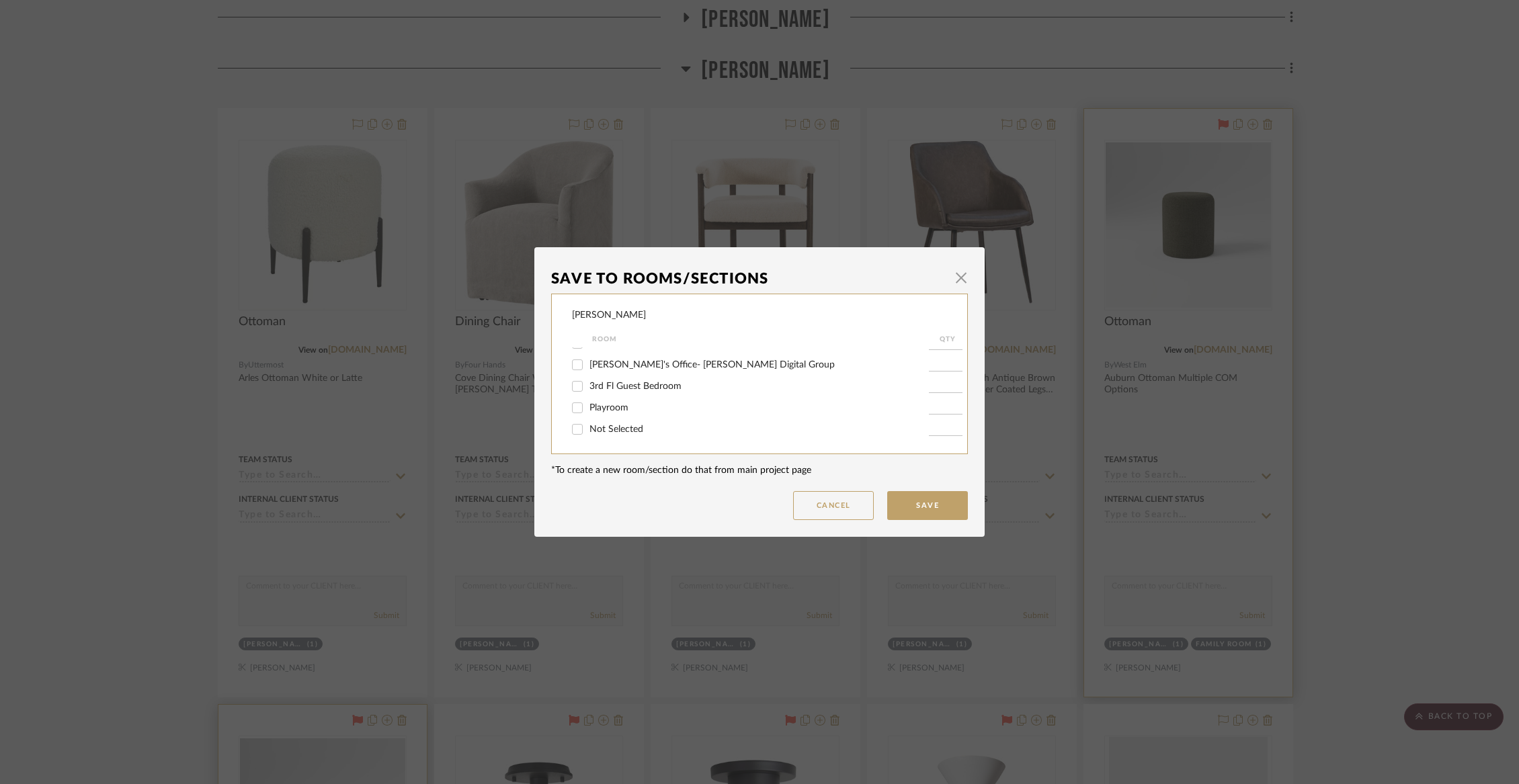
click at [606, 428] on span "Not Selected" at bounding box center [616, 429] width 54 height 10
click at [588, 428] on input "Not Selected" at bounding box center [577, 429] width 21 height 21
checkbox input "true"
type input "1"
click at [928, 503] on button "Save" at bounding box center [927, 506] width 81 height 29
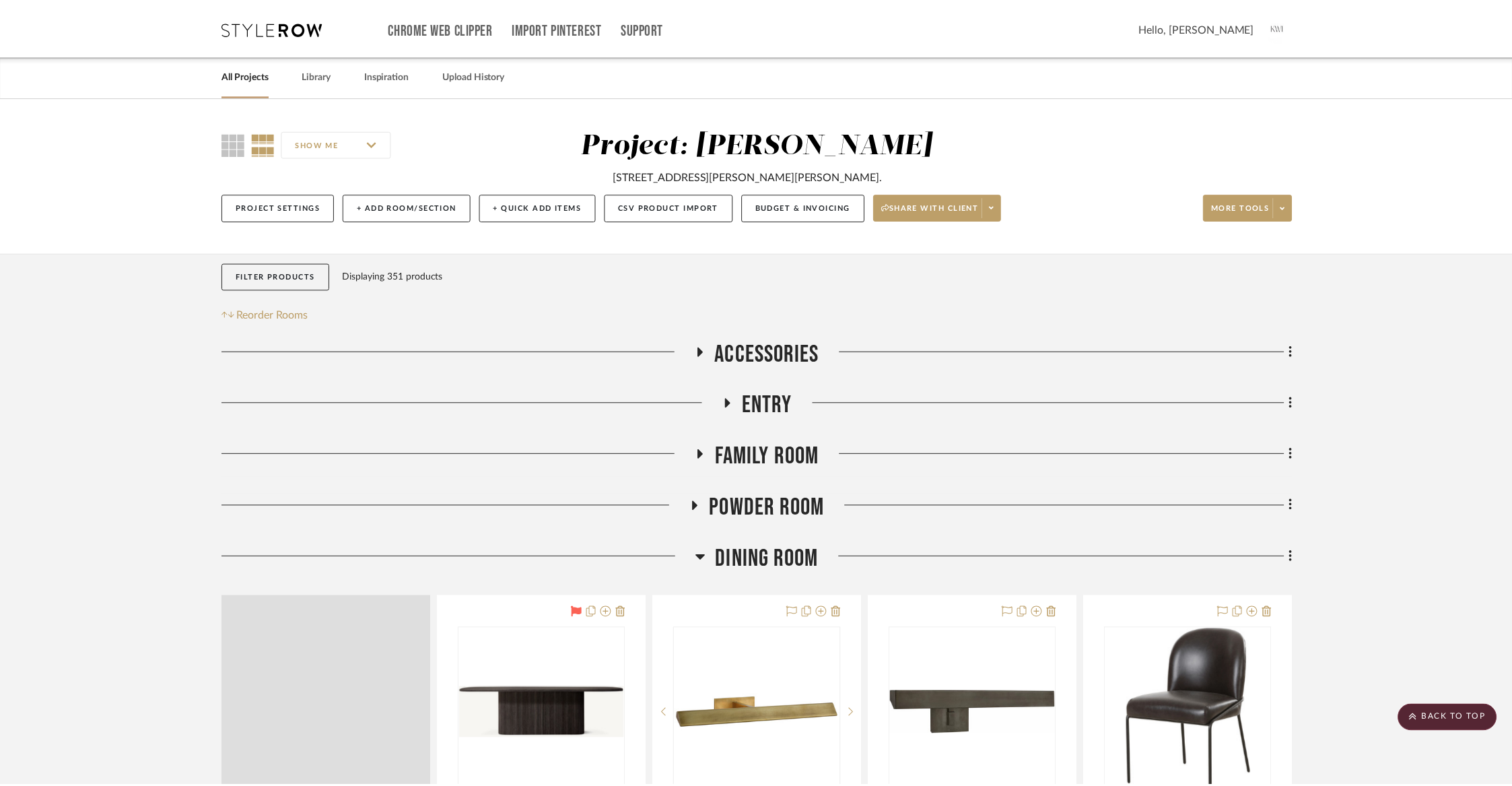
scroll to position [3300, 0]
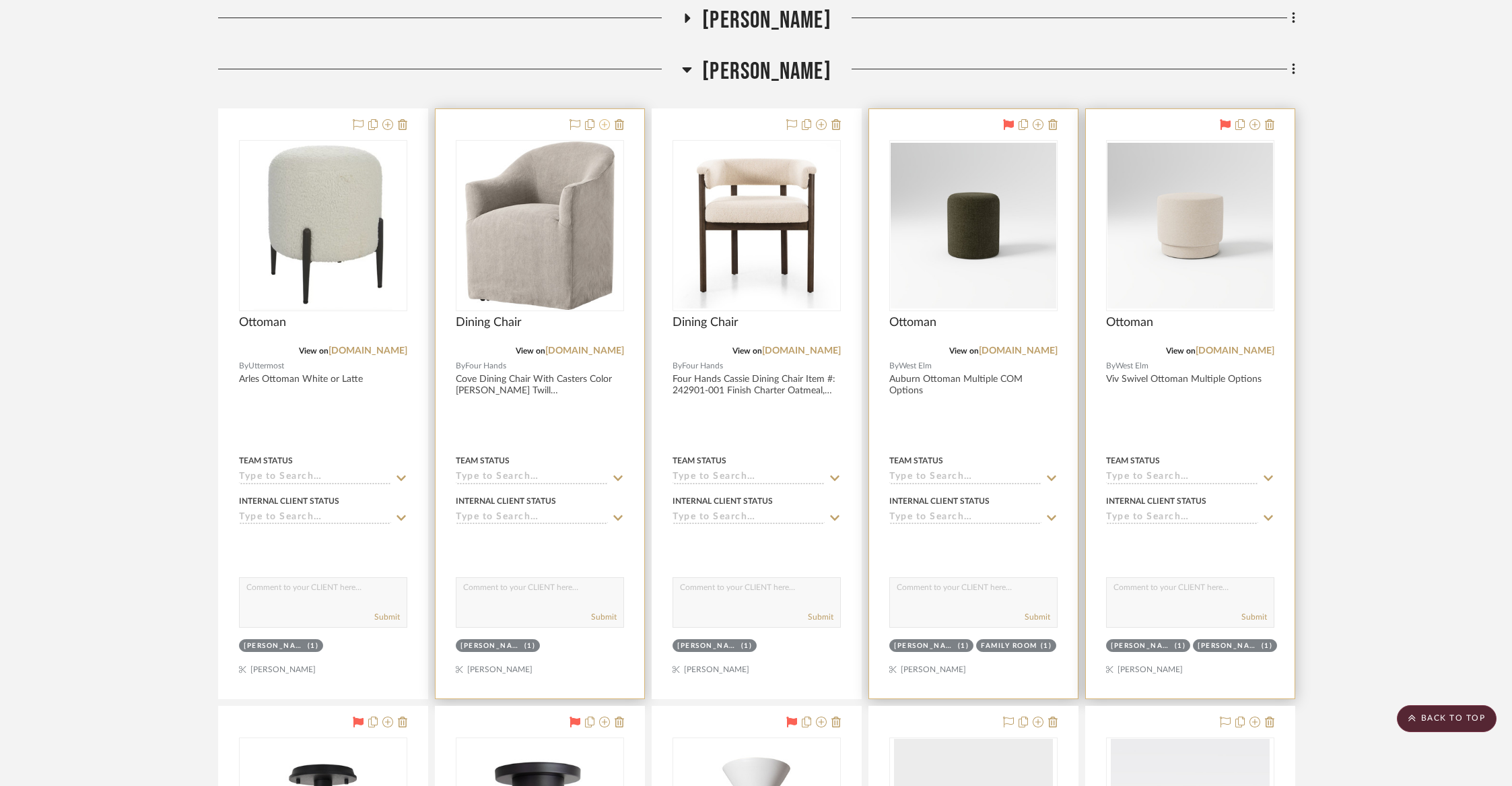
click at [605, 119] on icon at bounding box center [605, 125] width 11 height 11
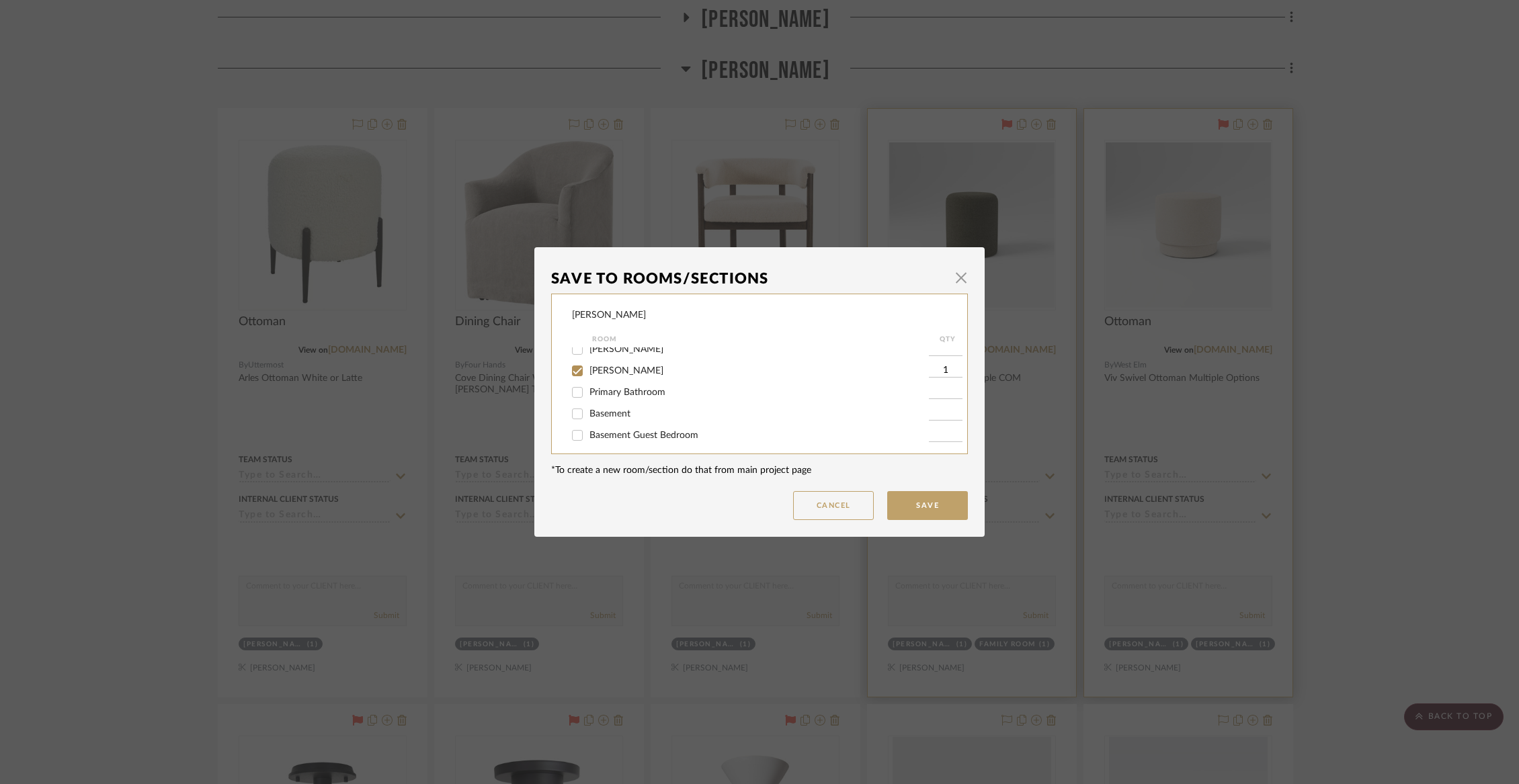
click at [596, 375] on span "[PERSON_NAME]" at bounding box center [626, 371] width 74 height 10
click at [588, 382] on input "[PERSON_NAME]" at bounding box center [577, 371] width 21 height 21
checkbox input "false"
click at [598, 440] on div "Not Selected" at bounding box center [751, 429] width 357 height 21
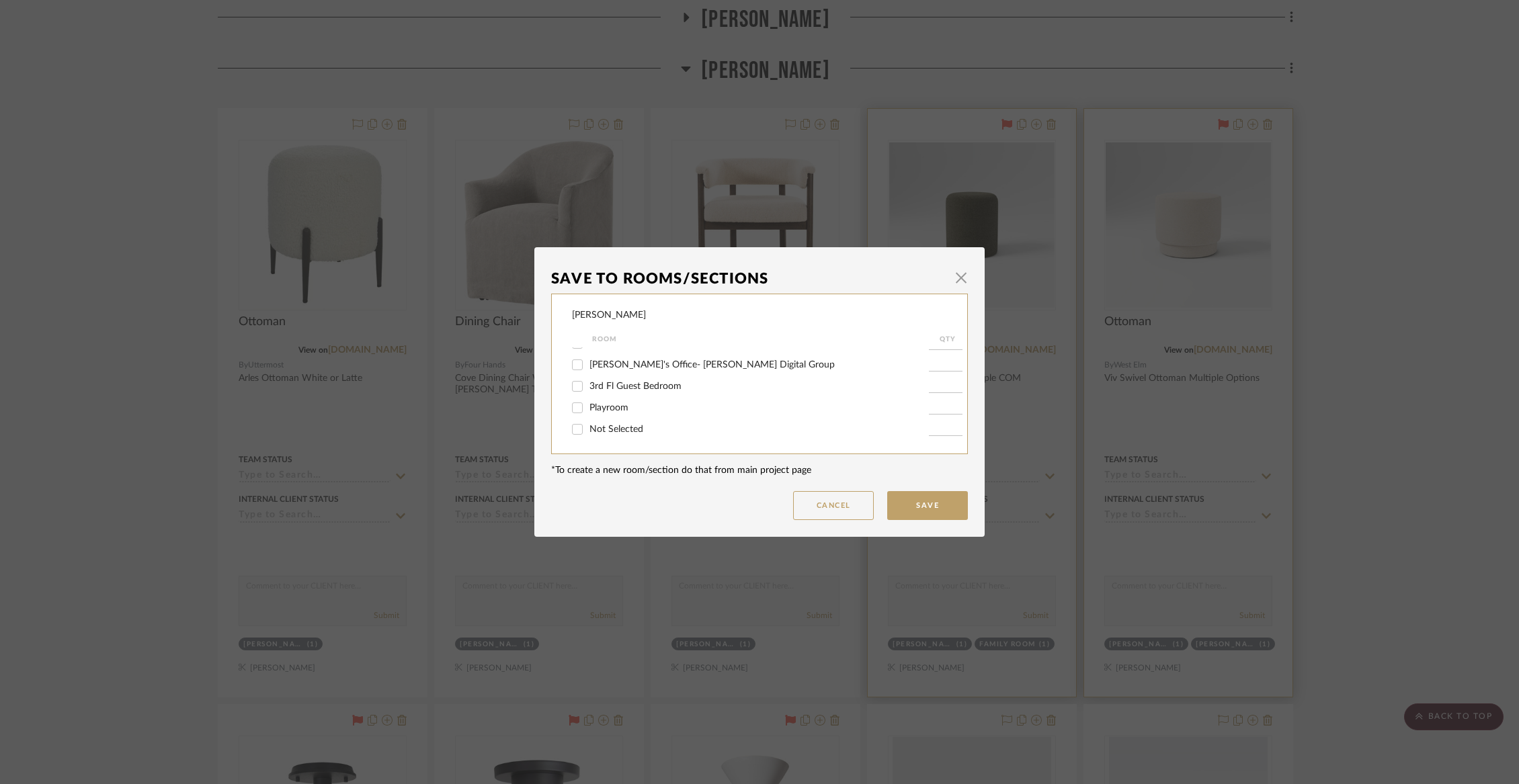
click at [595, 427] on span "Not Selected" at bounding box center [616, 429] width 54 height 10
click at [588, 427] on input "Not Selected" at bounding box center [577, 429] width 21 height 21
checkbox input "true"
type input "1"
click at [921, 499] on button "Save" at bounding box center [927, 506] width 81 height 29
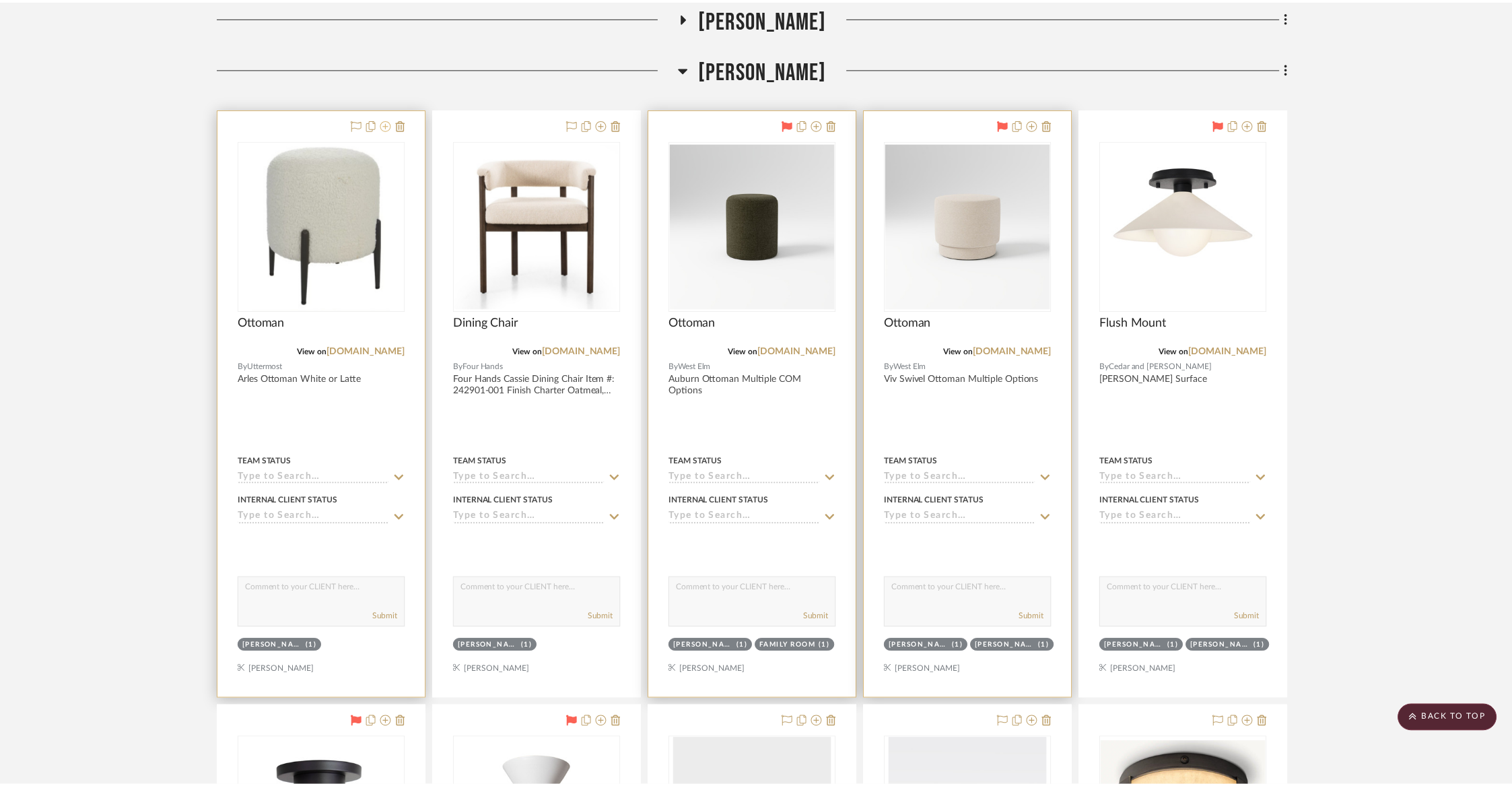
scroll to position [3300, 0]
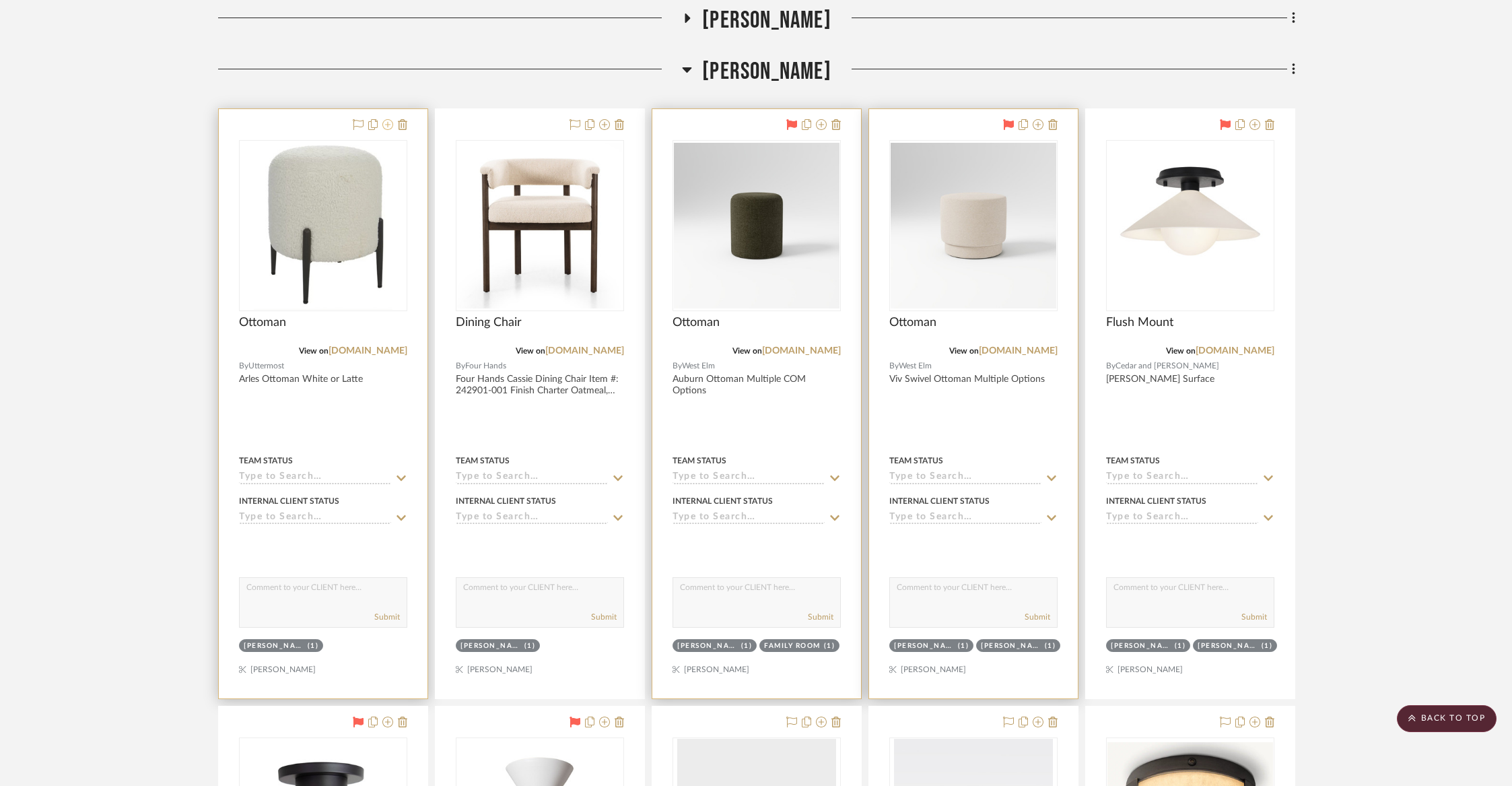
click at [389, 122] on icon at bounding box center [388, 125] width 11 height 11
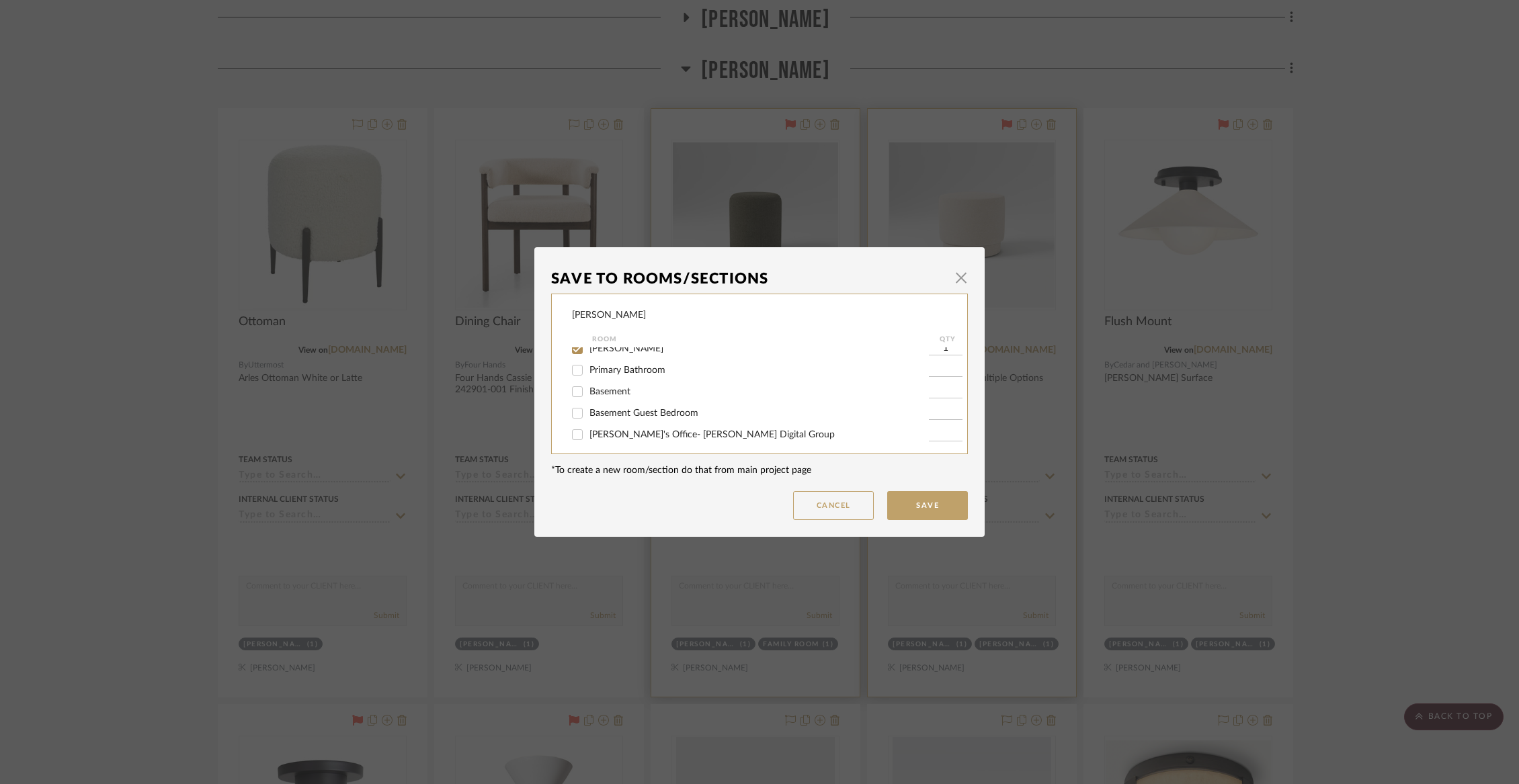
scroll to position [248, 0]
click at [606, 351] on span "[PERSON_NAME]" at bounding box center [626, 347] width 74 height 10
click at [588, 358] on input "[PERSON_NAME]" at bounding box center [577, 347] width 21 height 21
checkbox input "false"
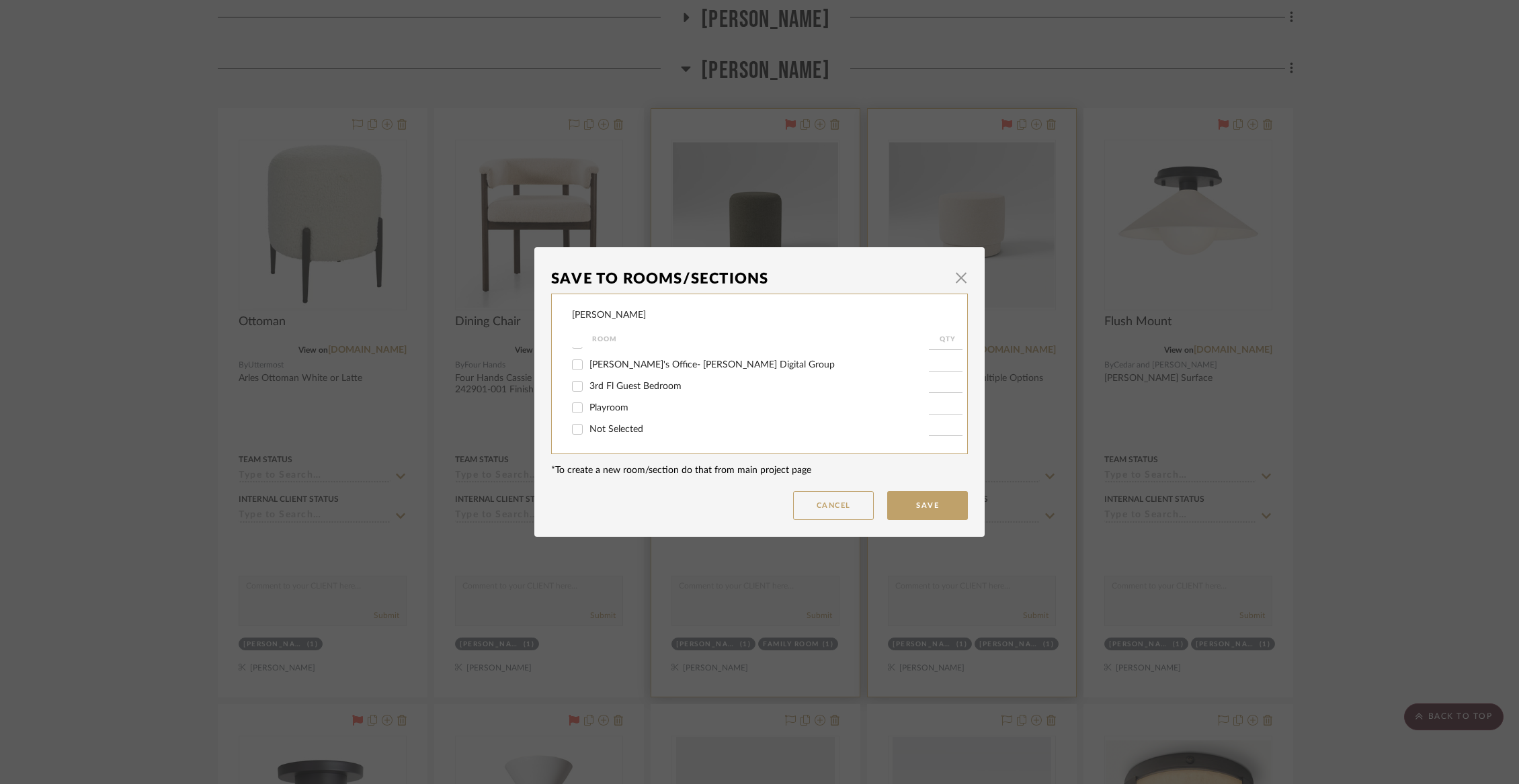
click at [615, 439] on div "Not Selected" at bounding box center [751, 429] width 357 height 21
click at [614, 432] on span "Not Selected" at bounding box center [616, 429] width 54 height 10
click at [588, 432] on input "Not Selected" at bounding box center [577, 429] width 21 height 21
checkbox input "true"
type input "1"
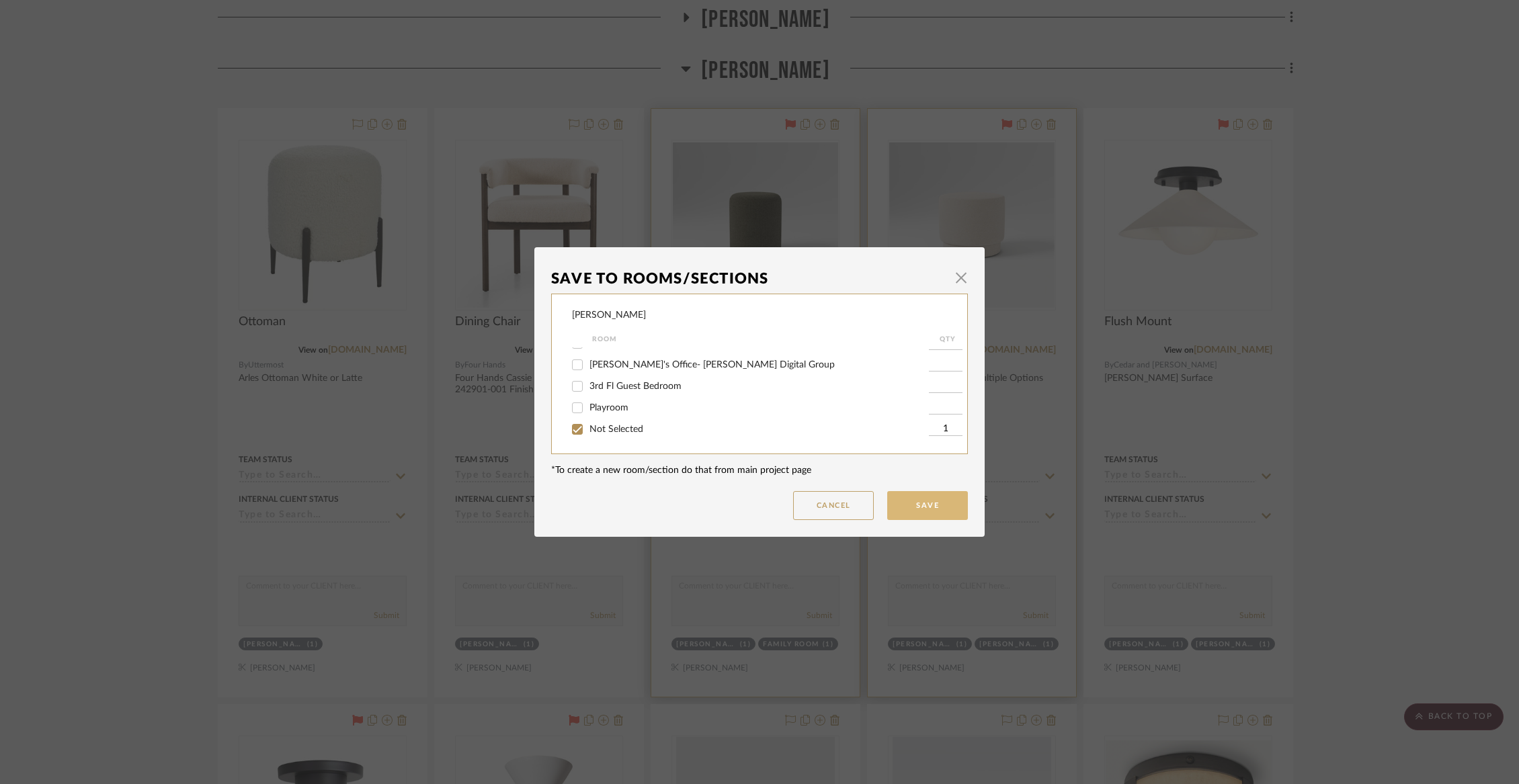
click at [921, 510] on button "Save" at bounding box center [927, 506] width 81 height 29
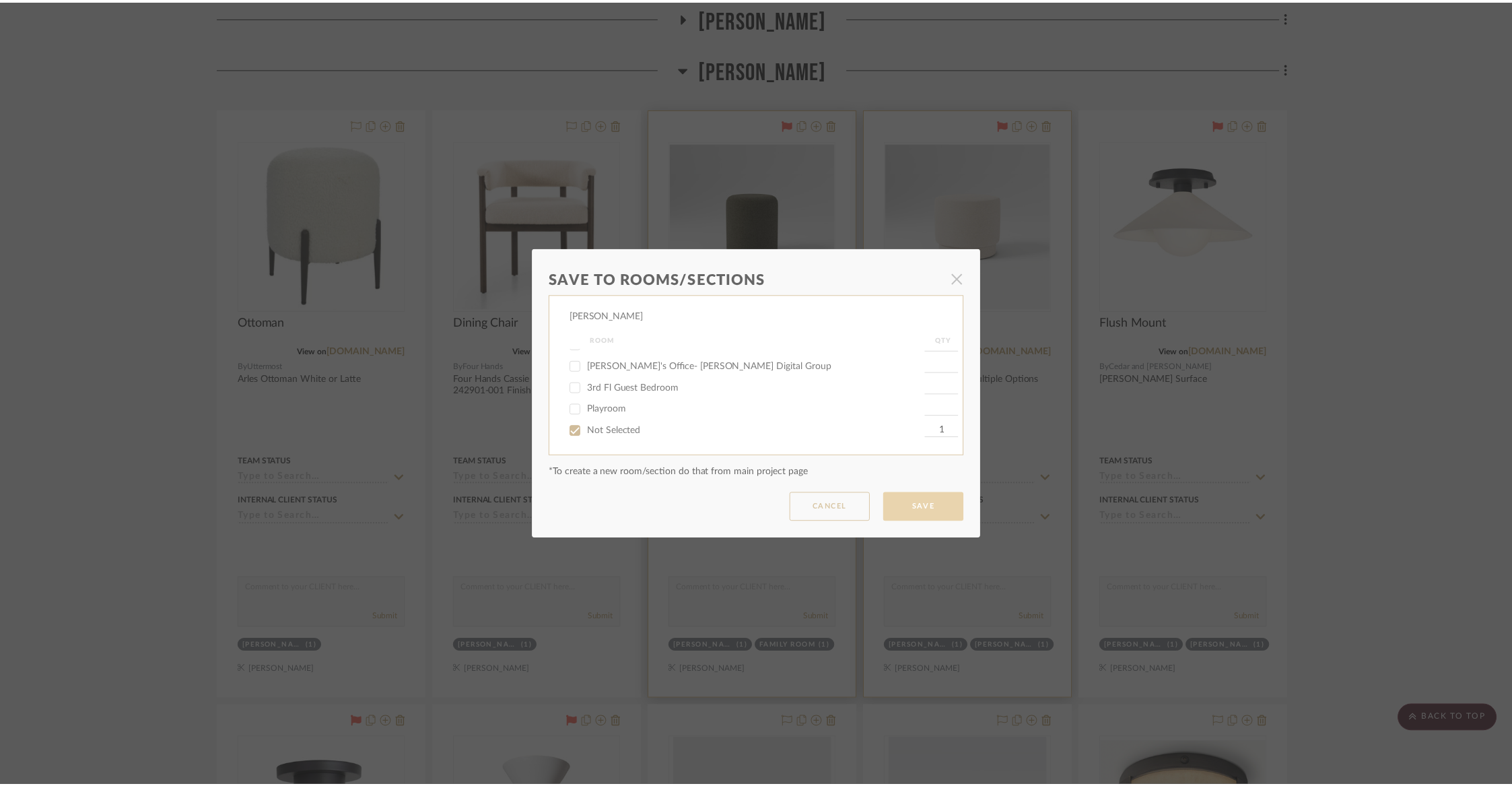
scroll to position [3300, 0]
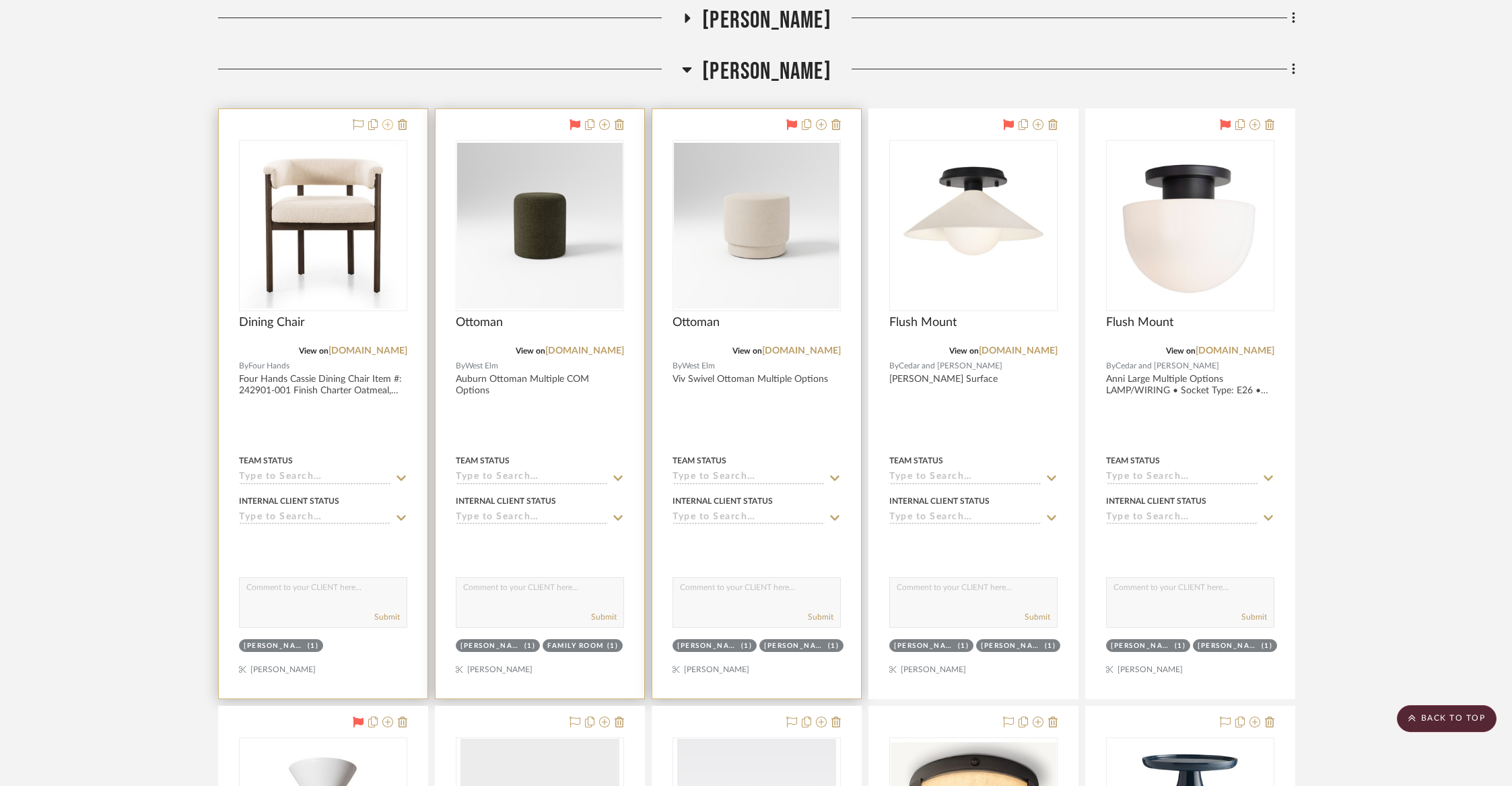
click at [388, 123] on icon at bounding box center [388, 125] width 11 height 11
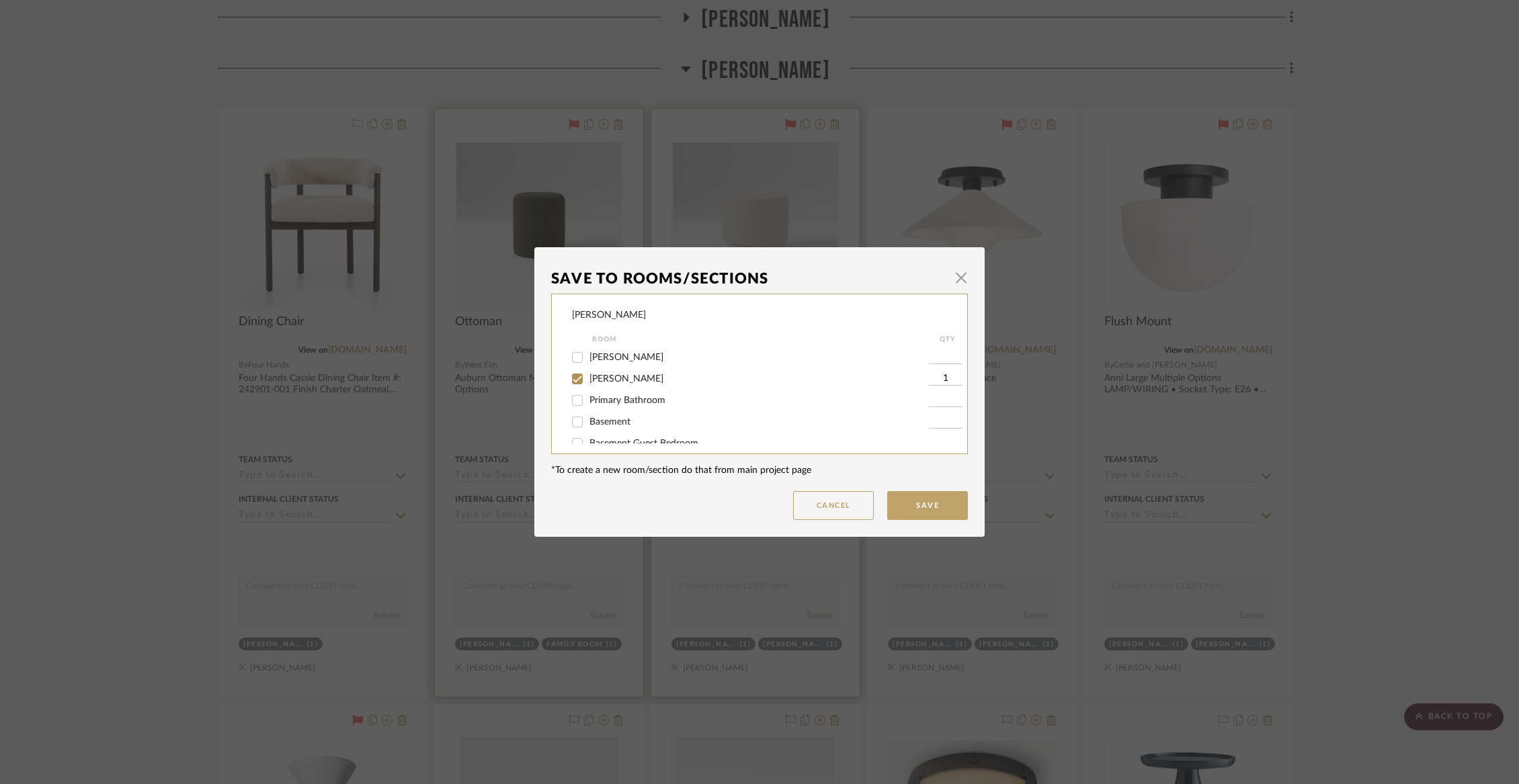
scroll to position [210, 0]
click at [603, 389] on span "[PERSON_NAME]" at bounding box center [626, 384] width 74 height 10
click at [588, 394] on input "[PERSON_NAME]" at bounding box center [577, 384] width 21 height 21
checkbox input "false"
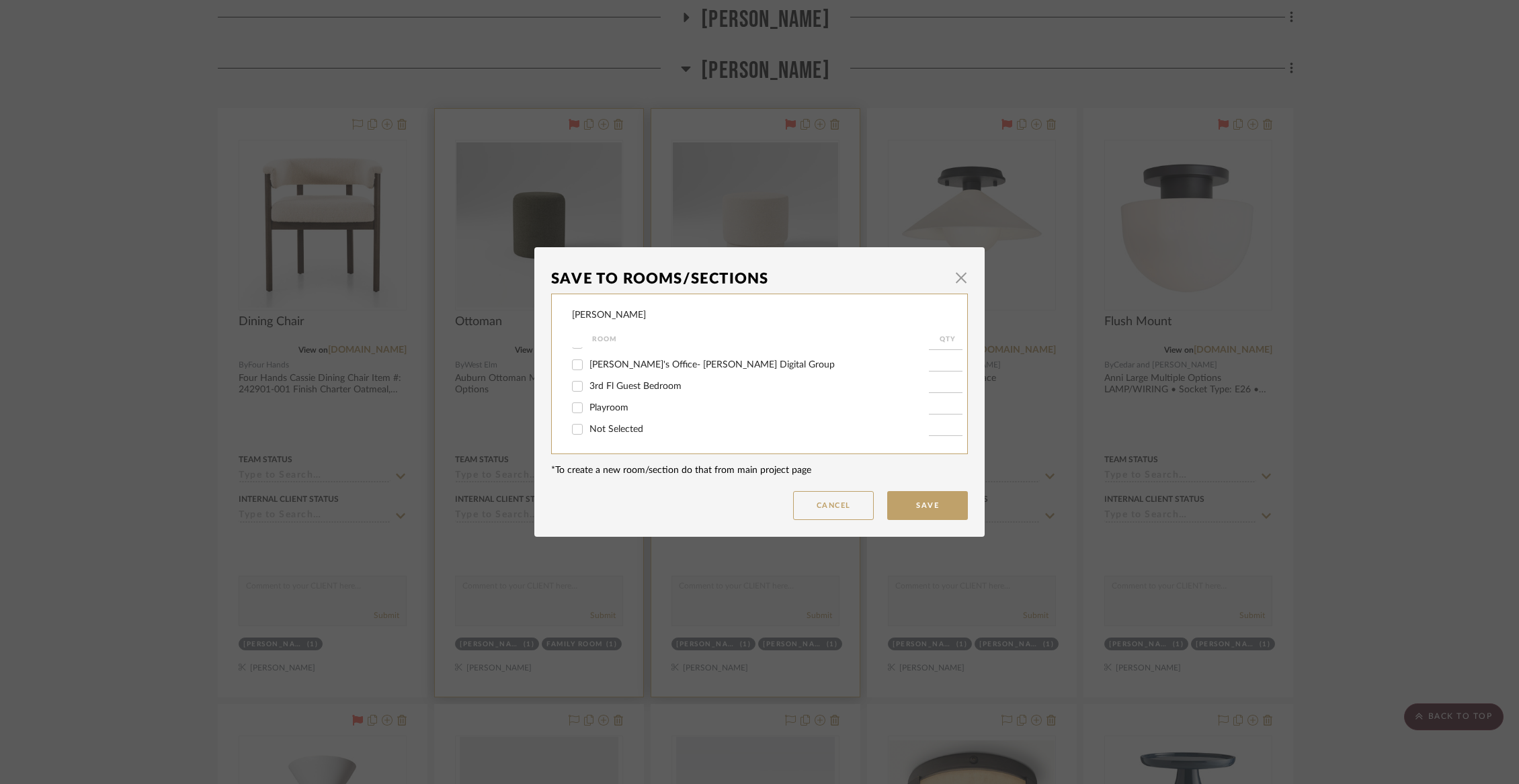
click at [598, 436] on div "Not Selected" at bounding box center [751, 429] width 357 height 21
click at [598, 427] on span "Not Selected" at bounding box center [616, 429] width 54 height 10
click at [588, 427] on input "Not Selected" at bounding box center [577, 429] width 21 height 21
checkbox input "true"
type input "1"
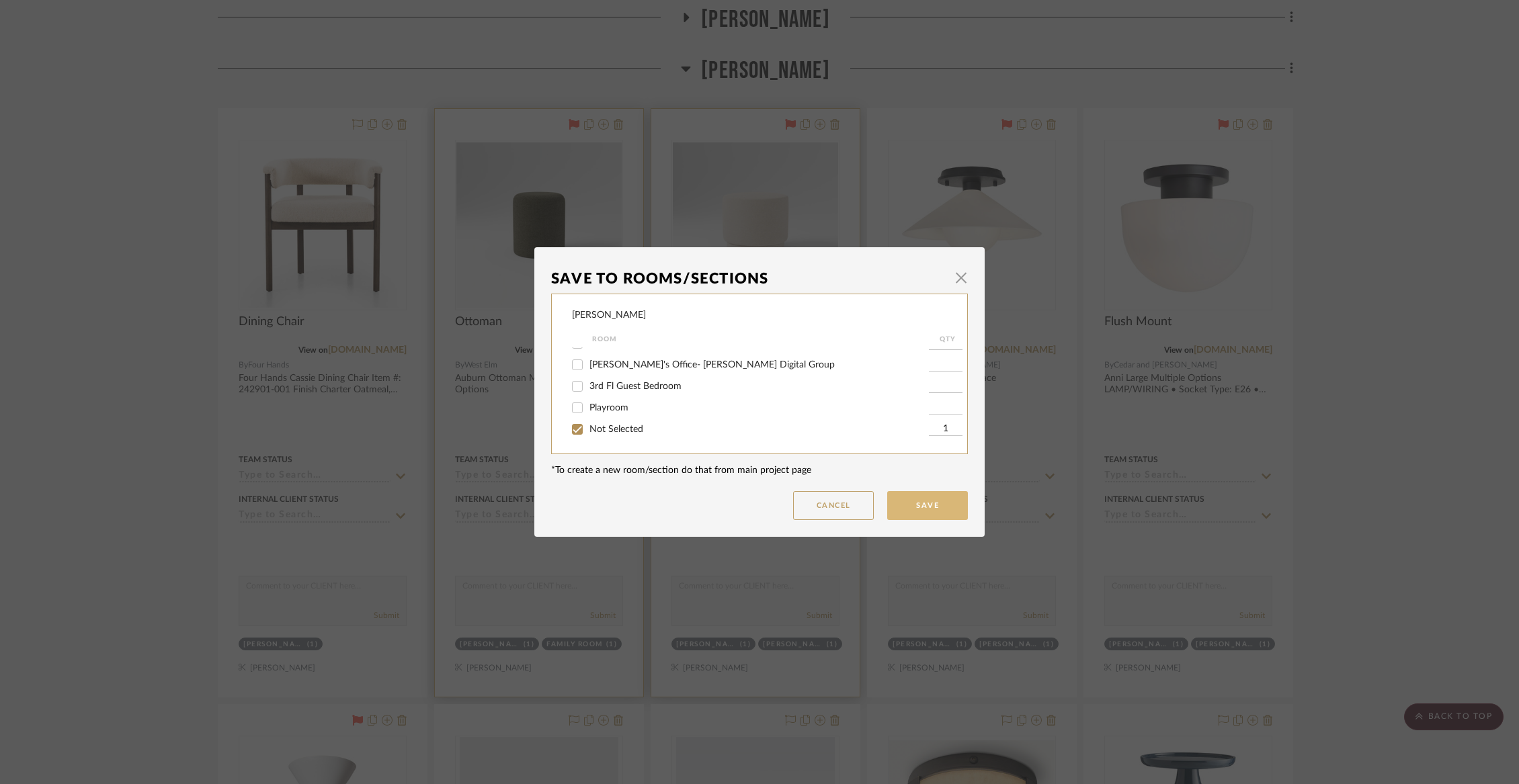
click at [929, 501] on button "Save" at bounding box center [927, 506] width 81 height 29
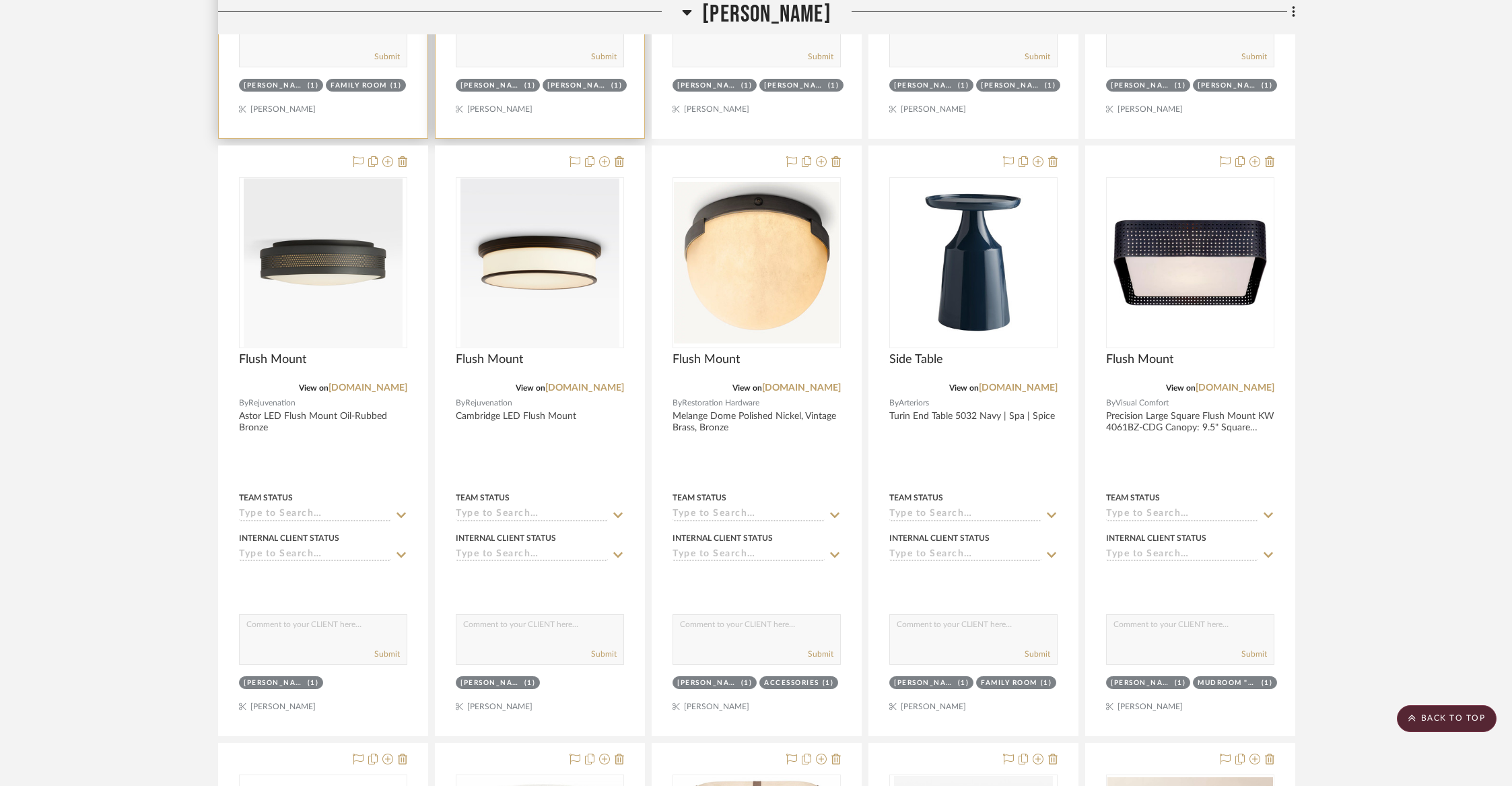
scroll to position [3884, 0]
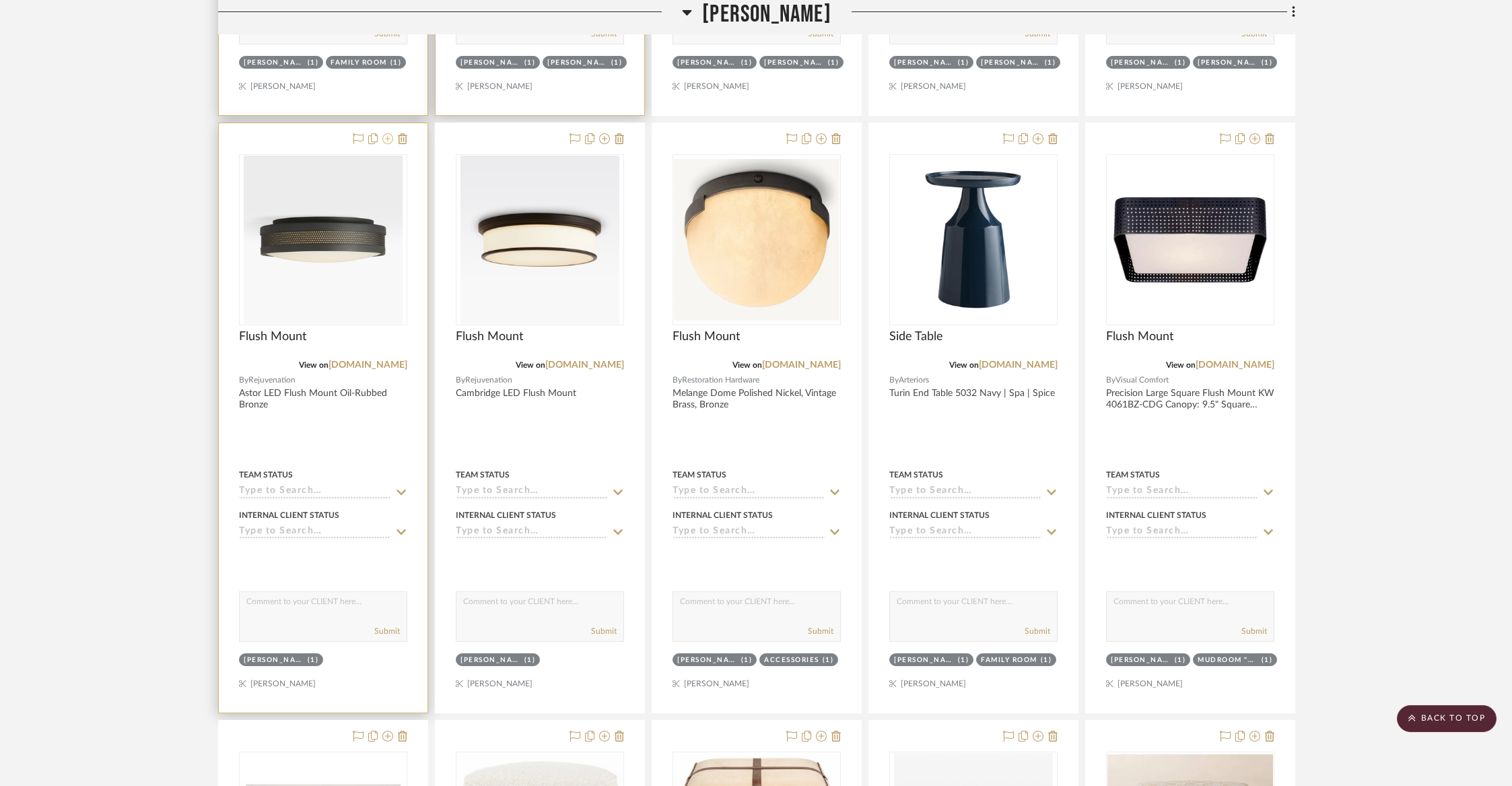
click at [387, 133] on icon at bounding box center [388, 139] width 11 height 11
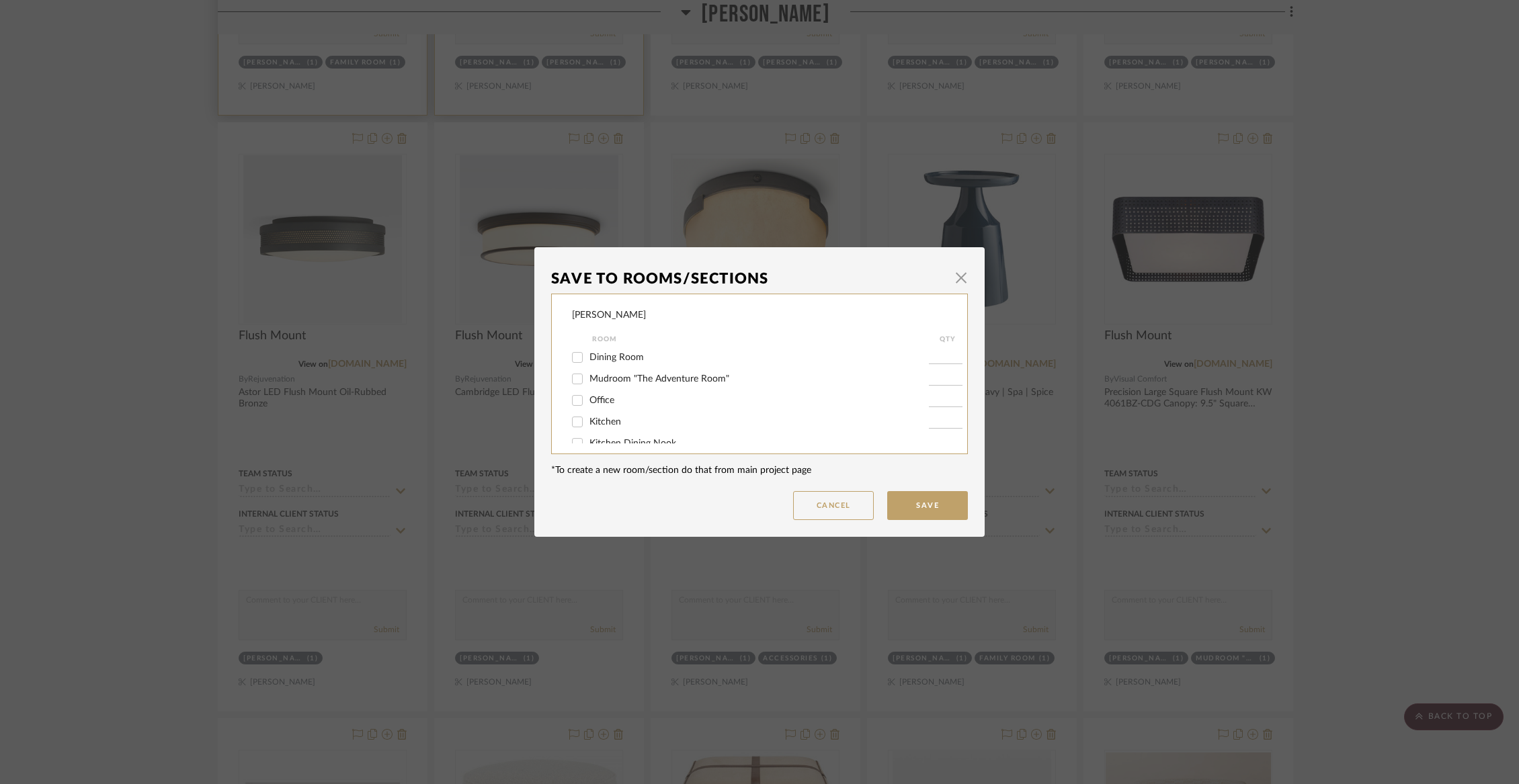
scroll to position [111, 0]
click at [609, 360] on span "Mudroom "The Adventure Room"" at bounding box center [659, 355] width 140 height 10
click at [588, 363] on input "Mudroom "The Adventure Room"" at bounding box center [577, 354] width 21 height 21
checkbox input "true"
type input "1"
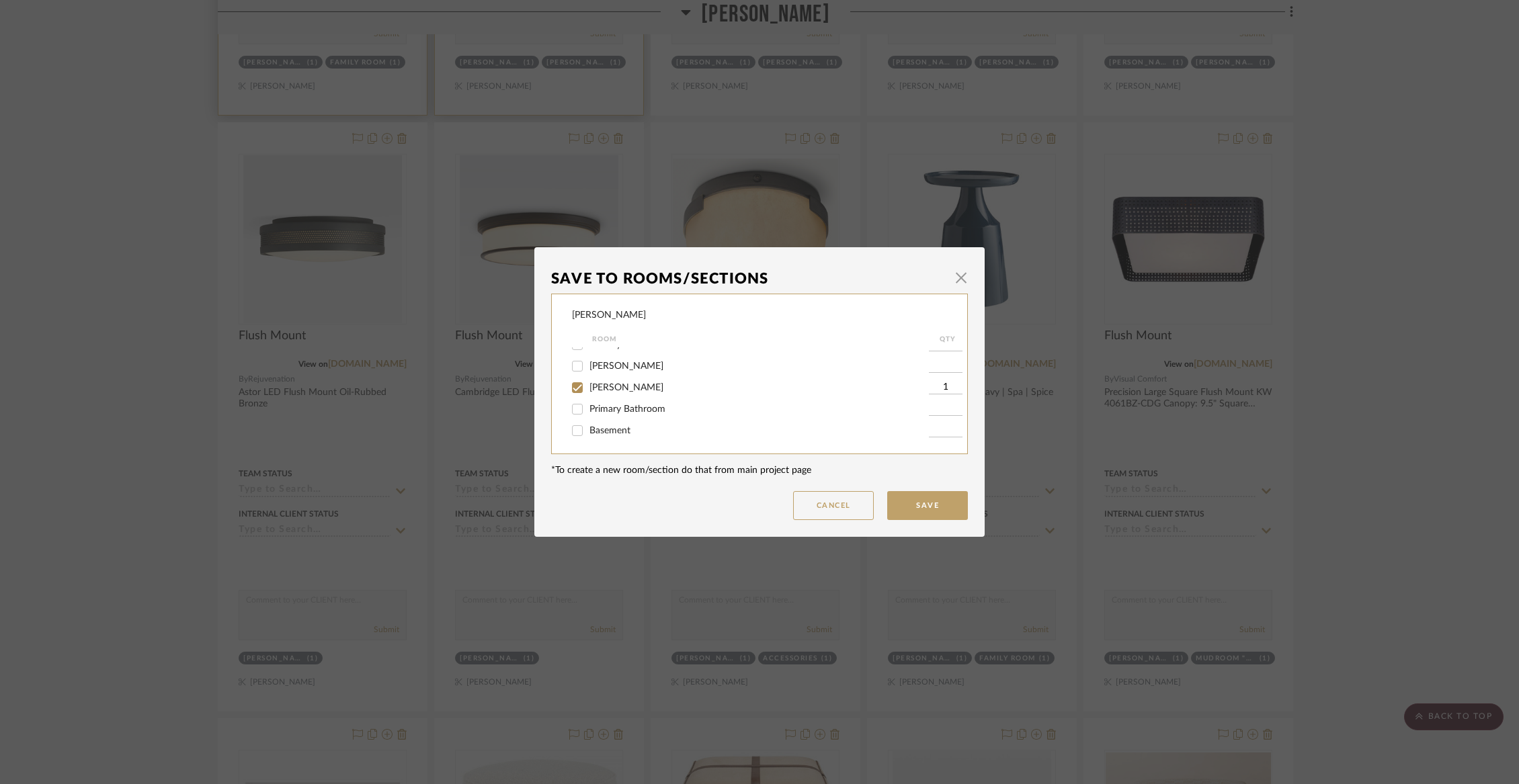
scroll to position [231, 0]
click at [609, 368] on span "[PERSON_NAME]" at bounding box center [626, 364] width 74 height 10
click at [588, 370] on input "[PERSON_NAME]" at bounding box center [577, 363] width 21 height 21
checkbox input "false"
click at [937, 513] on button "Save" at bounding box center [927, 506] width 81 height 29
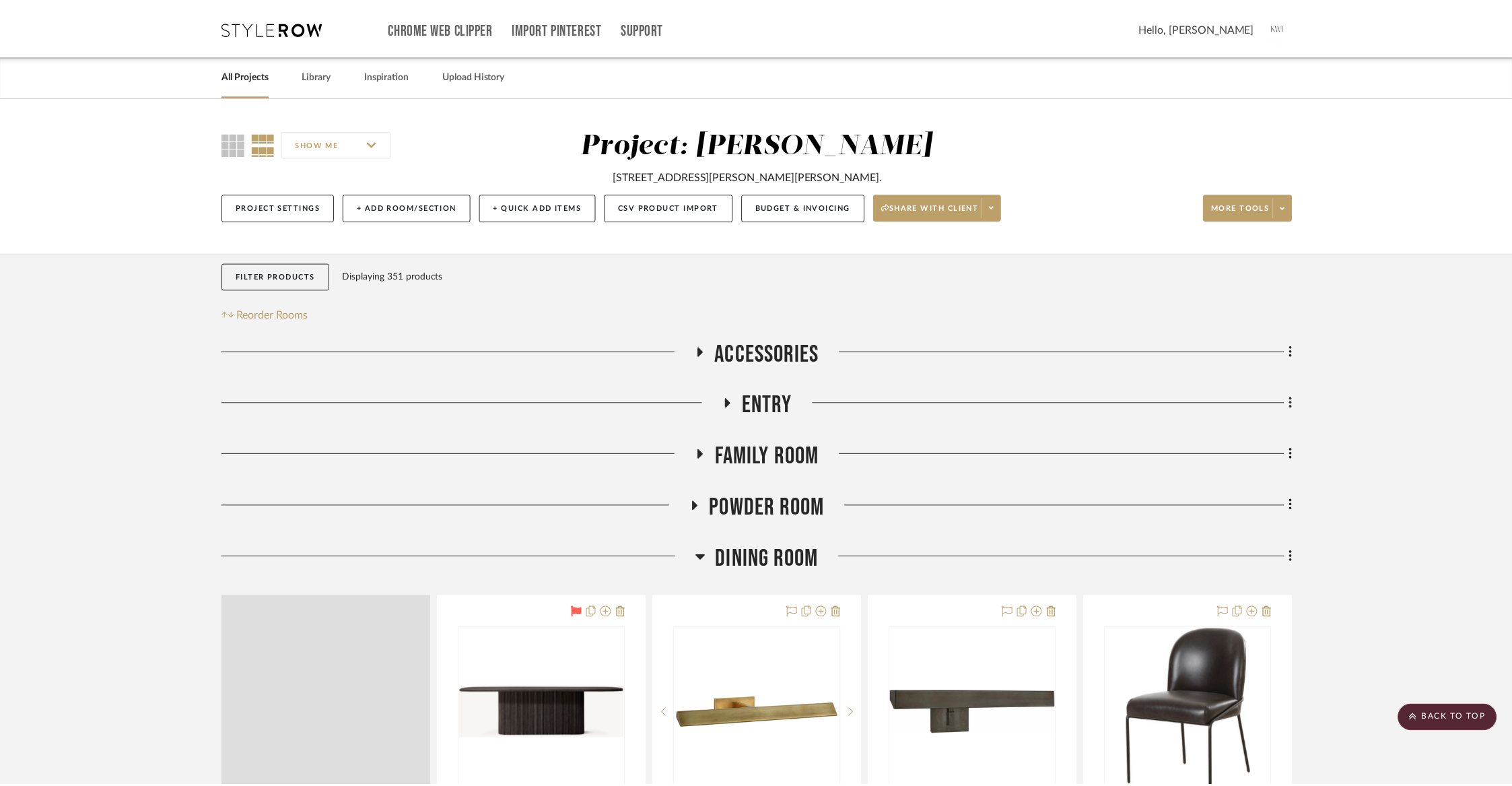
scroll to position [3884, 0]
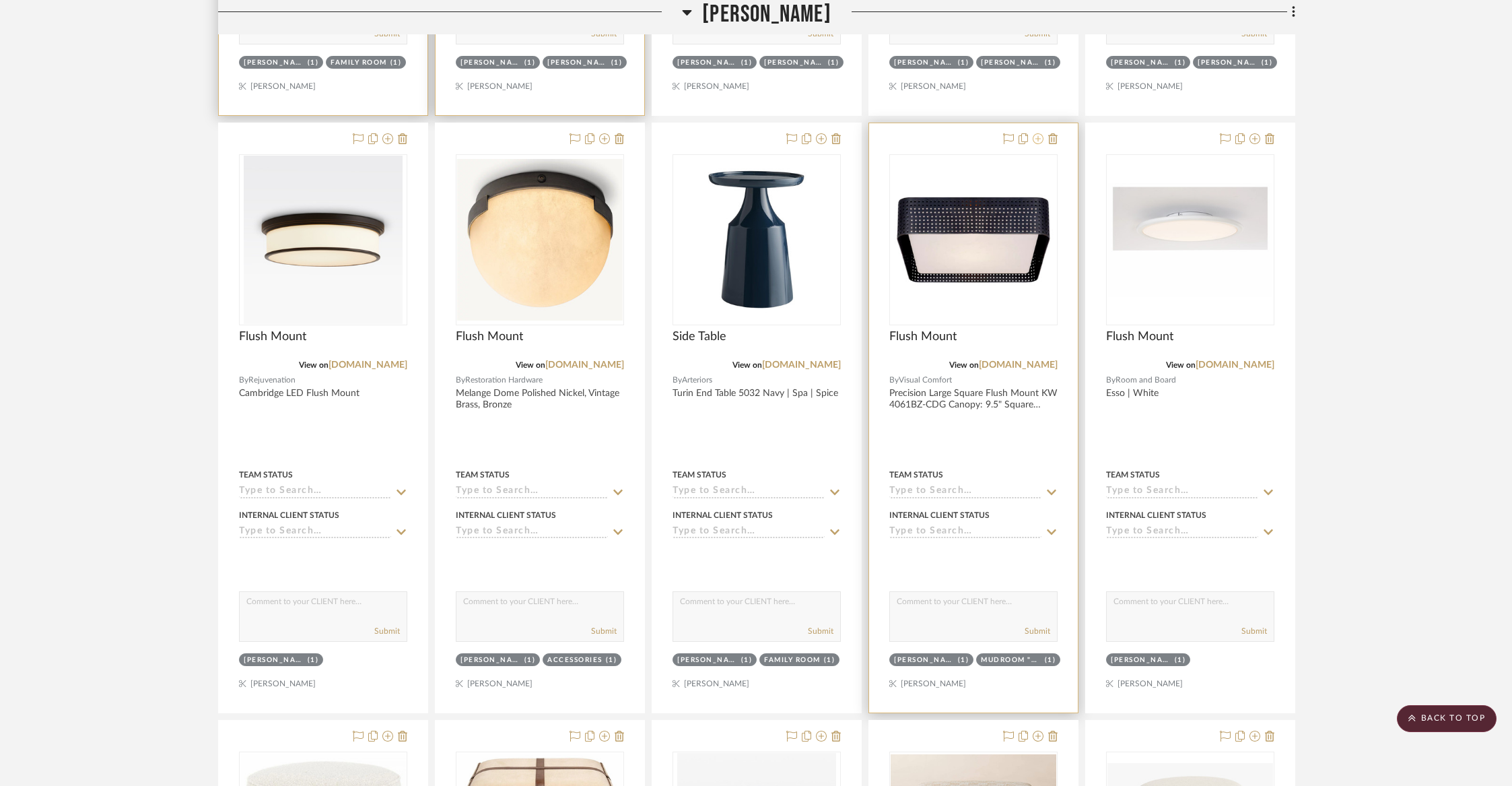
click at [1038, 137] on icon at bounding box center [1038, 139] width 11 height 11
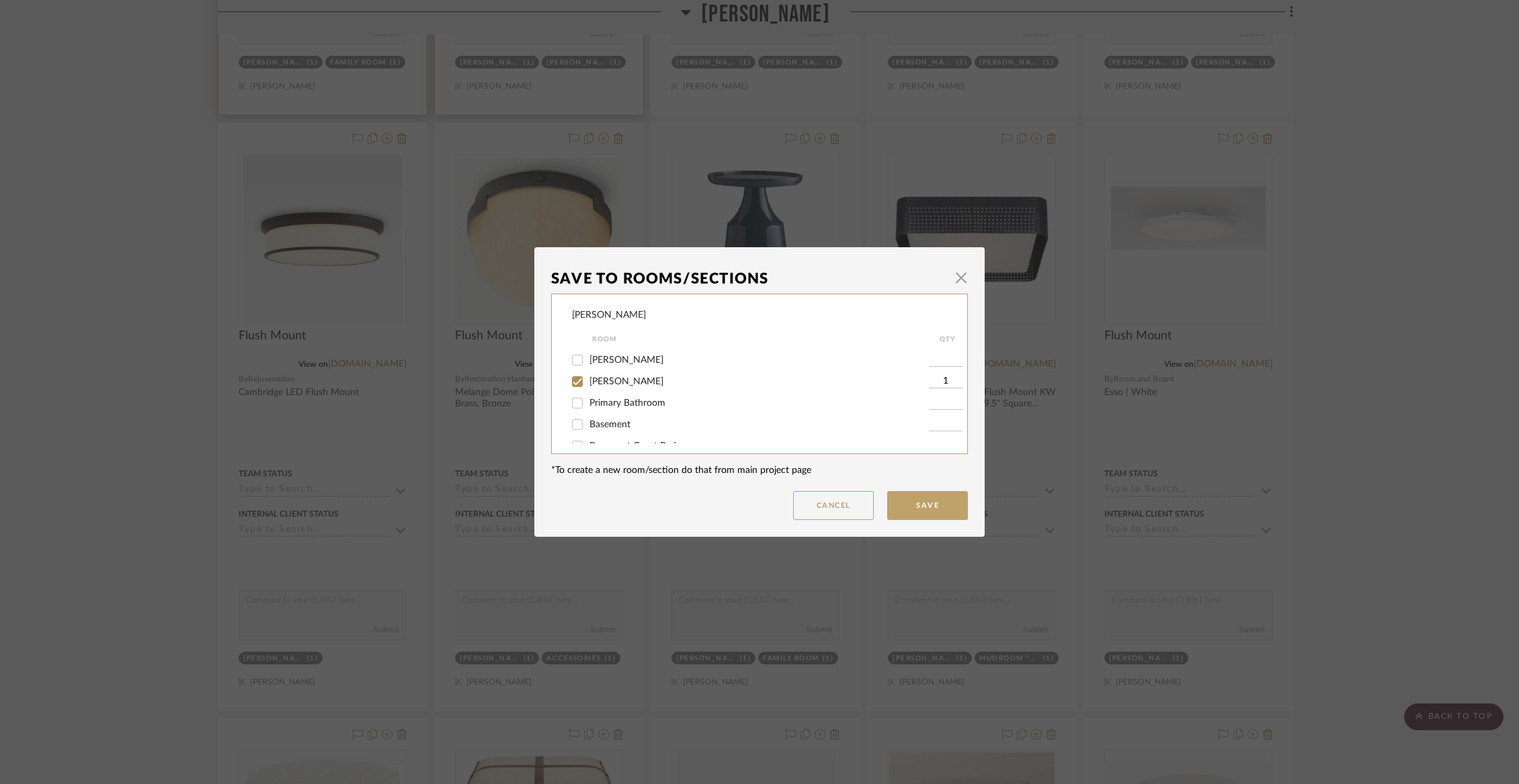
scroll to position [218, 0]
click at [629, 381] on span "[PERSON_NAME]" at bounding box center [626, 377] width 74 height 10
click at [588, 381] on input "[PERSON_NAME]" at bounding box center [577, 376] width 21 height 21
checkbox input "false"
click at [913, 497] on button "Save" at bounding box center [927, 506] width 81 height 29
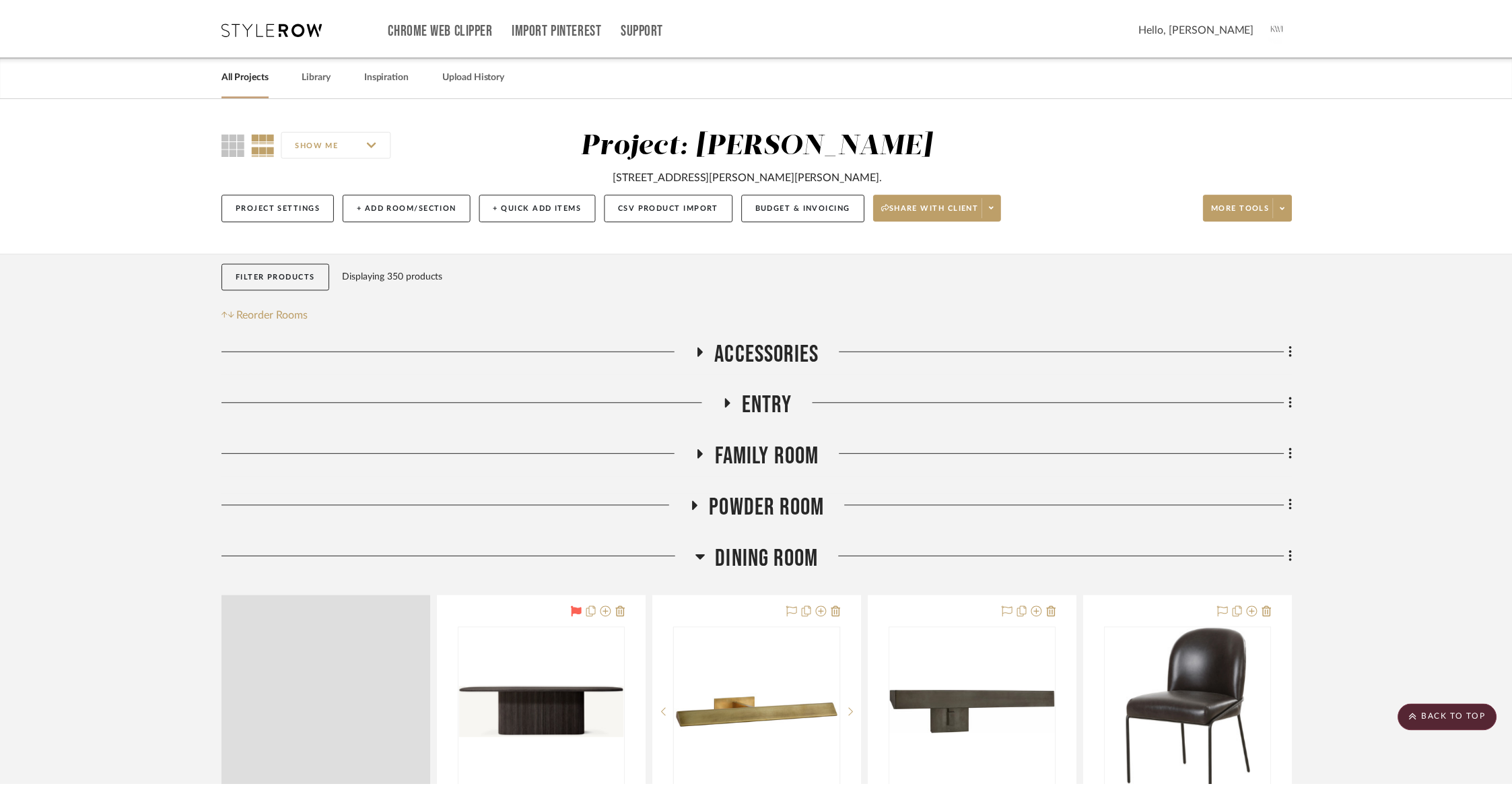
scroll to position [3884, 0]
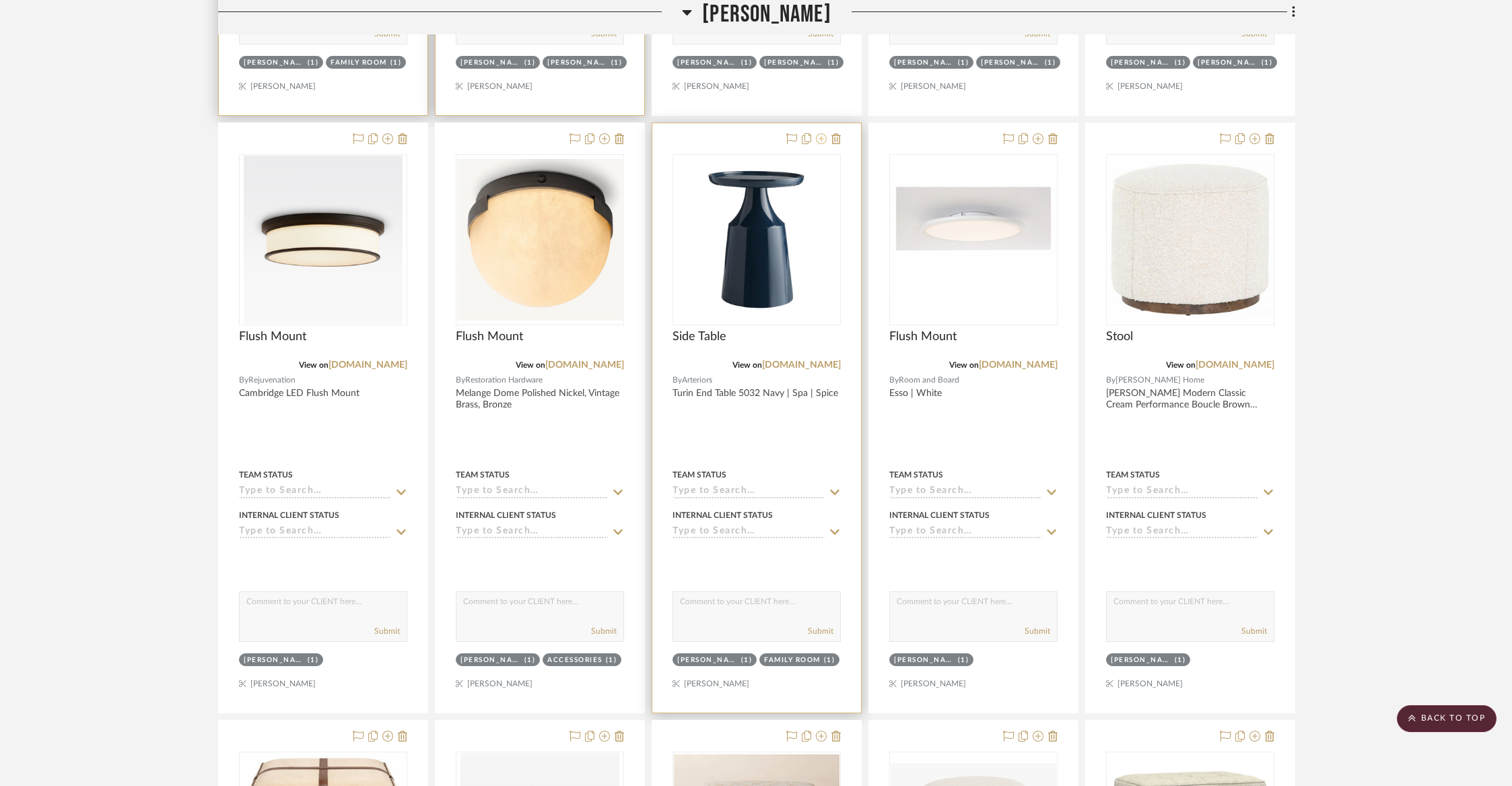
click at [822, 137] on icon at bounding box center [822, 139] width 11 height 11
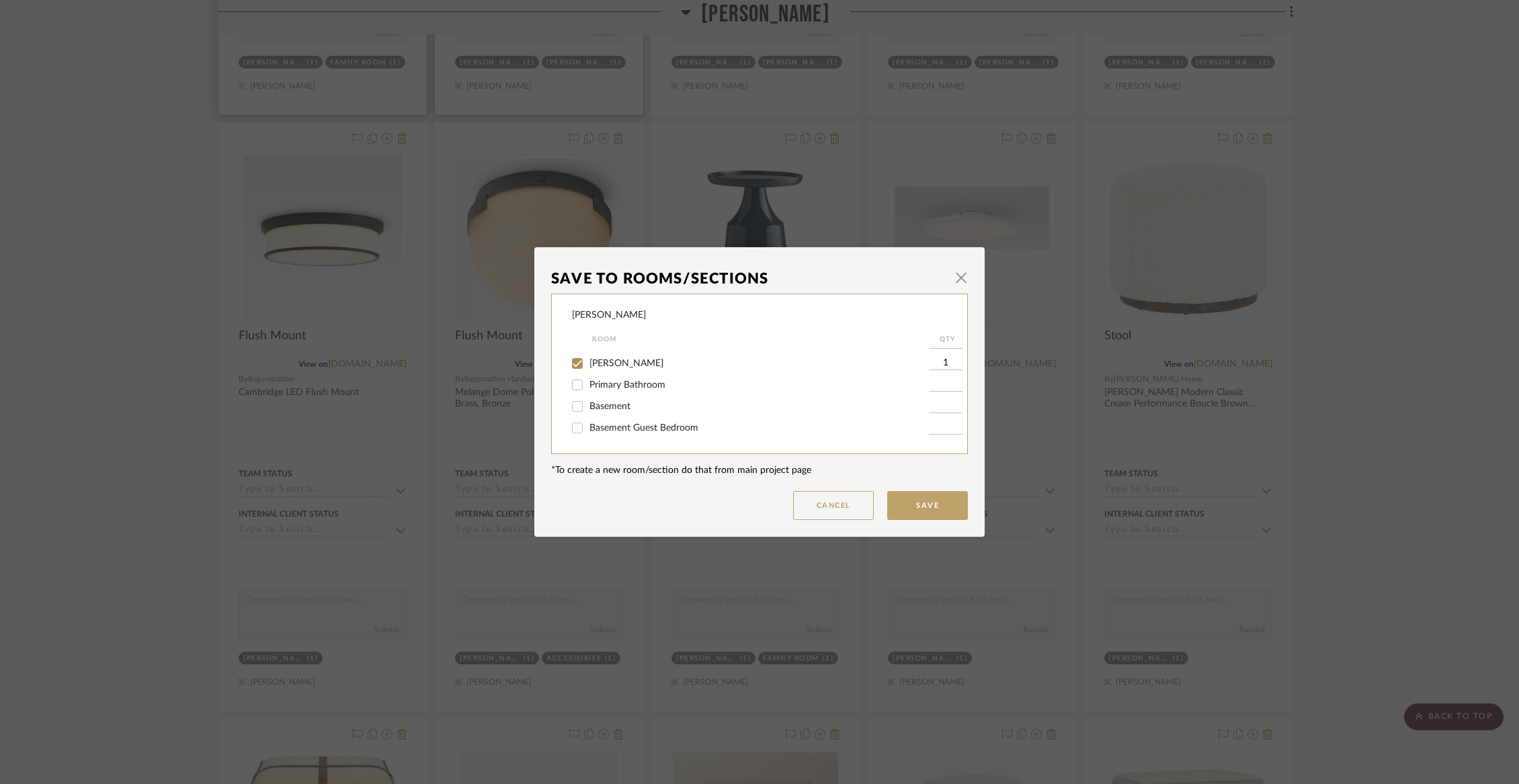
scroll to position [235, 0]
click at [592, 364] on span "[PERSON_NAME]" at bounding box center [626, 360] width 74 height 10
click at [588, 370] on input "[PERSON_NAME]" at bounding box center [577, 359] width 21 height 21
click at [915, 504] on button "Save" at bounding box center [927, 506] width 81 height 29
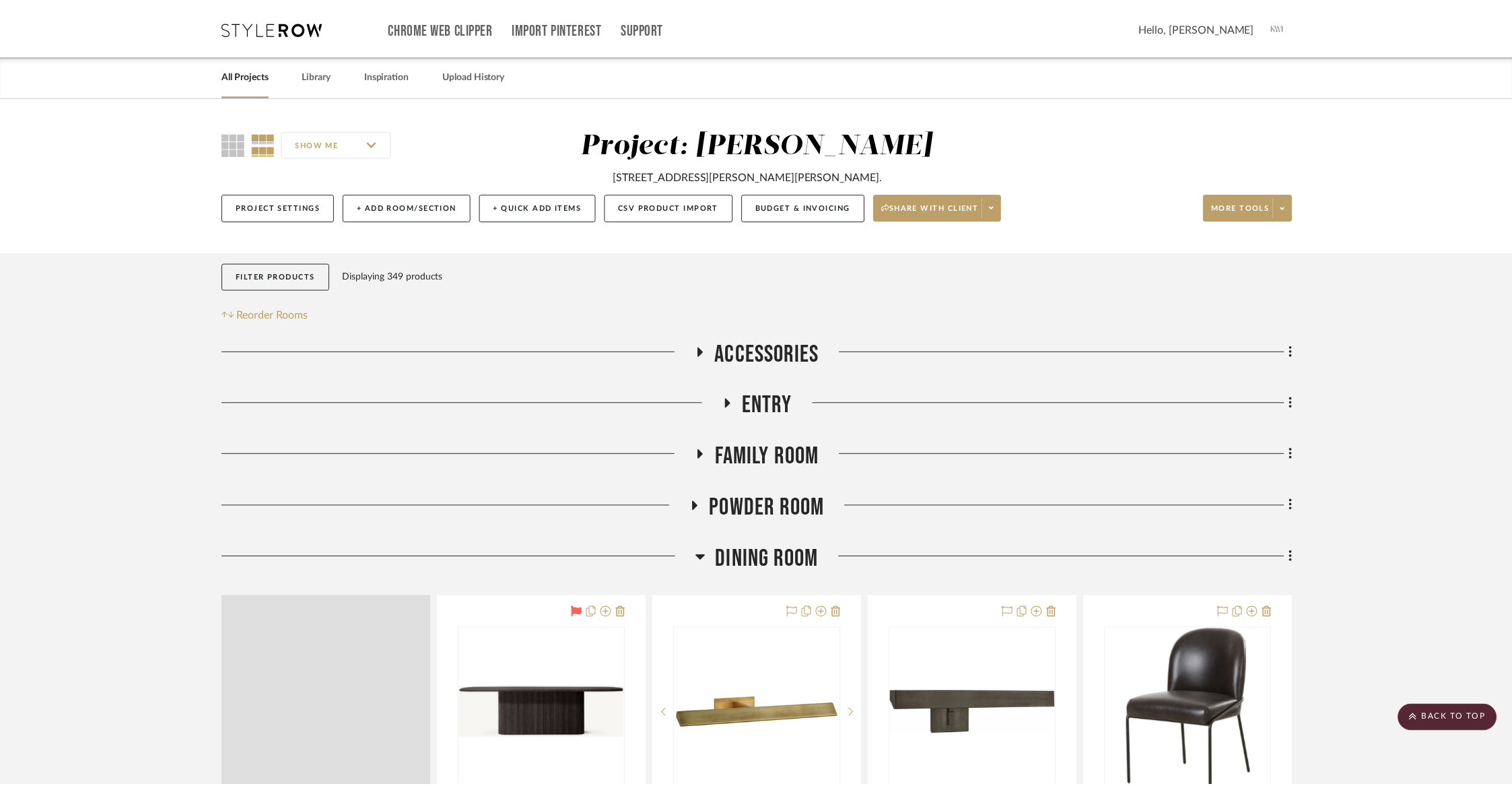
scroll to position [3884, 0]
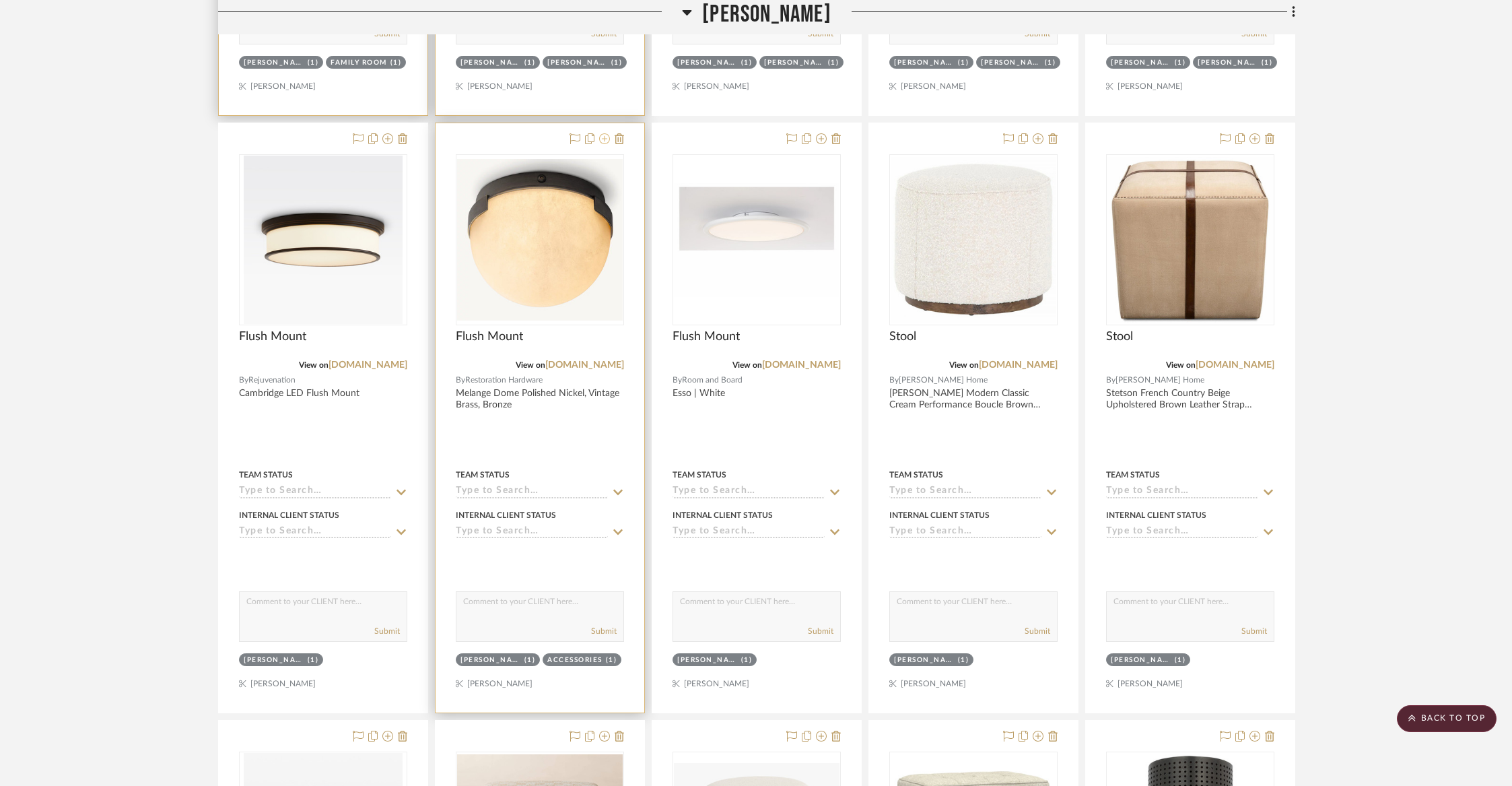
click at [605, 134] on icon at bounding box center [605, 139] width 11 height 11
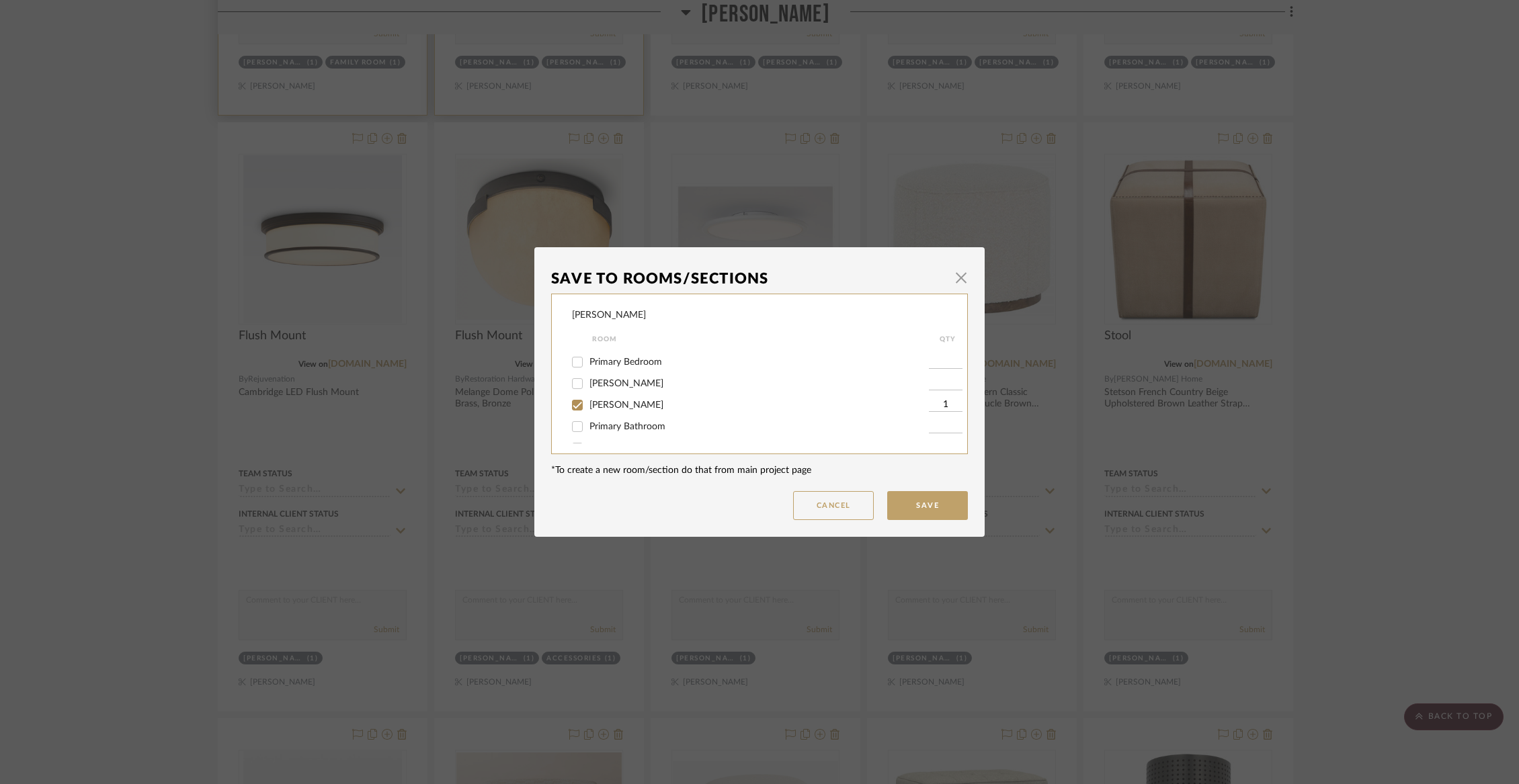
scroll to position [203, 0]
click at [593, 396] on span "[PERSON_NAME]" at bounding box center [626, 392] width 74 height 10
click at [588, 399] on input "[PERSON_NAME]" at bounding box center [577, 391] width 21 height 21
click at [615, 371] on span "Basement" at bounding box center [609, 367] width 41 height 10
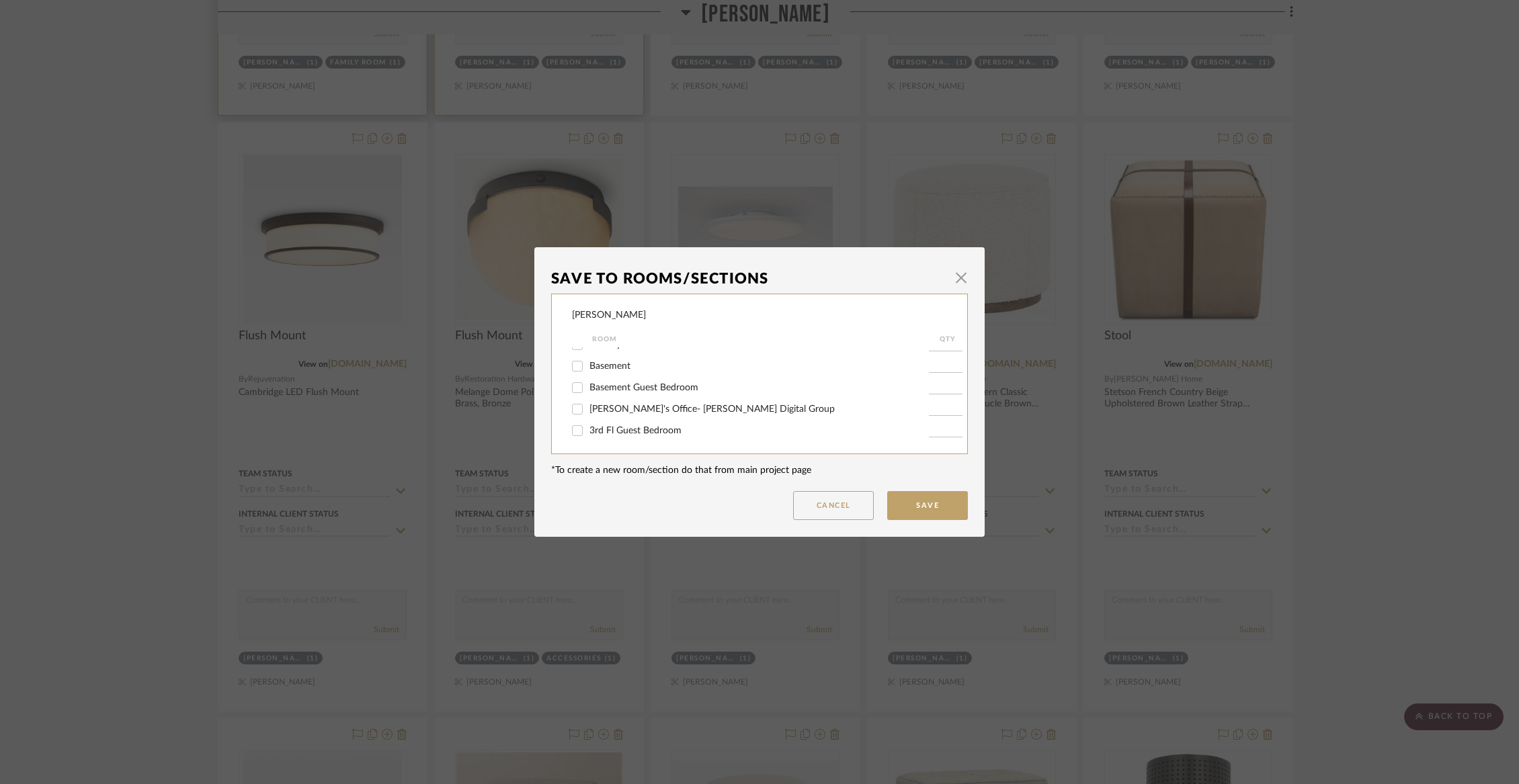
click at [588, 377] on input "Basement" at bounding box center [577, 366] width 21 height 21
click at [932, 517] on button "Save" at bounding box center [927, 506] width 81 height 29
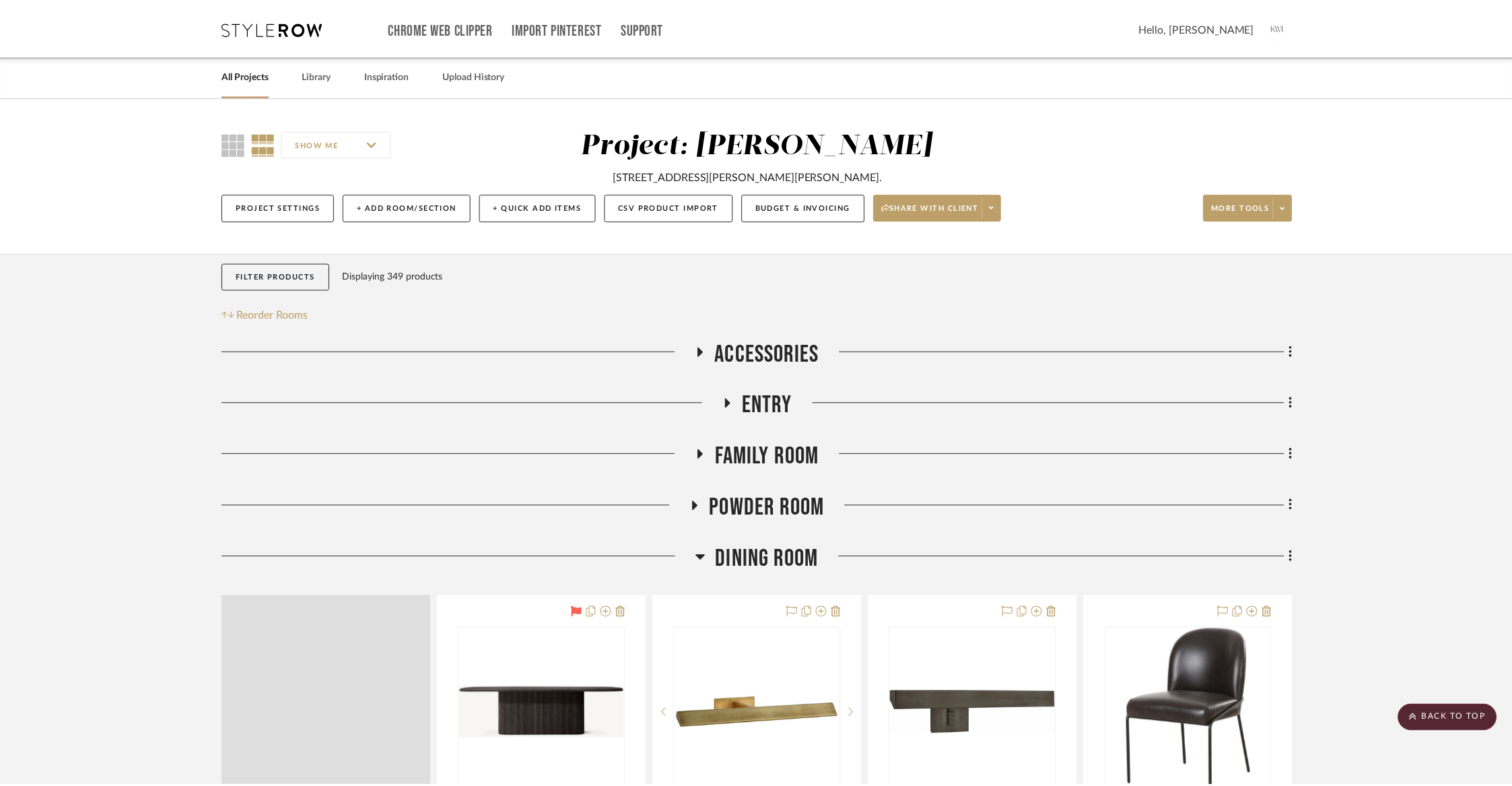
scroll to position [3884, 0]
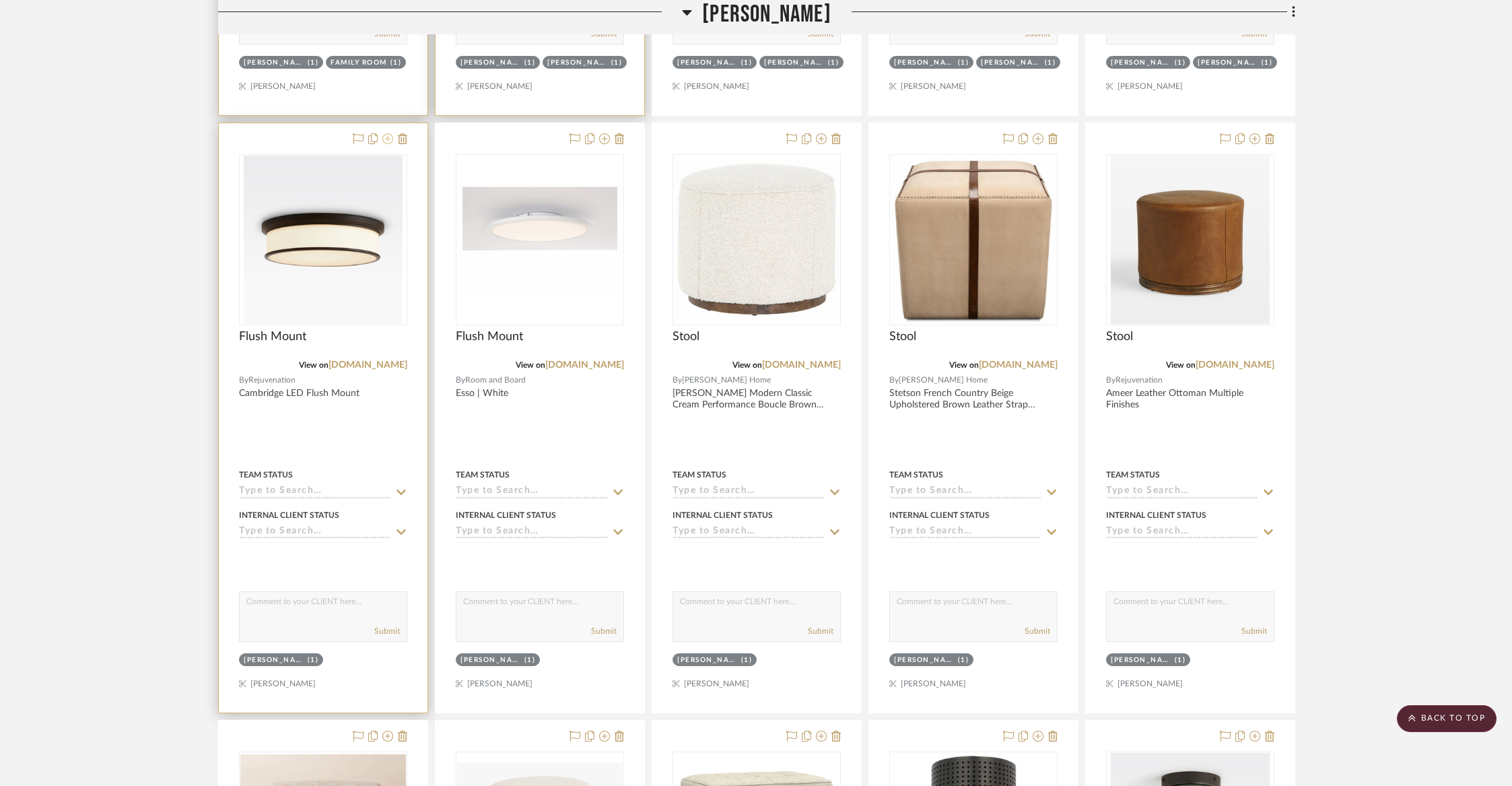
click at [391, 135] on icon at bounding box center [388, 139] width 11 height 11
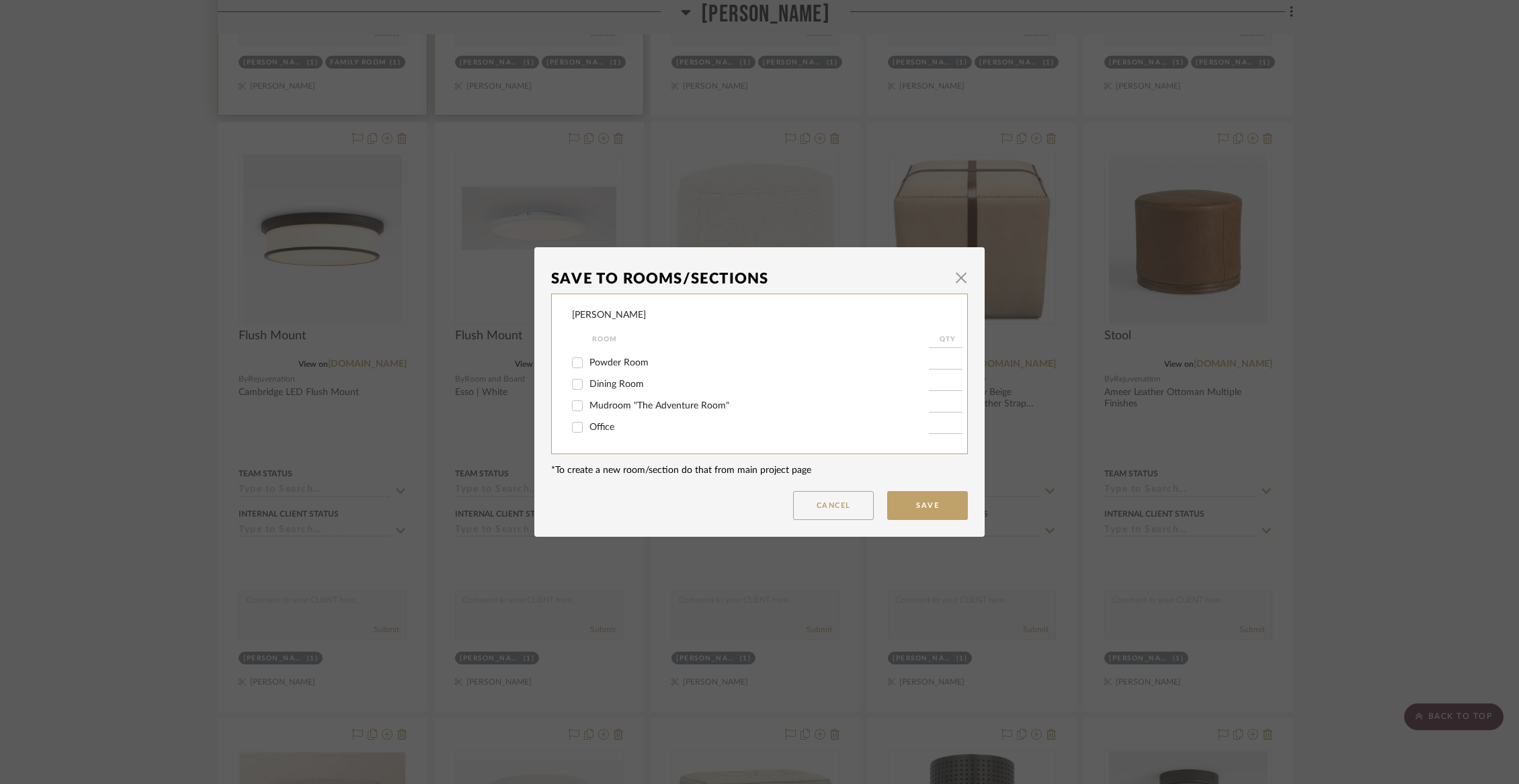
click at [589, 409] on span "Mudroom "The Adventure Room"" at bounding box center [659, 406] width 140 height 10
click at [587, 409] on input "Mudroom "The Adventure Room"" at bounding box center [577, 405] width 21 height 21
click at [590, 367] on span "[PERSON_NAME]" at bounding box center [626, 363] width 74 height 10
click at [588, 371] on input "[PERSON_NAME]" at bounding box center [577, 362] width 21 height 21
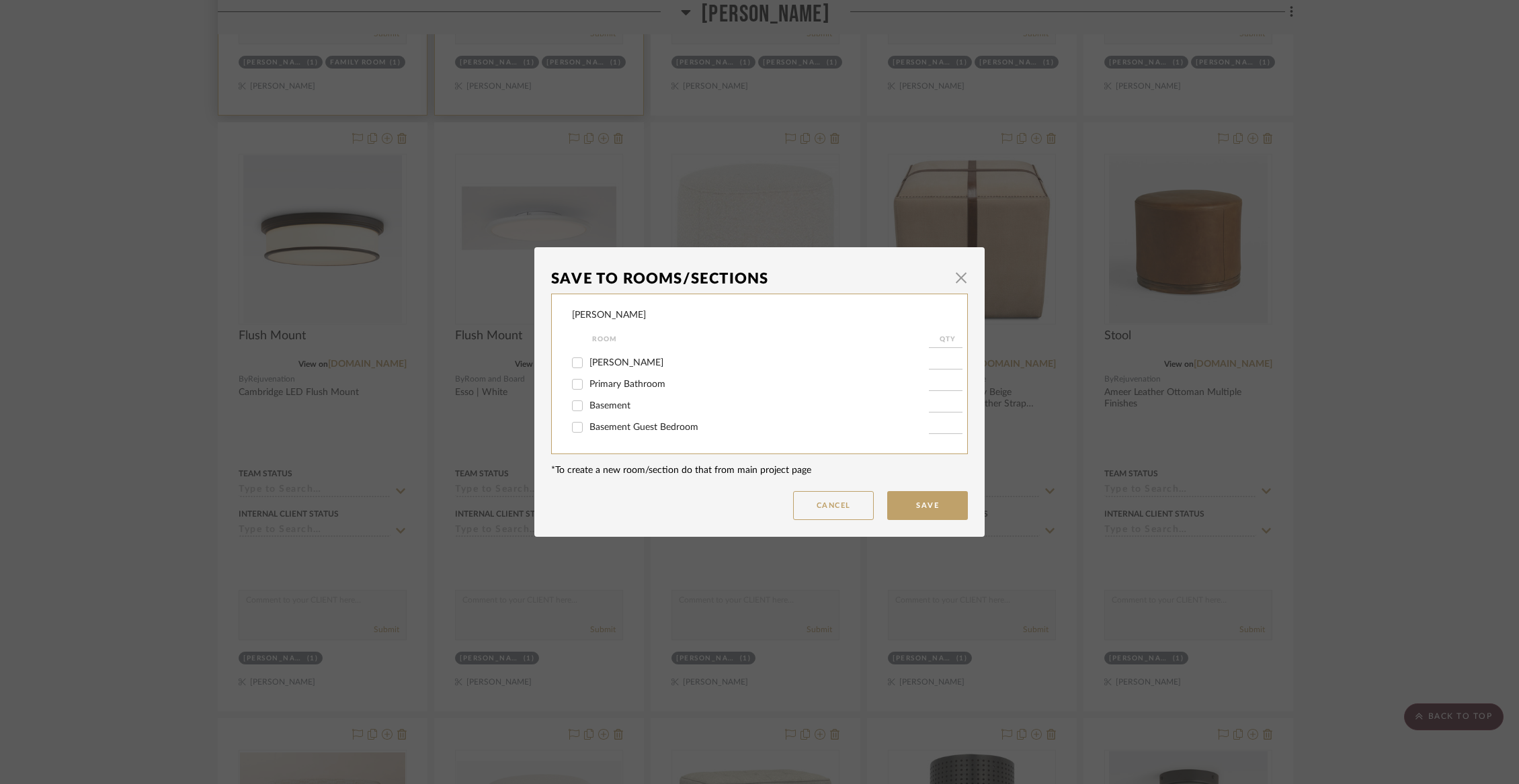
scroll to position [330, 0]
click at [939, 506] on button "Save" at bounding box center [927, 506] width 81 height 29
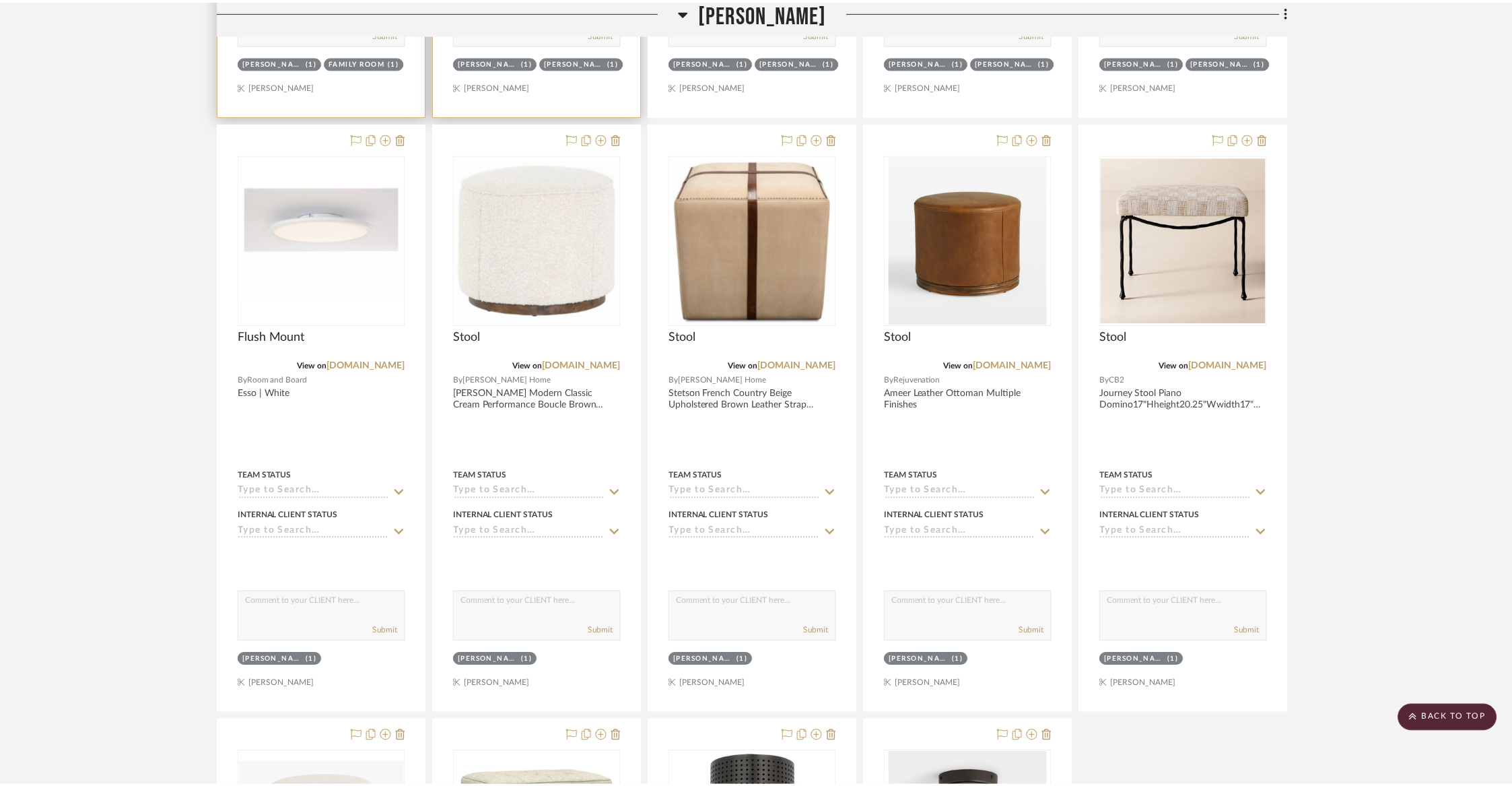
scroll to position [3884, 0]
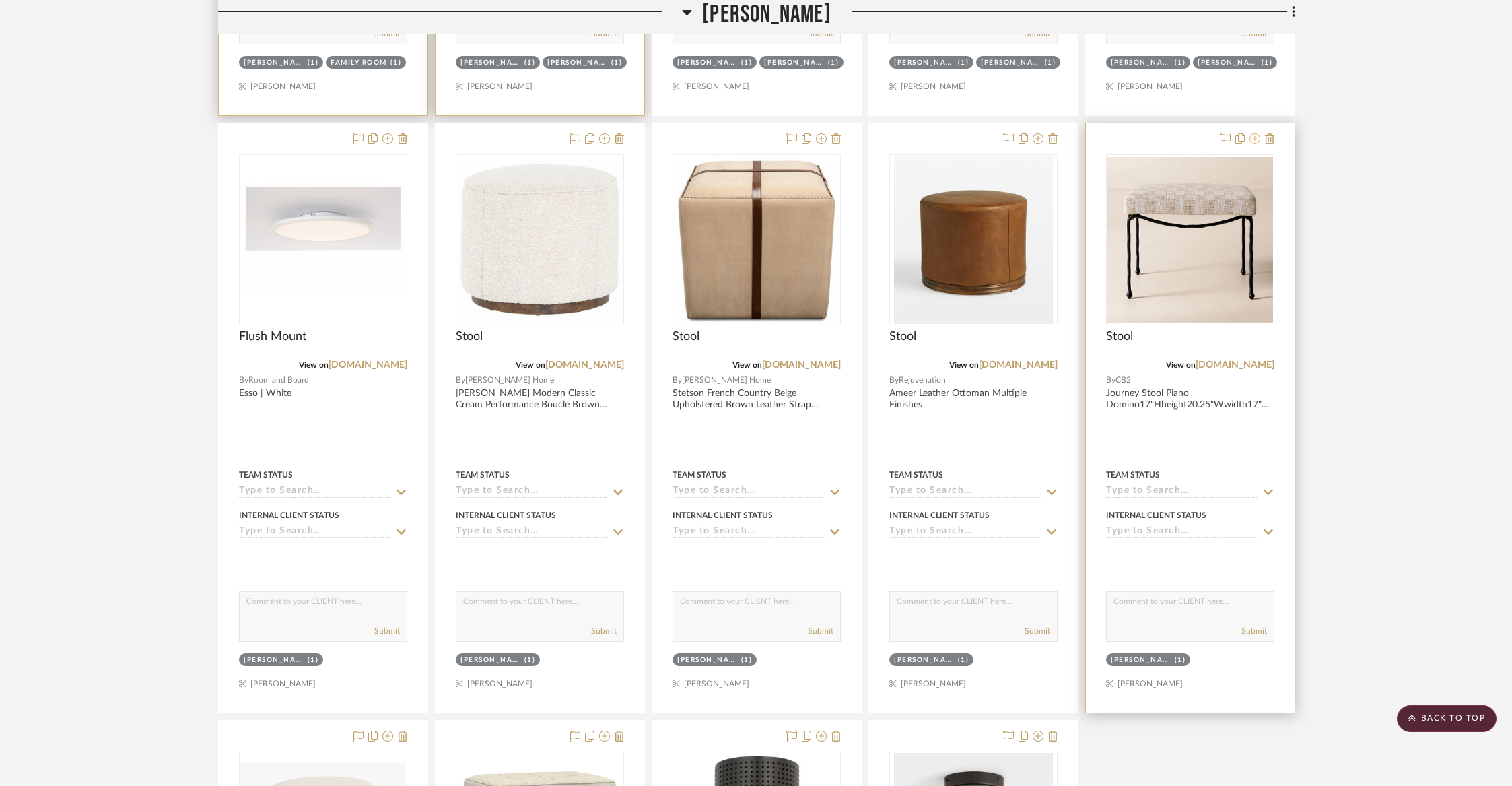
click at [1257, 135] on icon at bounding box center [1255, 139] width 11 height 11
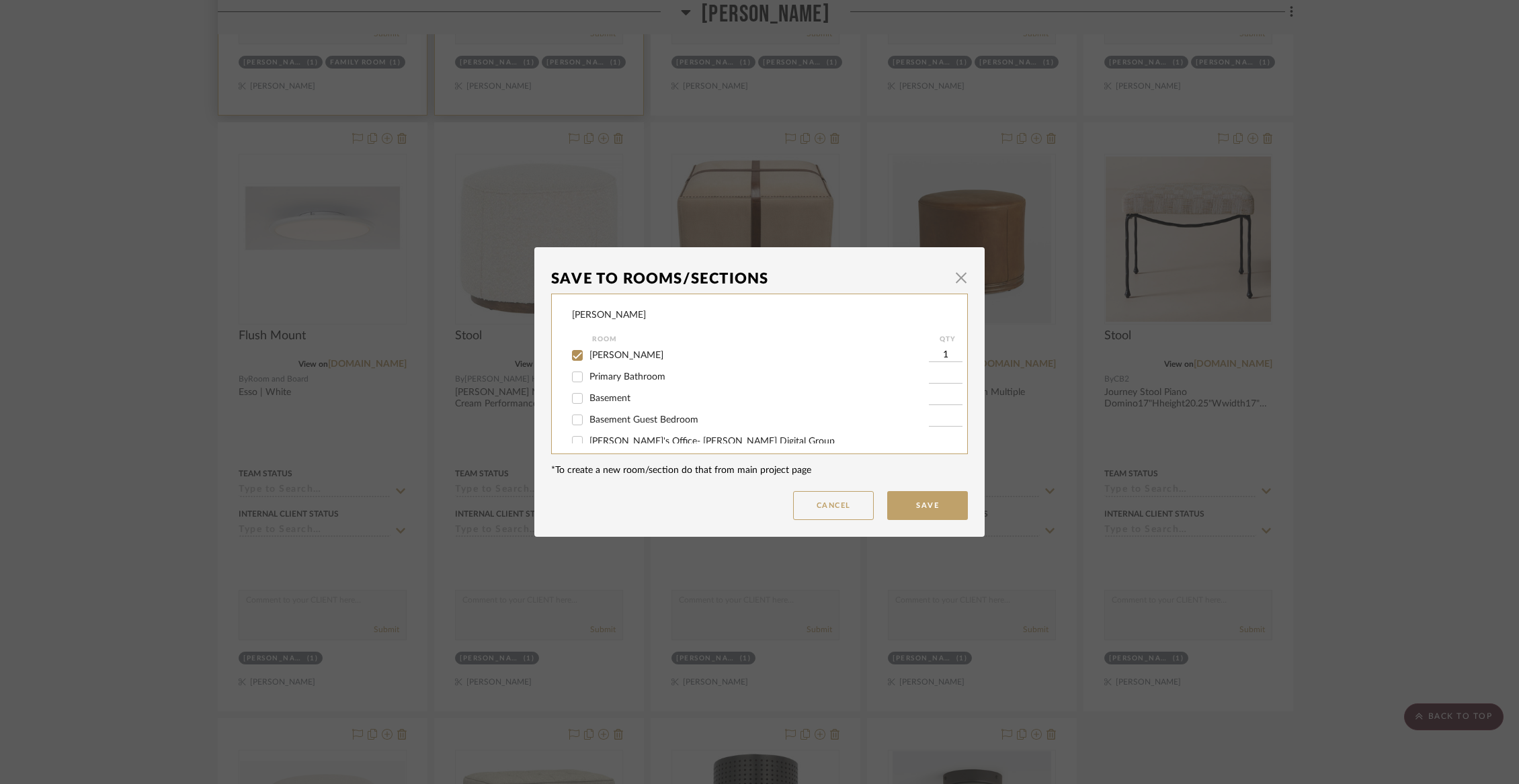
scroll to position [254, 0]
click at [618, 345] on span "[PERSON_NAME]" at bounding box center [626, 341] width 74 height 10
click at [588, 351] on input "[PERSON_NAME]" at bounding box center [577, 340] width 21 height 21
click at [619, 429] on span "Not Selected" at bounding box center [616, 429] width 54 height 10
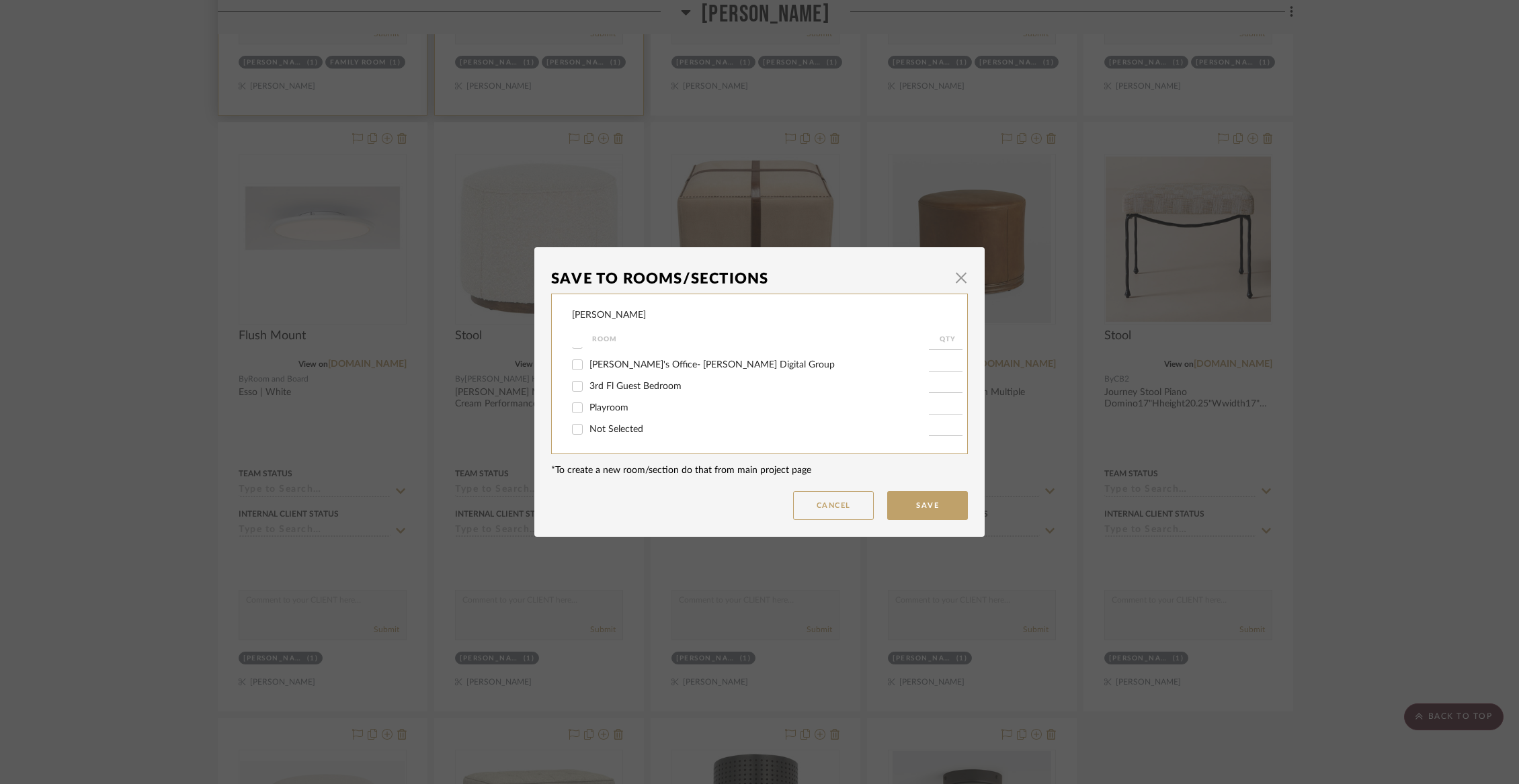
click at [588, 429] on input "Not Selected" at bounding box center [577, 429] width 21 height 21
click at [938, 495] on button "Save" at bounding box center [927, 506] width 81 height 29
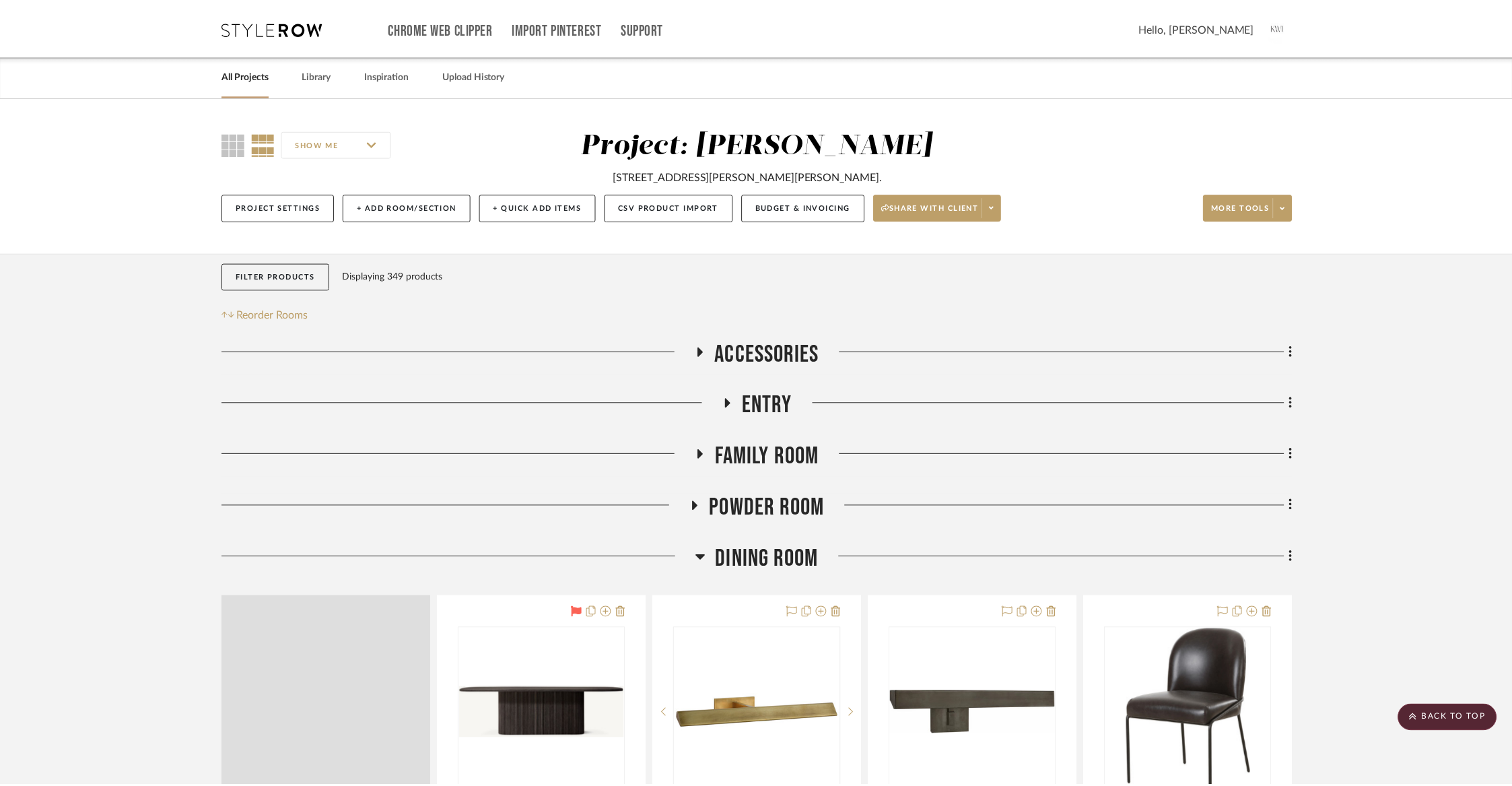
scroll to position [3884, 0]
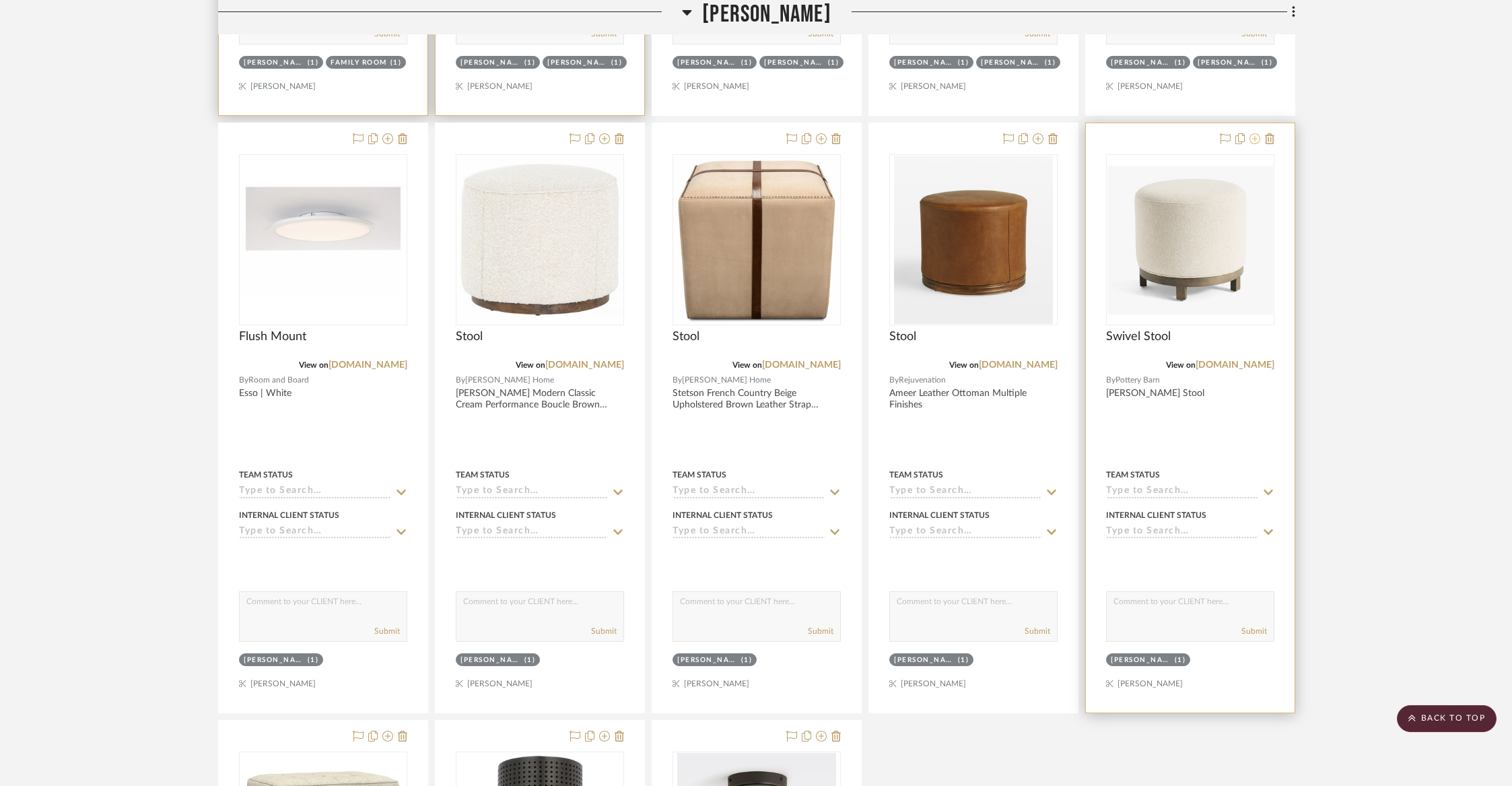
click at [1252, 137] on icon at bounding box center [1255, 139] width 11 height 11
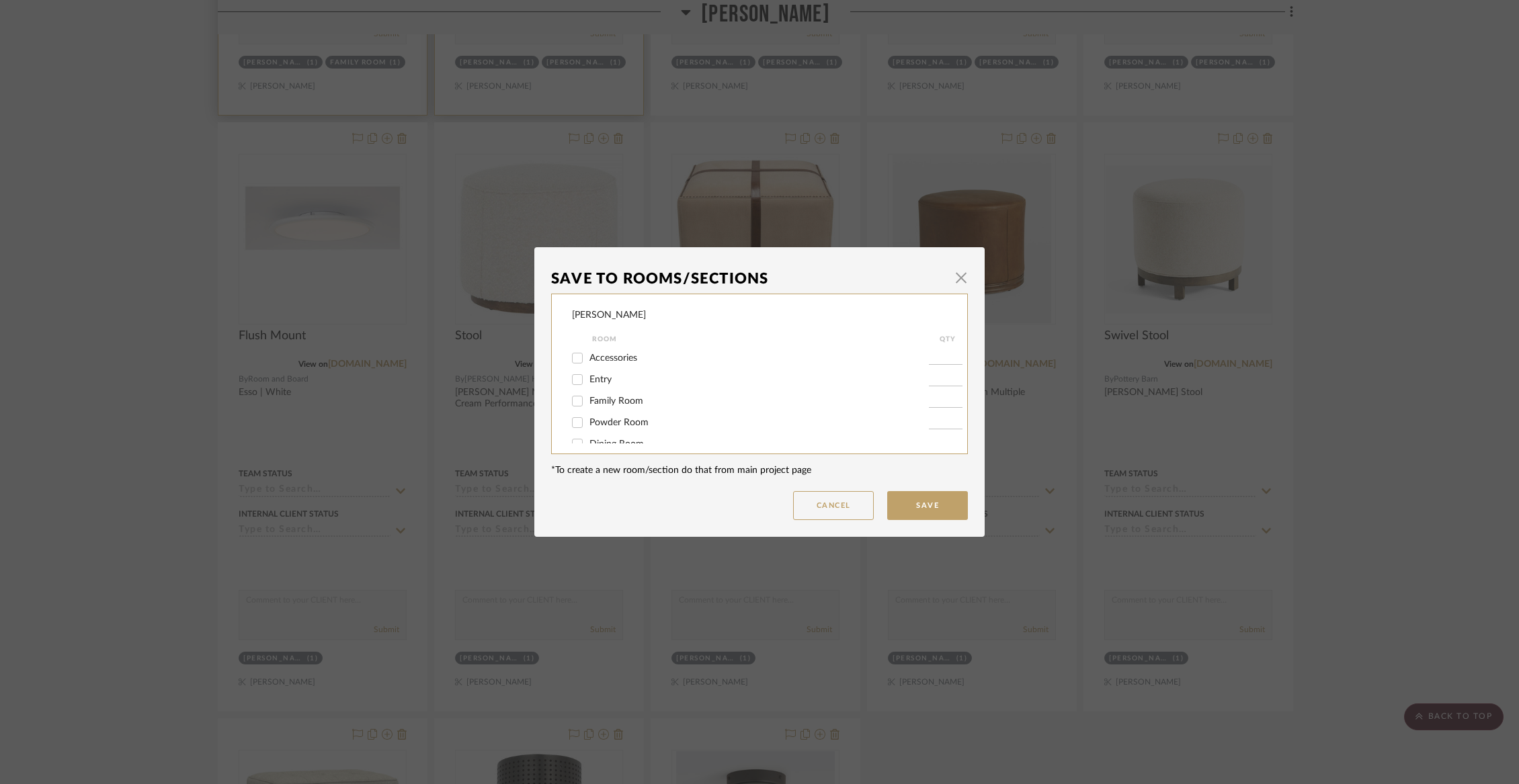
click at [592, 406] on span "Family Room" at bounding box center [616, 401] width 54 height 10
click at [588, 406] on input "Family Room" at bounding box center [577, 401] width 21 height 21
click at [601, 360] on span "[PERSON_NAME]" at bounding box center [626, 355] width 74 height 10
click at [588, 361] on input "[PERSON_NAME]" at bounding box center [577, 354] width 21 height 21
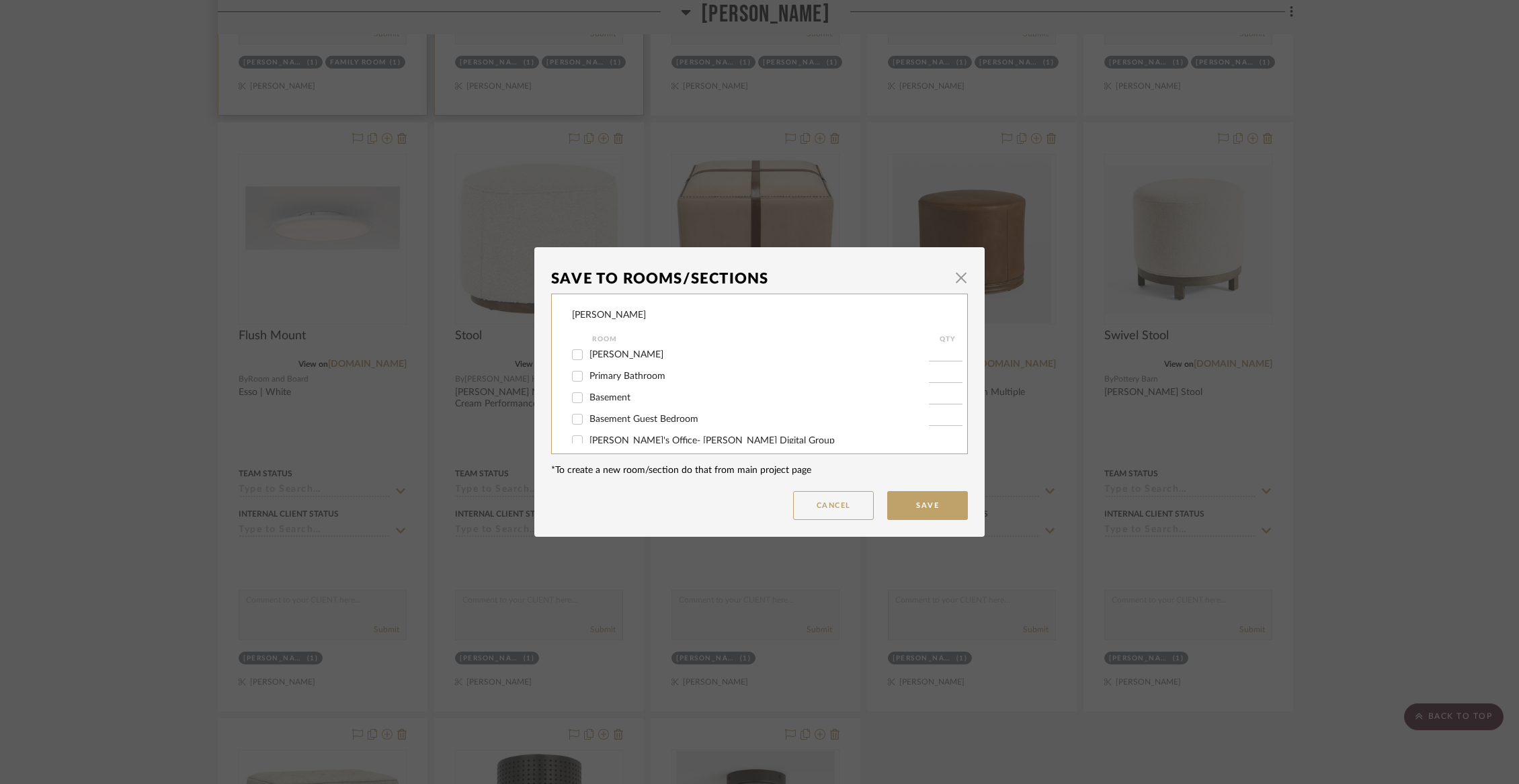
scroll to position [330, 0]
click at [621, 426] on span "Not Selected" at bounding box center [616, 429] width 54 height 10
click at [588, 426] on input "Not Selected" at bounding box center [577, 429] width 21 height 21
click at [588, 439] on div "Not Selected" at bounding box center [751, 429] width 357 height 21
click at [589, 429] on span "Not Selected" at bounding box center [616, 429] width 54 height 10
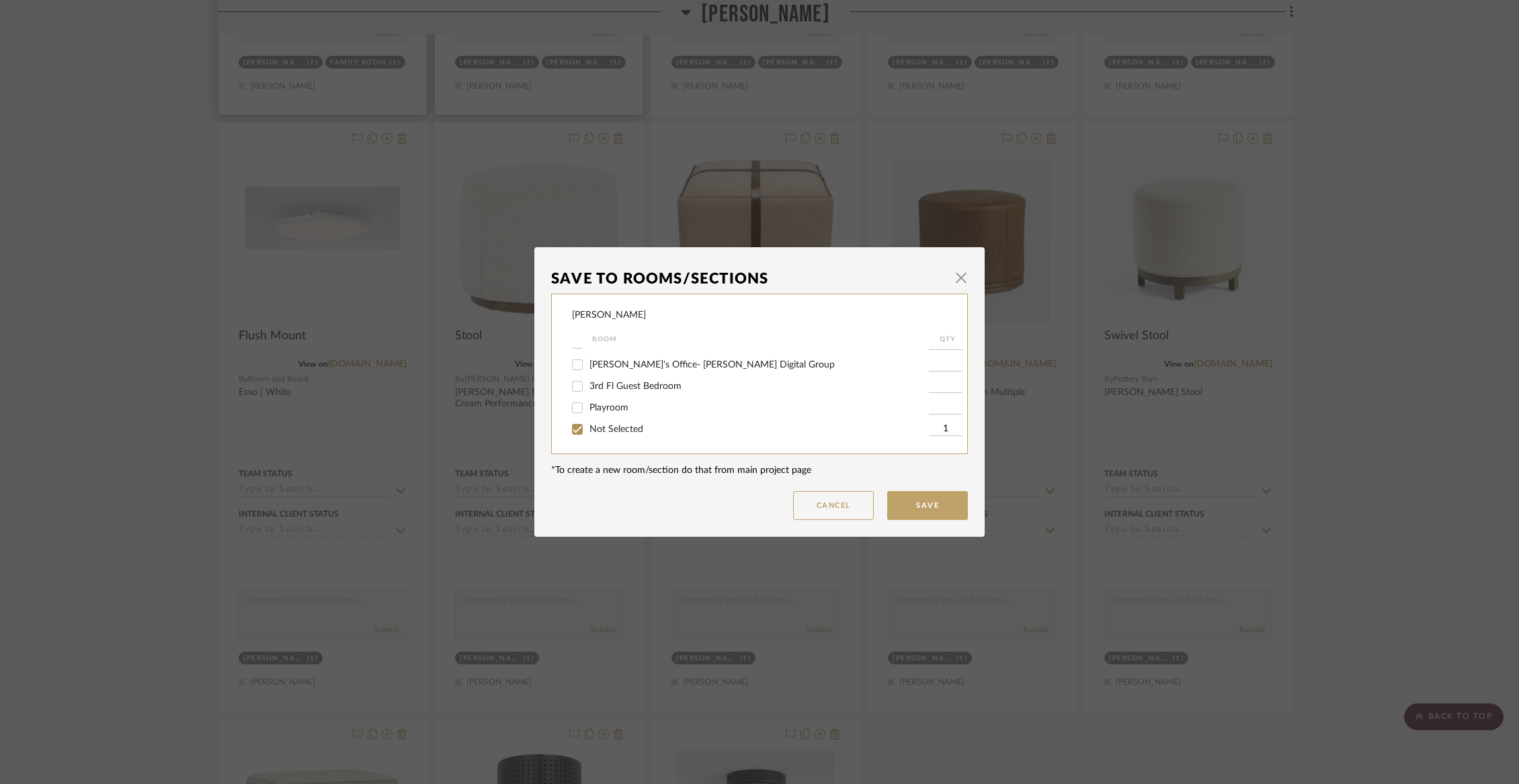
click at [586, 429] on input "Not Selected" at bounding box center [577, 429] width 21 height 21
click at [936, 510] on button "Save" at bounding box center [927, 506] width 81 height 29
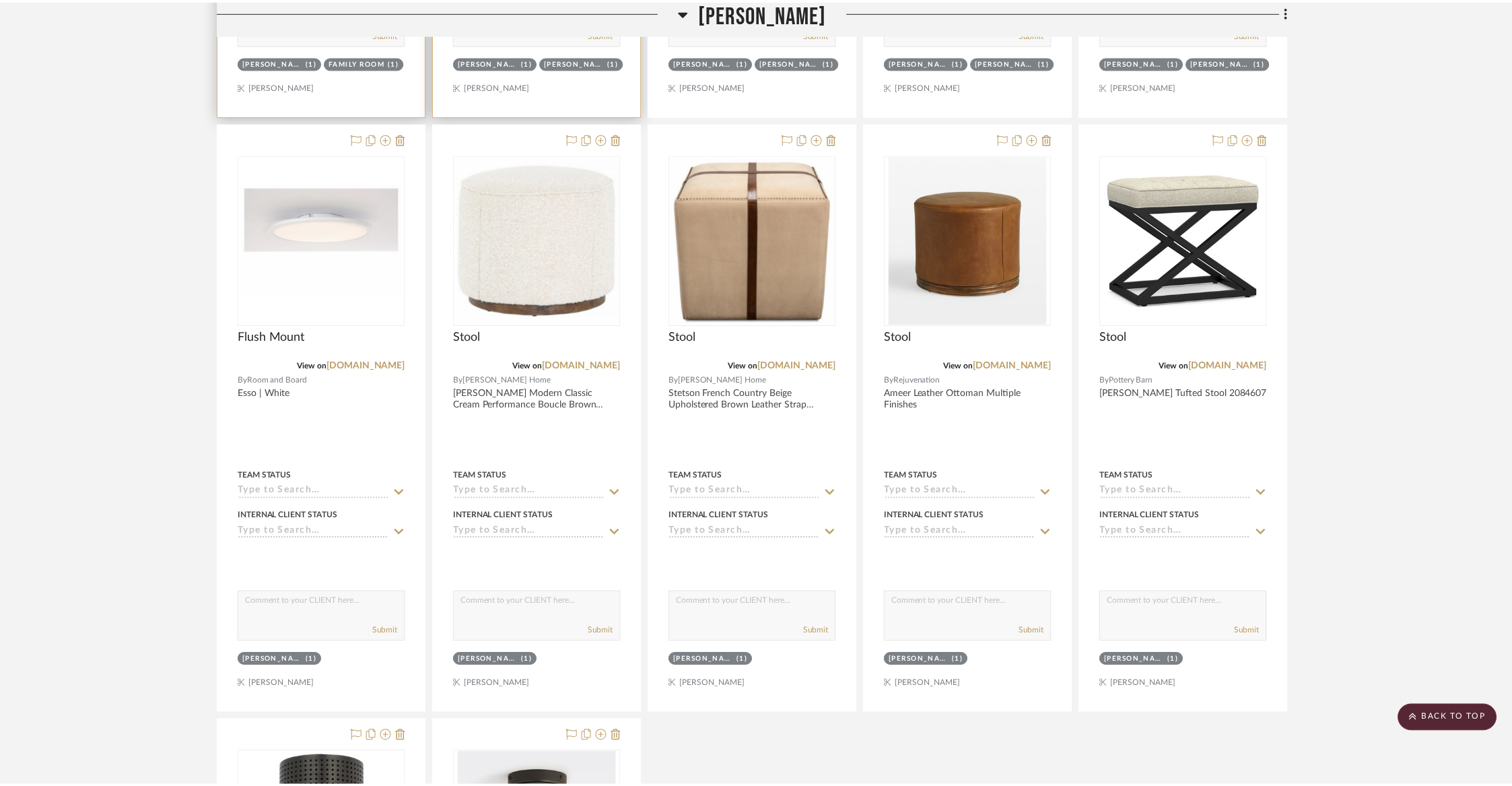
scroll to position [3884, 0]
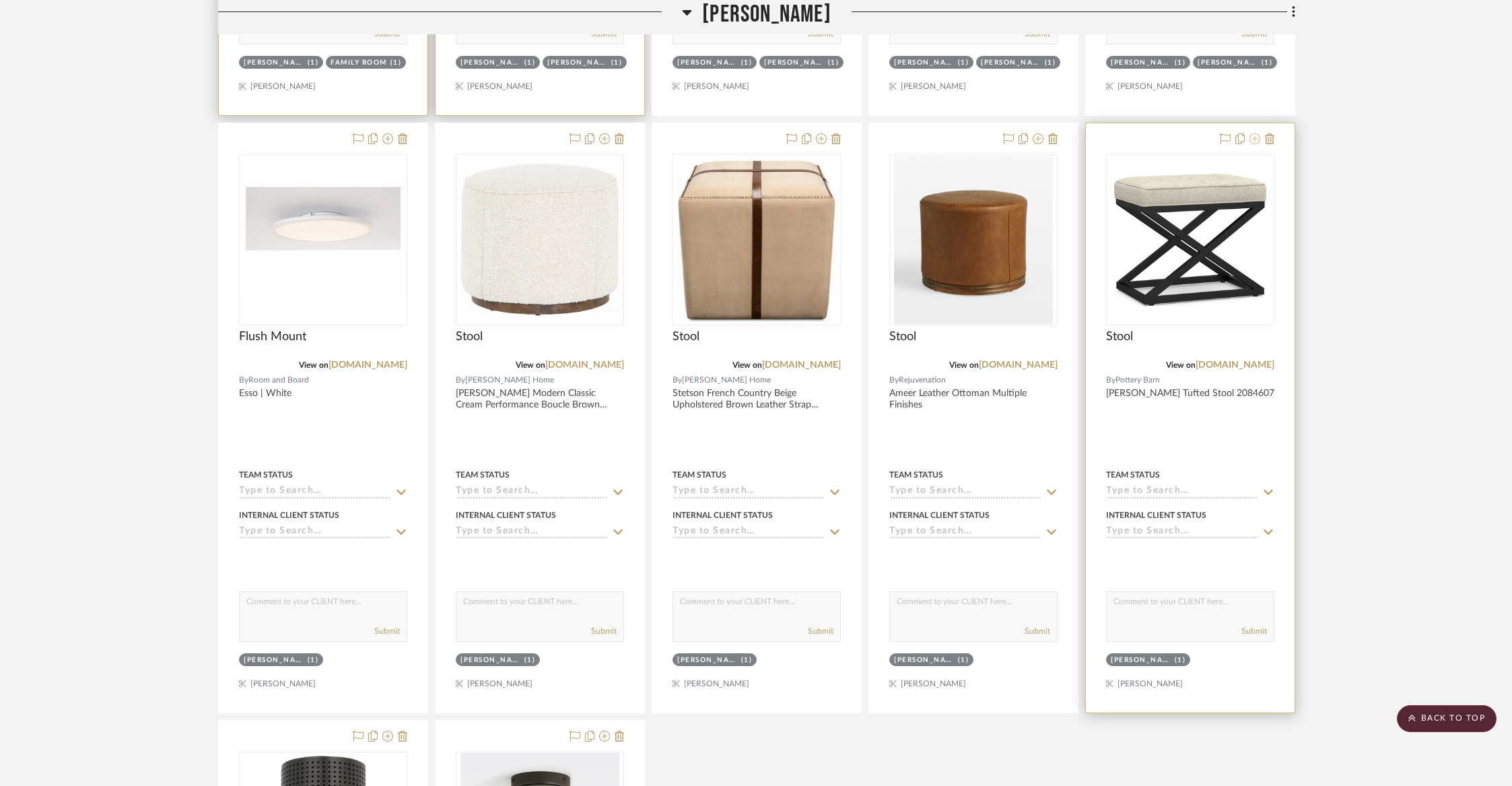
click at [1256, 133] on icon at bounding box center [1255, 139] width 11 height 11
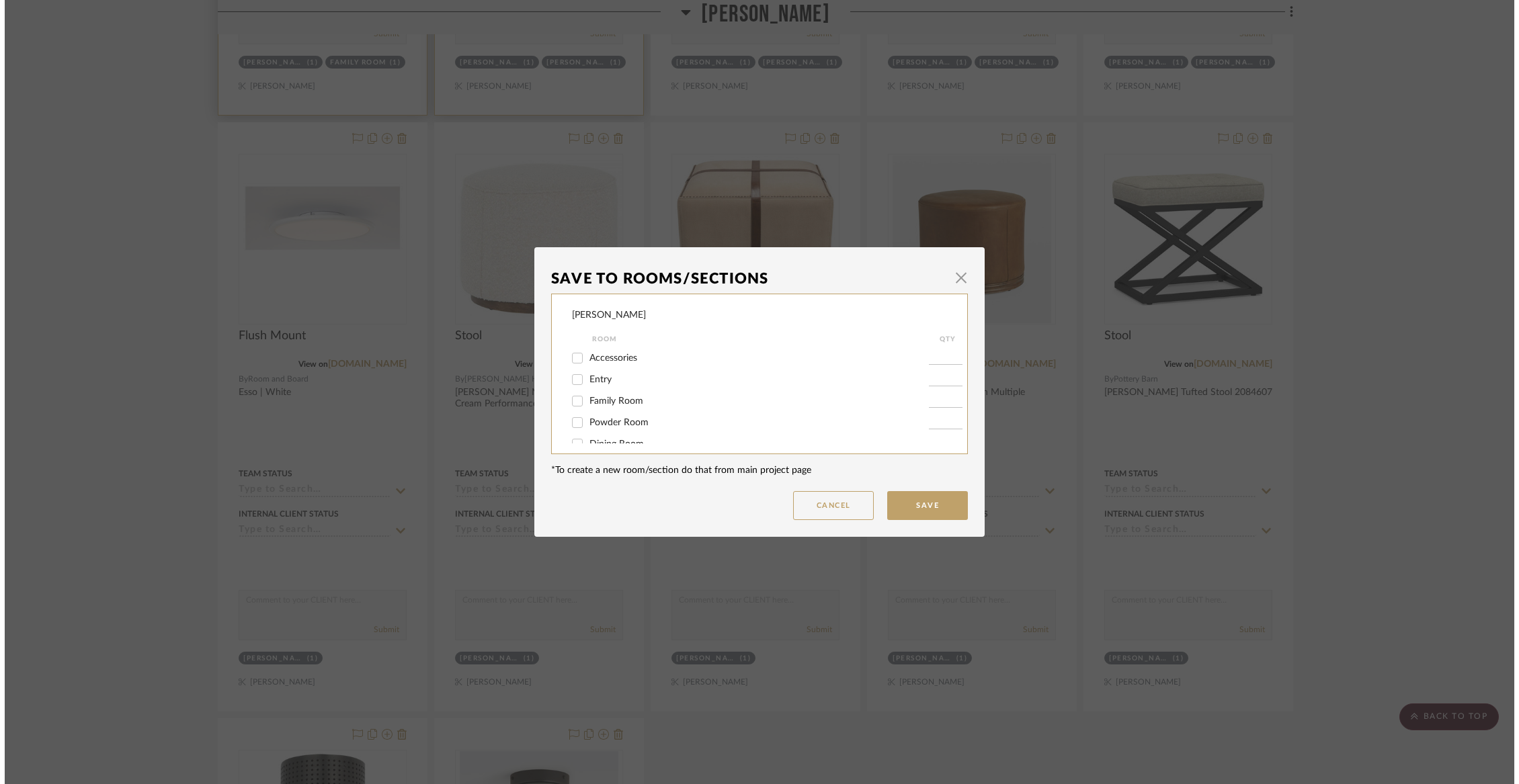
scroll to position [0, 0]
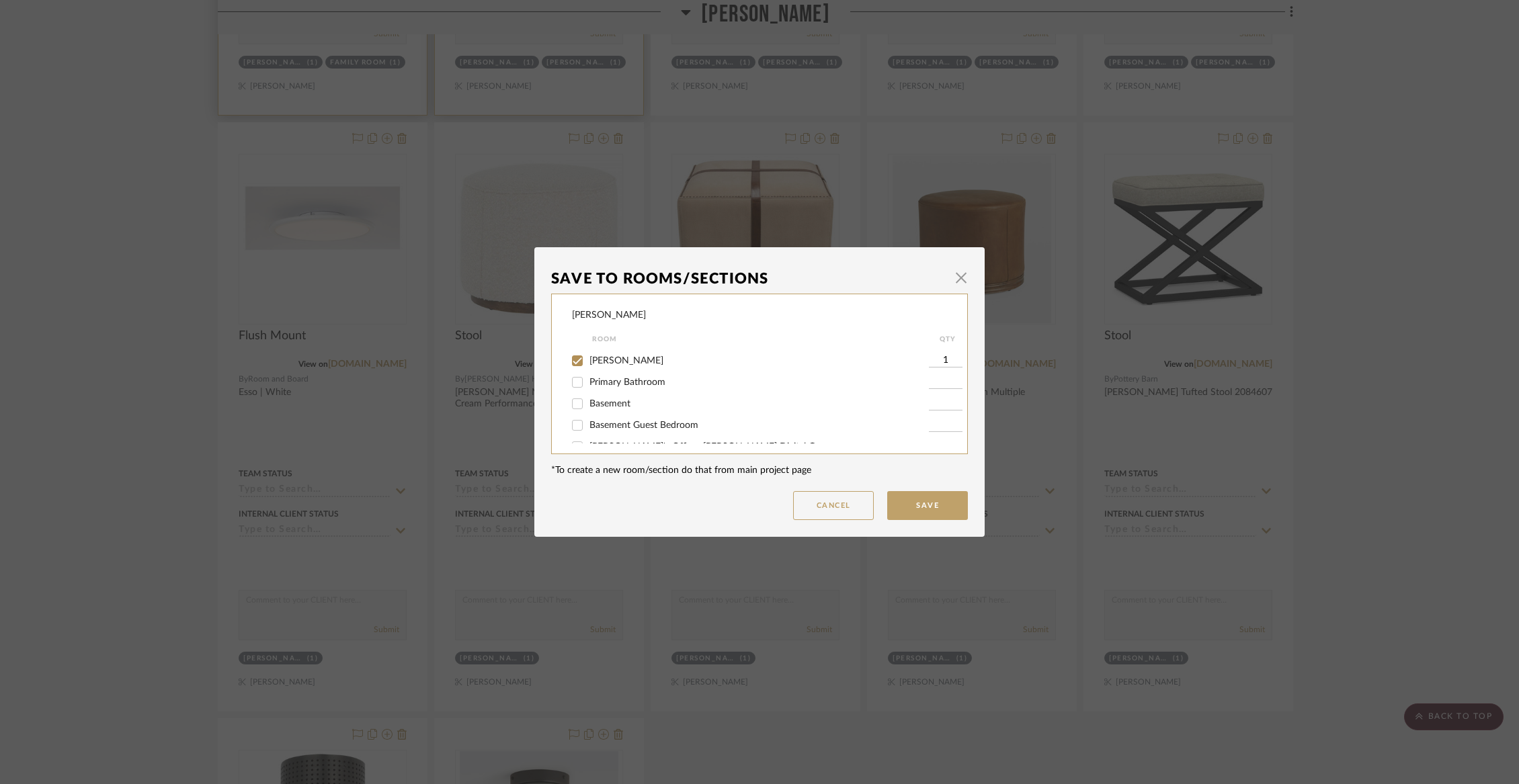
click at [598, 365] on span "[PERSON_NAME]" at bounding box center [626, 361] width 74 height 10
click at [588, 369] on input "[PERSON_NAME]" at bounding box center [577, 360] width 21 height 21
click at [600, 426] on span "Not Selected" at bounding box center [616, 429] width 54 height 10
click at [588, 426] on input "Not Selected" at bounding box center [577, 429] width 21 height 21
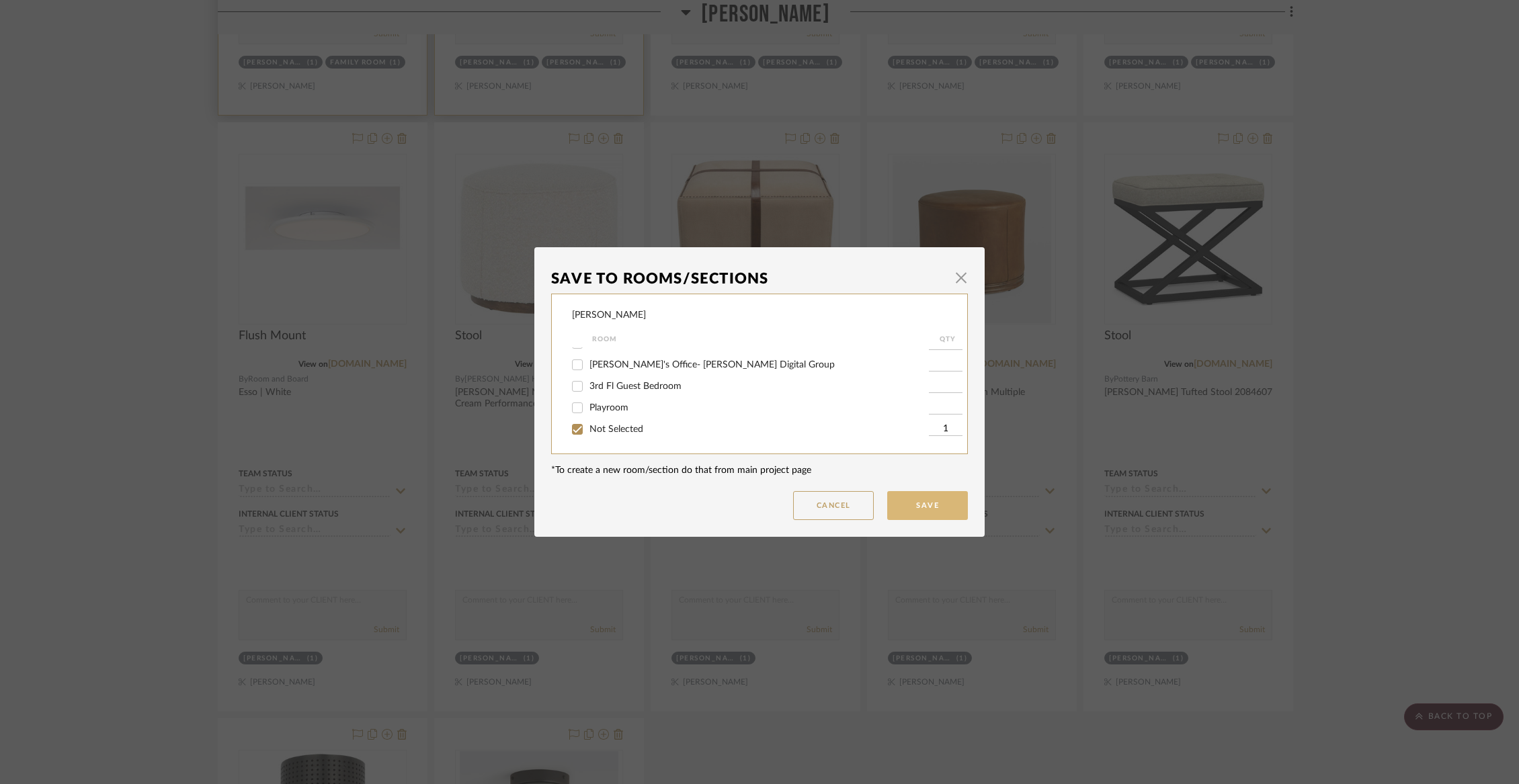
click at [911, 501] on button "Save" at bounding box center [927, 506] width 81 height 29
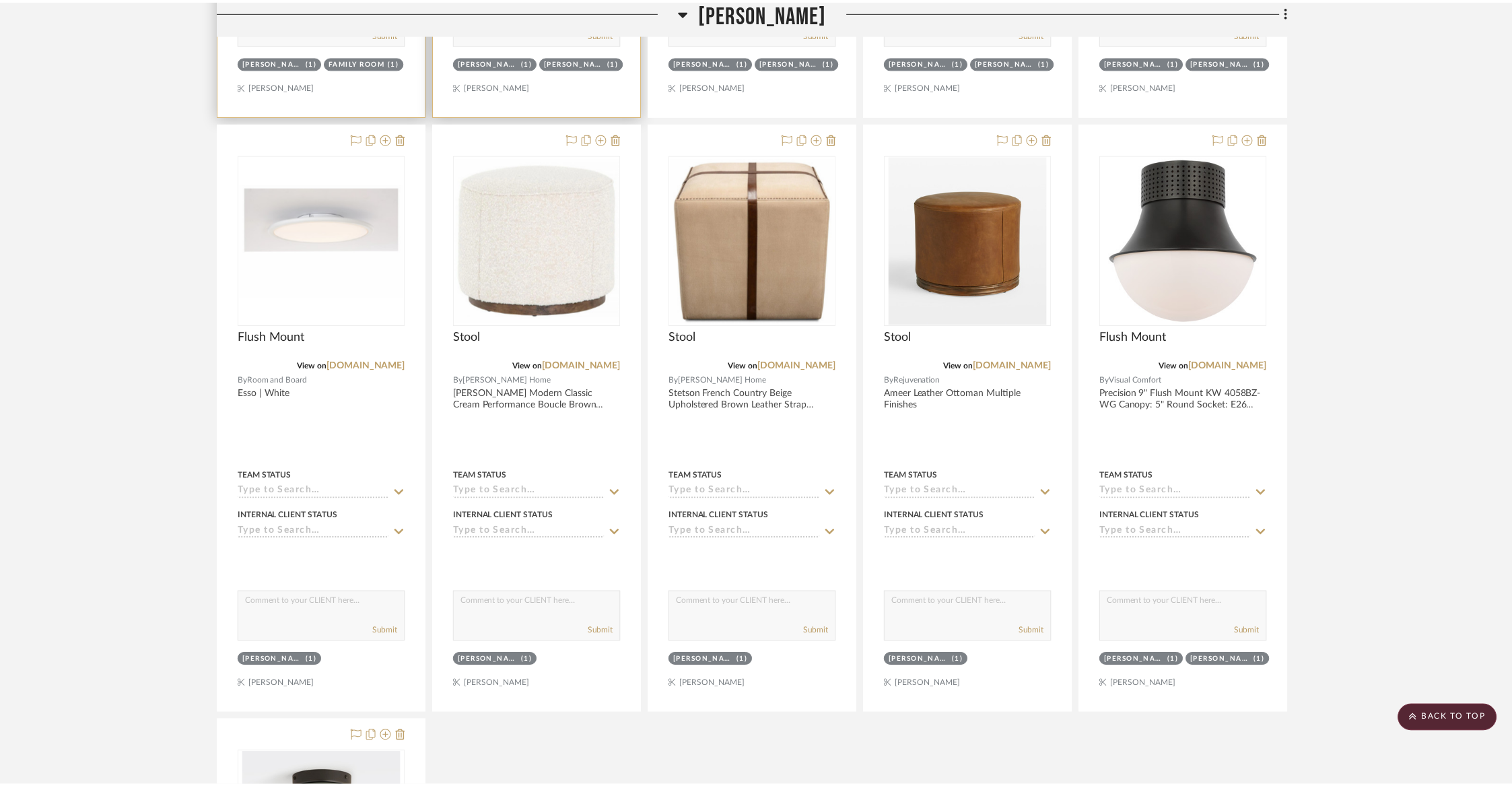
scroll to position [3884, 0]
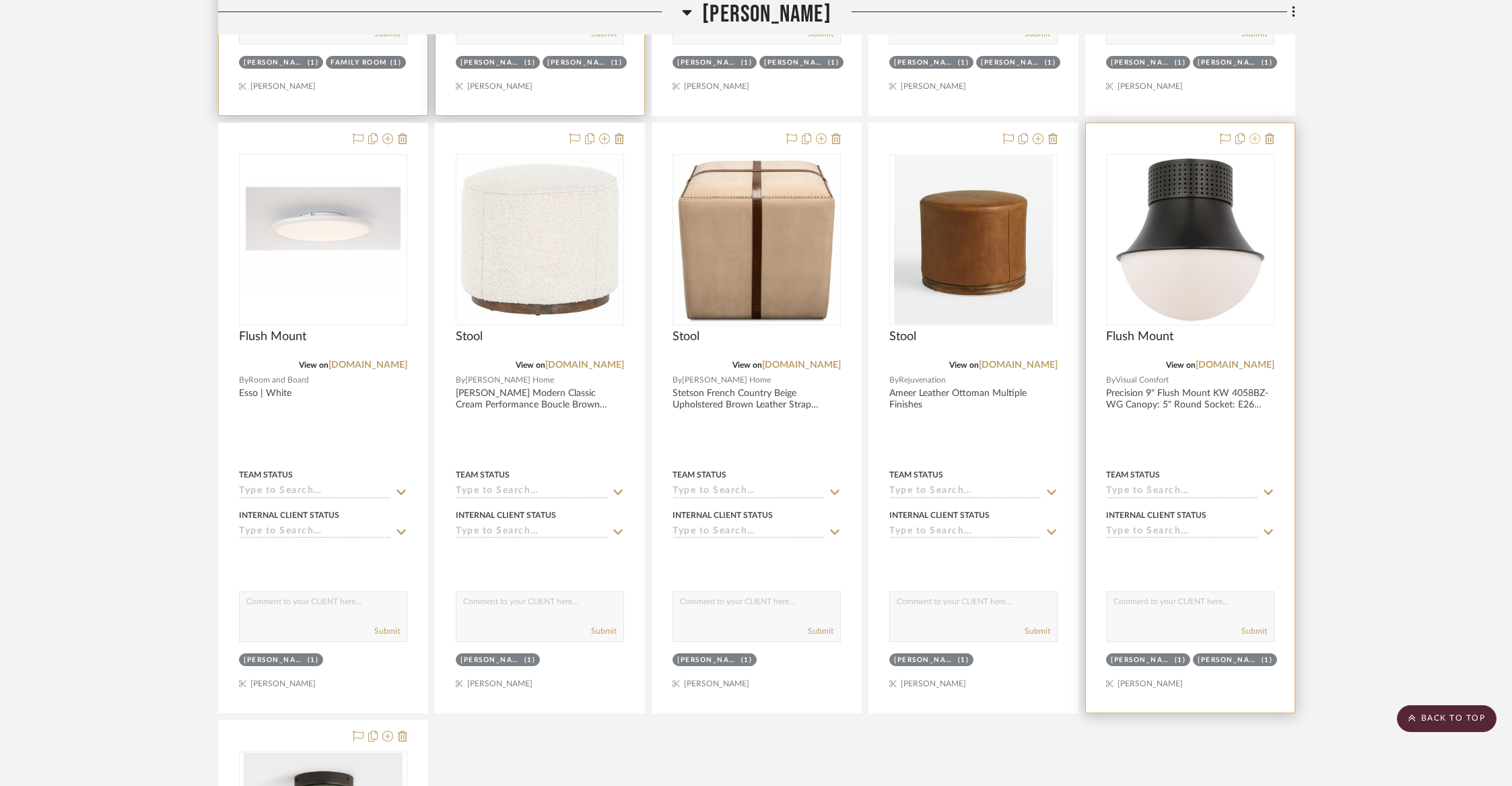
click at [1254, 135] on icon at bounding box center [1255, 139] width 11 height 11
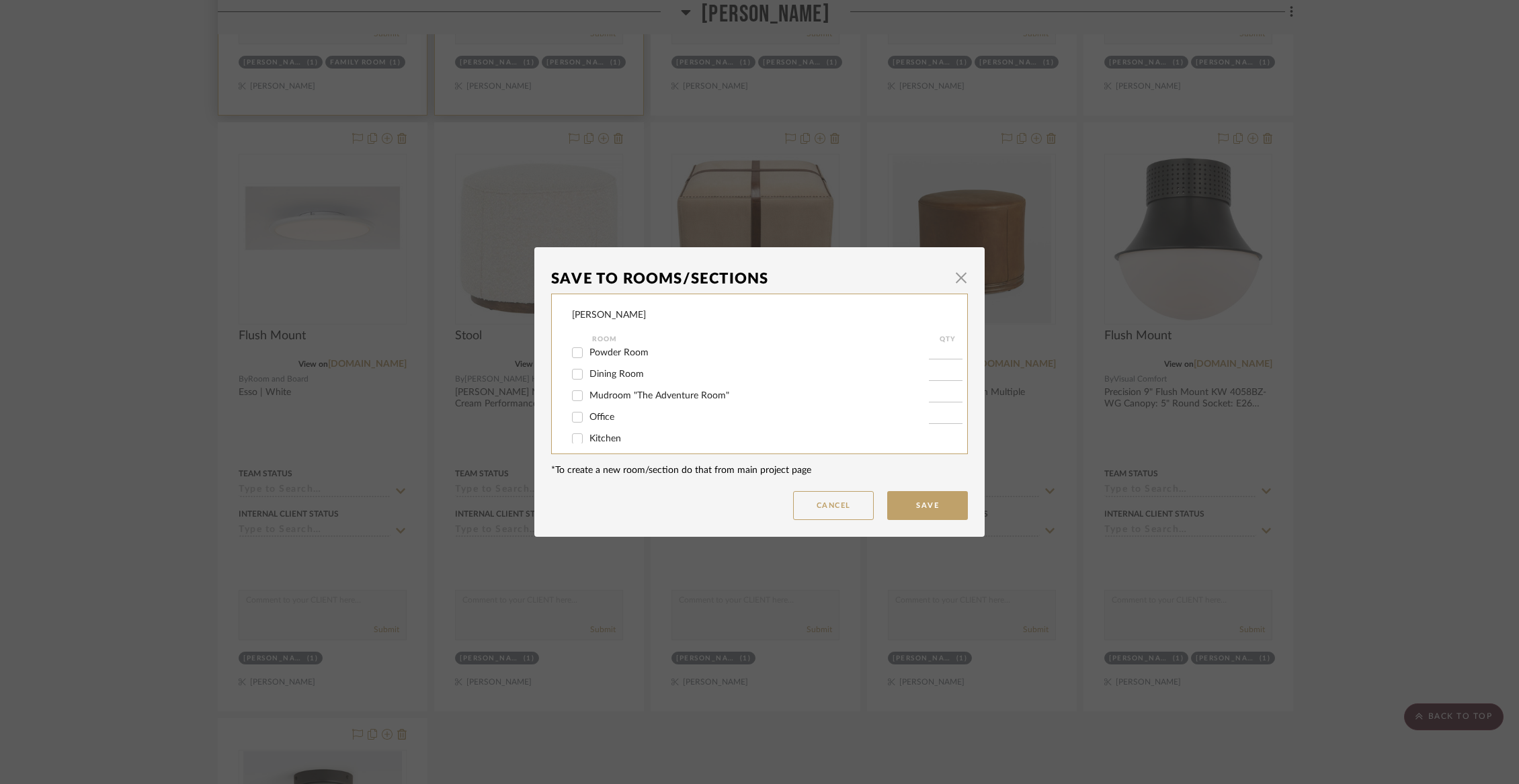
click at [641, 396] on span "Mudroom "The Adventure Room"" at bounding box center [659, 396] width 140 height 10
click at [588, 396] on input "Mudroom "The Adventure Room"" at bounding box center [577, 395] width 21 height 21
click at [611, 367] on div "[PERSON_NAME]" at bounding box center [751, 356] width 357 height 21
click at [609, 362] on span "[PERSON_NAME]" at bounding box center [626, 357] width 74 height 10
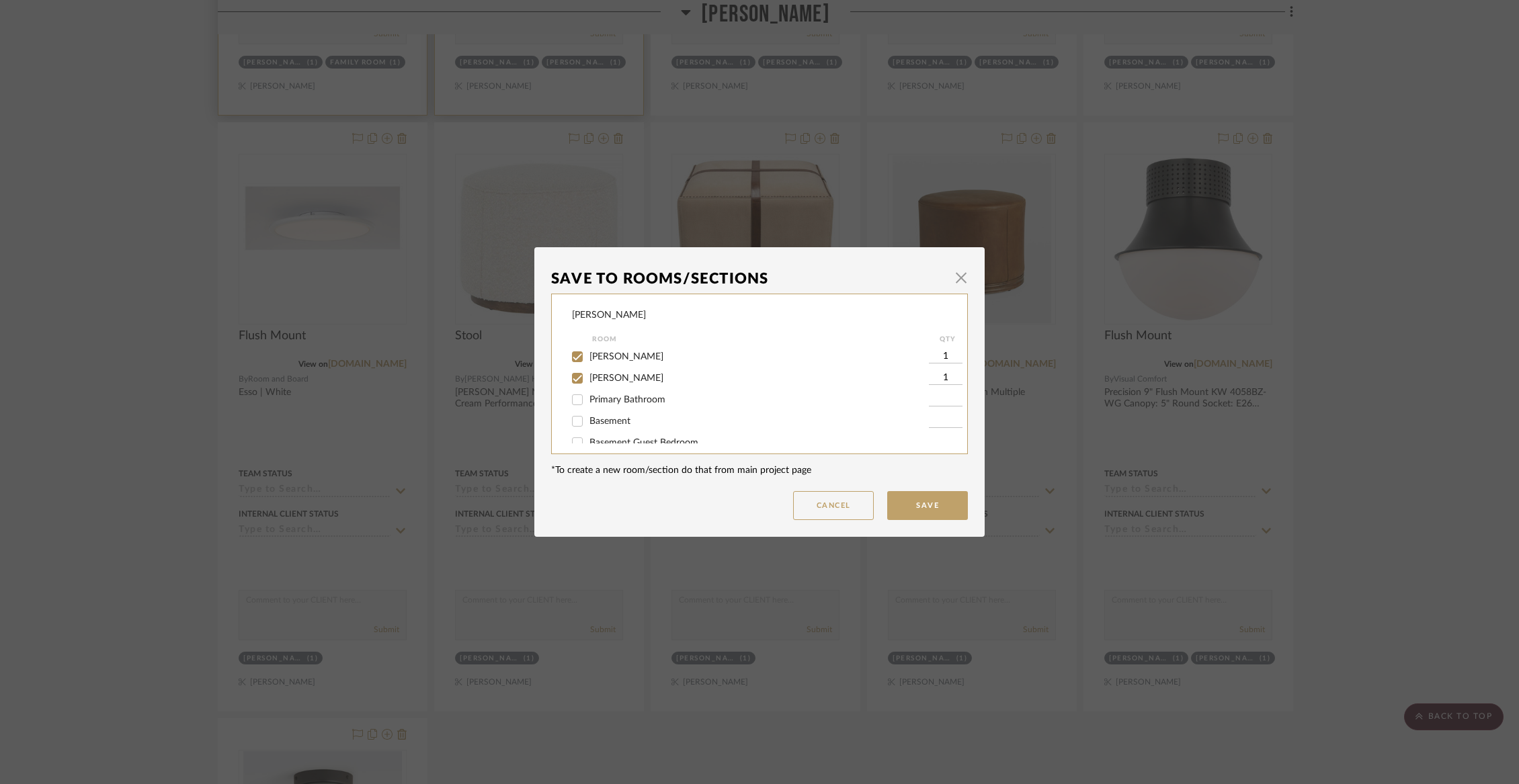
click at [588, 367] on input "[PERSON_NAME]" at bounding box center [577, 356] width 21 height 21
click at [609, 383] on span "[PERSON_NAME]" at bounding box center [626, 378] width 74 height 10
click at [588, 389] on input "[PERSON_NAME]" at bounding box center [577, 378] width 21 height 21
click at [937, 503] on button "Save" at bounding box center [927, 506] width 81 height 29
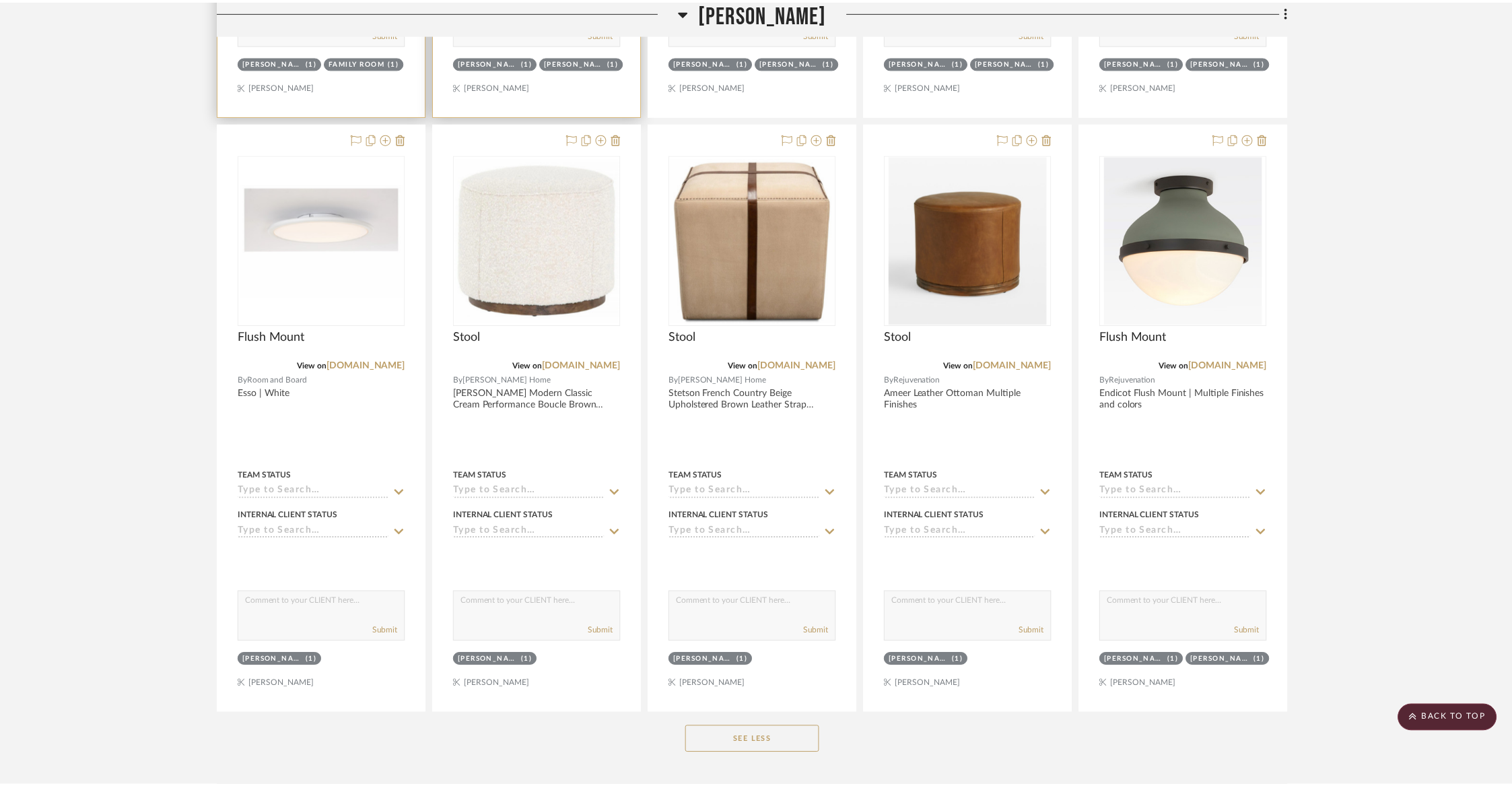
scroll to position [3884, 0]
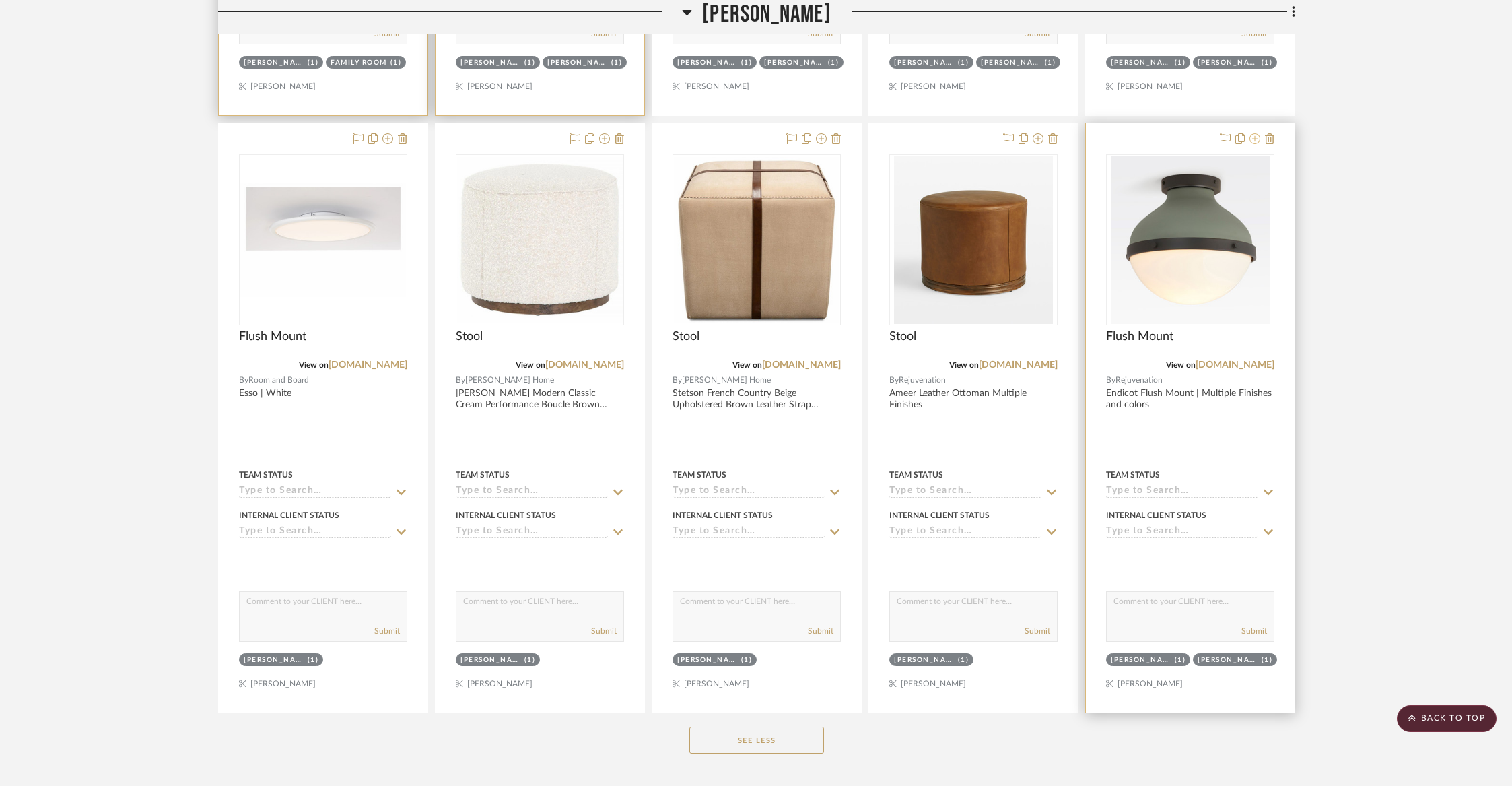
click at [1255, 133] on icon at bounding box center [1255, 139] width 11 height 11
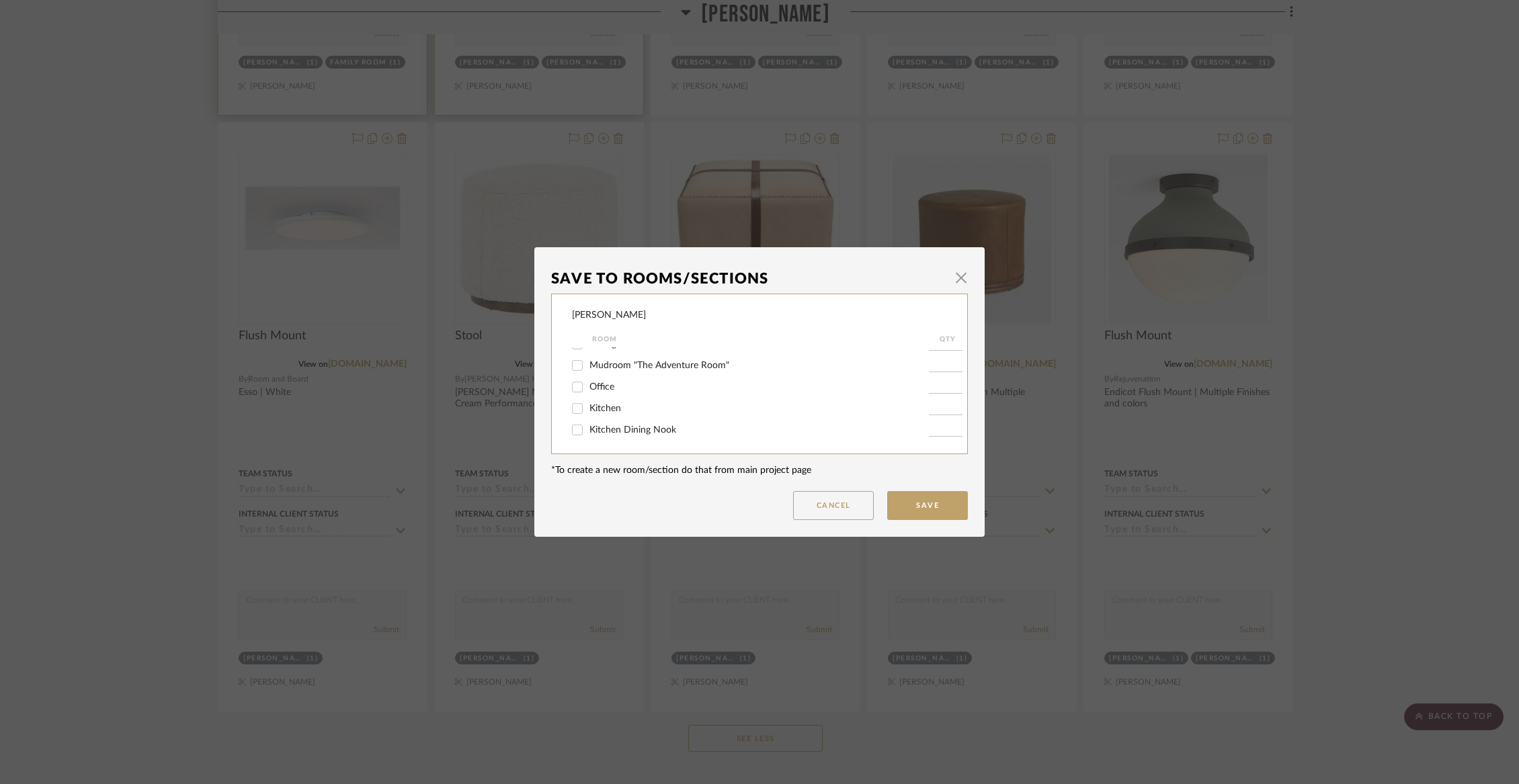
scroll to position [102, 0]
click at [610, 368] on span "Mudroom "The Adventure Room"" at bounding box center [659, 364] width 140 height 10
click at [588, 368] on input "Mudroom "The Adventure Room"" at bounding box center [577, 363] width 21 height 21
click at [596, 392] on span "[PERSON_NAME]" at bounding box center [626, 388] width 74 height 10
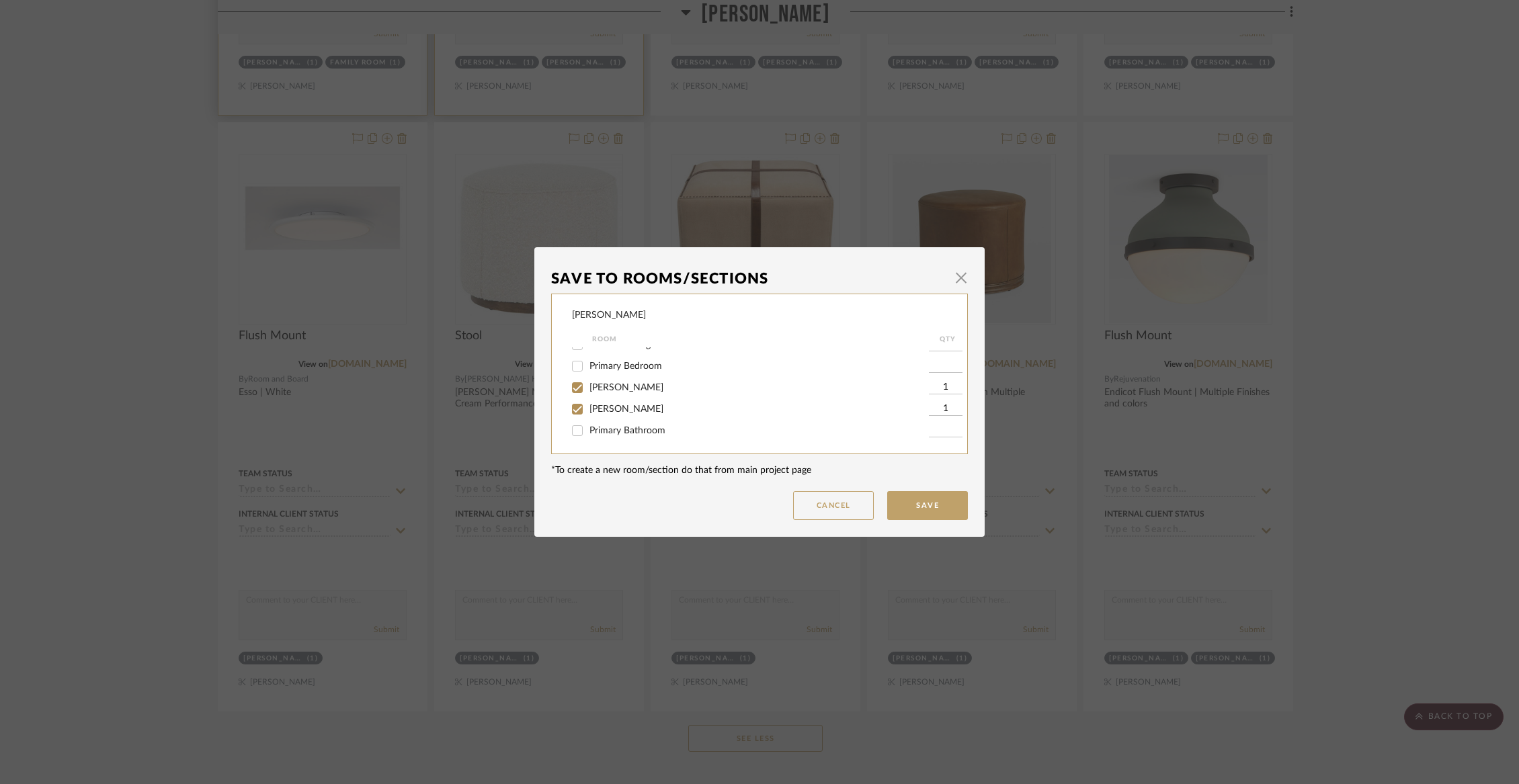
click at [588, 397] on input "[PERSON_NAME]" at bounding box center [577, 387] width 21 height 21
click at [596, 414] on span "[PERSON_NAME]" at bounding box center [626, 409] width 74 height 10
click at [588, 419] on input "[PERSON_NAME]" at bounding box center [577, 409] width 21 height 21
click at [925, 501] on button "Save" at bounding box center [927, 506] width 81 height 29
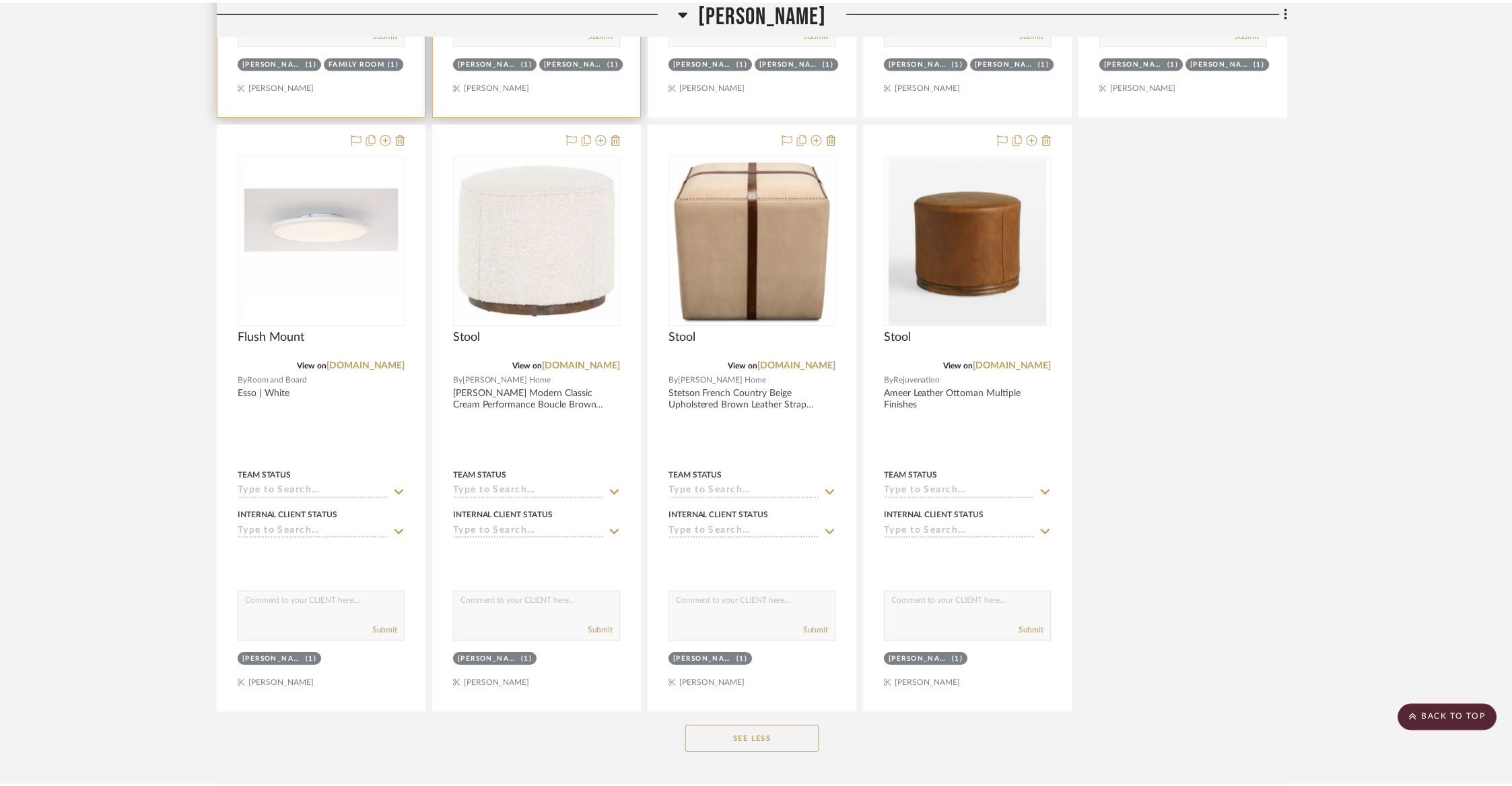
scroll to position [3884, 0]
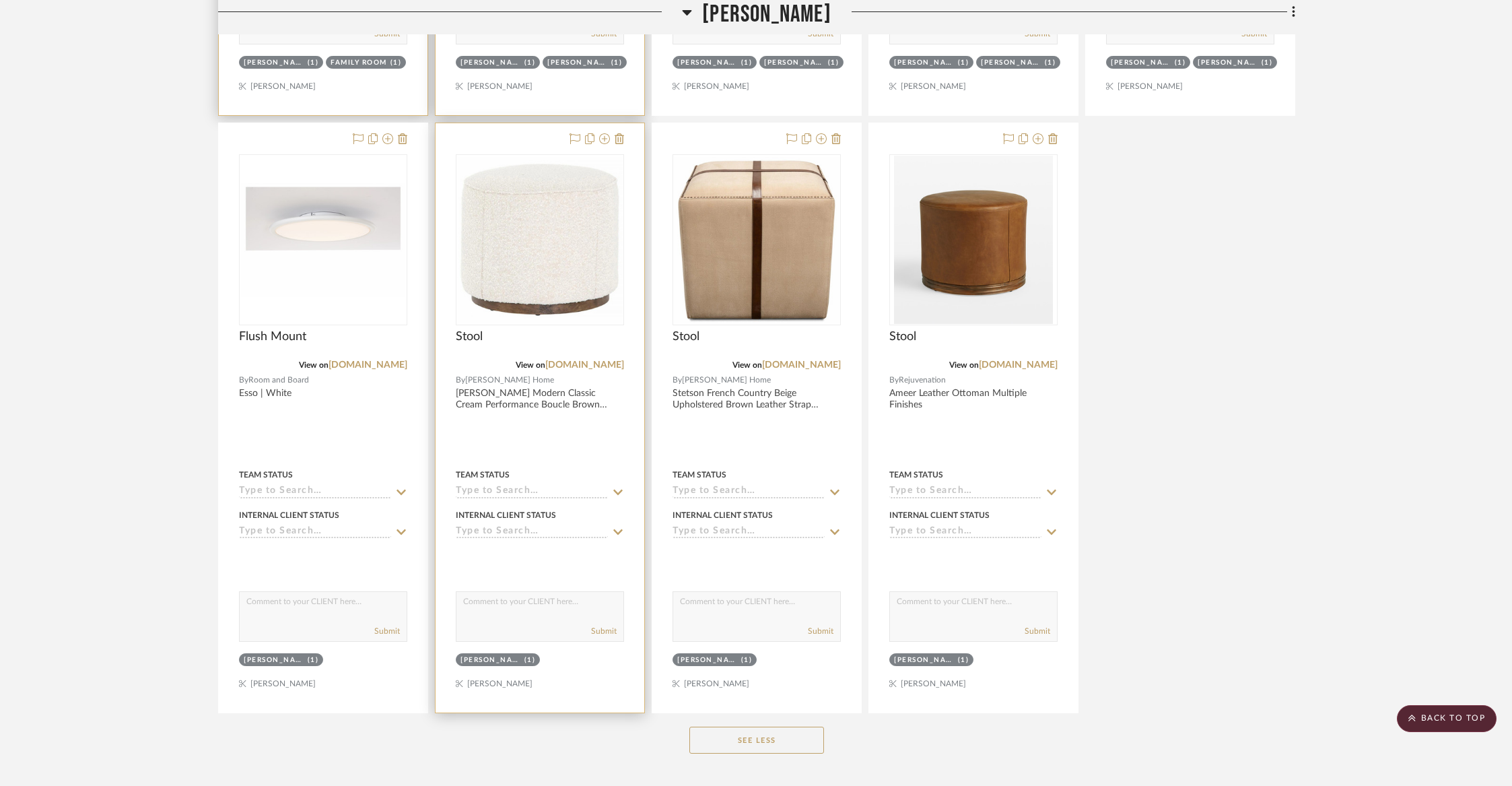
click at [610, 132] on div at bounding box center [594, 139] width 59 height 16
click at [606, 133] on icon at bounding box center [605, 139] width 11 height 11
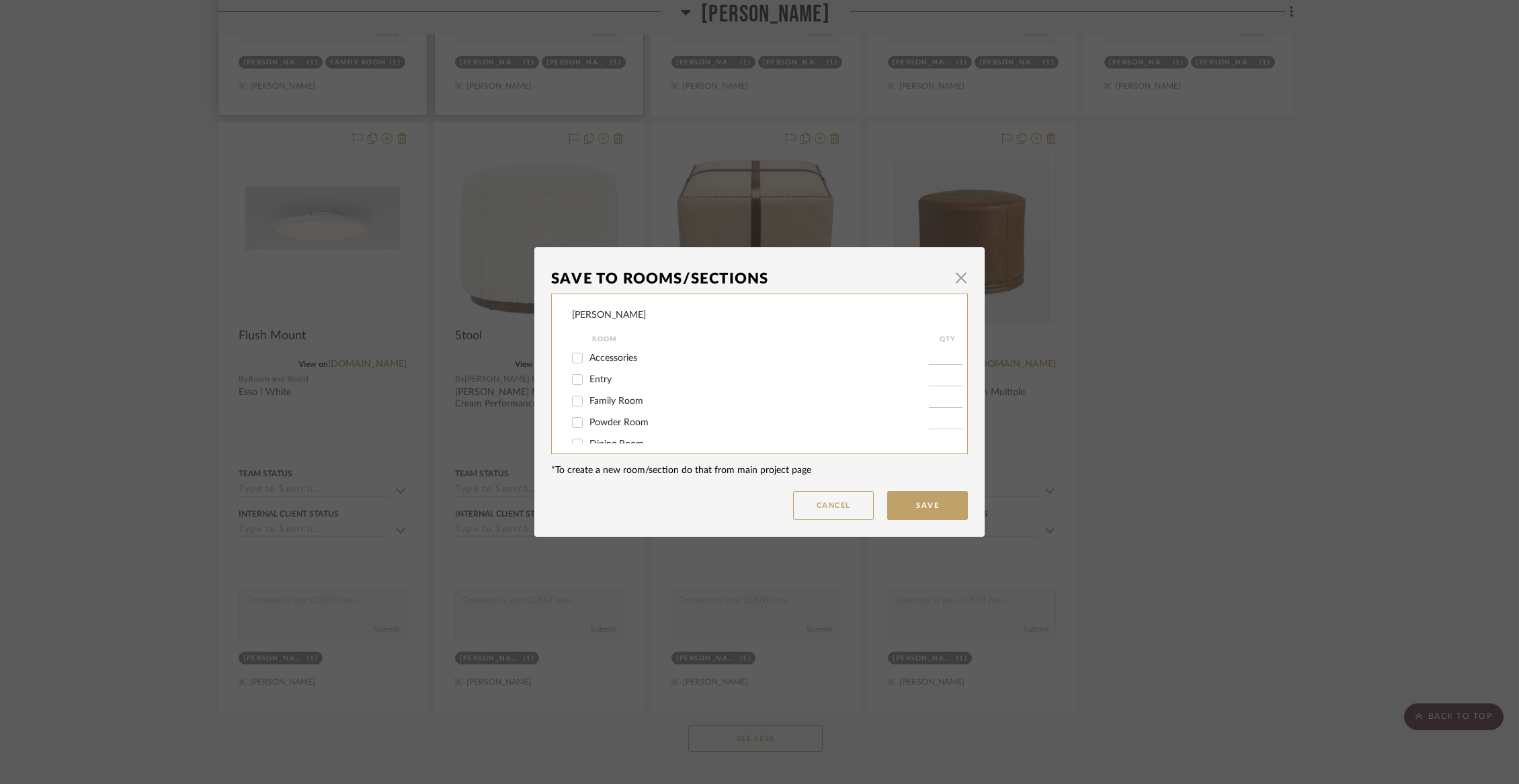
click at [604, 406] on span "Family Room" at bounding box center [616, 401] width 54 height 10
click at [588, 407] on input "Family Room" at bounding box center [577, 401] width 21 height 21
click at [604, 362] on span "[PERSON_NAME]" at bounding box center [626, 358] width 74 height 10
click at [588, 367] on input "[PERSON_NAME]" at bounding box center [577, 357] width 21 height 21
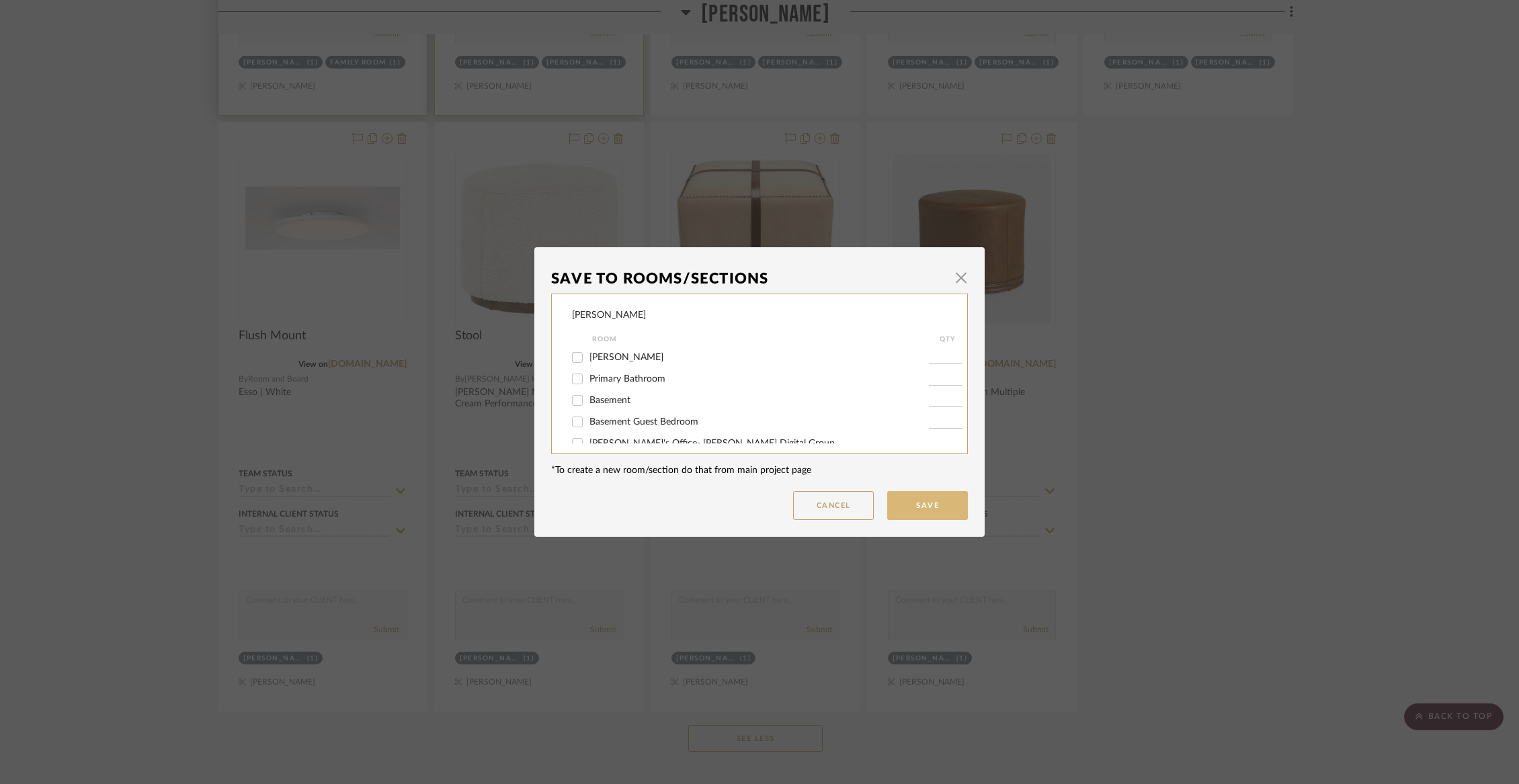
click at [936, 500] on button "Save" at bounding box center [927, 506] width 81 height 29
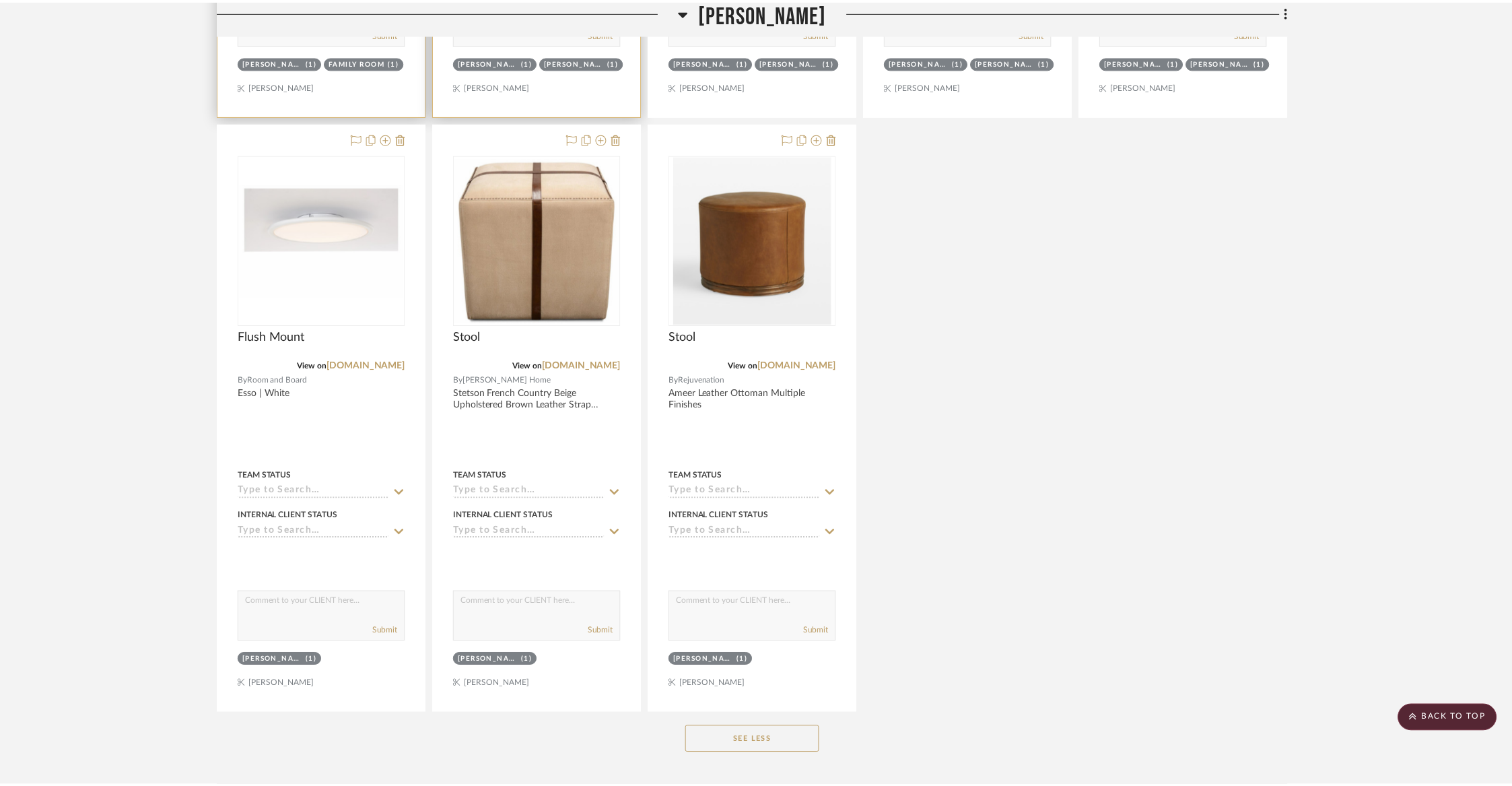
scroll to position [3884, 0]
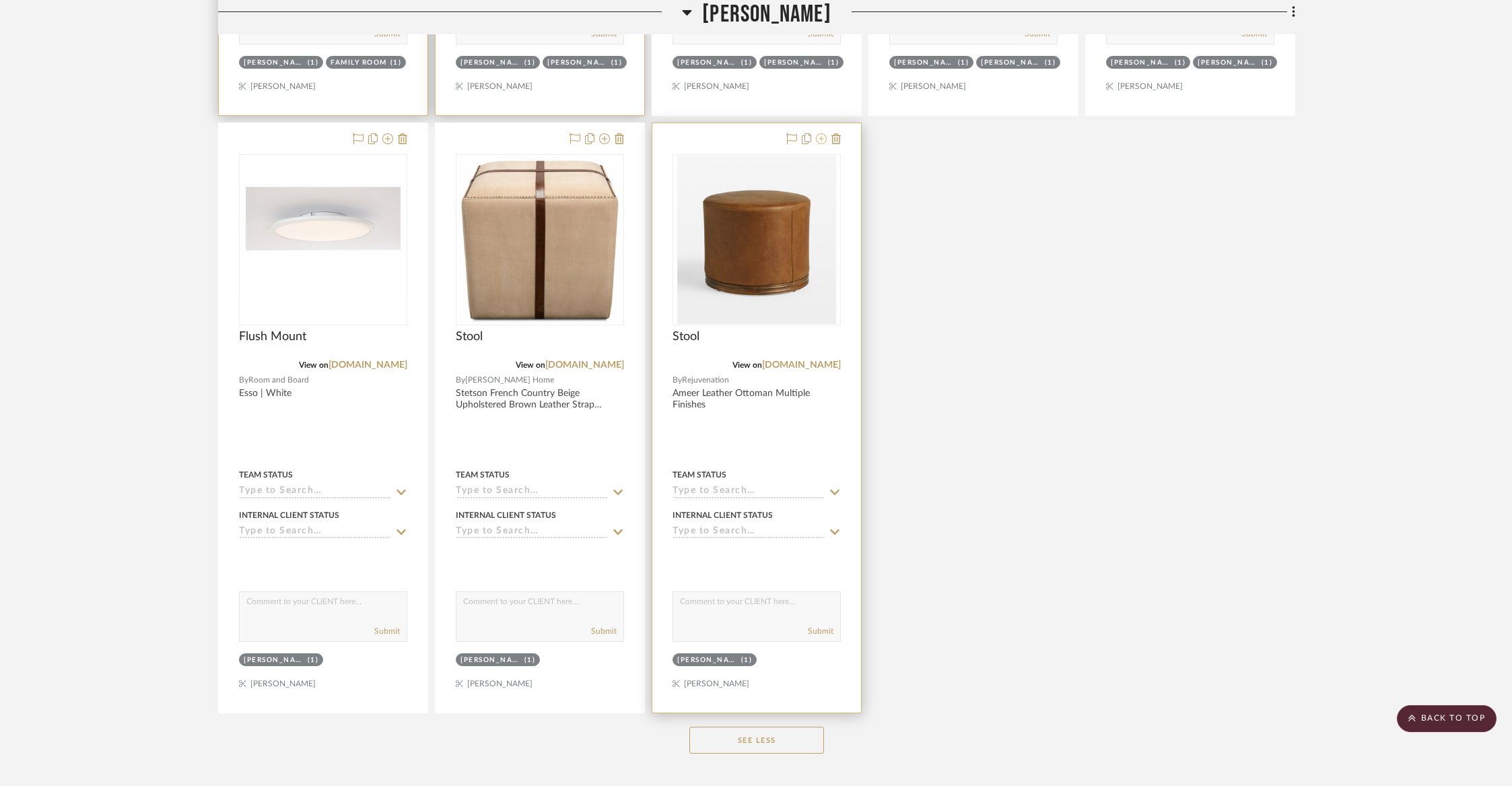
click at [824, 133] on icon at bounding box center [822, 139] width 11 height 11
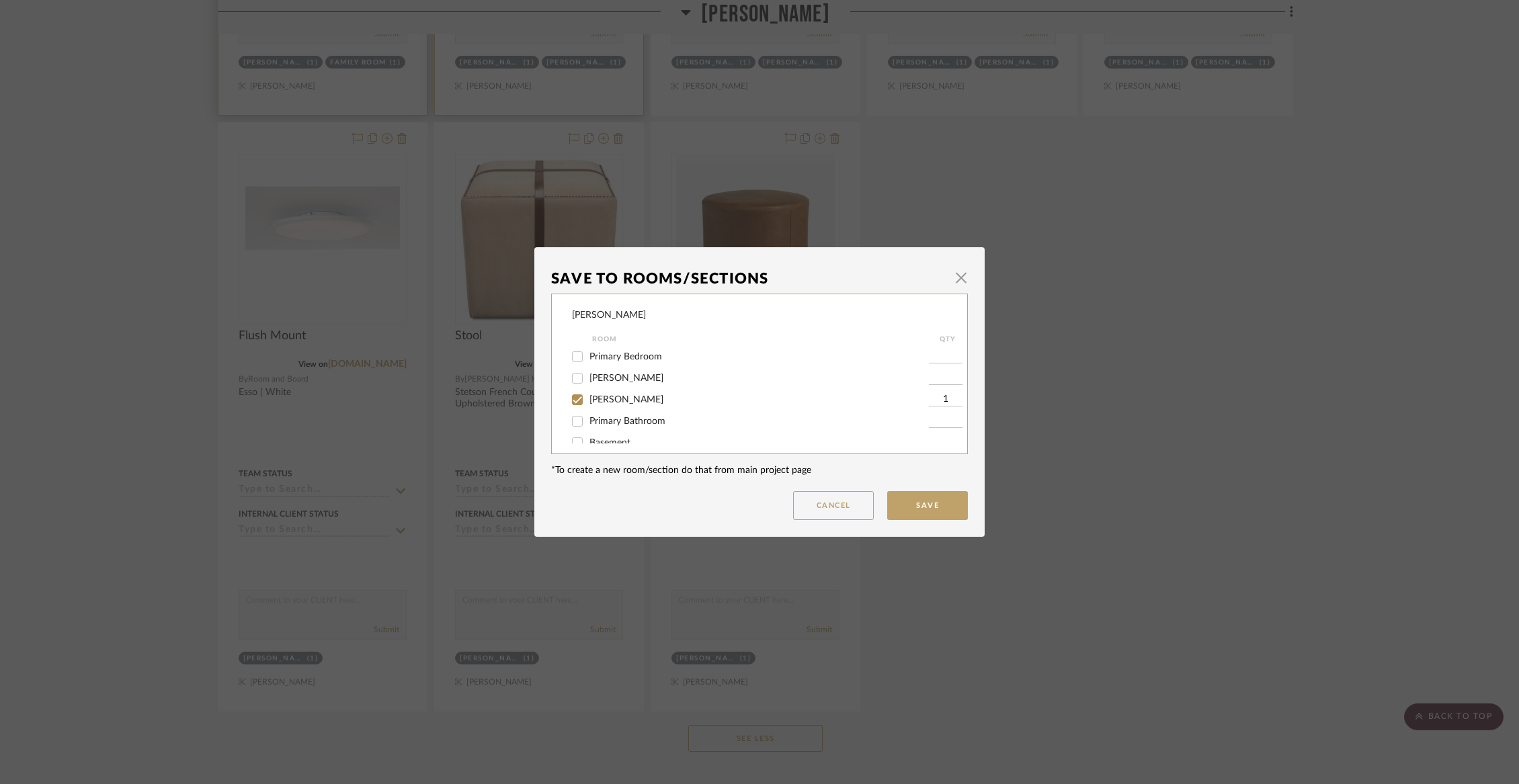
scroll to position [196, 0]
click at [632, 403] on span "[PERSON_NAME]" at bounding box center [626, 398] width 74 height 10
click at [588, 409] on input "[PERSON_NAME]" at bounding box center [577, 398] width 21 height 21
click at [626, 425] on span "Not Selected" at bounding box center [616, 429] width 54 height 10
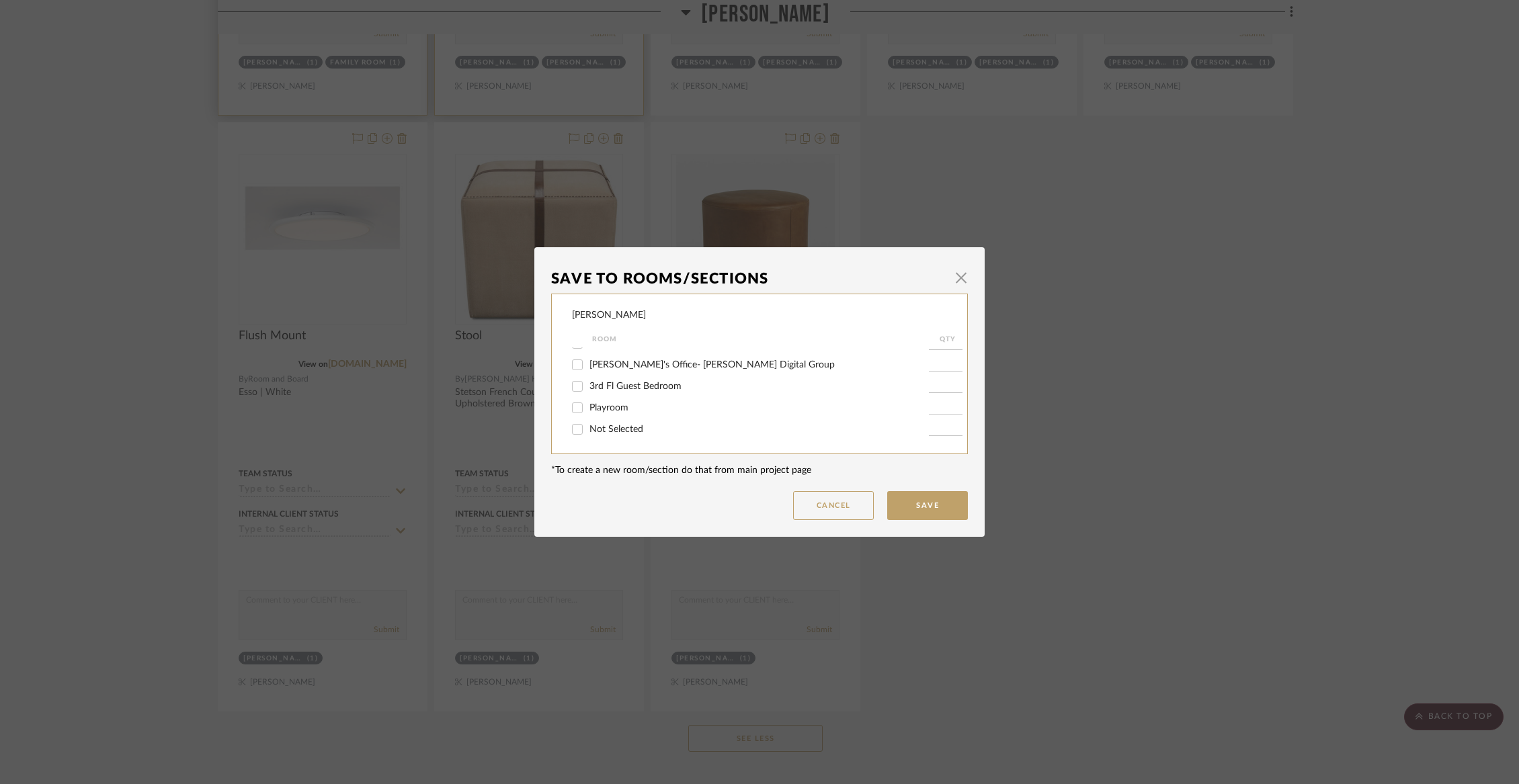
click at [588, 425] on input "Not Selected" at bounding box center [577, 429] width 21 height 21
click at [907, 501] on button "Save" at bounding box center [927, 506] width 81 height 29
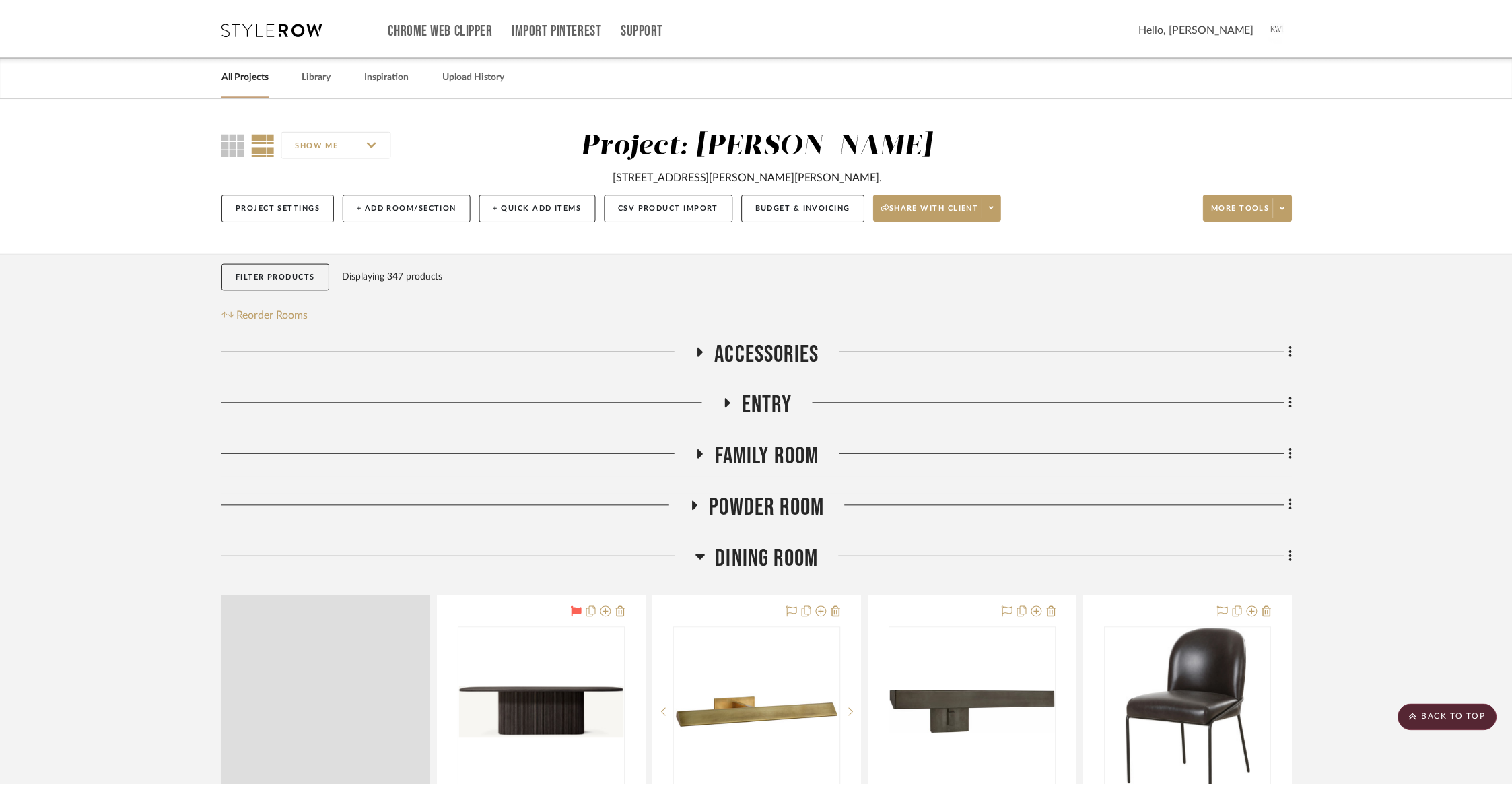
scroll to position [3884, 0]
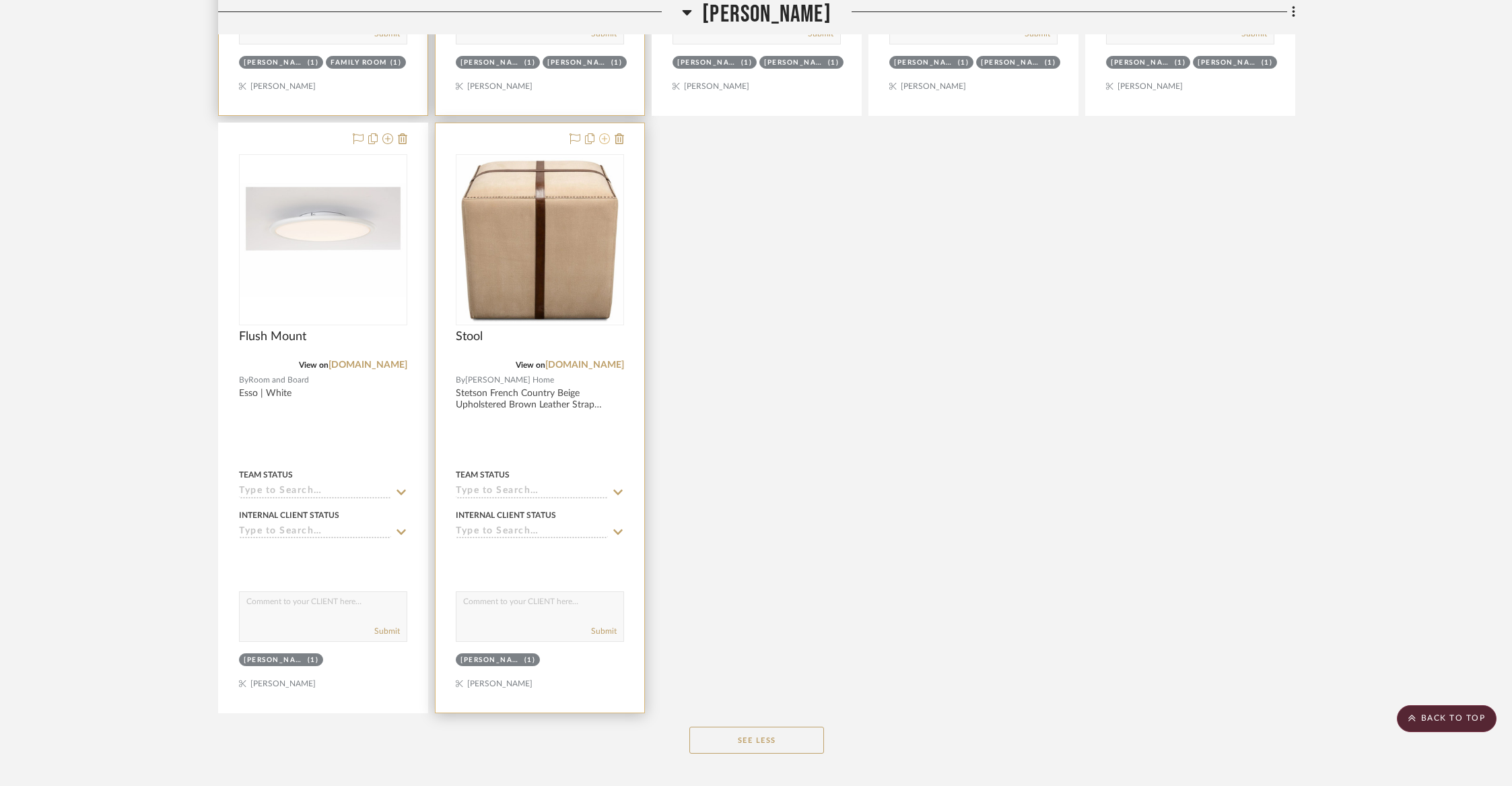
click at [607, 133] on icon at bounding box center [605, 139] width 11 height 11
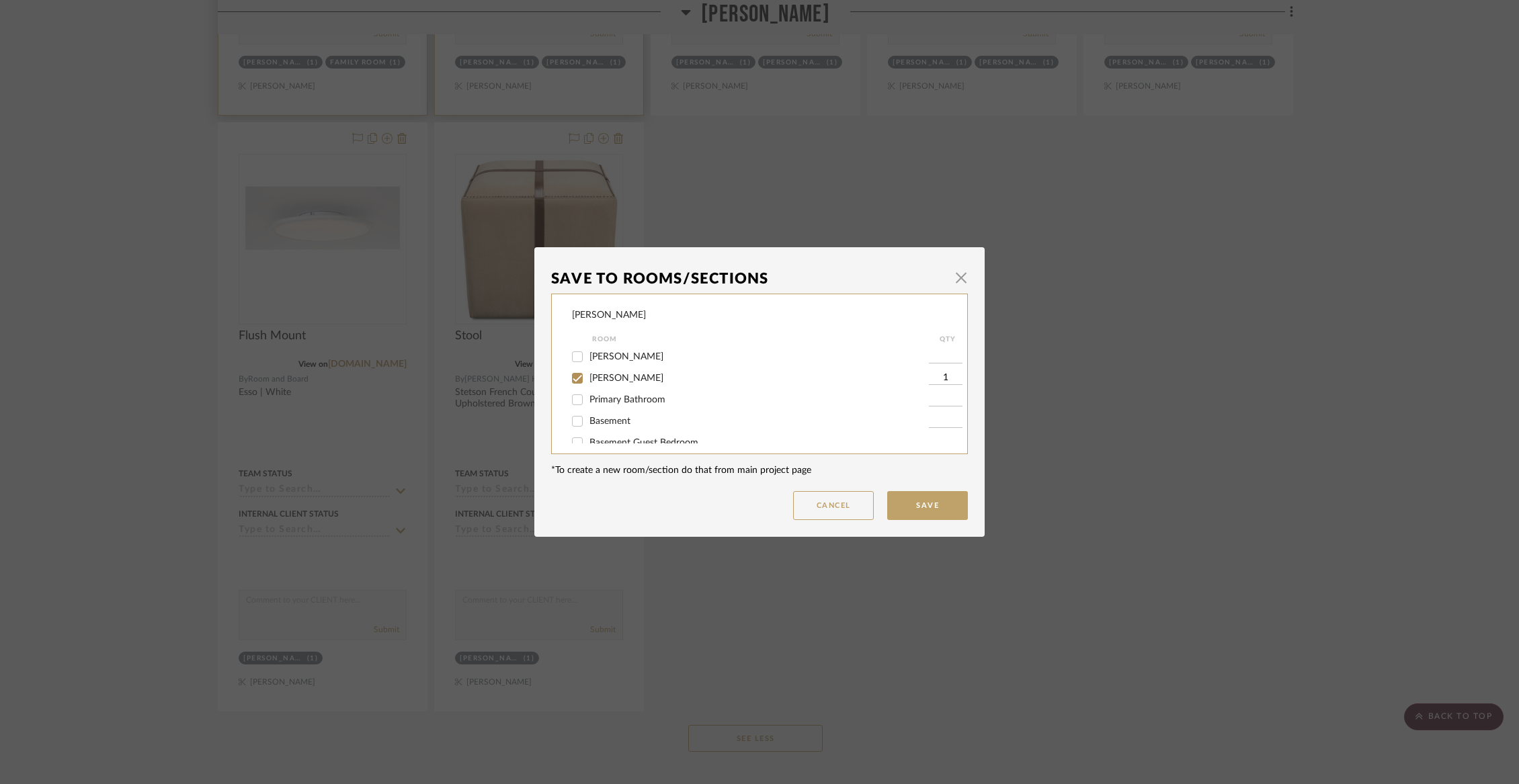
scroll to position [219, 0]
click at [615, 380] on span "[PERSON_NAME]" at bounding box center [626, 375] width 74 height 10
click at [588, 382] on input "[PERSON_NAME]" at bounding box center [577, 375] width 21 height 21
click at [606, 426] on span "Not Selected" at bounding box center [616, 429] width 54 height 10
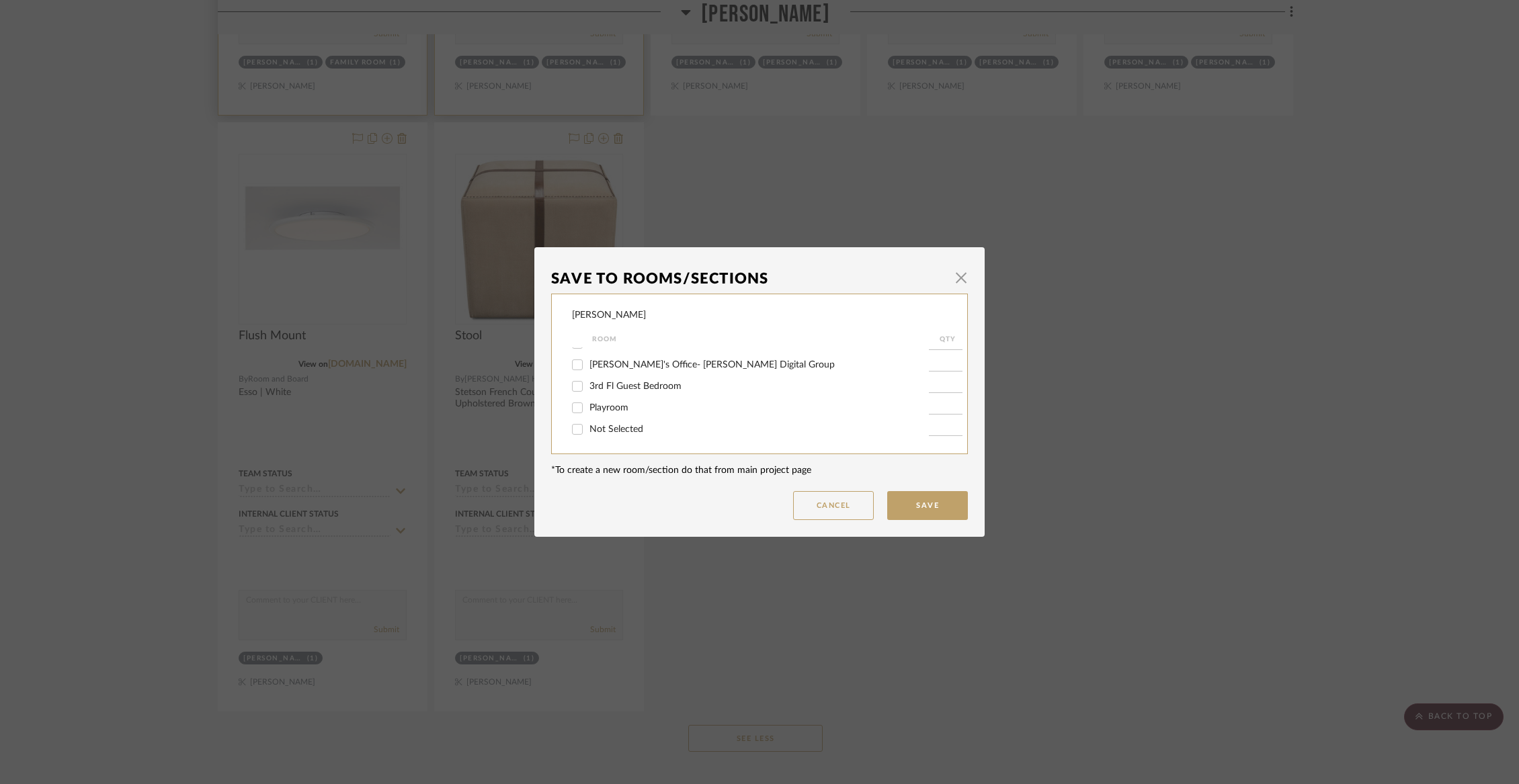
click at [588, 426] on input "Not Selected" at bounding box center [577, 429] width 21 height 21
click at [937, 498] on button "Save" at bounding box center [927, 506] width 81 height 29
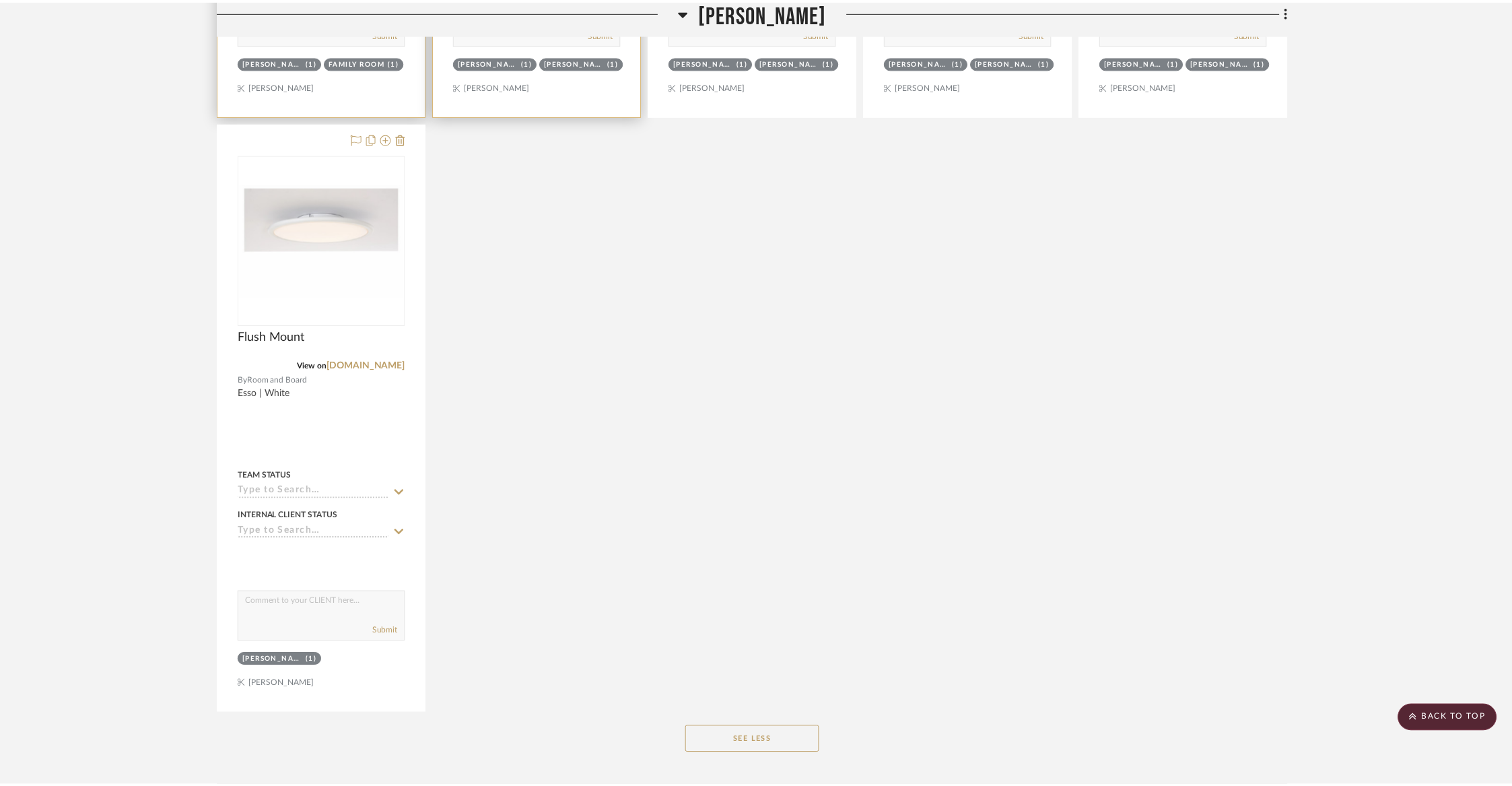
scroll to position [3884, 0]
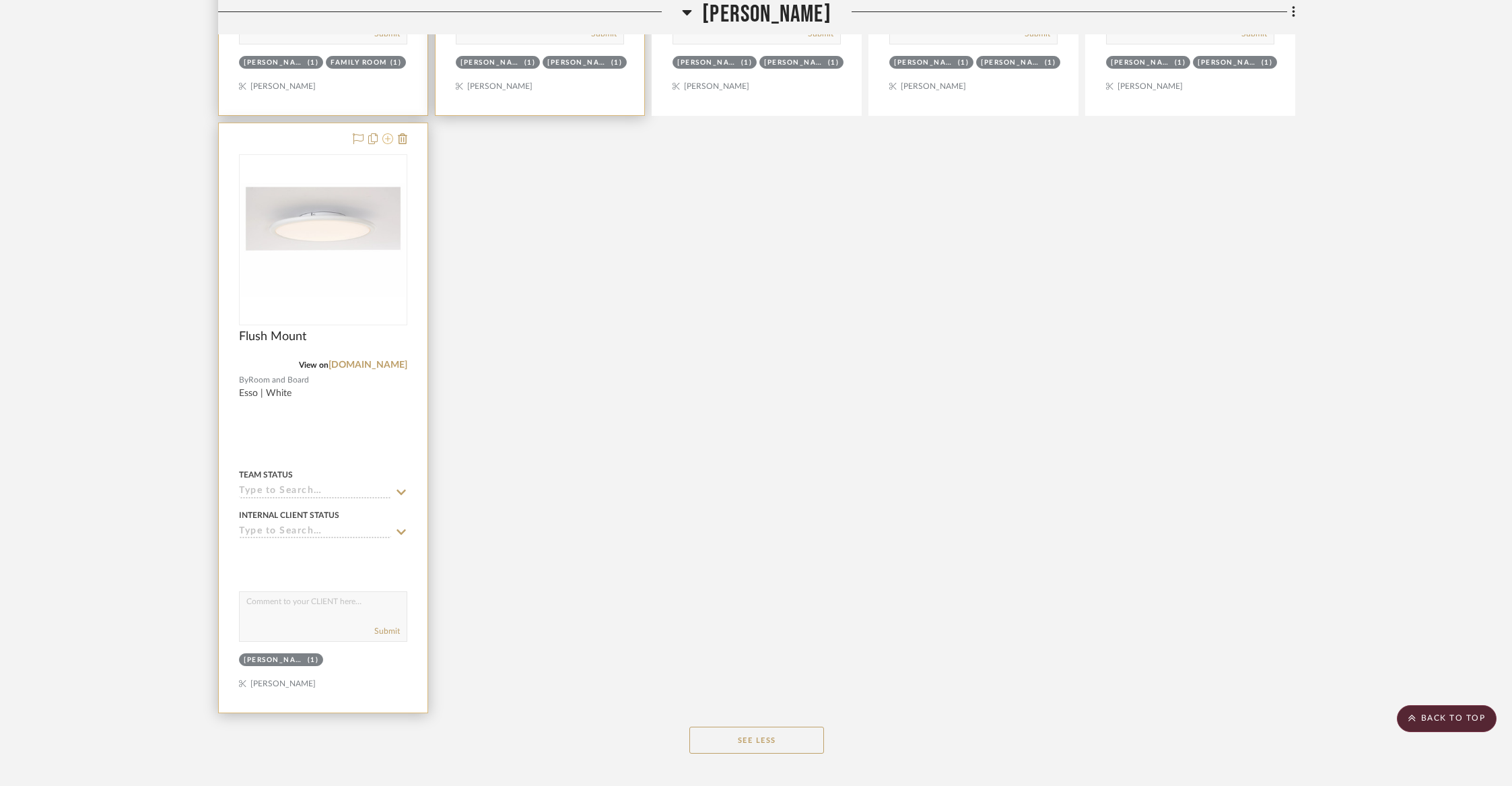
click at [387, 133] on icon at bounding box center [388, 139] width 11 height 11
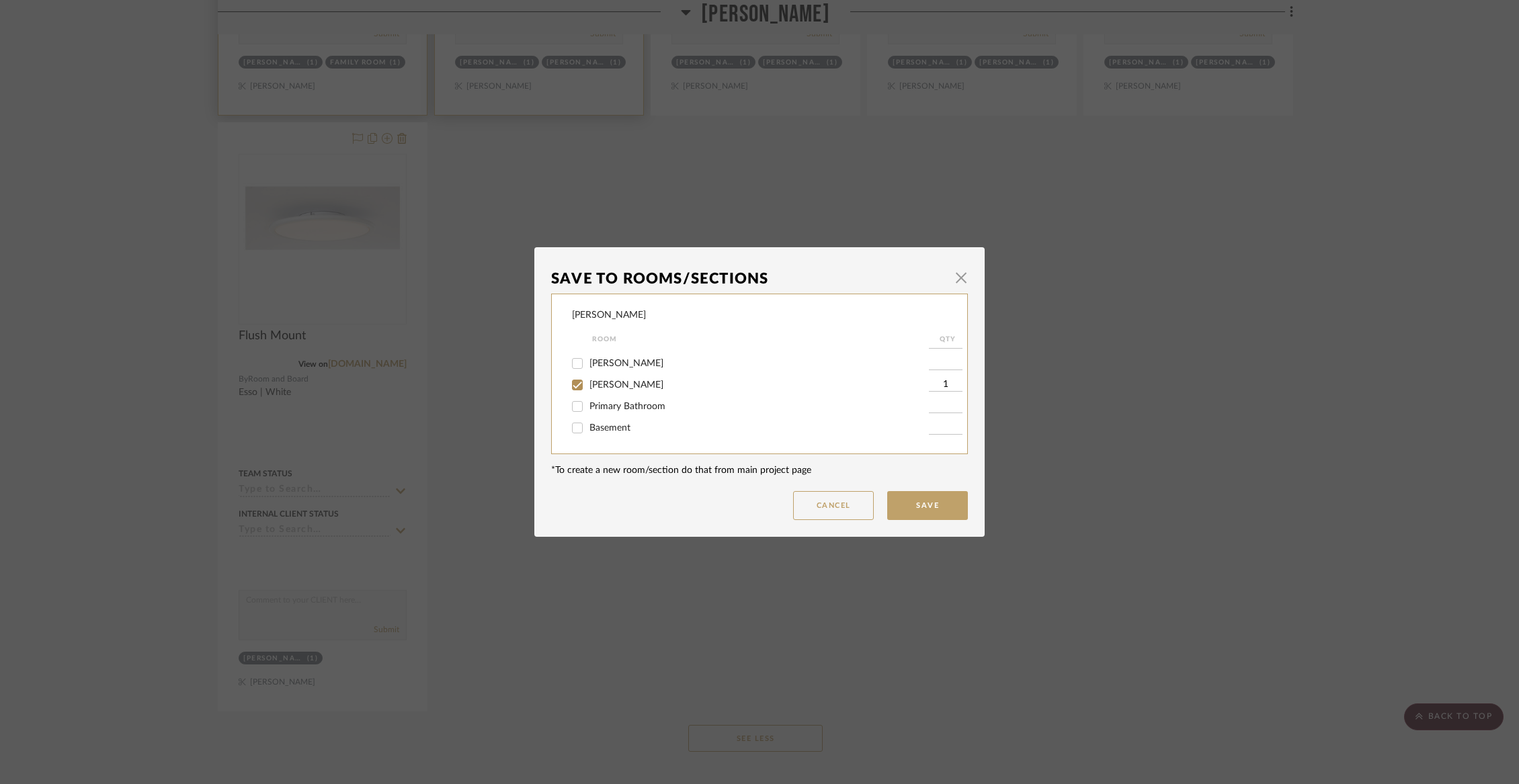
scroll to position [231, 0]
click at [622, 367] on span "[PERSON_NAME]" at bounding box center [626, 363] width 74 height 10
click at [588, 370] on input "[PERSON_NAME]" at bounding box center [577, 362] width 21 height 21
click at [612, 431] on span "Not Selected" at bounding box center [616, 429] width 54 height 10
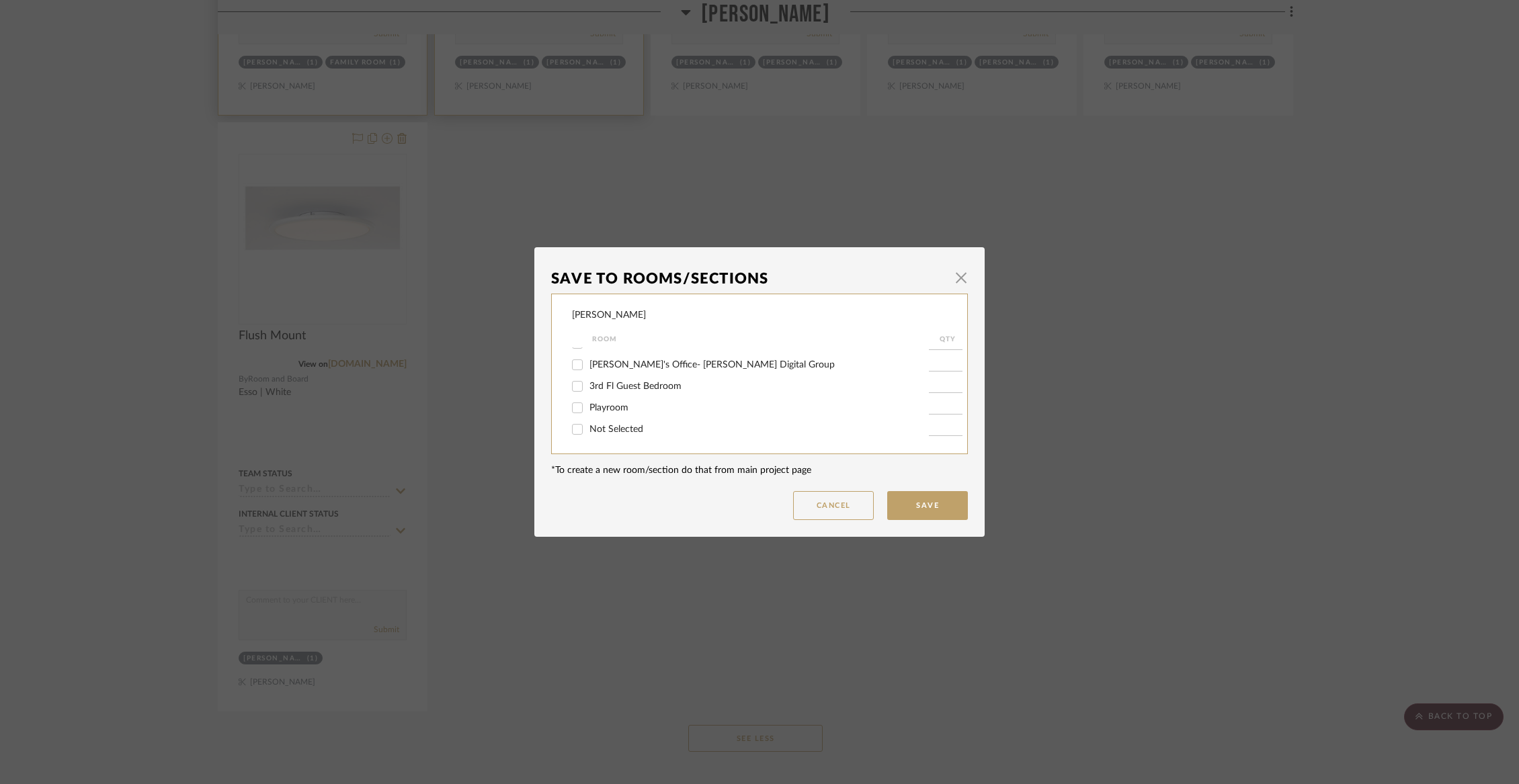
click at [588, 431] on input "Not Selected" at bounding box center [577, 429] width 21 height 21
click at [901, 499] on button "Save" at bounding box center [927, 506] width 81 height 29
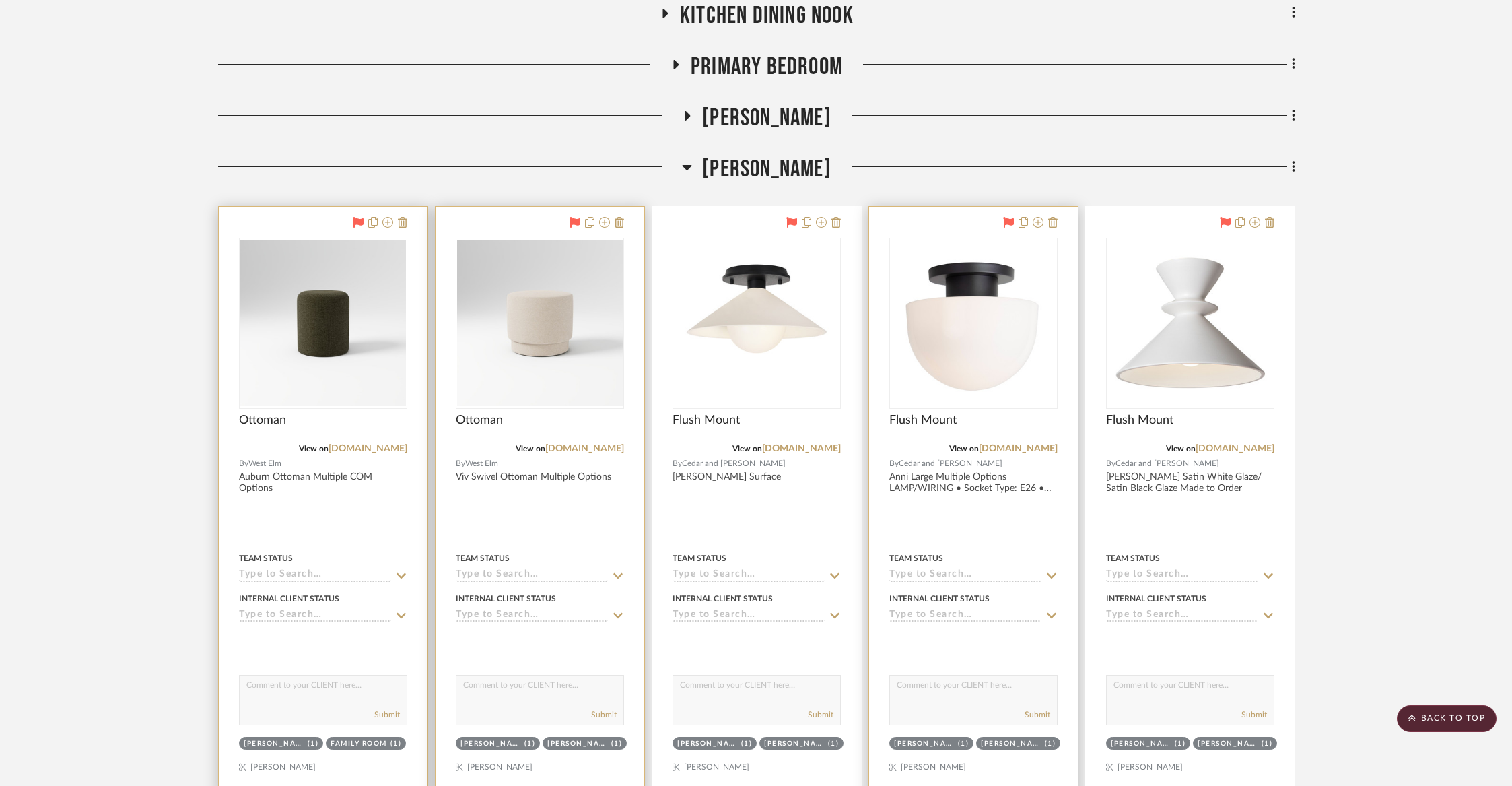
scroll to position [3192, 0]
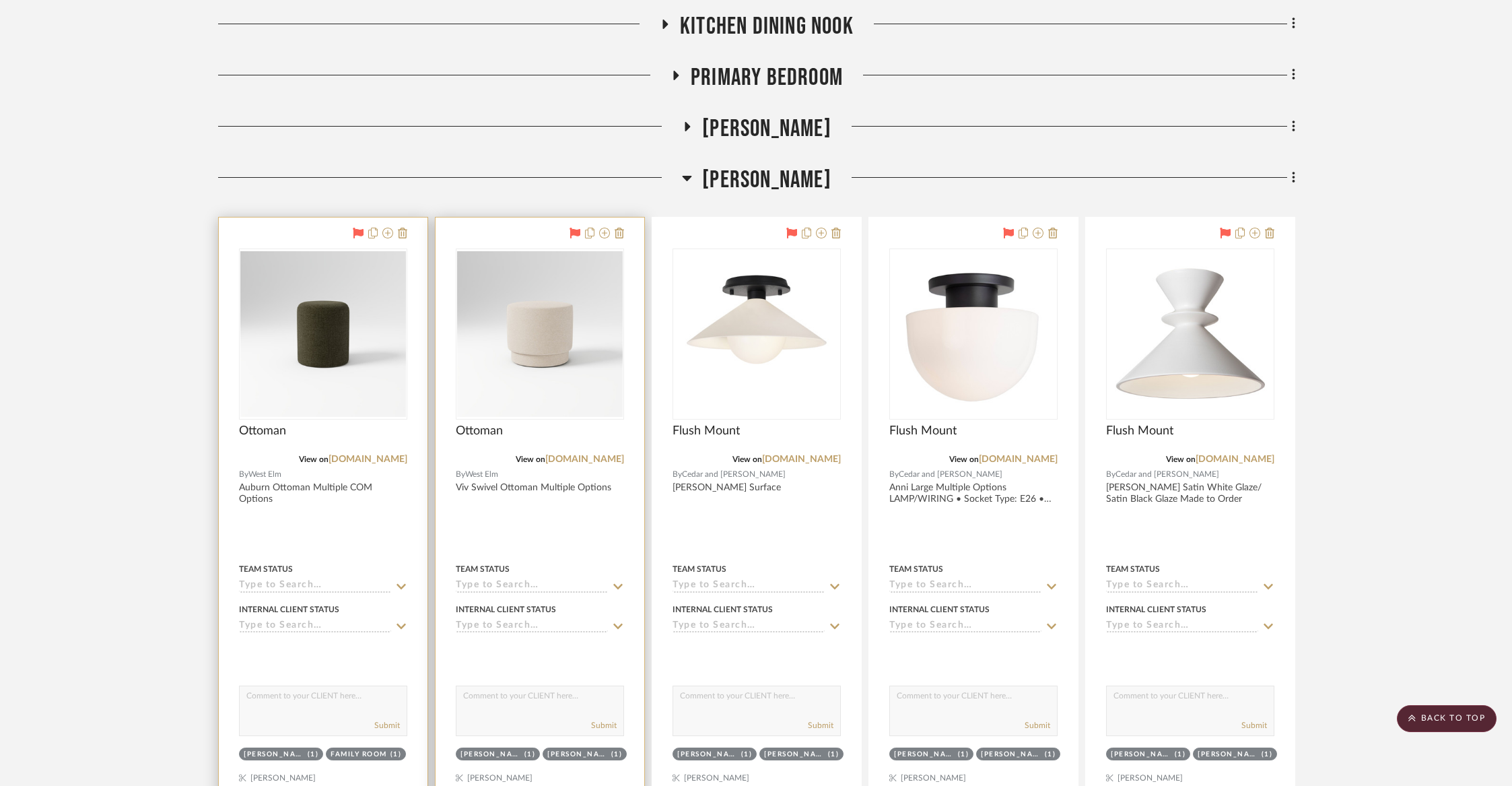
click at [810, 175] on span "[PERSON_NAME]" at bounding box center [766, 180] width 129 height 29
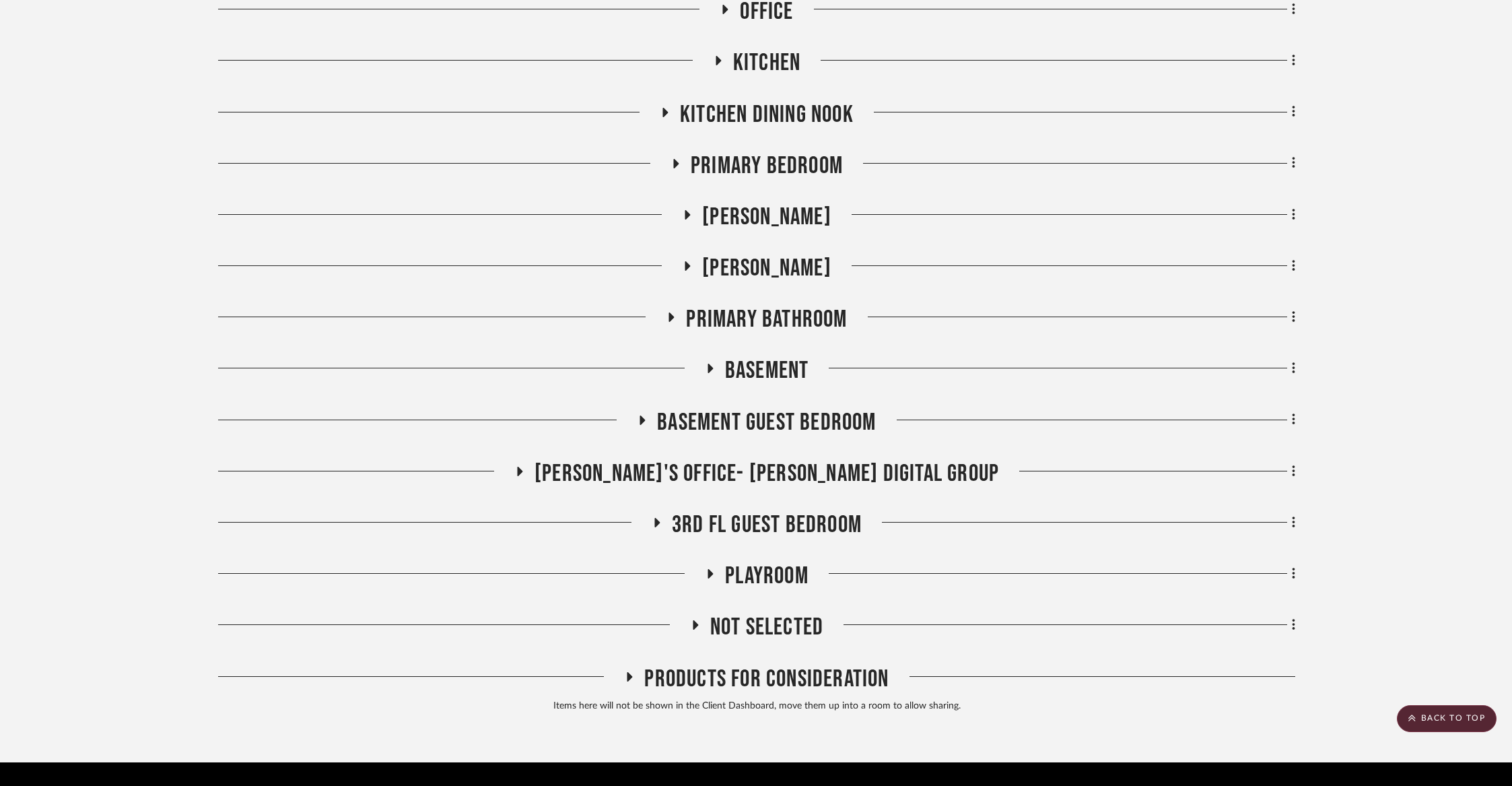
scroll to position [3078, 0]
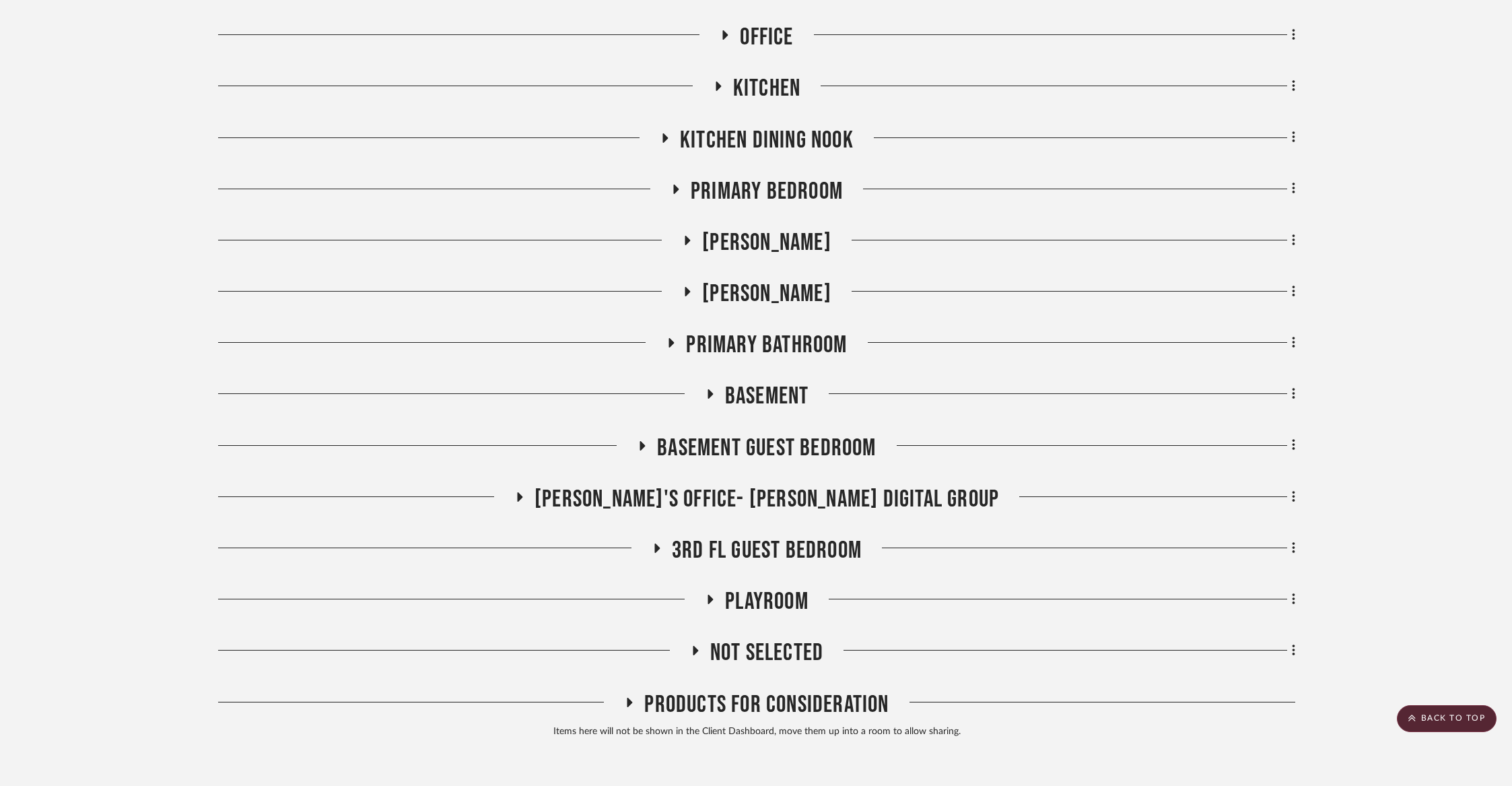
click at [767, 127] on span "Kitchen Dining Nook" at bounding box center [767, 140] width 174 height 29
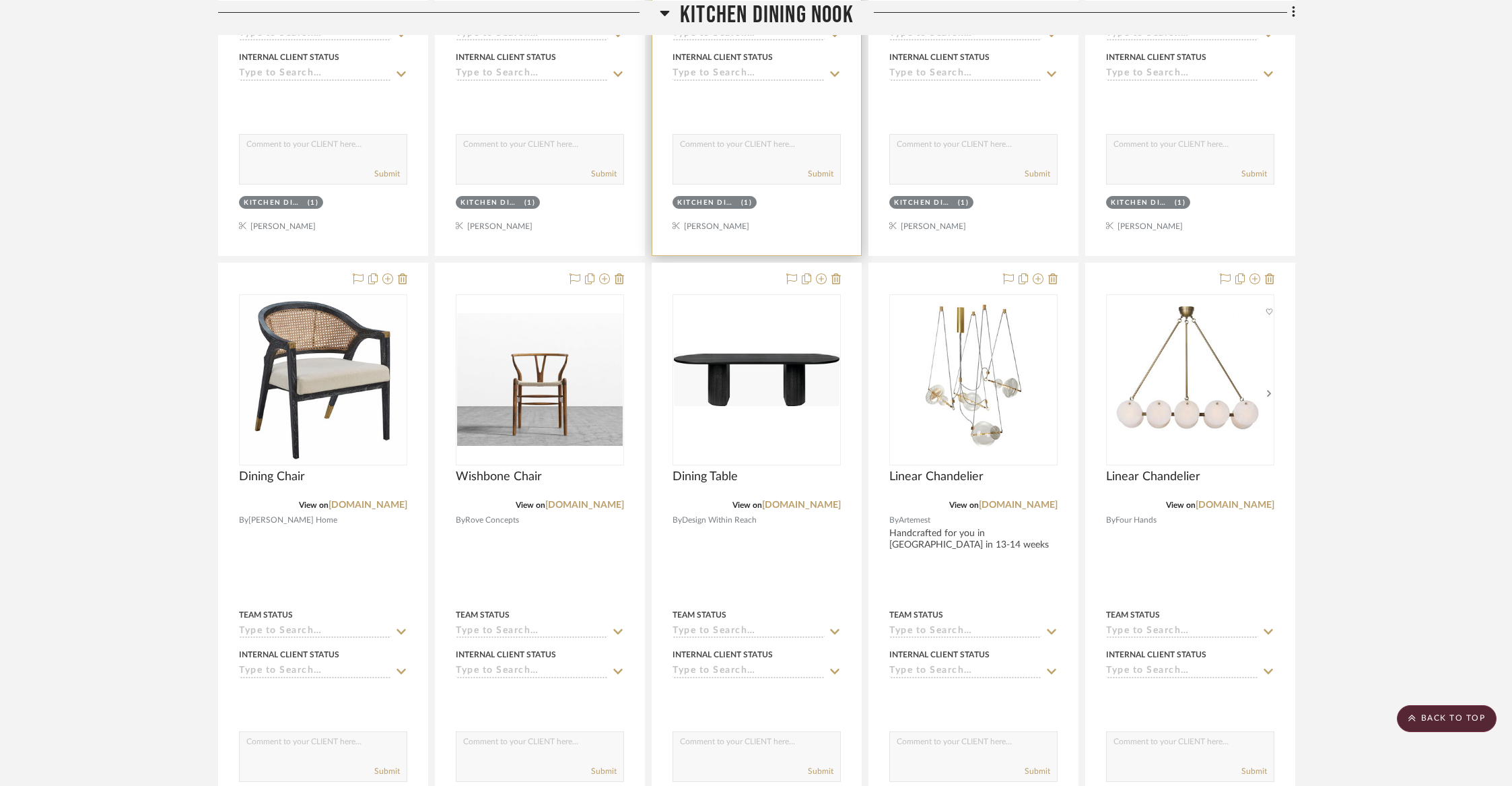
scroll to position [3598, 0]
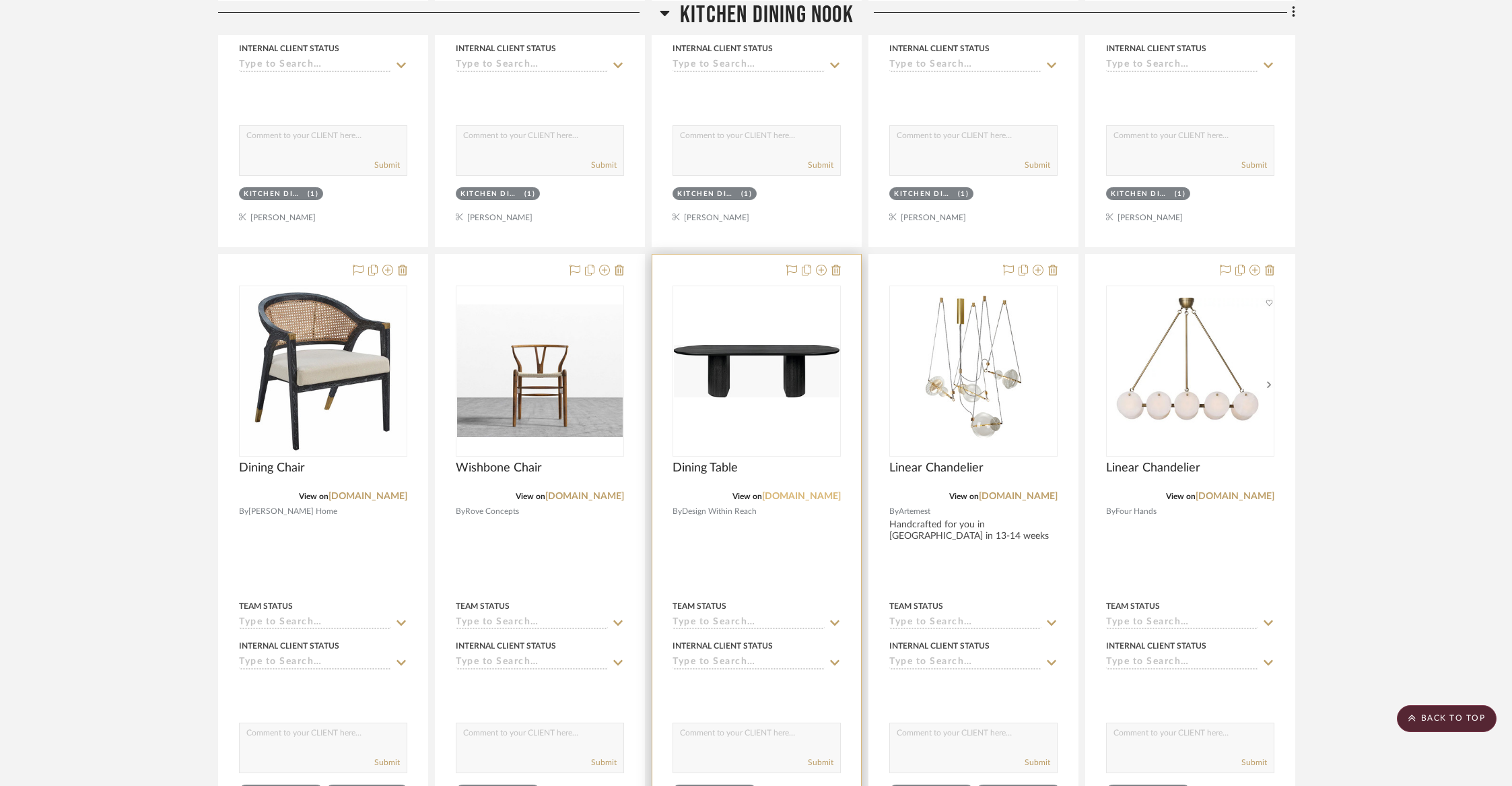
click at [832, 492] on link "[DOMAIN_NAME]" at bounding box center [802, 497] width 79 height 10
click at [821, 269] on fa-icon at bounding box center [822, 271] width 11 height 11
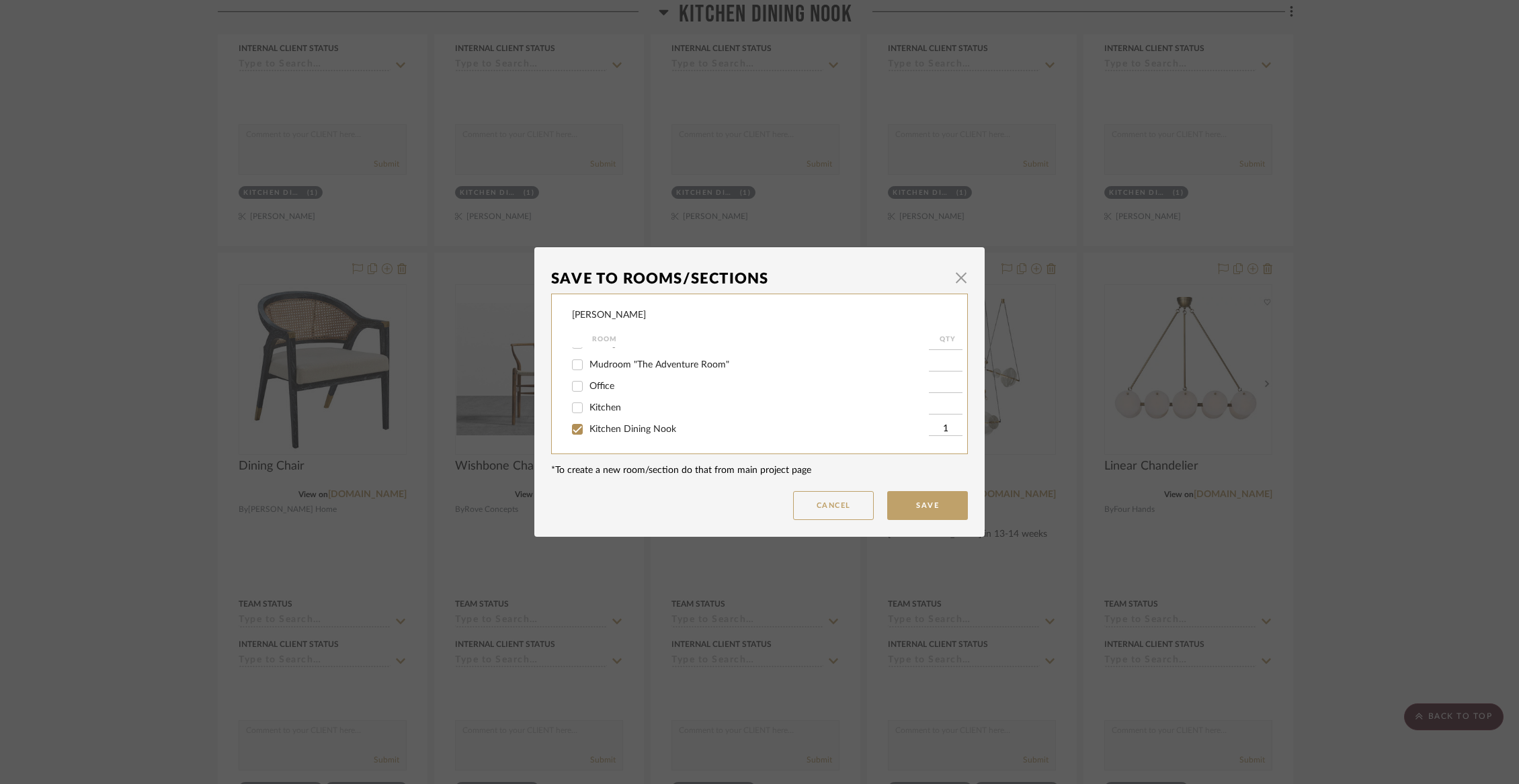
scroll to position [122, 0]
click at [624, 413] on span "Kitchen Dining Nook" at bounding box center [633, 408] width 87 height 10
click at [588, 415] on input "Kitchen Dining Nook" at bounding box center [577, 407] width 21 height 21
click at [621, 427] on span "Not Selected" at bounding box center [616, 429] width 54 height 10
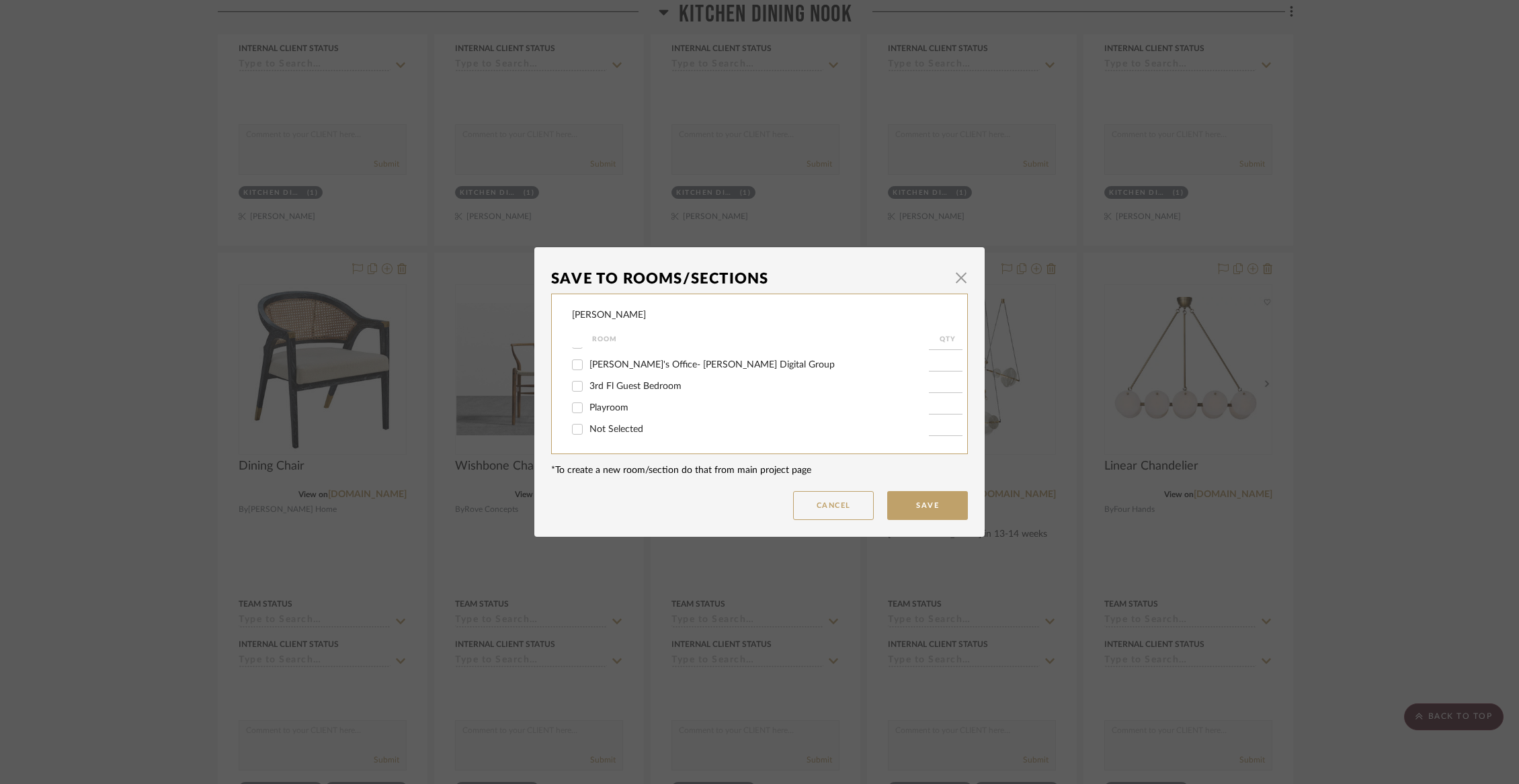
click at [588, 427] on input "Not Selected" at bounding box center [577, 429] width 21 height 21
click at [901, 497] on button "Save" at bounding box center [927, 506] width 81 height 29
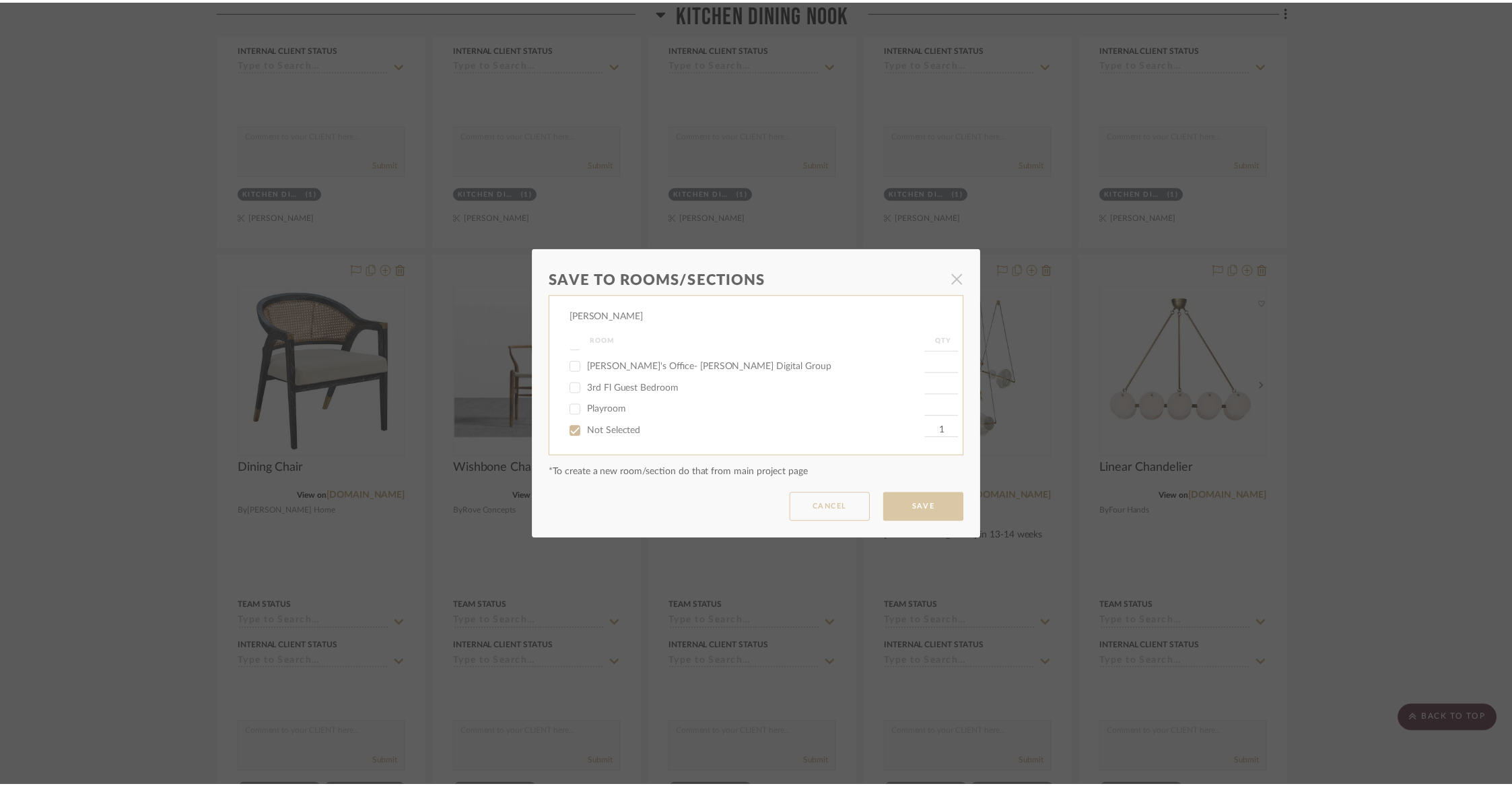
scroll to position [3598, 0]
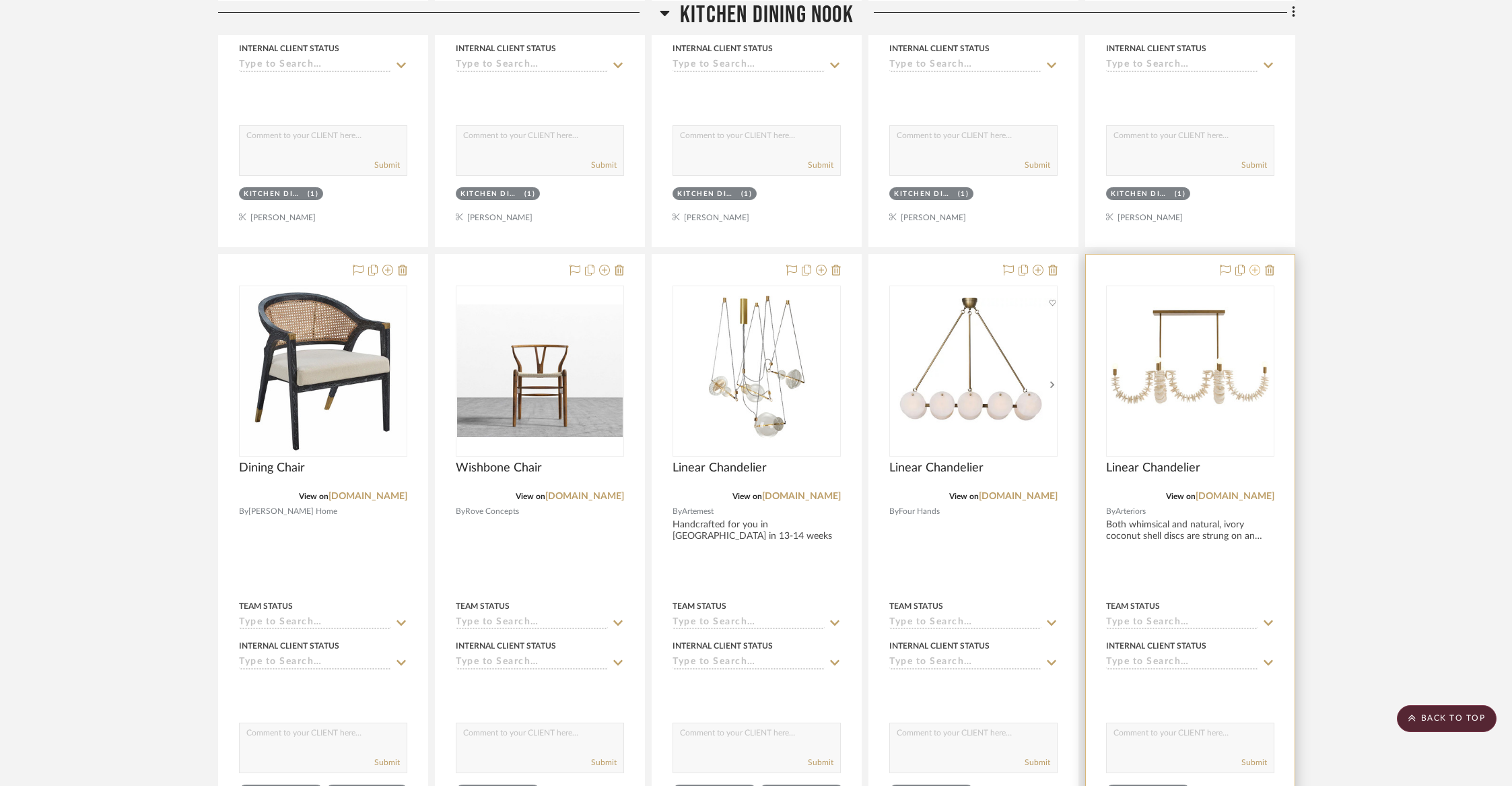
click at [1255, 269] on button at bounding box center [1255, 270] width 11 height 16
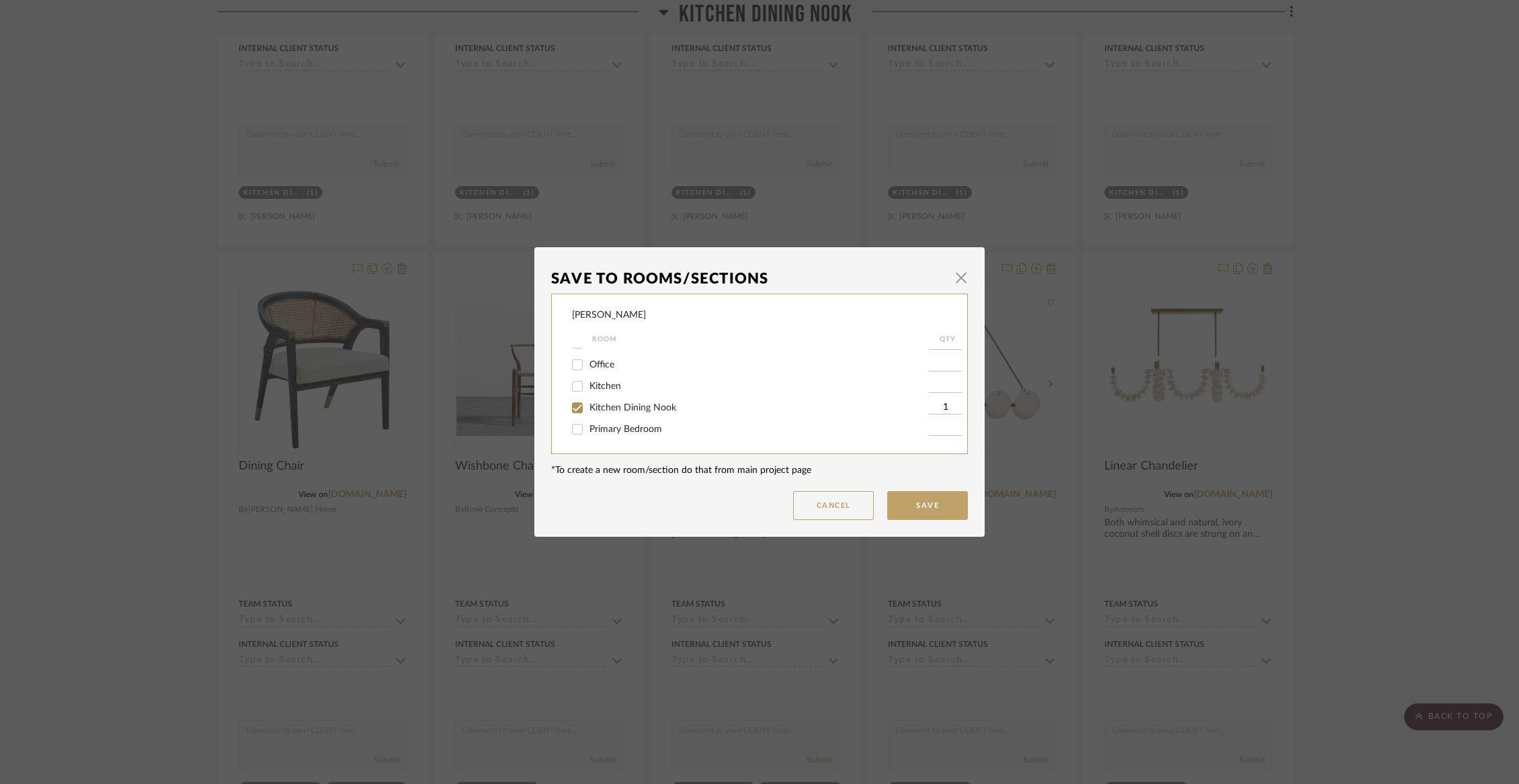
click at [615, 413] on span "Kitchen Dining Nook" at bounding box center [633, 408] width 87 height 10
click at [588, 415] on input "Kitchen Dining Nook" at bounding box center [577, 407] width 21 height 21
click at [623, 431] on span "Not Selected" at bounding box center [616, 429] width 54 height 10
click at [588, 431] on input "Not Selected" at bounding box center [577, 429] width 21 height 21
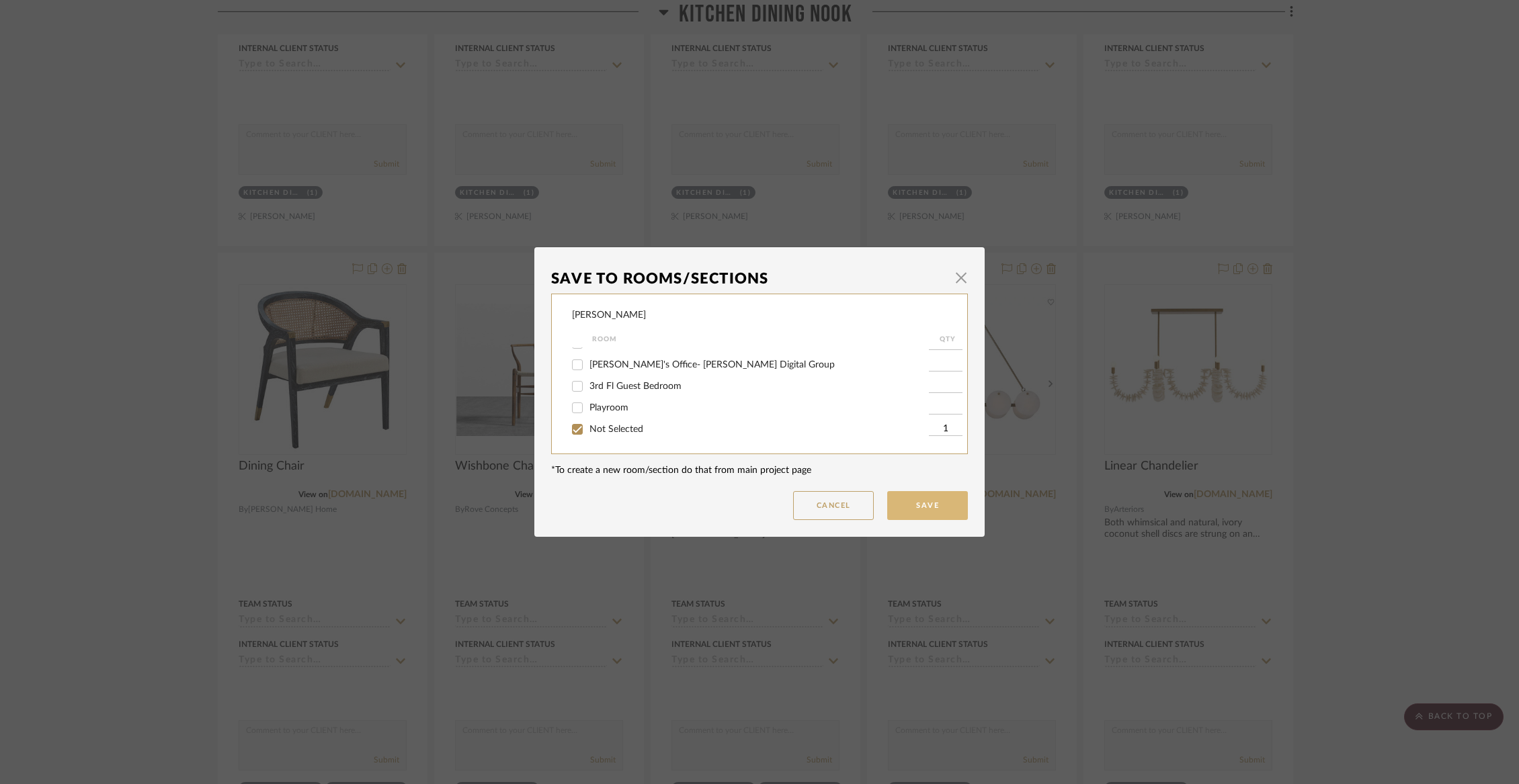
click at [919, 509] on button "Save" at bounding box center [927, 506] width 81 height 29
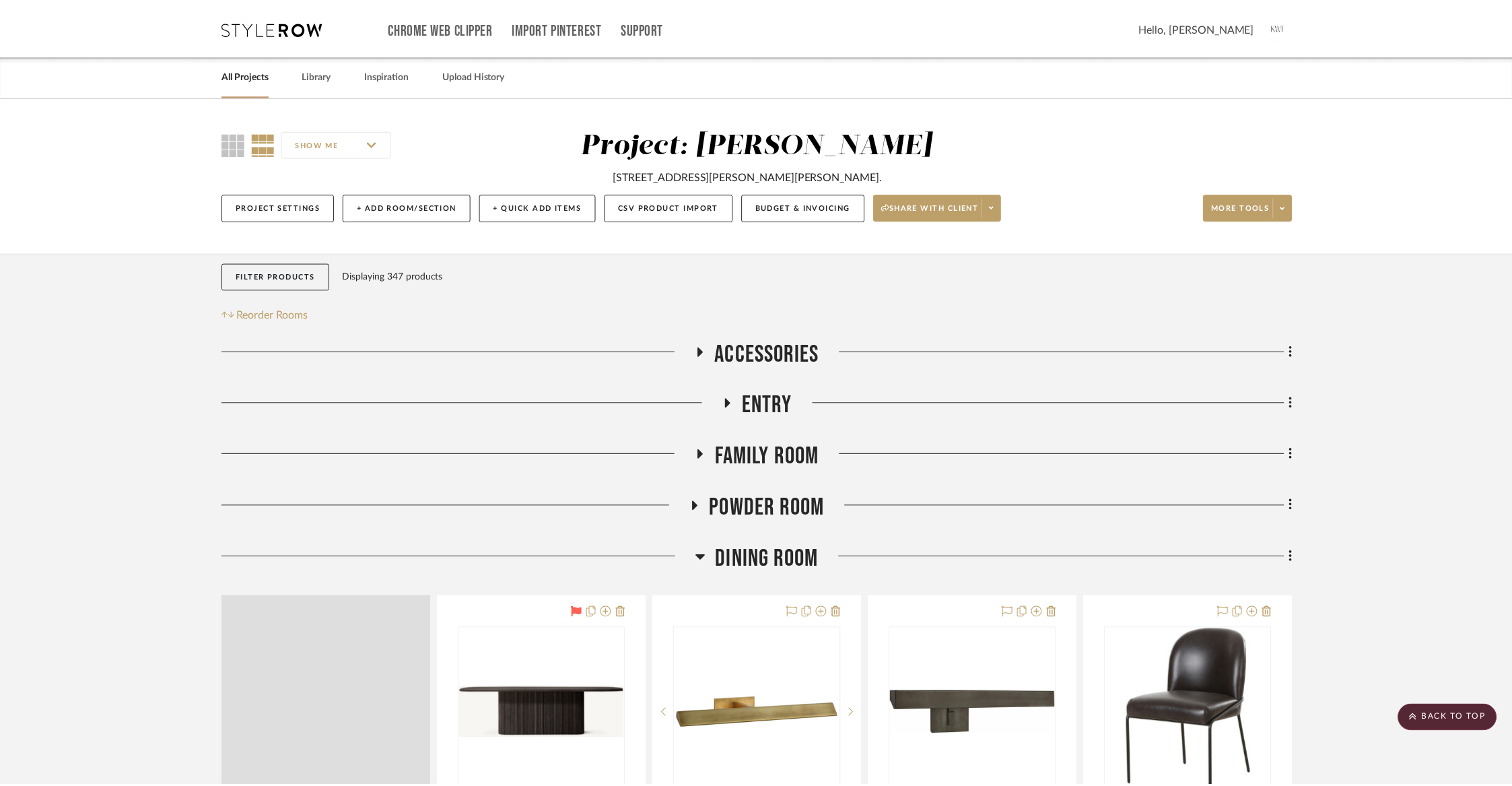
scroll to position [3598, 0]
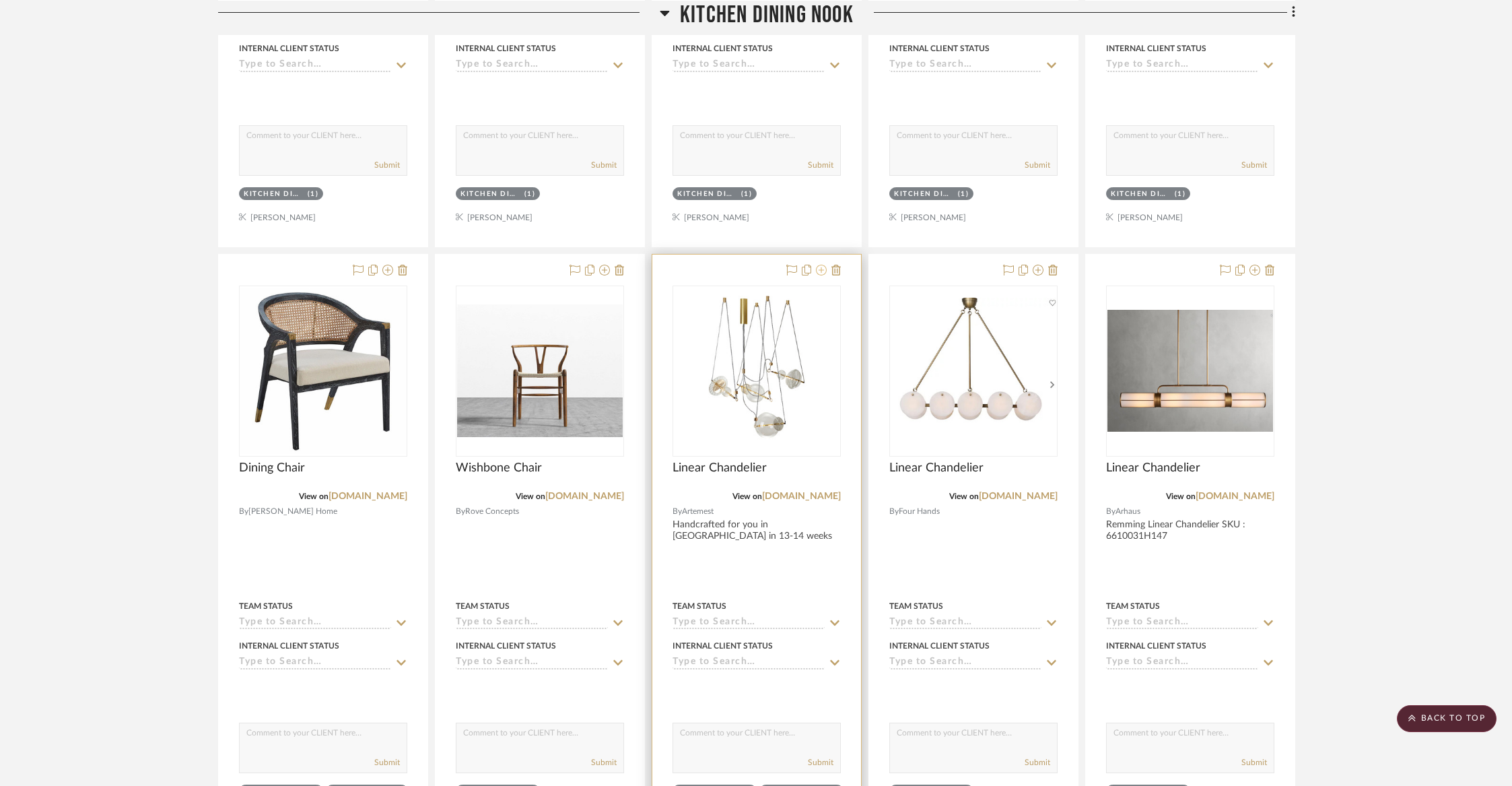
click at [824, 267] on icon at bounding box center [822, 270] width 11 height 11
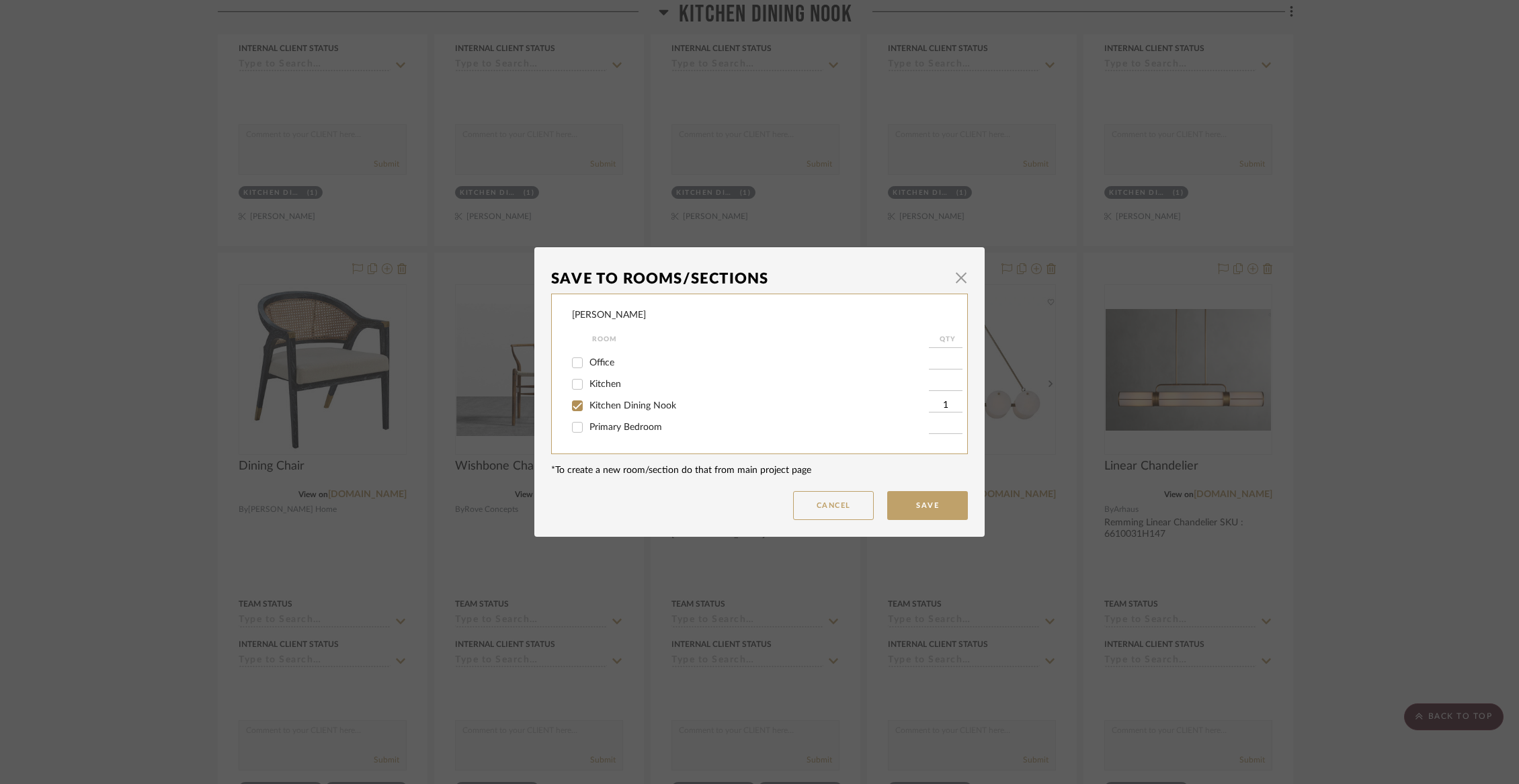
scroll to position [154, 0]
click at [619, 380] on span "Kitchen Dining Nook" at bounding box center [633, 375] width 87 height 10
click at [588, 382] on input "Kitchen Dining Nook" at bounding box center [577, 375] width 21 height 21
click at [912, 499] on button "Save" at bounding box center [927, 506] width 81 height 29
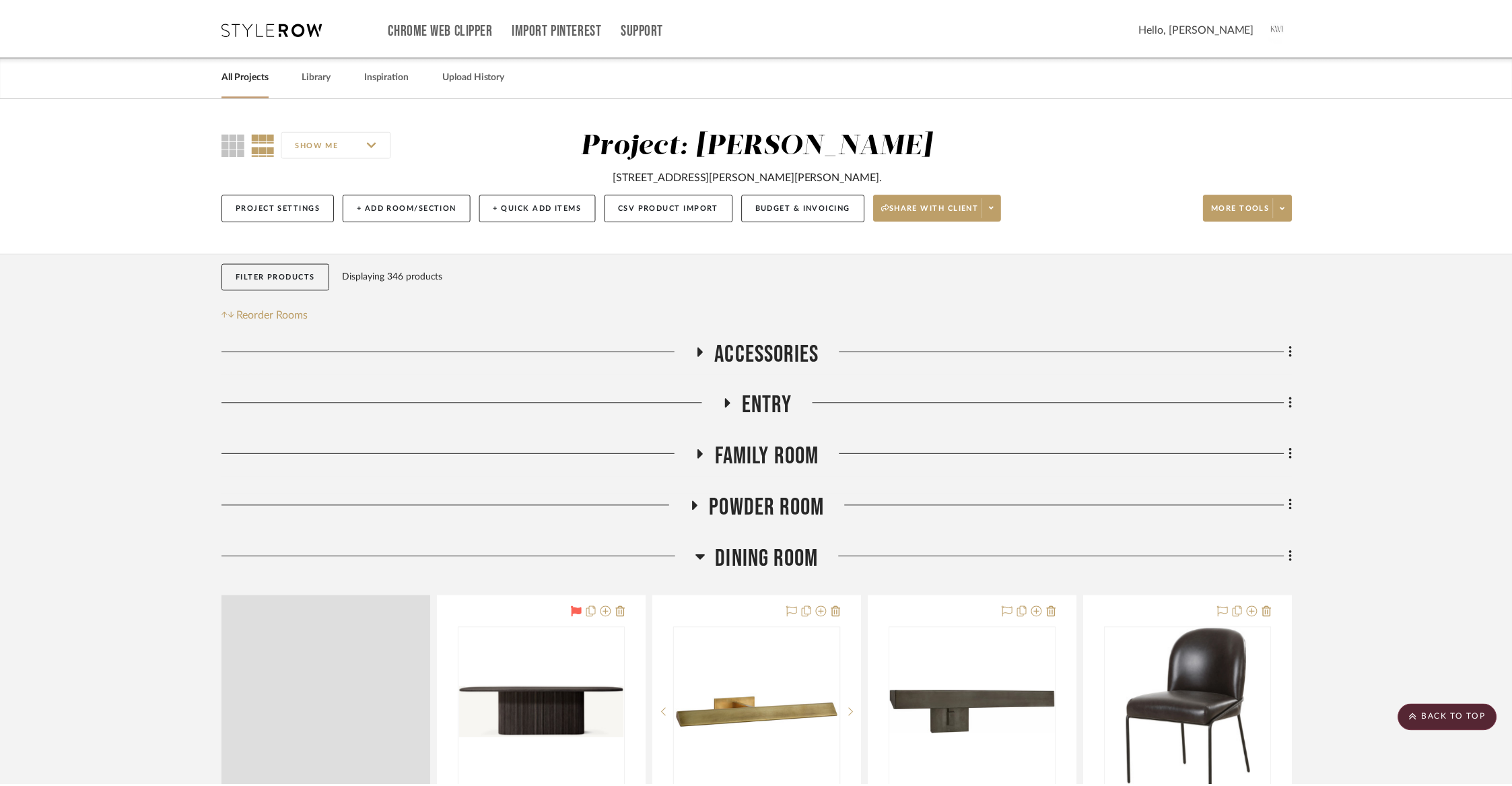
scroll to position [3598, 0]
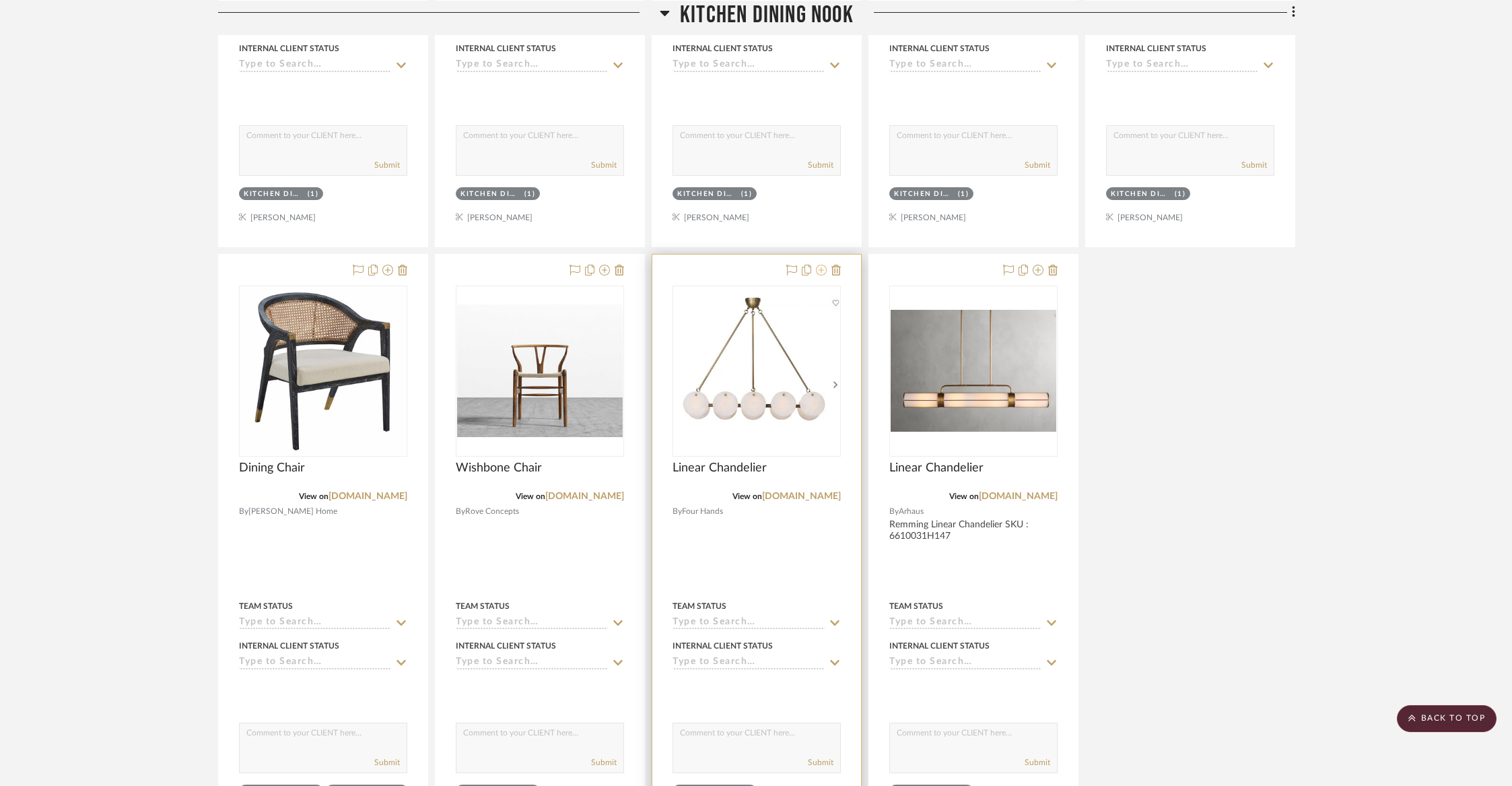
click at [822, 265] on icon at bounding box center [822, 270] width 11 height 11
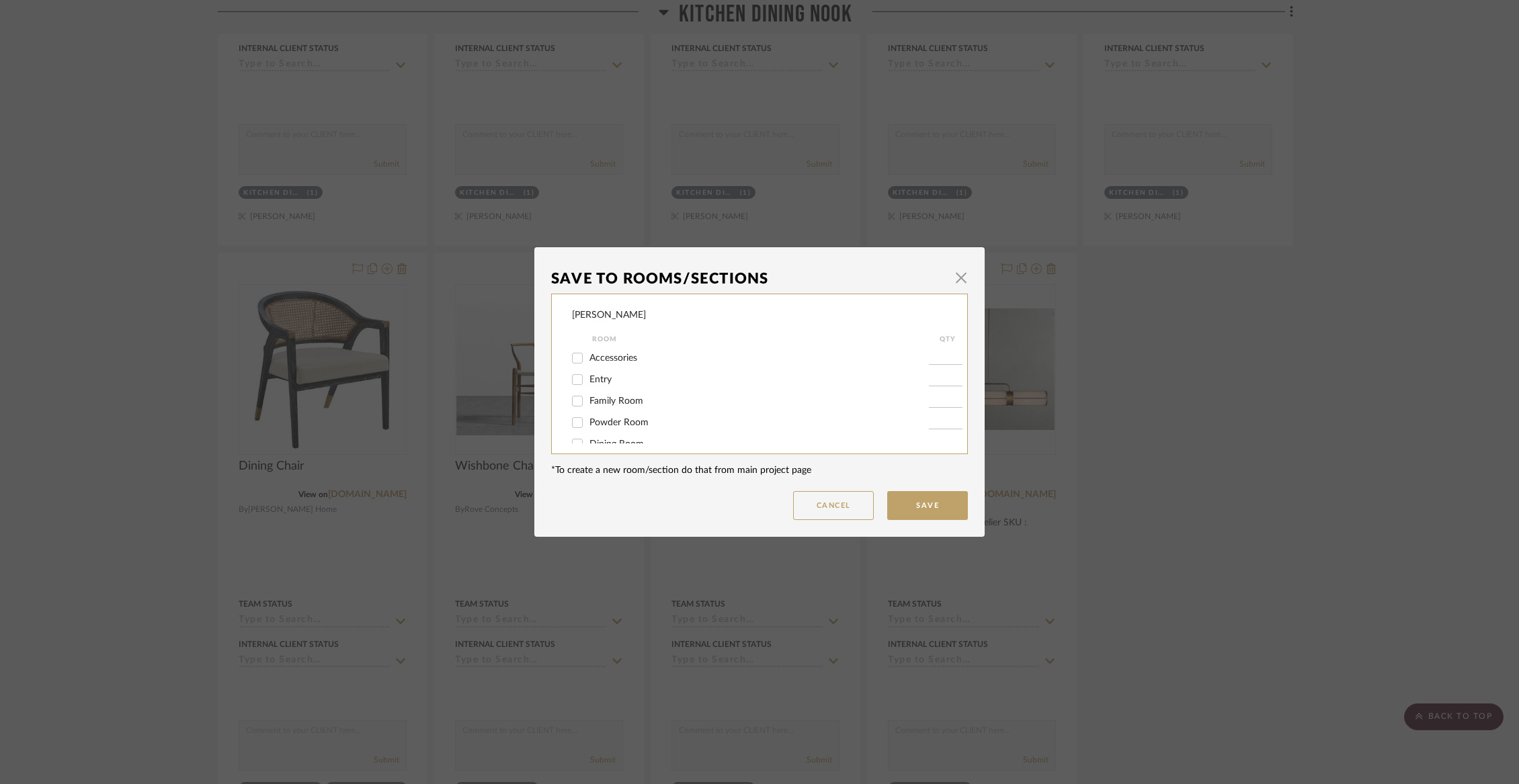
scroll to position [114, 0]
click at [639, 421] on span "Kitchen Dining Nook" at bounding box center [633, 417] width 87 height 10
click at [588, 421] on input "Kitchen Dining Nook" at bounding box center [577, 416] width 21 height 21
click at [633, 428] on span "Not Selected" at bounding box center [616, 429] width 54 height 10
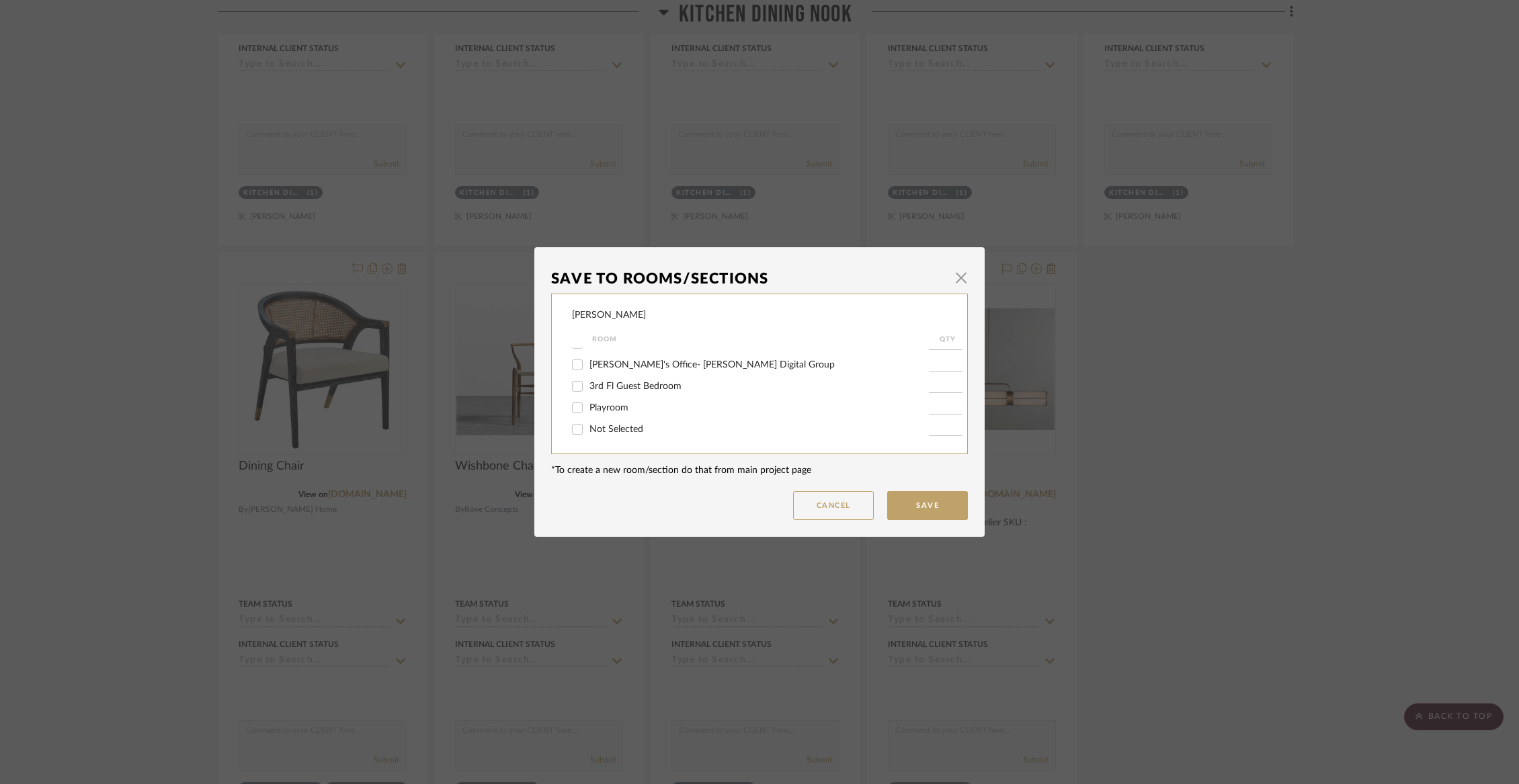
click at [588, 428] on input "Not Selected" at bounding box center [577, 429] width 21 height 21
click at [924, 508] on button "Save" at bounding box center [927, 506] width 81 height 29
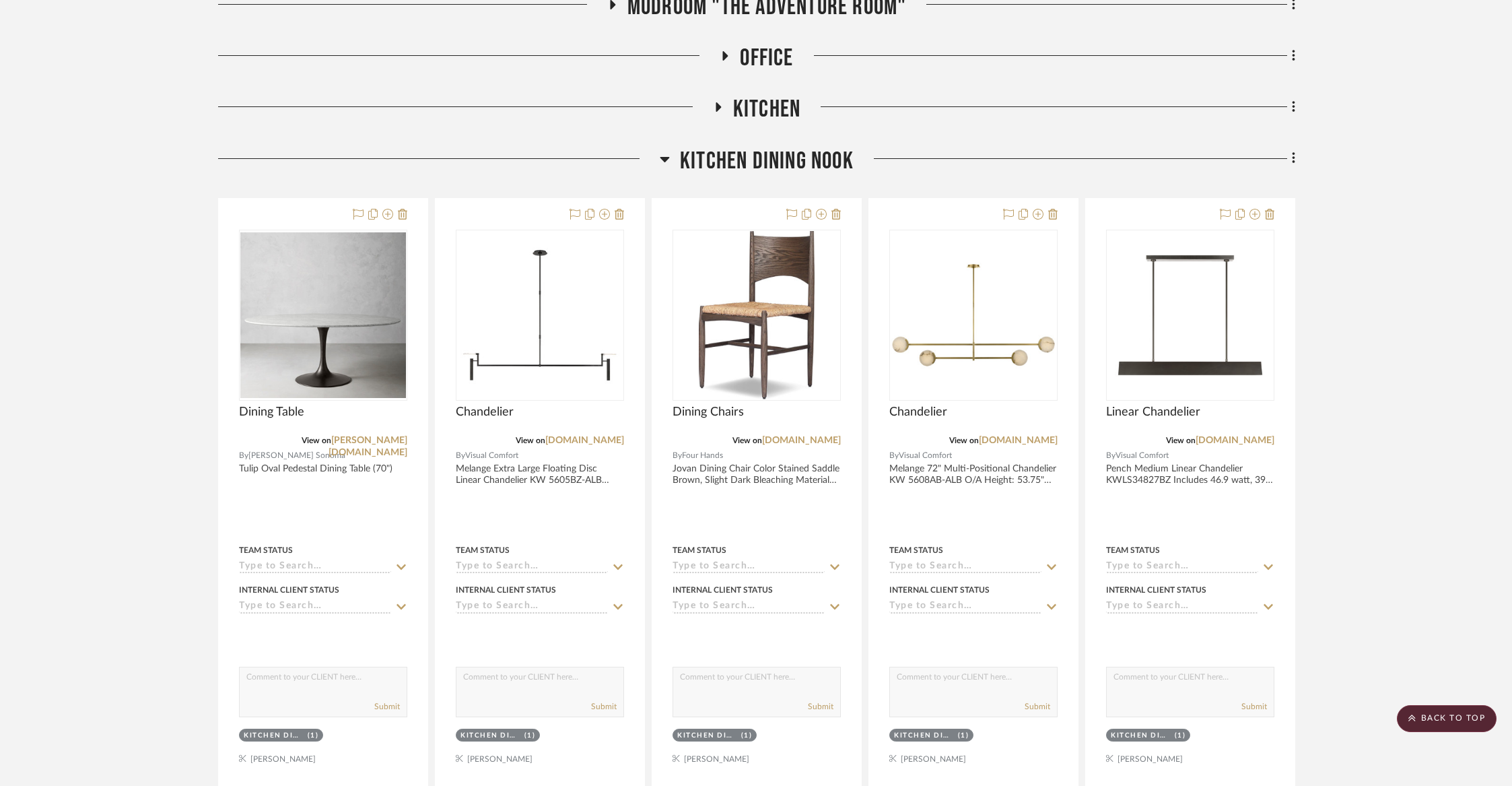
scroll to position [3055, 0]
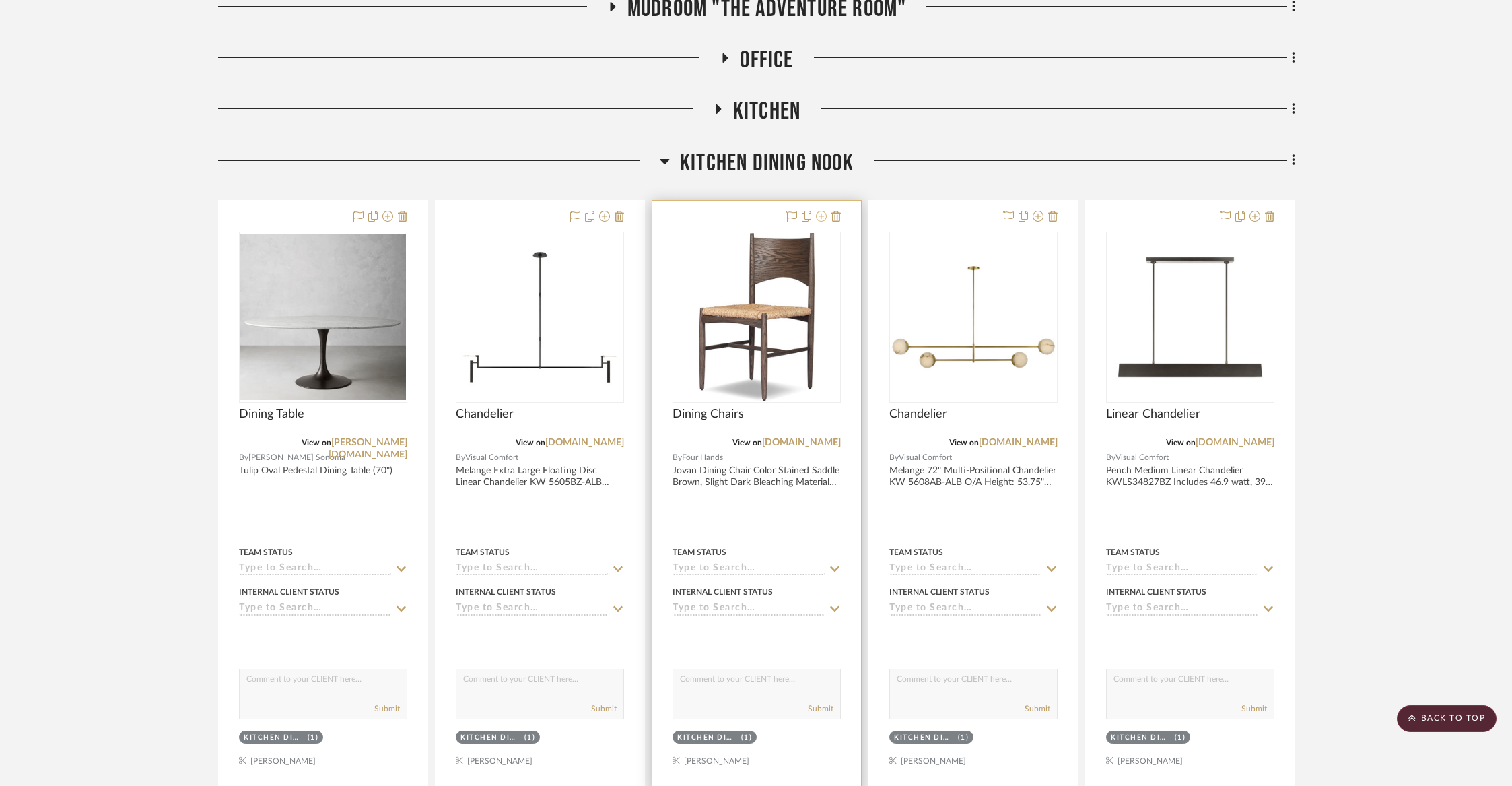
click at [826, 211] on icon at bounding box center [822, 216] width 11 height 11
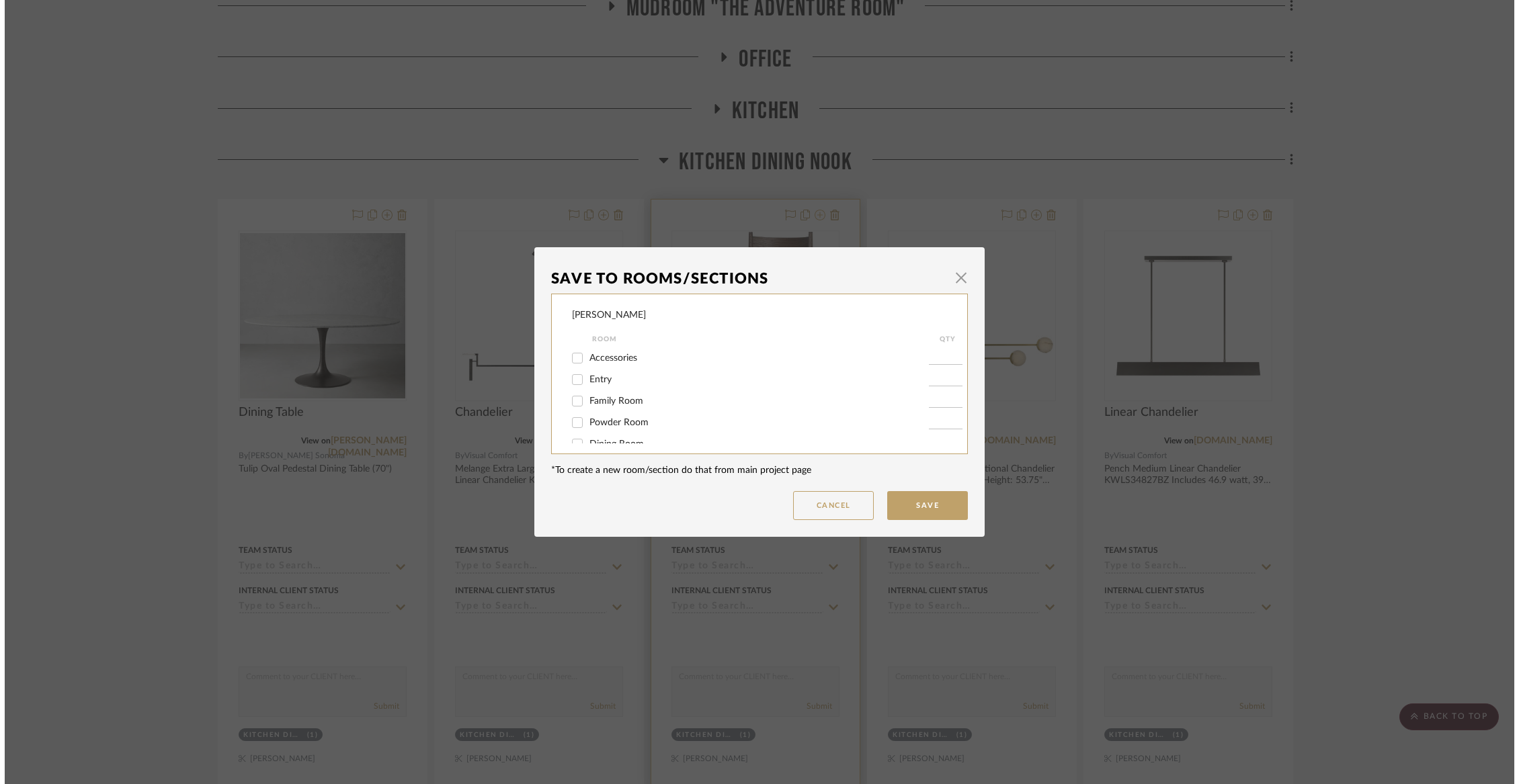
scroll to position [0, 0]
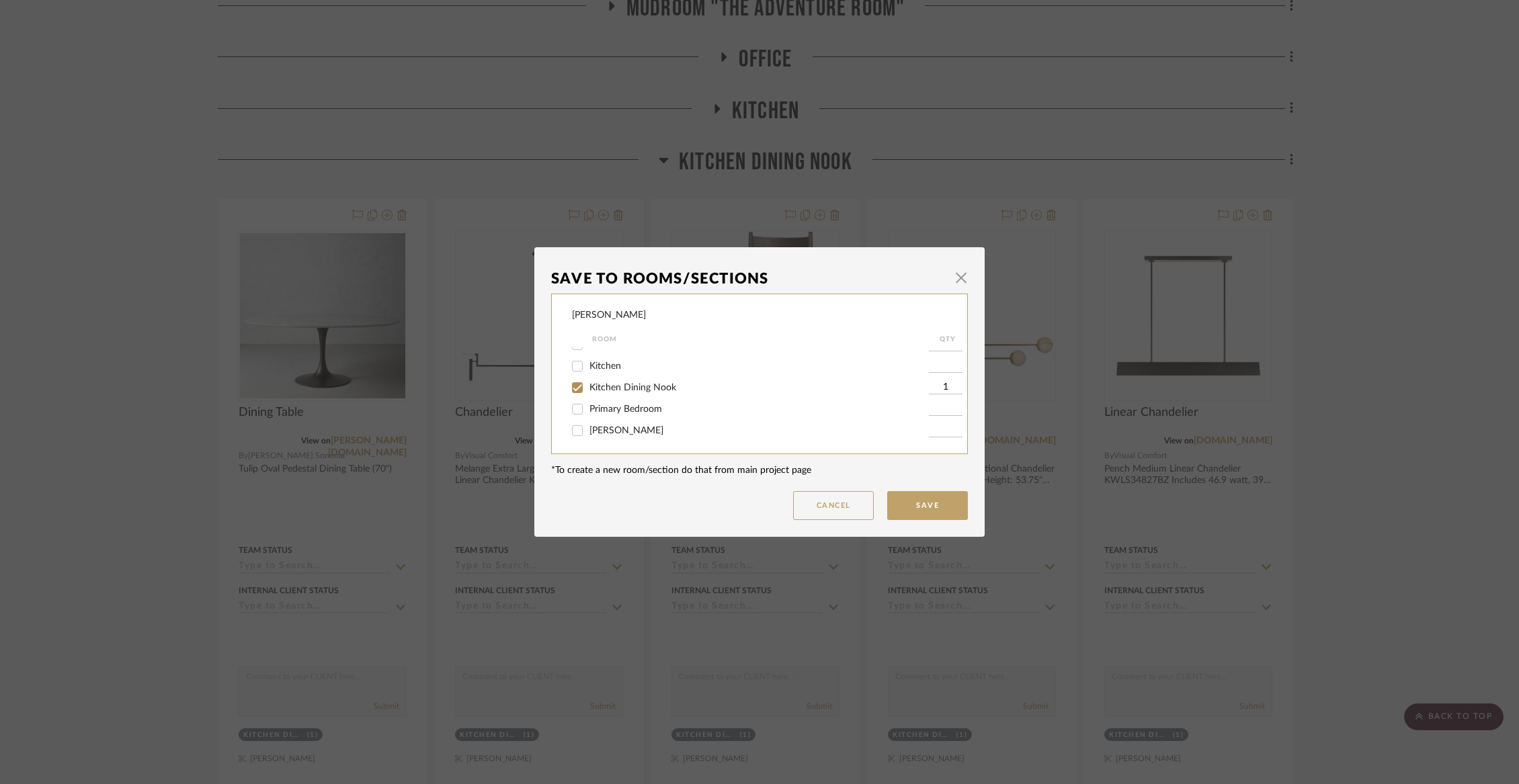
click at [615, 392] on span "Kitchen Dining Nook" at bounding box center [633, 388] width 87 height 10
click at [588, 395] on input "Kitchen Dining Nook" at bounding box center [577, 387] width 21 height 21
click at [610, 432] on span "Not Selected" at bounding box center [616, 429] width 54 height 10
click at [588, 432] on input "Not Selected" at bounding box center [577, 429] width 21 height 21
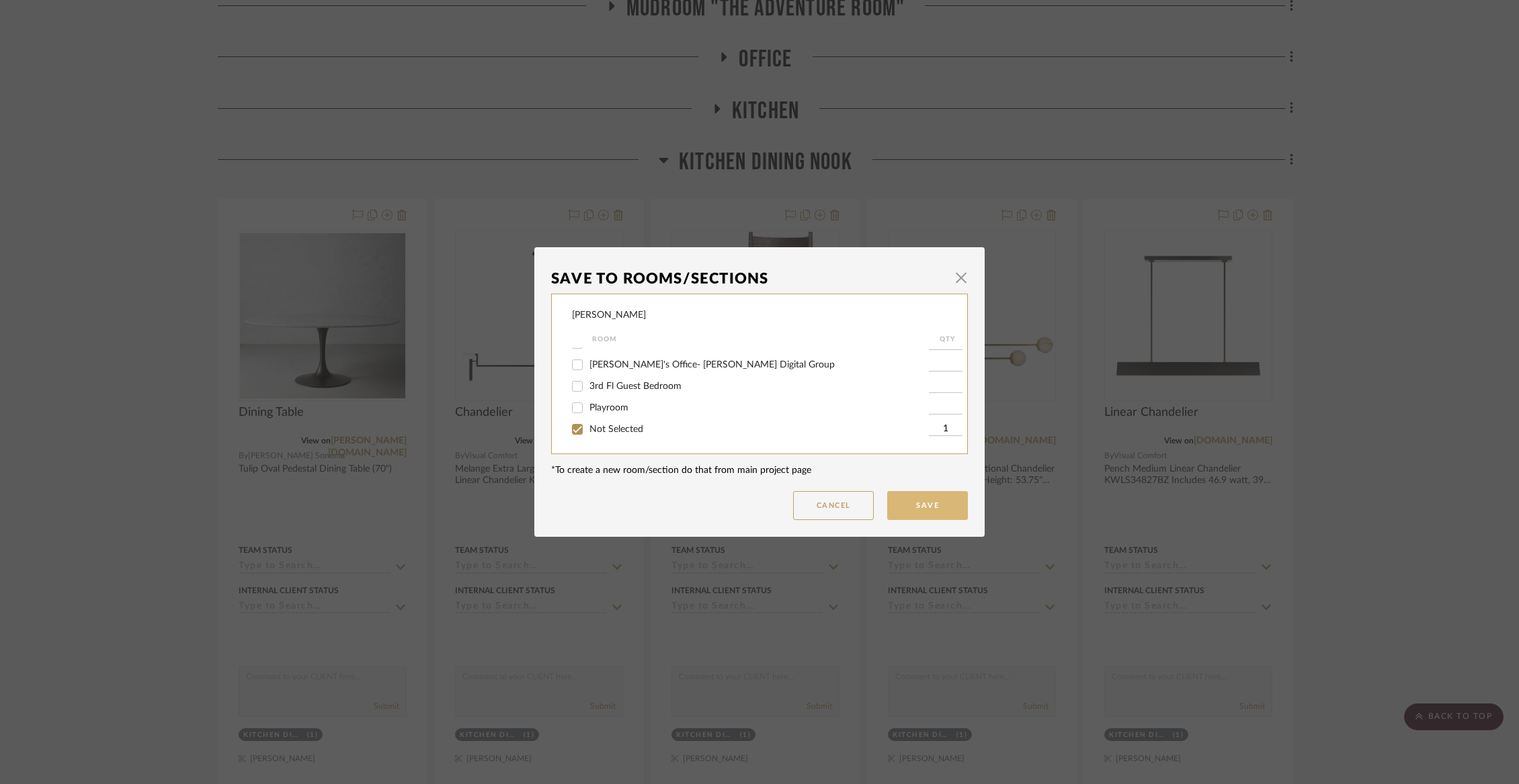
click at [904, 506] on button "Save" at bounding box center [927, 506] width 81 height 29
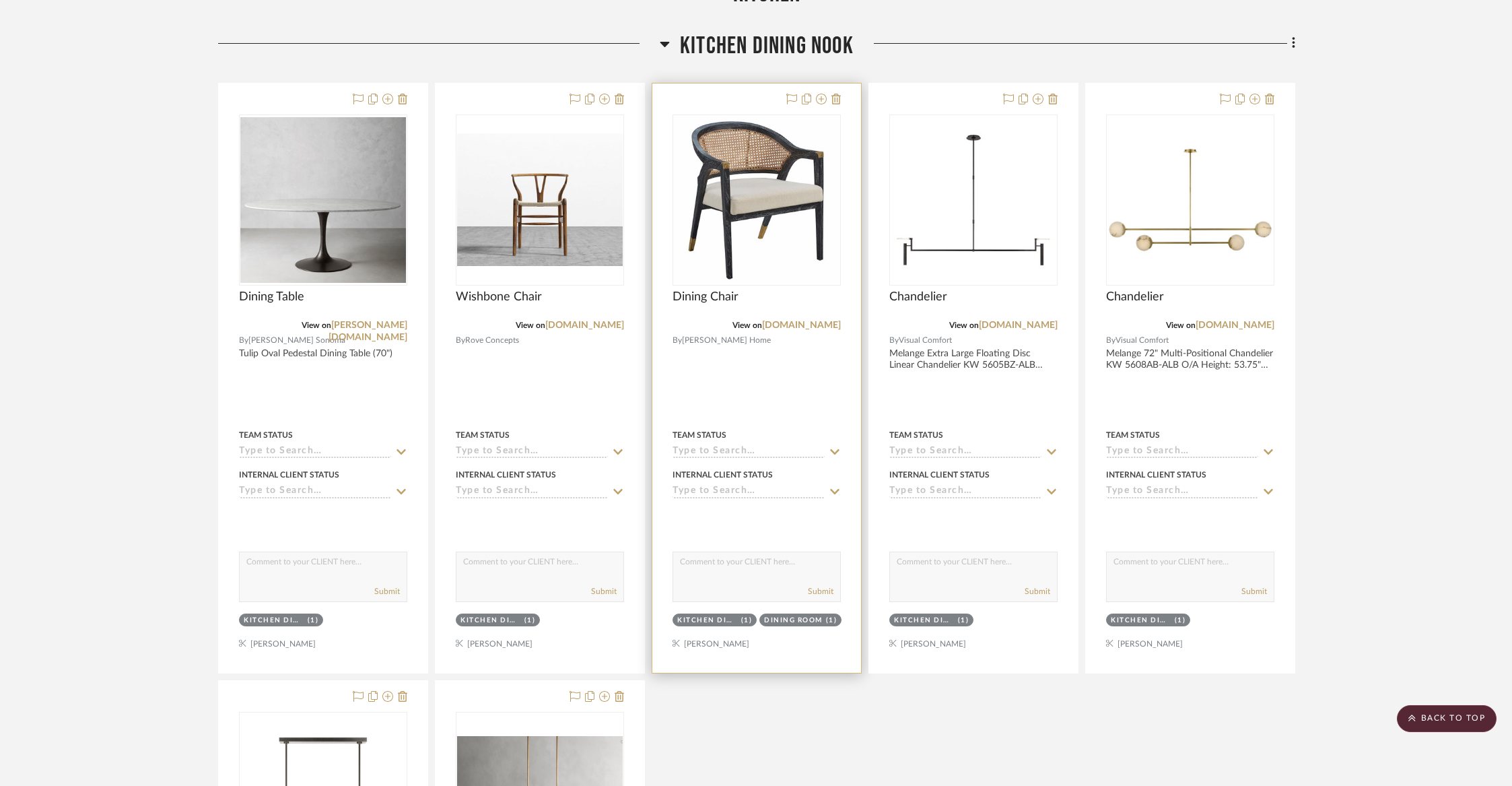
scroll to position [3174, 0]
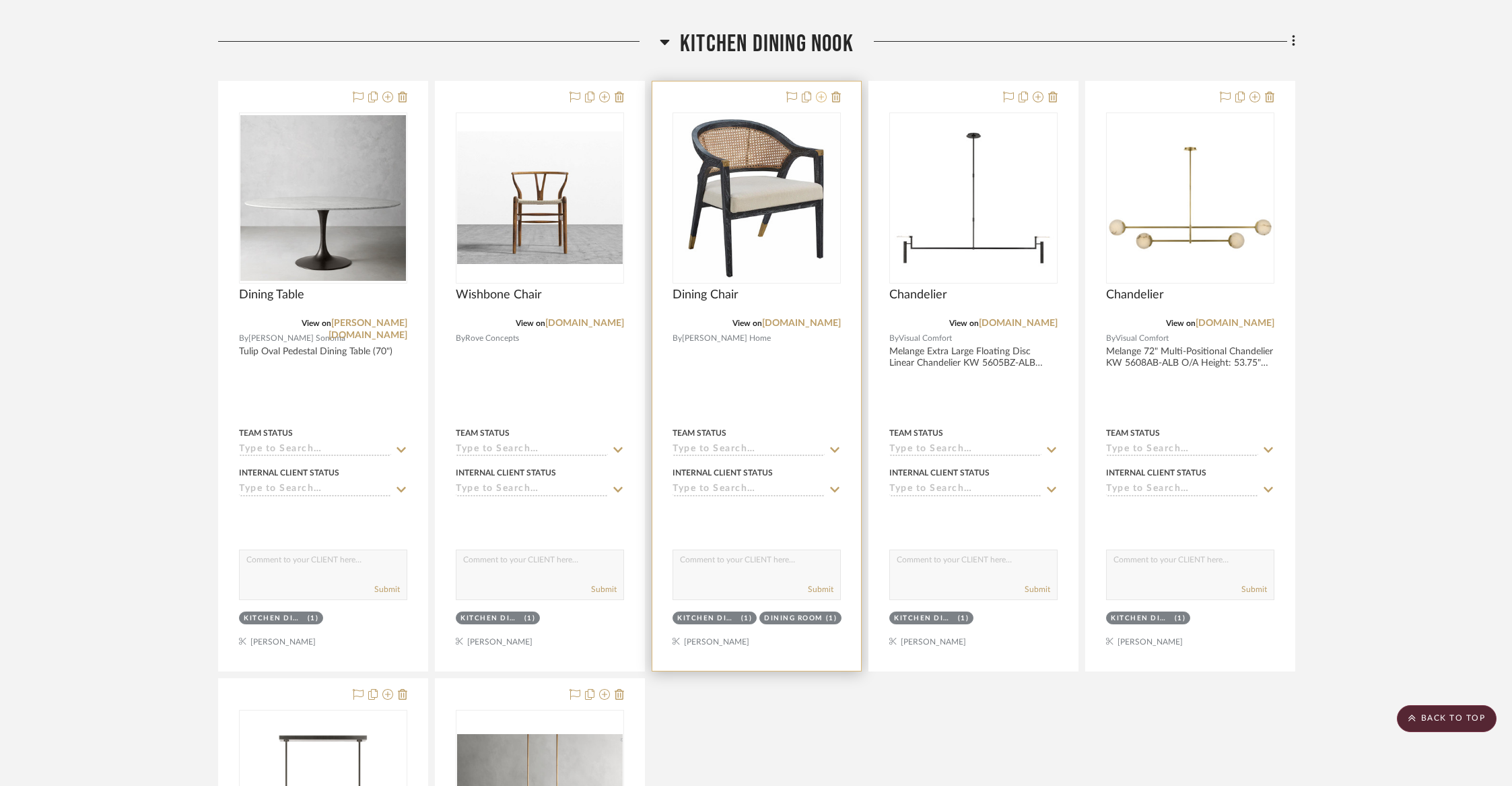
click at [820, 94] on icon at bounding box center [822, 97] width 11 height 11
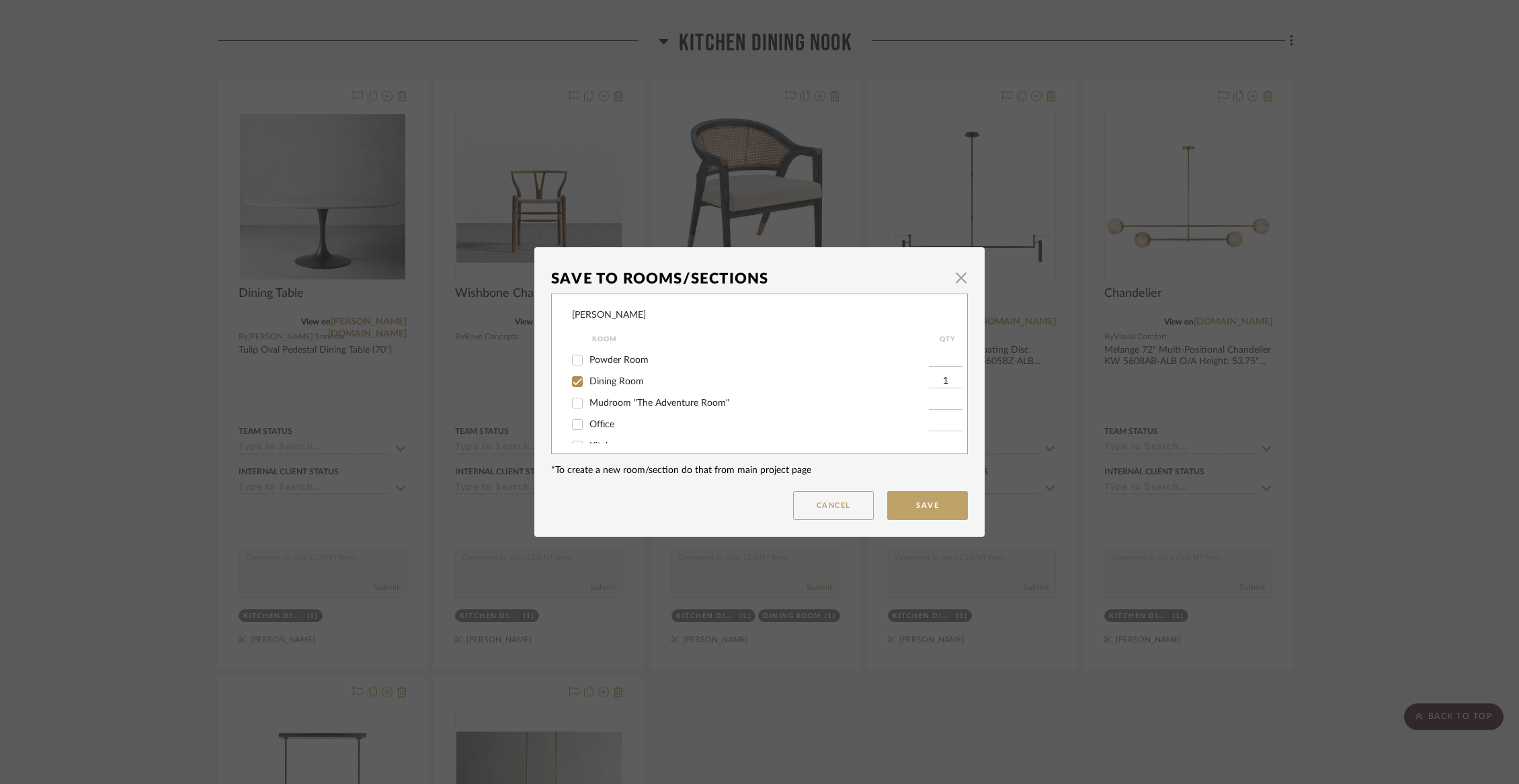
scroll to position [90, 0]
click at [948, 289] on span "button" at bounding box center [961, 277] width 27 height 27
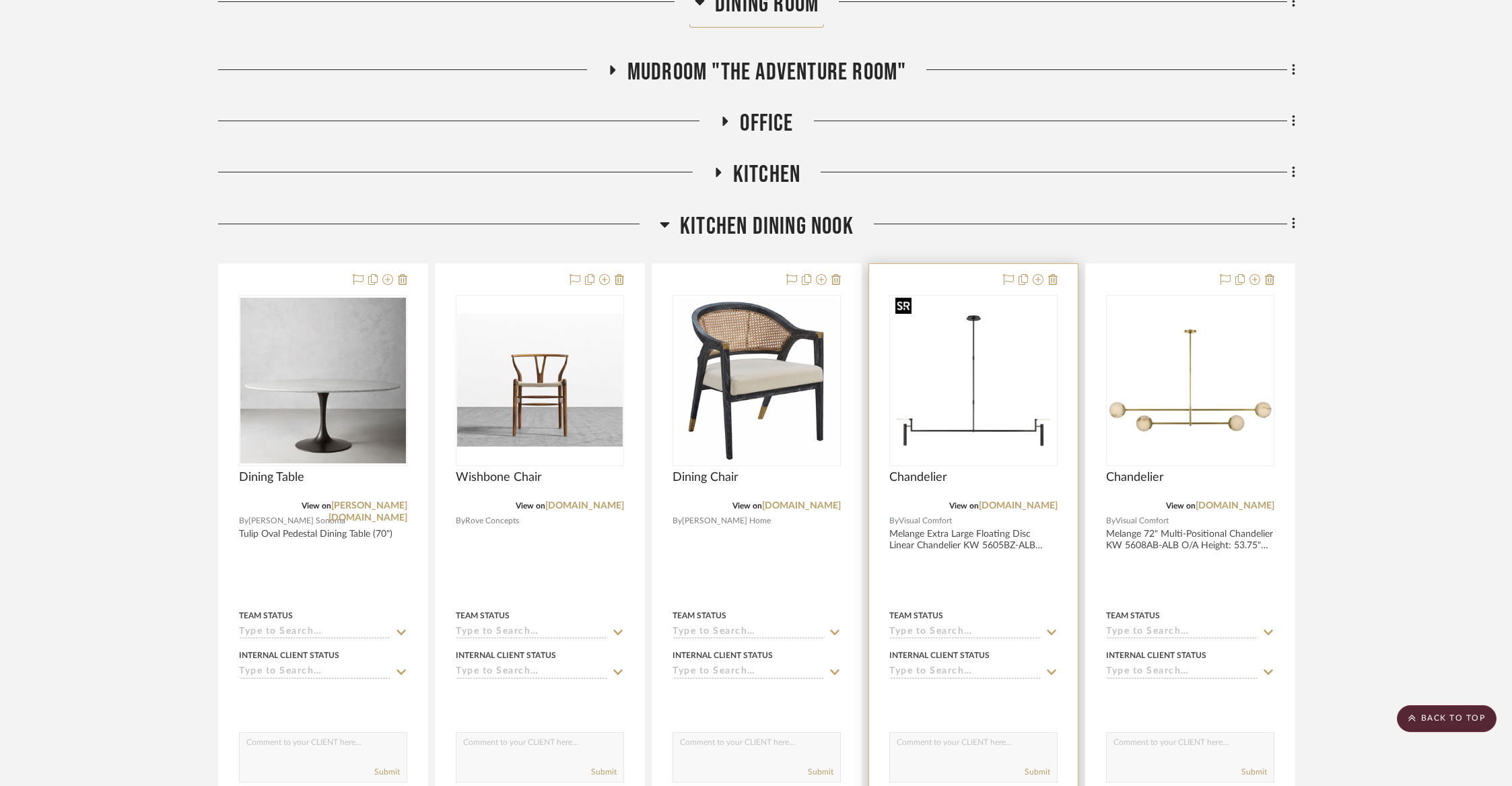
scroll to position [2896, 0]
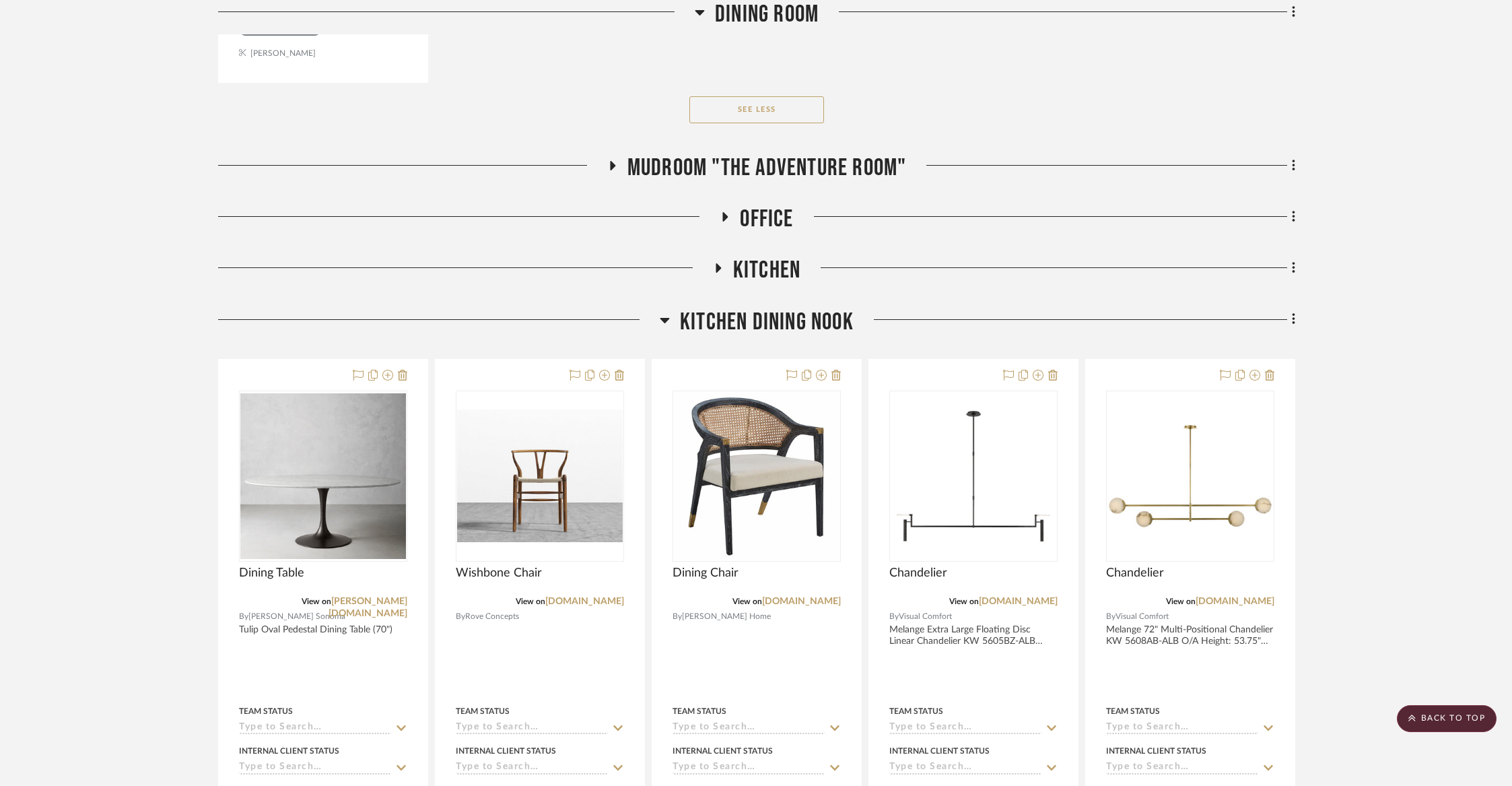
click at [773, 317] on span "Kitchen Dining Nook" at bounding box center [767, 323] width 174 height 29
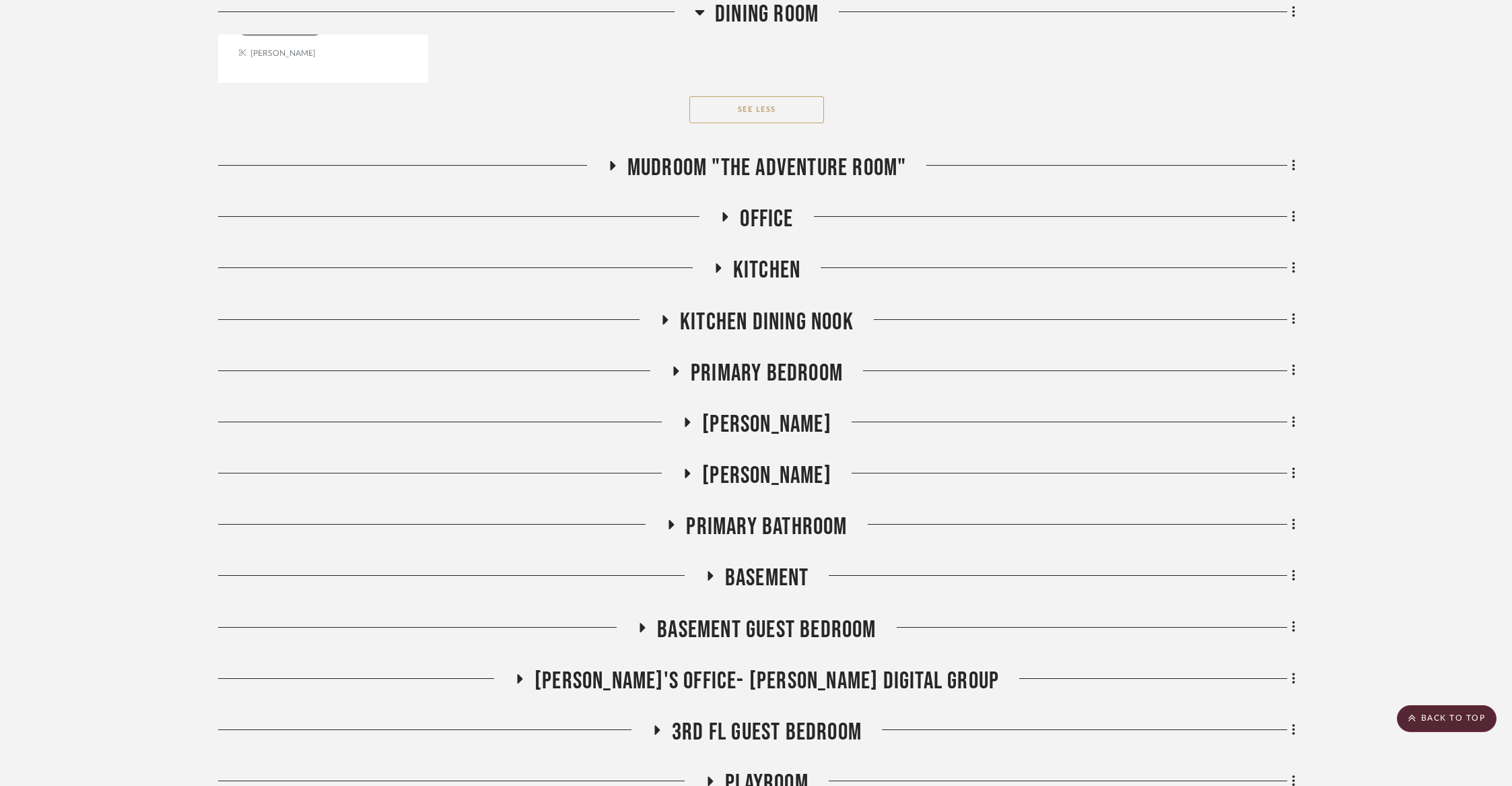
click at [767, 272] on span "Kitchen" at bounding box center [767, 271] width 68 height 29
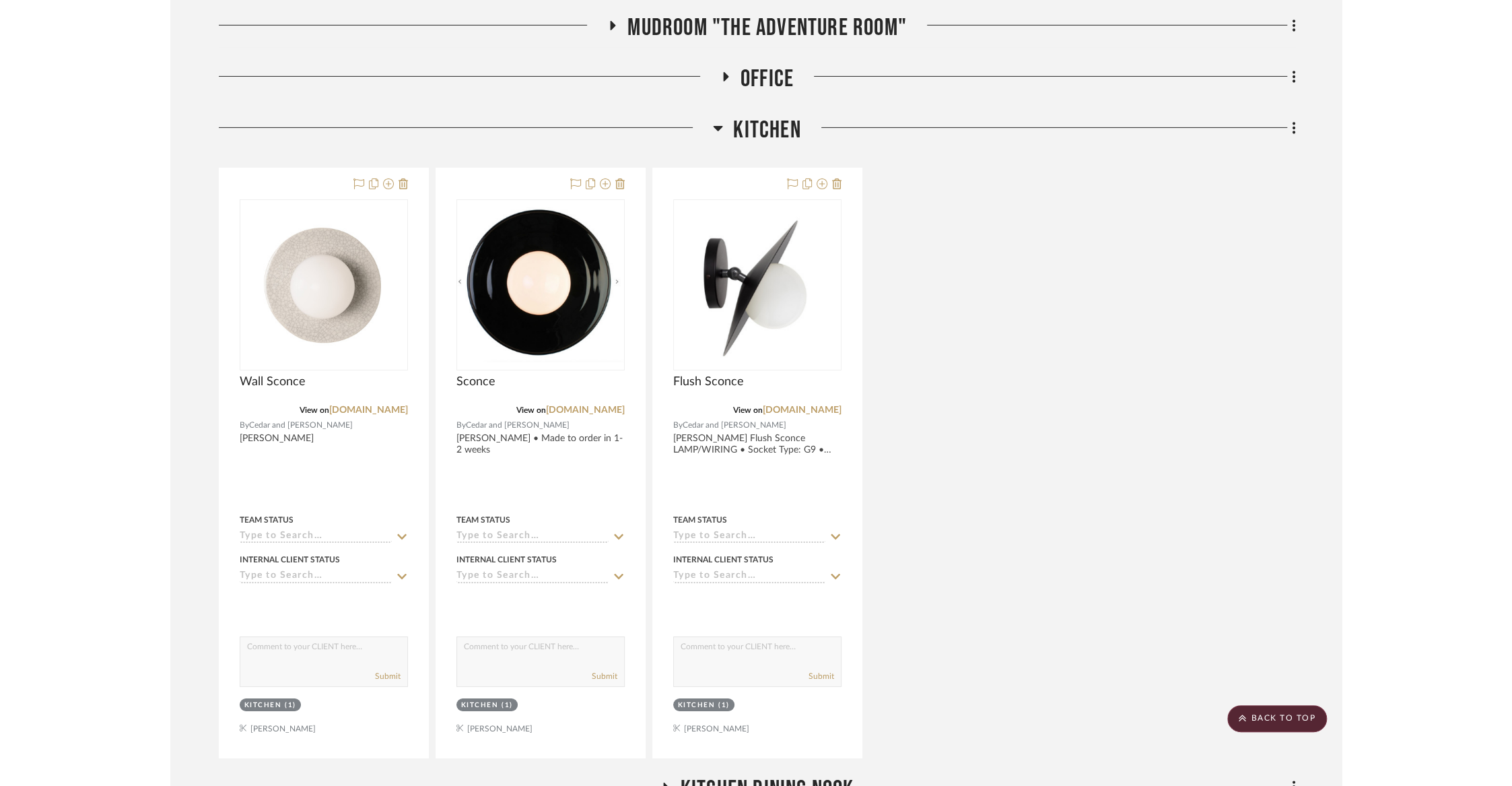
scroll to position [3040, 0]
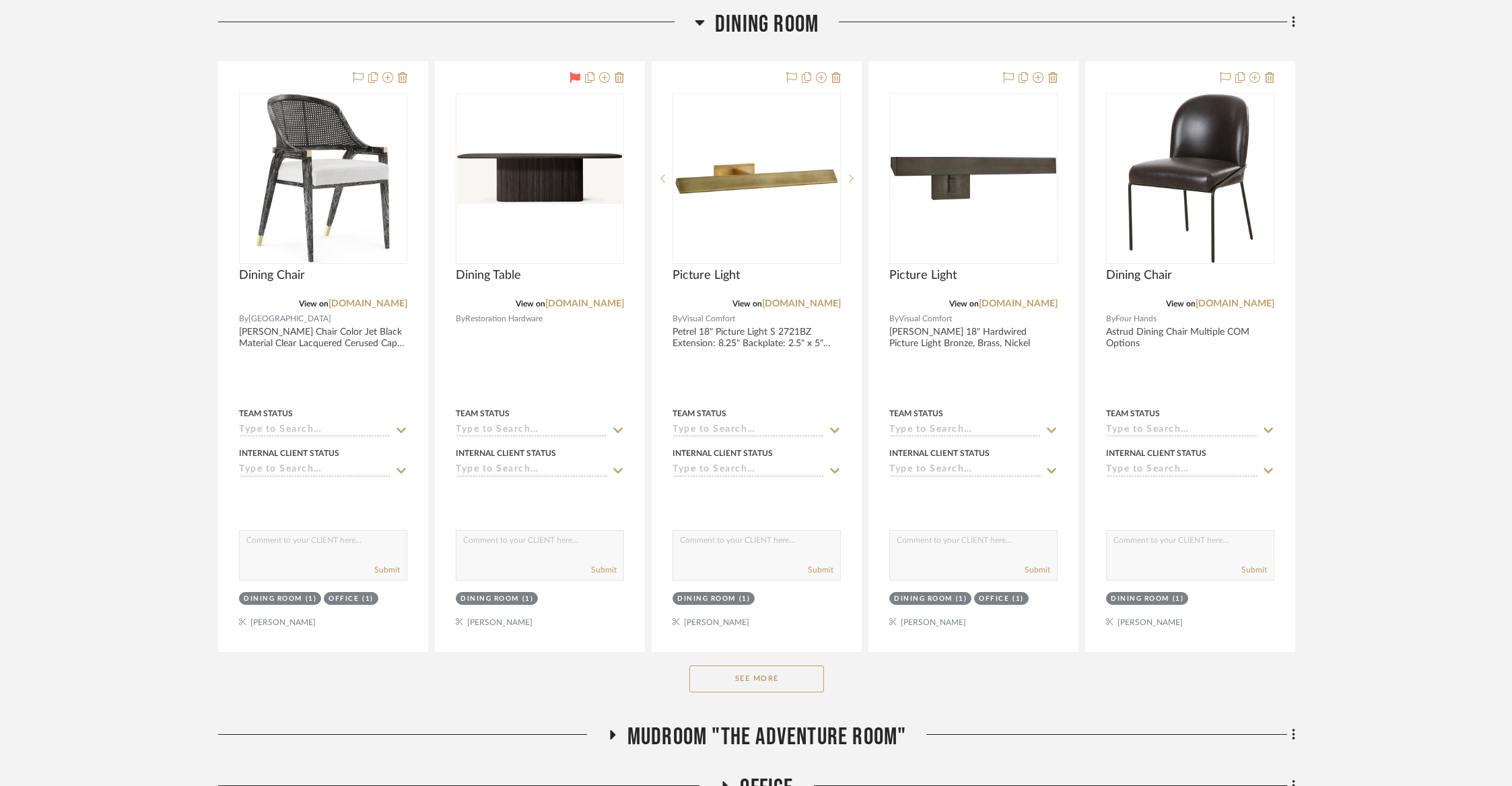
scroll to position [537, 0]
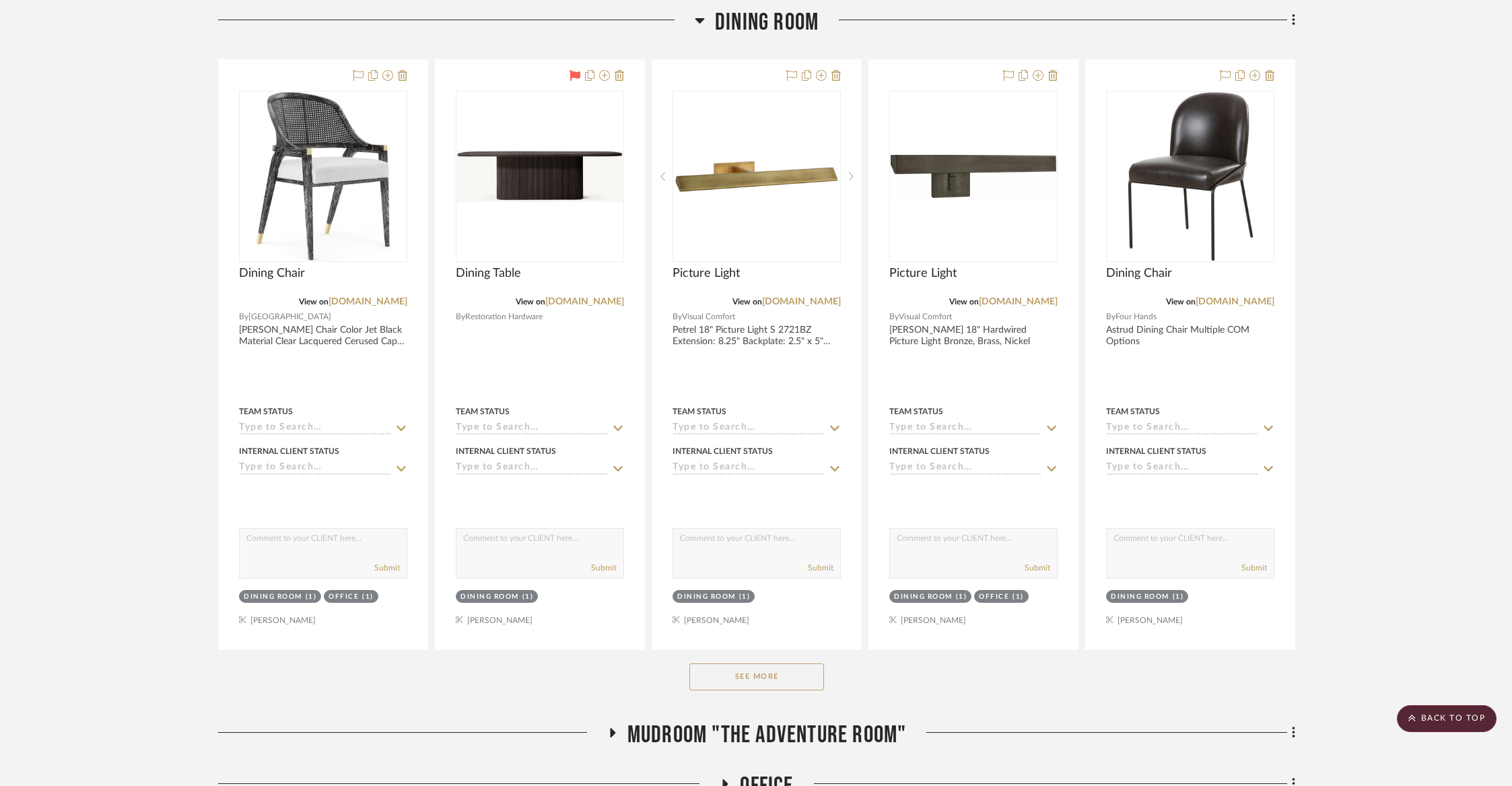
click at [743, 673] on button "See More" at bounding box center [757, 677] width 135 height 27
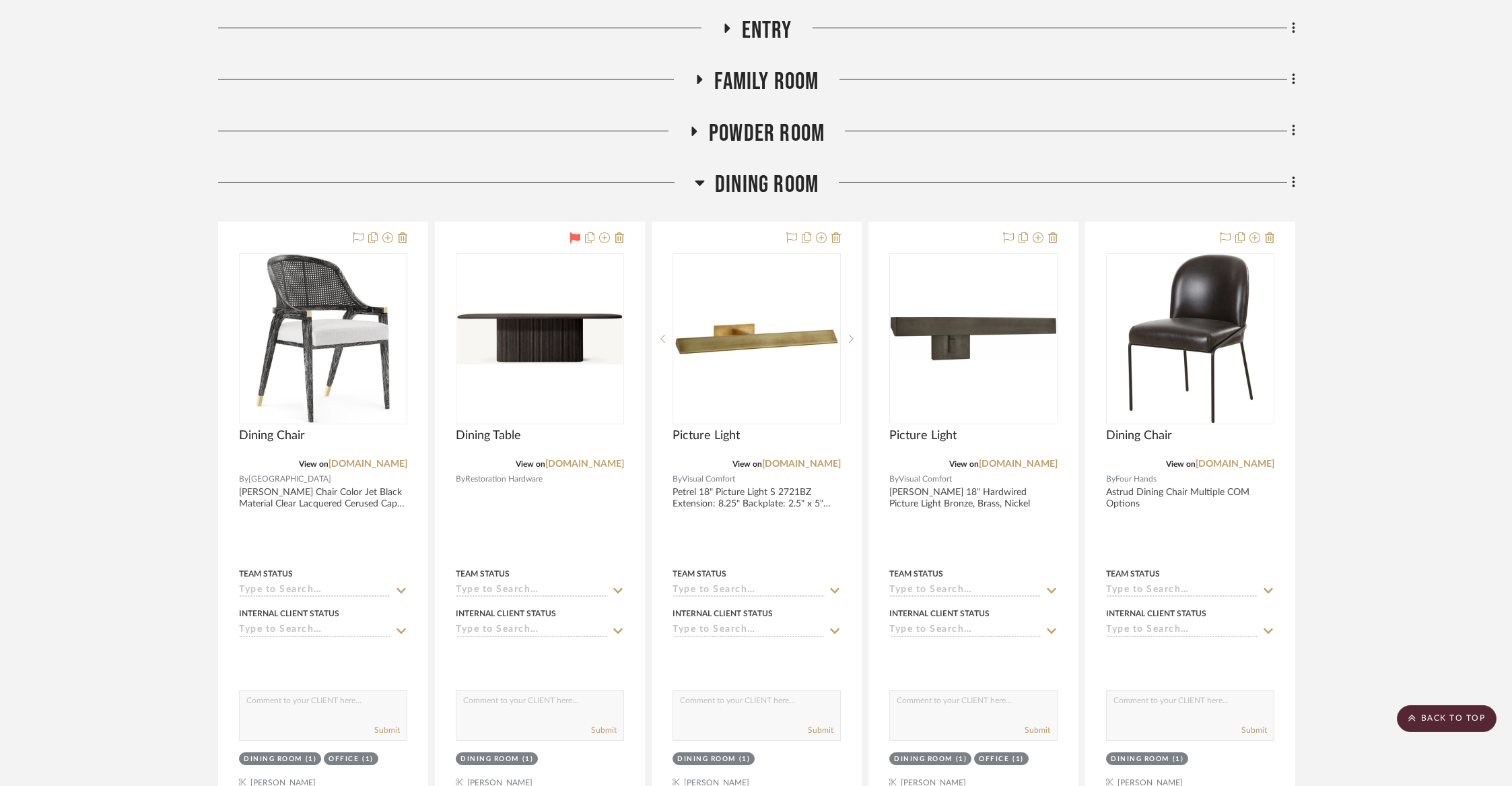
scroll to position [334, 0]
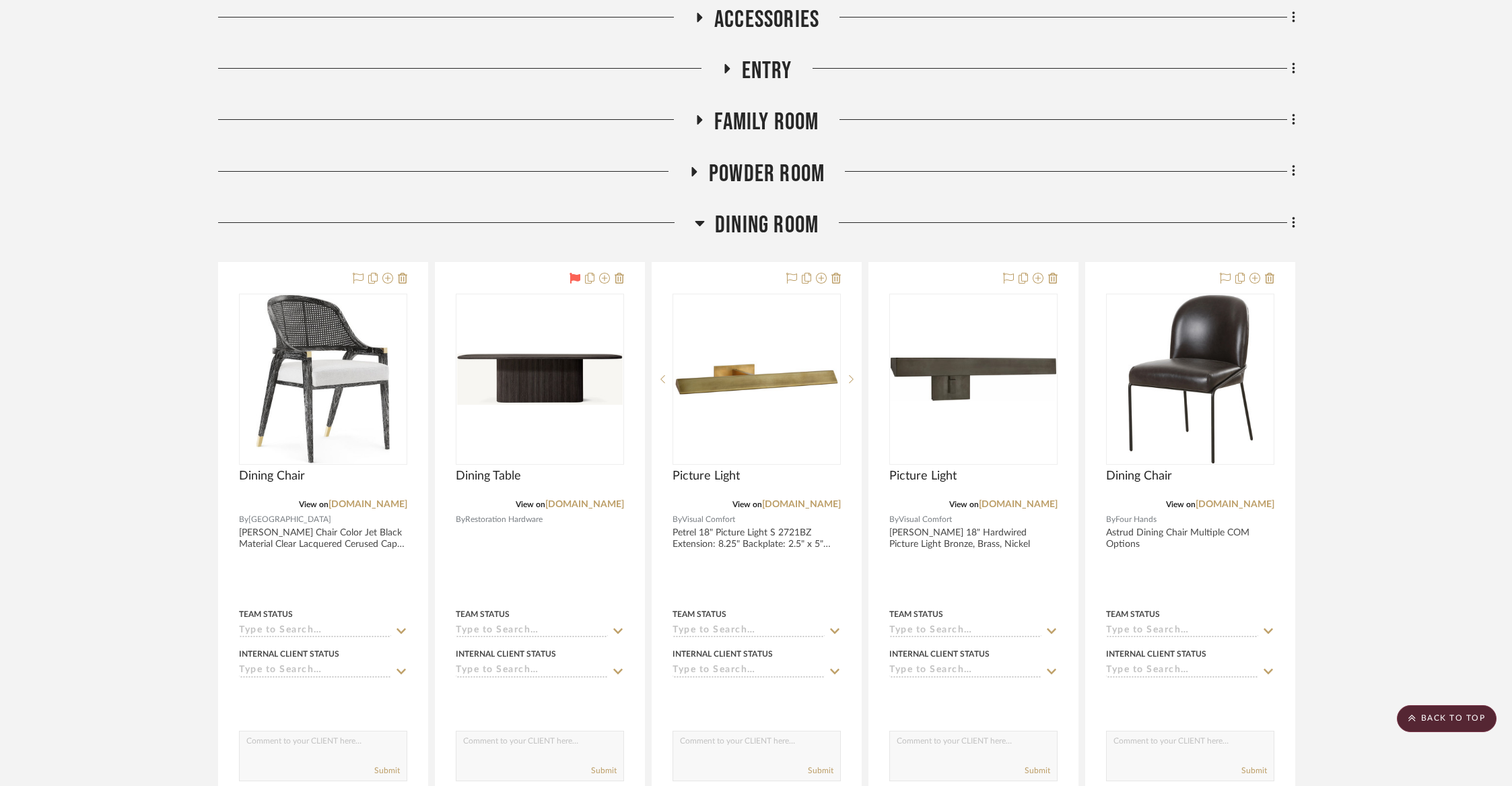
click at [765, 223] on span "Dining Room" at bounding box center [767, 225] width 104 height 29
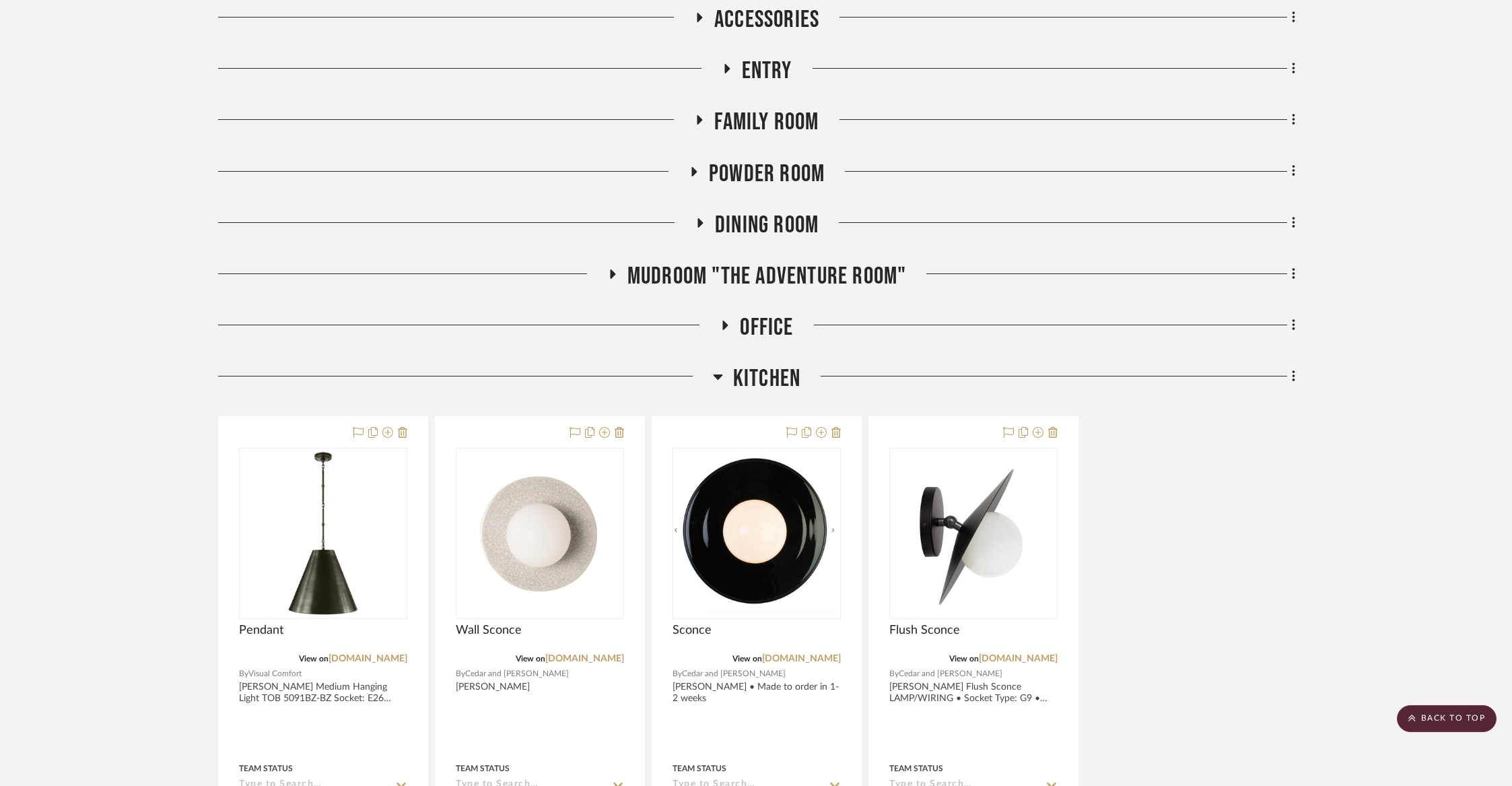
click at [755, 115] on span "Family Room" at bounding box center [766, 122] width 104 height 29
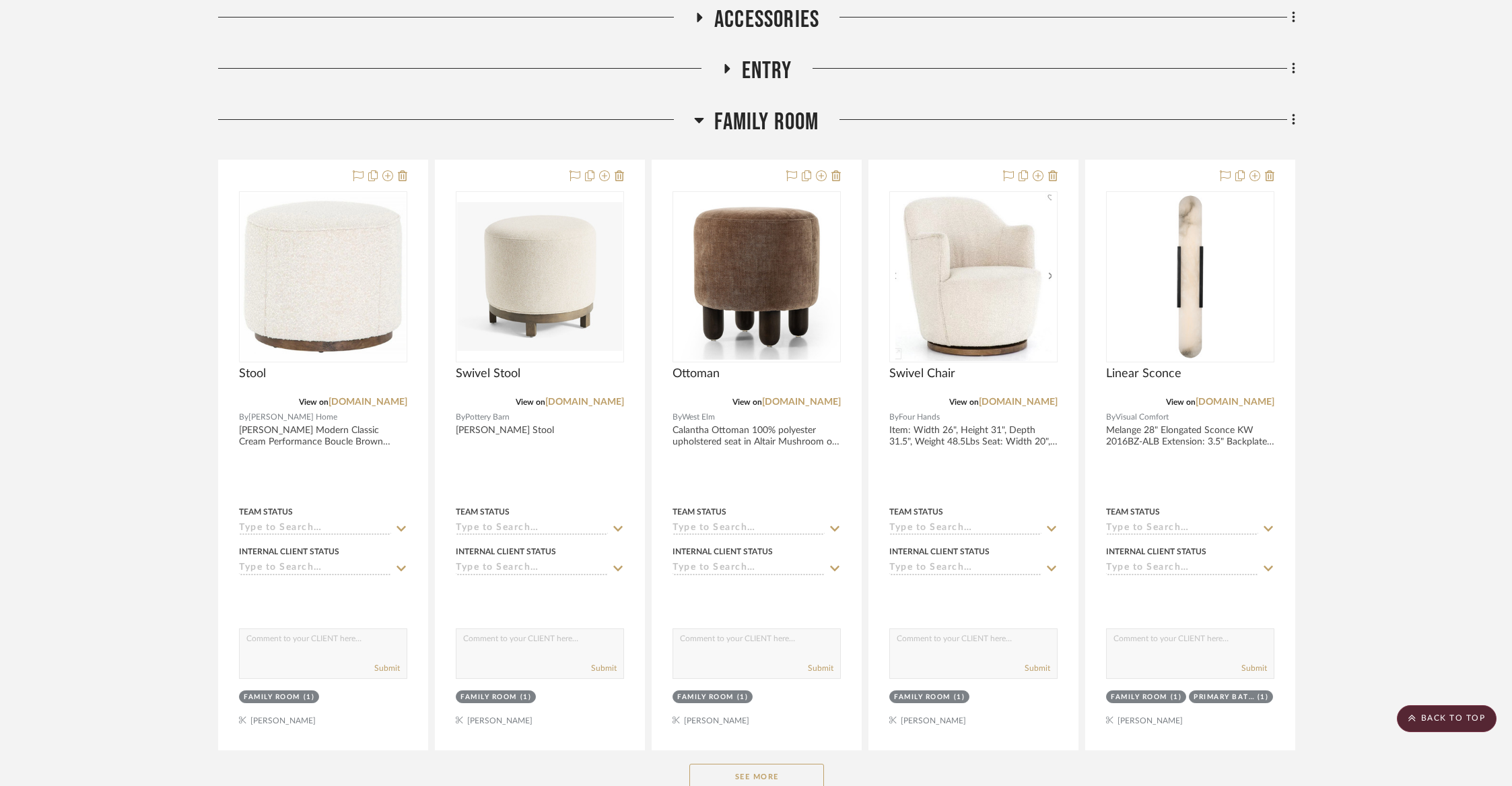
click at [755, 115] on span "Family Room" at bounding box center [766, 122] width 104 height 29
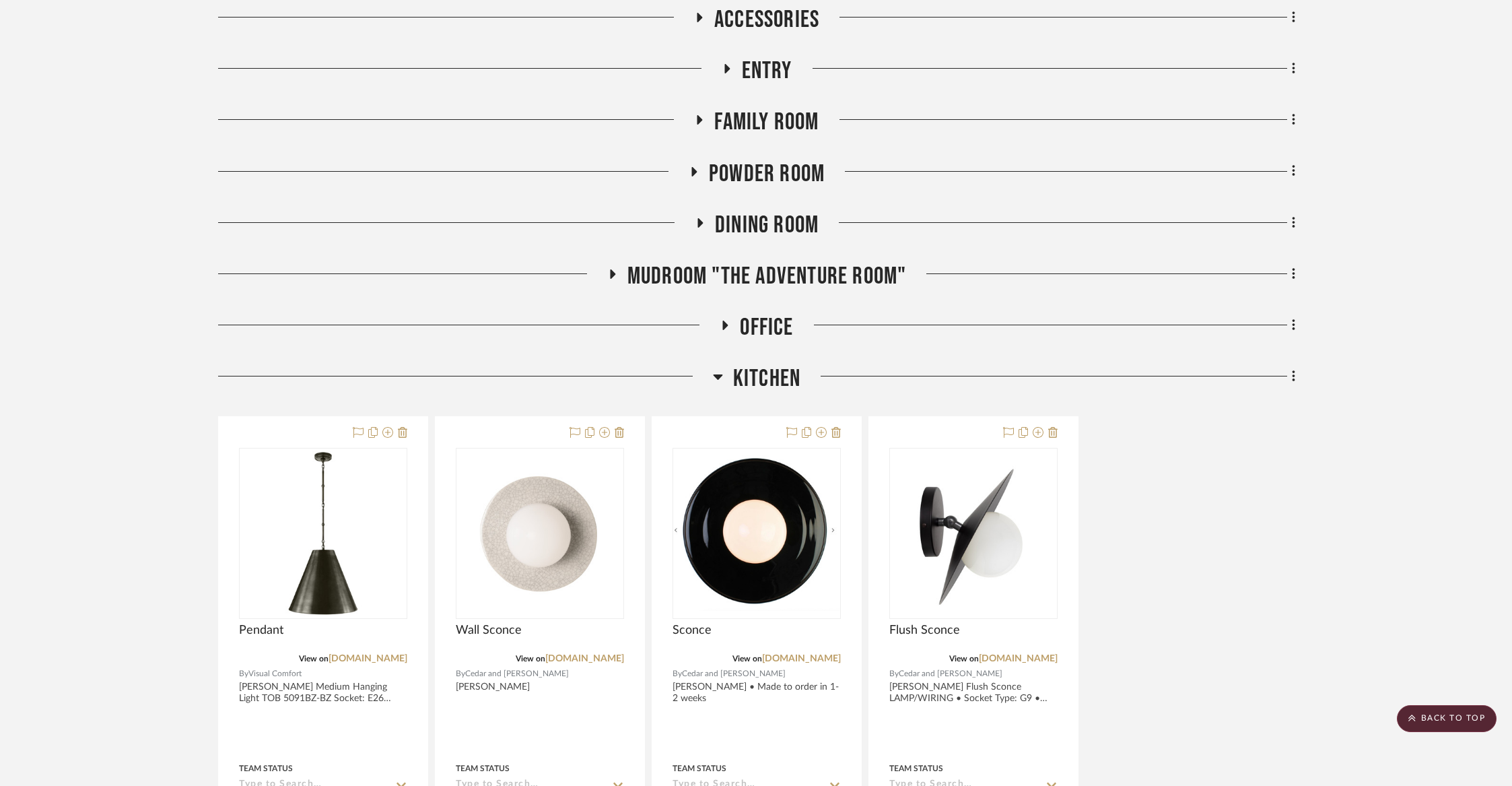
click at [755, 84] on span "Entry" at bounding box center [767, 71] width 50 height 29
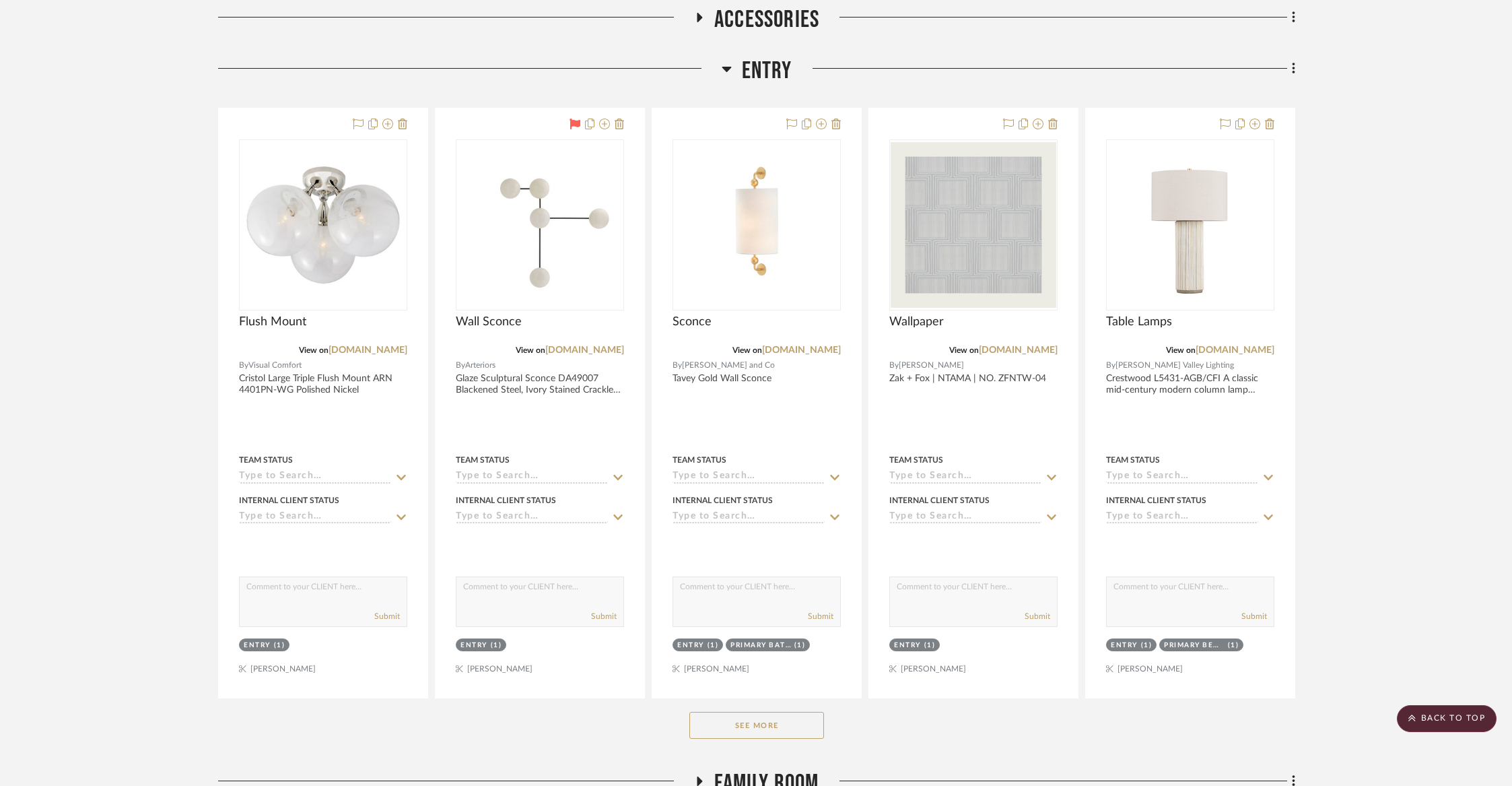
click at [755, 84] on span "Entry" at bounding box center [767, 71] width 50 height 29
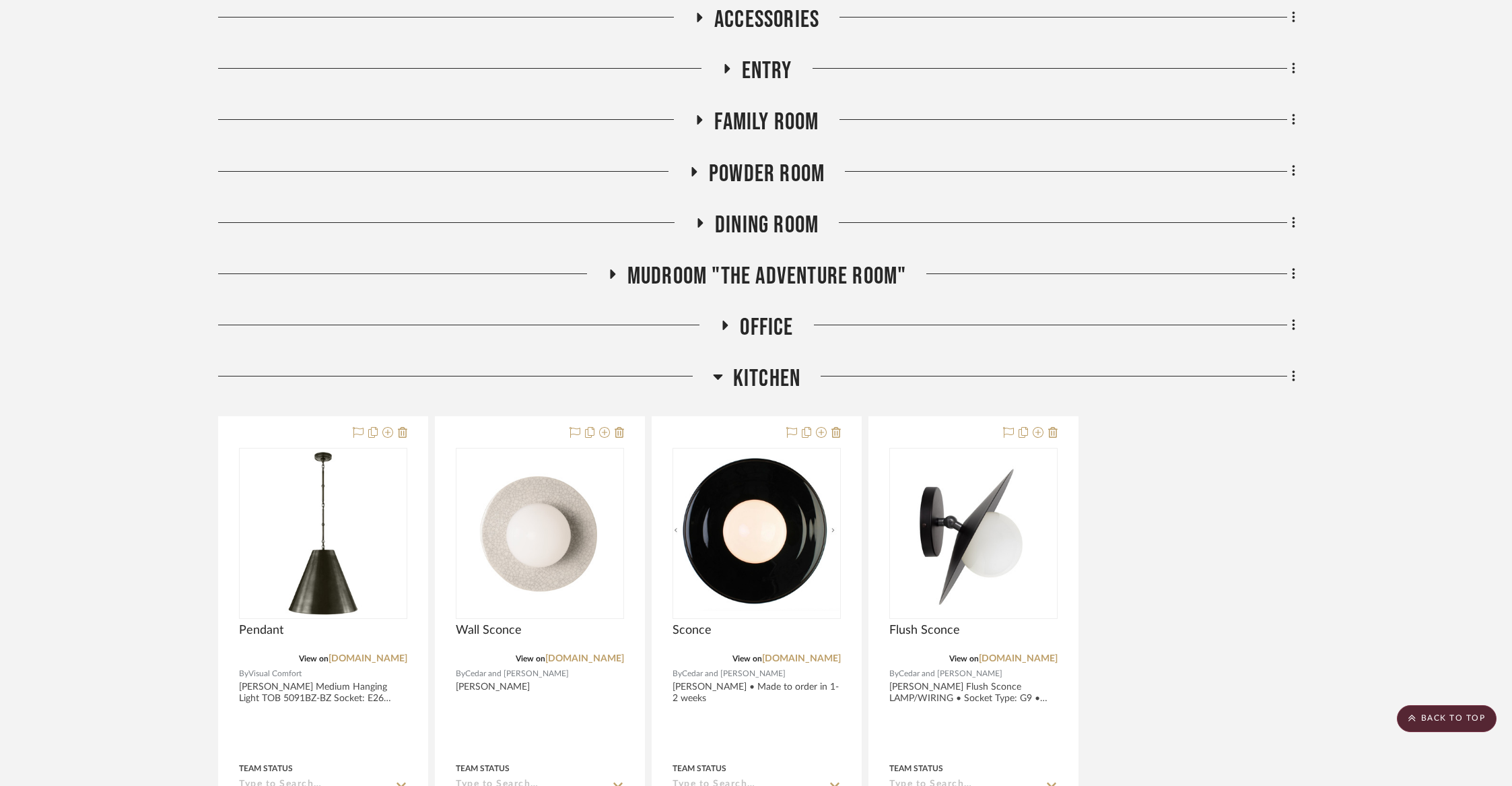
click at [753, 27] on span "Accessories" at bounding box center [767, 20] width 105 height 29
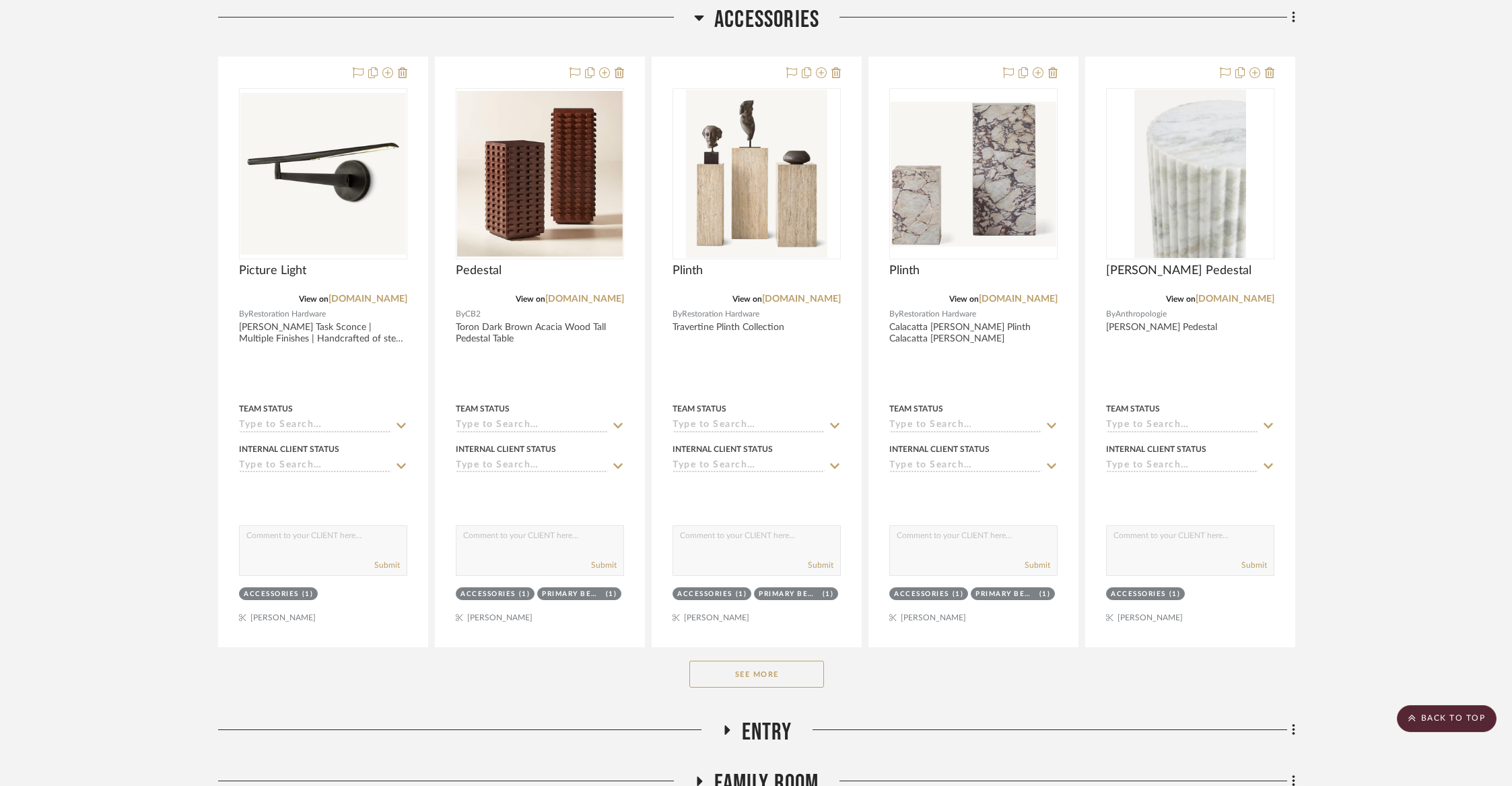
click at [753, 27] on span "Accessories" at bounding box center [767, 20] width 105 height 29
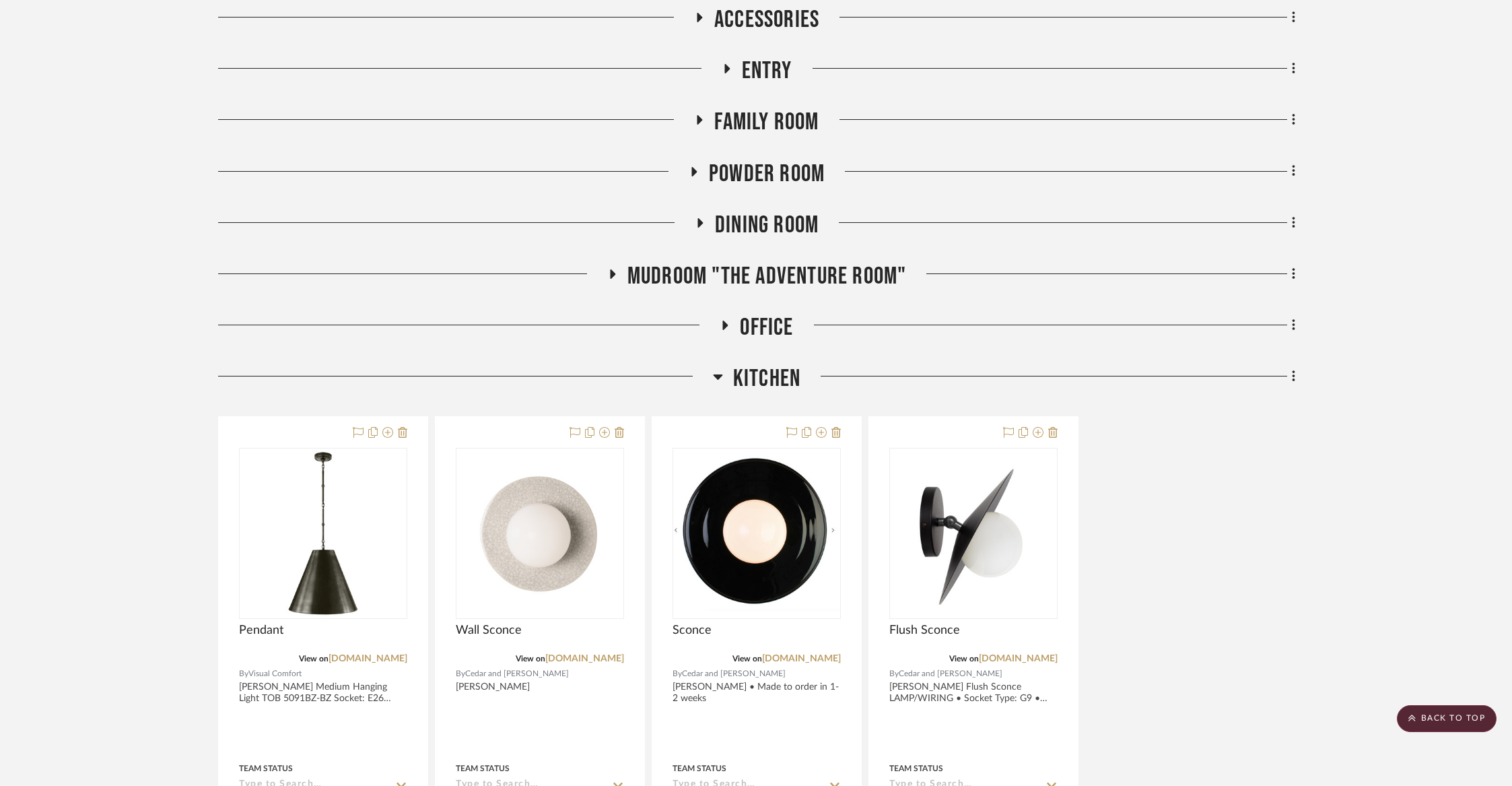
click at [724, 163] on span "Powder Room" at bounding box center [767, 174] width 116 height 29
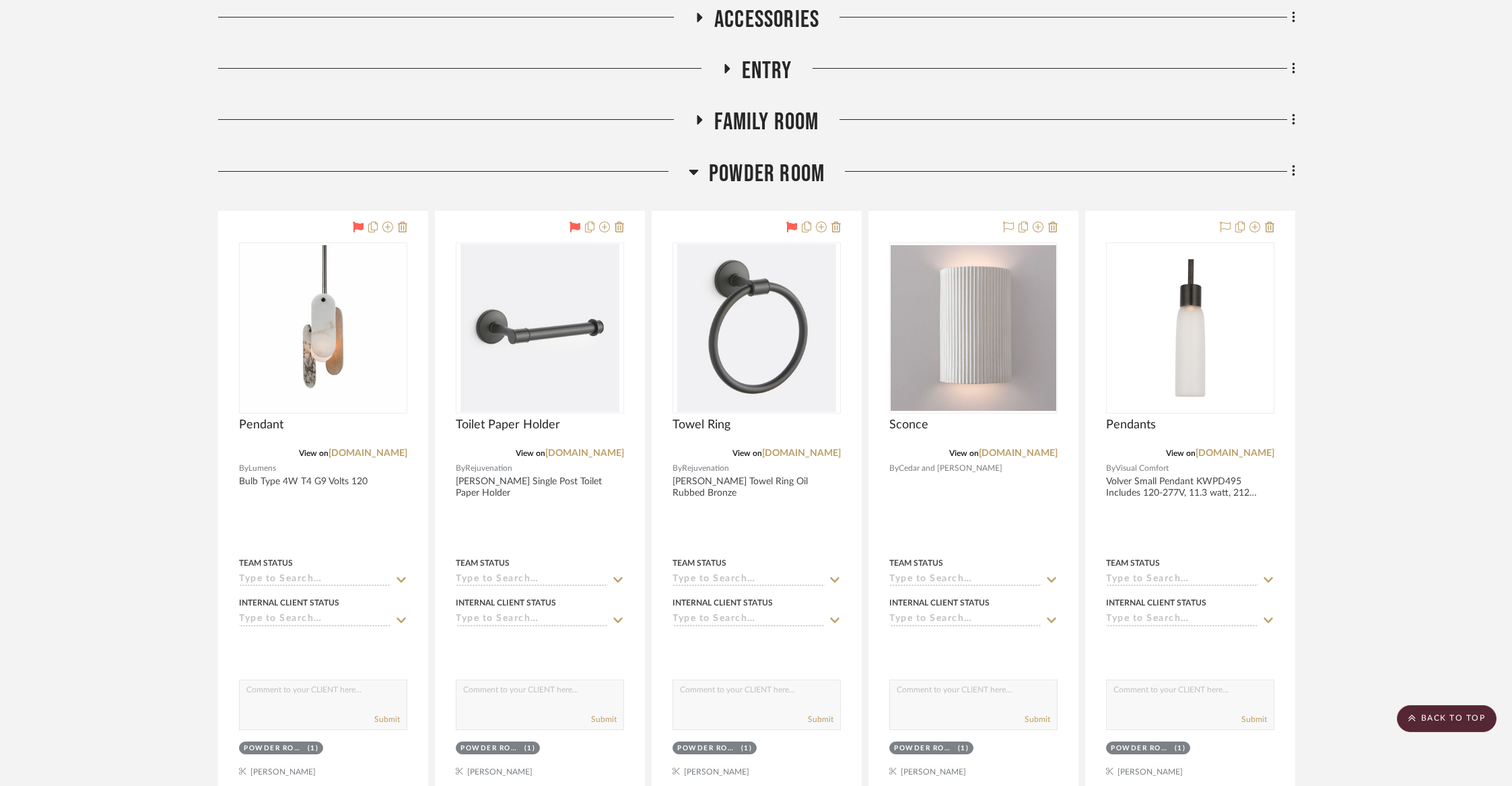
click at [724, 163] on span "Powder Room" at bounding box center [767, 174] width 116 height 29
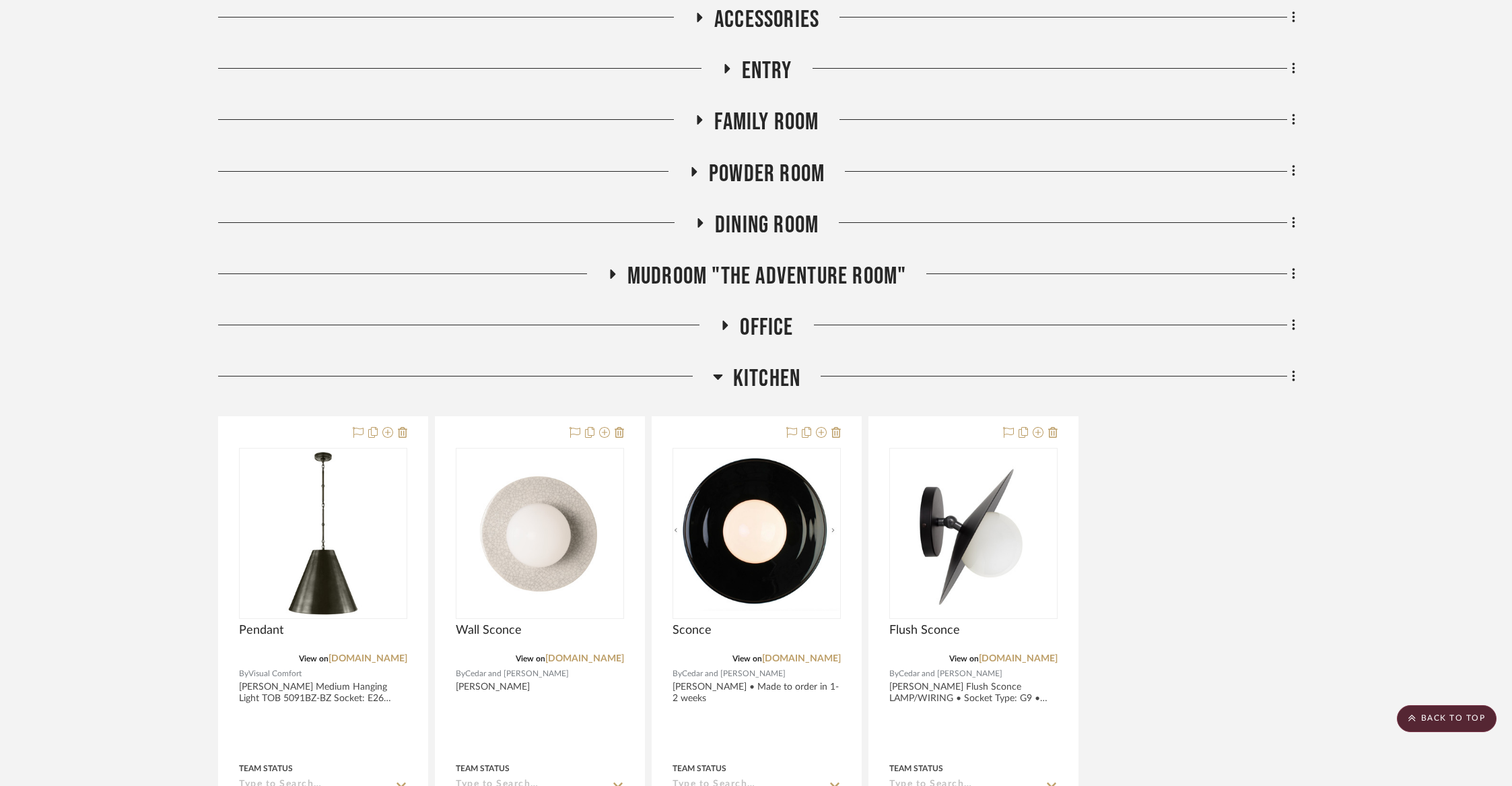
click at [724, 163] on span "Powder Room" at bounding box center [767, 174] width 116 height 29
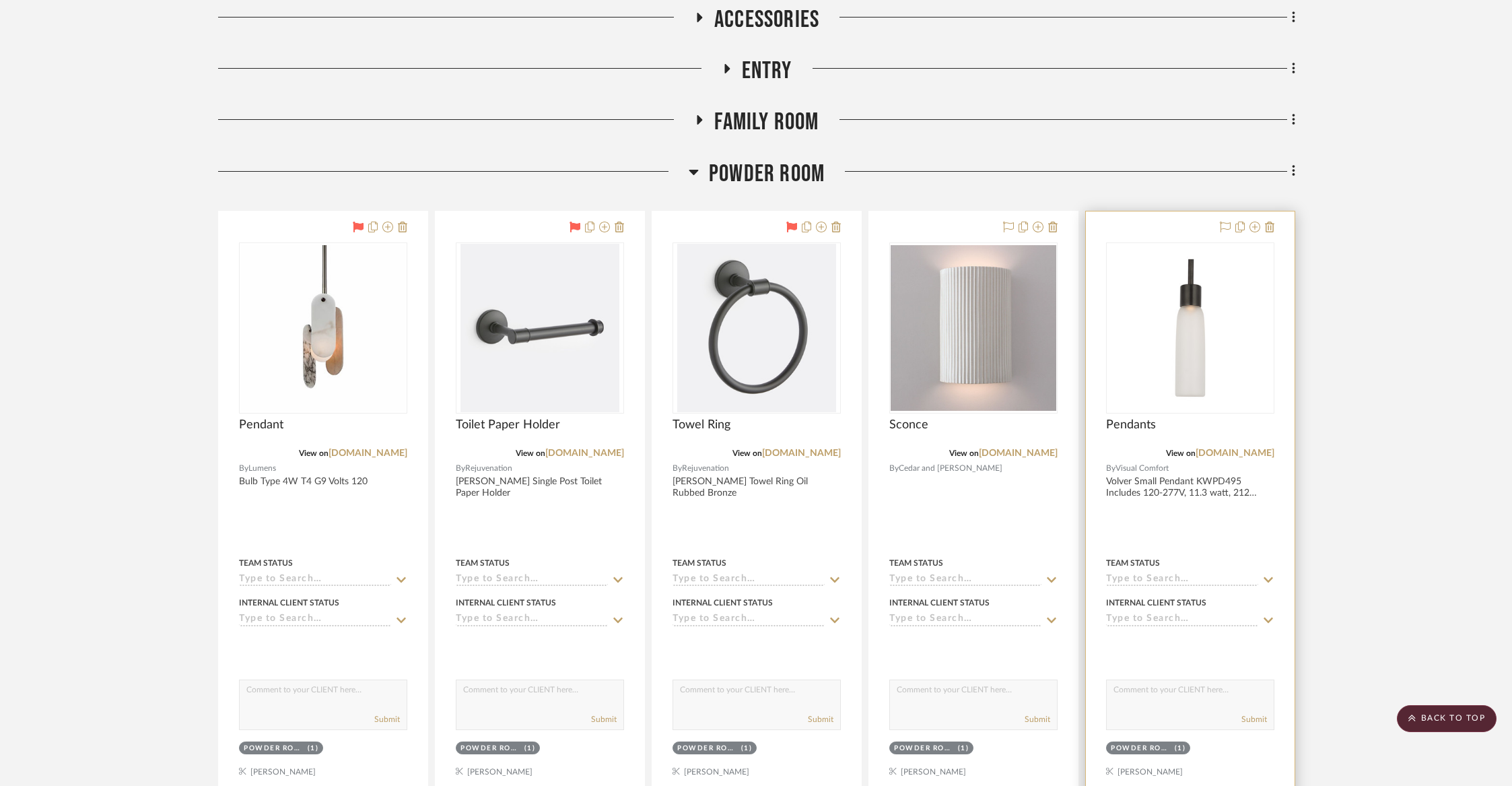
click at [1261, 231] on div at bounding box center [1245, 227] width 59 height 16
click at [1258, 228] on icon at bounding box center [1255, 227] width 11 height 11
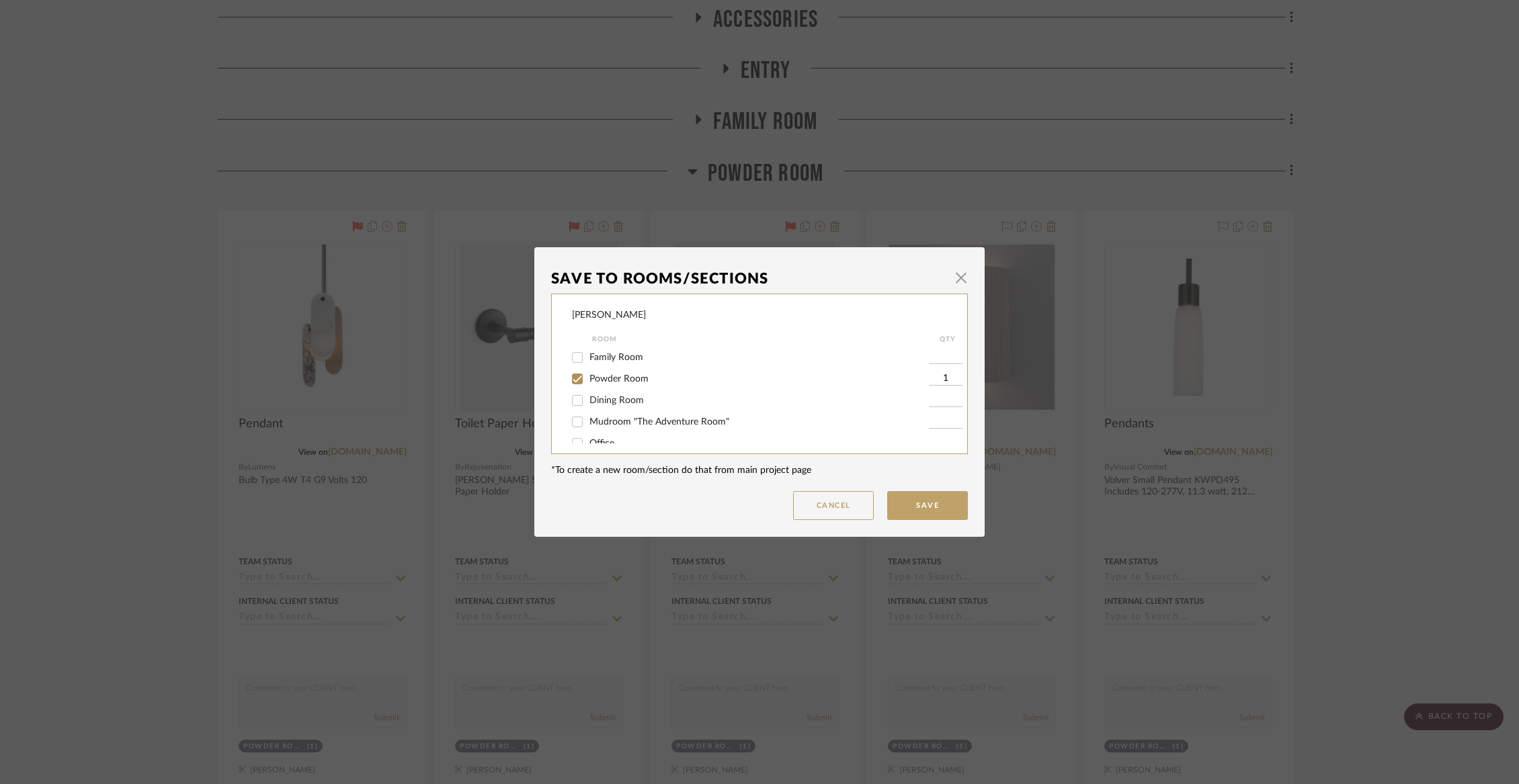
click at [628, 384] on span "Powder Room" at bounding box center [619, 379] width 59 height 10
click at [588, 385] on input "Powder Room" at bounding box center [577, 378] width 21 height 21
checkbox input "false"
click at [618, 426] on span "Not Selected" at bounding box center [616, 429] width 54 height 10
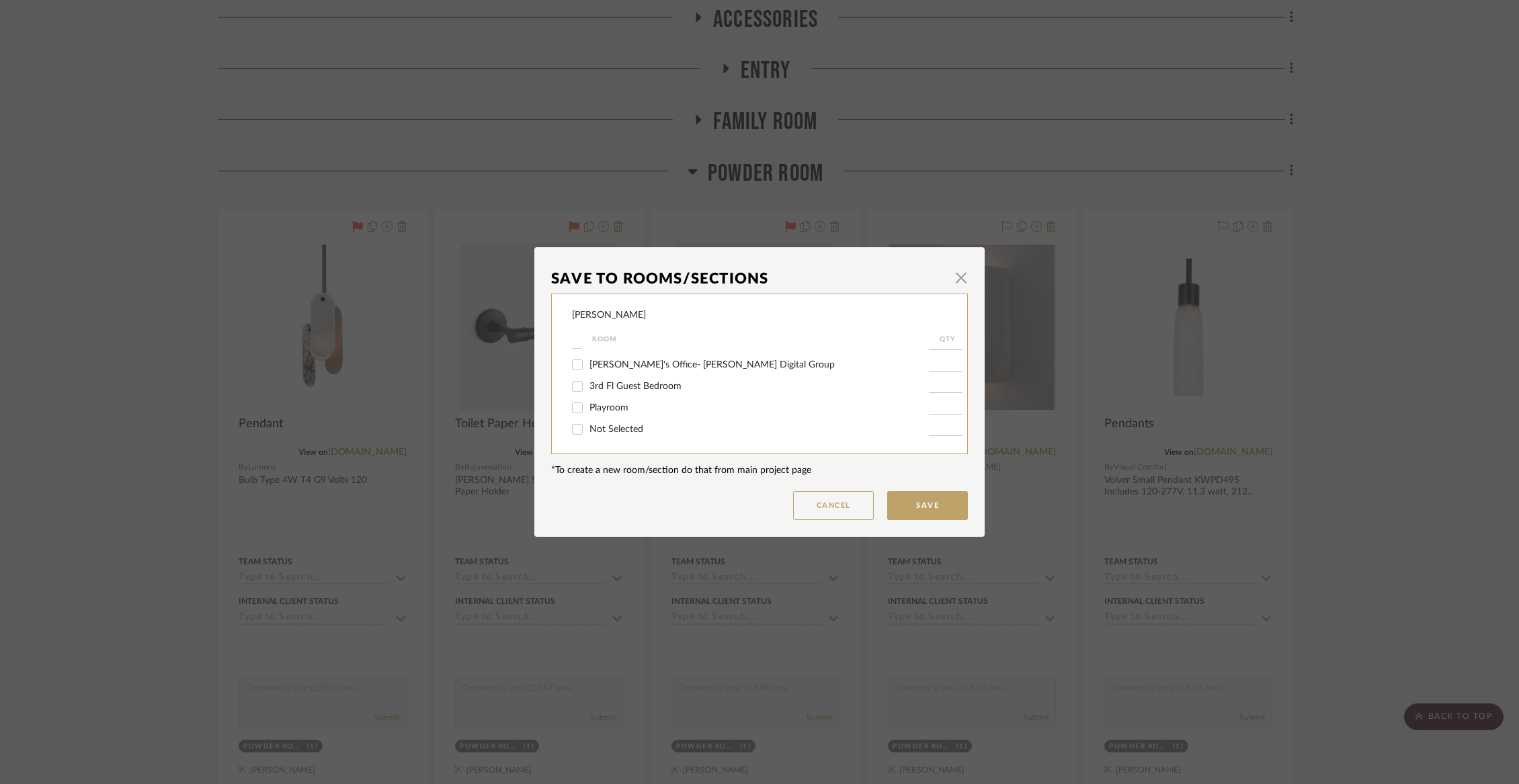
click at [588, 426] on input "Not Selected" at bounding box center [577, 429] width 21 height 21
checkbox input "true"
type input "1"
click at [944, 510] on button "Save" at bounding box center [927, 506] width 81 height 29
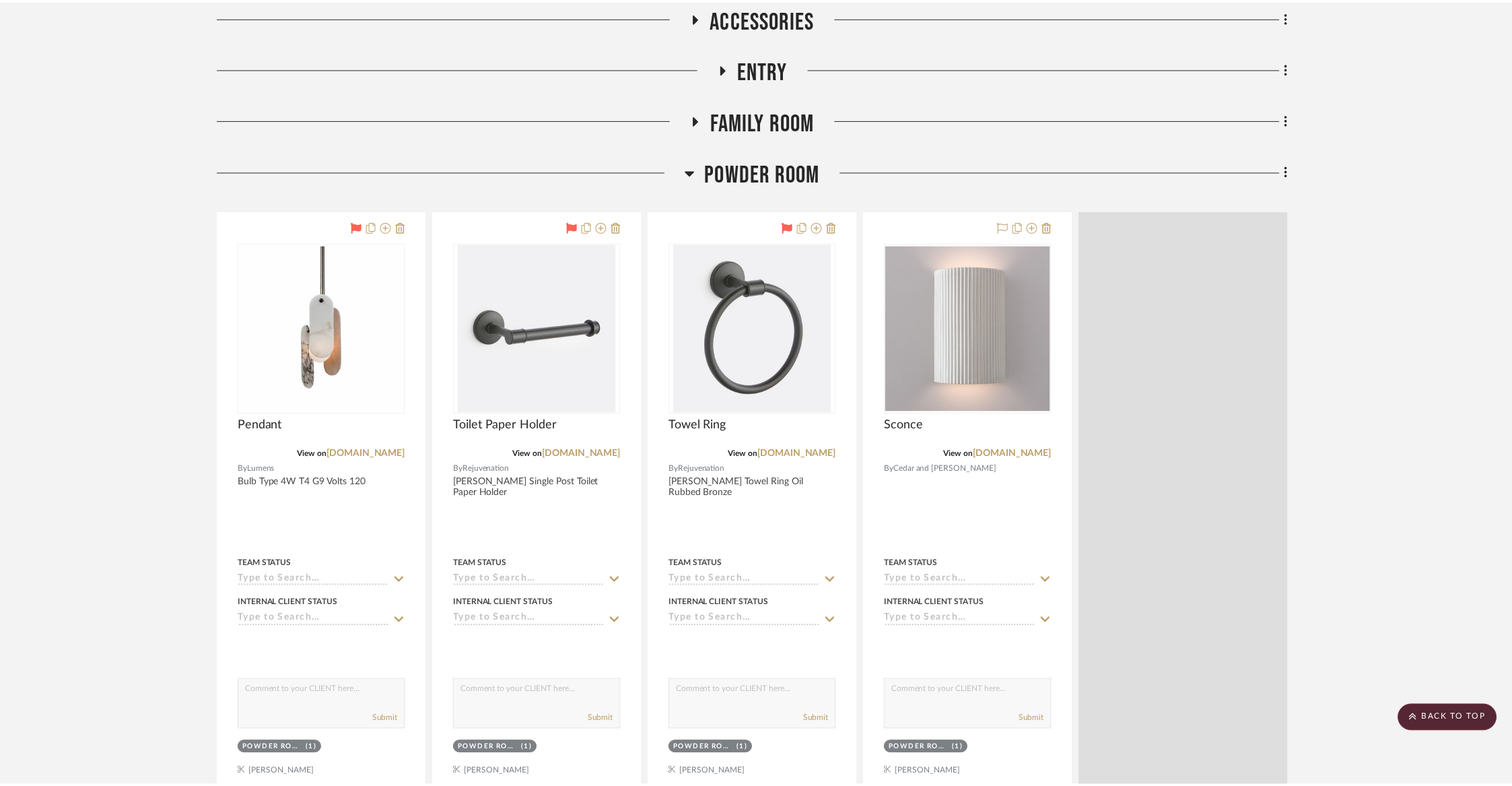
scroll to position [334, 0]
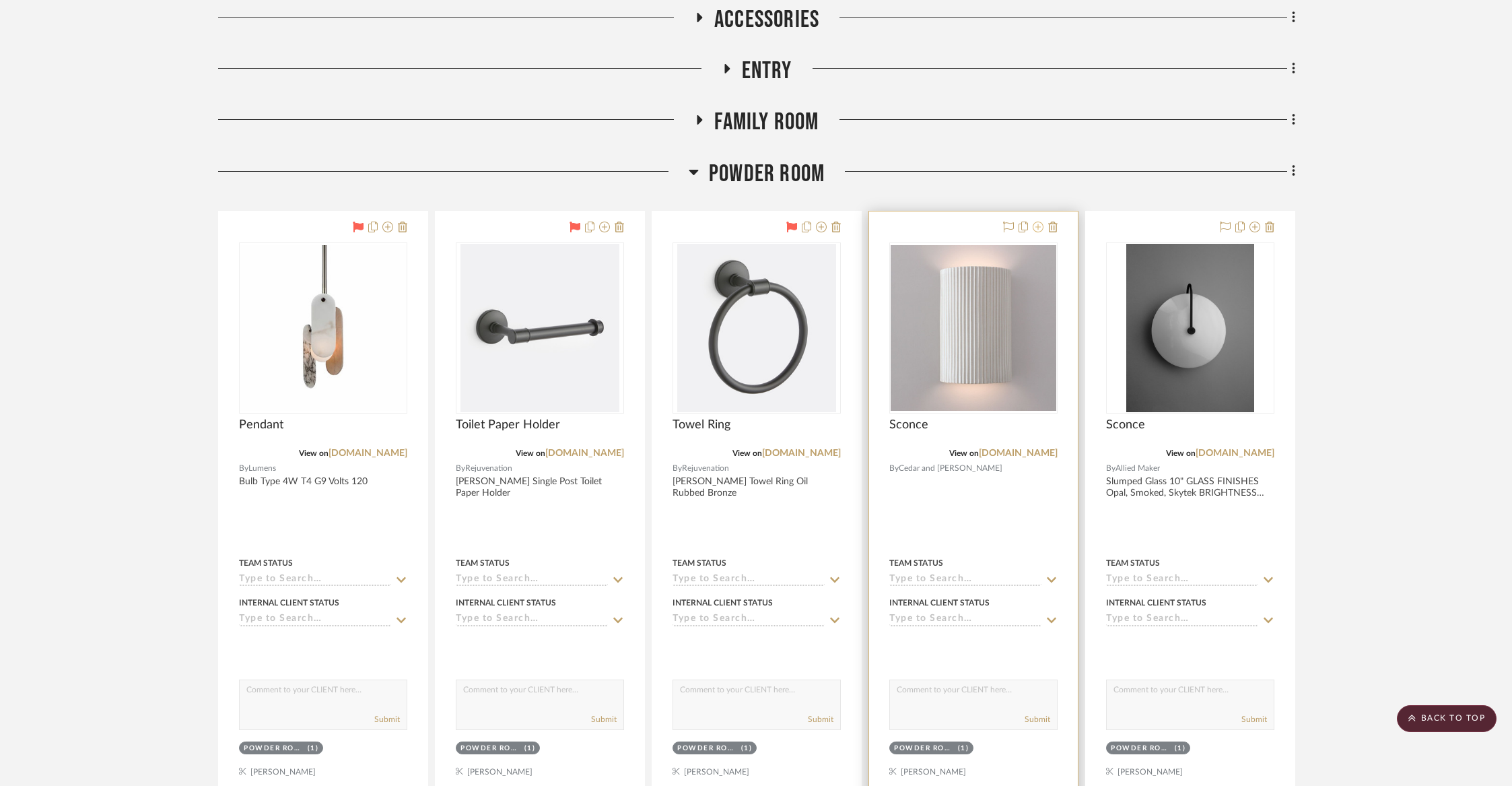
click at [1037, 228] on icon at bounding box center [1038, 227] width 11 height 11
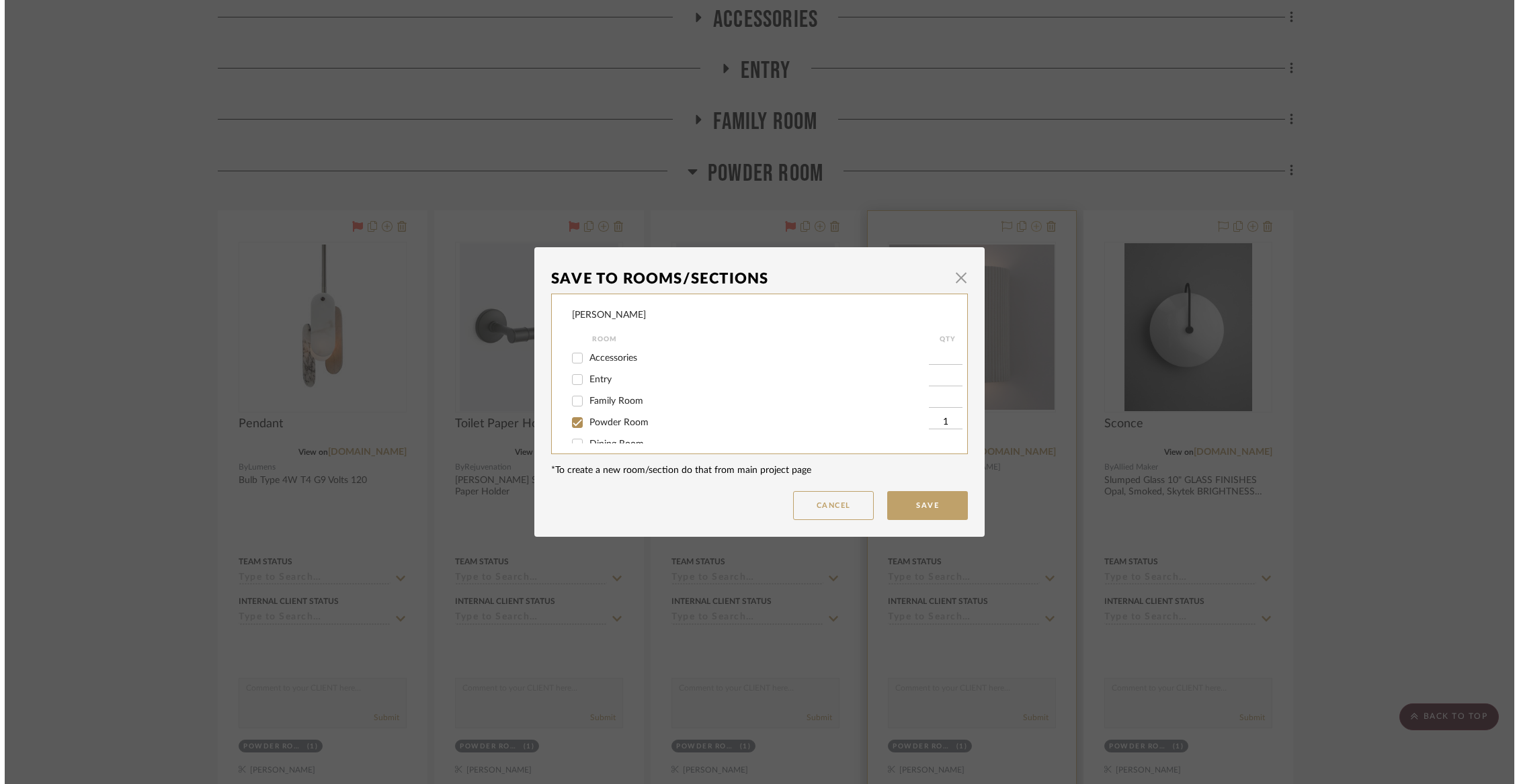
scroll to position [0, 0]
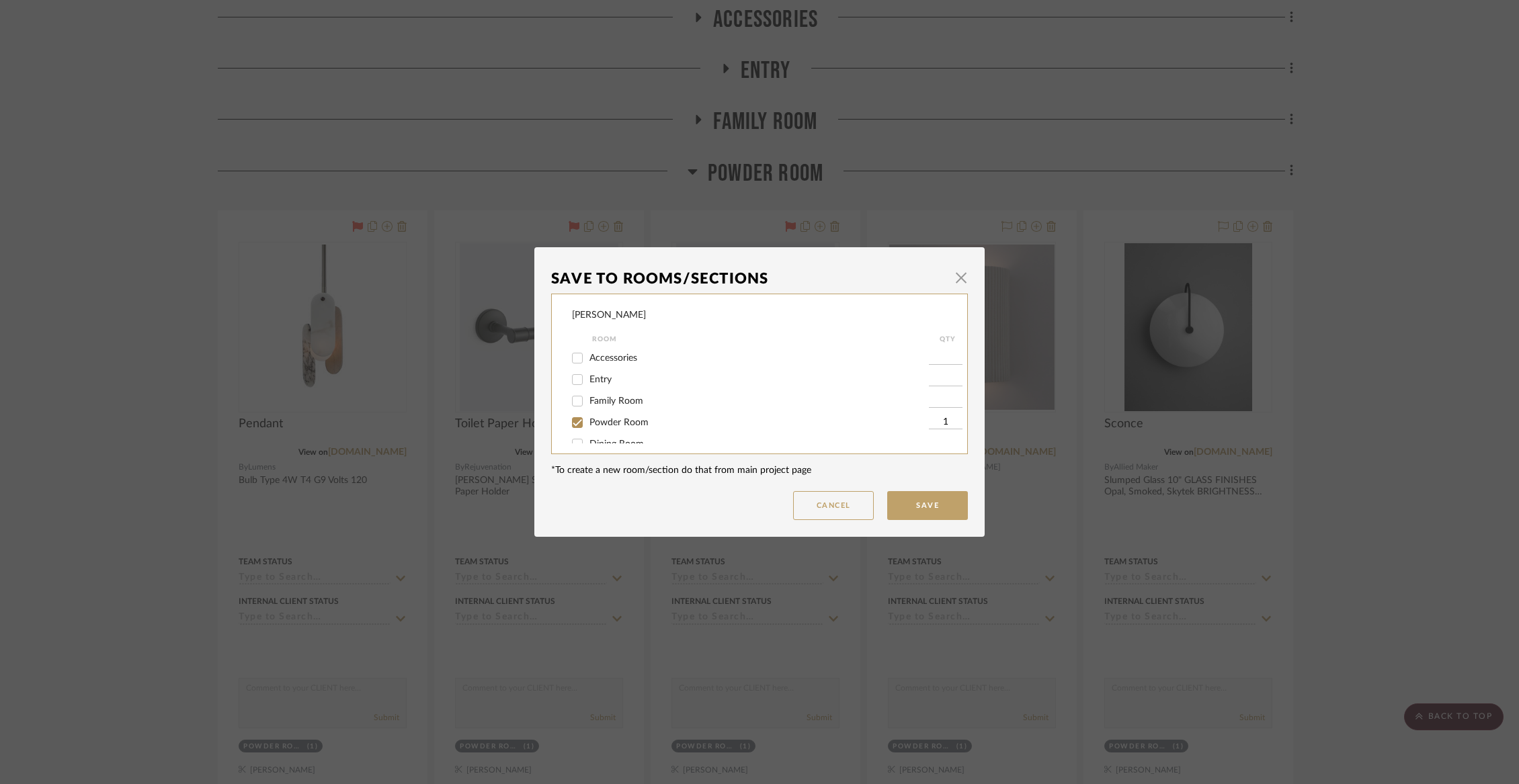
click at [624, 422] on span "Powder Room" at bounding box center [619, 423] width 59 height 10
click at [588, 422] on input "Powder Room" at bounding box center [577, 422] width 21 height 21
checkbox input "false"
click at [602, 408] on span "Office" at bounding box center [602, 409] width 25 height 10
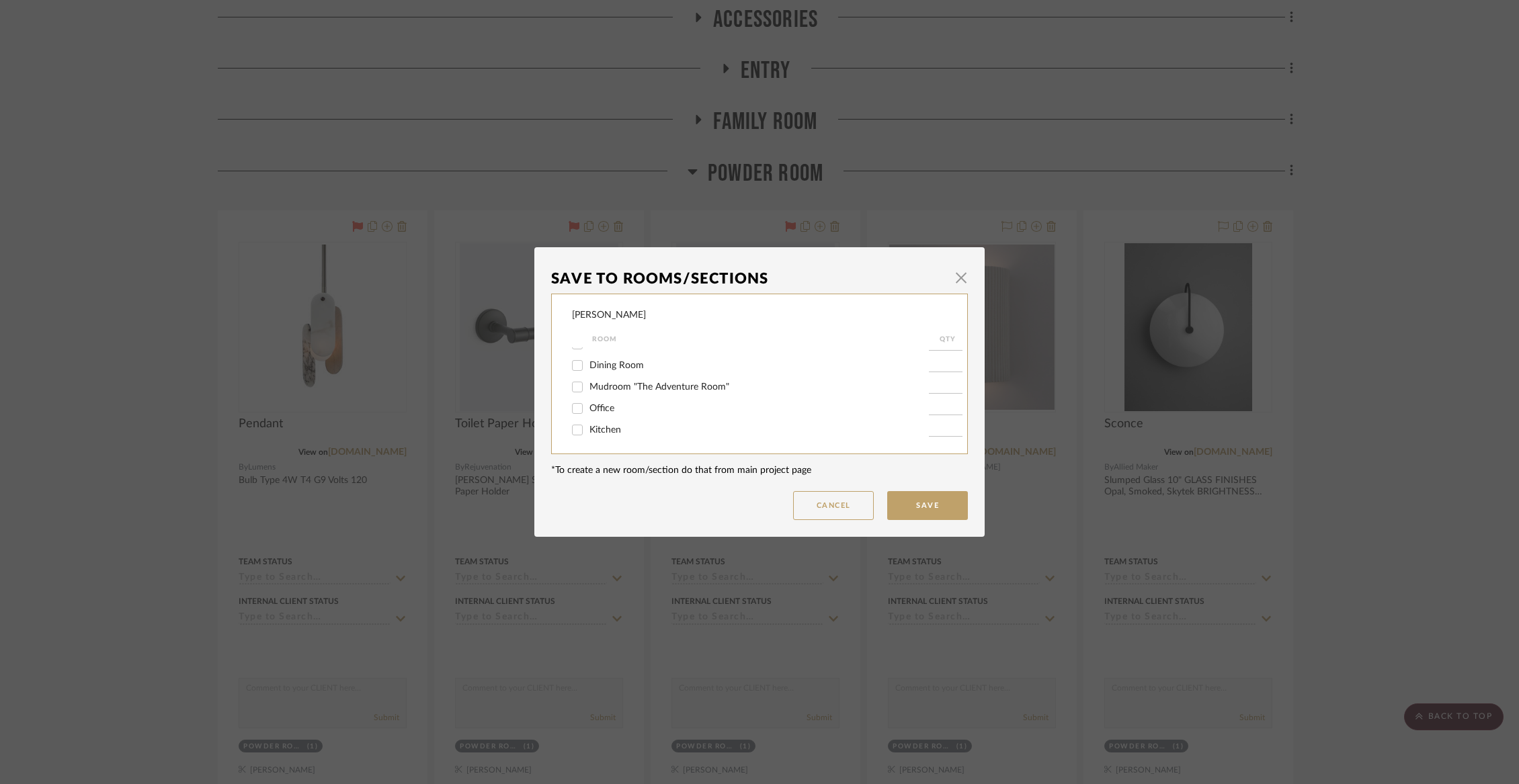
click at [588, 408] on input "Office" at bounding box center [577, 408] width 21 height 21
checkbox input "true"
type input "1"
click at [907, 503] on button "Save" at bounding box center [927, 506] width 81 height 29
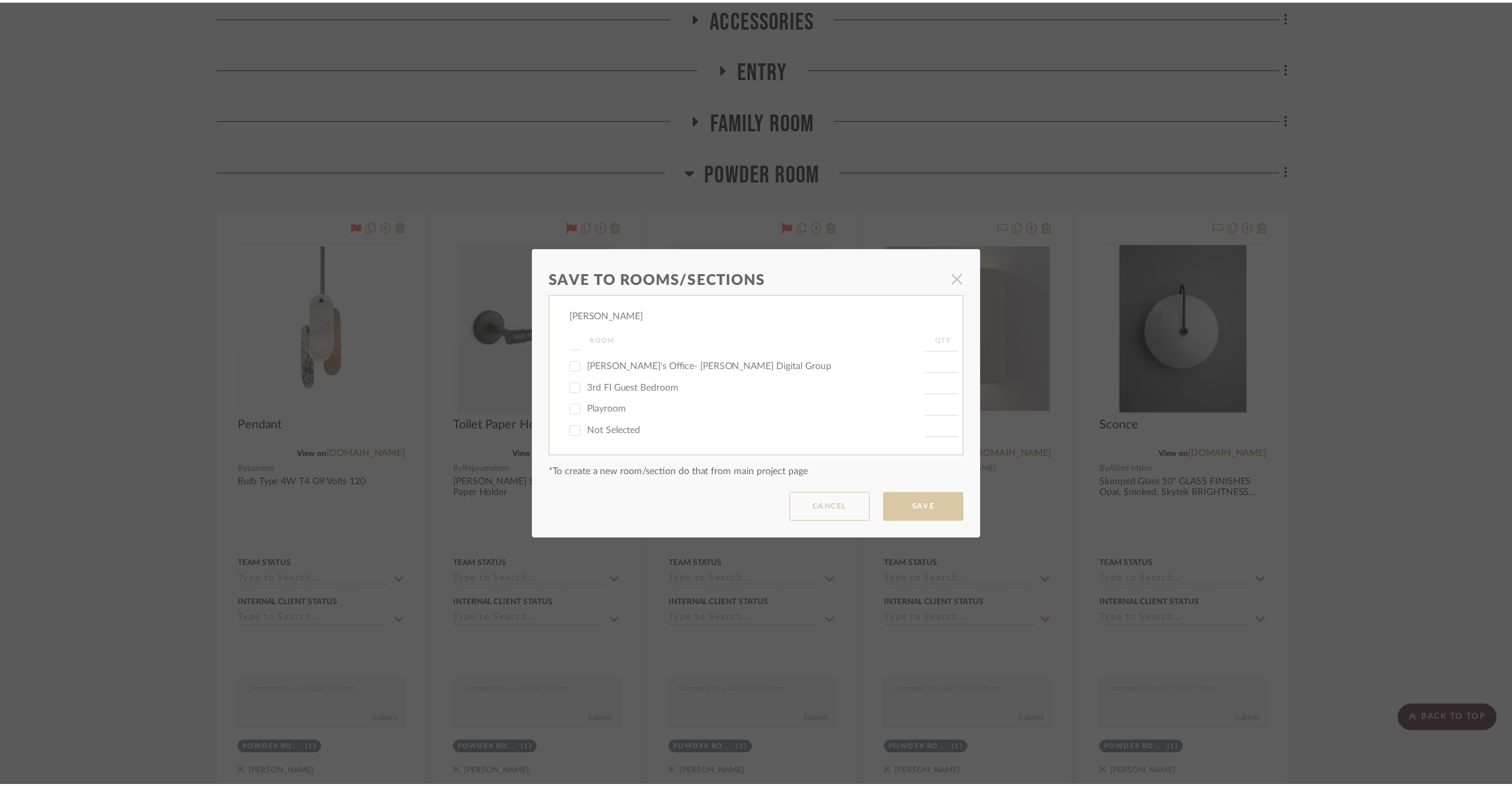
scroll to position [334, 0]
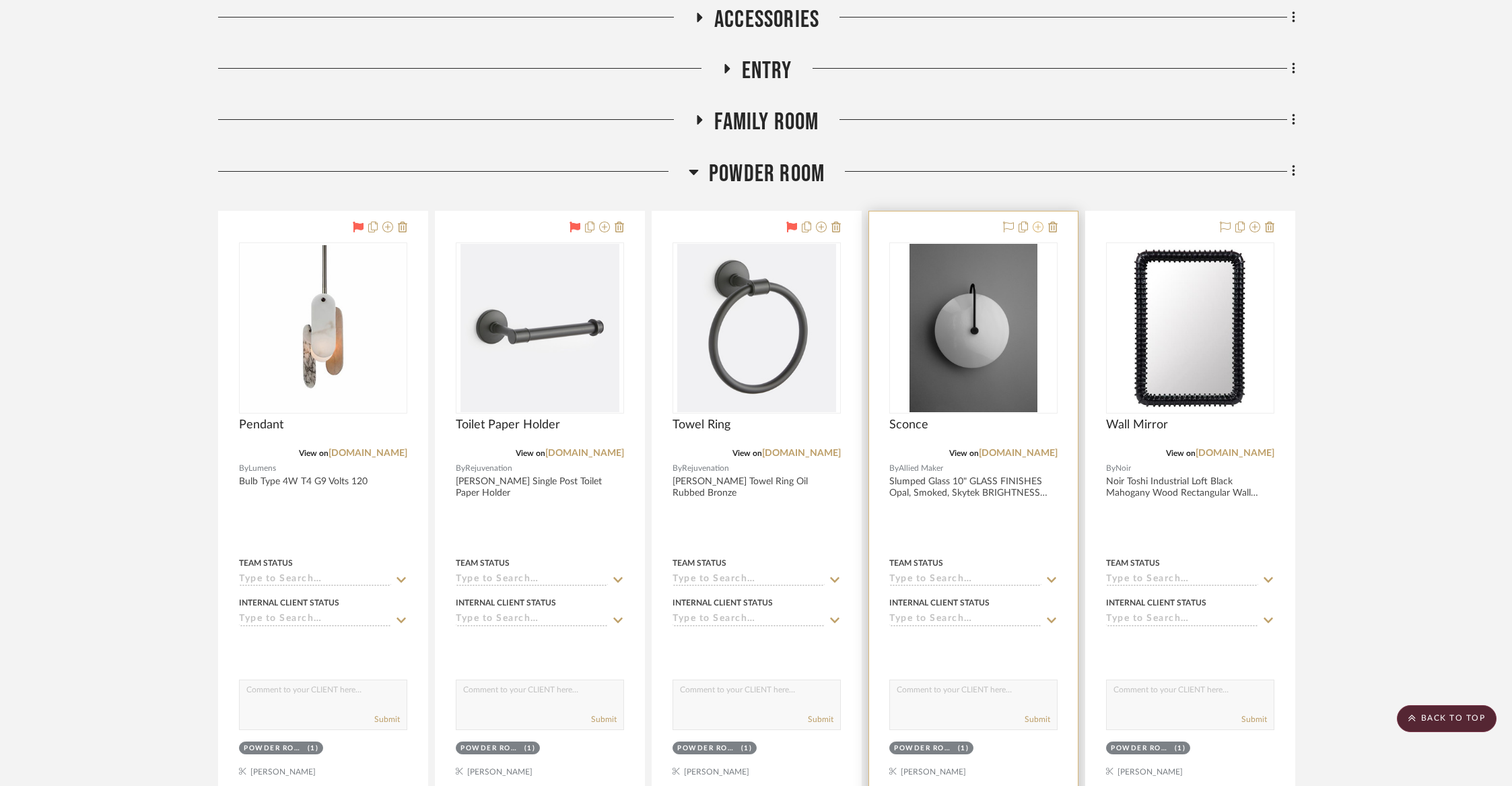
click at [1038, 228] on icon at bounding box center [1038, 227] width 11 height 11
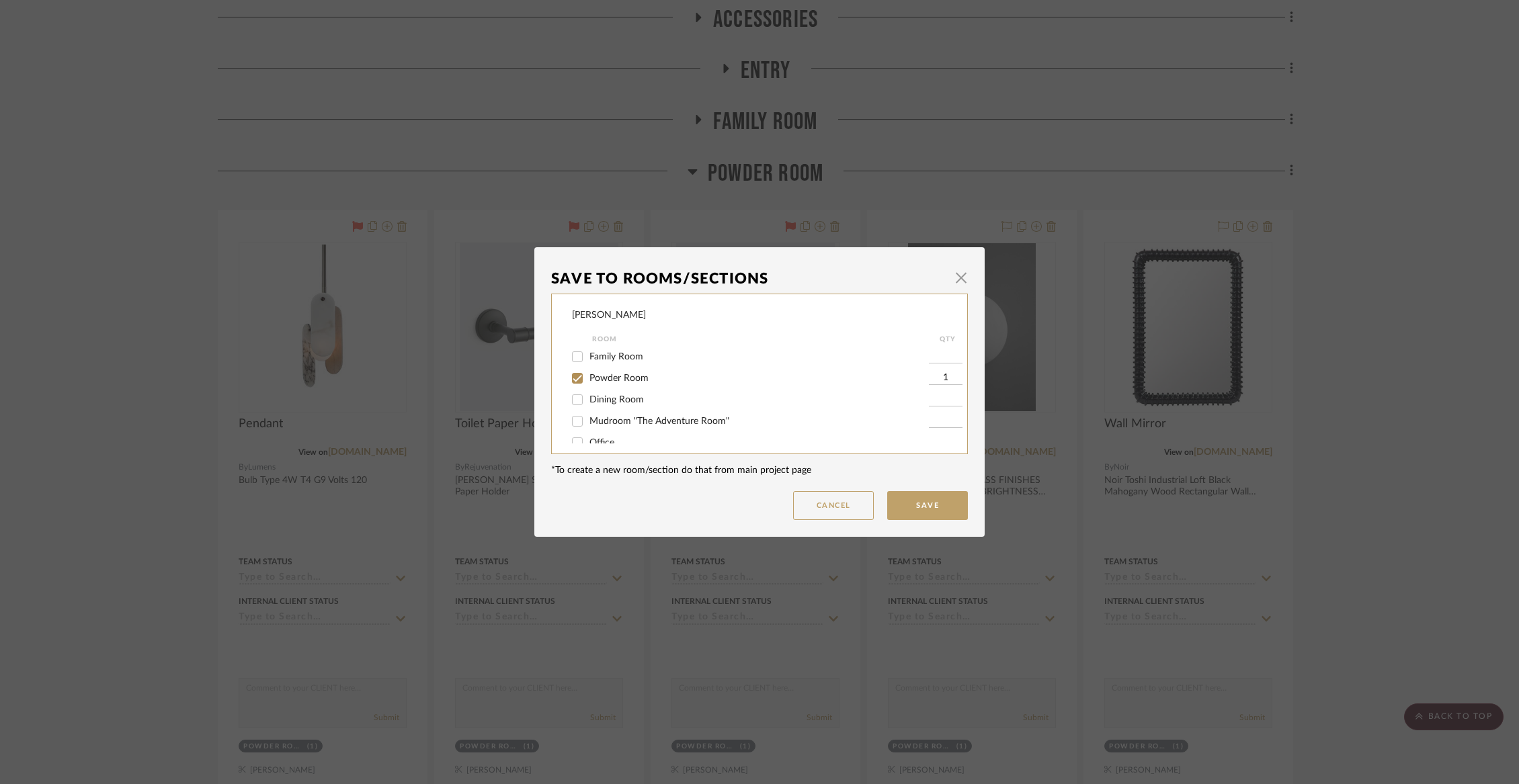
scroll to position [66, 0]
click at [624, 362] on span "Powder Room" at bounding box center [619, 357] width 59 height 10
click at [588, 363] on input "Powder Room" at bounding box center [577, 356] width 21 height 21
checkbox input "false"
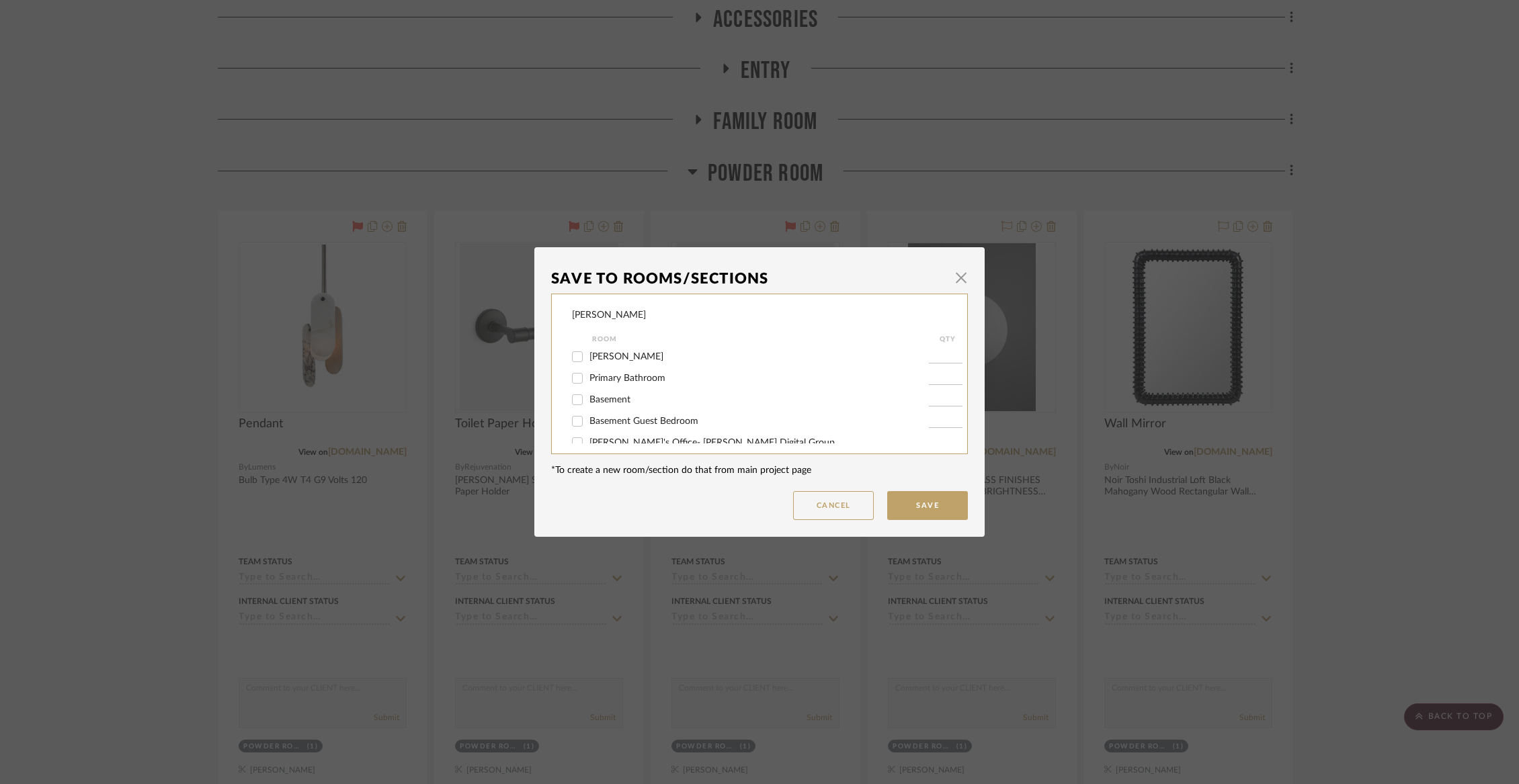
click at [618, 411] on div "Basement" at bounding box center [751, 400] width 357 height 21
click at [609, 404] on span "Basement" at bounding box center [609, 400] width 41 height 10
click at [588, 411] on input "Basement" at bounding box center [577, 400] width 21 height 21
checkbox input "true"
type input "1"
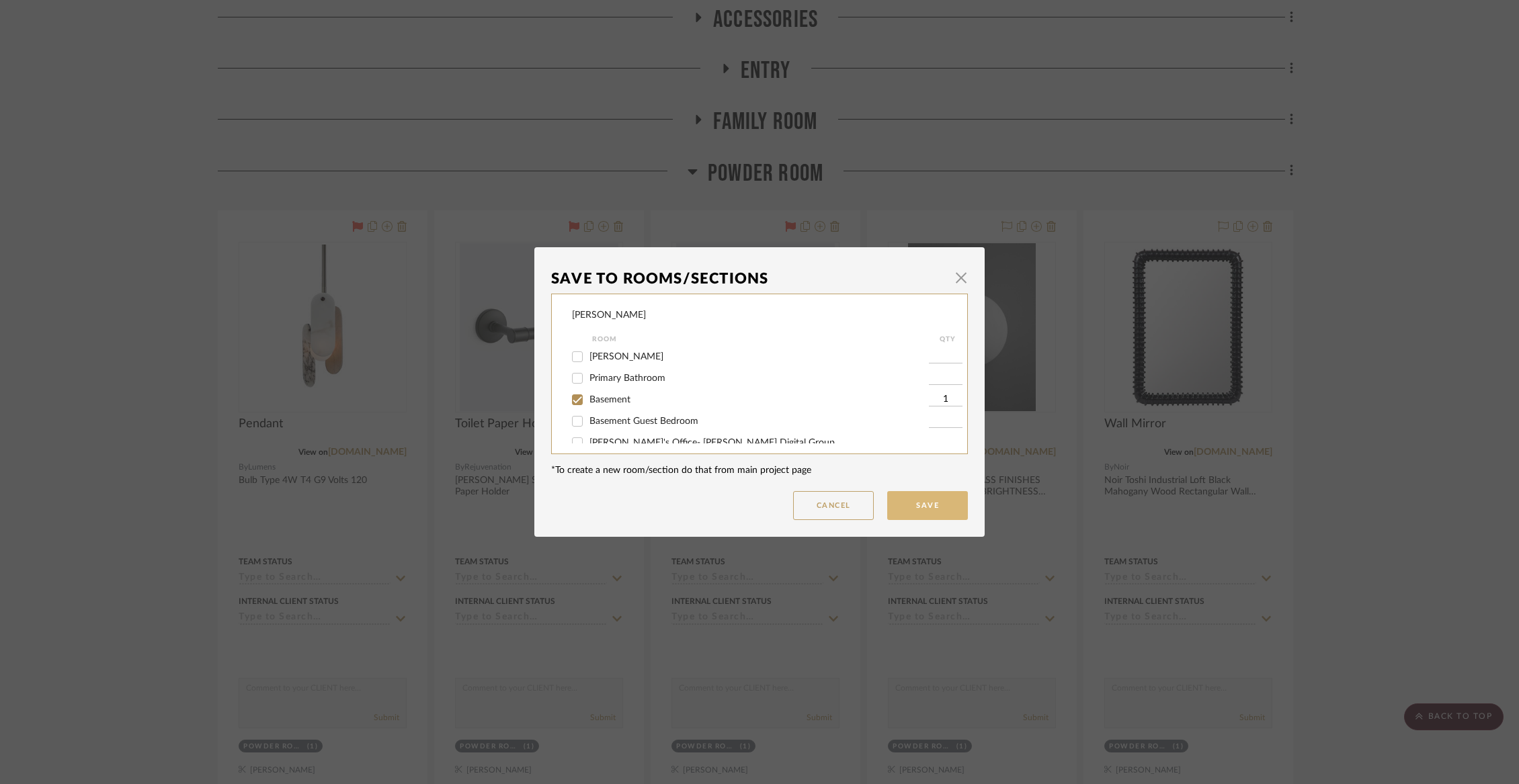
click at [921, 506] on button "Save" at bounding box center [927, 506] width 81 height 29
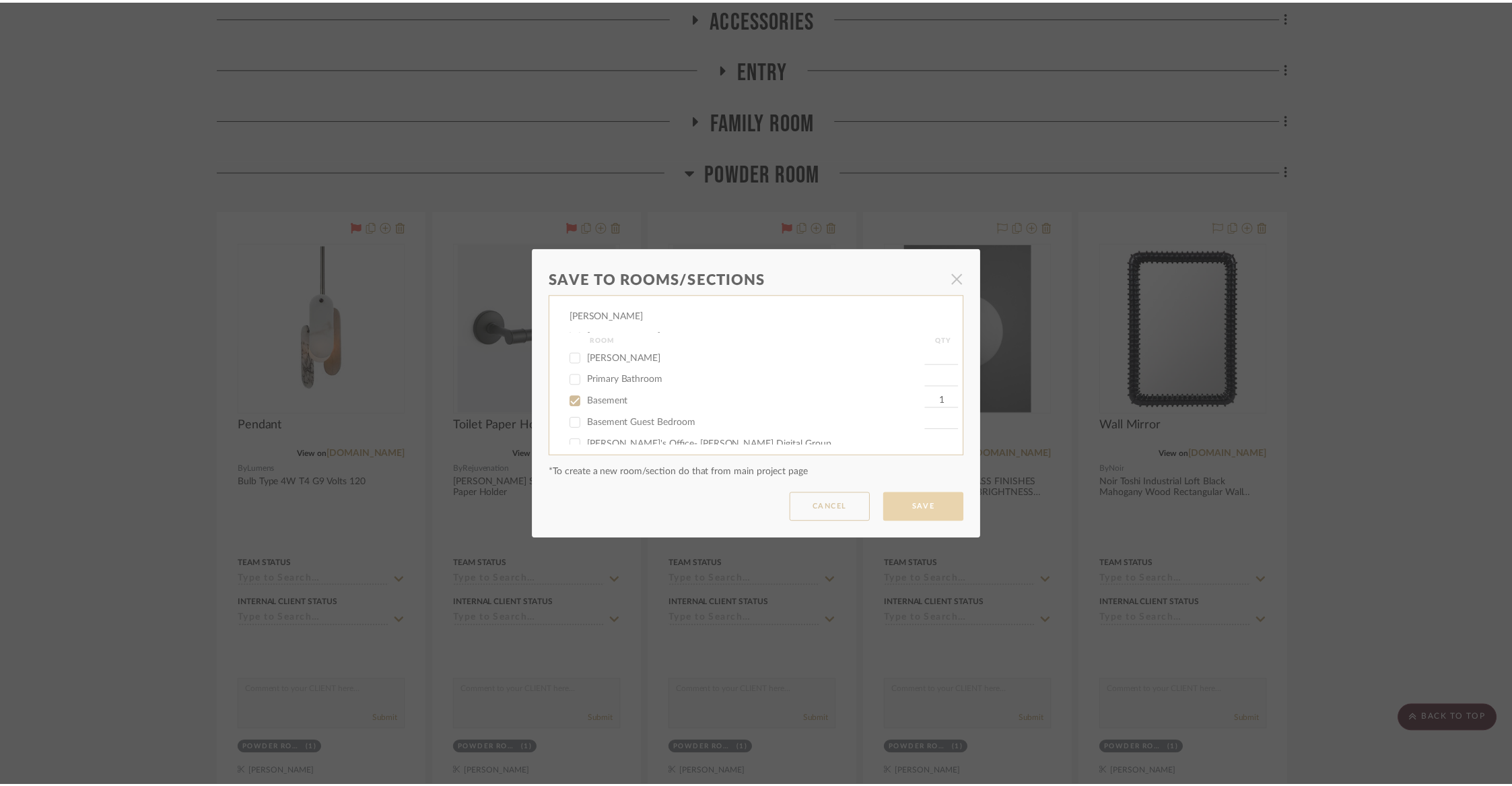
scroll to position [334, 0]
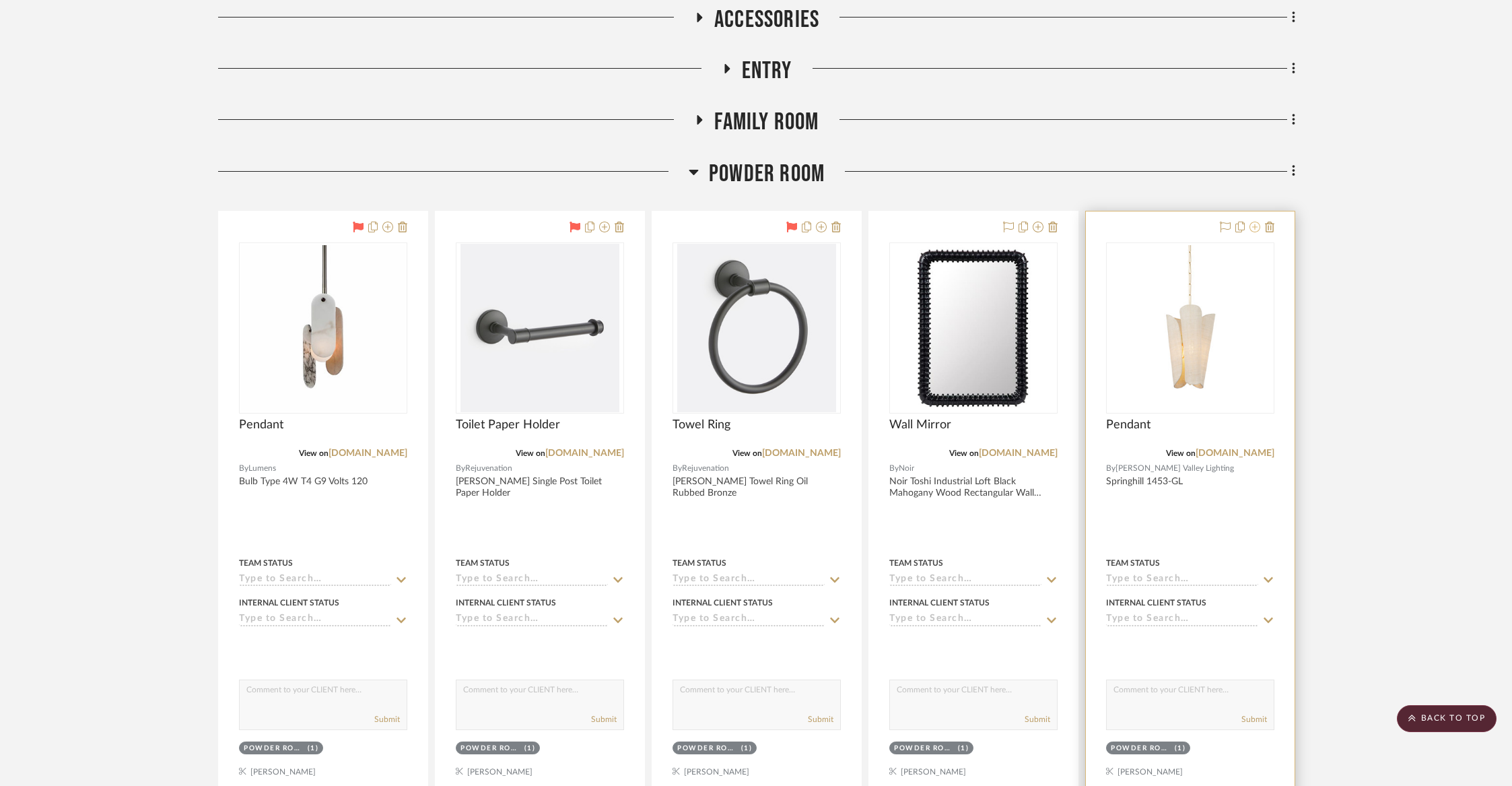
click at [1255, 233] on fa-icon at bounding box center [1255, 228] width 11 height 11
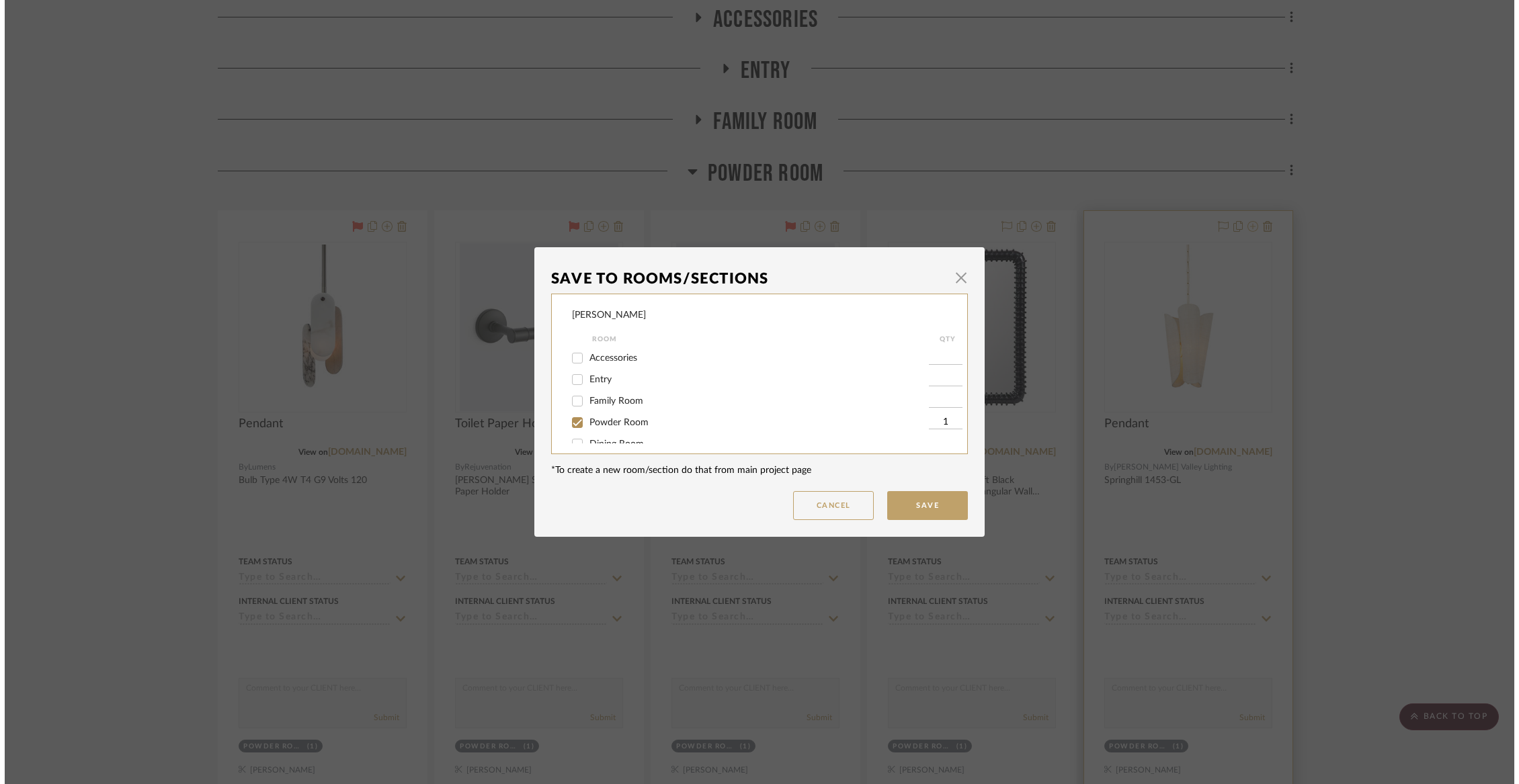
scroll to position [0, 0]
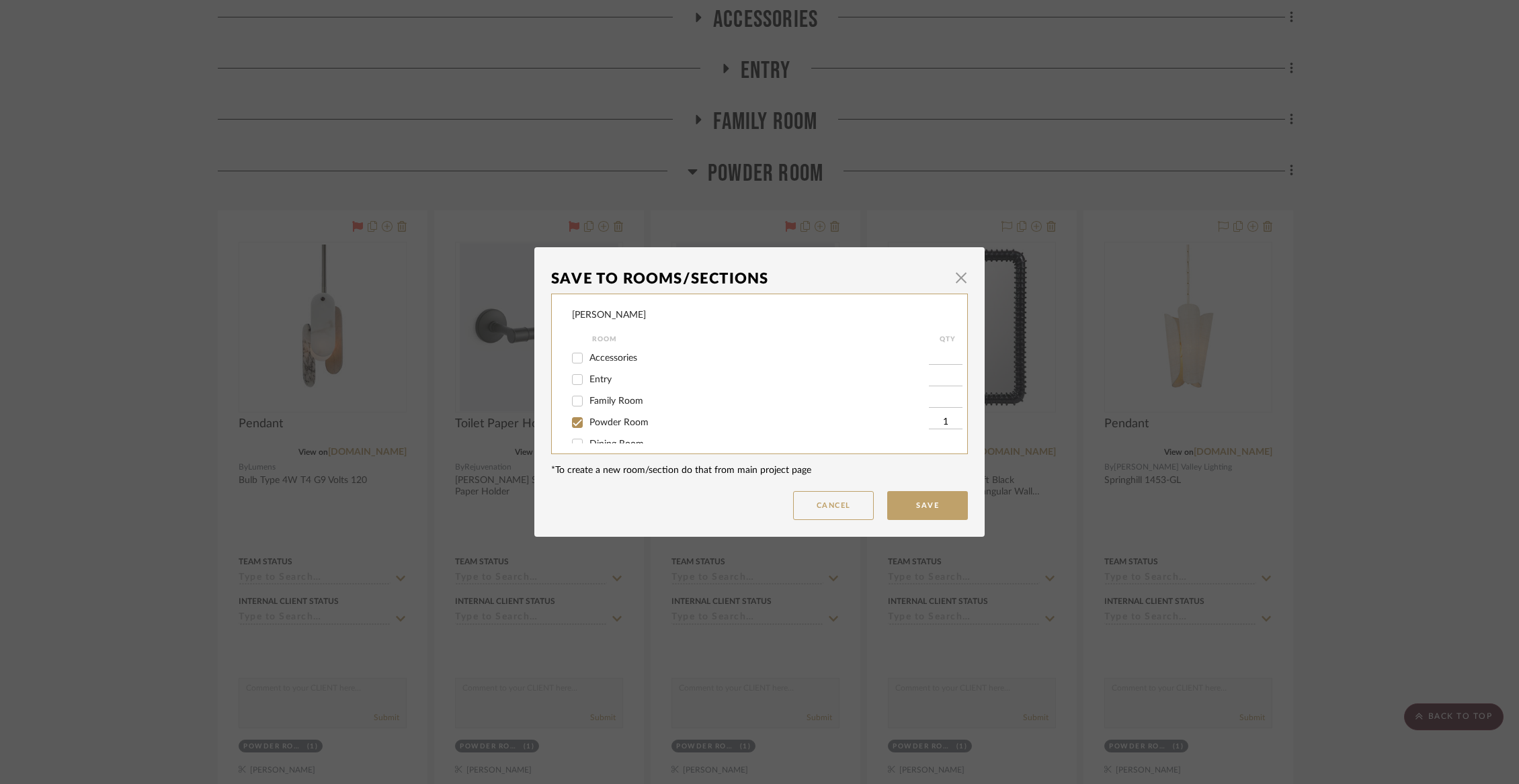
click at [601, 423] on span "Powder Room" at bounding box center [619, 423] width 59 height 10
click at [588, 423] on input "Powder Room" at bounding box center [577, 422] width 21 height 21
checkbox input "false"
click at [601, 423] on div "Not Selected" at bounding box center [751, 429] width 357 height 21
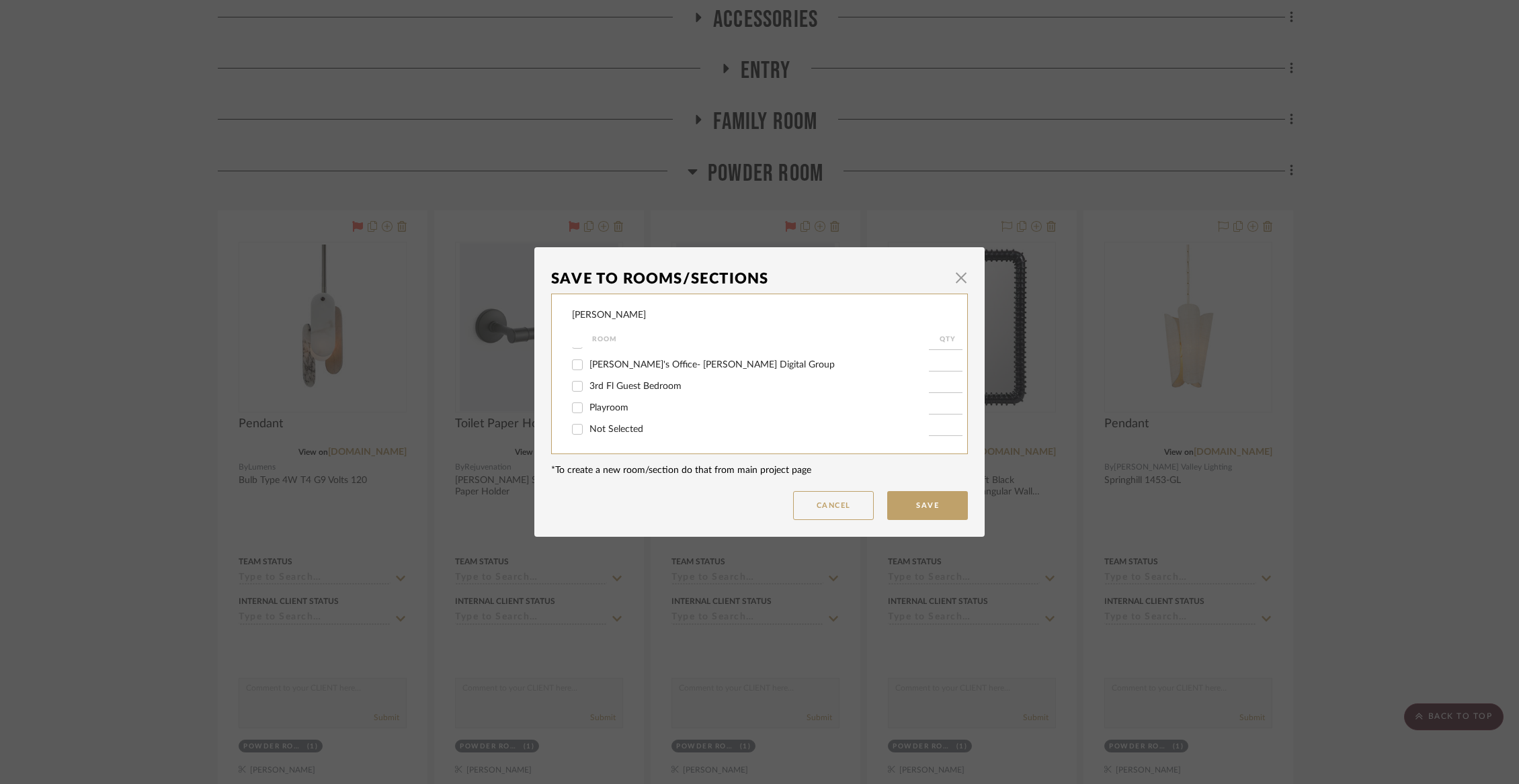
click at [600, 424] on span "Not Selected" at bounding box center [616, 429] width 54 height 10
click at [588, 424] on input "Not Selected" at bounding box center [577, 429] width 21 height 21
checkbox input "true"
type input "1"
click at [905, 510] on button "Save" at bounding box center [927, 506] width 81 height 29
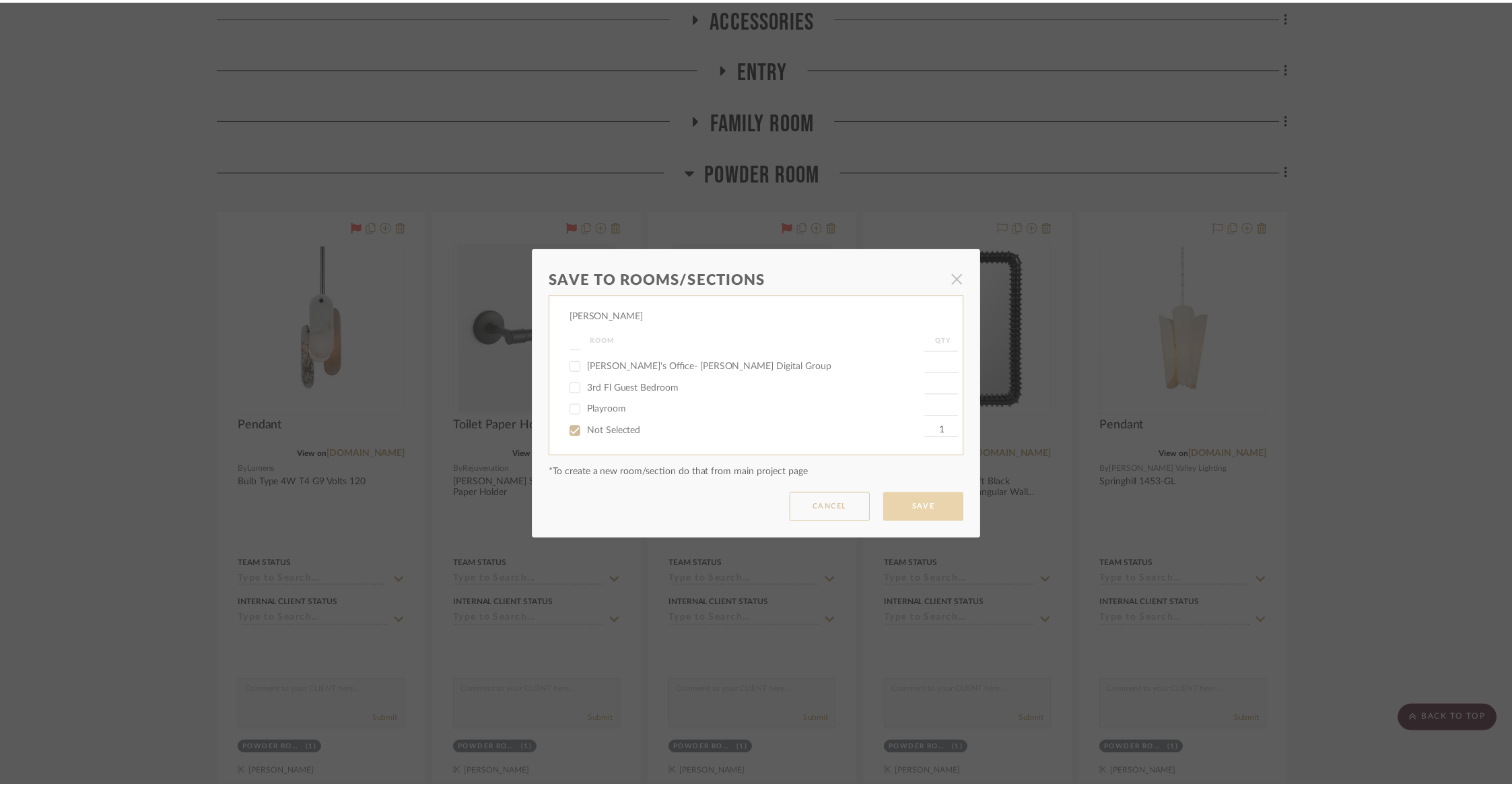
scroll to position [334, 0]
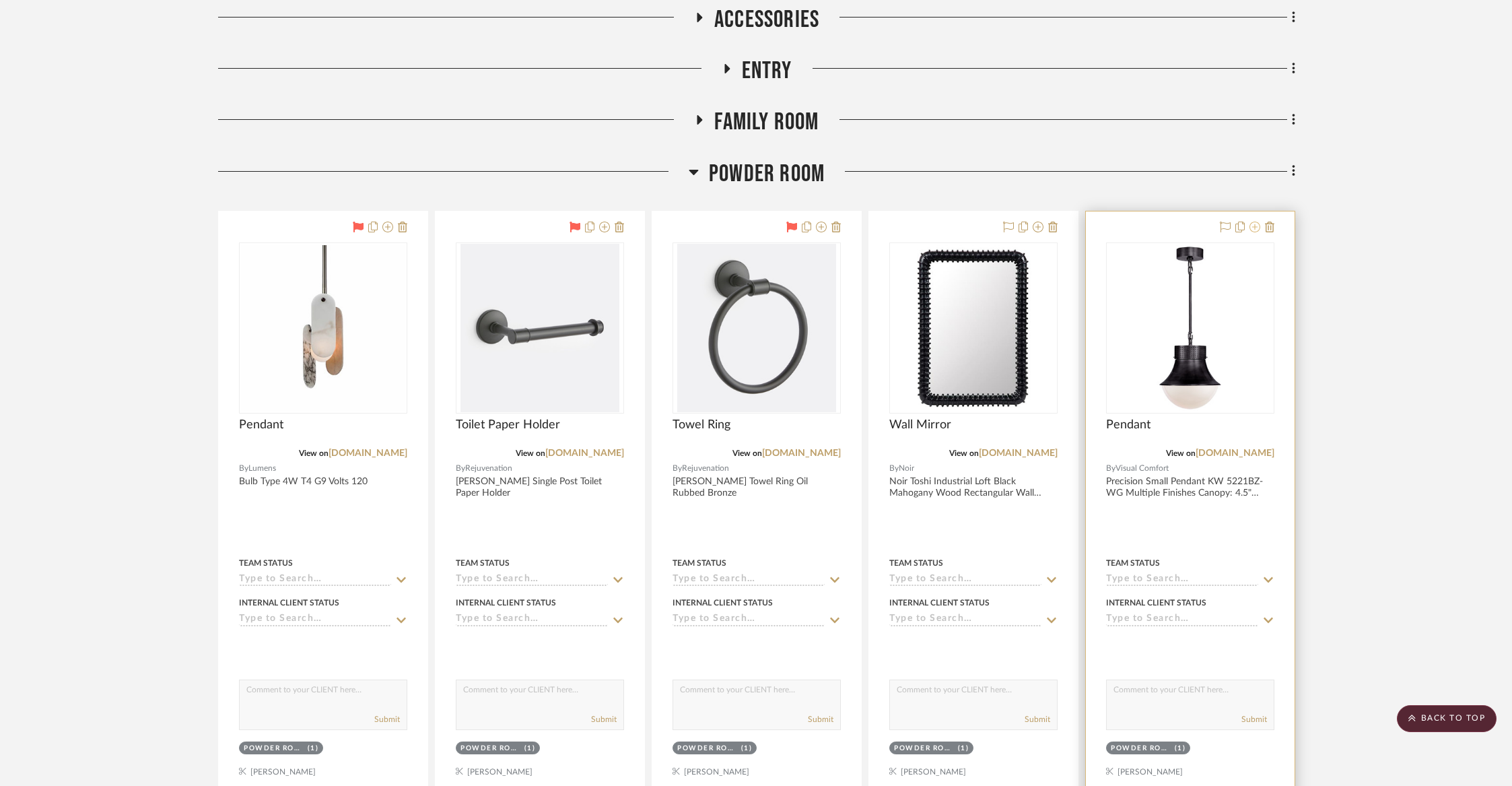
click at [1254, 227] on icon at bounding box center [1255, 227] width 11 height 11
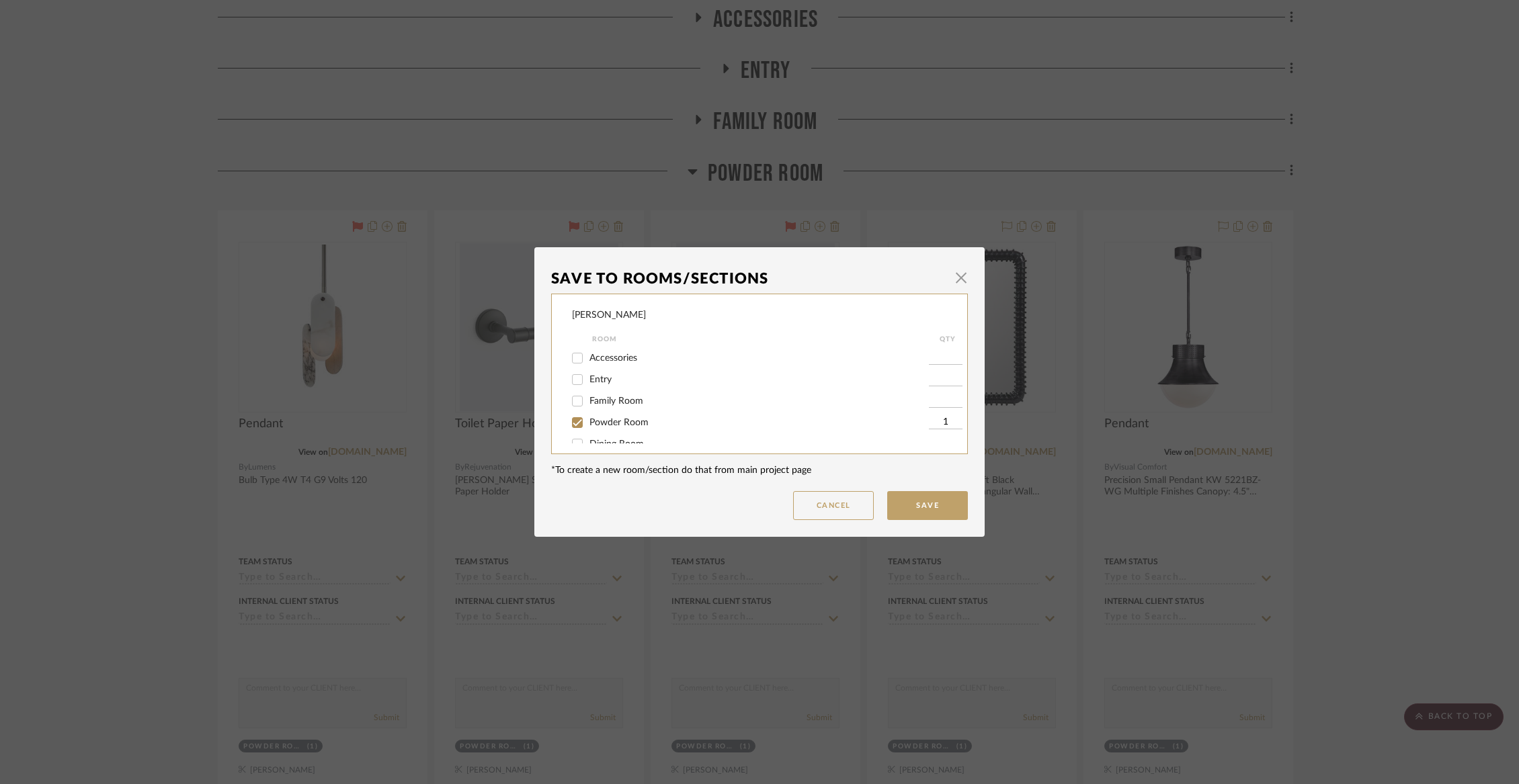
scroll to position [30, 0]
click at [611, 393] on span "Powder Room" at bounding box center [619, 393] width 59 height 10
click at [588, 393] on input "Powder Room" at bounding box center [577, 392] width 21 height 21
checkbox input "false"
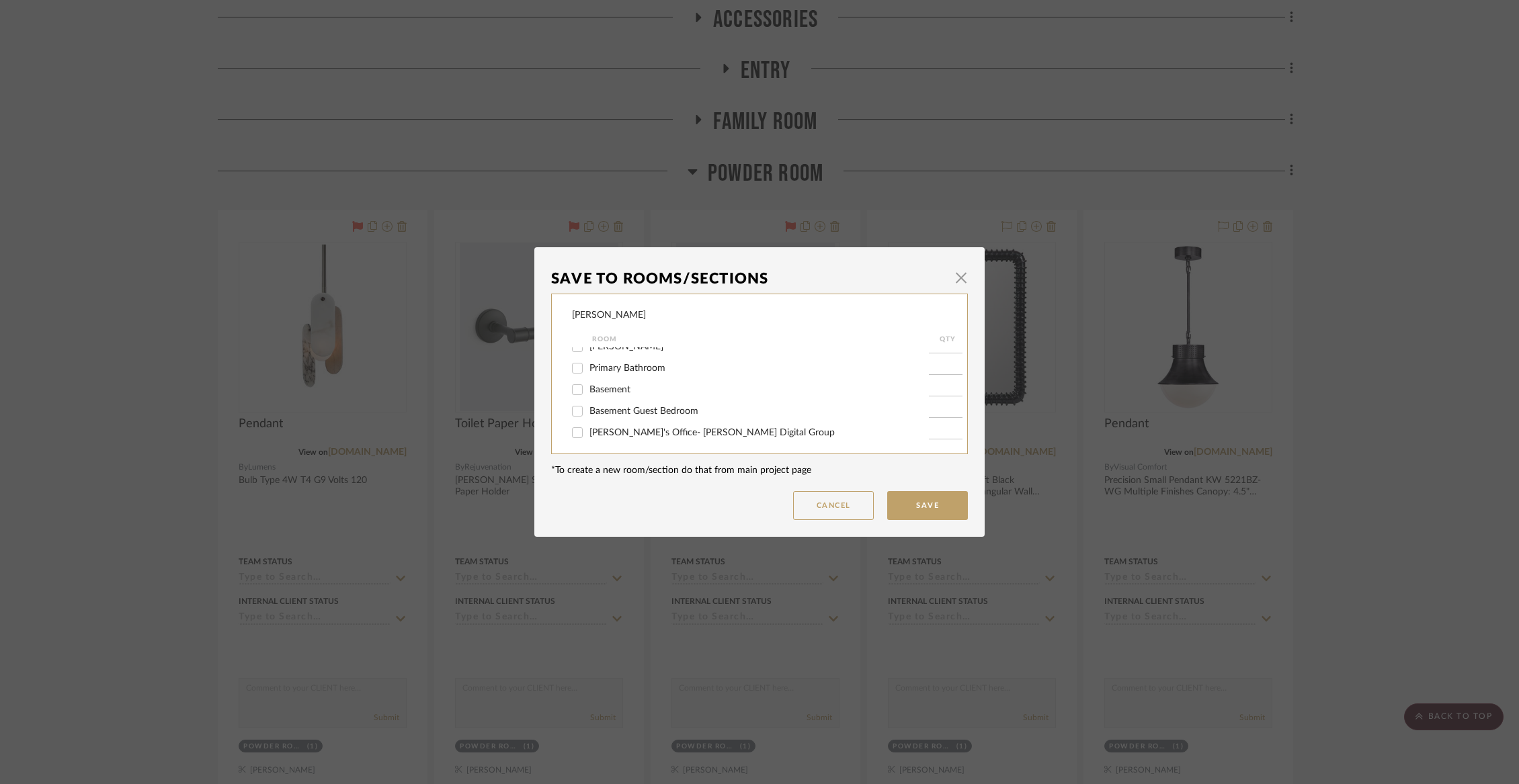
click at [606, 392] on div "Basement" at bounding box center [751, 389] width 357 height 21
click at [589, 394] on span "Basement" at bounding box center [609, 390] width 41 height 10
click at [588, 399] on input "Basement" at bounding box center [577, 389] width 21 height 21
checkbox input "true"
type input "1"
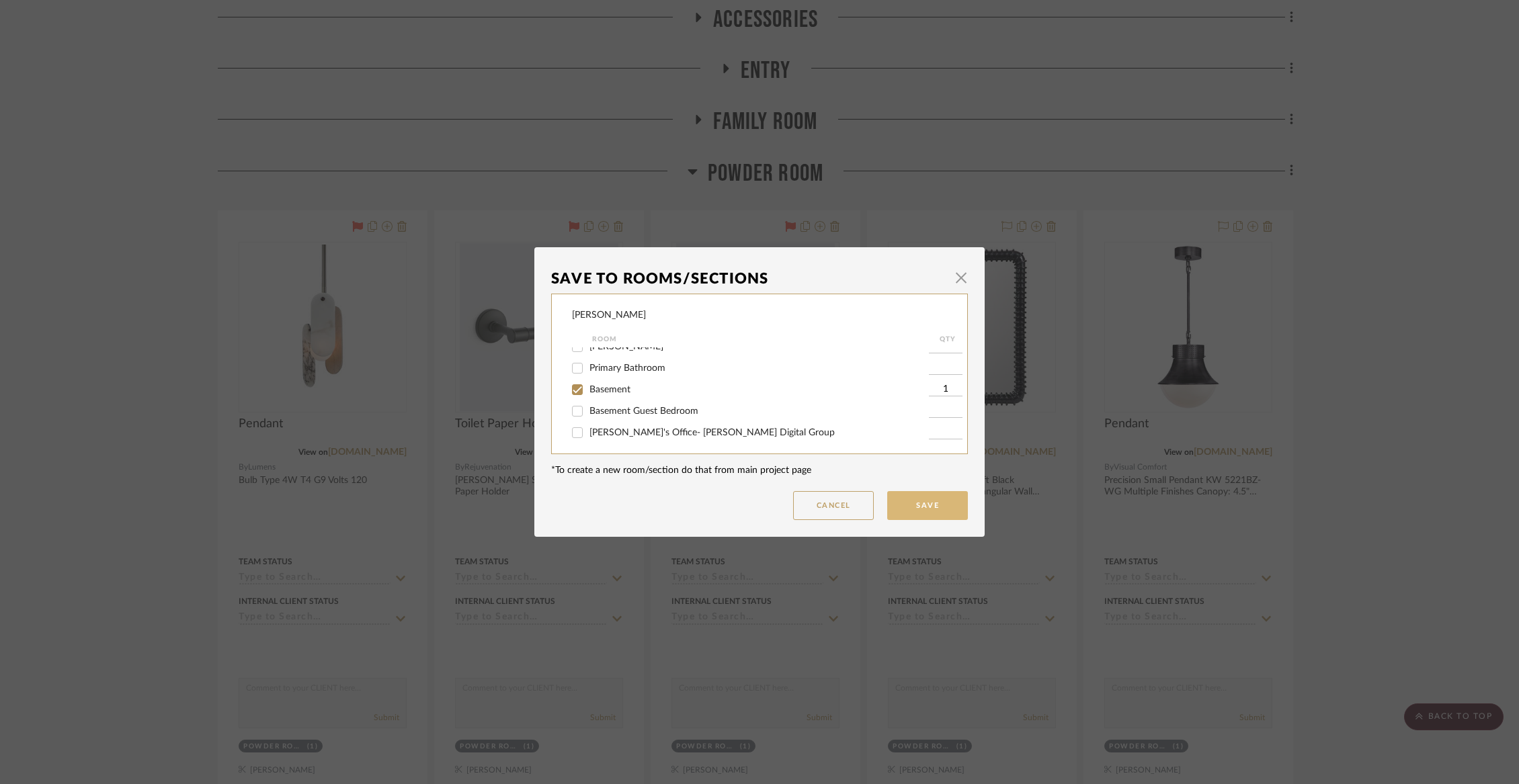
click at [923, 495] on button "Save" at bounding box center [927, 506] width 81 height 29
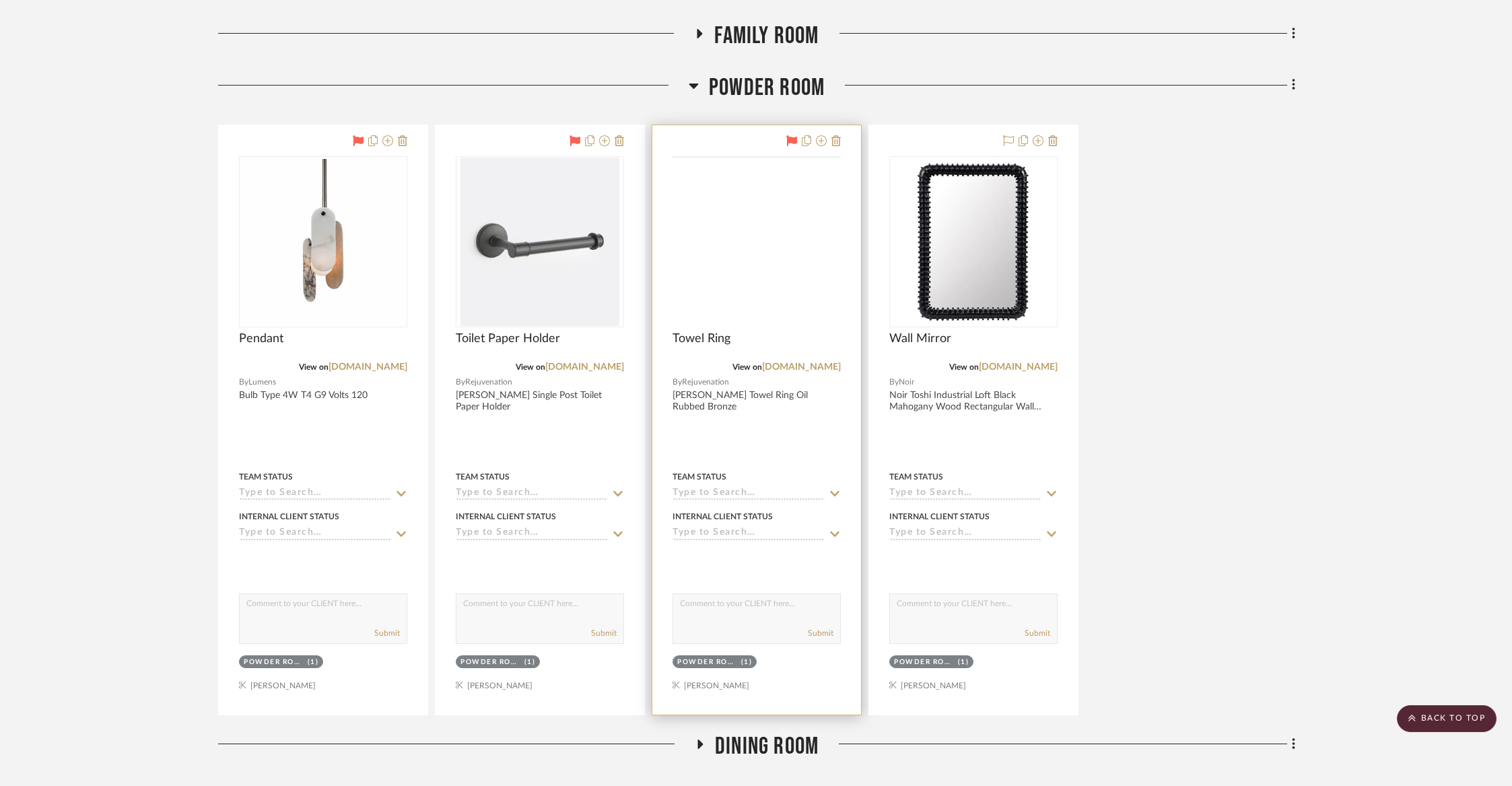
scroll to position [418, 0]
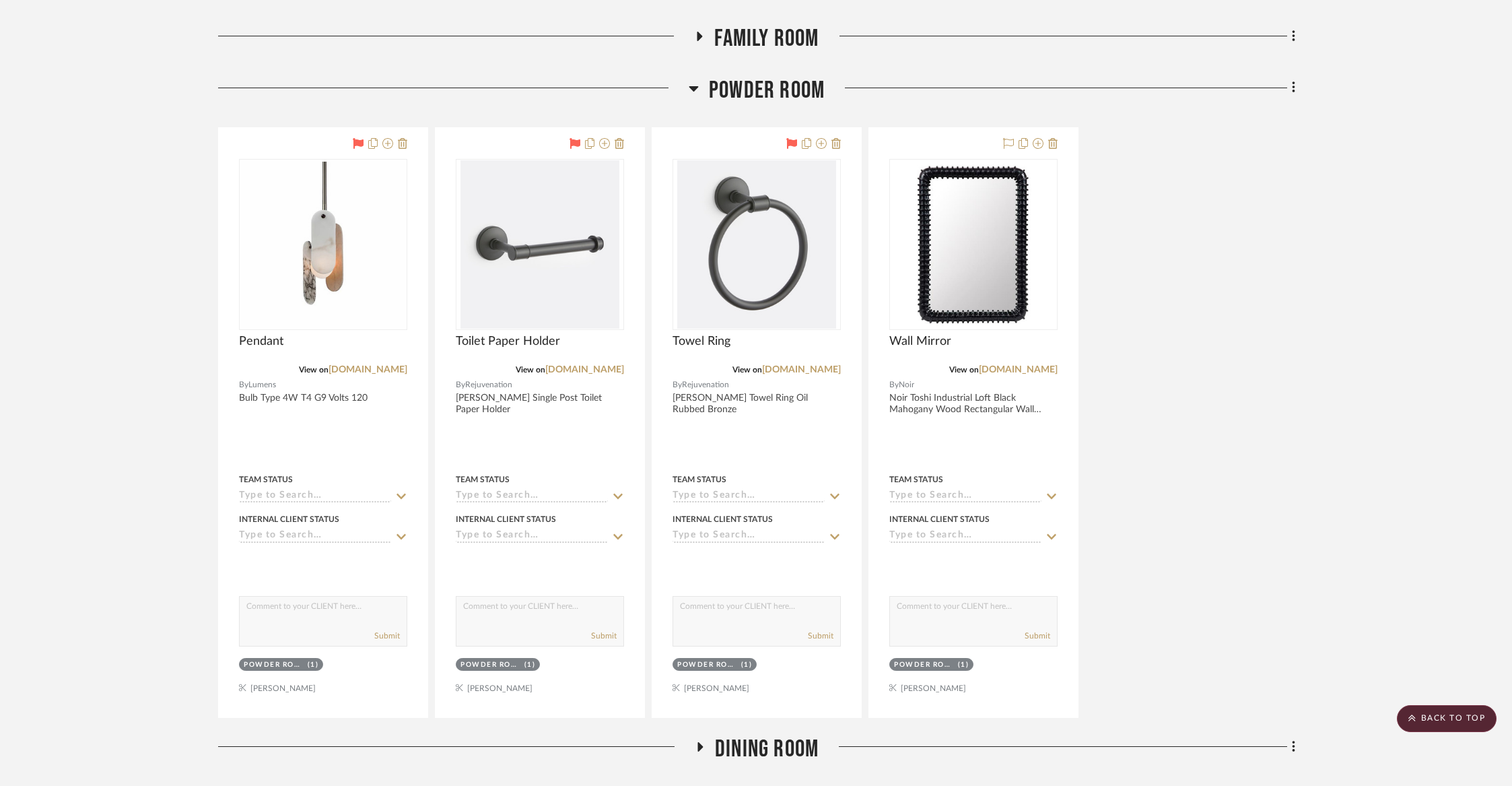
click at [799, 95] on span "Powder Room" at bounding box center [767, 90] width 116 height 29
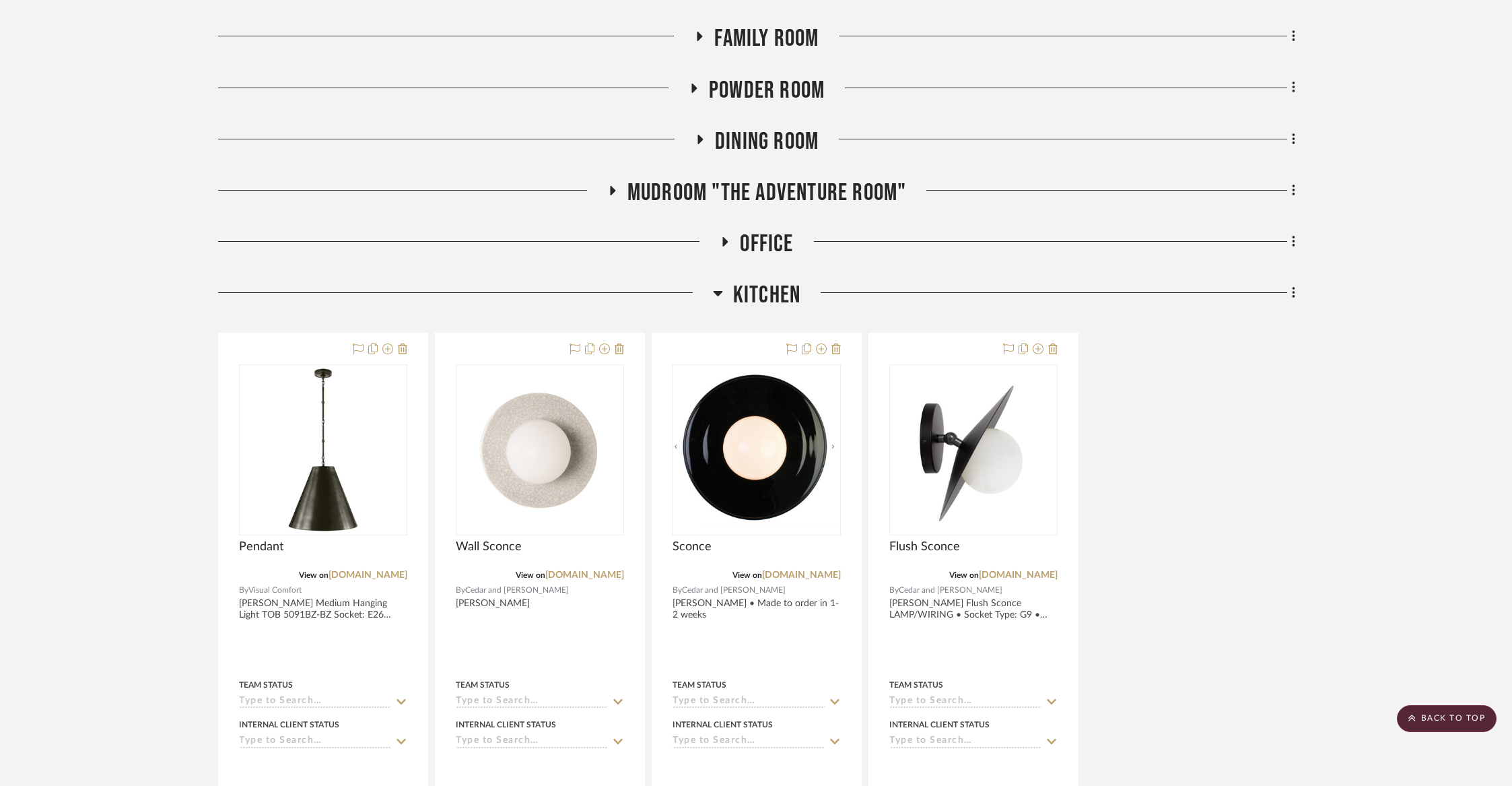
click at [778, 137] on span "Dining Room" at bounding box center [767, 142] width 104 height 29
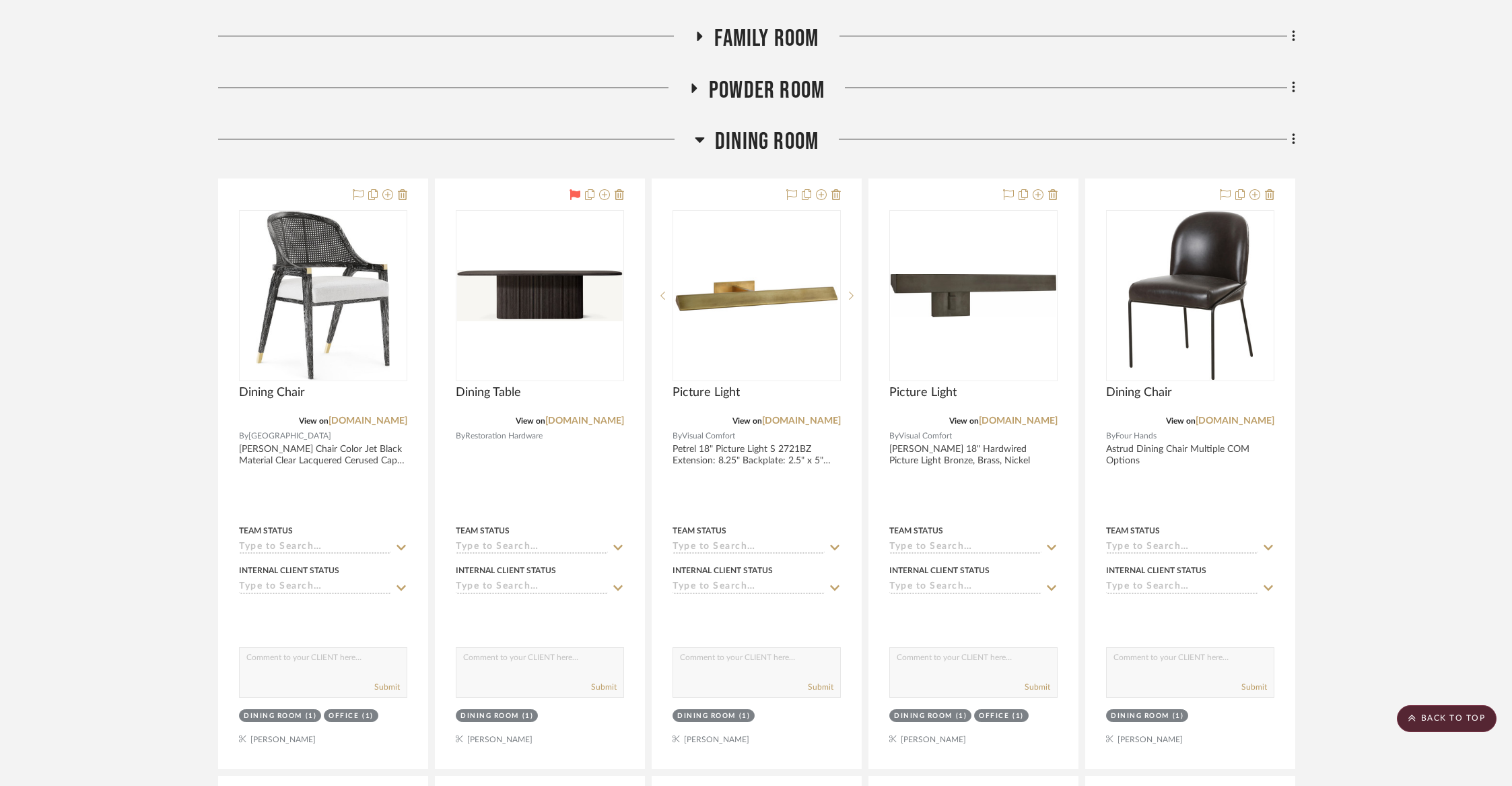
click at [778, 137] on span "Dining Room" at bounding box center [767, 142] width 104 height 29
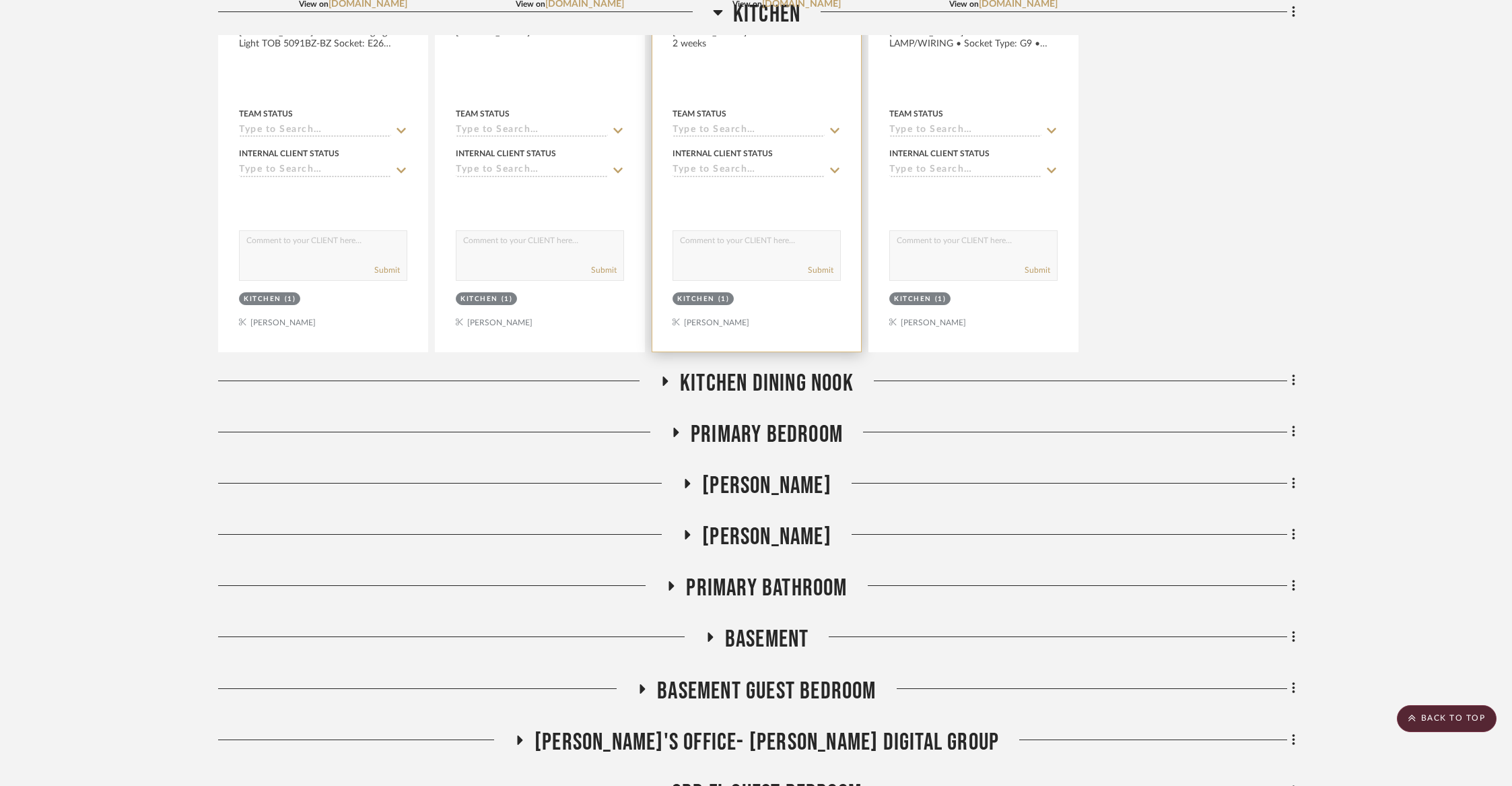
scroll to position [1035, 0]
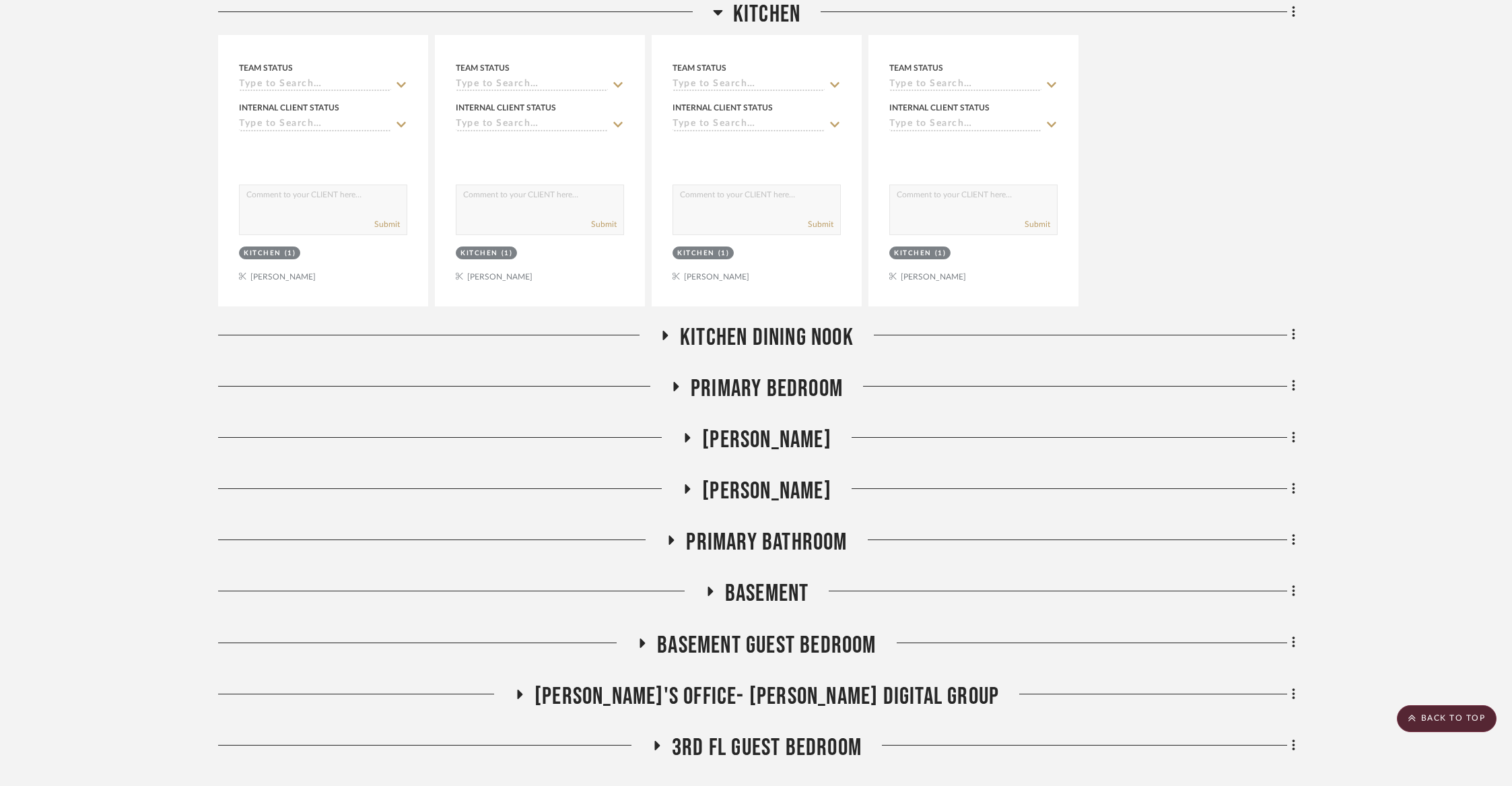
click at [715, 331] on span "Kitchen Dining Nook" at bounding box center [767, 338] width 174 height 29
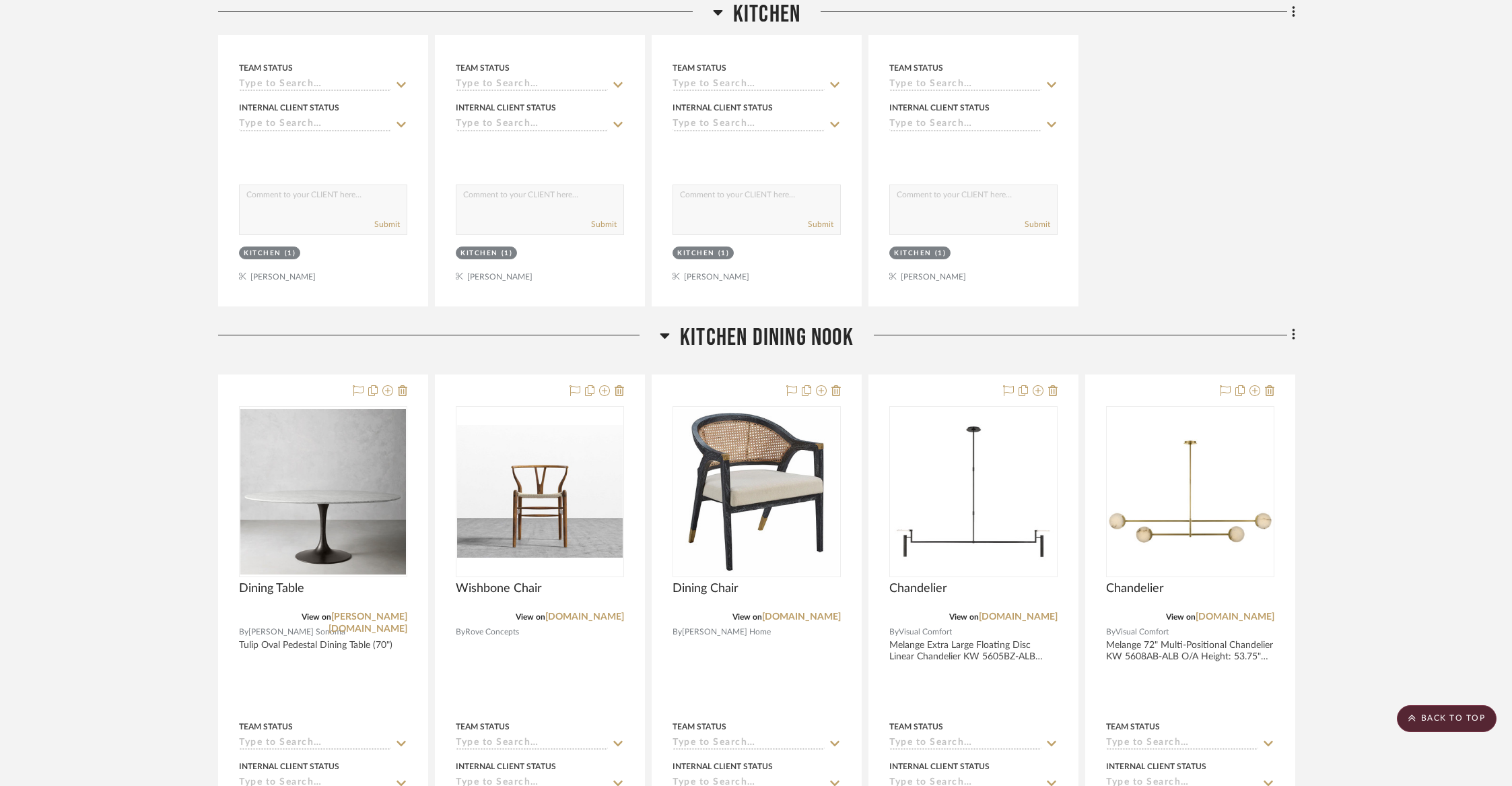
click at [715, 331] on span "Kitchen Dining Nook" at bounding box center [767, 338] width 174 height 29
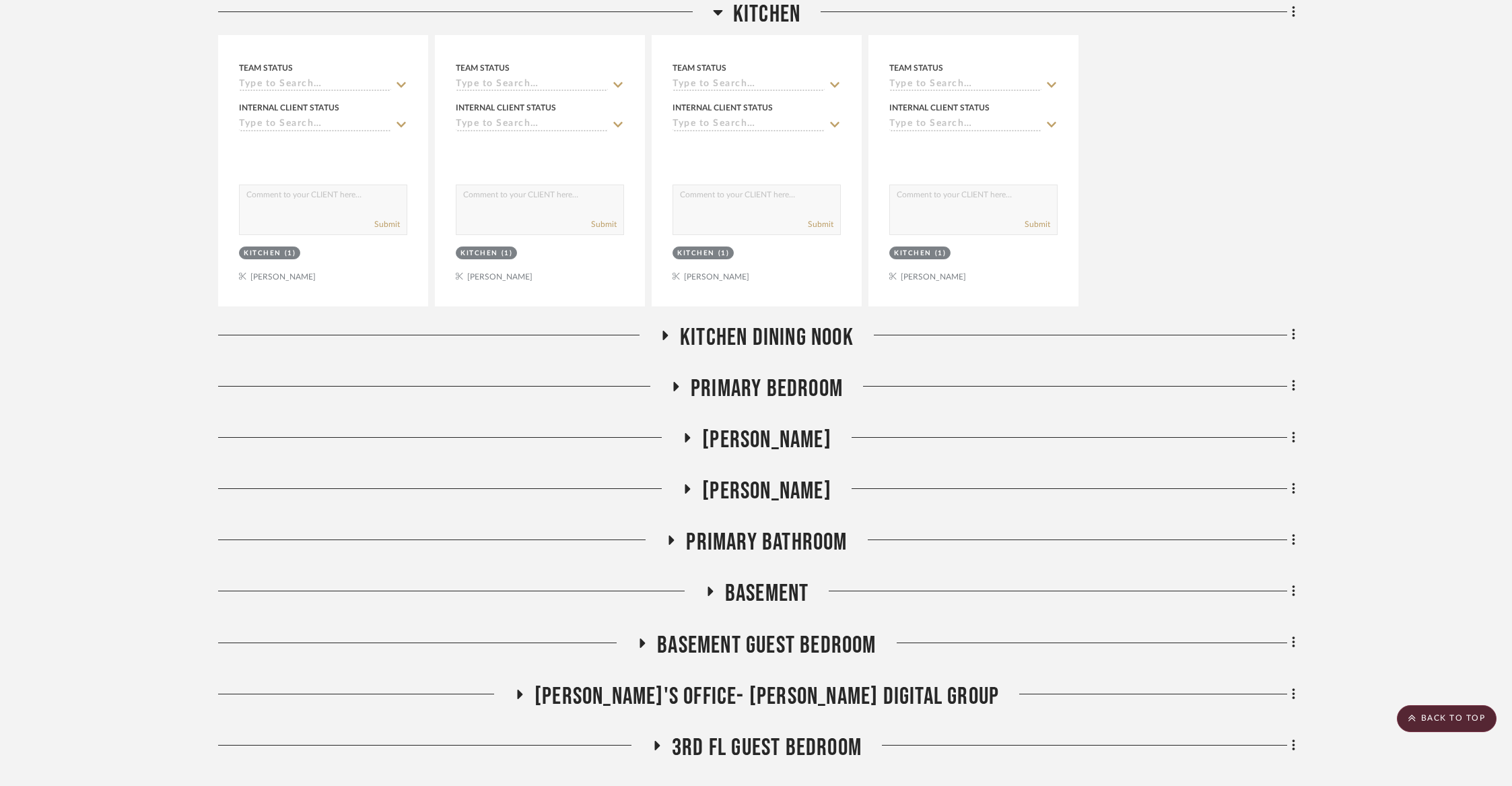
click at [716, 388] on span "Primary Bedroom" at bounding box center [766, 389] width 152 height 29
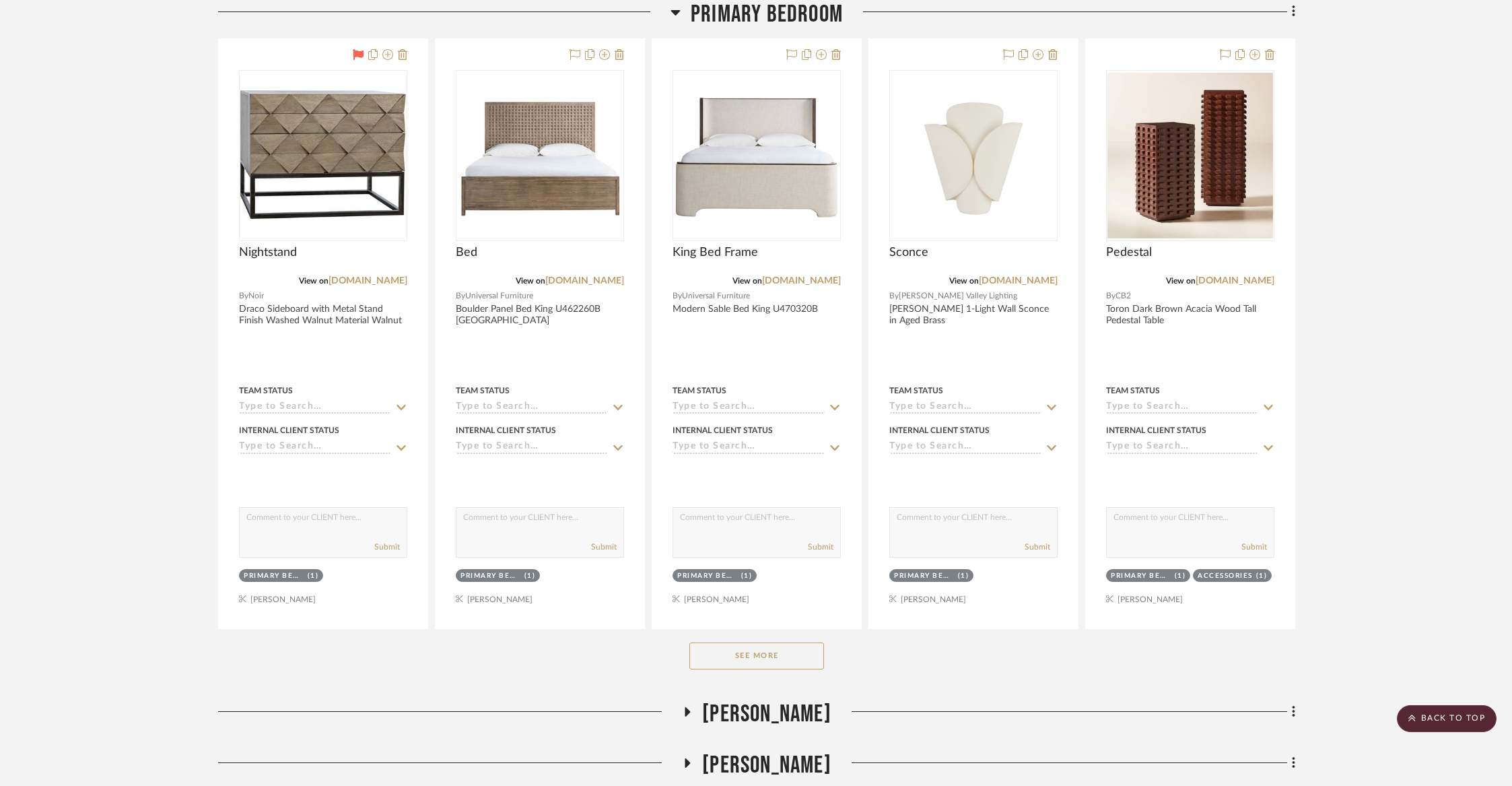
scroll to position [1653, 0]
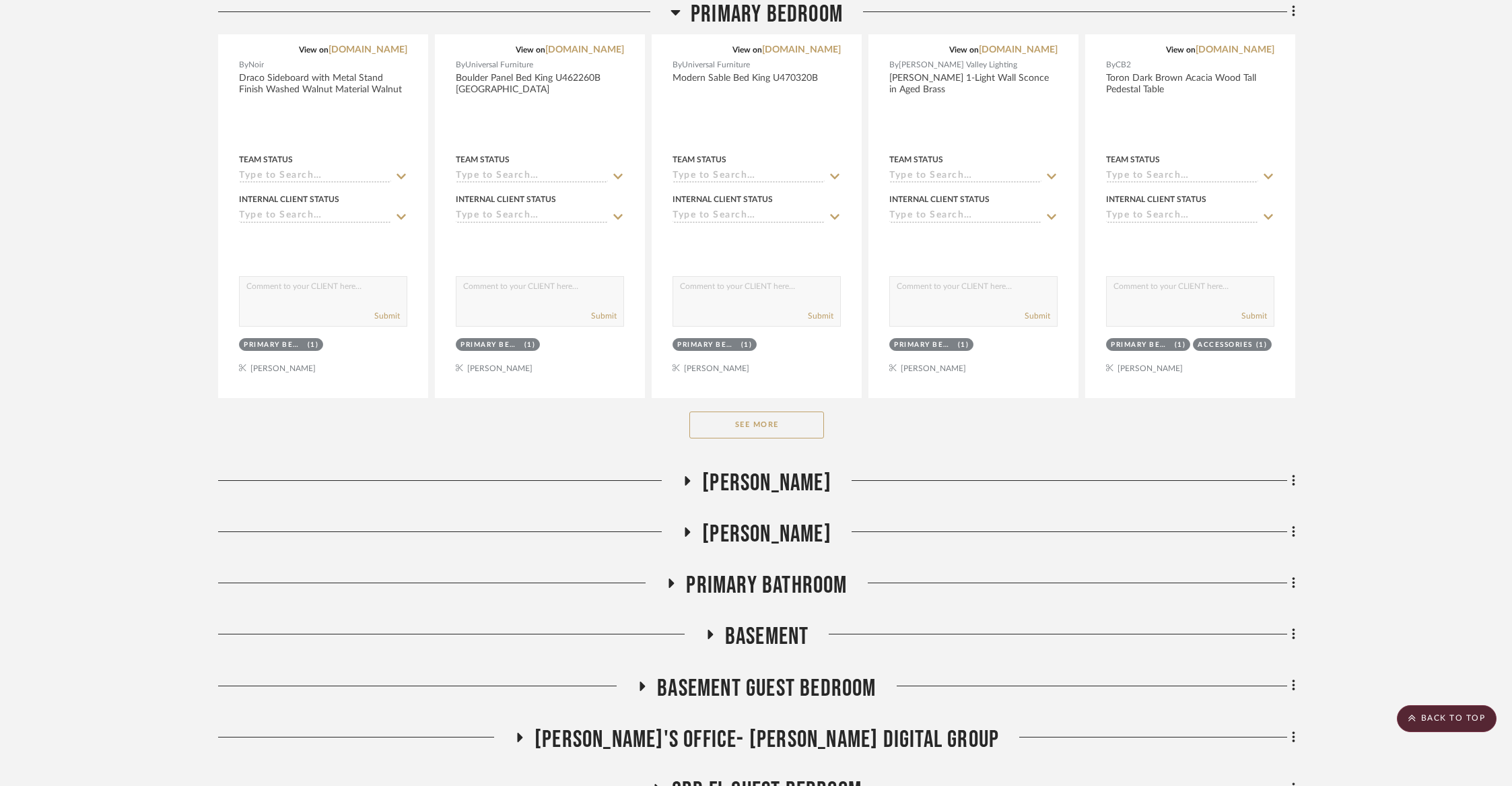
click at [714, 429] on button "See More" at bounding box center [757, 425] width 135 height 27
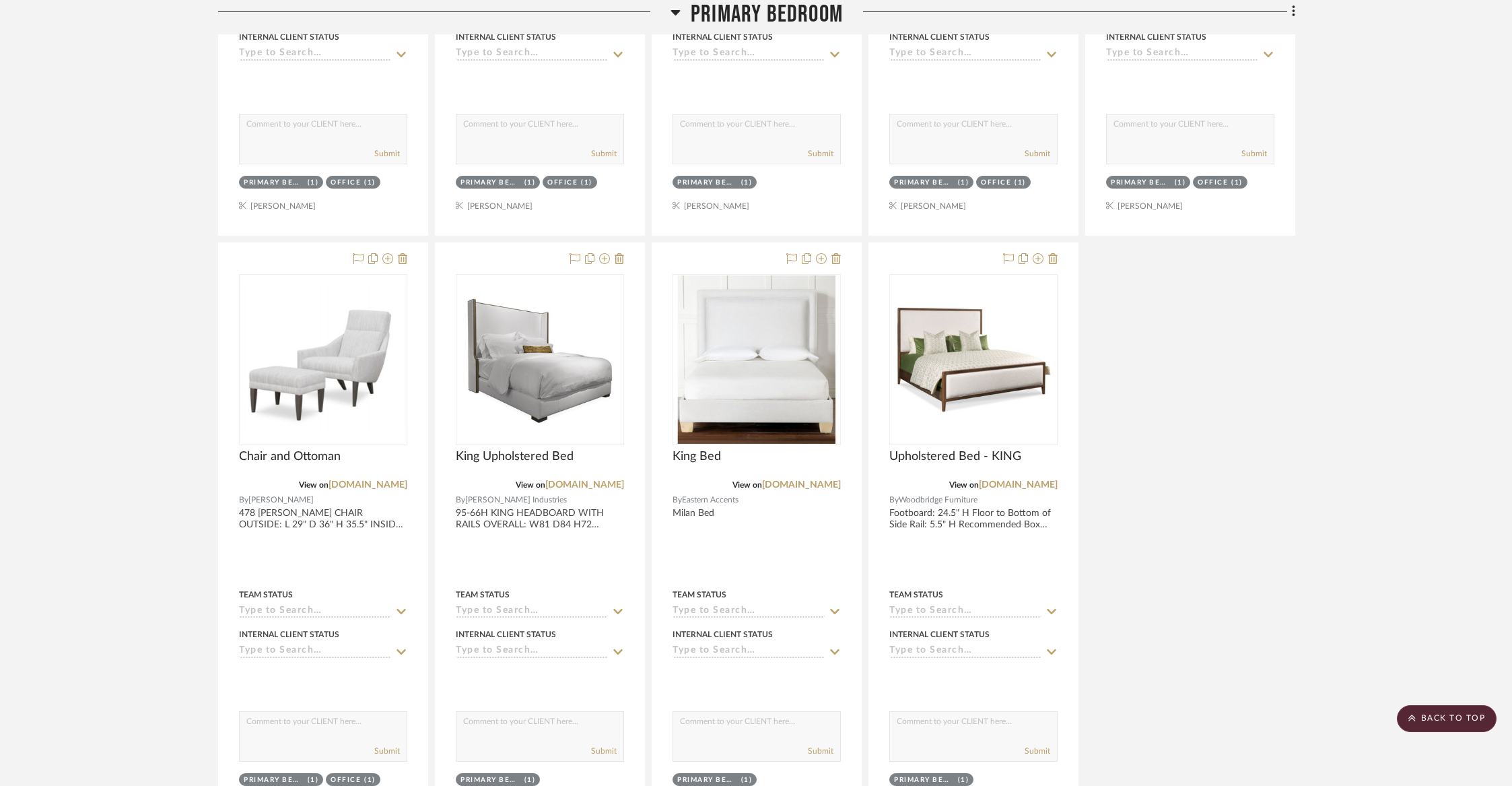
scroll to position [4248, 0]
